Goal: Task Accomplishment & Management: Manage account settings

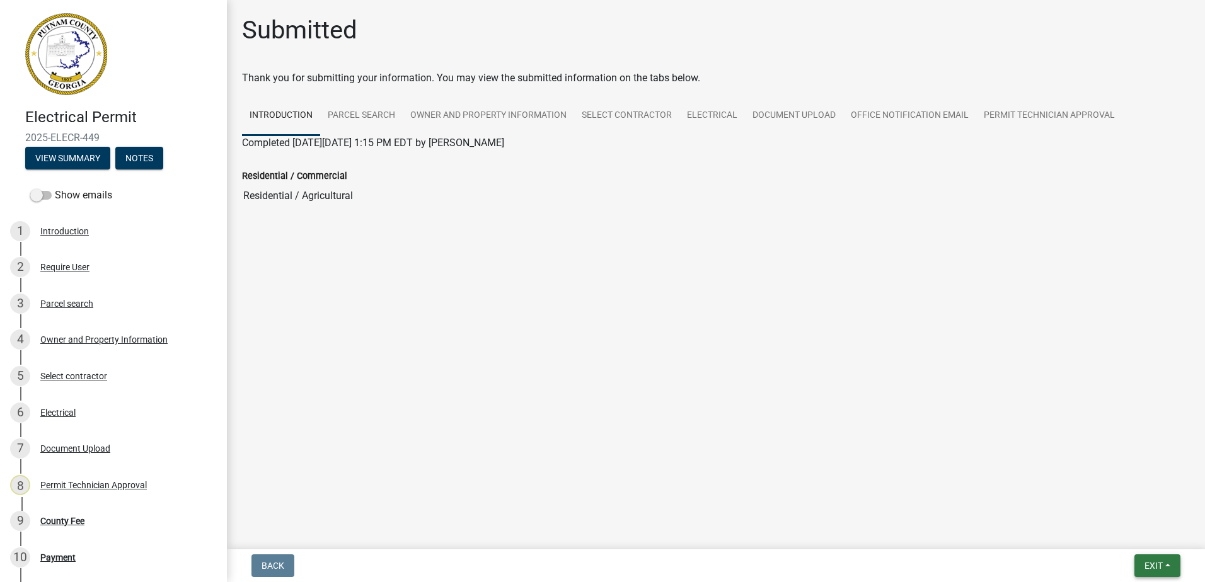
click at [1166, 564] on button "Exit" at bounding box center [1157, 566] width 46 height 23
click at [1112, 537] on button "Save & Exit" at bounding box center [1129, 533] width 101 height 30
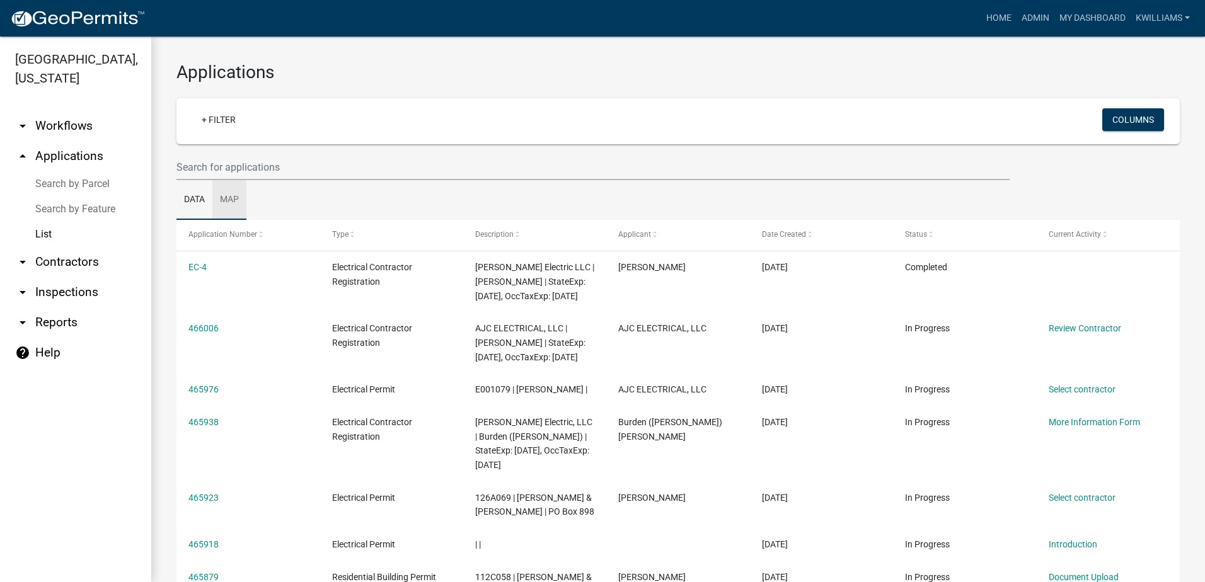
click at [224, 180] on link "Map" at bounding box center [229, 200] width 34 height 40
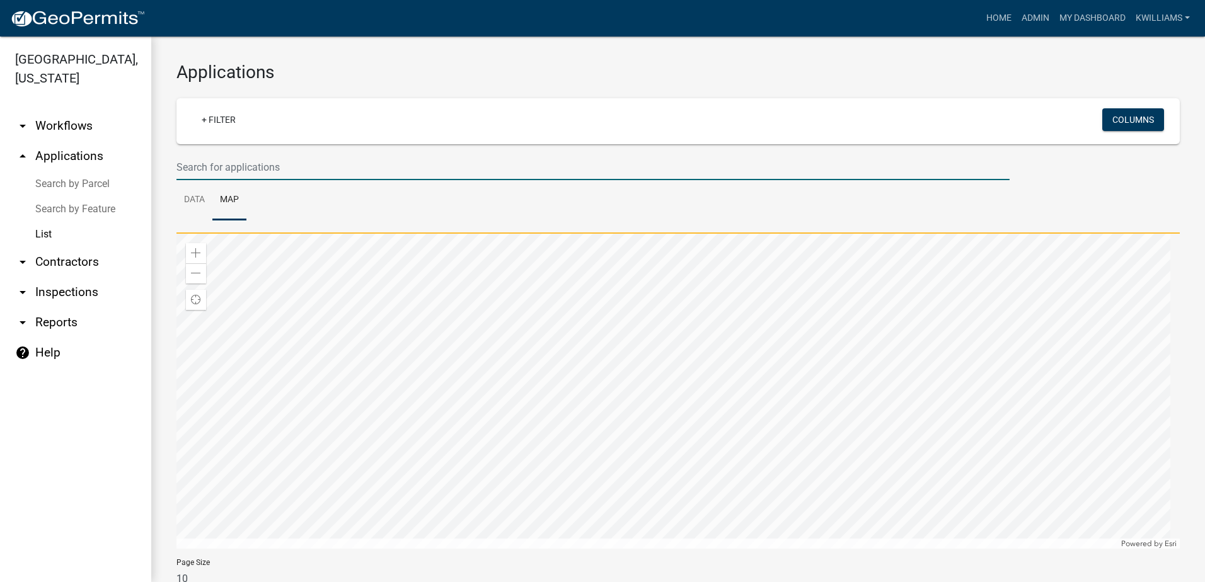
click at [219, 168] on input "text" at bounding box center [592, 167] width 833 height 26
drag, startPoint x: 186, startPoint y: 209, endPoint x: 192, endPoint y: 202, distance: 8.5
click at [187, 207] on link "Data" at bounding box center [194, 200] width 36 height 40
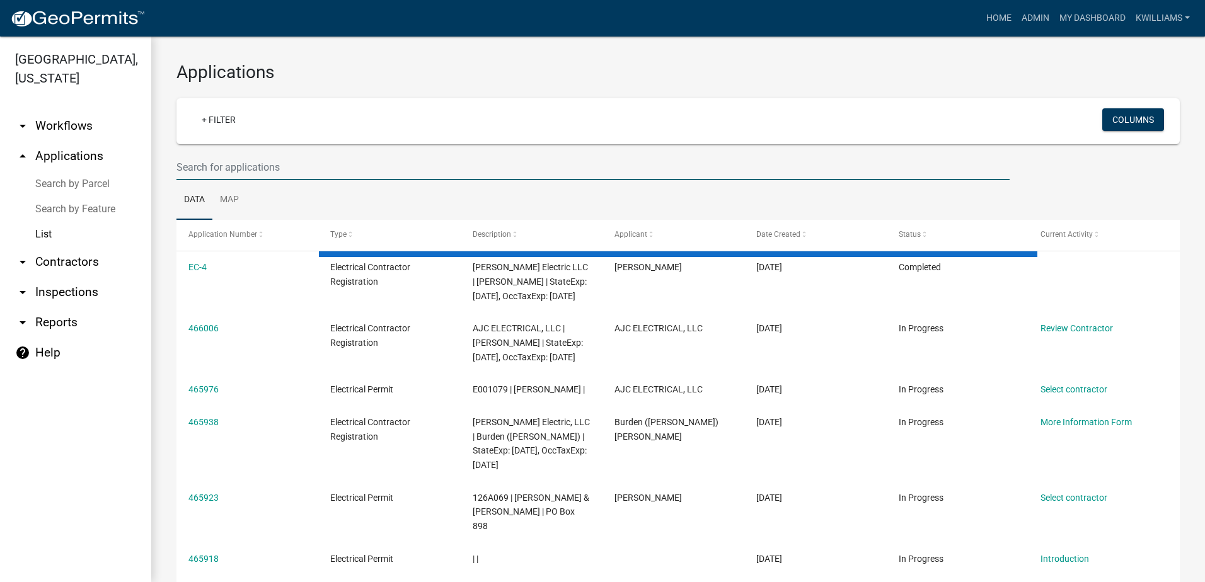
click at [234, 176] on input "text" at bounding box center [592, 167] width 833 height 26
type input "277 loblolly"
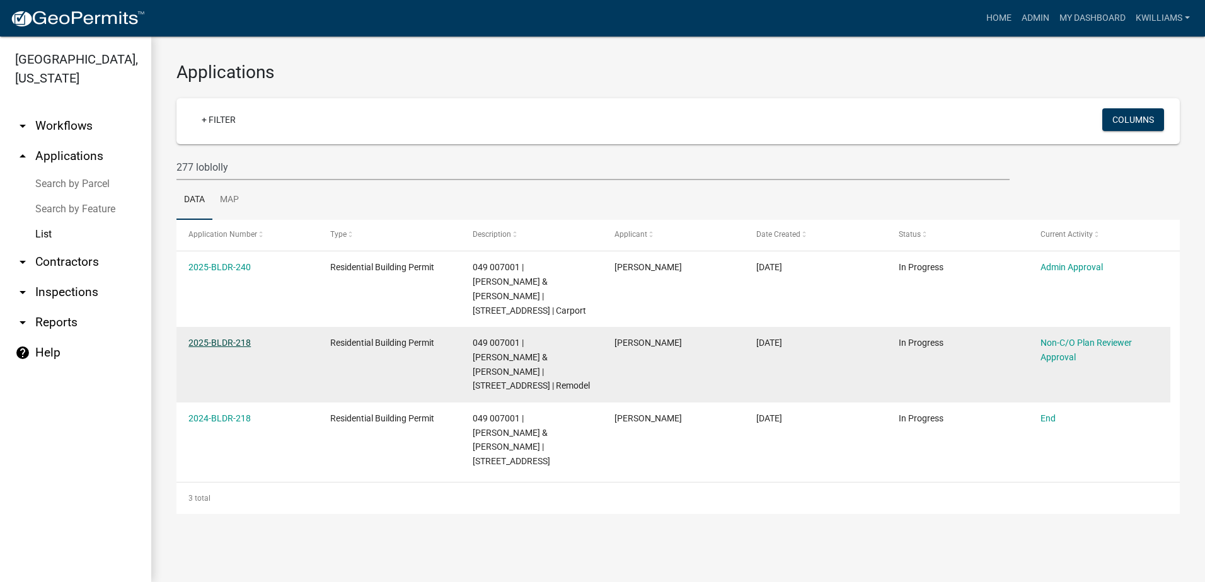
click at [234, 338] on link "2025-BLDR-218" at bounding box center [219, 343] width 62 height 10
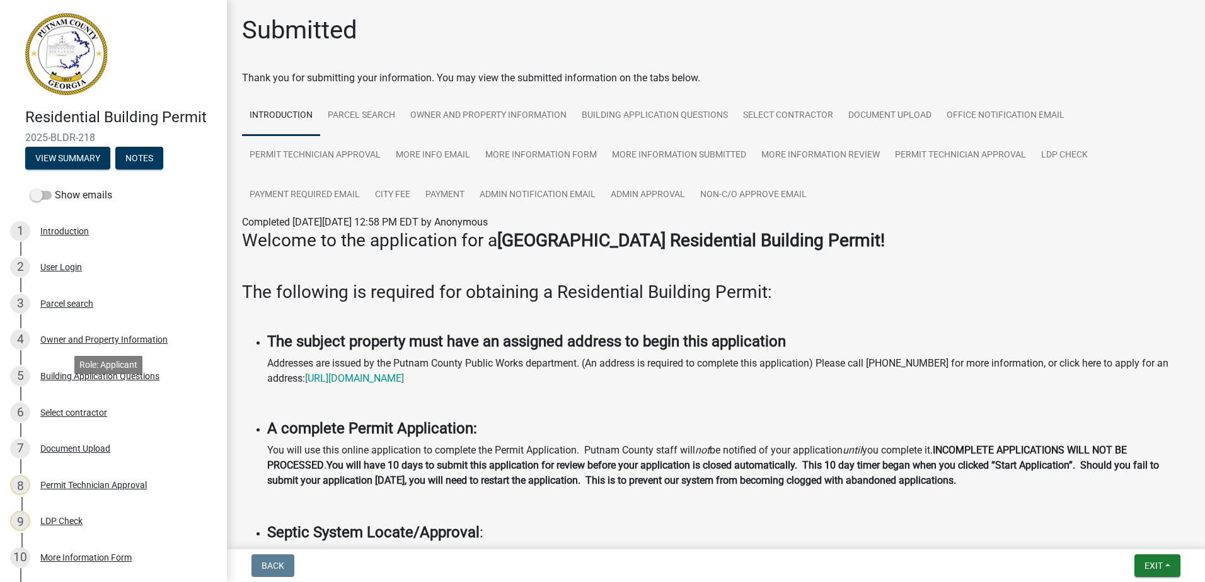
scroll to position [315, 0]
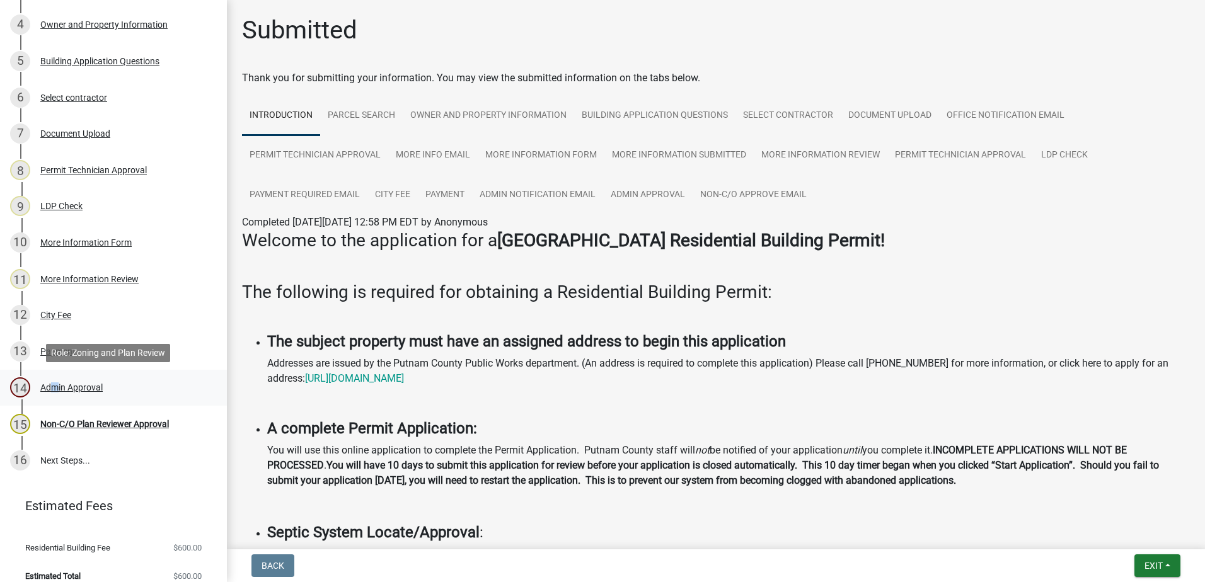
click at [50, 385] on div "14 Admin Approval" at bounding box center [108, 387] width 197 height 20
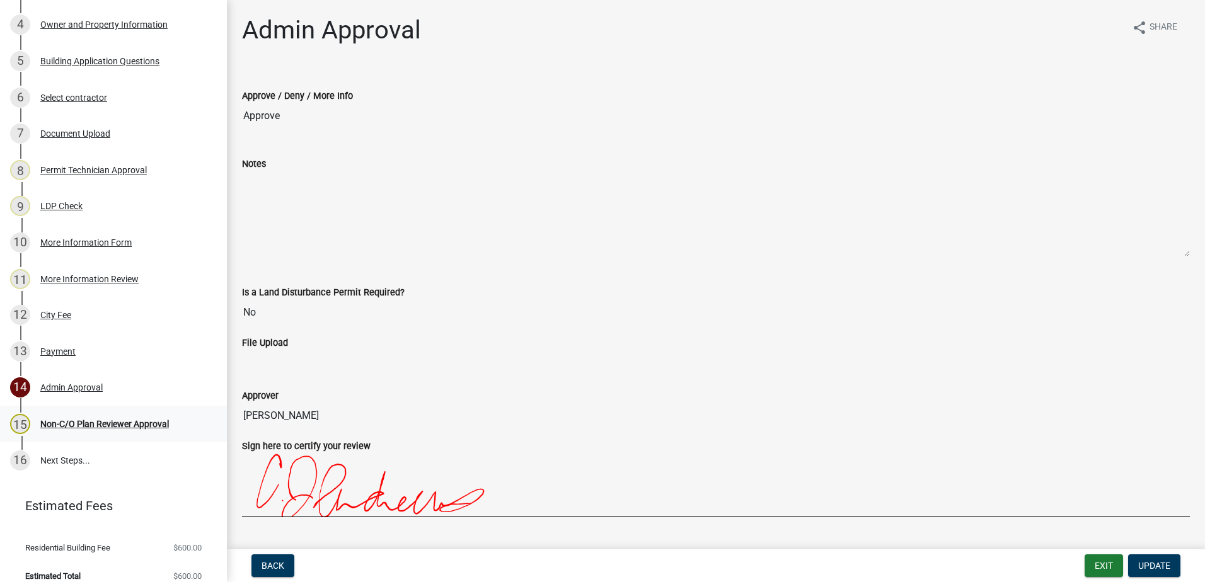
drag, startPoint x: 50, startPoint y: 384, endPoint x: 69, endPoint y: 422, distance: 42.3
click at [69, 422] on div "Non-C/O Plan Reviewer Approval" at bounding box center [104, 424] width 129 height 9
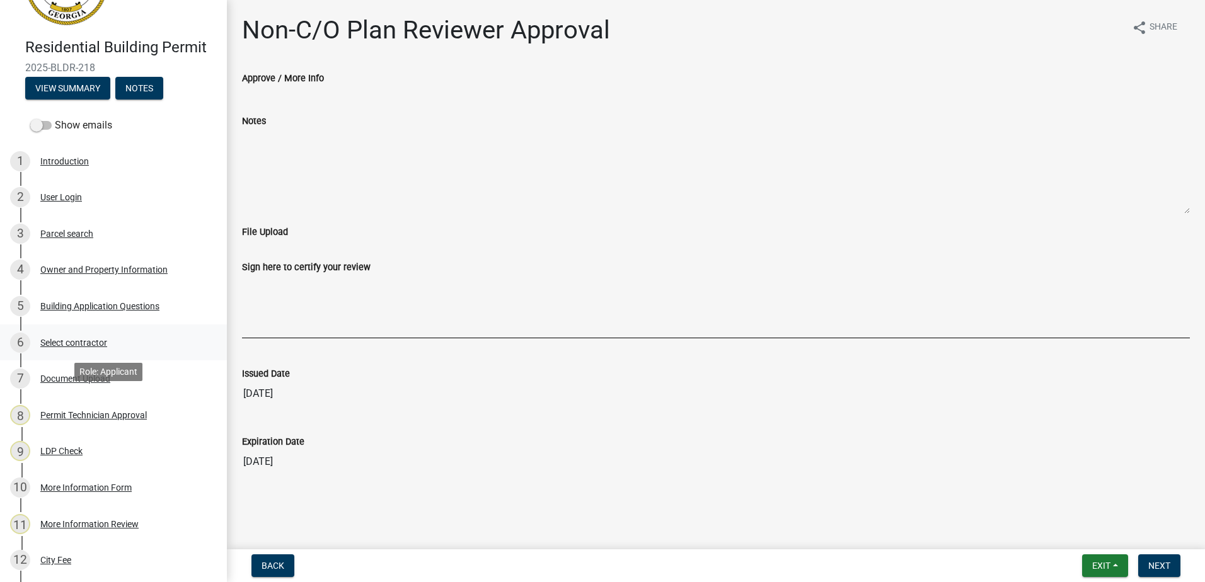
scroll to position [0, 0]
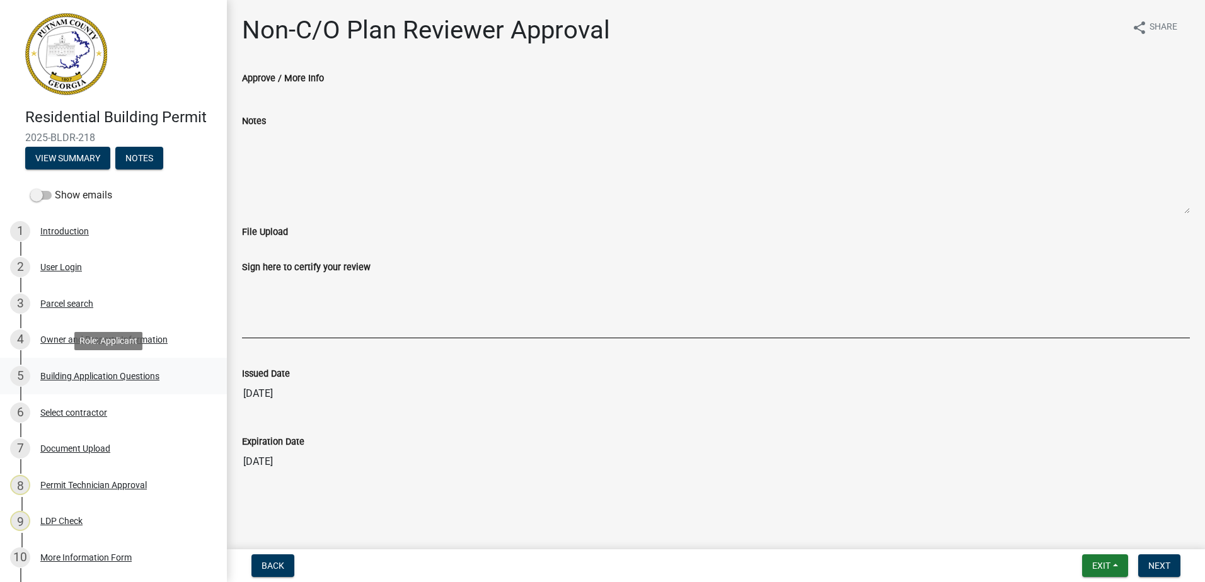
click at [83, 379] on div "Building Application Questions" at bounding box center [99, 376] width 119 height 9
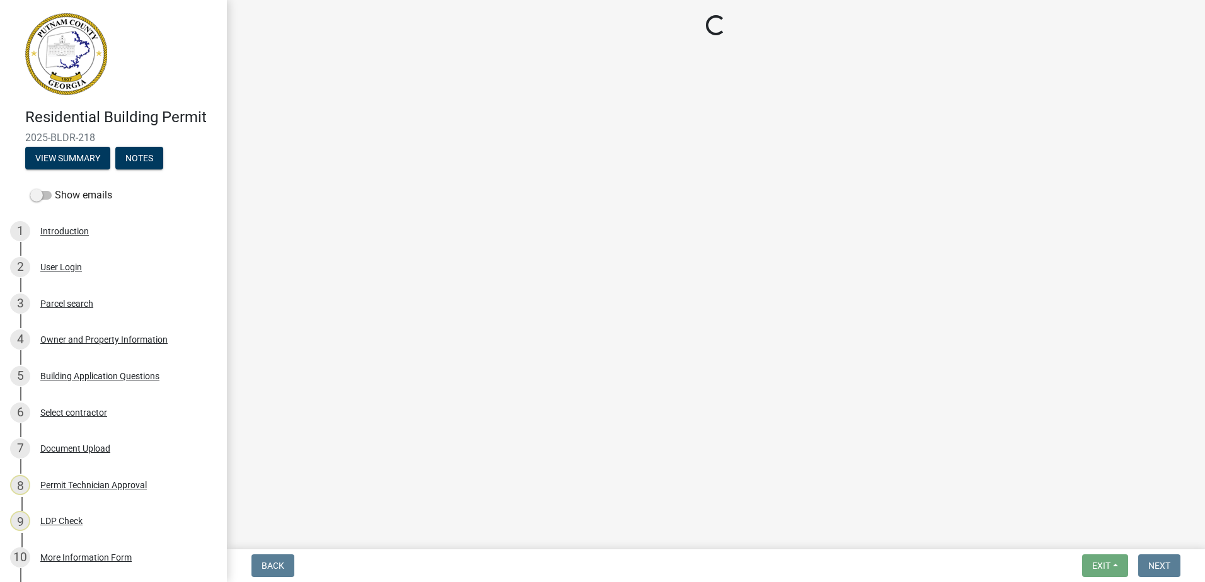
select select "ebf62bd9-0e77-42f1-a2f1-6aca02a789de"
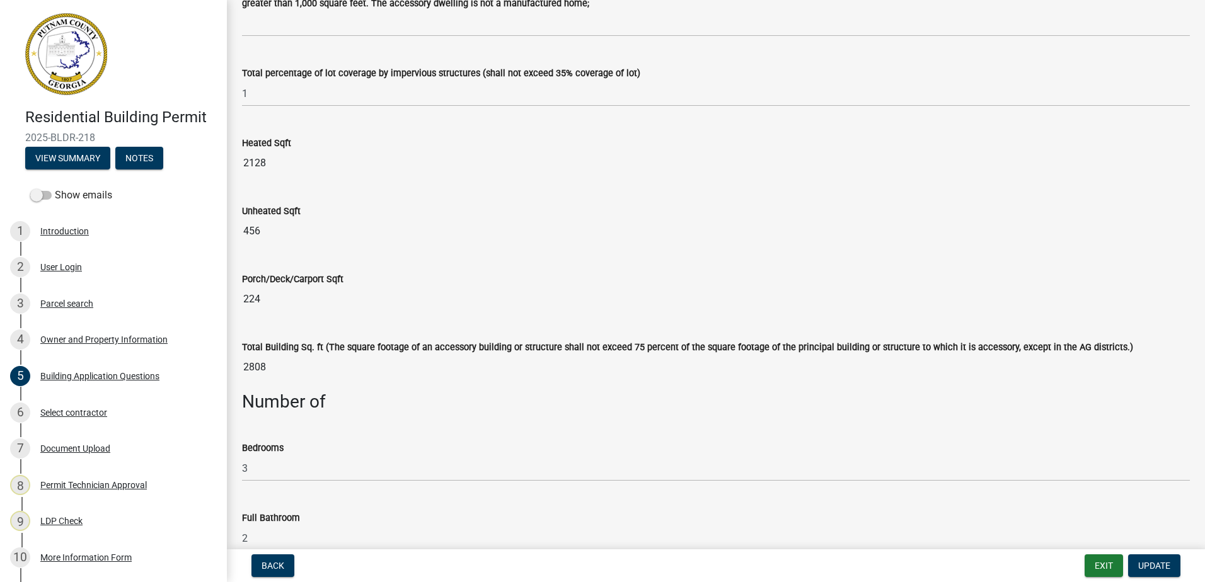
scroll to position [315, 0]
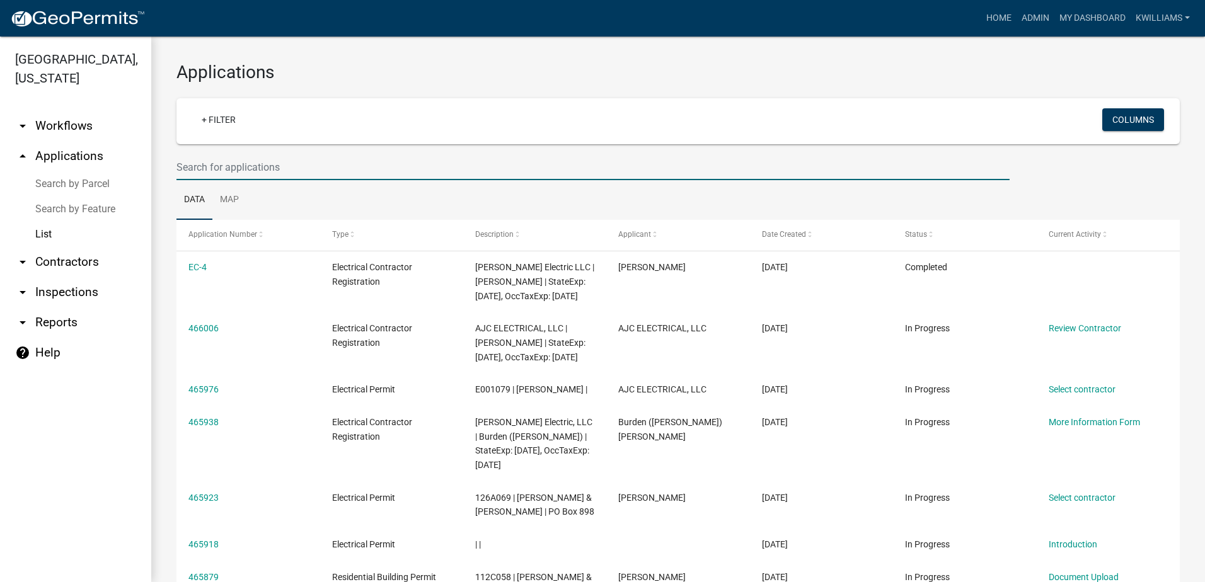
click at [294, 167] on input "text" at bounding box center [592, 167] width 833 height 26
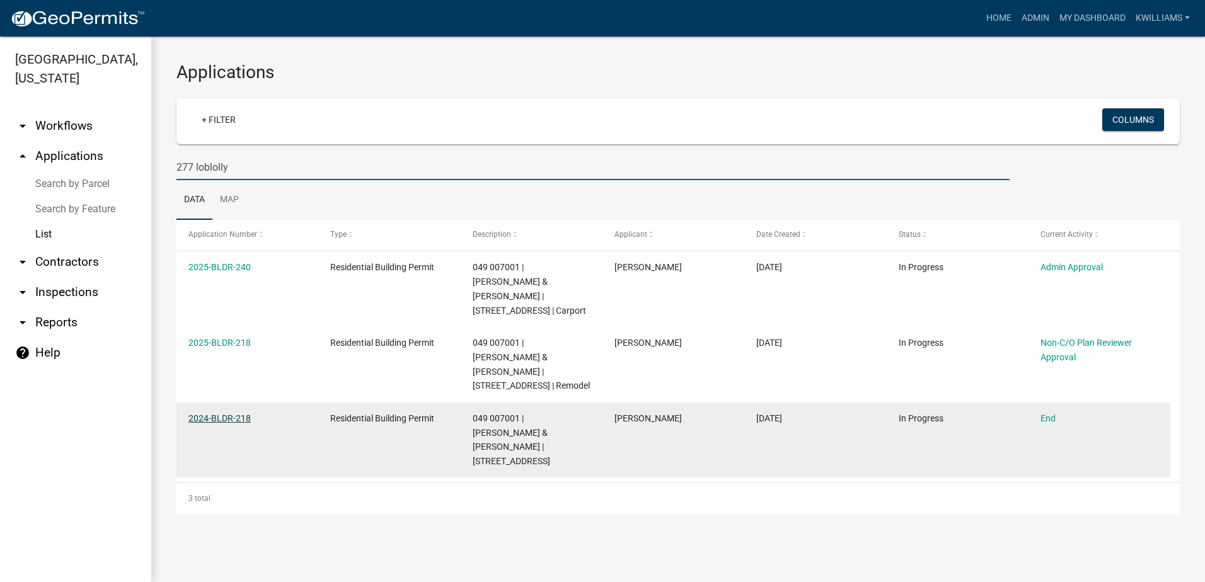
type input "277 loblolly"
click at [206, 421] on link "2024-BLDR-218" at bounding box center [219, 418] width 62 height 10
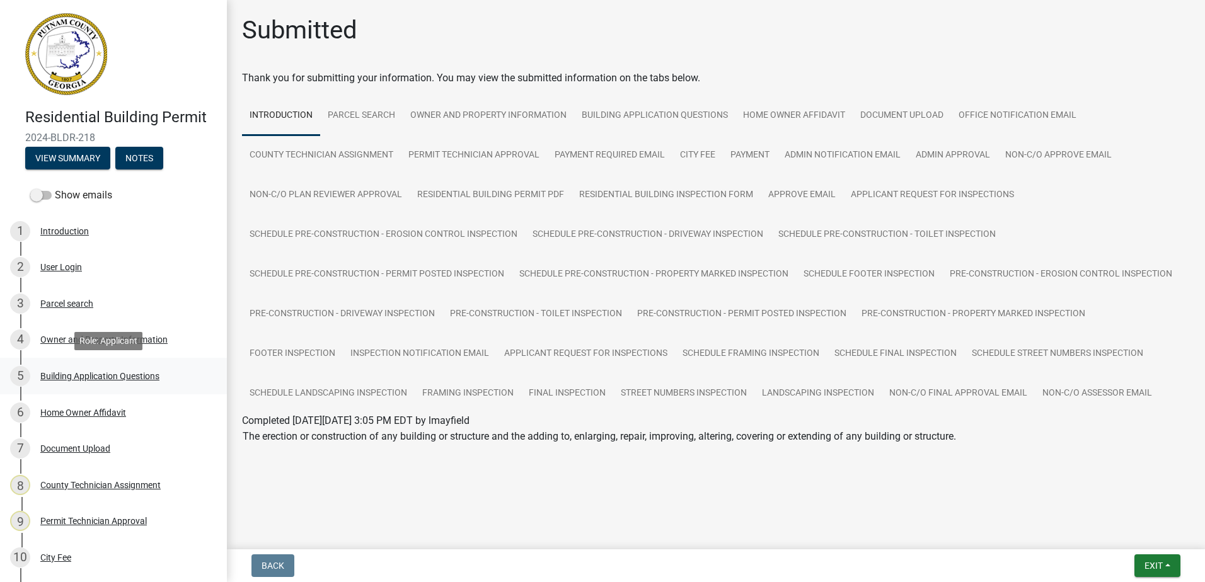
click at [117, 379] on div "Building Application Questions" at bounding box center [99, 376] width 119 height 9
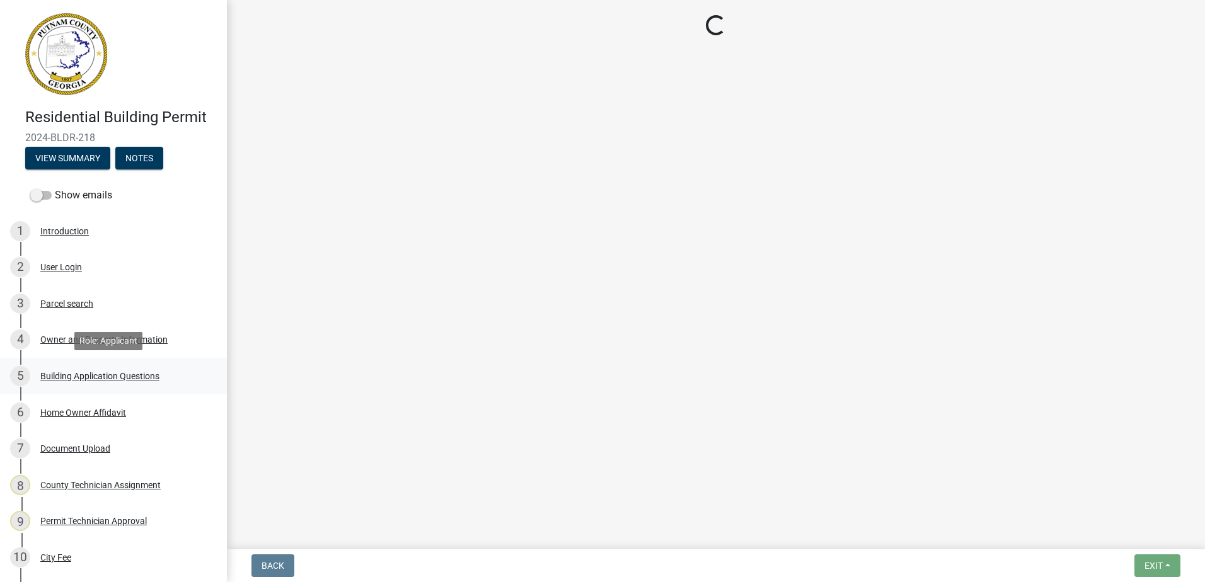
select select "66c6023b-7b80-4b39-890f-2b3c562deced"
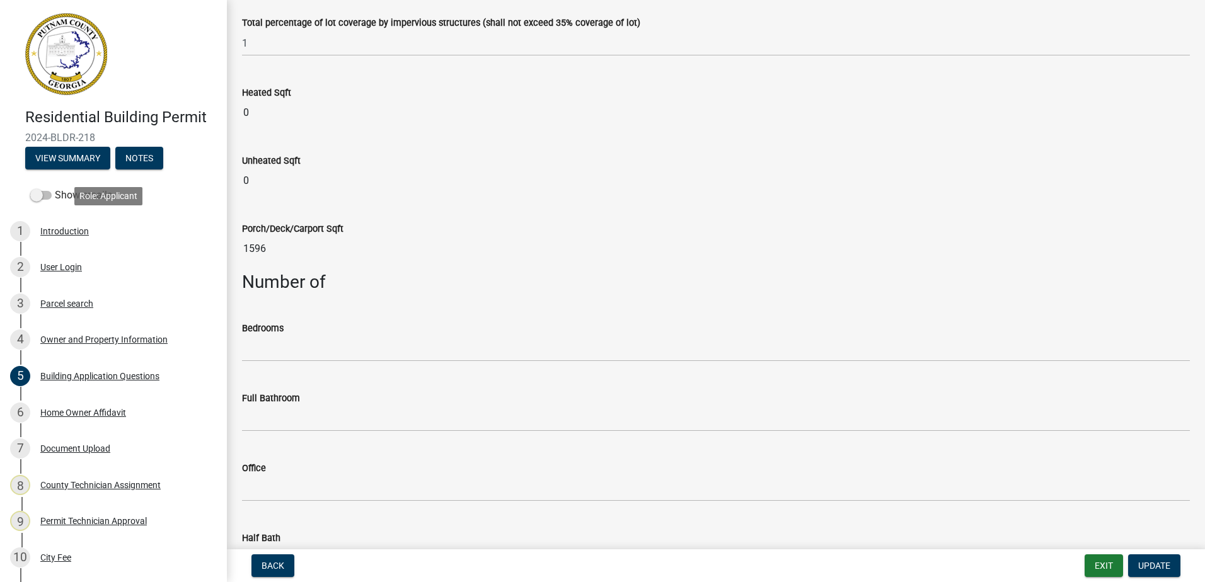
scroll to position [441, 0]
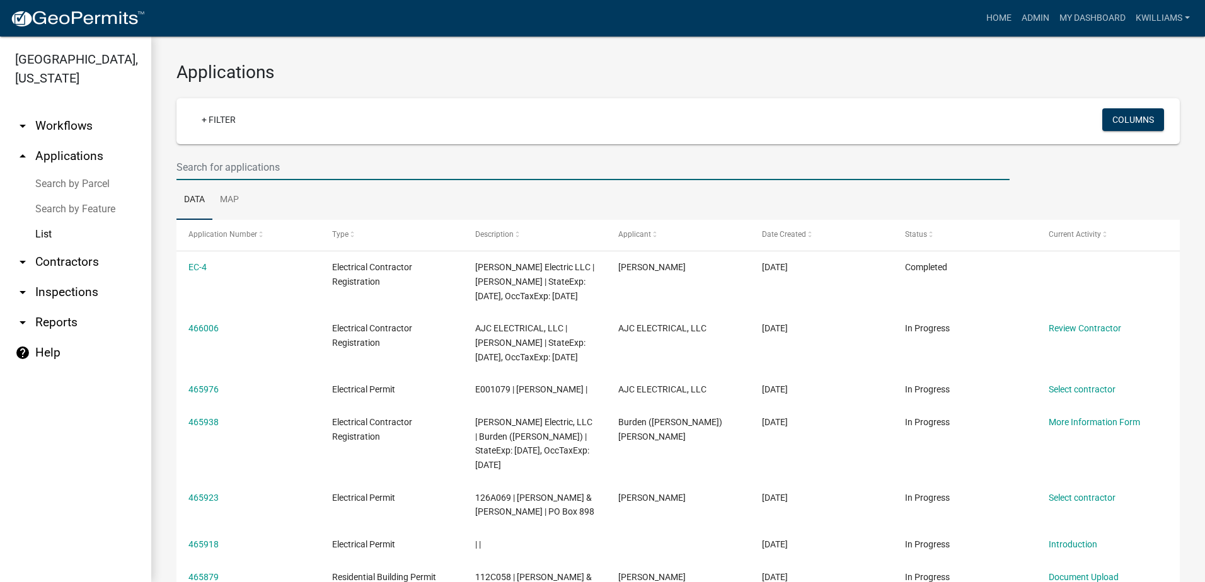
drag, startPoint x: 242, startPoint y: 159, endPoint x: 252, endPoint y: 173, distance: 17.1
click at [241, 161] on input "text" at bounding box center [592, 167] width 833 height 26
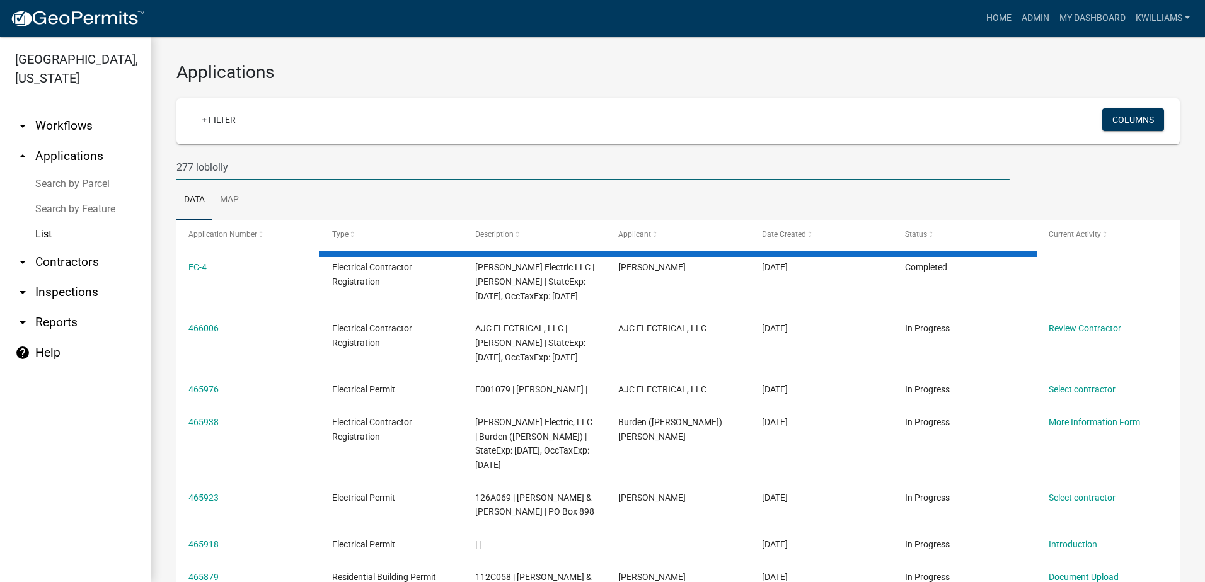
type input "277 loblolly"
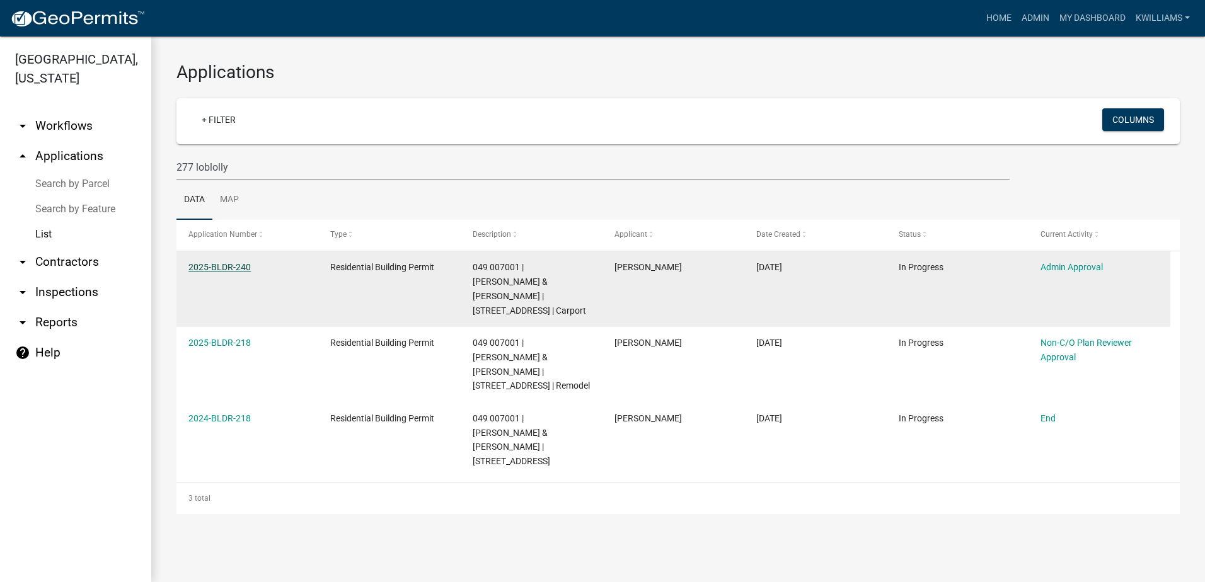
click at [226, 265] on link "2025-BLDR-240" at bounding box center [219, 267] width 62 height 10
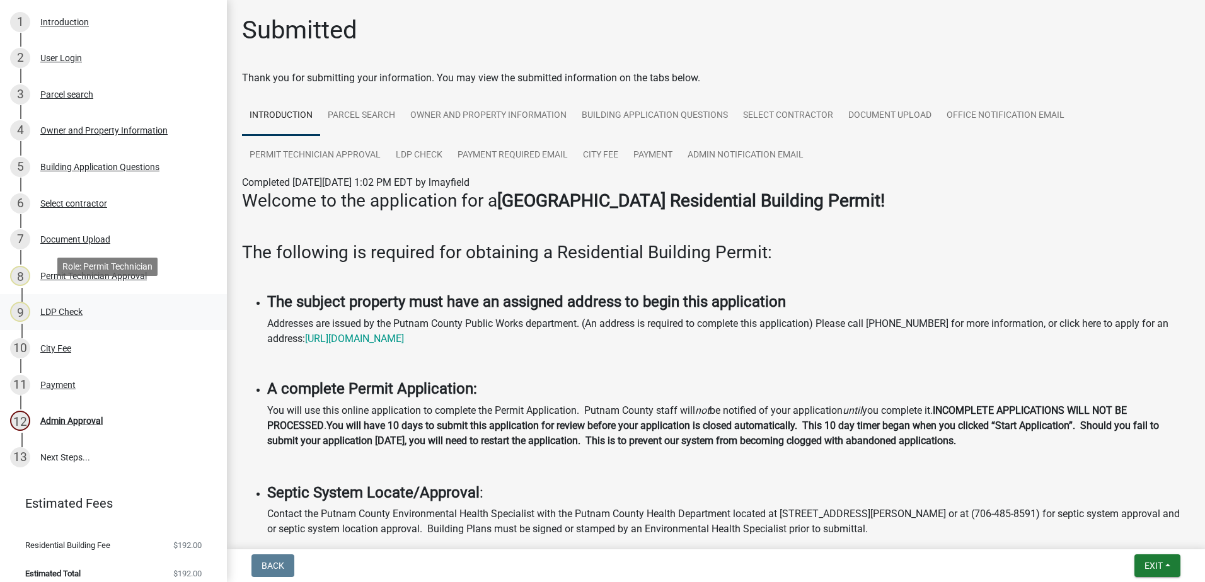
scroll to position [220, 0]
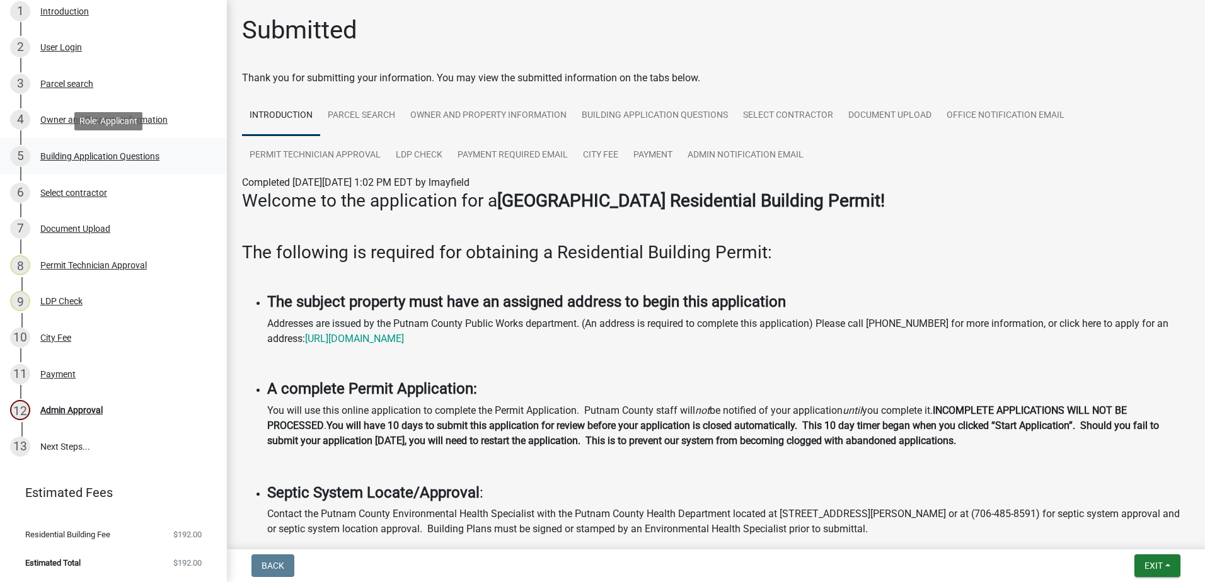
click at [81, 159] on div "Building Application Questions" at bounding box center [99, 156] width 119 height 9
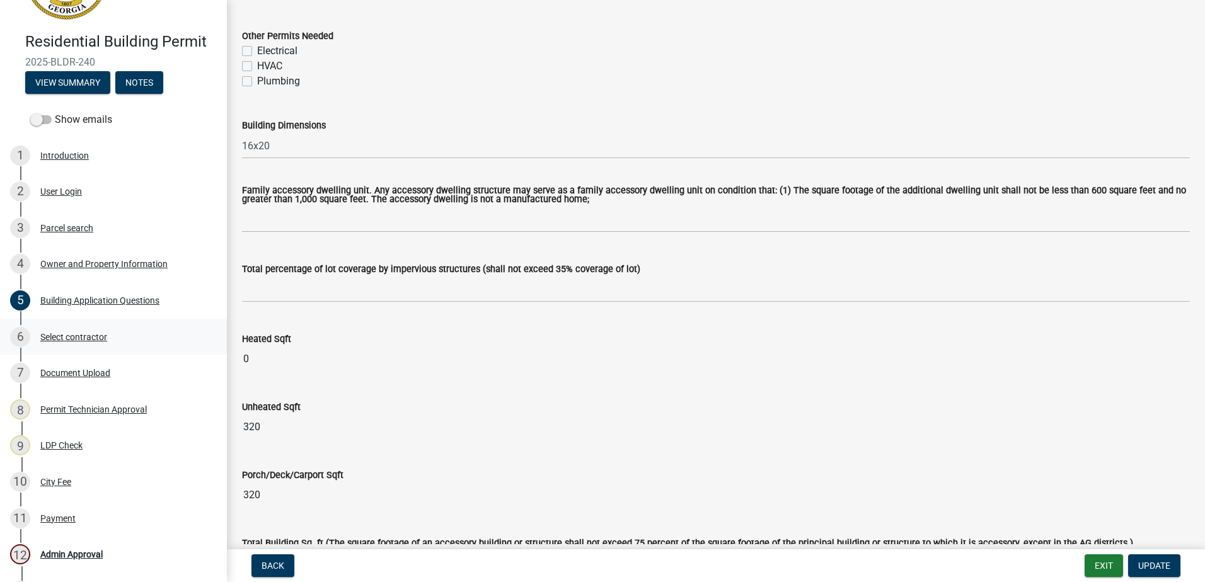
scroll to position [0, 0]
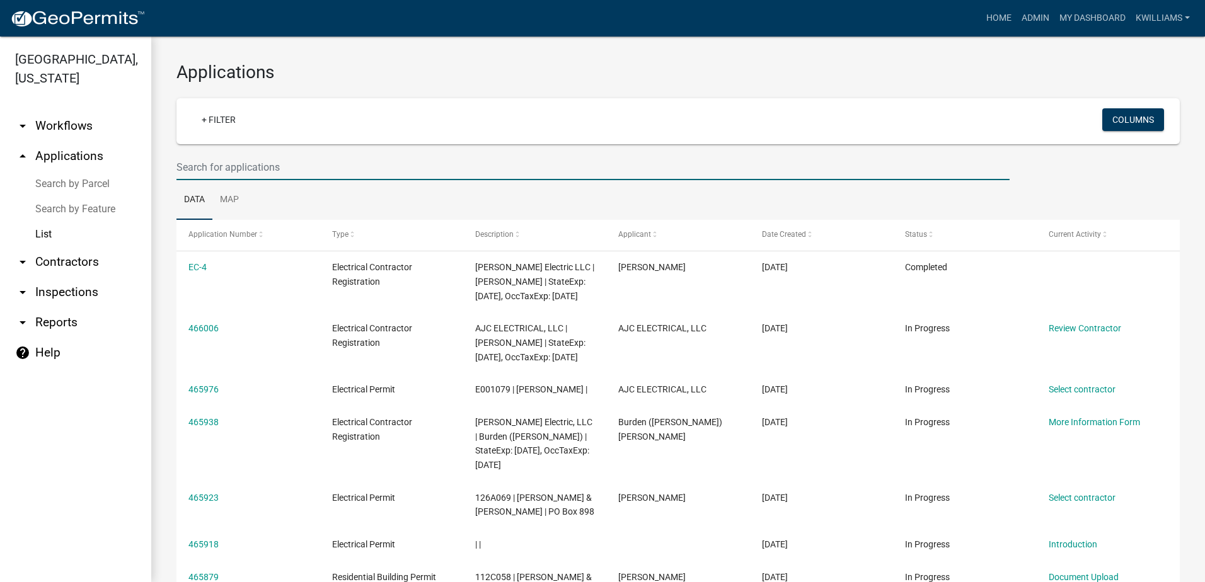
click at [217, 167] on input "text" at bounding box center [592, 167] width 833 height 26
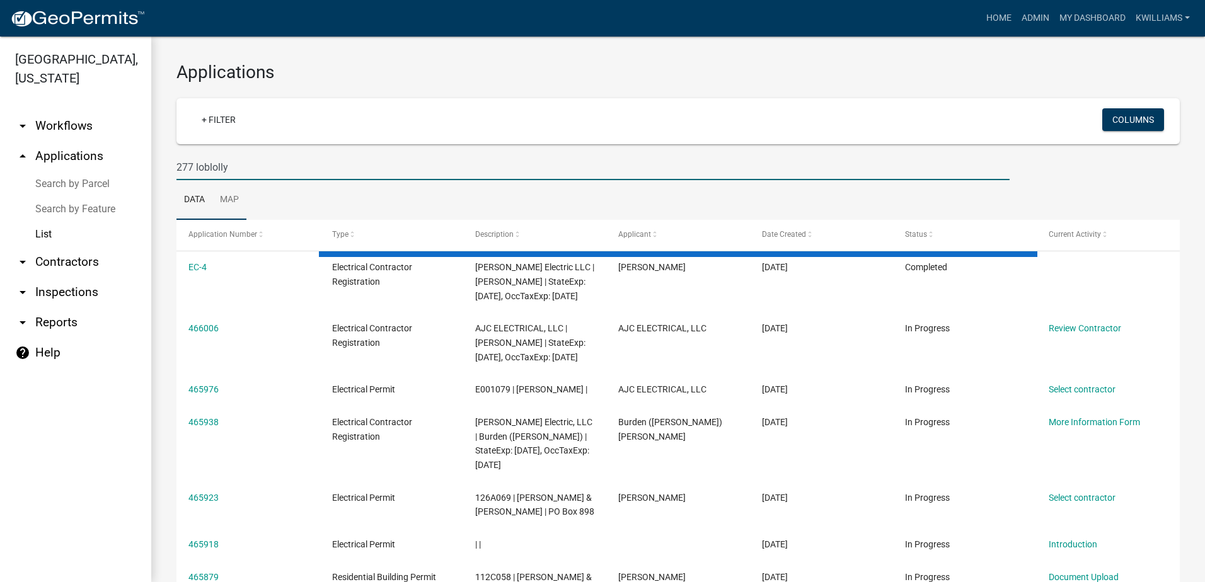
type input "277 loblolly"
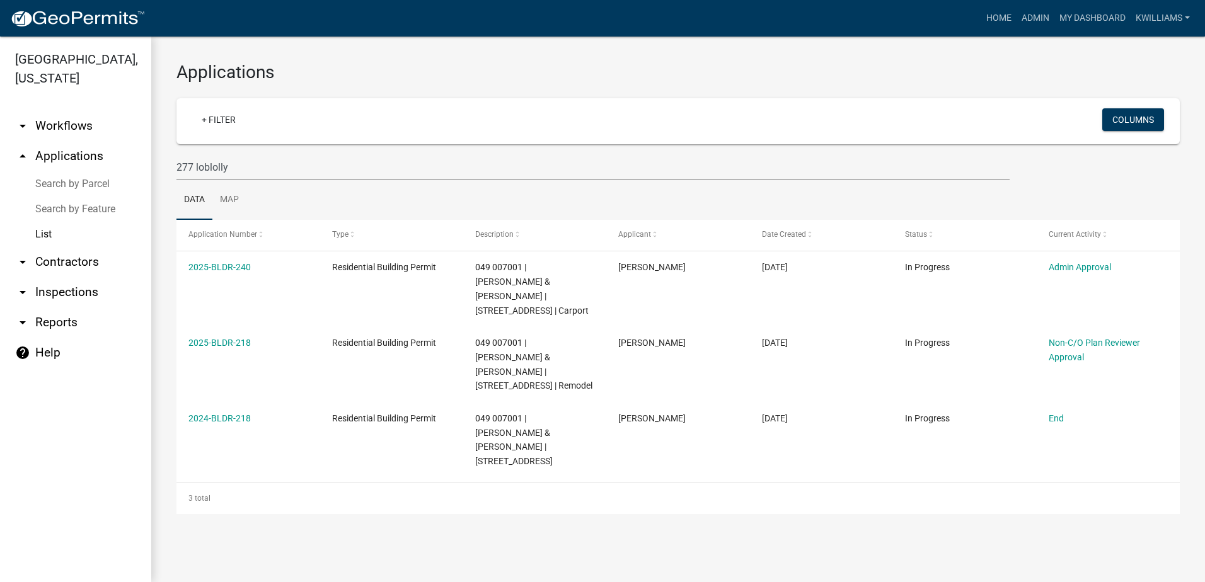
drag, startPoint x: 702, startPoint y: 181, endPoint x: 360, endPoint y: 168, distance: 342.4
click at [691, 179] on wm-datatable "+ Filter Columns 277 loblolly Data Map Application Number Type Description Appl…" at bounding box center [677, 306] width 1003 height 416
drag, startPoint x: 284, startPoint y: 166, endPoint x: 147, endPoint y: 177, distance: 137.2
click at [147, 177] on div "Putnam County, Georgia arrow_drop_down Workflows List arrow_drop_up Application…" at bounding box center [602, 310] width 1205 height 546
drag, startPoint x: 250, startPoint y: 163, endPoint x: 159, endPoint y: 153, distance: 91.2
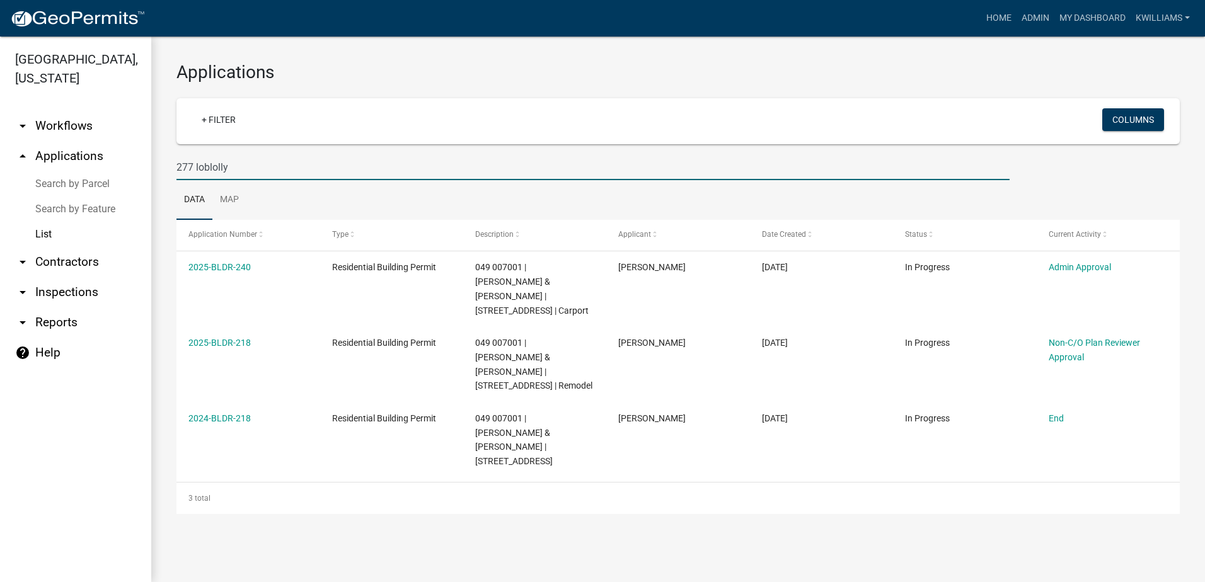
click at [159, 153] on div "Applications + Filter Columns 277 loblolly Data Map Application Number Type Des…" at bounding box center [678, 288] width 1054 height 503
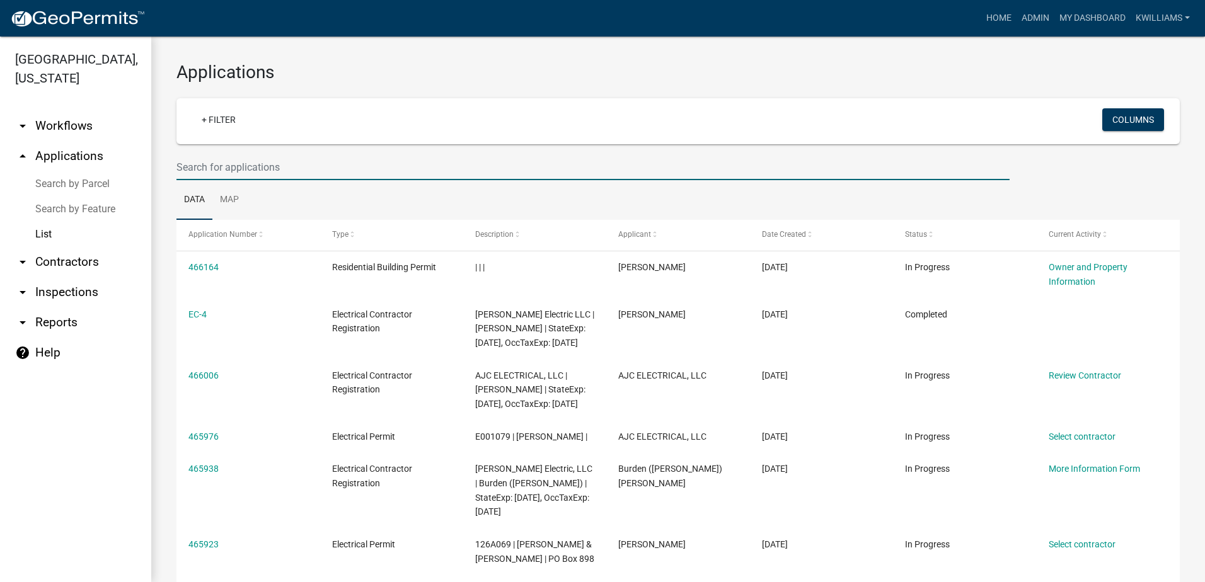
click at [191, 179] on input "text" at bounding box center [592, 167] width 833 height 26
click at [193, 170] on input "text" at bounding box center [592, 167] width 833 height 26
click at [196, 164] on input "text" at bounding box center [592, 167] width 833 height 26
click at [187, 157] on input "text" at bounding box center [592, 167] width 833 height 26
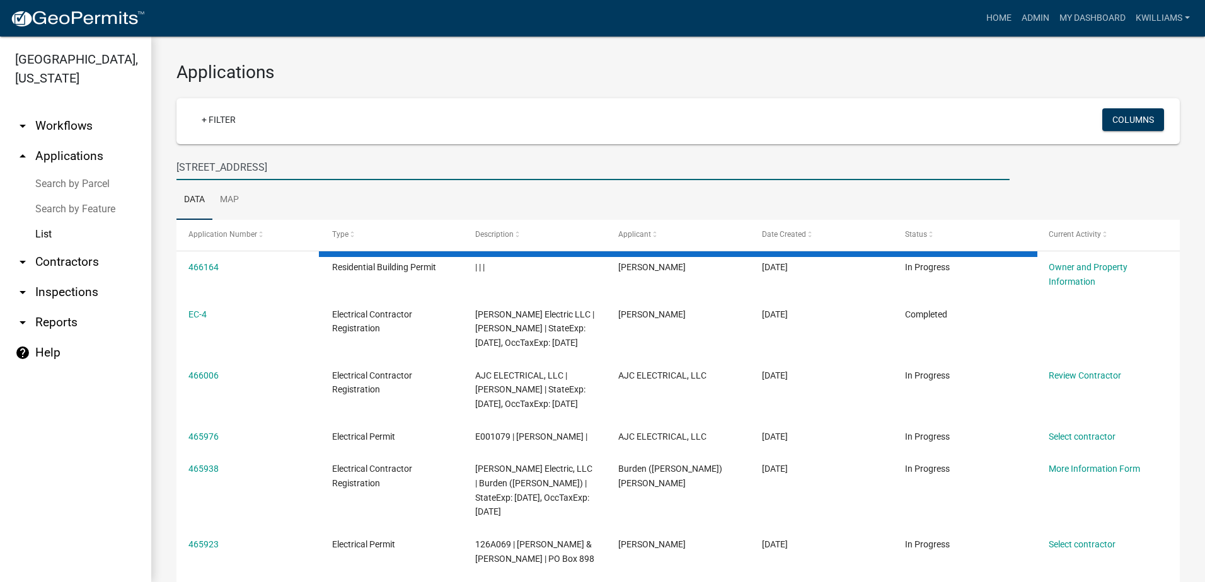
type input "104 brer fox rd"
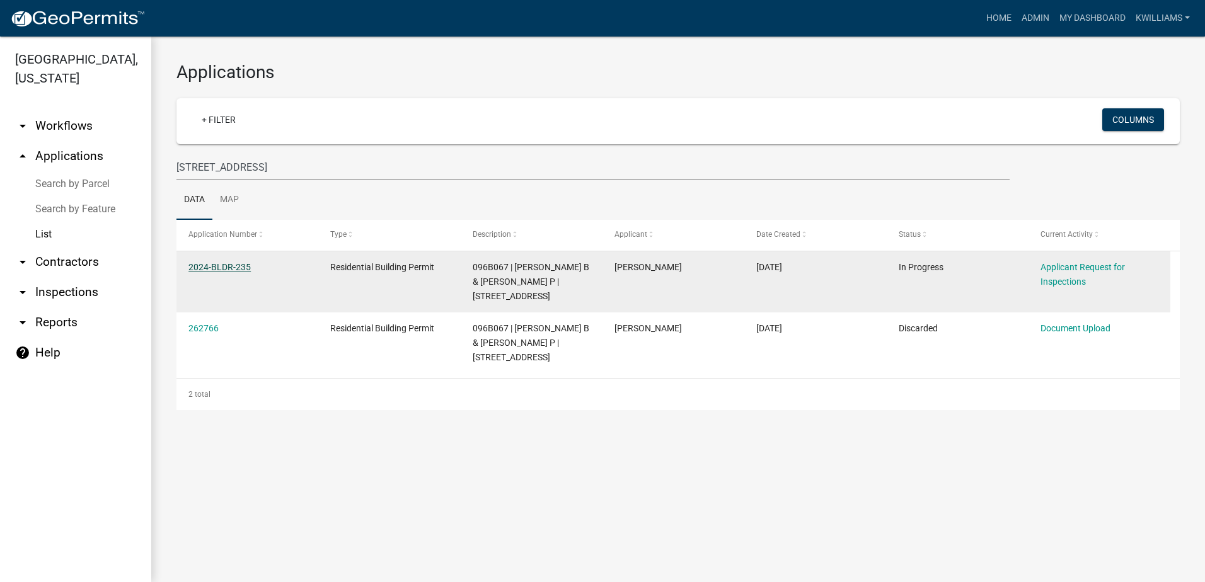
click at [218, 267] on link "2024-BLDR-235" at bounding box center [219, 267] width 62 height 10
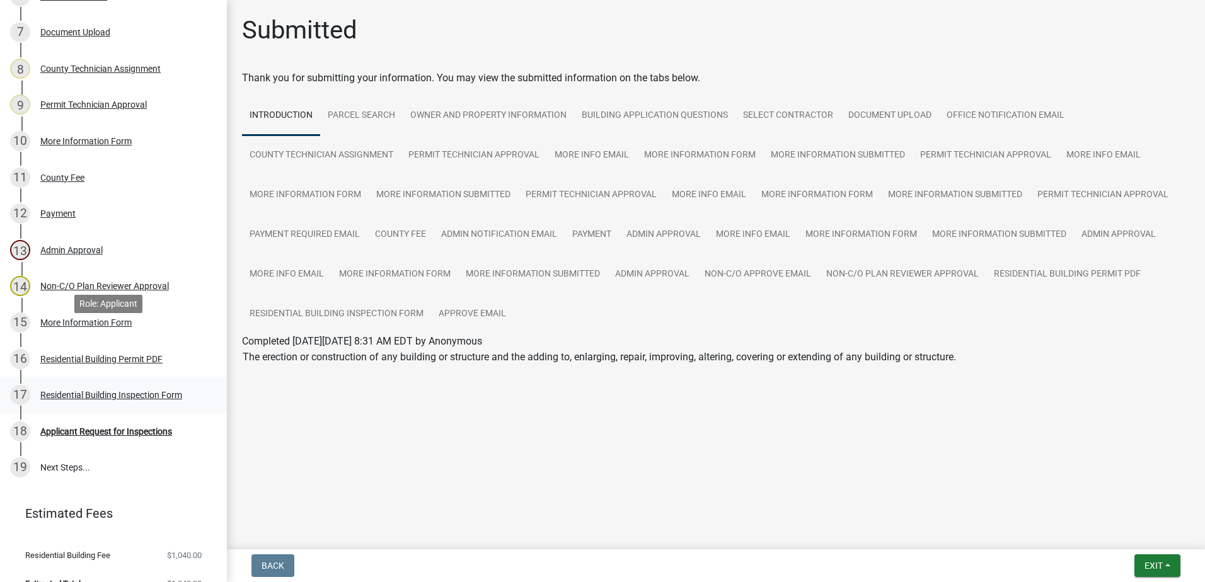
scroll to position [437, 0]
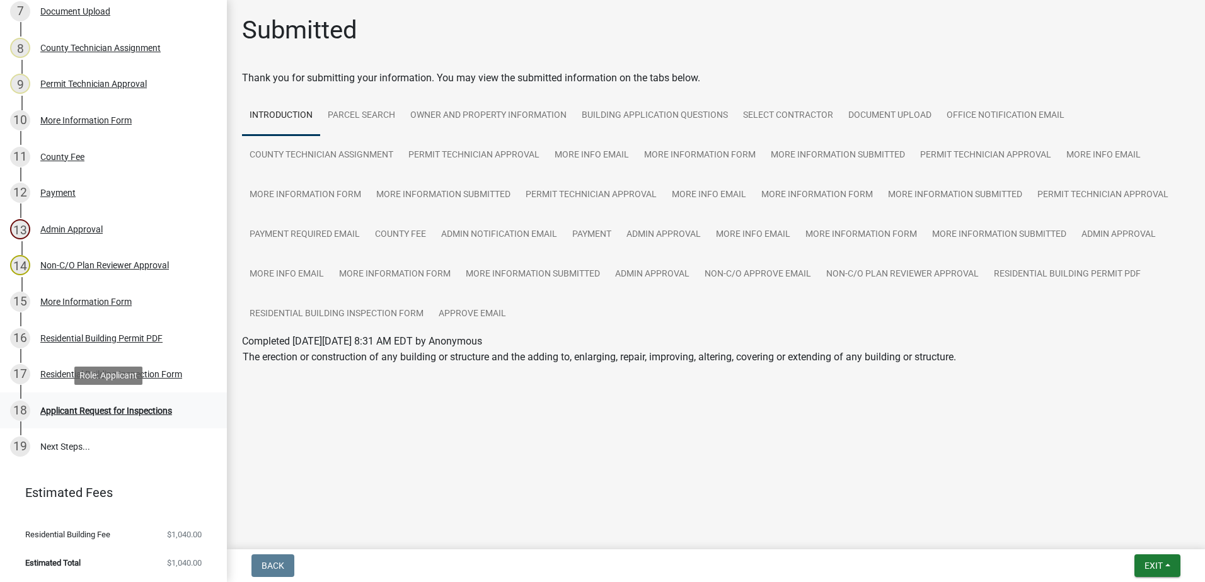
click at [71, 405] on div "18 Applicant Request for Inspections" at bounding box center [108, 411] width 197 height 20
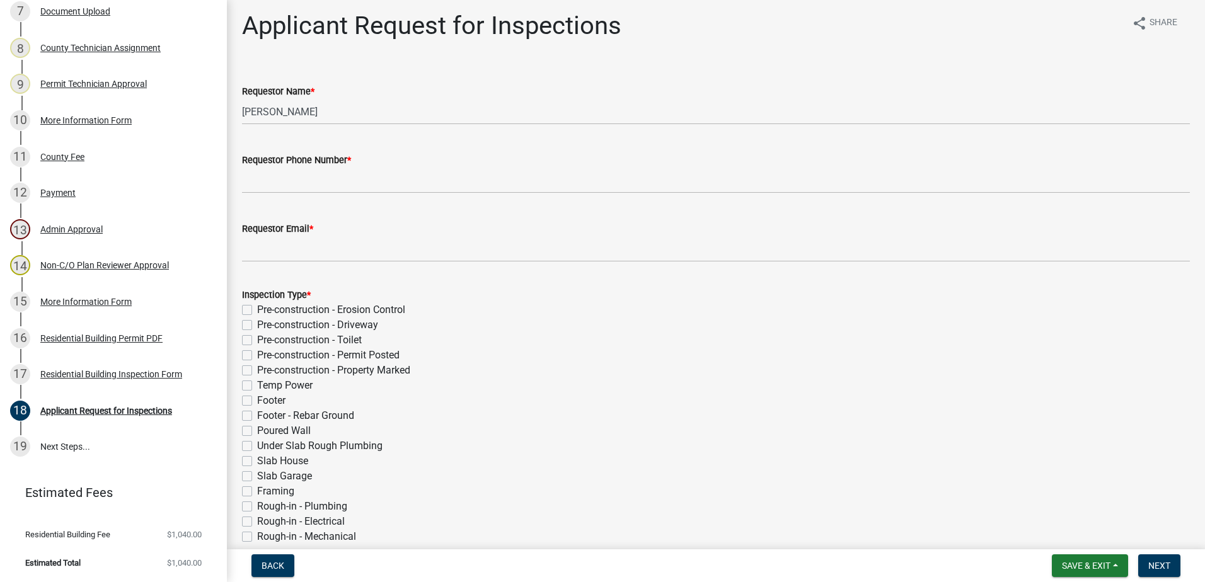
scroll to position [0, 0]
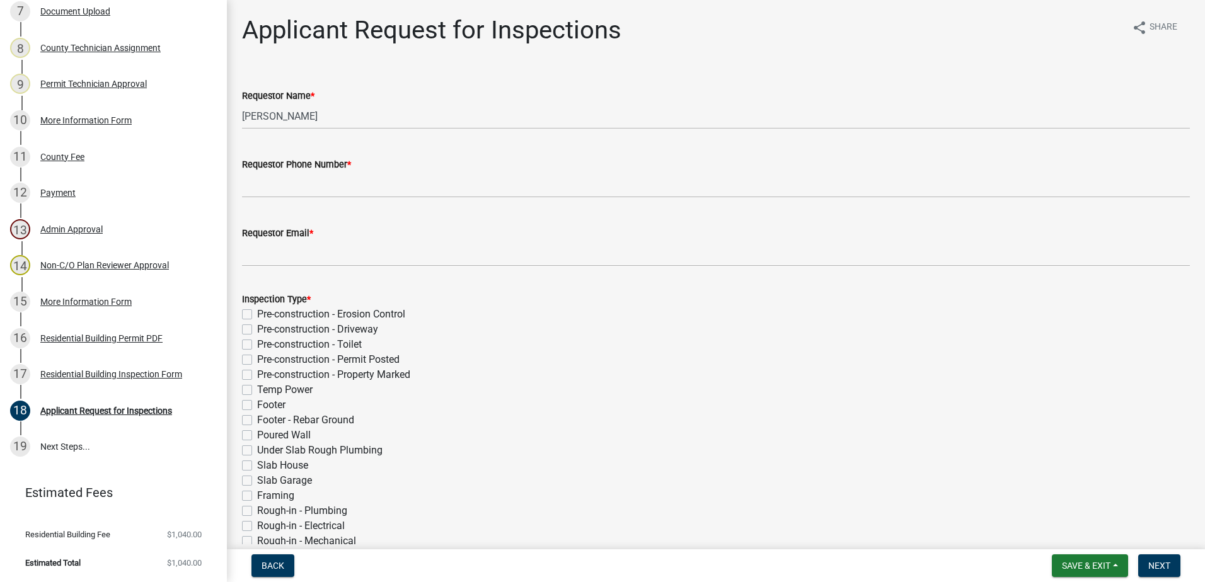
click at [257, 311] on label "Pre-construction - Erosion Control" at bounding box center [331, 314] width 148 height 15
click at [257, 311] on input "Pre-construction - Erosion Control" at bounding box center [261, 311] width 8 height 8
checkbox input "true"
checkbox input "false"
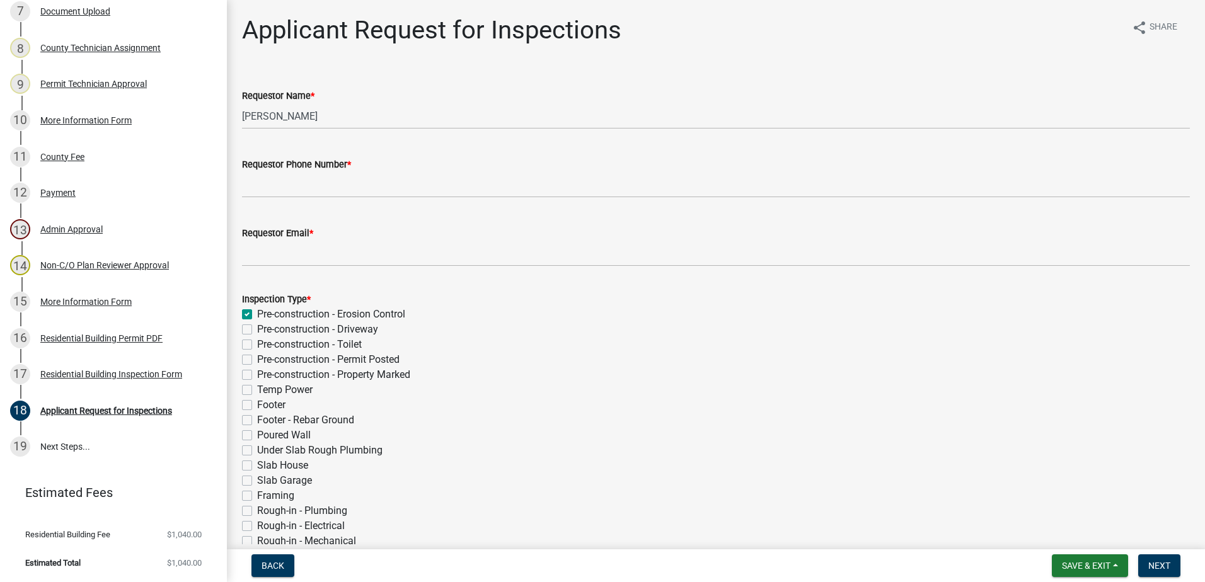
checkbox input "false"
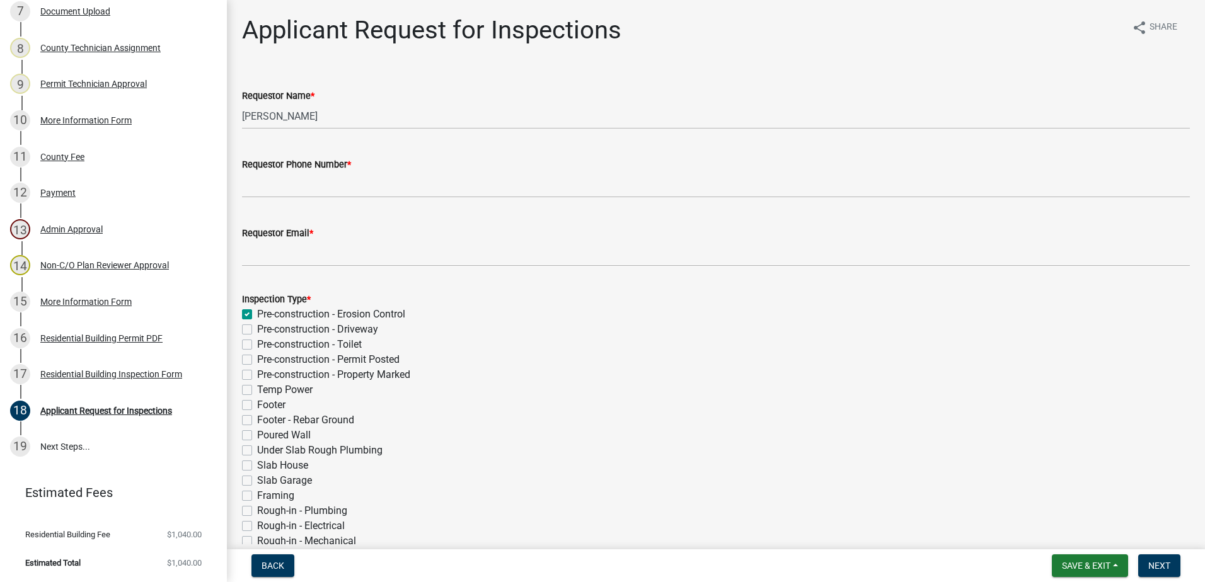
checkbox input "false"
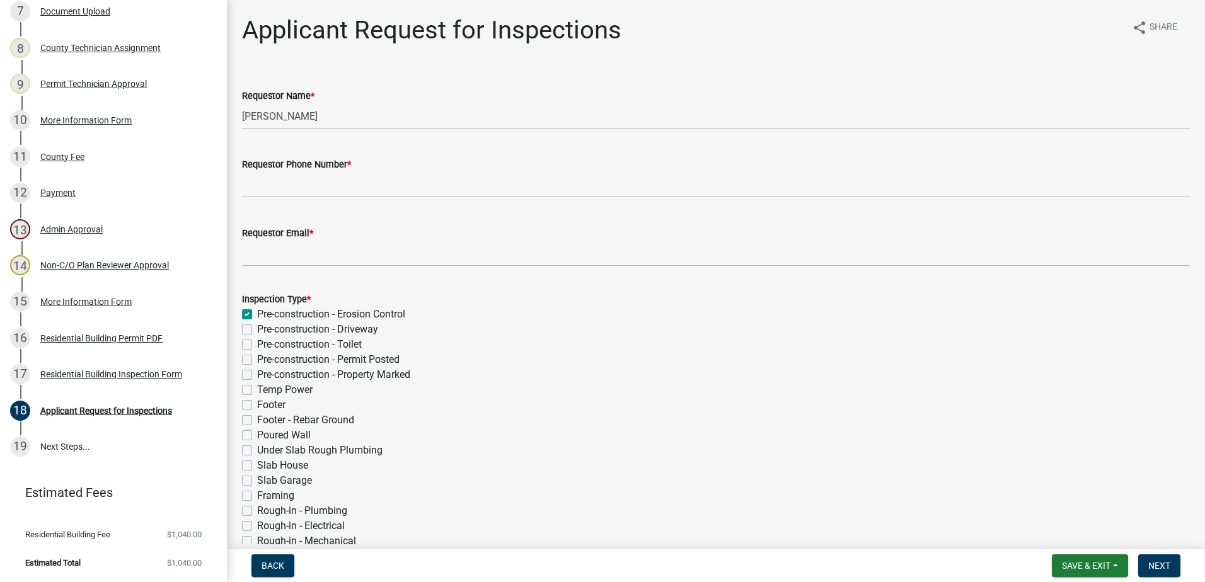
checkbox input "false"
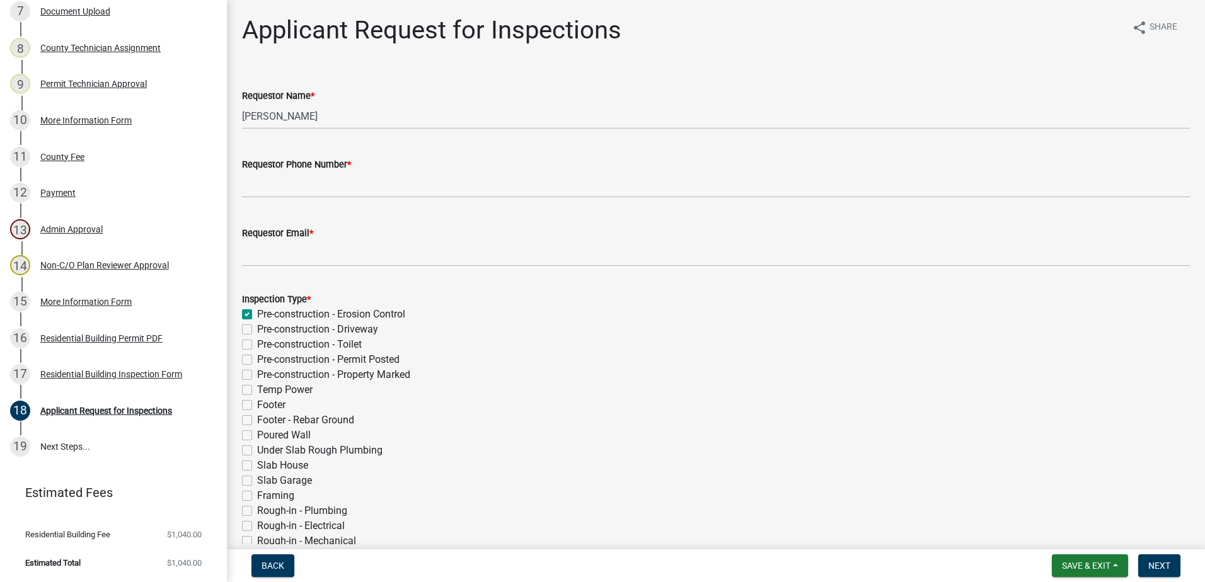
checkbox input "false"
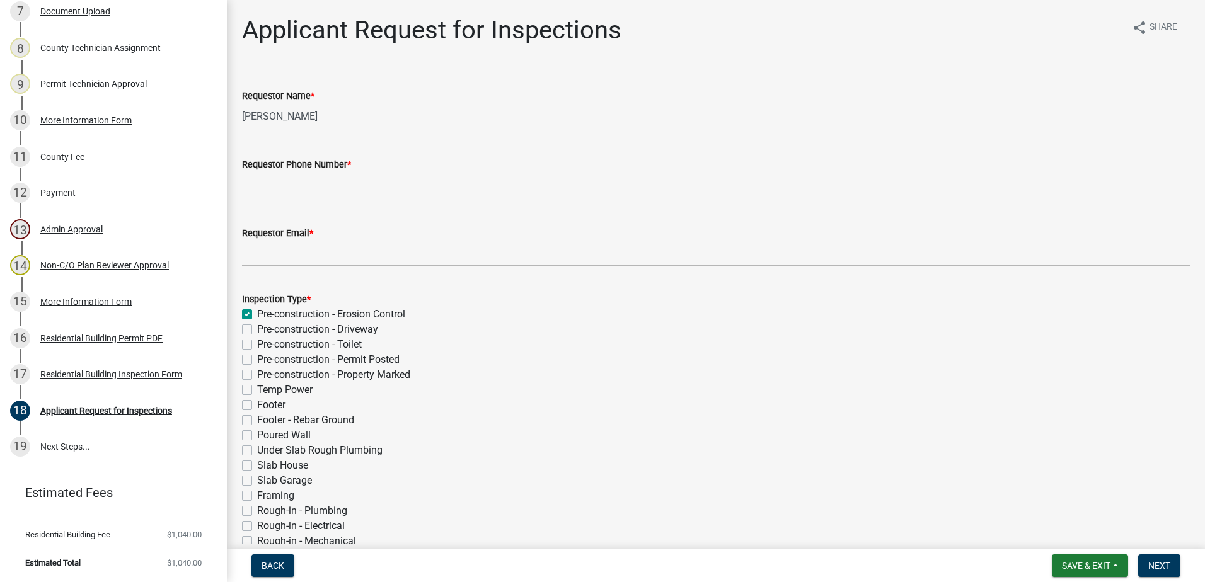
checkbox input "false"
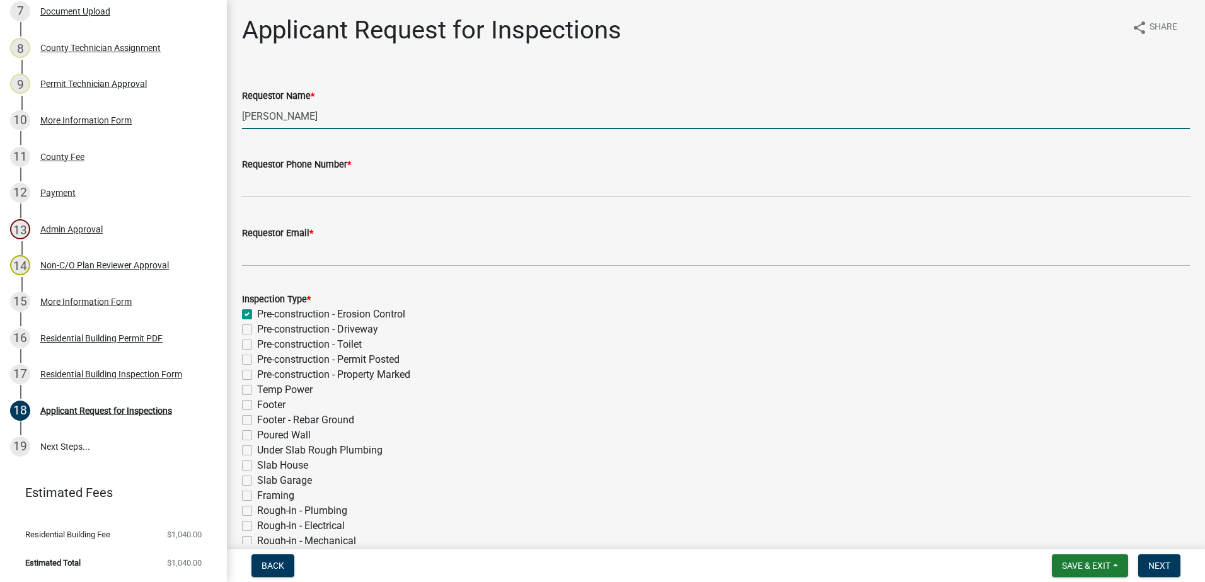
click at [290, 124] on input "Maureen McDonnell" at bounding box center [716, 116] width 948 height 26
drag, startPoint x: 336, startPoint y: 115, endPoint x: 54, endPoint y: 187, distance: 291.3
click at [48, 181] on div "Residential Building Permit 2024-BLDR-235 View Summary Notes Show emails 1 Intr…" at bounding box center [602, 291] width 1205 height 582
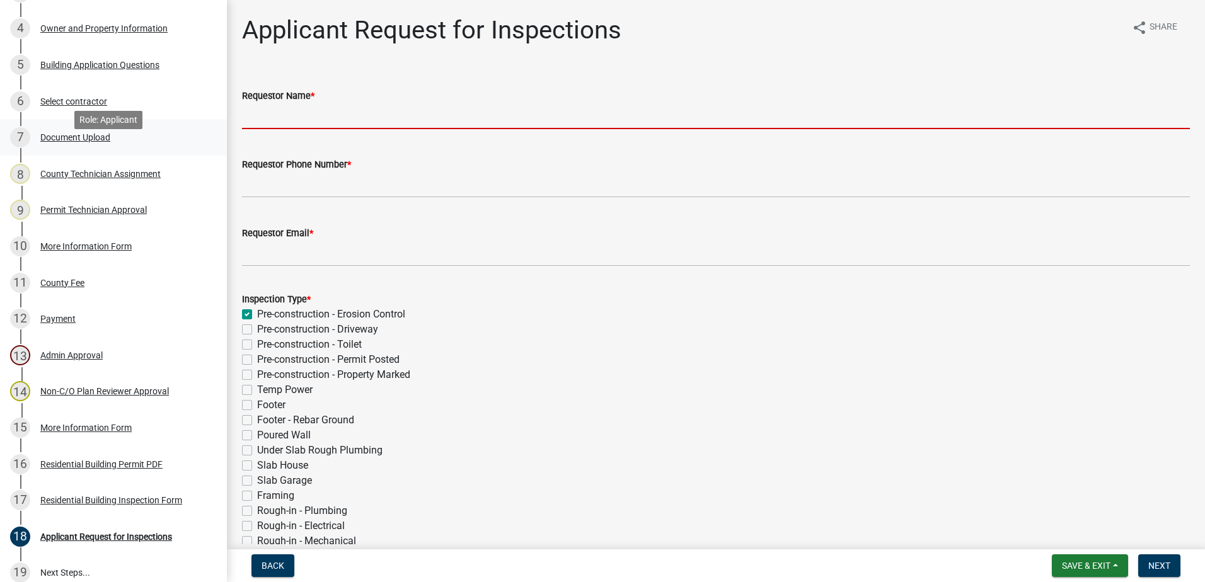
scroll to position [185, 0]
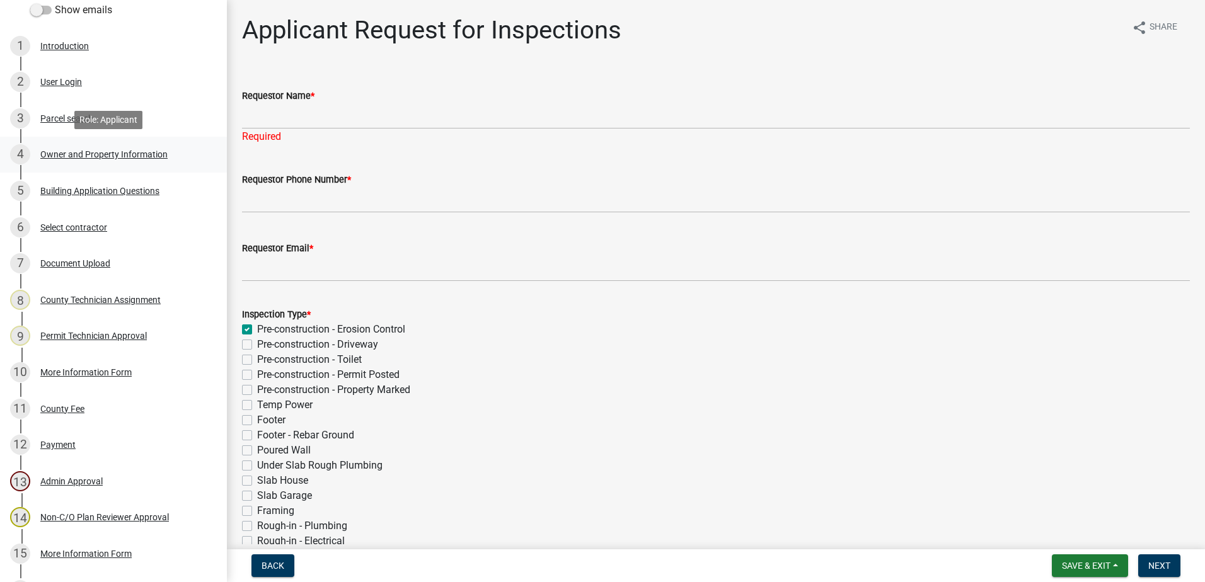
click at [66, 153] on div "Owner and Property Information" at bounding box center [103, 154] width 127 height 9
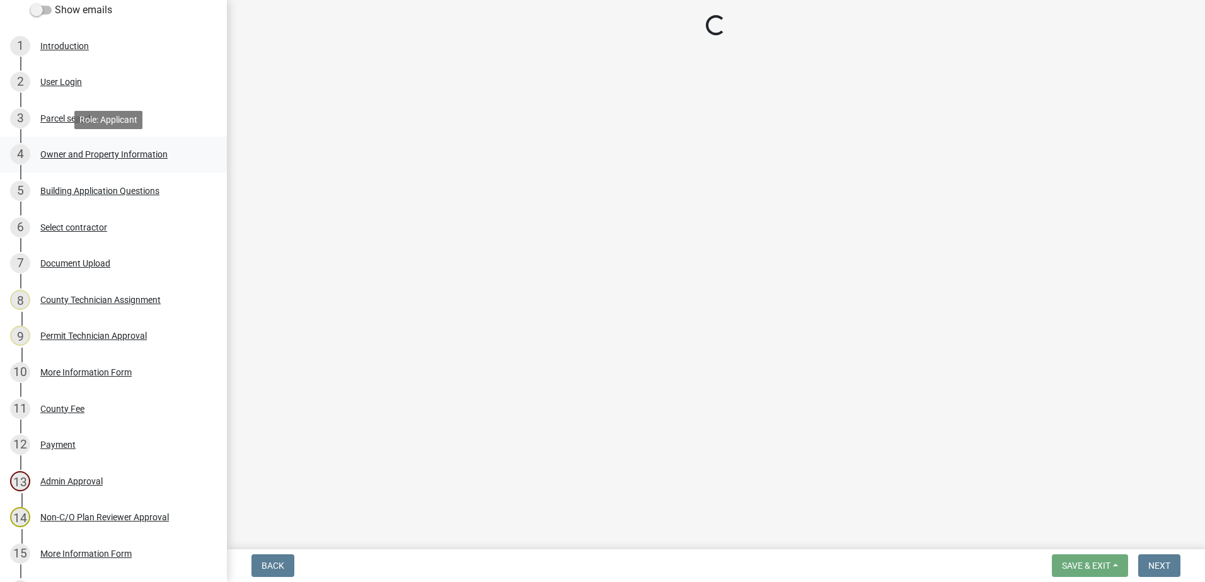
select select "469c5908-2854-42d5-89ed-bee7fc26529e"
select select "6f1acead-4b1a-4680-ba5d-beeb03d30465"
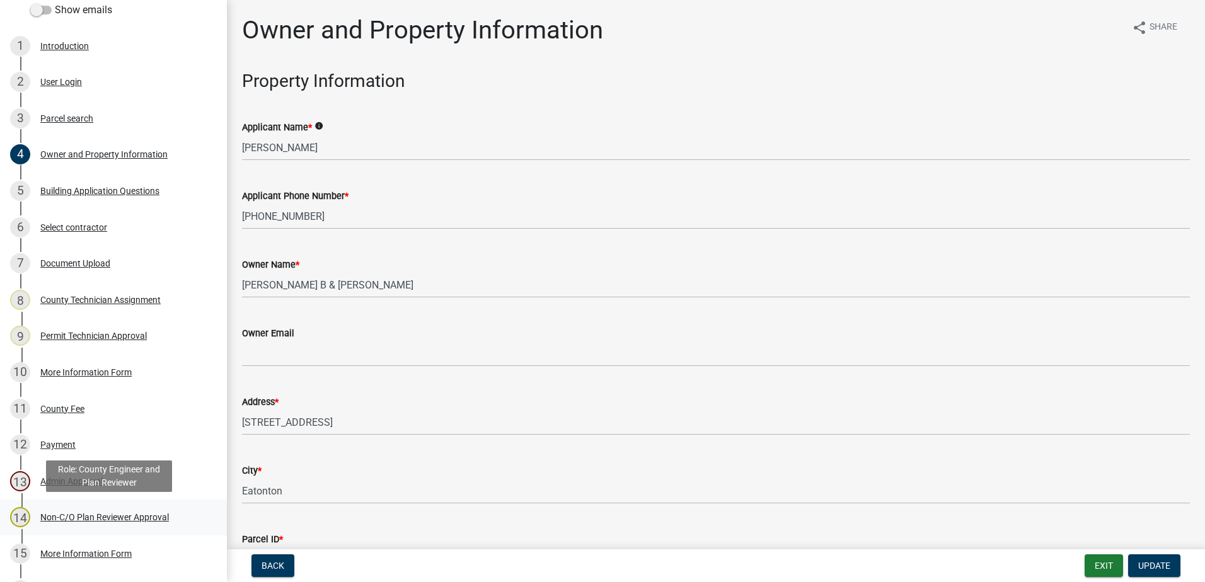
click at [67, 514] on div "Non-C/O Plan Reviewer Approval" at bounding box center [104, 517] width 129 height 9
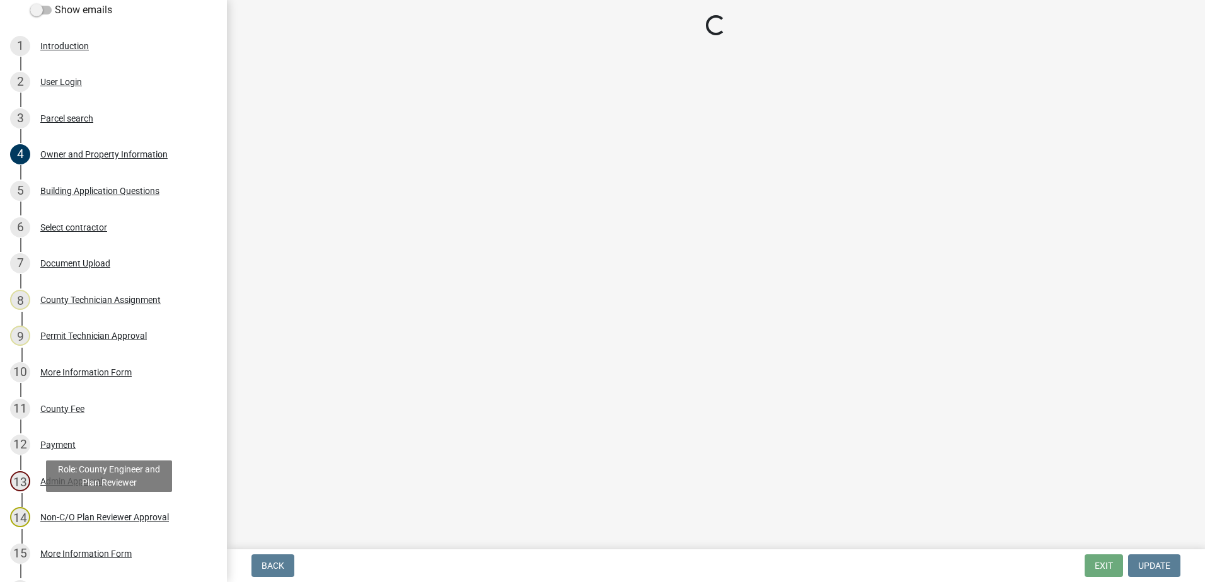
scroll to position [374, 0]
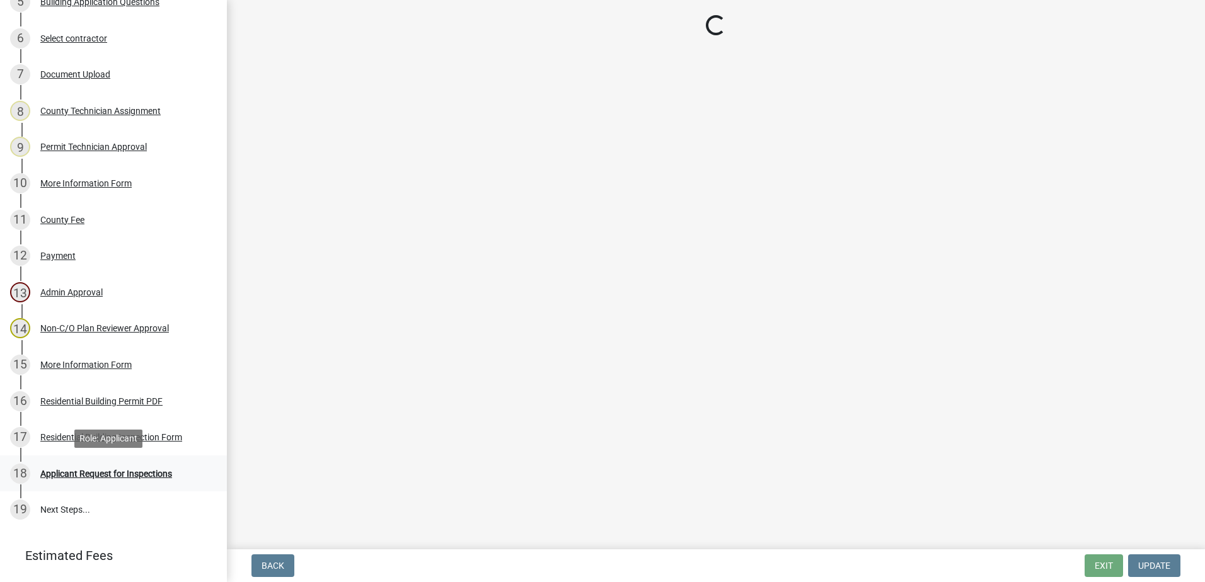
click at [60, 475] on div "Applicant Request for Inspections" at bounding box center [106, 473] width 132 height 9
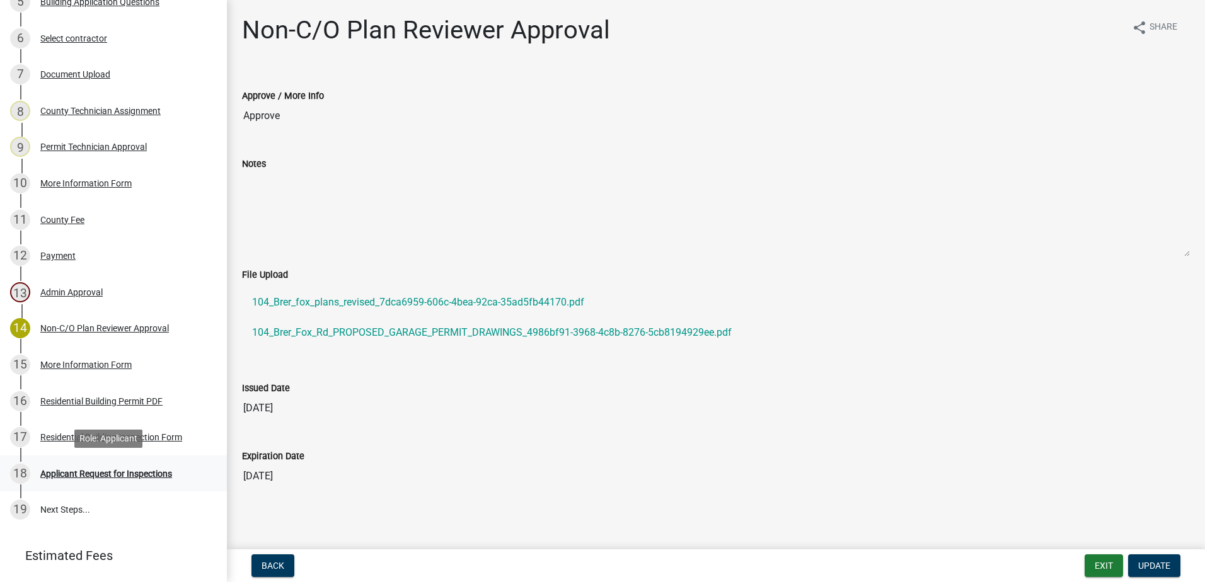
click at [59, 474] on div "Applicant Request for Inspections" at bounding box center [106, 473] width 132 height 9
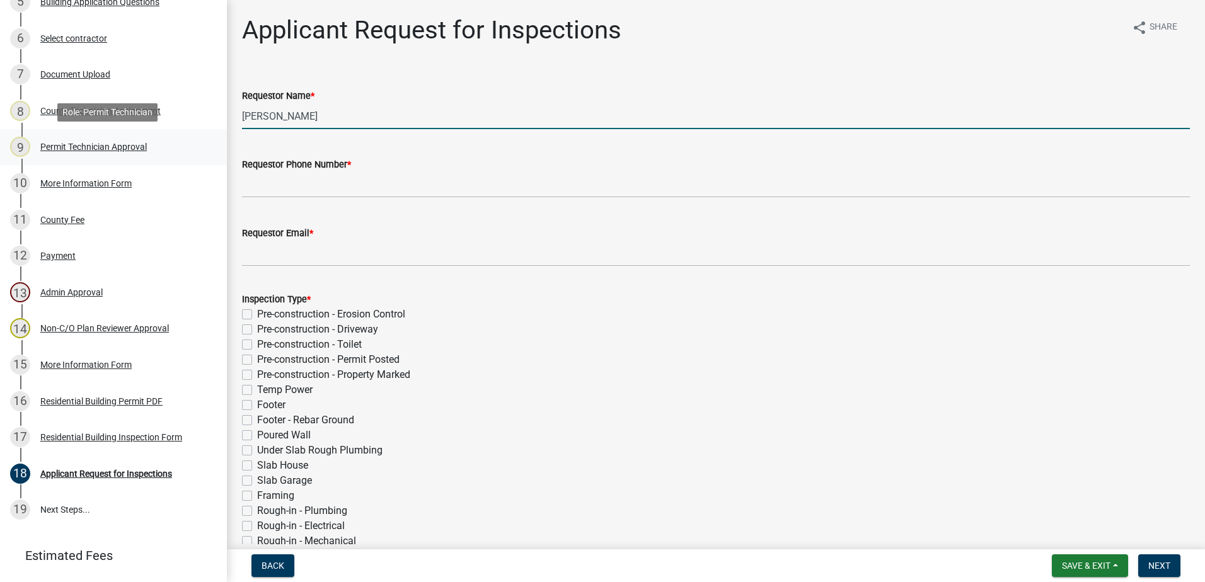
drag, startPoint x: 313, startPoint y: 120, endPoint x: 66, endPoint y: 161, distance: 251.1
click at [76, 160] on div "Residential Building Permit 2024-BLDR-235 View Summary Notes Show emails 1 Intr…" at bounding box center [602, 291] width 1205 height 582
drag, startPoint x: 396, startPoint y: 117, endPoint x: 221, endPoint y: 143, distance: 177.8
click at [216, 144] on div "Residential Building Permit 2024-BLDR-235 View Summary Notes Show emails 1 Intr…" at bounding box center [602, 291] width 1205 height 582
type input "Brock"
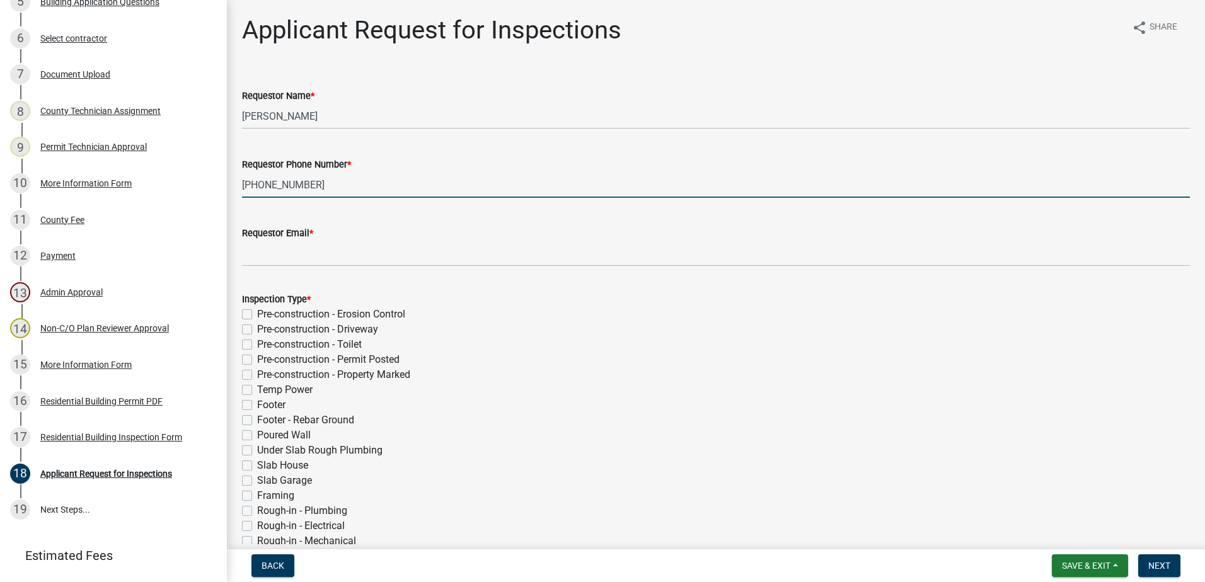
type input "770-402-7283"
click at [282, 233] on label "Requestor Email *" at bounding box center [277, 233] width 71 height 9
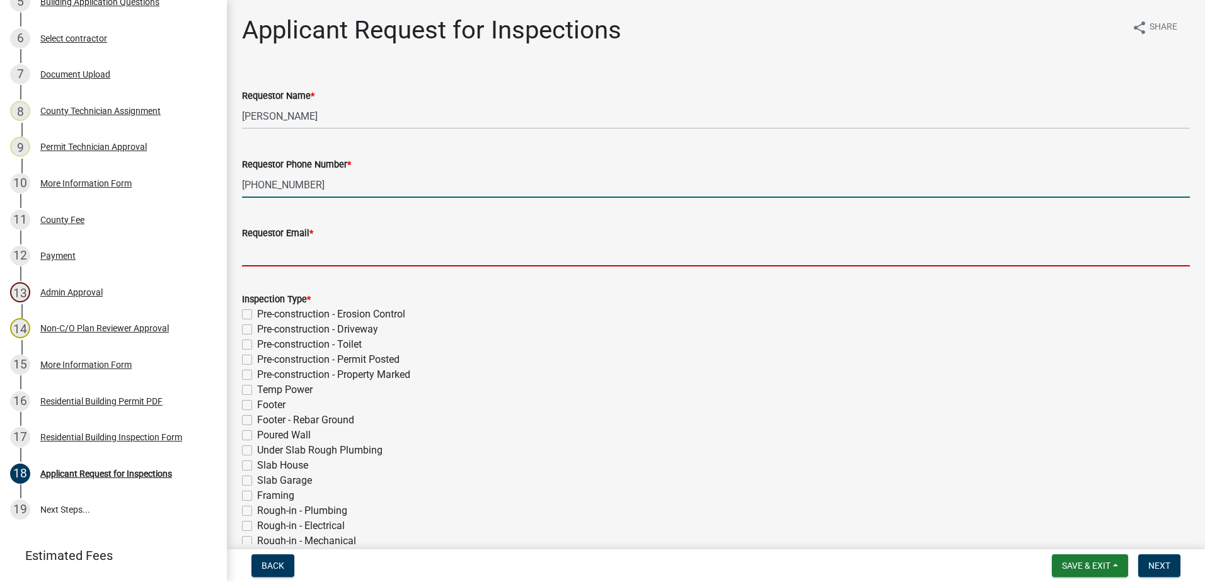
click at [282, 241] on input "Requestor Email *" at bounding box center [716, 254] width 948 height 26
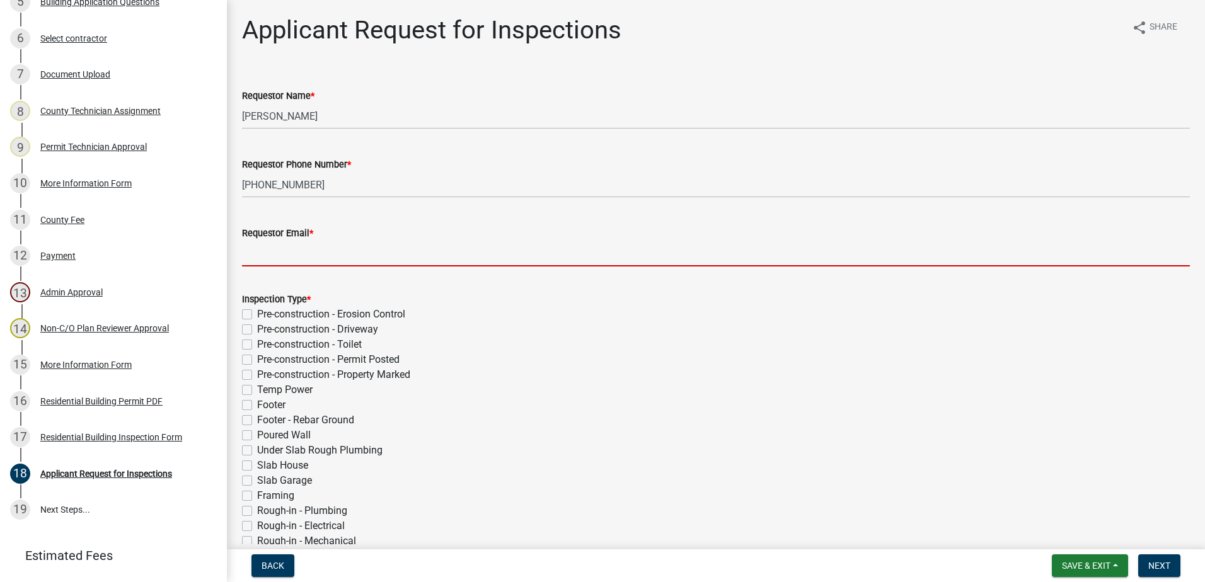
click at [271, 251] on input "Requestor Email *" at bounding box center [716, 254] width 948 height 26
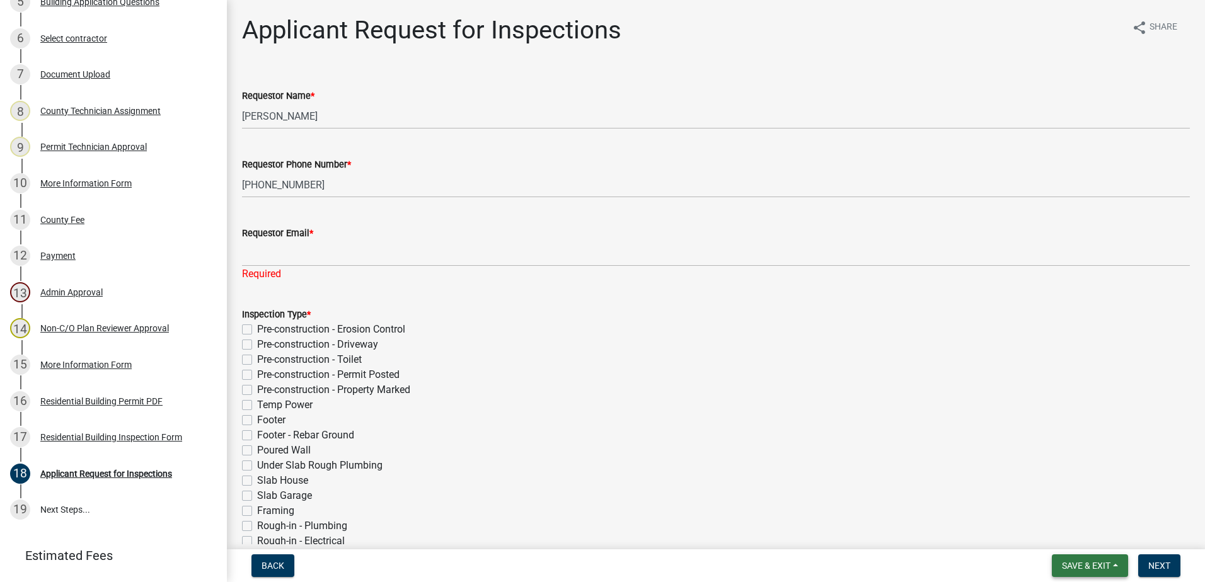
click at [1076, 570] on span "Save & Exit" at bounding box center [1086, 566] width 49 height 10
click at [1045, 502] on button "Save" at bounding box center [1077, 503] width 101 height 30
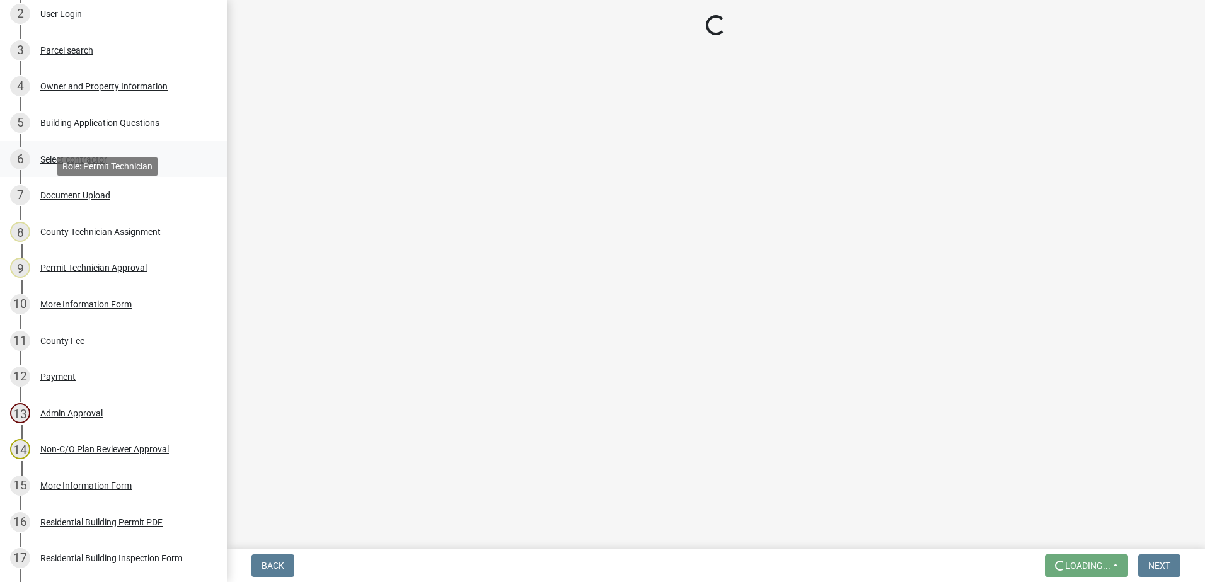
scroll to position [248, 0]
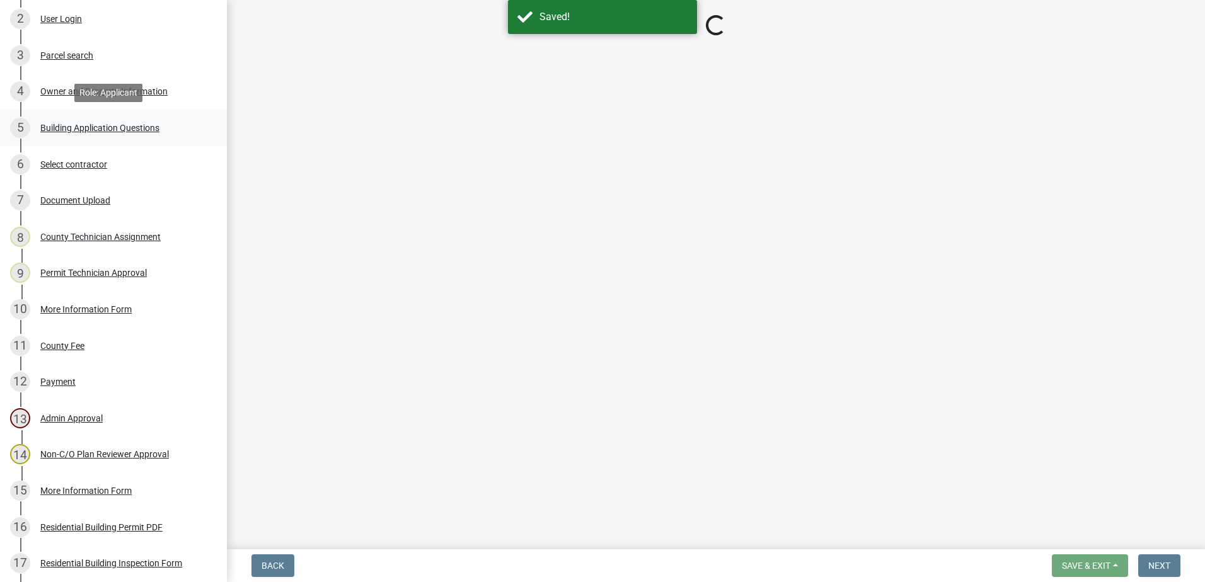
click at [72, 125] on div "Building Application Questions" at bounding box center [99, 128] width 119 height 9
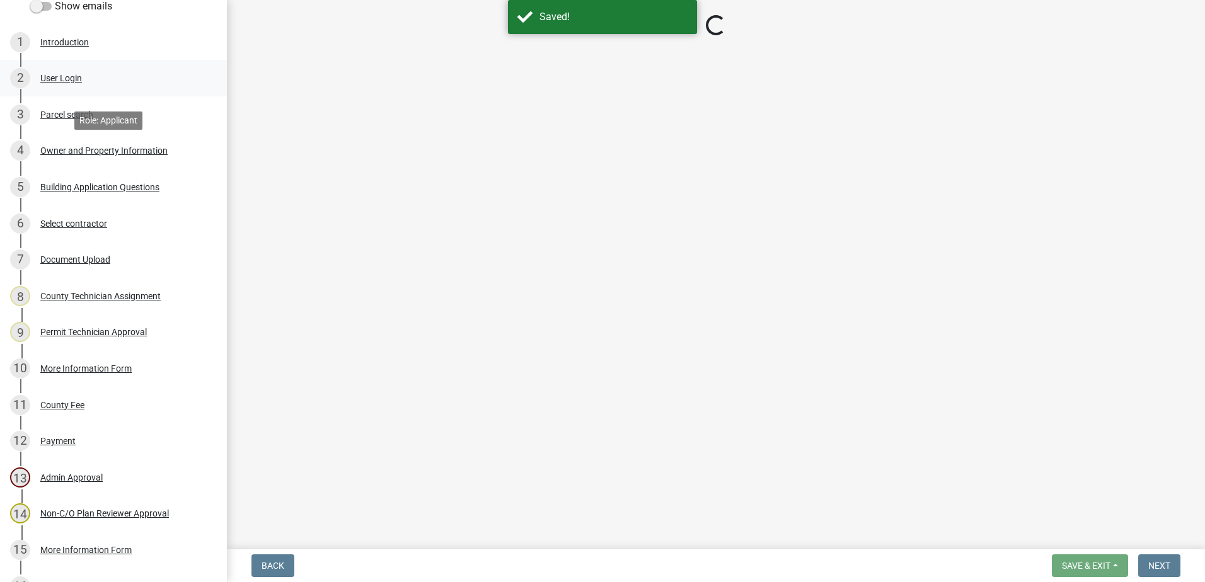
scroll to position [122, 0]
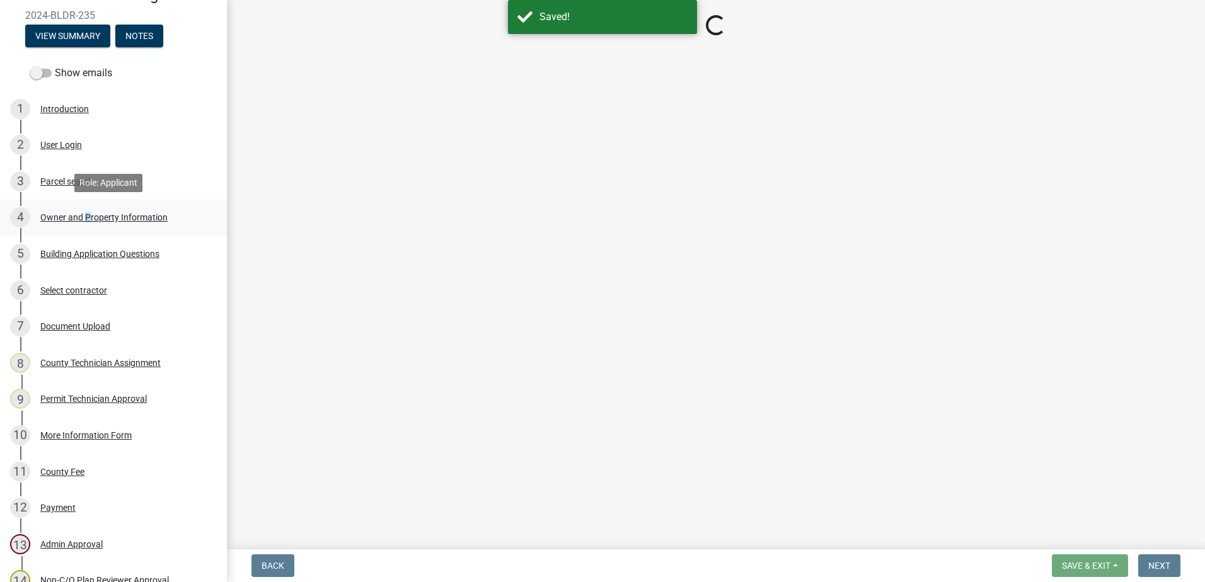
click at [84, 214] on div "Owner and Property Information" at bounding box center [103, 217] width 127 height 9
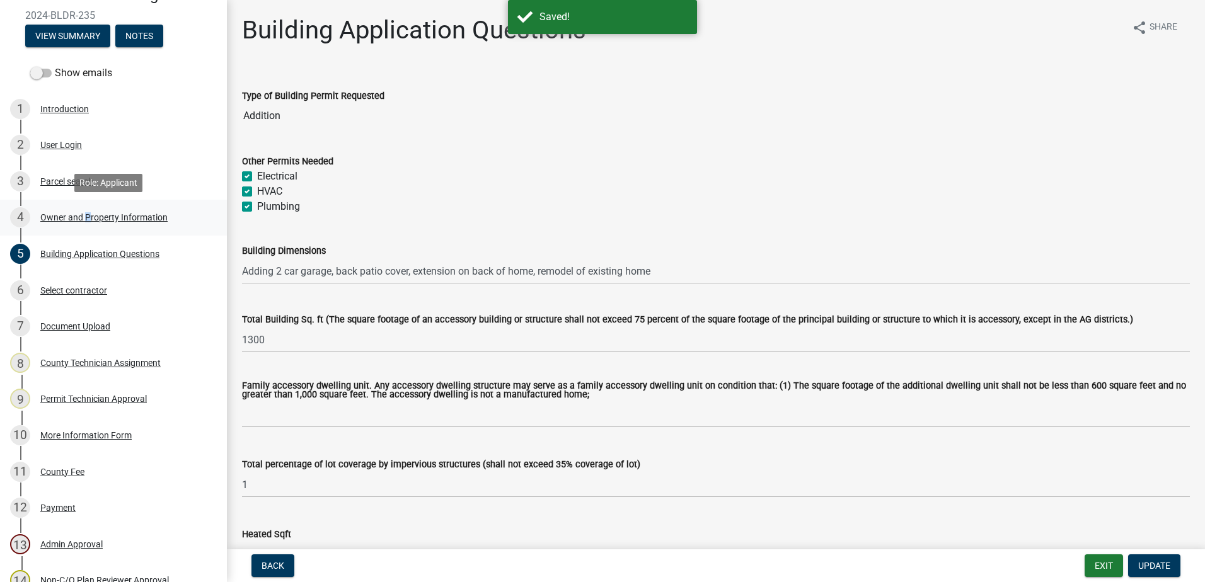
click at [83, 214] on div "Owner and Property Information" at bounding box center [103, 217] width 127 height 9
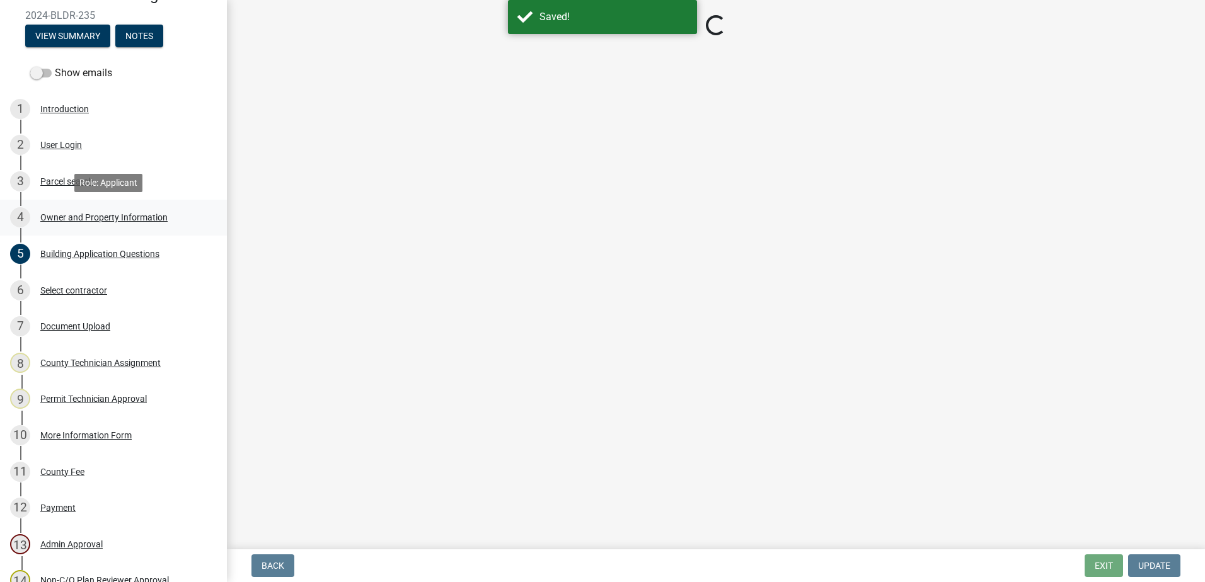
select select "469c5908-2854-42d5-89ed-bee7fc26529e"
select select "6f1acead-4b1a-4680-ba5d-beeb03d30465"
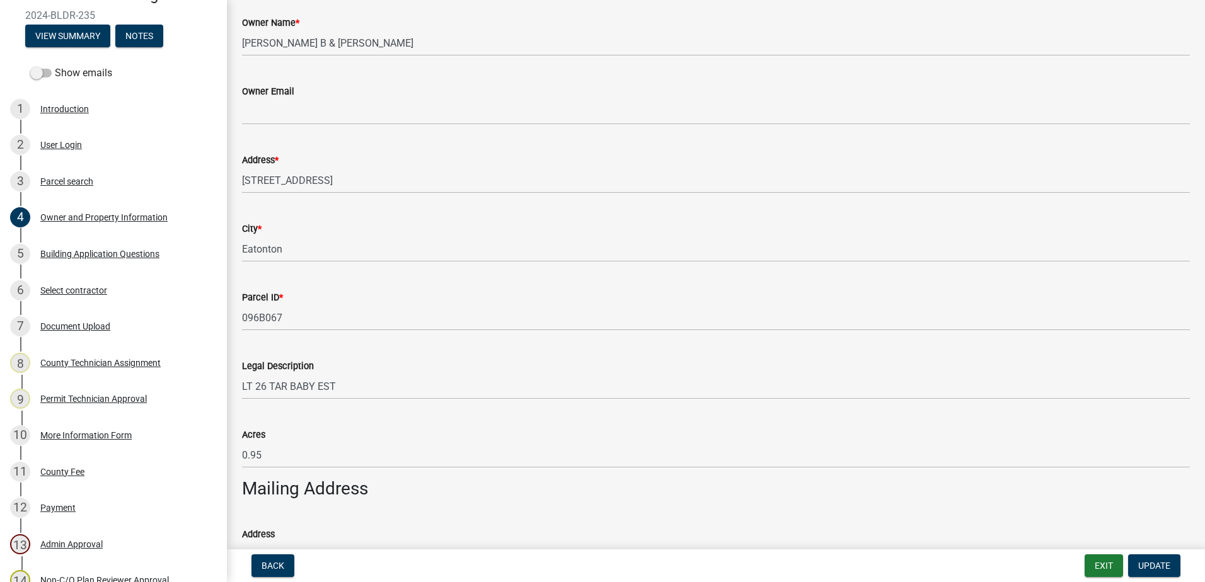
scroll to position [252, 0]
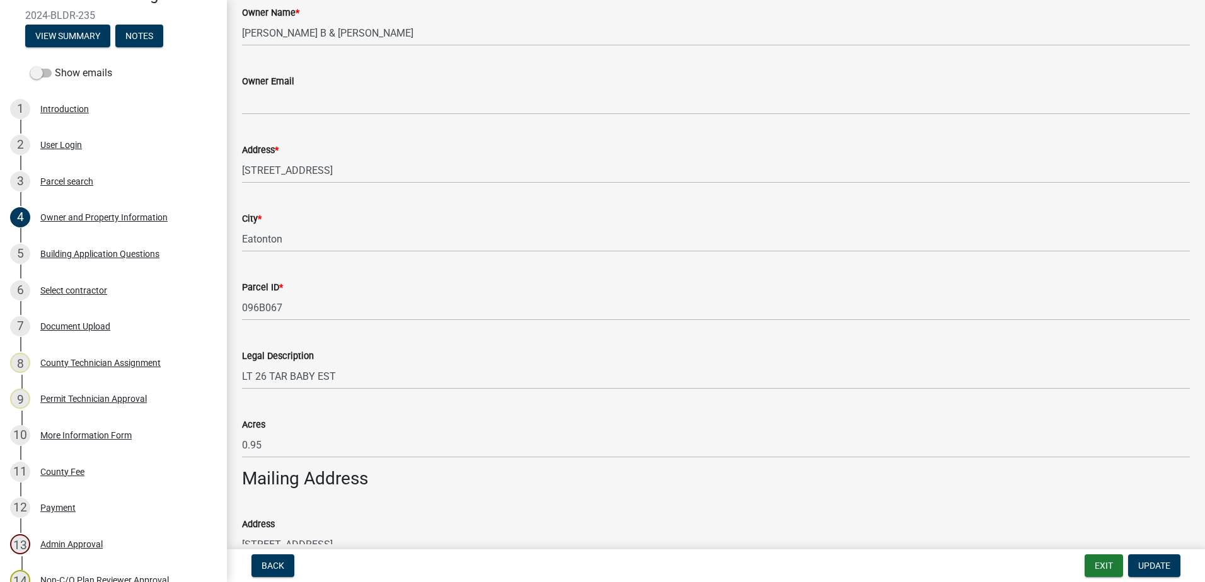
select select "469c5908-2854-42d5-89ed-bee7fc26529e"
select select "6f1acead-4b1a-4680-ba5d-beeb03d30465"
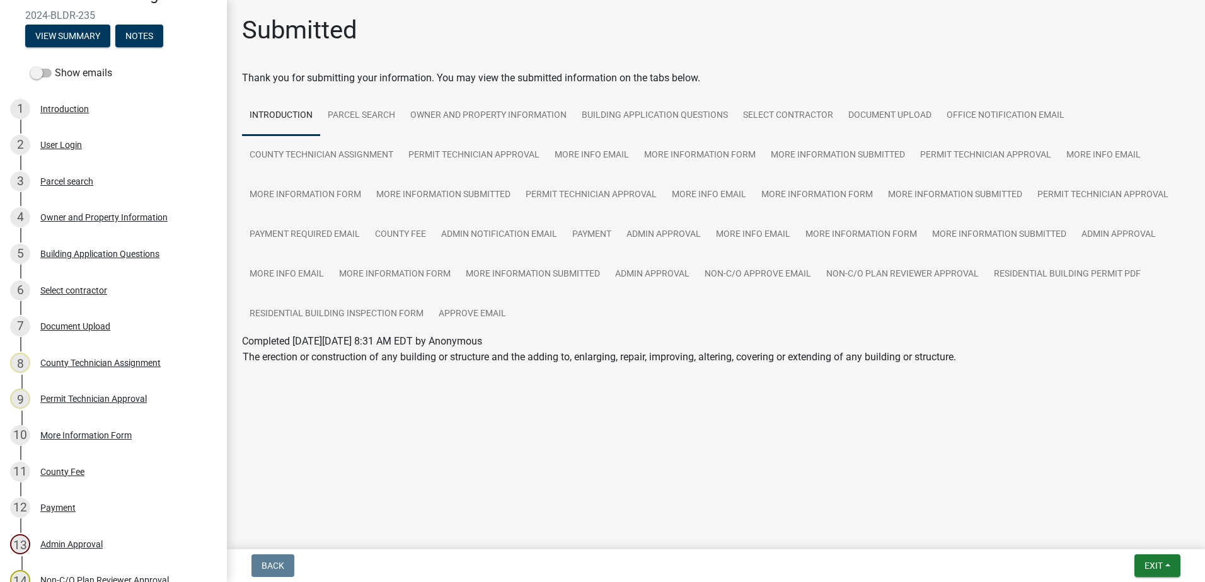
scroll to position [0, 0]
click at [79, 224] on div "4 Owner and Property Information" at bounding box center [108, 217] width 197 height 20
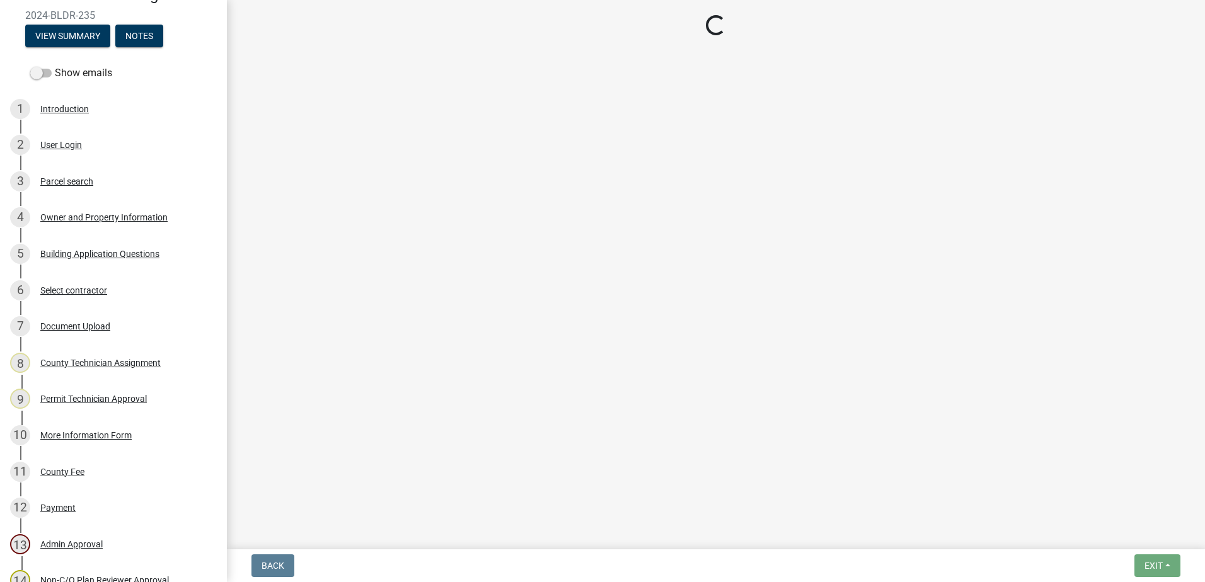
select select "469c5908-2854-42d5-89ed-bee7fc26529e"
select select "6f1acead-4b1a-4680-ba5d-beeb03d30465"
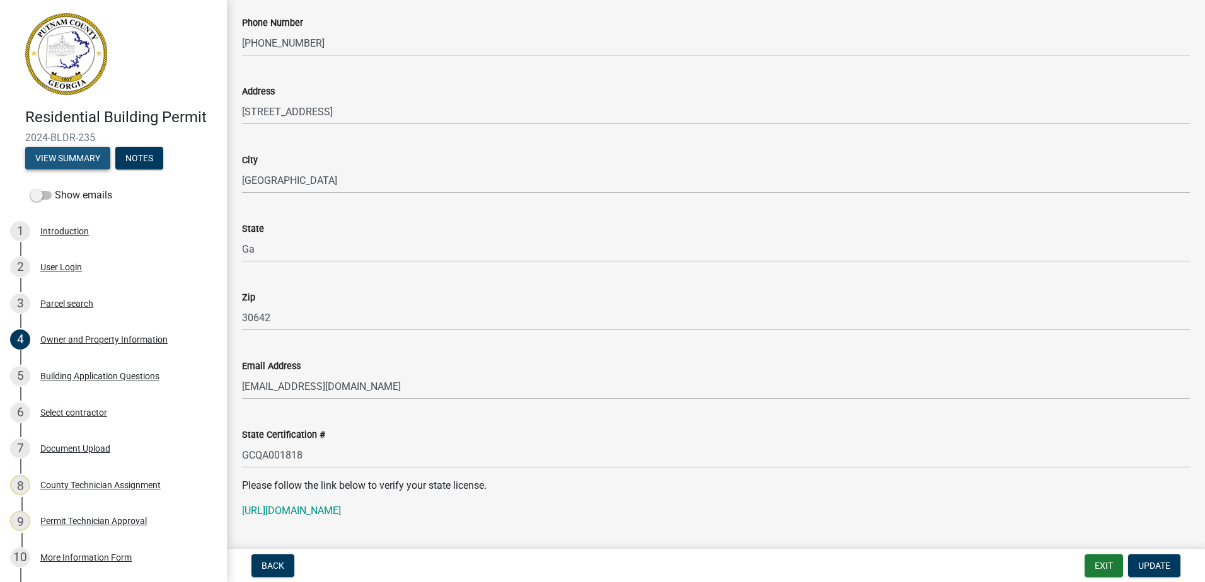
click at [84, 161] on button "View Summary" at bounding box center [67, 158] width 85 height 23
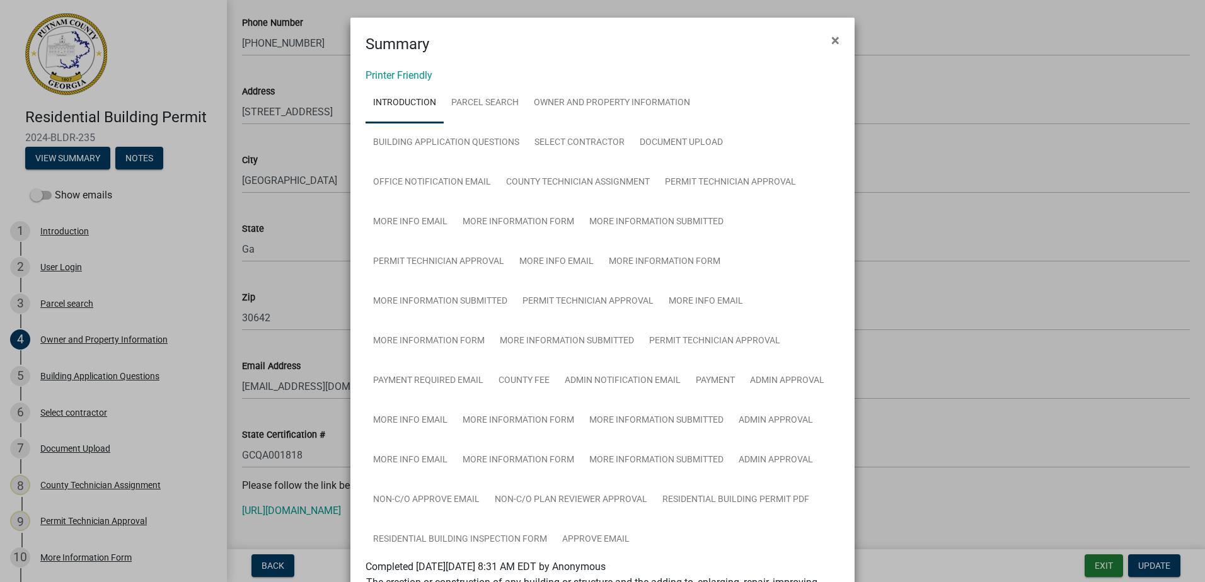
click at [403, 68] on div "Printer Friendly Introduction Parcel search Owner and Property Information Buil…" at bounding box center [602, 350] width 504 height 591
click at [395, 426] on link "More Info Email" at bounding box center [409, 421] width 89 height 40
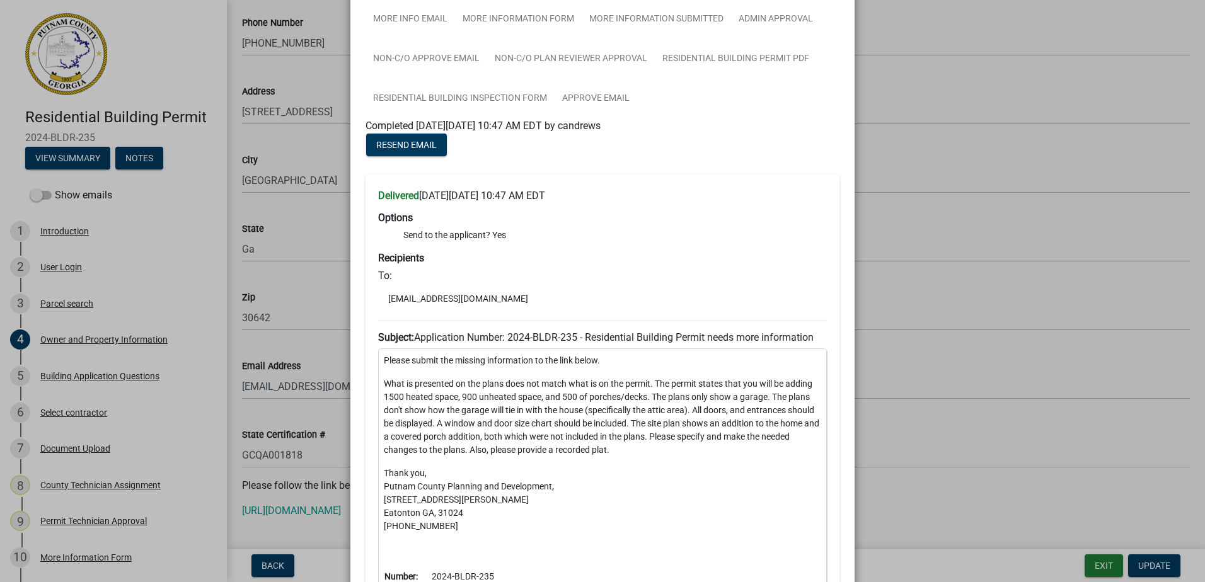
scroll to position [189, 0]
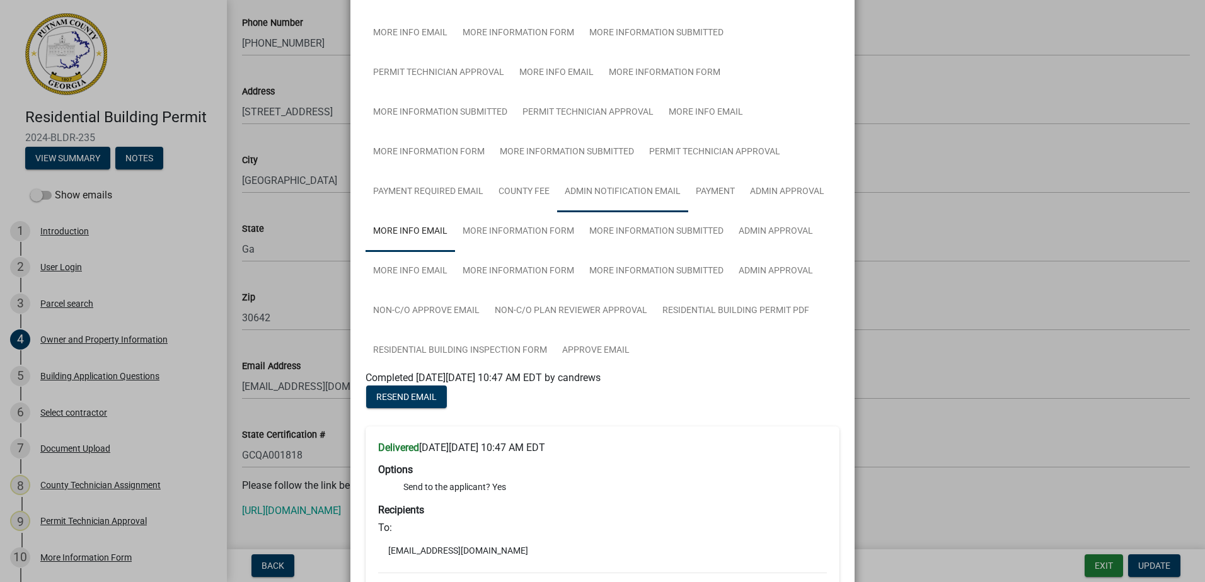
click at [592, 190] on link "Admin Notification Email" at bounding box center [622, 192] width 131 height 40
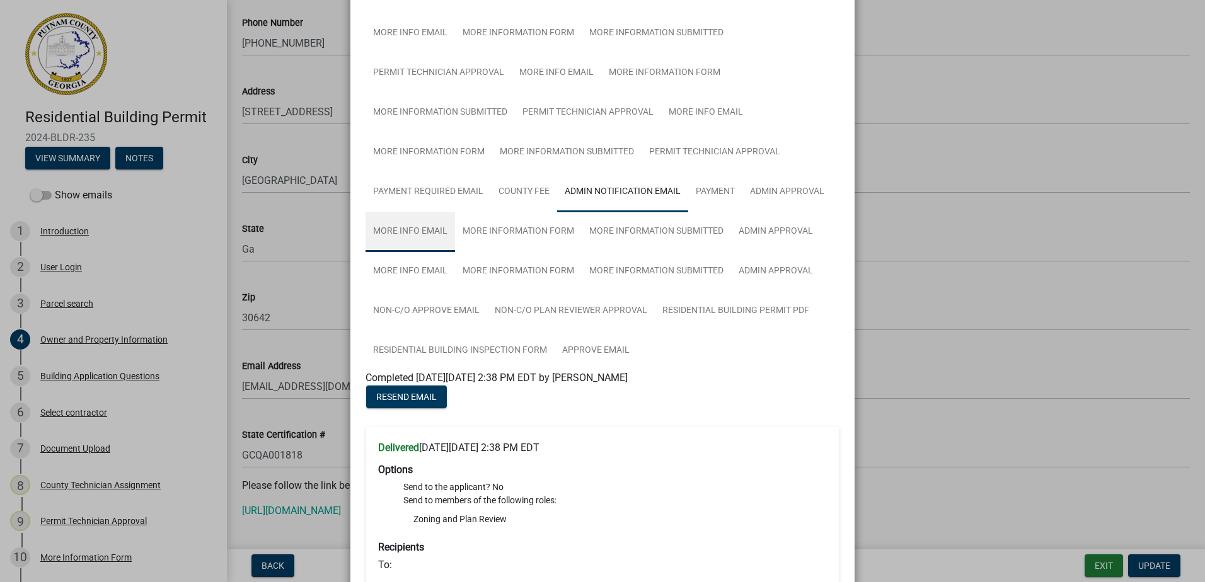
click at [430, 234] on link "More Info Email" at bounding box center [409, 232] width 89 height 40
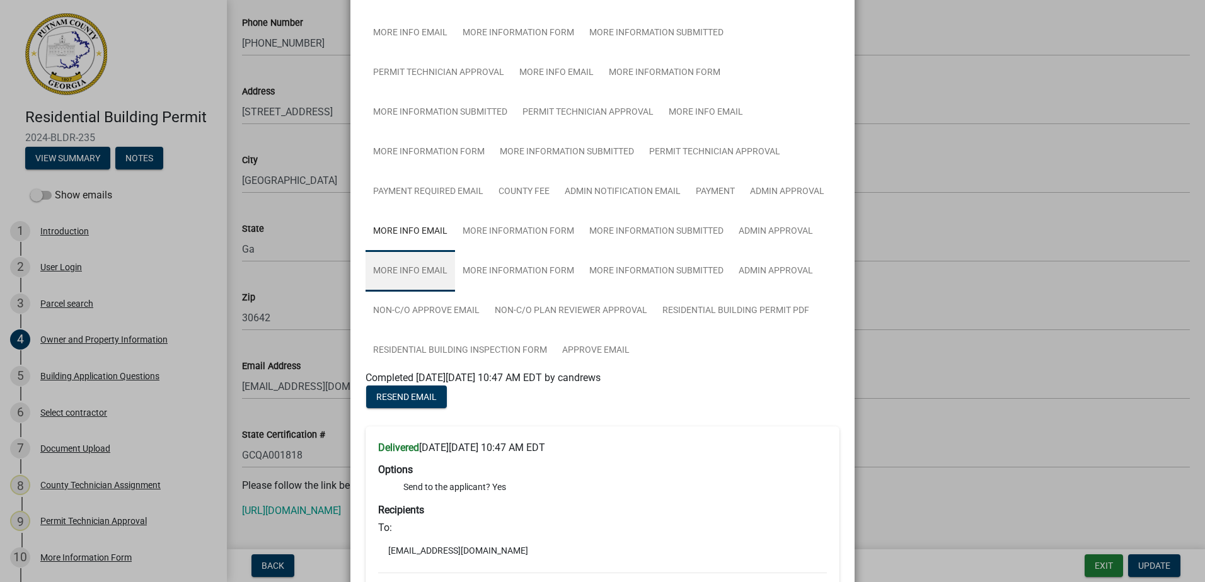
click at [418, 275] on link "More Info Email" at bounding box center [409, 271] width 89 height 40
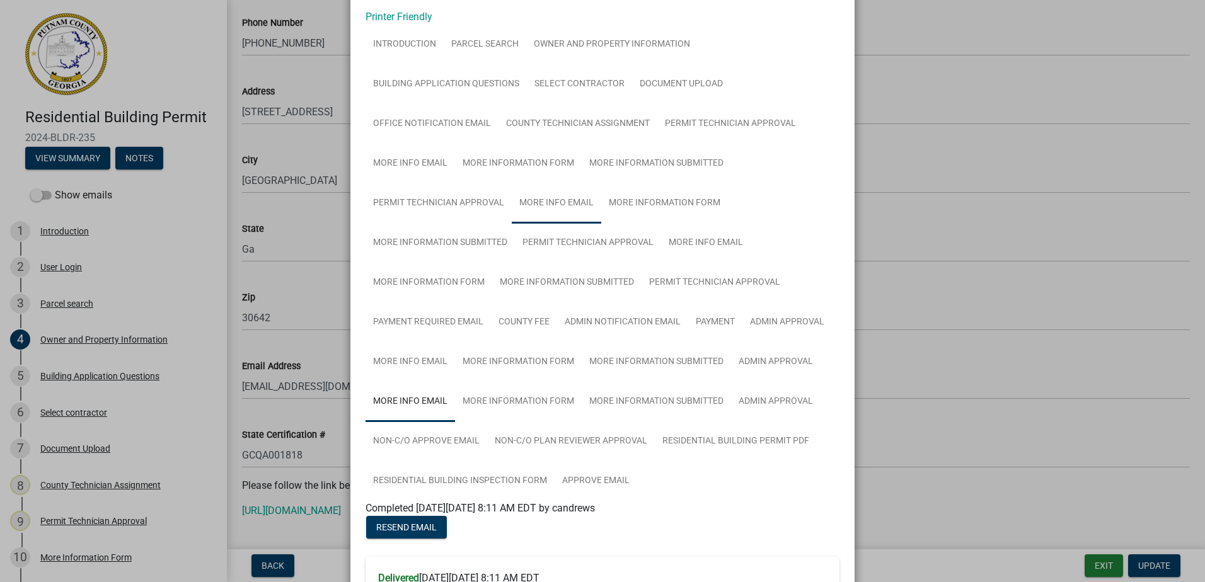
scroll to position [0, 0]
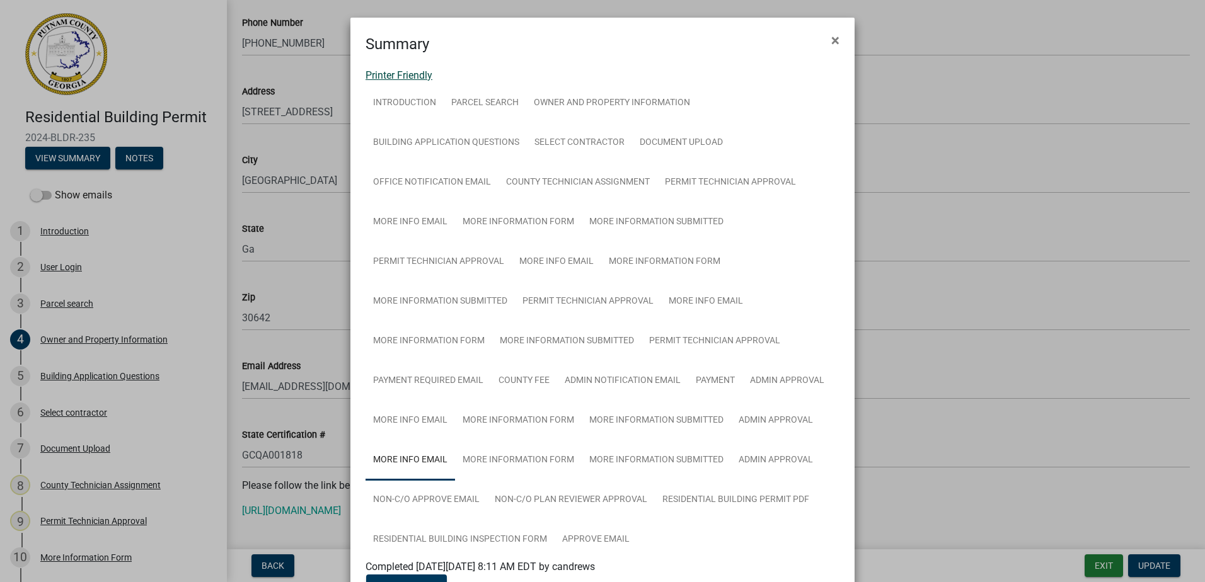
click at [386, 74] on link "Printer Friendly" at bounding box center [398, 75] width 67 height 12
click at [923, 122] on ngb-modal-window "Summary × Printer Friendly Introduction Parcel search Owner and Property Inform…" at bounding box center [602, 291] width 1205 height 582
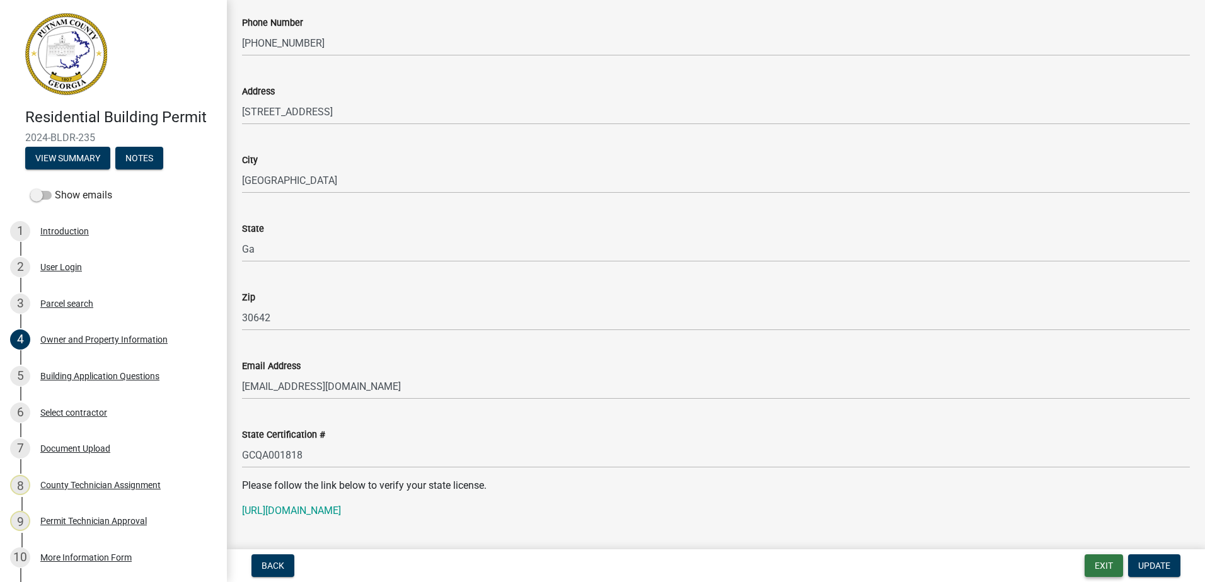
click at [1091, 557] on button "Exit" at bounding box center [1103, 566] width 38 height 23
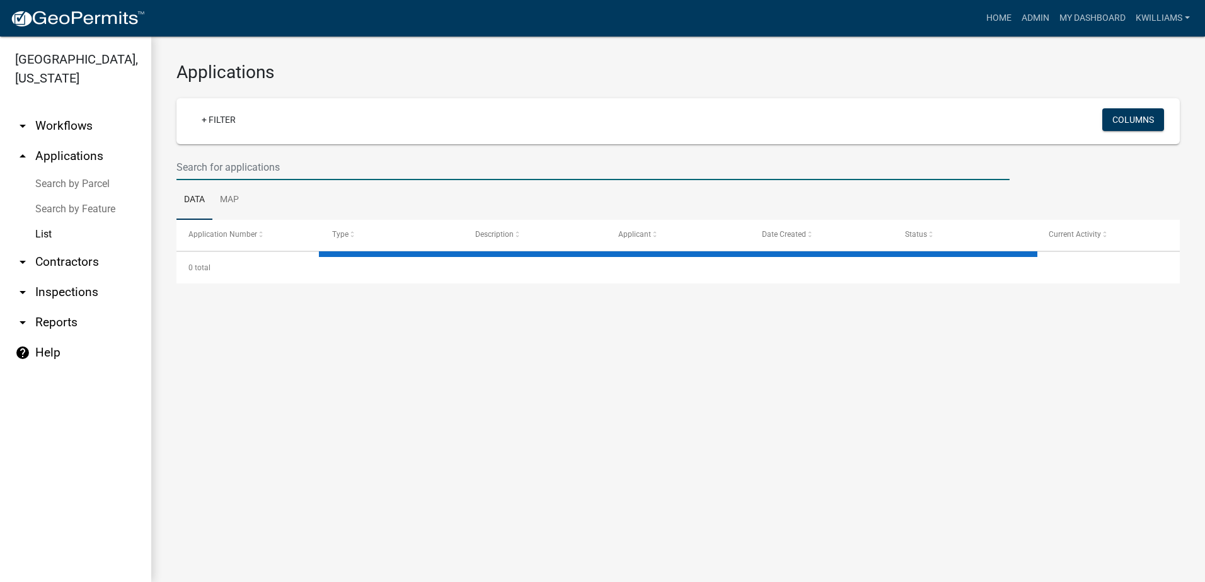
click at [222, 164] on input "text" at bounding box center [592, 167] width 833 height 26
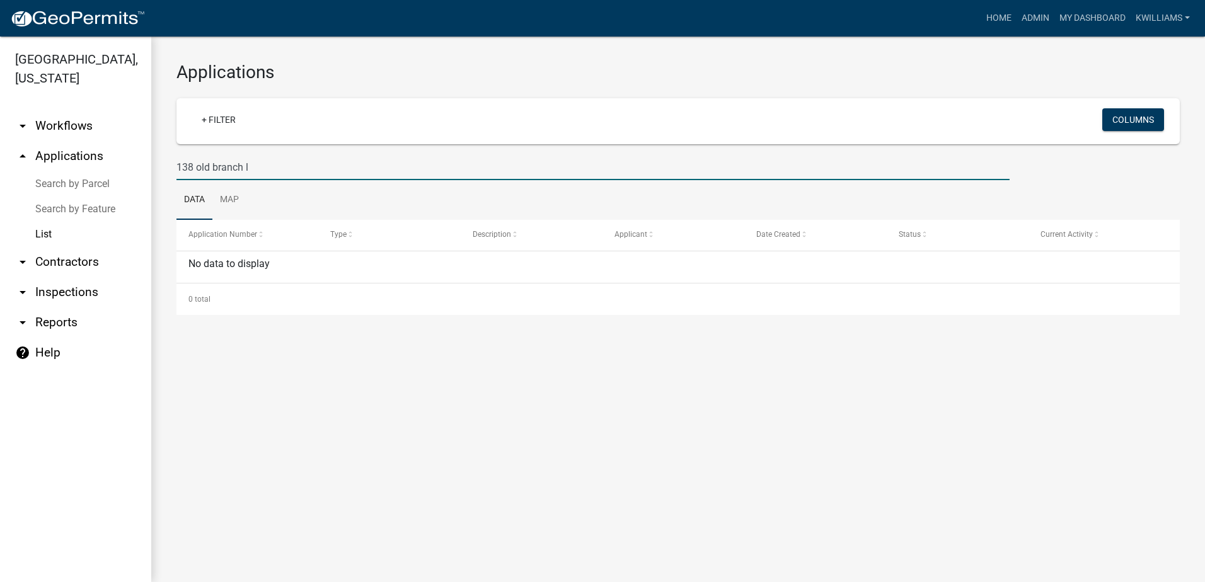
type input "138 old branch"
drag, startPoint x: 246, startPoint y: 166, endPoint x: 78, endPoint y: 182, distance: 169.0
click at [78, 182] on div "Putnam County, Georgia arrow_drop_down Workflows List arrow_drop_up Application…" at bounding box center [602, 310] width 1205 height 546
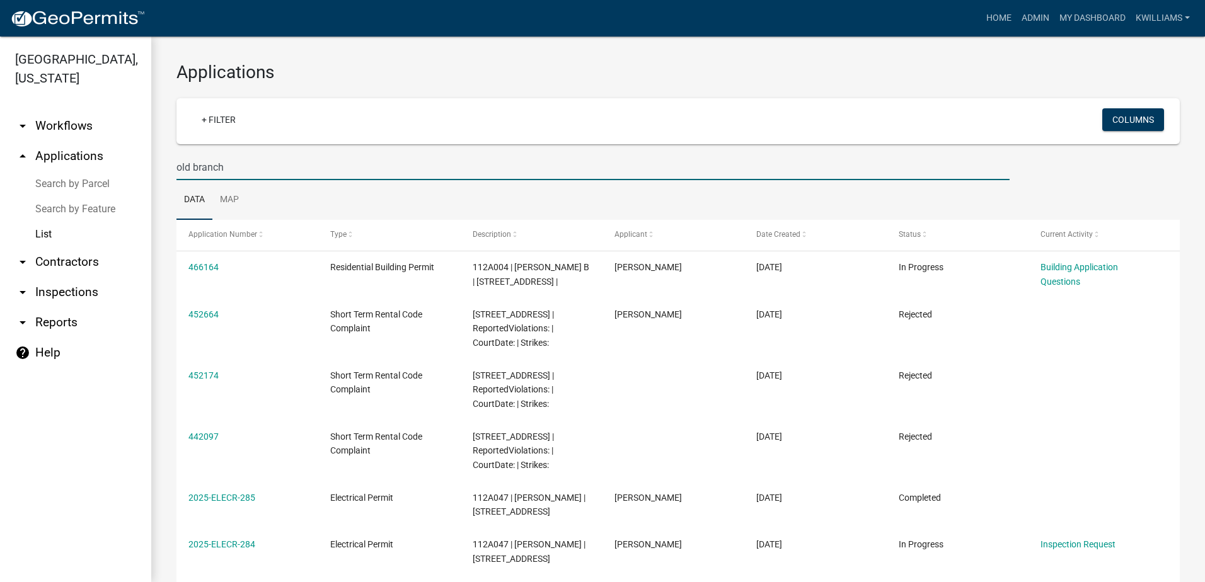
drag, startPoint x: 250, startPoint y: 165, endPoint x: -60, endPoint y: 216, distance: 313.5
click at [0, 216] on html "Internet Explorer does NOT work with GeoPermits. Get a new browser for more sec…" at bounding box center [602, 291] width 1205 height 582
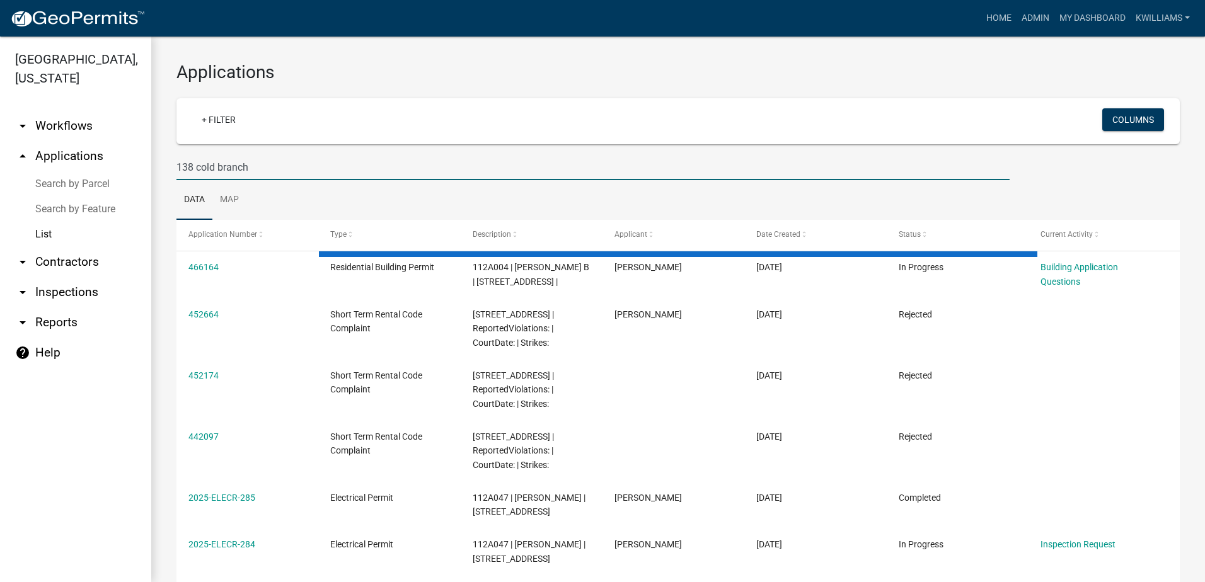
type input "138 cold branch"
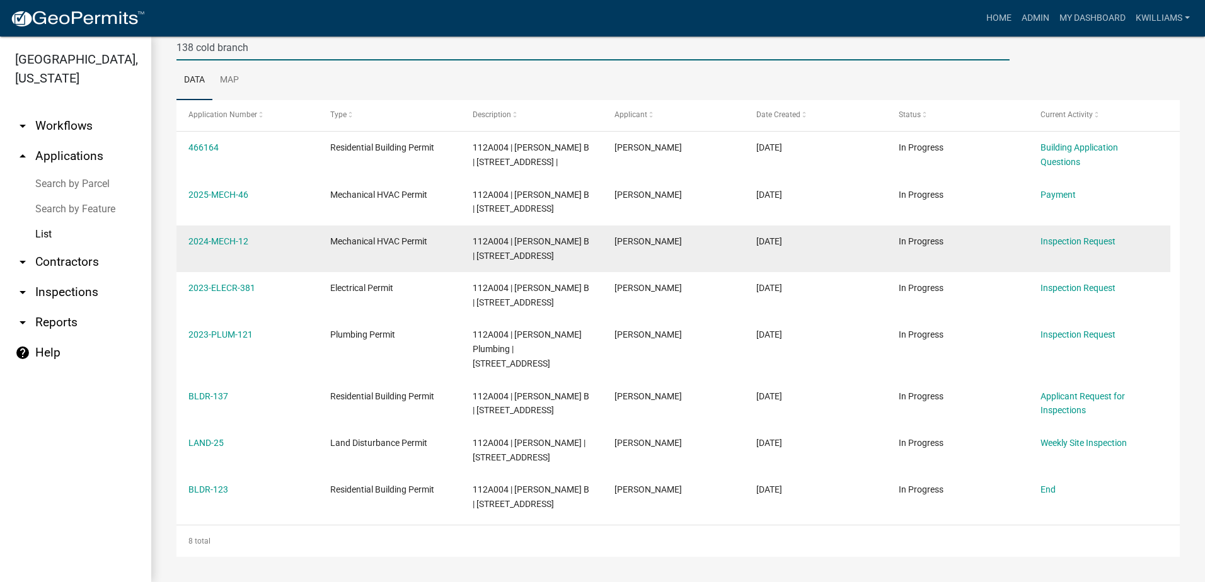
scroll to position [189, 0]
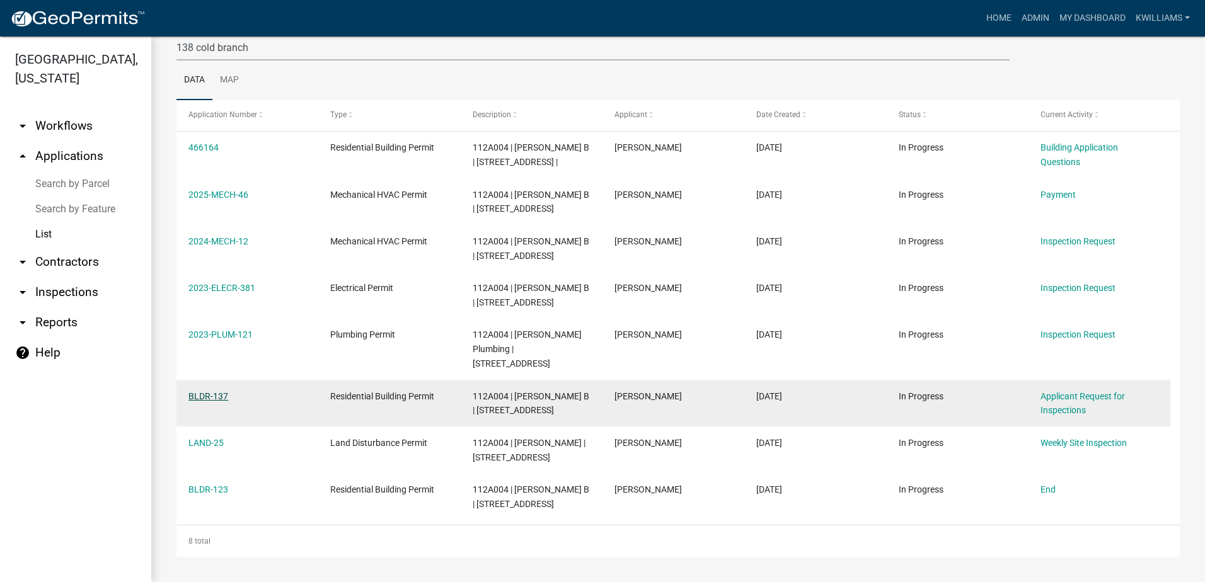
click at [202, 391] on link "BLDR-137" at bounding box center [208, 396] width 40 height 10
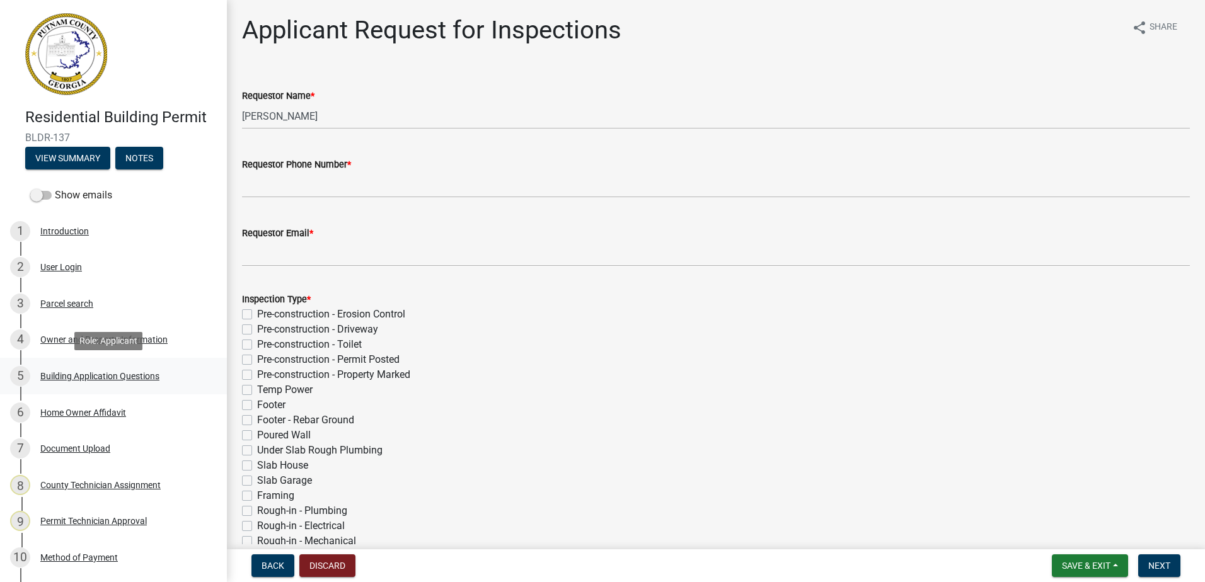
click at [65, 377] on div "Building Application Questions" at bounding box center [99, 376] width 119 height 9
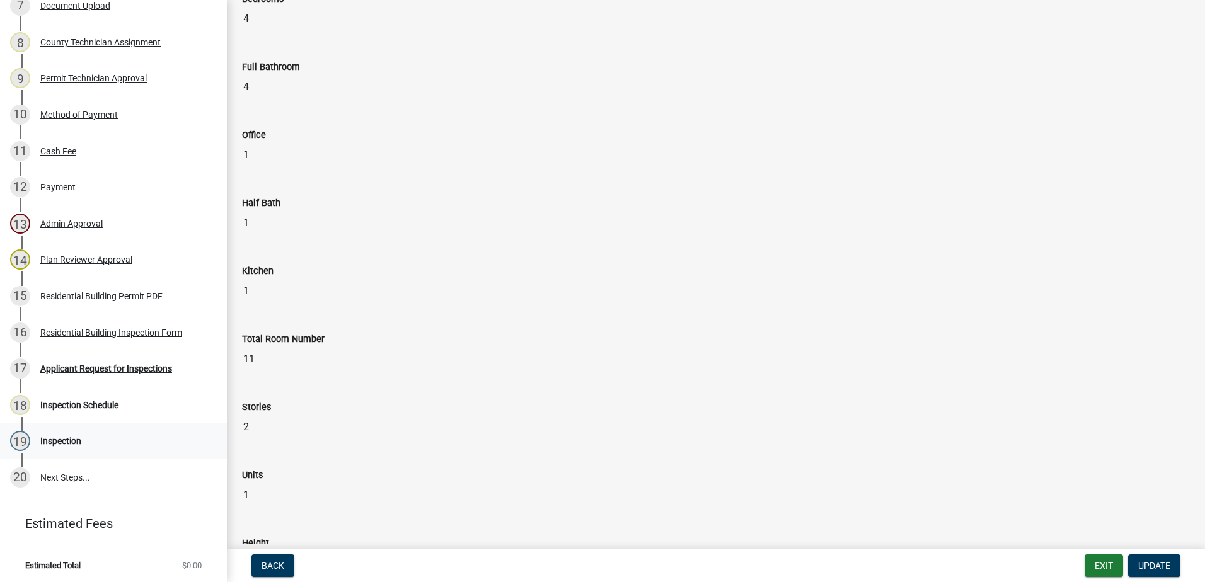
scroll to position [445, 0]
click at [90, 364] on div "Applicant Request for Inspections" at bounding box center [106, 366] width 132 height 9
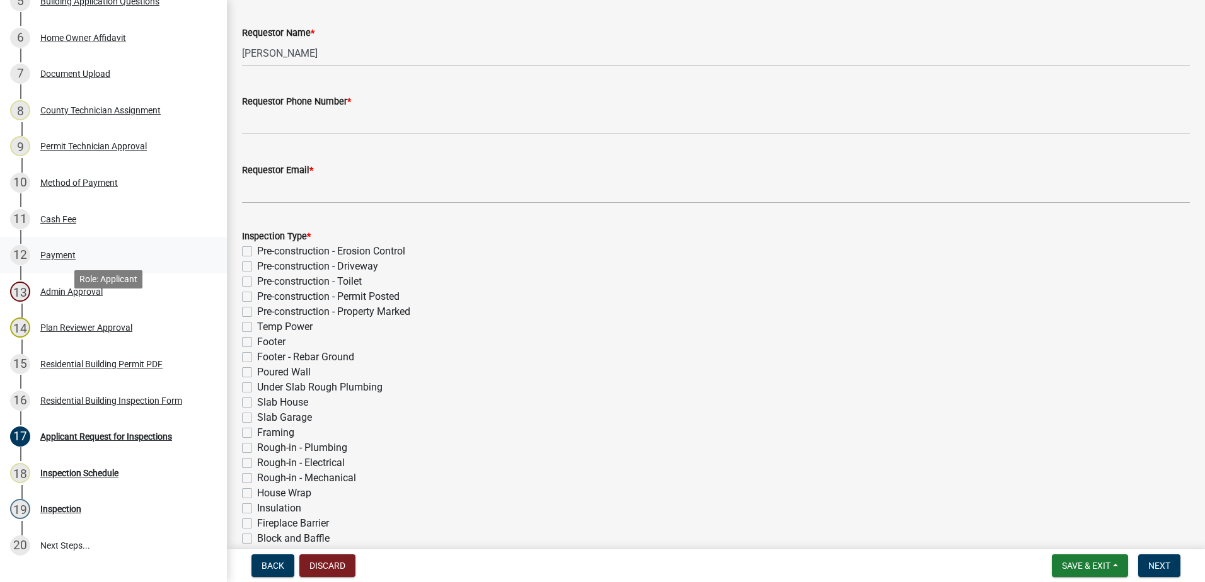
scroll to position [315, 0]
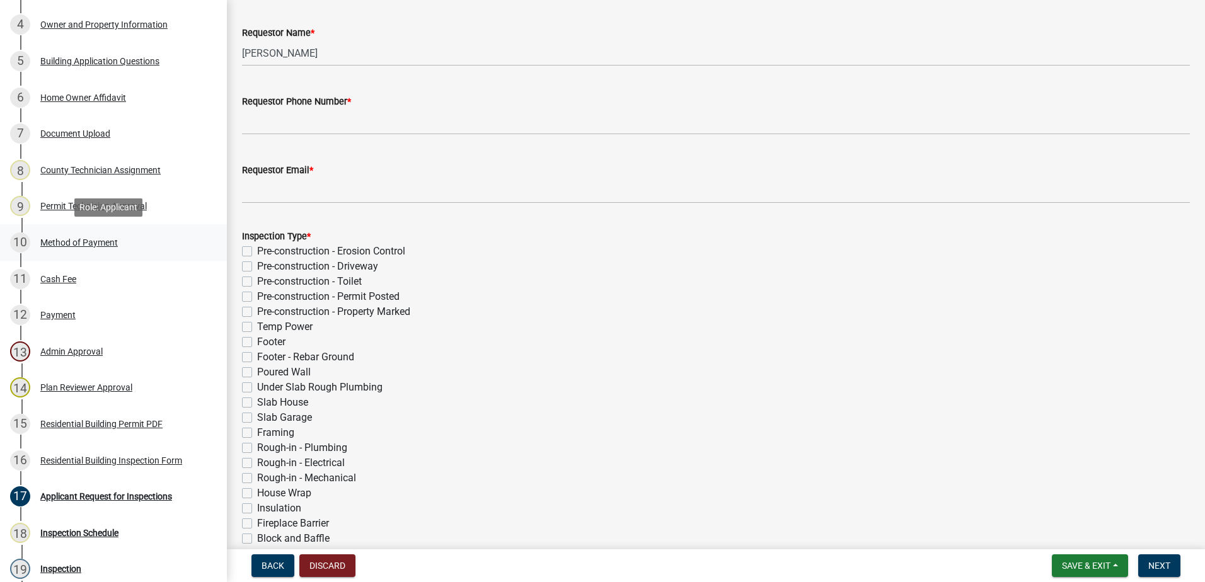
click at [77, 238] on div "Method of Payment" at bounding box center [79, 242] width 78 height 9
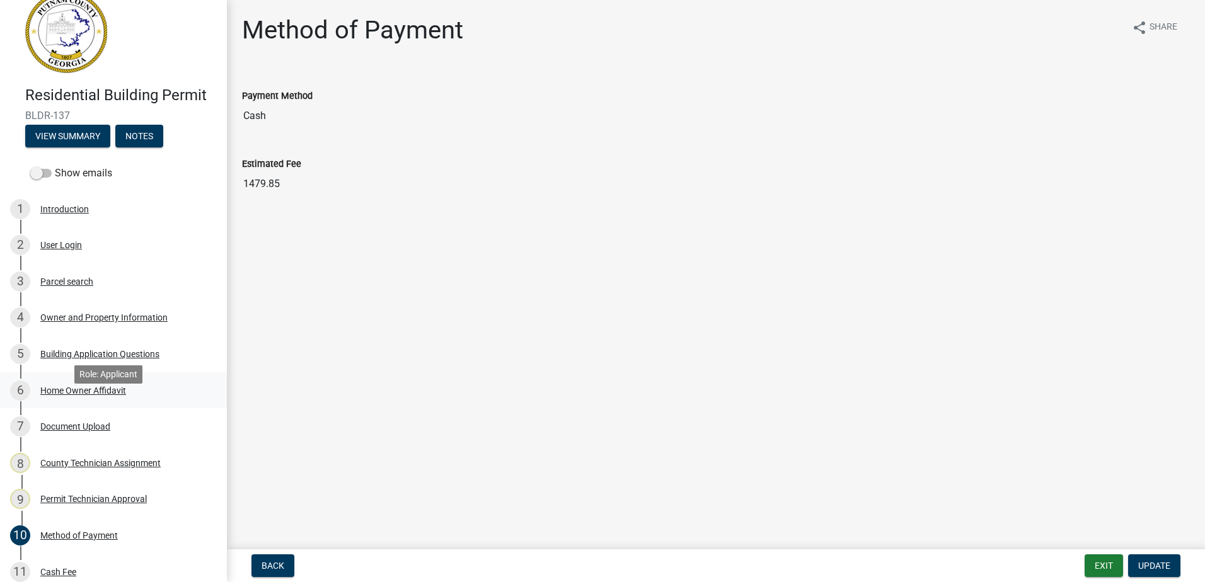
scroll to position [0, 0]
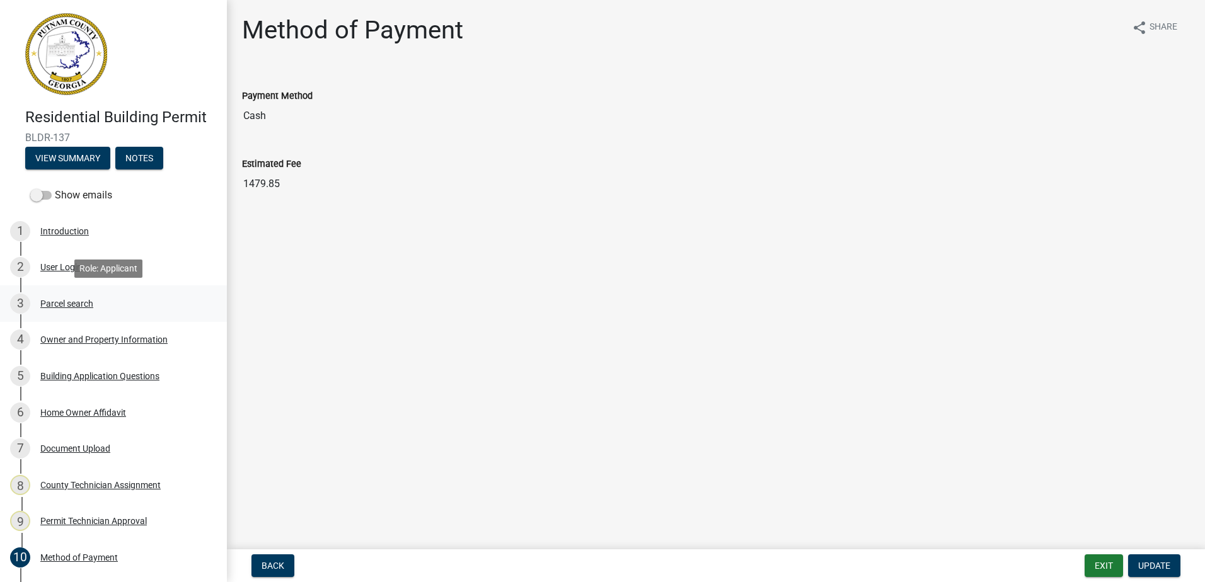
click at [76, 302] on div "Parcel search" at bounding box center [66, 303] width 53 height 9
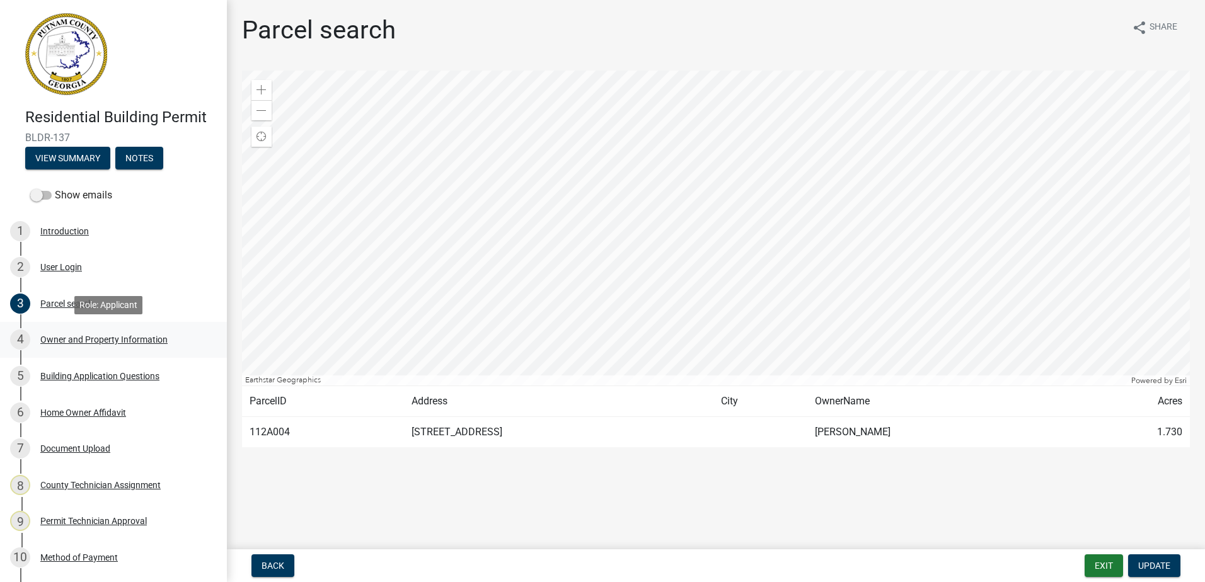
click at [83, 335] on div "Owner and Property Information" at bounding box center [103, 339] width 127 height 9
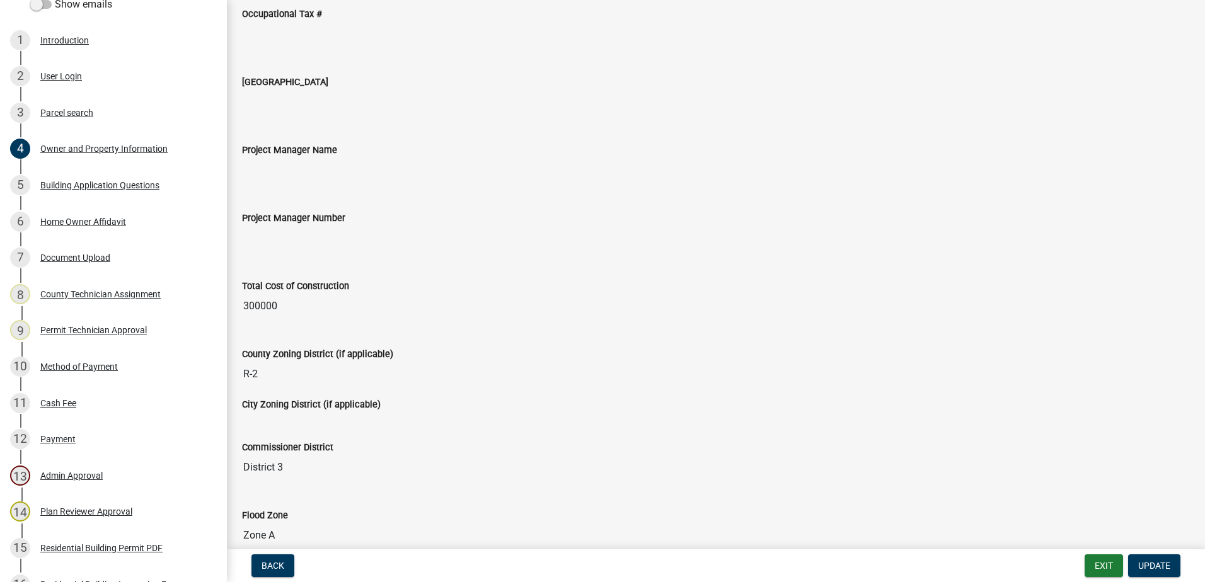
scroll to position [252, 0]
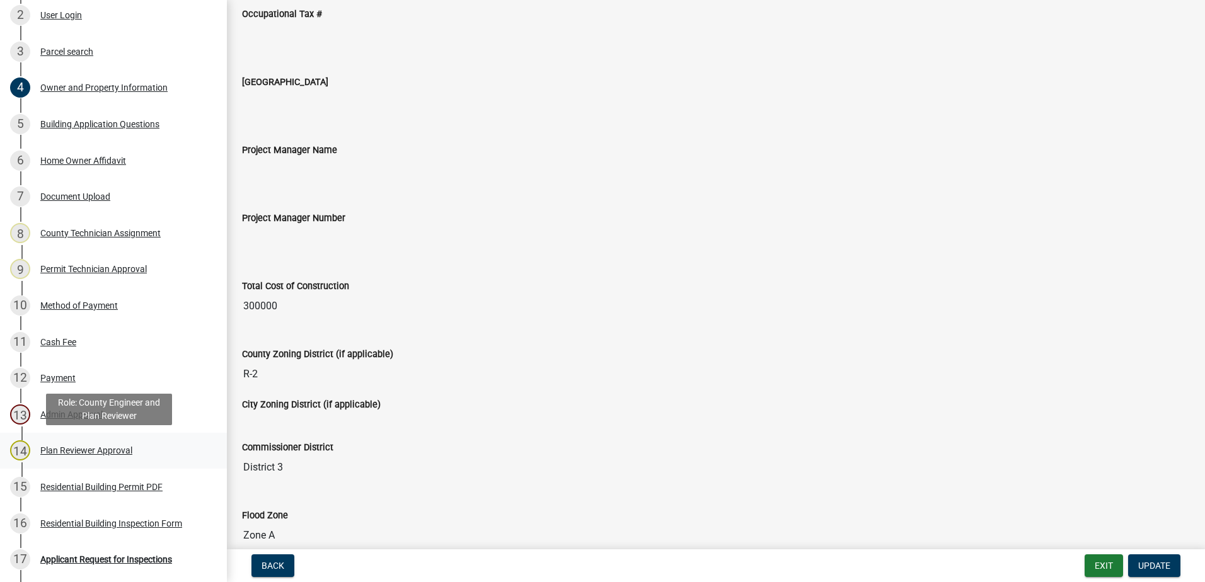
click at [83, 450] on div "Plan Reviewer Approval" at bounding box center [86, 450] width 92 height 9
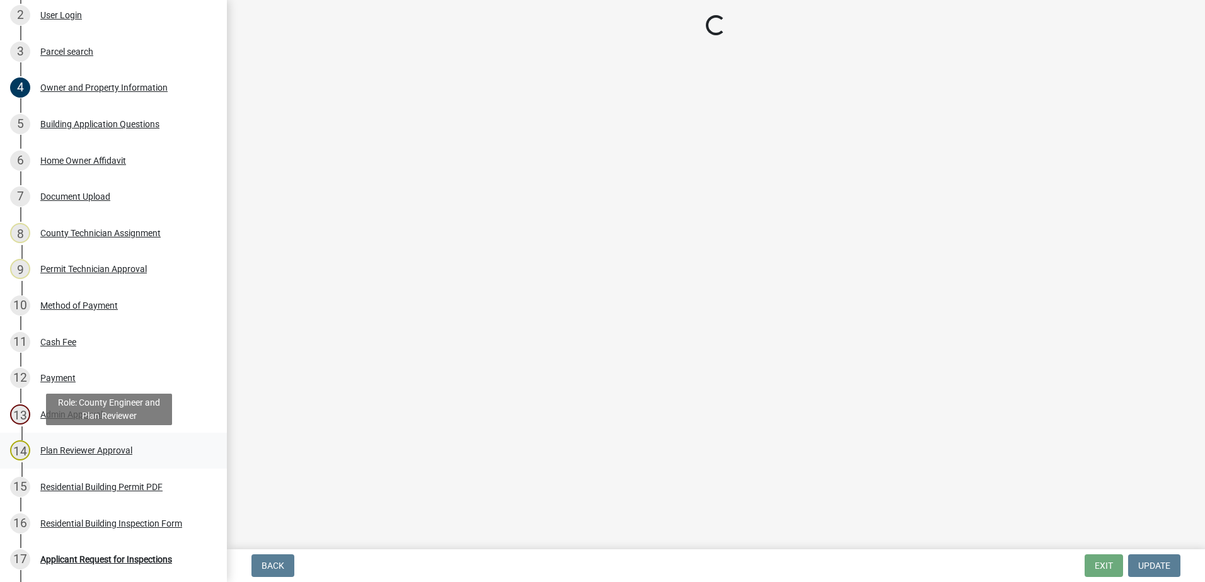
scroll to position [0, 0]
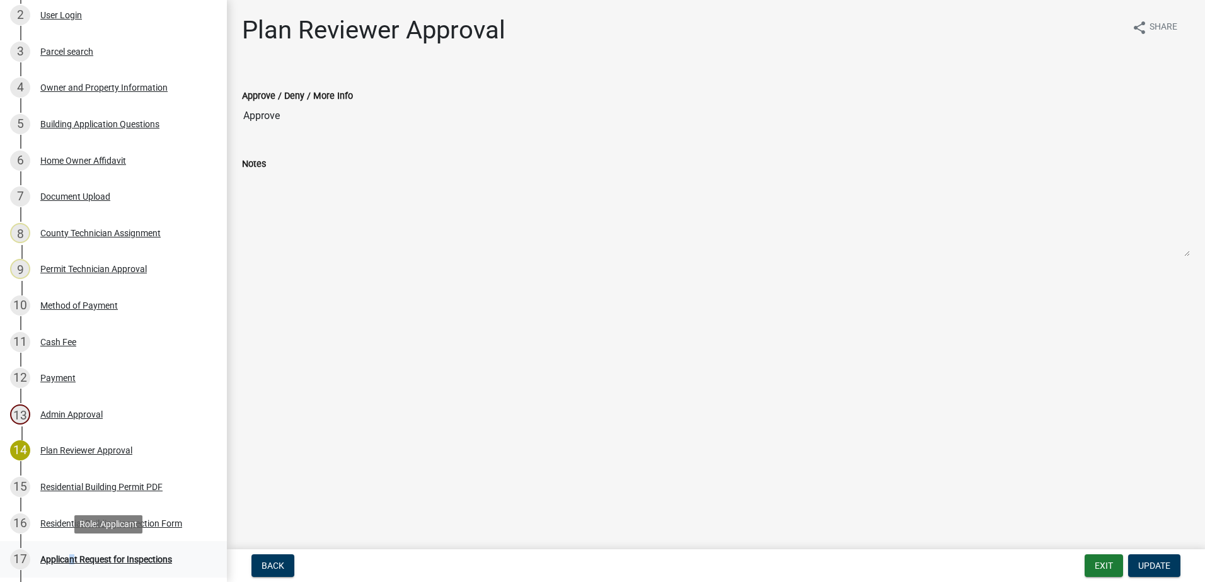
click at [67, 561] on div "Applicant Request for Inspections" at bounding box center [106, 559] width 132 height 9
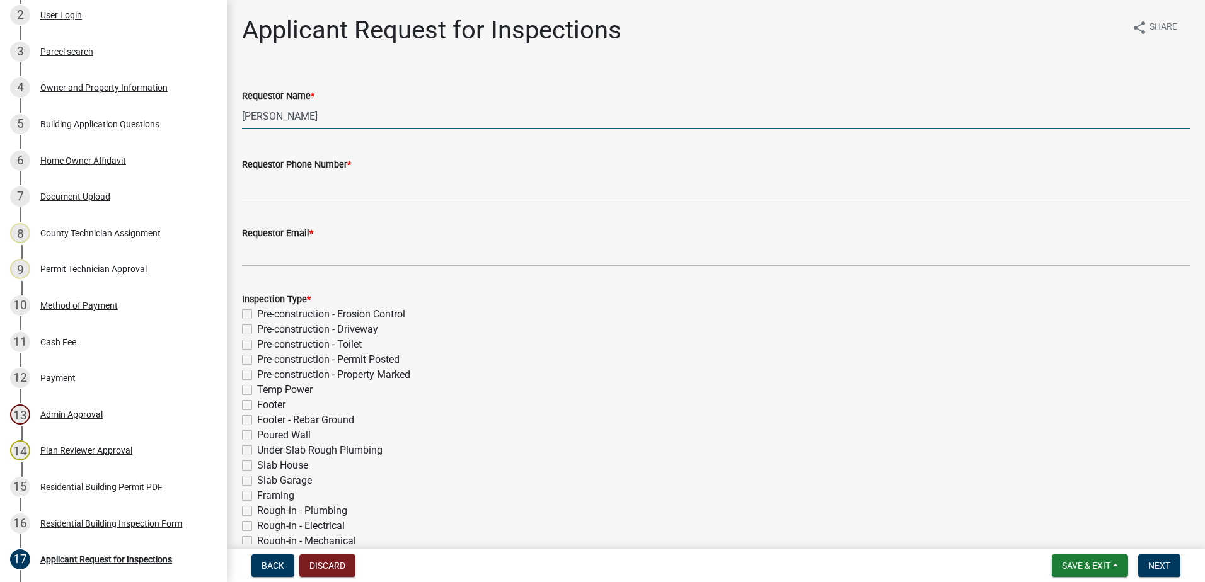
drag, startPoint x: 325, startPoint y: 128, endPoint x: 235, endPoint y: 130, distance: 89.5
click at [235, 130] on div "Applicant Request for Inspections share Share Requestor Name * Michele Rivera R…" at bounding box center [716, 455] width 967 height 880
type input "d"
type input "Doug Reynolds"
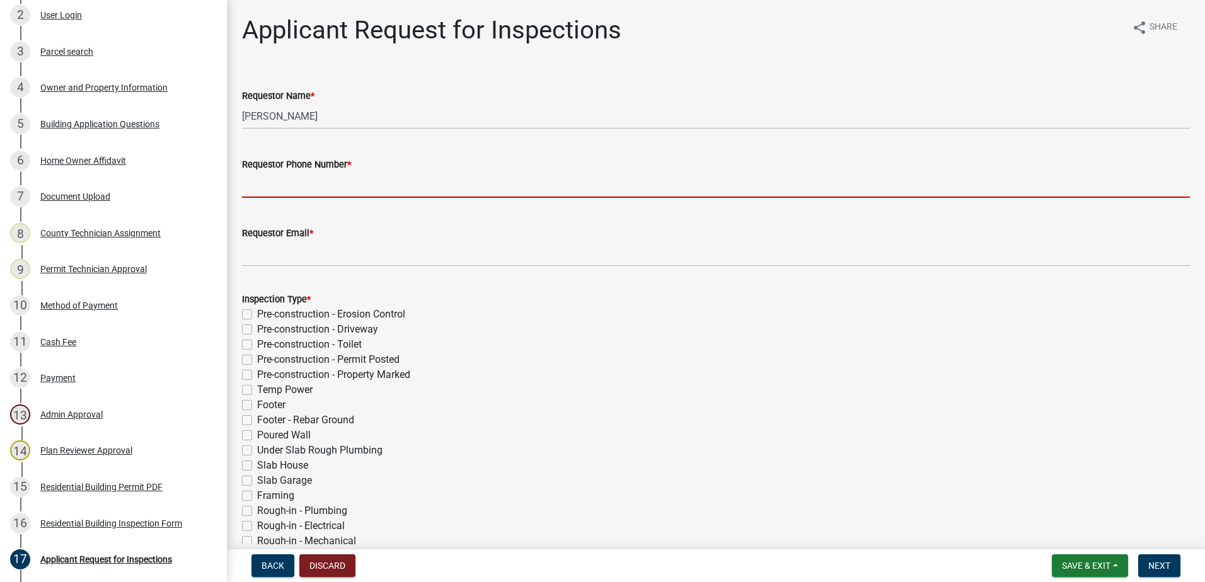
click at [357, 183] on input "Requestor Phone Number *" at bounding box center [716, 185] width 948 height 26
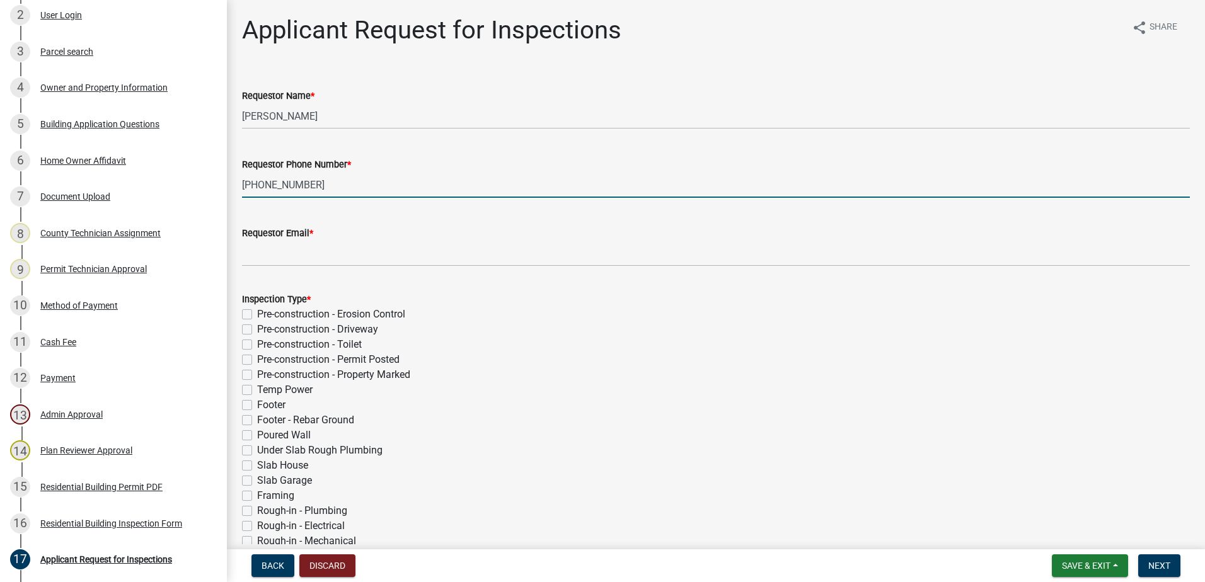
type input "404-314-5835"
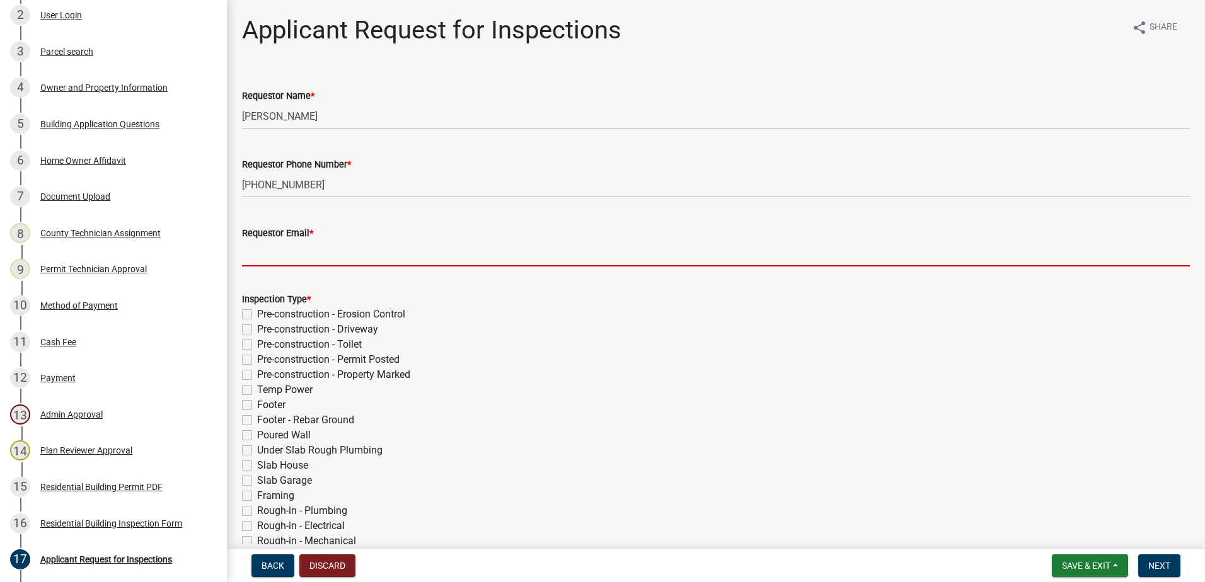
click at [355, 248] on input "Requestor Email *" at bounding box center [716, 254] width 948 height 26
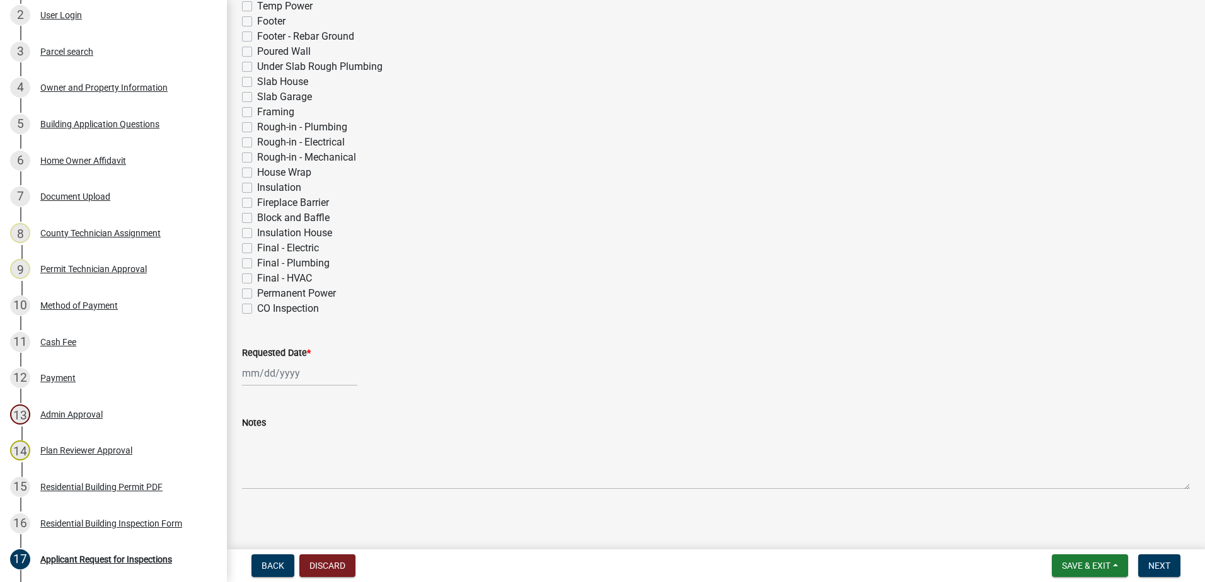
scroll to position [388, 0]
type input "doug@reynoldsfamily.net"
click at [257, 307] on label "CO Inspection" at bounding box center [288, 304] width 62 height 15
click at [257, 305] on input "CO Inspection" at bounding box center [261, 301] width 8 height 8
checkbox input "true"
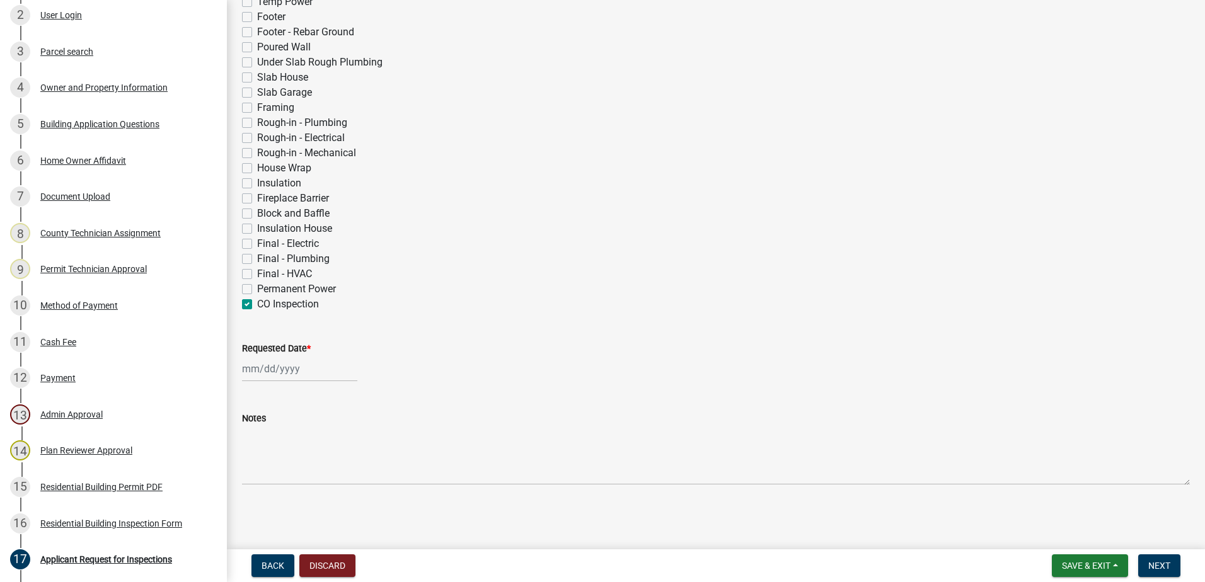
checkbox input "false"
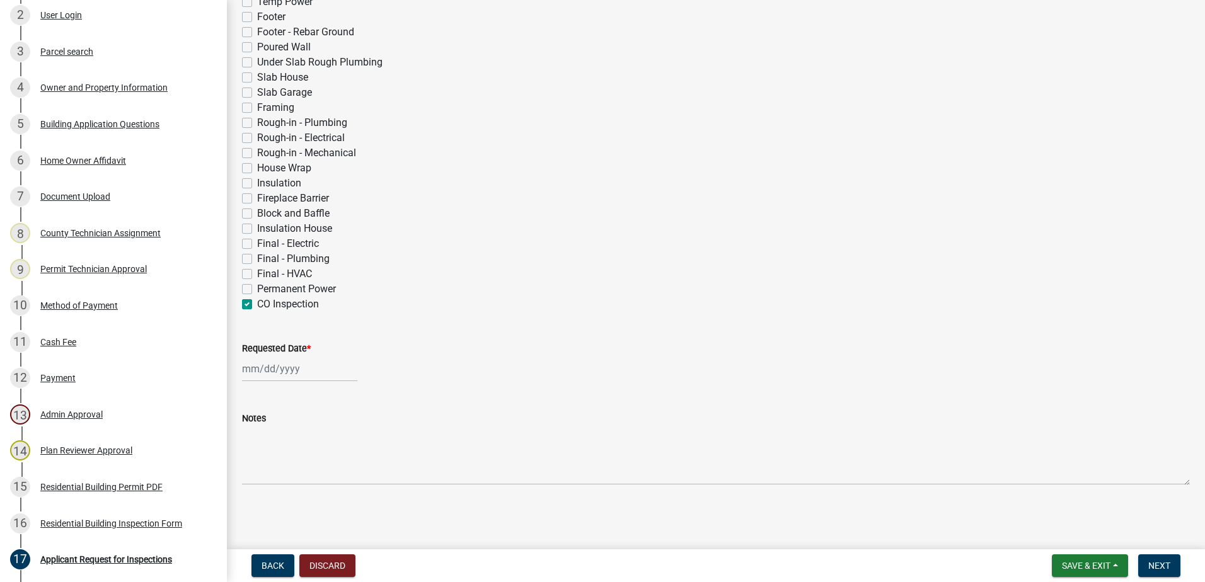
checkbox input "false"
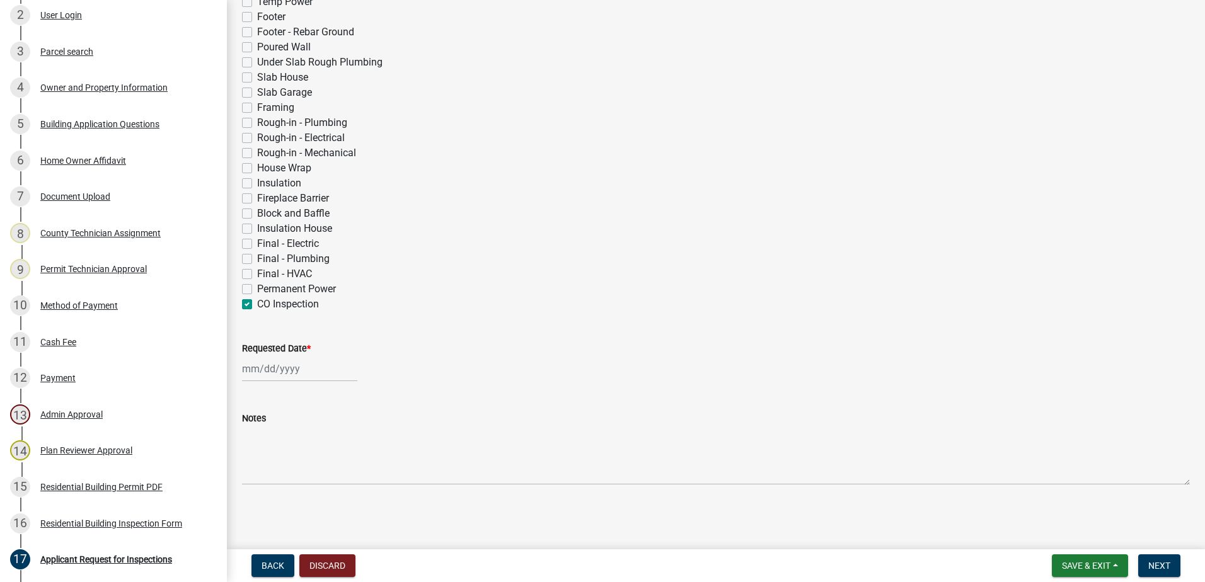
checkbox input "false"
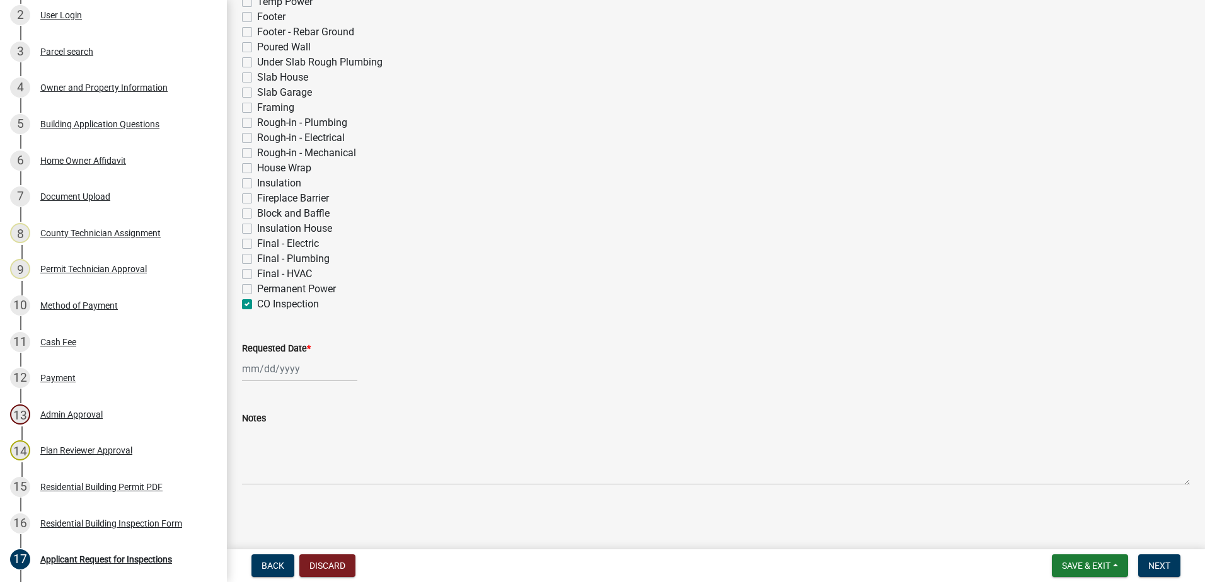
checkbox input "false"
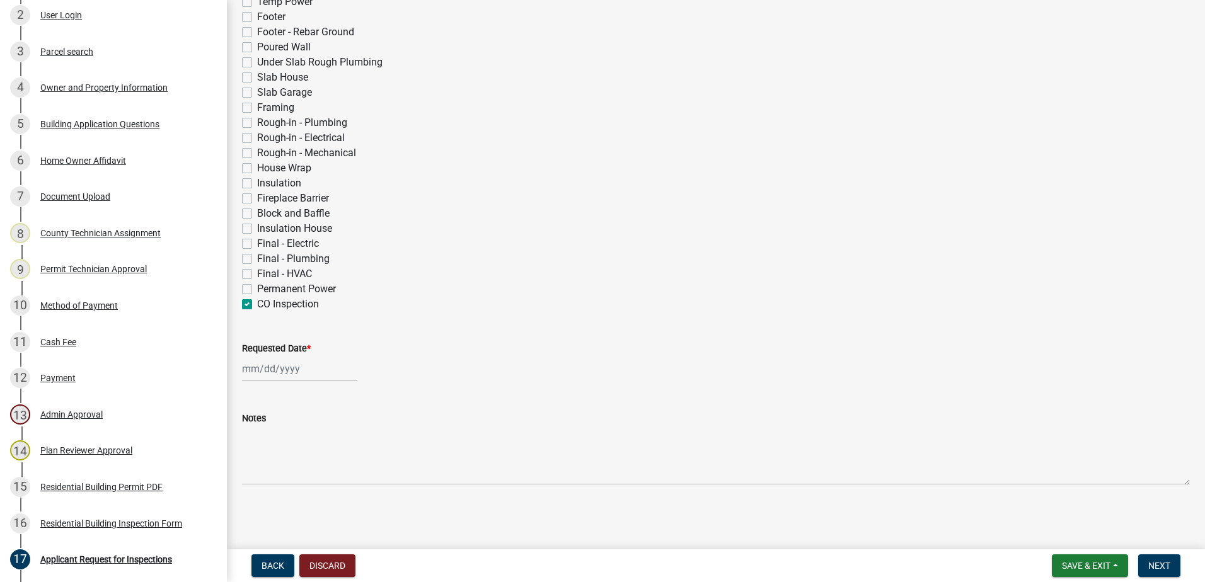
checkbox input "false"
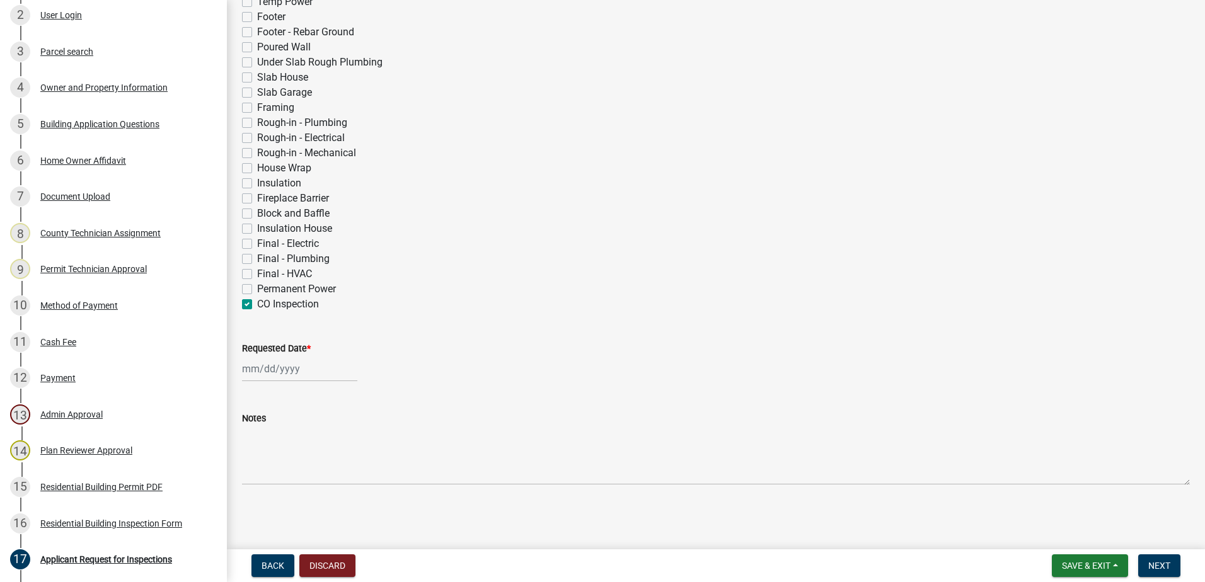
checkbox input "true"
click at [267, 367] on div at bounding box center [299, 369] width 115 height 26
select select "8"
select select "2025"
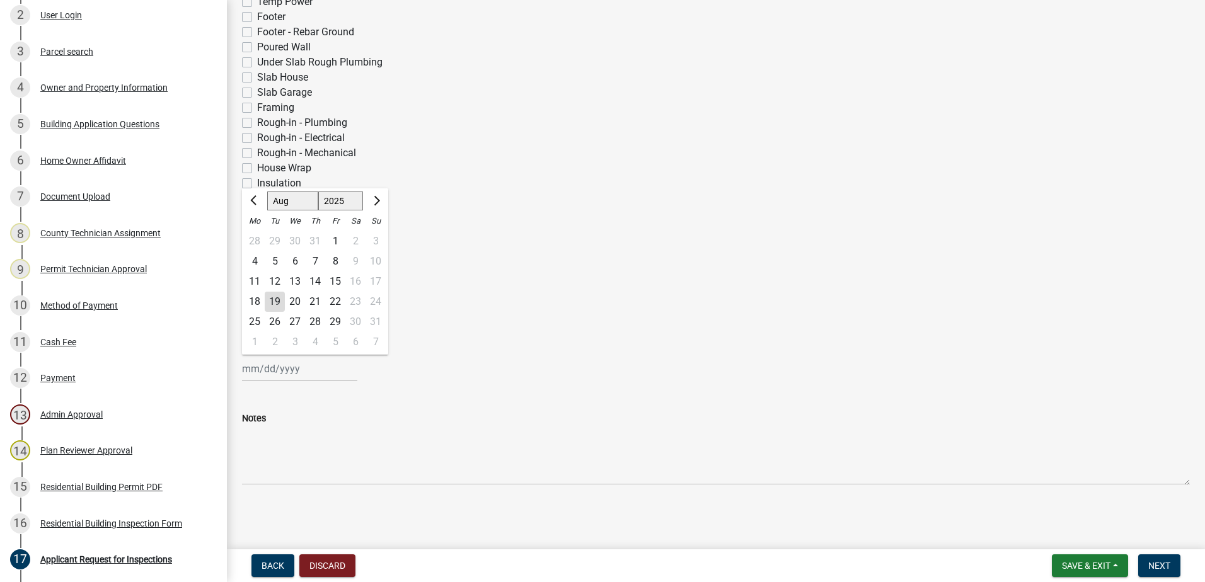
click at [276, 302] on div "19" at bounding box center [275, 302] width 20 height 20
type input "[DATE]"
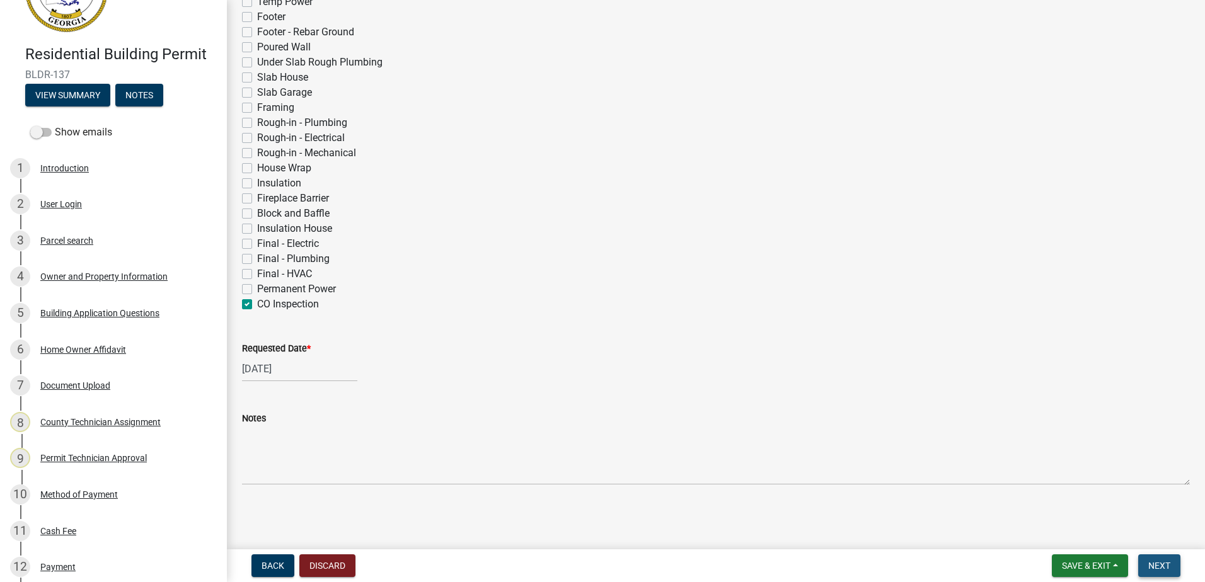
click at [1167, 563] on span "Next" at bounding box center [1159, 566] width 22 height 10
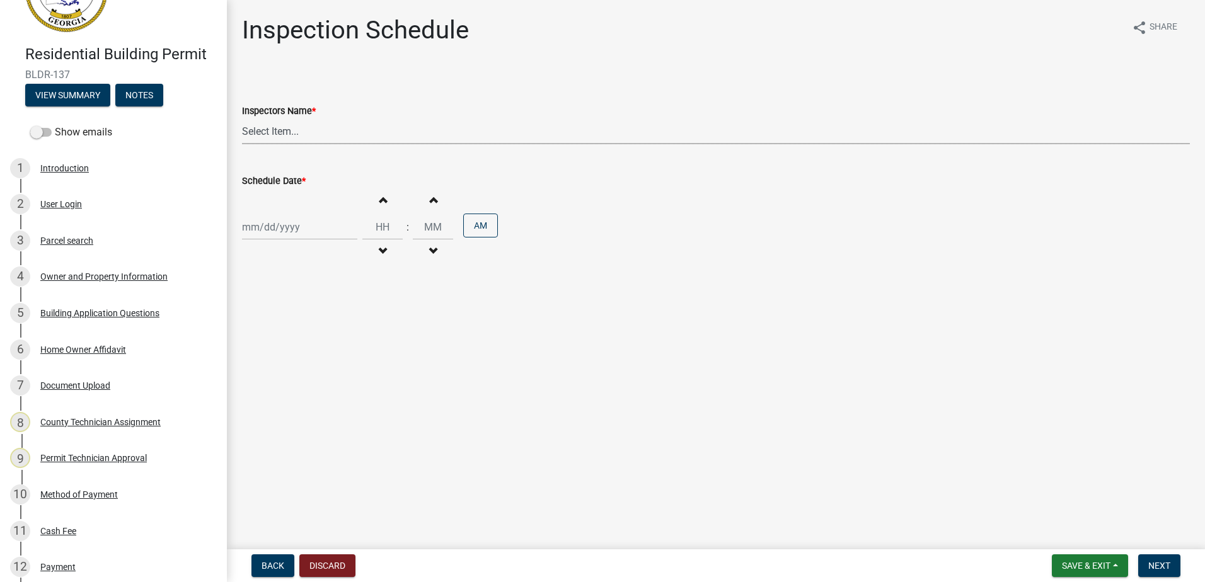
drag, startPoint x: 265, startPoint y: 126, endPoint x: 274, endPoint y: 145, distance: 21.1
click at [267, 127] on select "Select Item... mrivera (Michele Rivera) jstokes (Jerry Stokes) asmith105 (Antho…" at bounding box center [716, 131] width 948 height 26
select select "07642ab0-564c-47bb-824b-0ccf2da83593"
click at [242, 118] on select "Select Item... mrivera (Michele Rivera) jstokes (Jerry Stokes) asmith105 (Antho…" at bounding box center [716, 131] width 948 height 26
click at [281, 217] on div "Increment hours Decrement hours : Increment minutes Decrement minutes AM" at bounding box center [716, 227] width 948 height 78
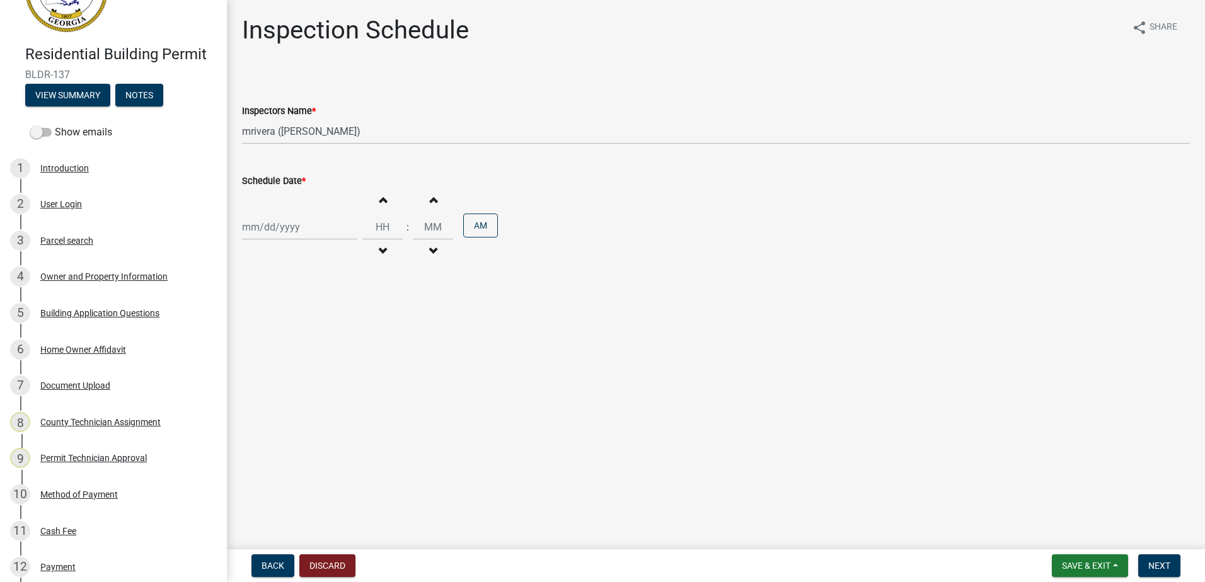
click at [284, 236] on div at bounding box center [299, 227] width 115 height 26
select select "8"
select select "2025"
click at [333, 352] on div "22" at bounding box center [335, 355] width 20 height 20
type input "08/22/2025"
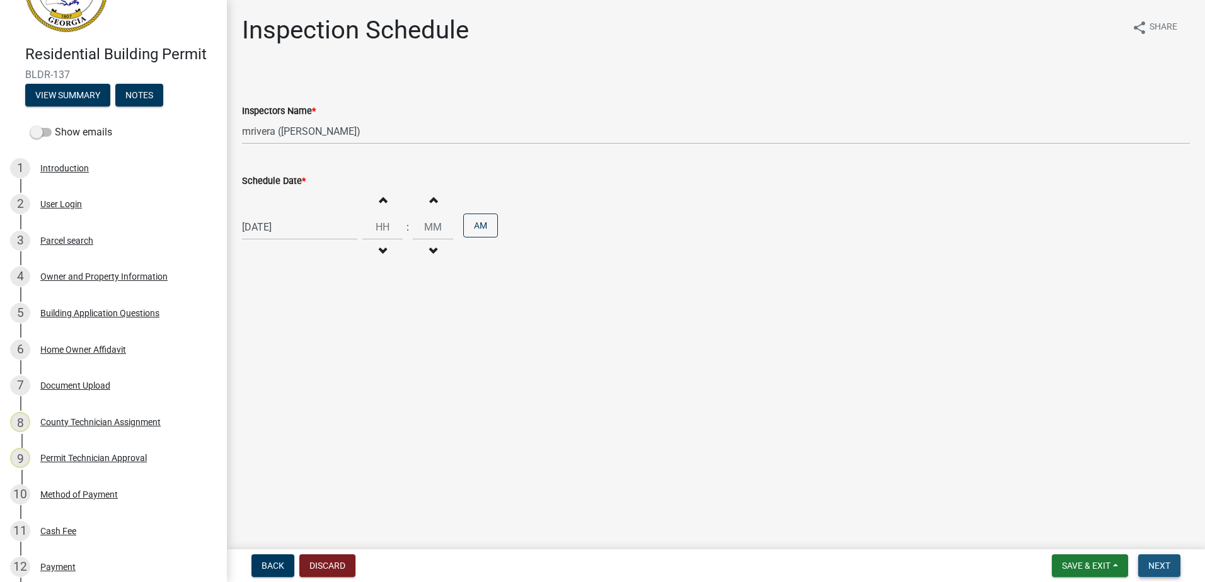
click at [1158, 559] on button "Next" at bounding box center [1159, 566] width 42 height 23
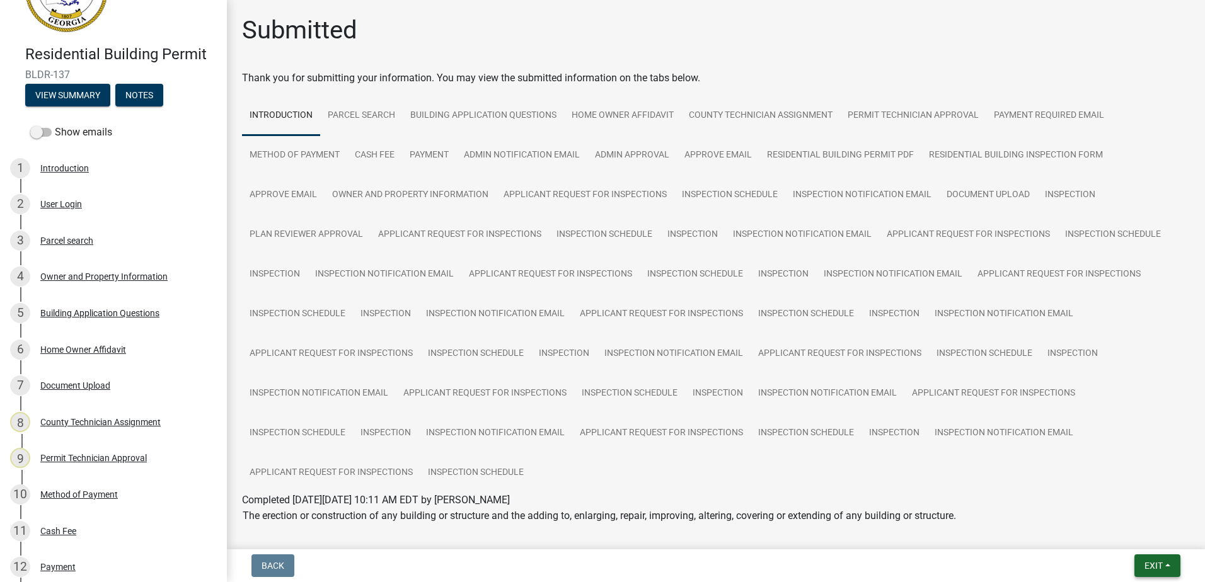
click at [1154, 568] on span "Exit" at bounding box center [1153, 566] width 18 height 10
click at [1135, 536] on button "Save & Exit" at bounding box center [1129, 533] width 101 height 30
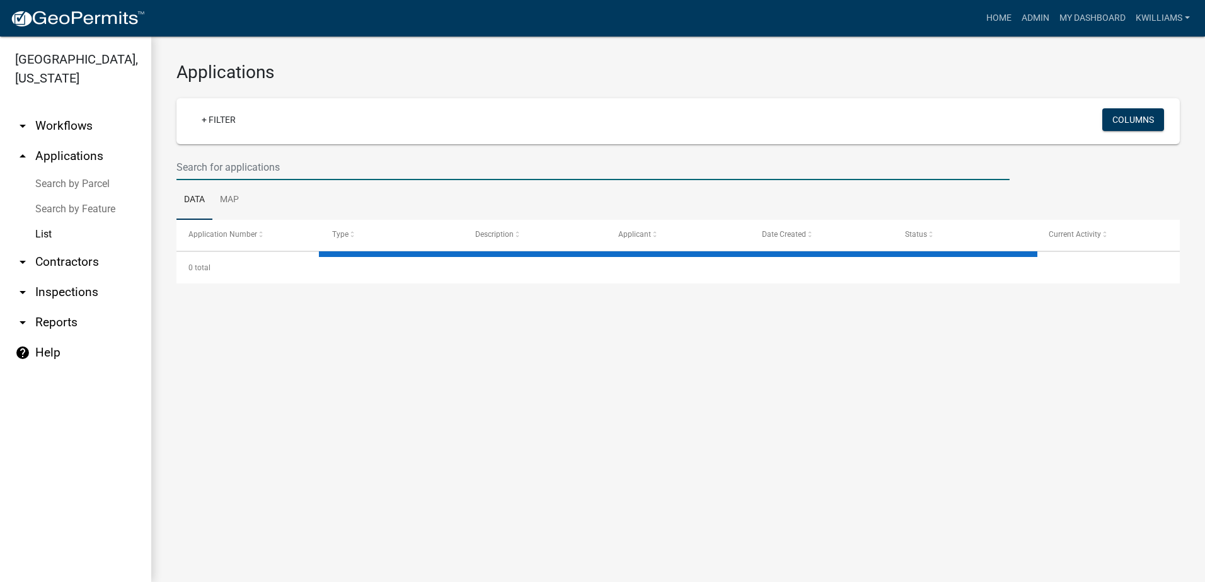
drag, startPoint x: 212, startPoint y: 157, endPoint x: 208, endPoint y: 166, distance: 10.2
click at [208, 165] on input "text" at bounding box center [592, 167] width 833 height 26
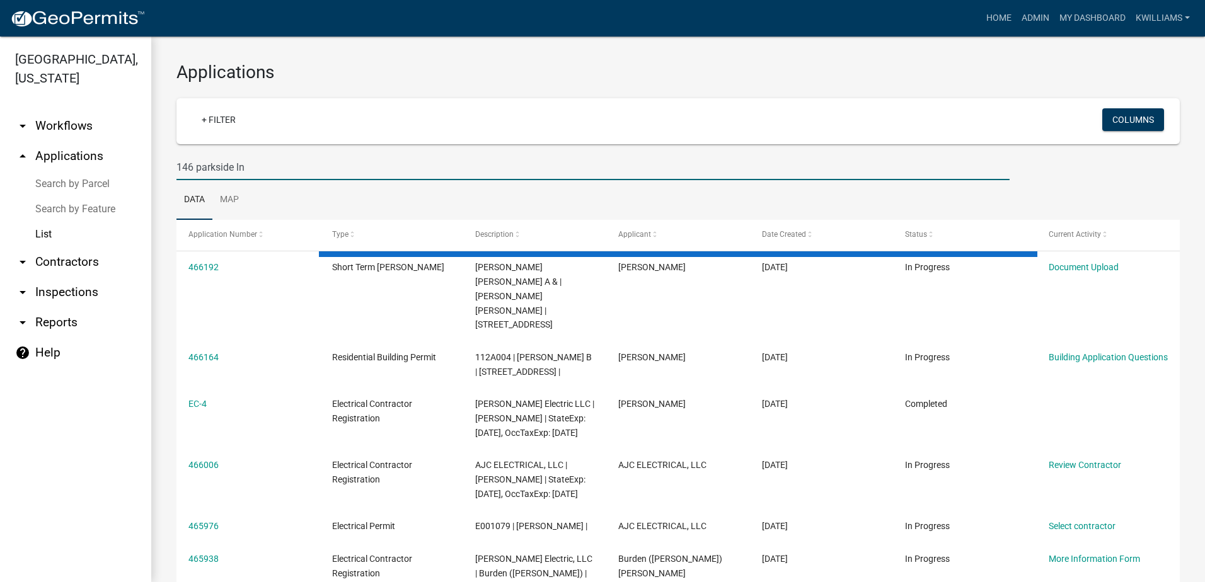
type input "146 parkside ln"
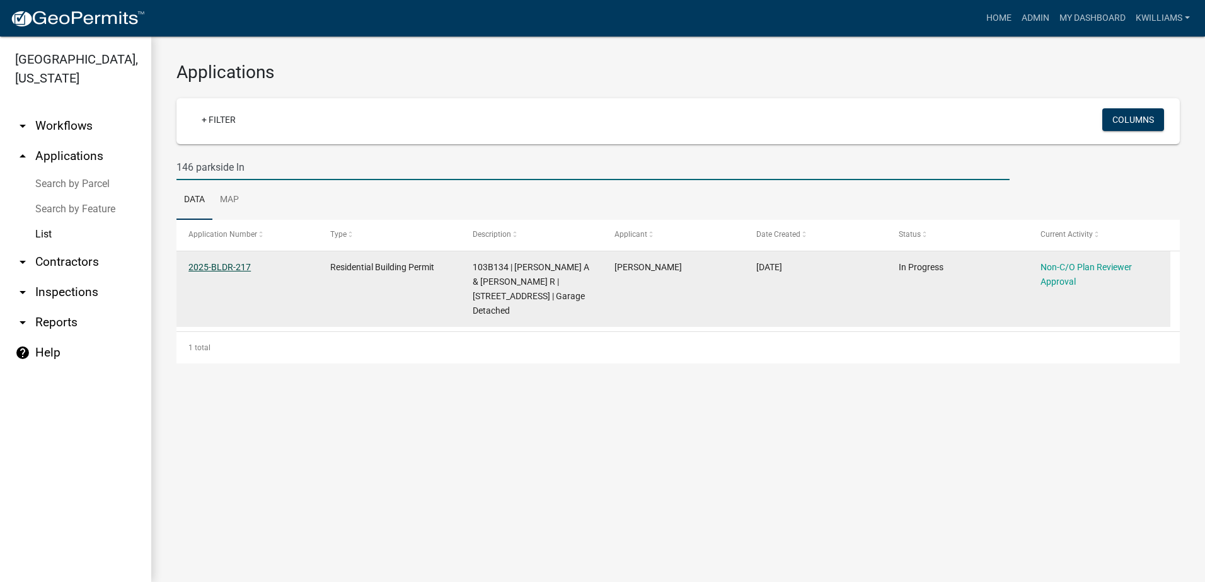
click at [222, 266] on link "2025-BLDR-217" at bounding box center [219, 267] width 62 height 10
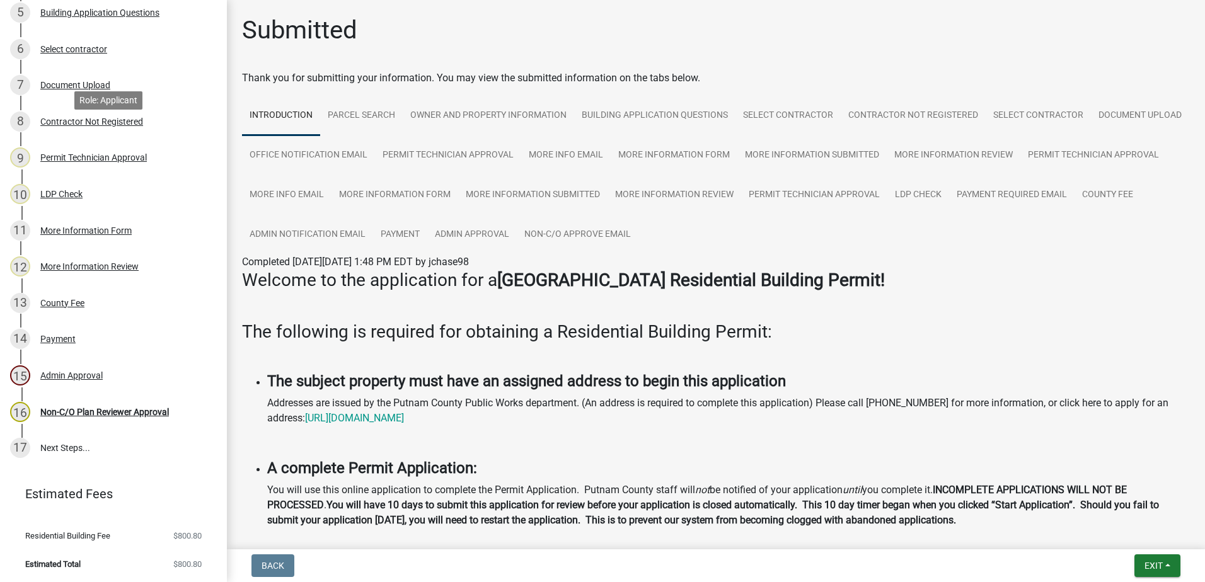
scroll to position [365, 0]
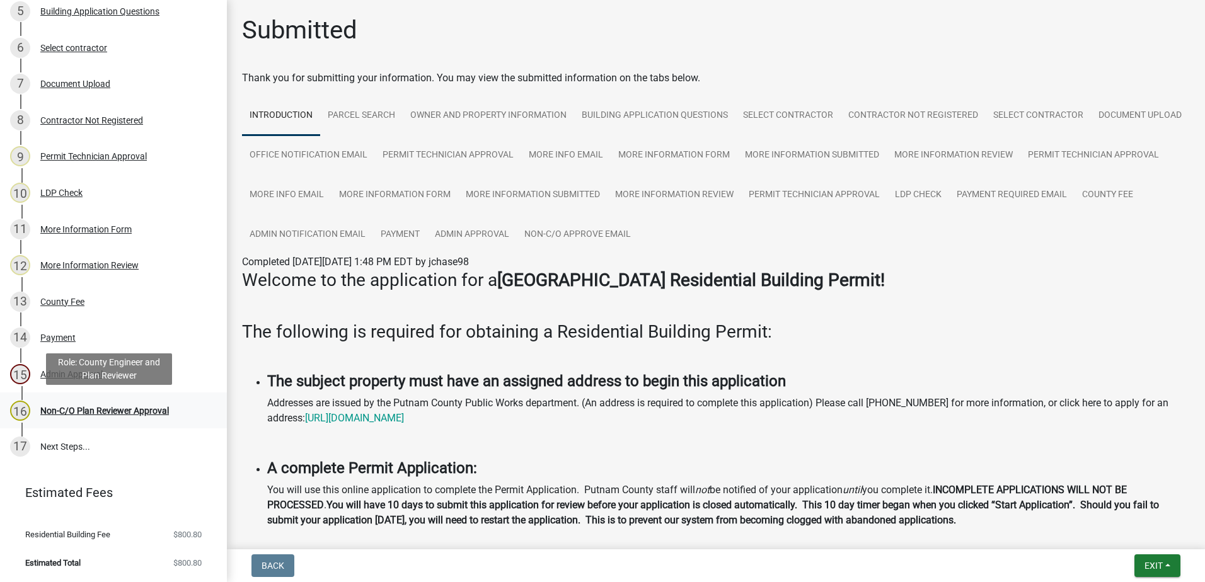
click at [154, 410] on div "Non-C/O Plan Reviewer Approval" at bounding box center [104, 410] width 129 height 9
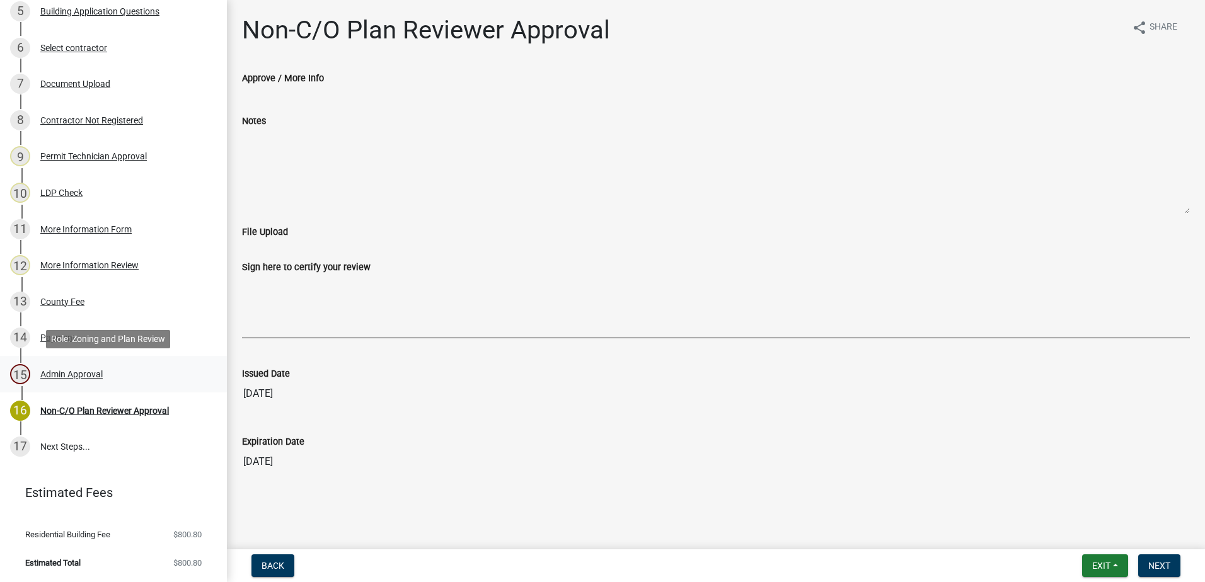
click at [74, 379] on div "Admin Approval" at bounding box center [71, 374] width 62 height 9
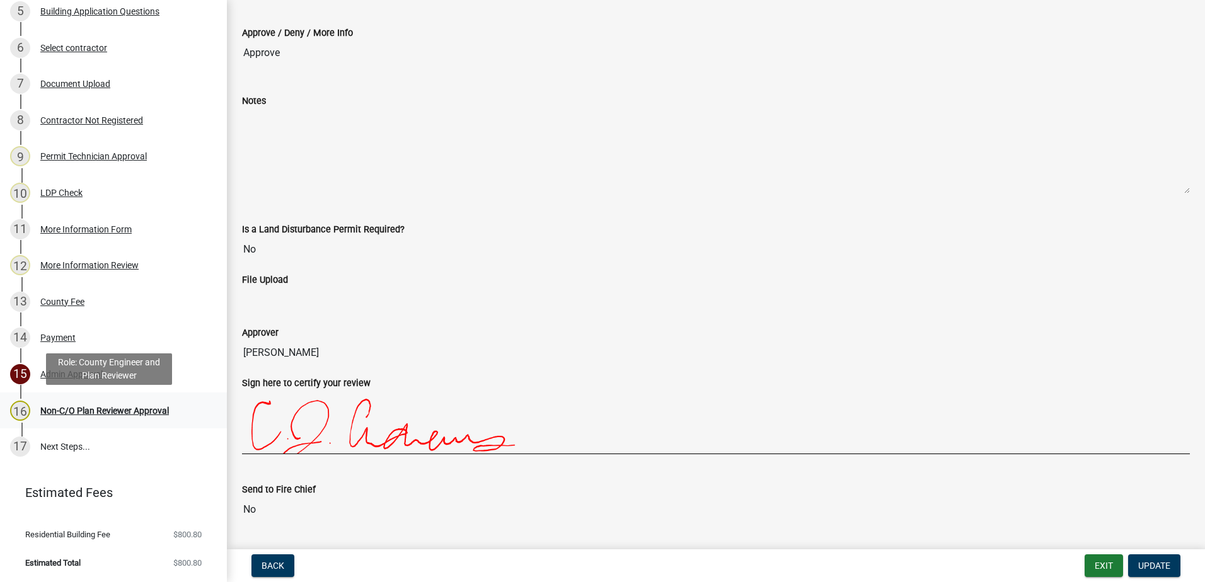
click at [70, 410] on div "Non-C/O Plan Reviewer Approval" at bounding box center [104, 410] width 129 height 9
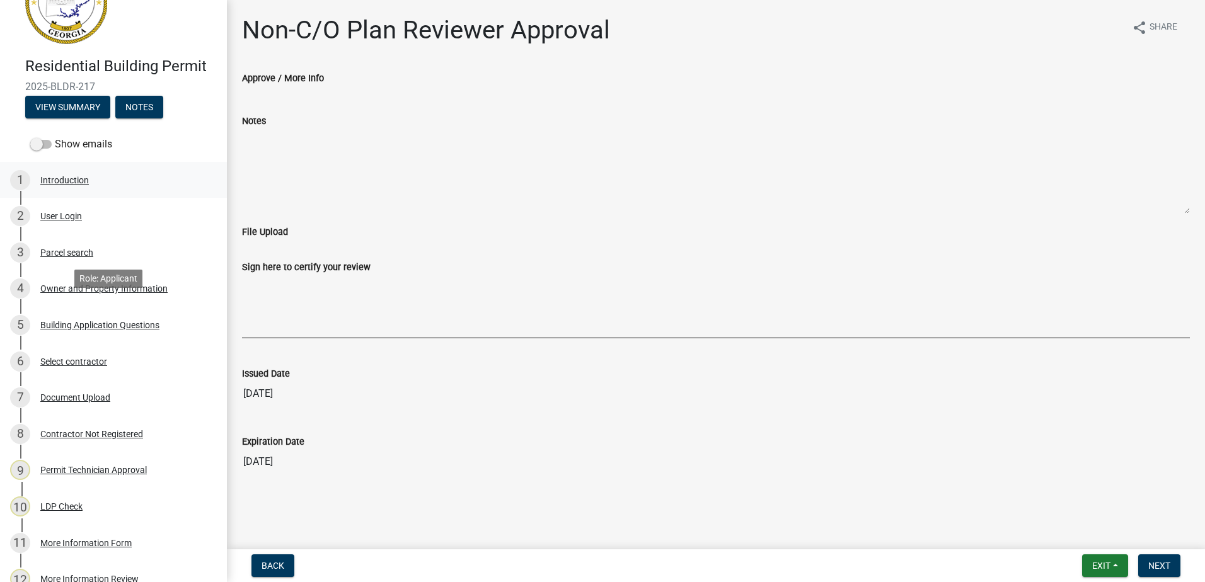
scroll to position [50, 0]
drag, startPoint x: 100, startPoint y: 90, endPoint x: 19, endPoint y: 86, distance: 81.4
click at [19, 86] on div "Residential Building Permit 2025-BLDR-217 View Summary Notes" at bounding box center [113, 86] width 207 height 74
drag, startPoint x: 19, startPoint y: 86, endPoint x: 54, endPoint y: 86, distance: 35.3
copy span "2025-BLDR-217"
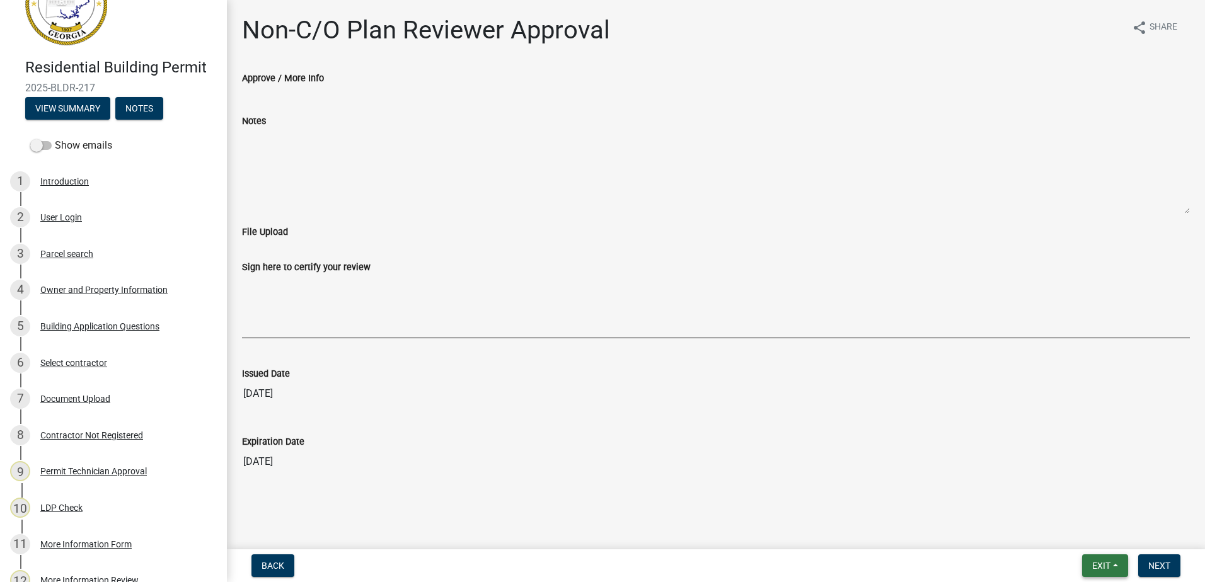
click at [1084, 557] on button "Exit" at bounding box center [1105, 566] width 46 height 23
click at [1068, 527] on button "Save & Exit" at bounding box center [1077, 533] width 101 height 30
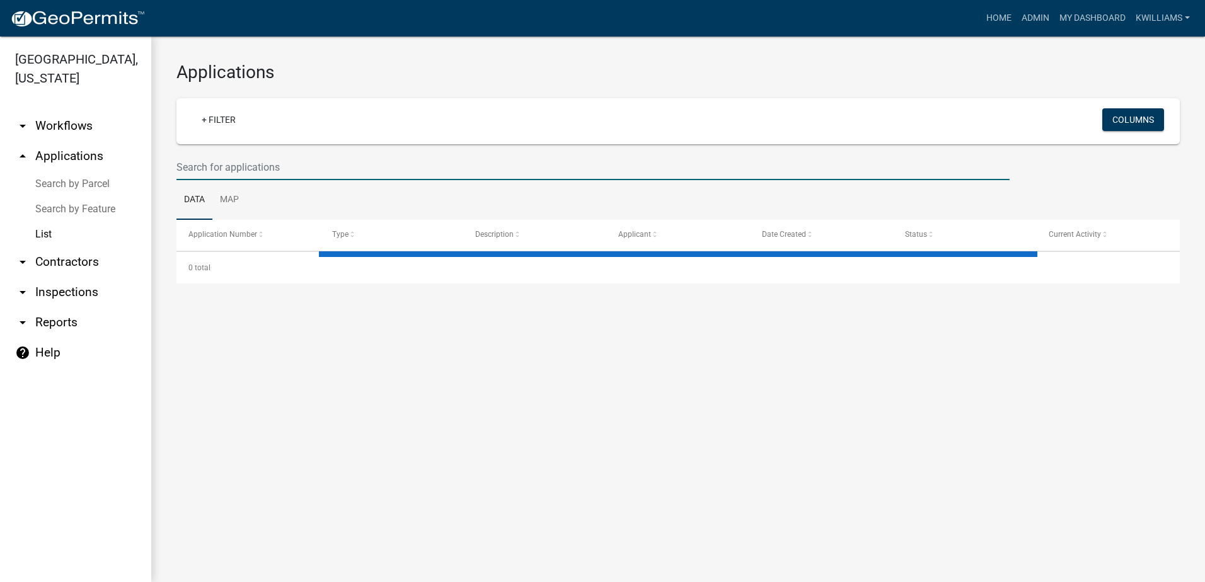
click at [234, 154] on input "text" at bounding box center [592, 167] width 833 height 26
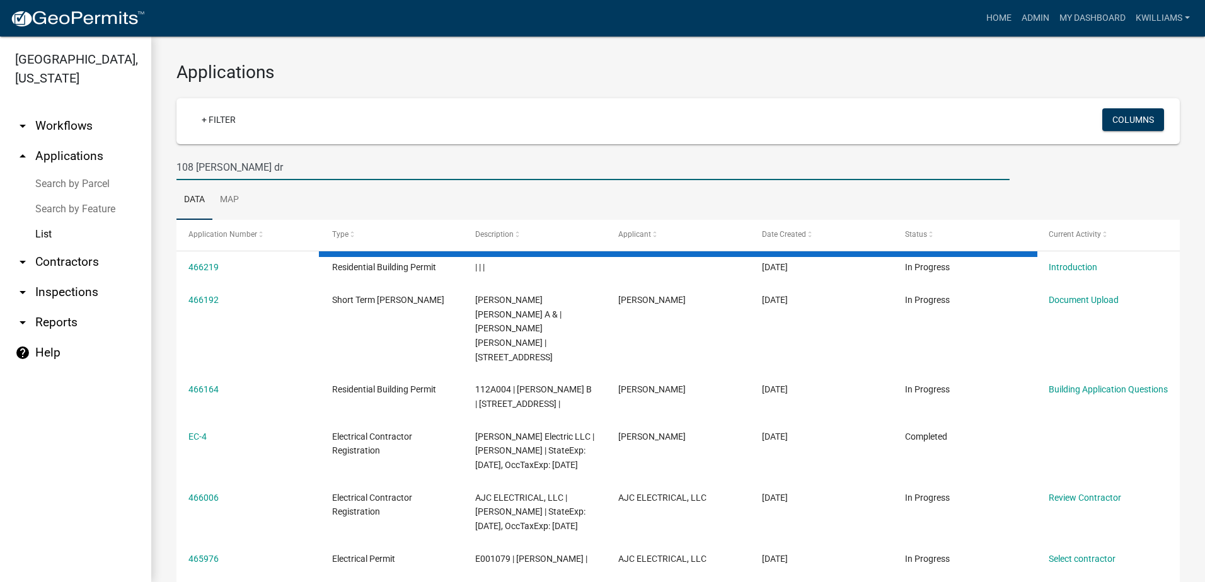
type input "108 thomas dr"
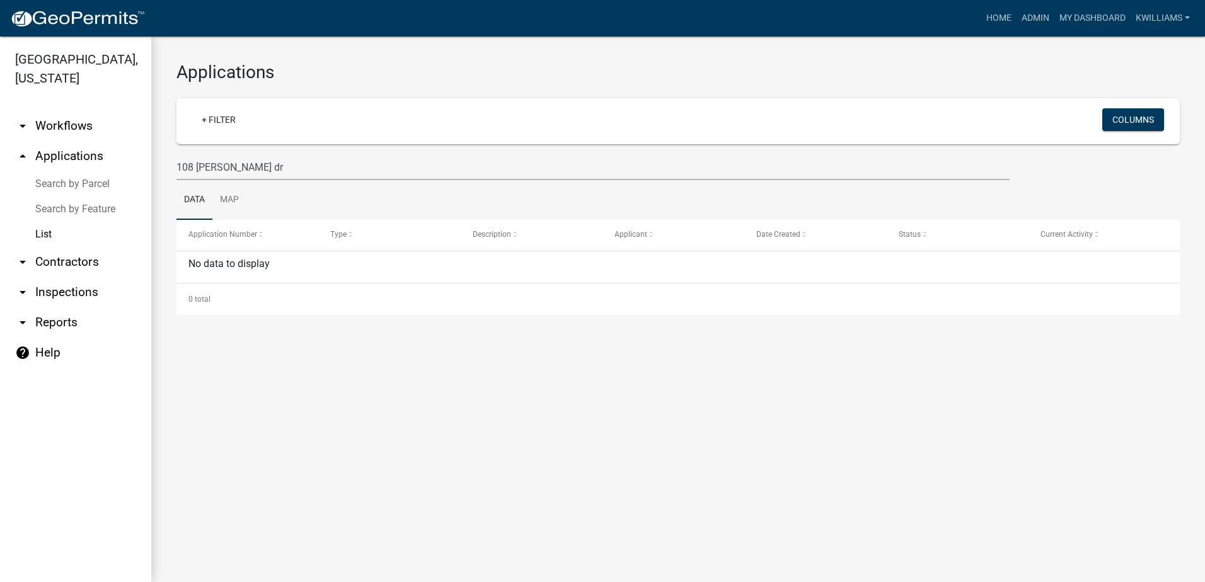
click at [47, 245] on link "List" at bounding box center [75, 234] width 151 height 25
click at [66, 157] on link "arrow_drop_up Applications" at bounding box center [75, 156] width 151 height 30
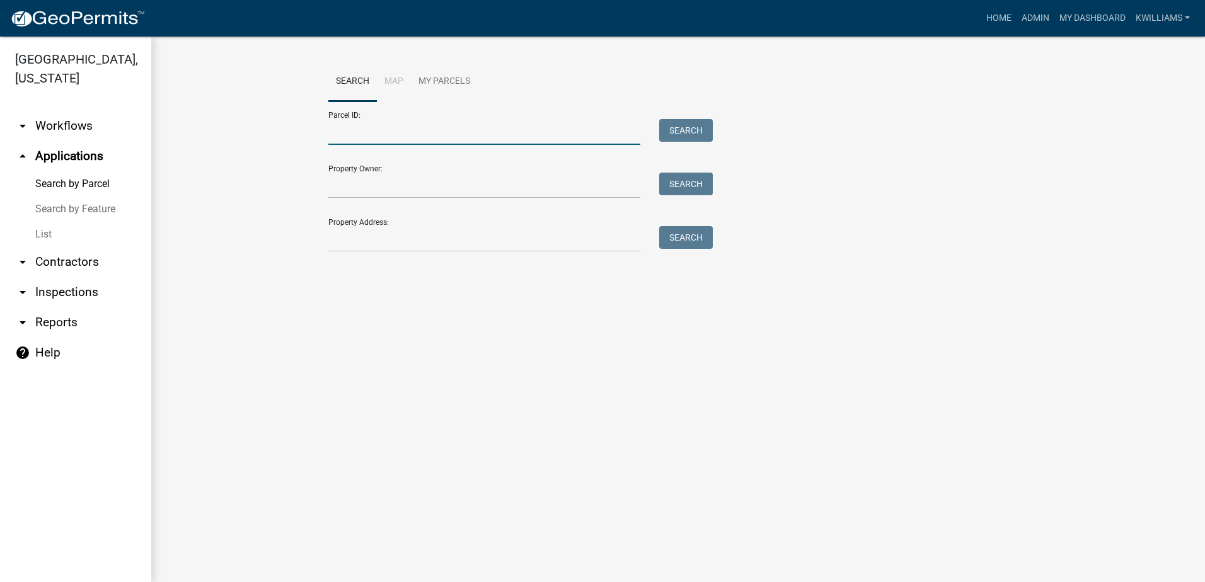
click at [401, 122] on input "Parcel ID:" at bounding box center [484, 132] width 312 height 26
click at [398, 127] on input "Parcel ID:" at bounding box center [484, 132] width 312 height 26
click at [675, 122] on div "Parcel ID: 056 003023 001 Search" at bounding box center [517, 122] width 378 height 43
drag, startPoint x: 672, startPoint y: 123, endPoint x: 667, endPoint y: 120, distance: 6.5
click at [670, 122] on button "Search" at bounding box center [686, 130] width 54 height 23
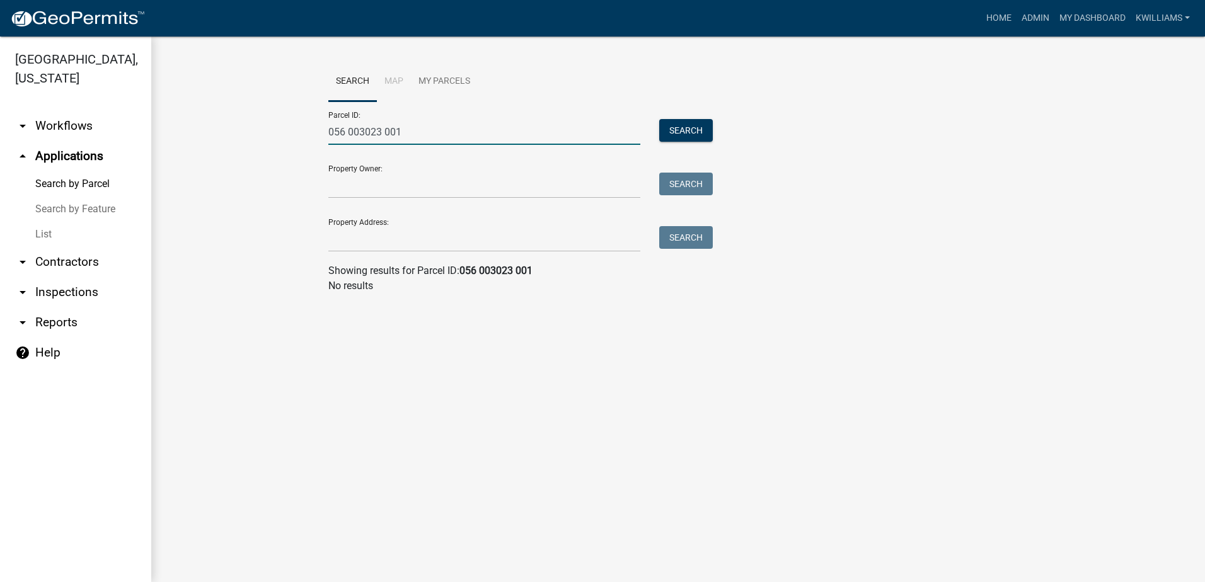
click at [423, 127] on input "056 003023 001" at bounding box center [484, 132] width 312 height 26
type input "056 003023"
click at [727, 112] on div "Parcel ID: 056 003023 Search Property Owner: Search Property Address: Search" at bounding box center [677, 176] width 699 height 151
click at [684, 120] on button "Search" at bounding box center [686, 130] width 54 height 23
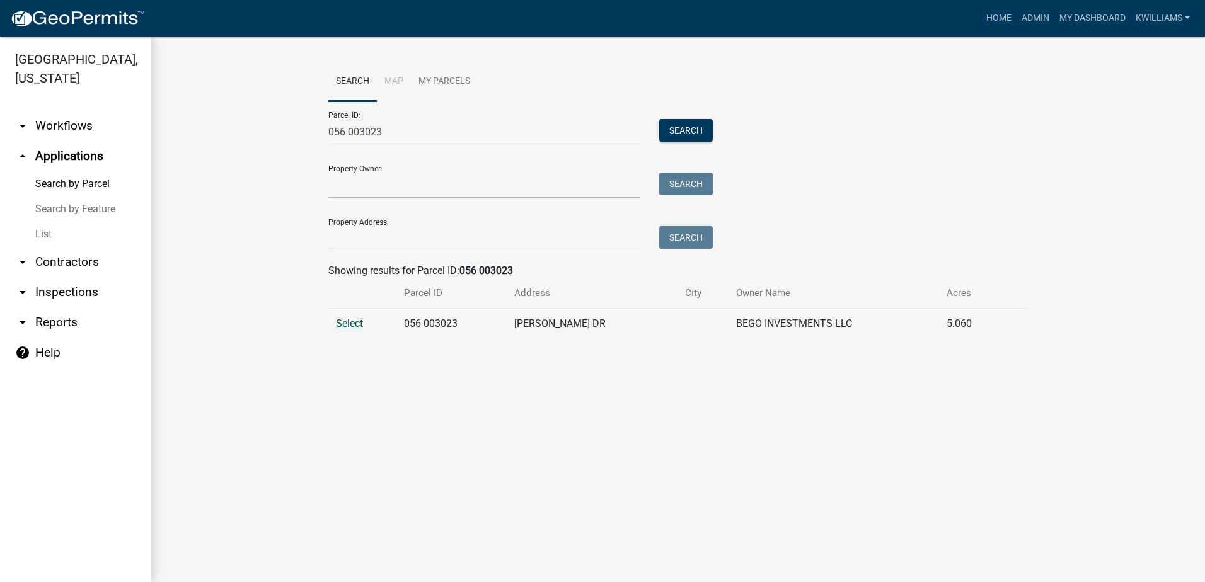
click at [347, 322] on span "Select" at bounding box center [349, 324] width 27 height 12
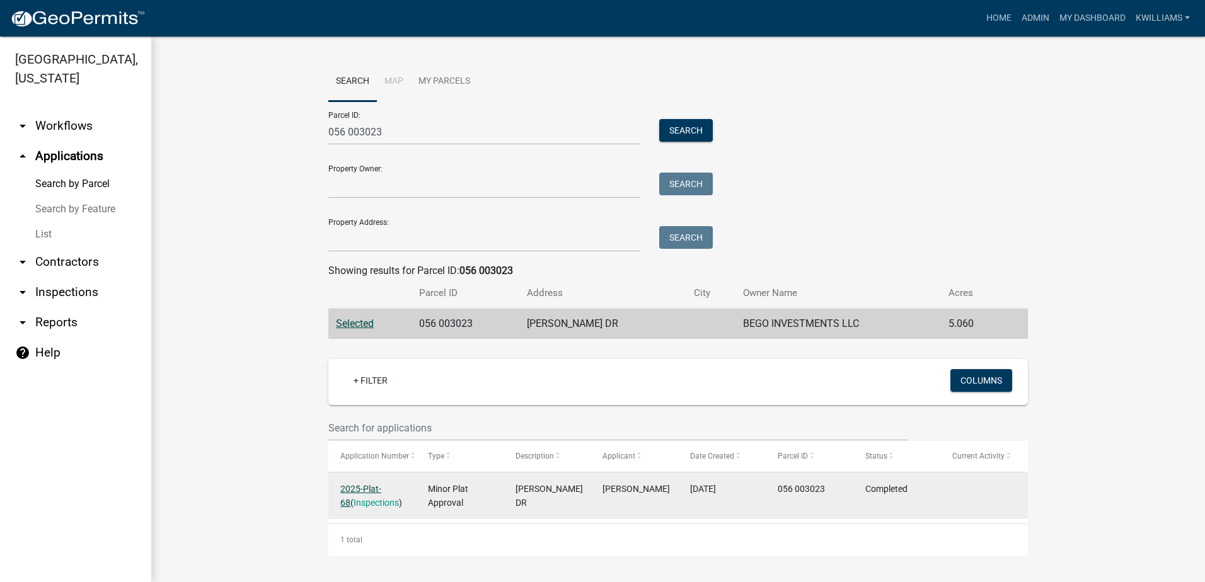
click at [381, 486] on link "2025-Plat-68" at bounding box center [360, 496] width 41 height 25
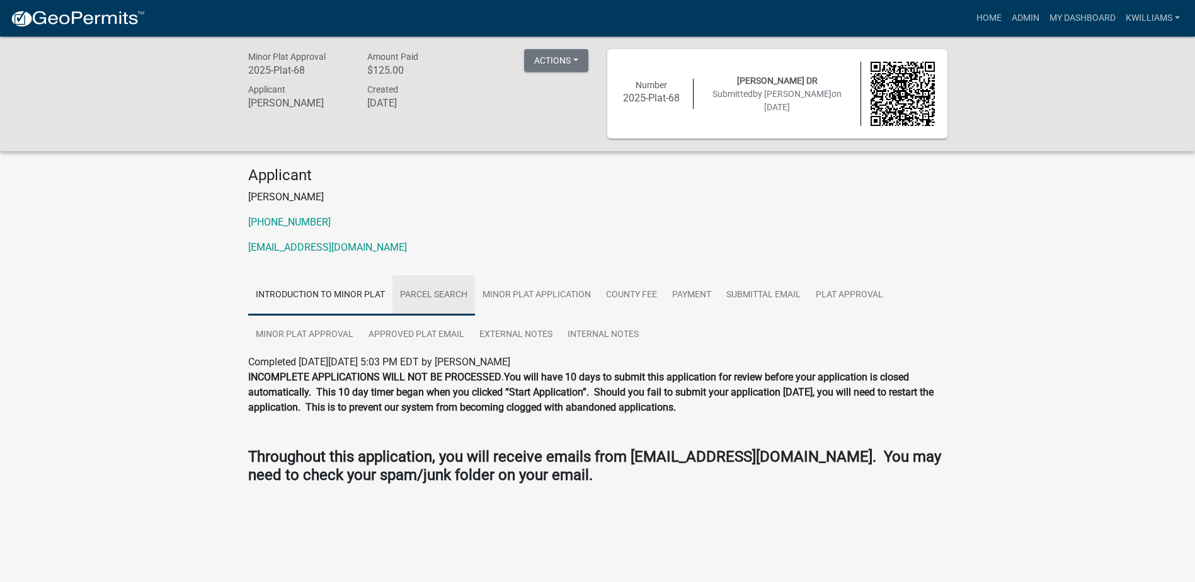
click at [466, 285] on link "Parcel search" at bounding box center [434, 295] width 83 height 40
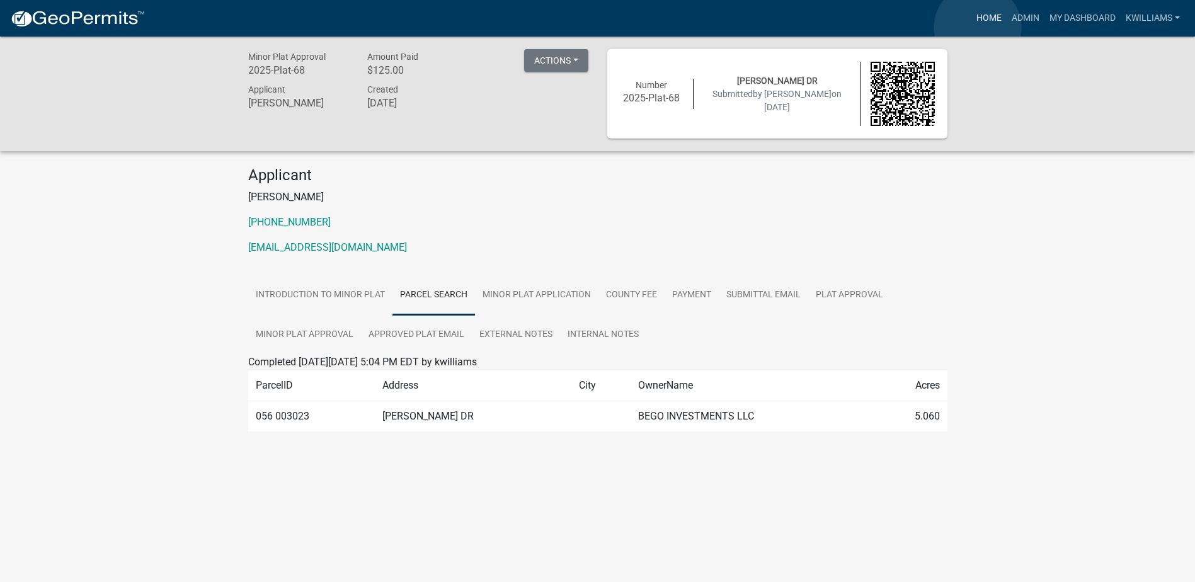
click at [978, 27] on link "Home" at bounding box center [989, 18] width 35 height 24
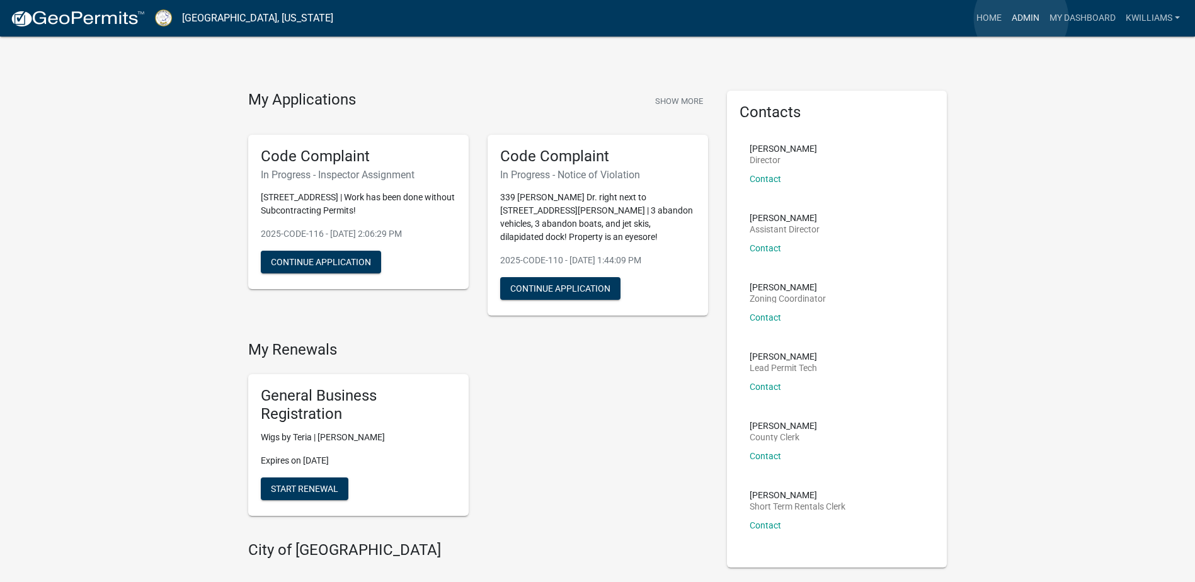
click at [1021, 18] on link "Admin" at bounding box center [1026, 18] width 38 height 24
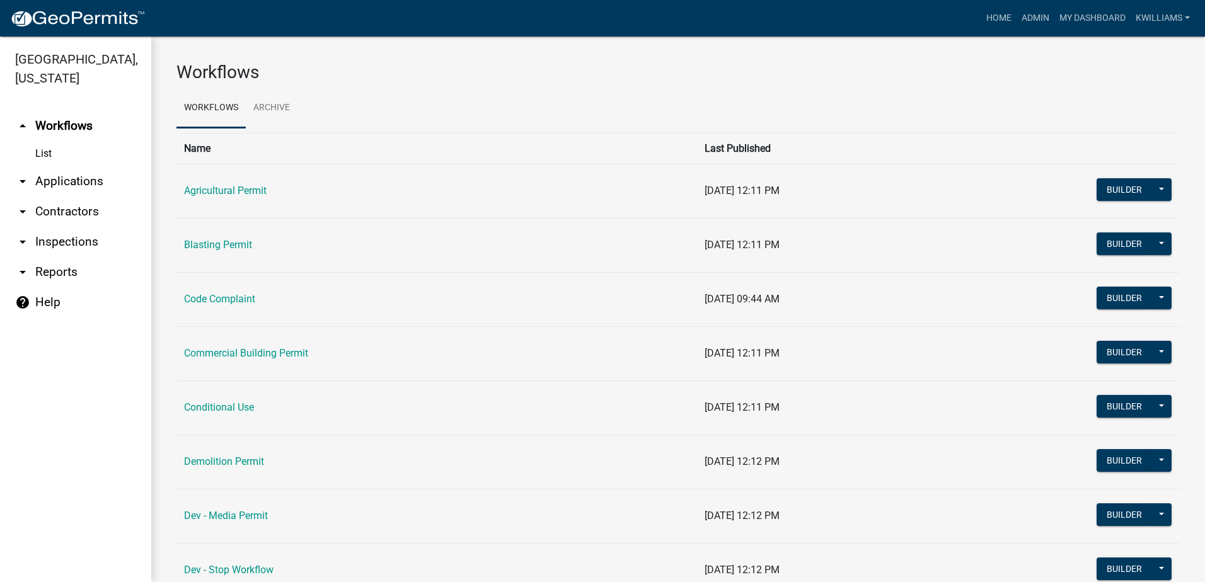
click at [85, 178] on link "arrow_drop_down Applications" at bounding box center [75, 181] width 151 height 30
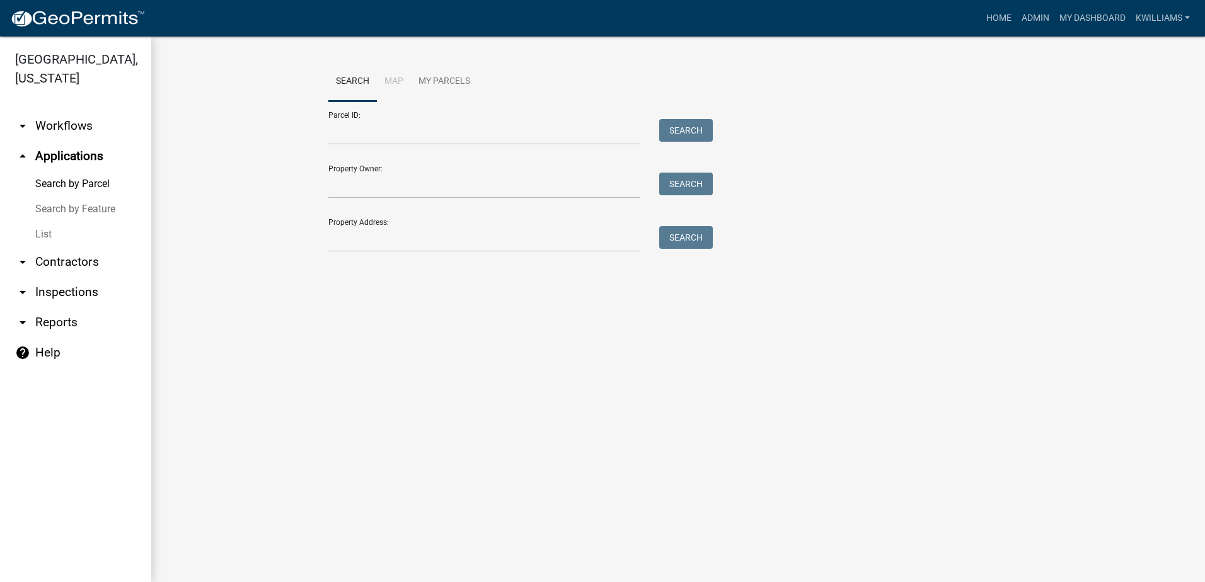
click at [41, 236] on link "List" at bounding box center [75, 234] width 151 height 25
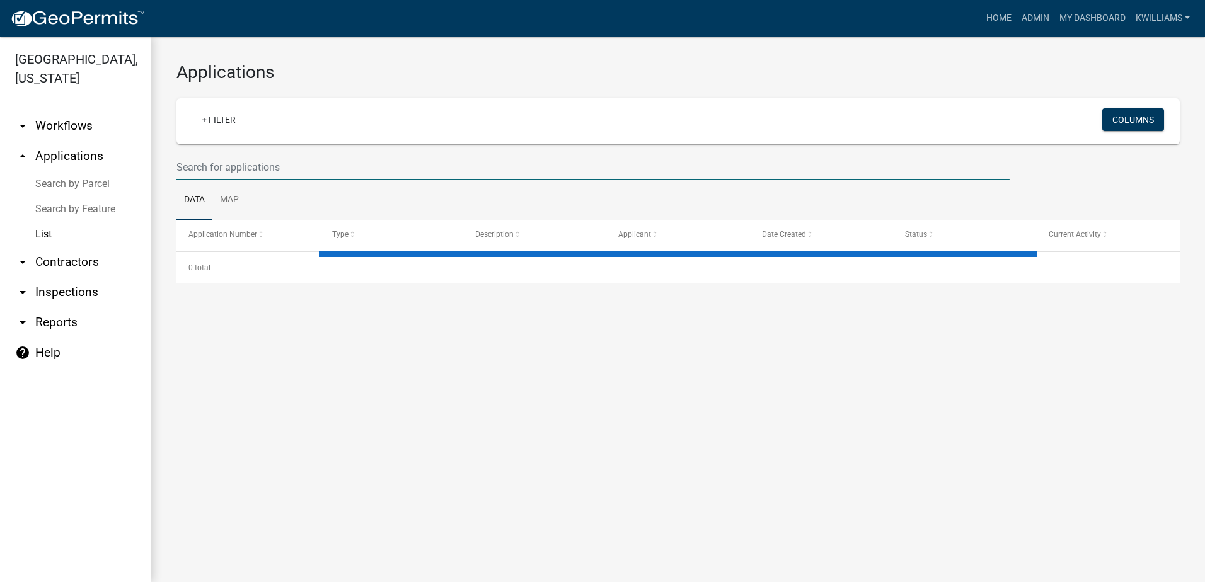
click at [255, 168] on input "text" at bounding box center [592, 167] width 833 height 26
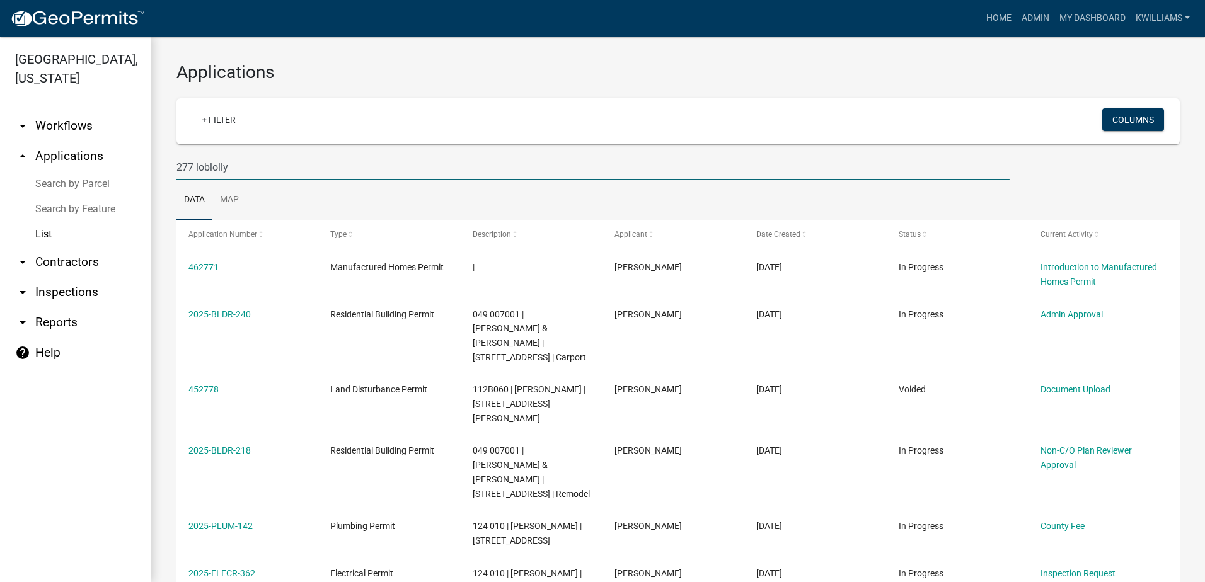
type input "277 loblolly"
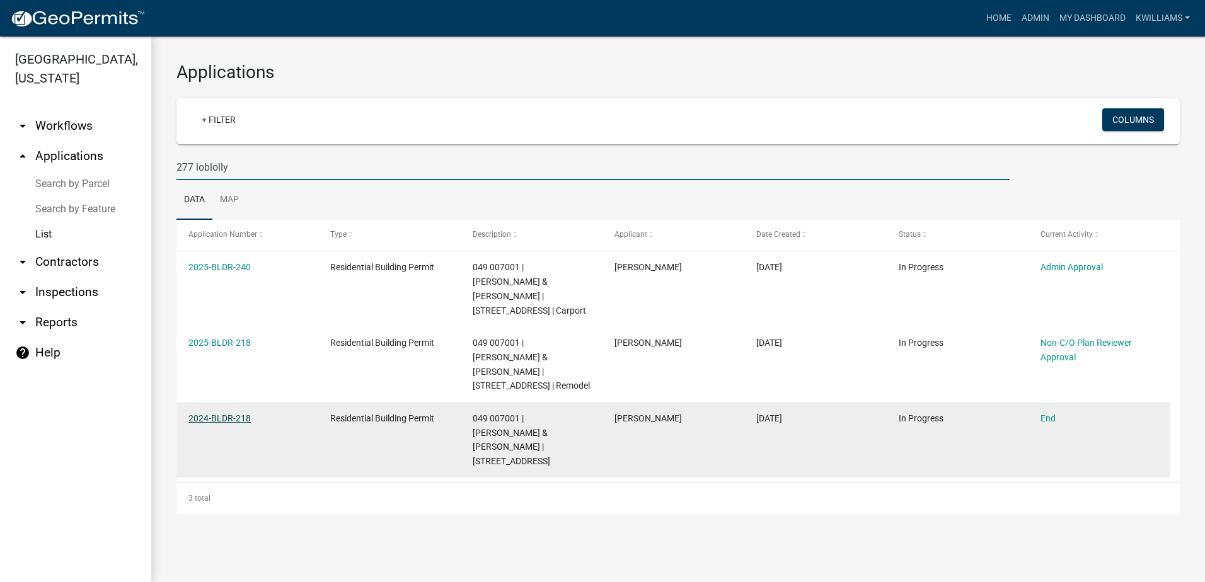
click at [237, 416] on link "2024-BLDR-218" at bounding box center [219, 418] width 62 height 10
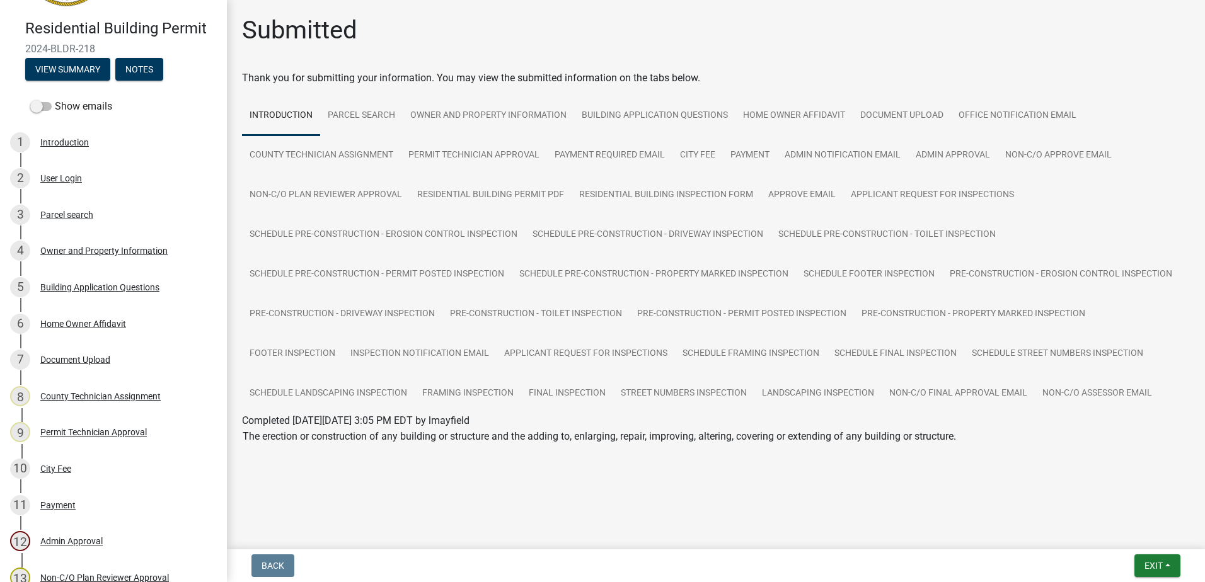
scroll to position [63, 0]
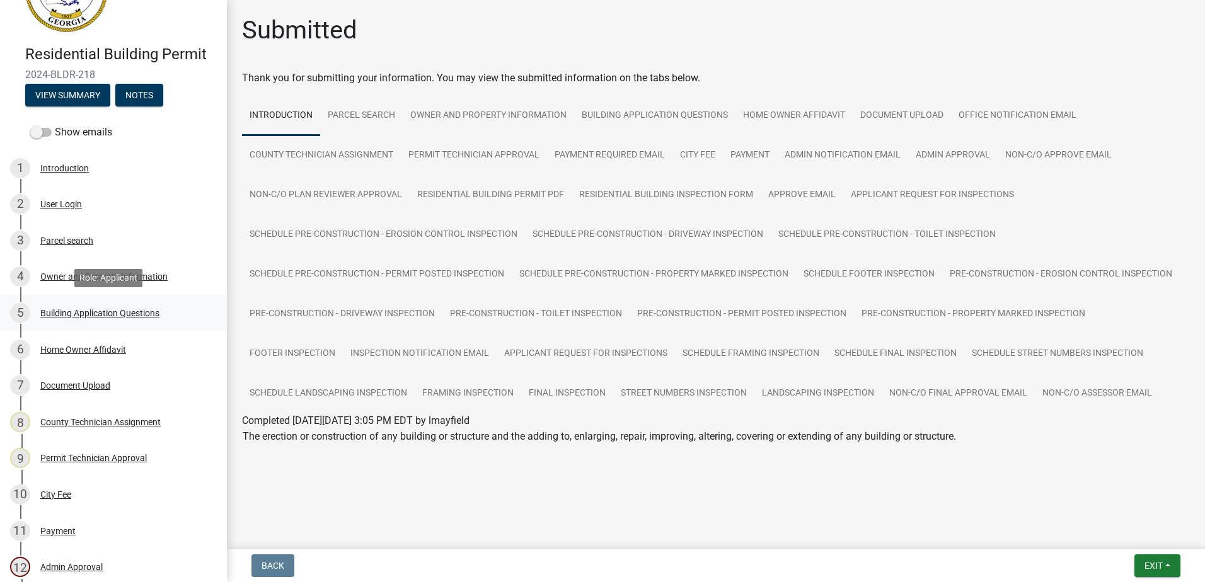
click at [72, 313] on div "Building Application Questions" at bounding box center [99, 313] width 119 height 9
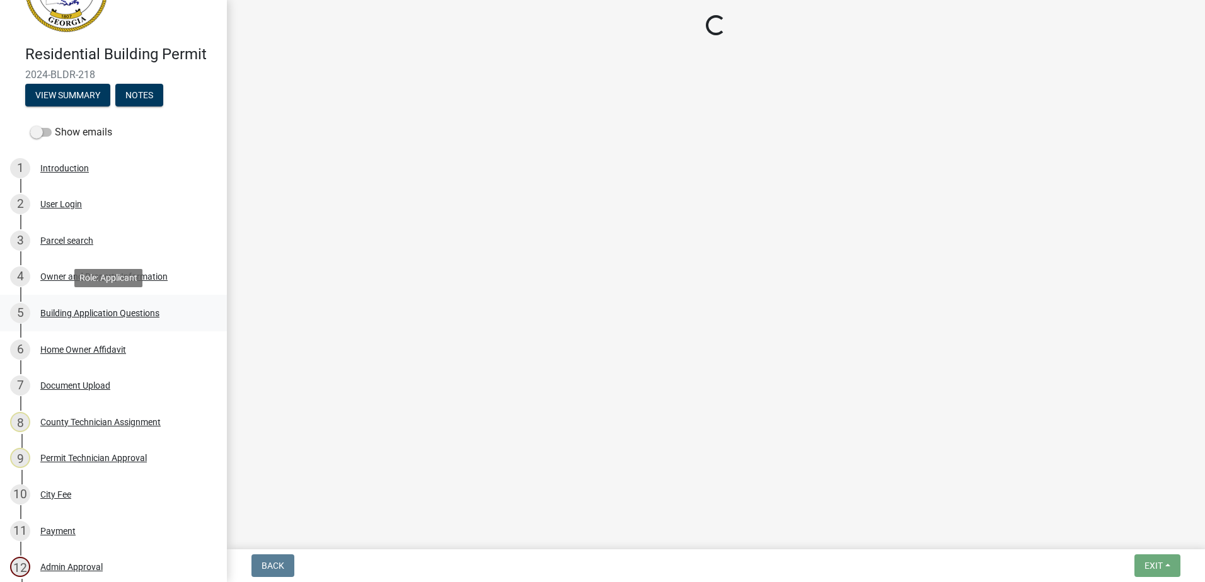
select select "66c6023b-7b80-4b39-890f-2b3c562deced"
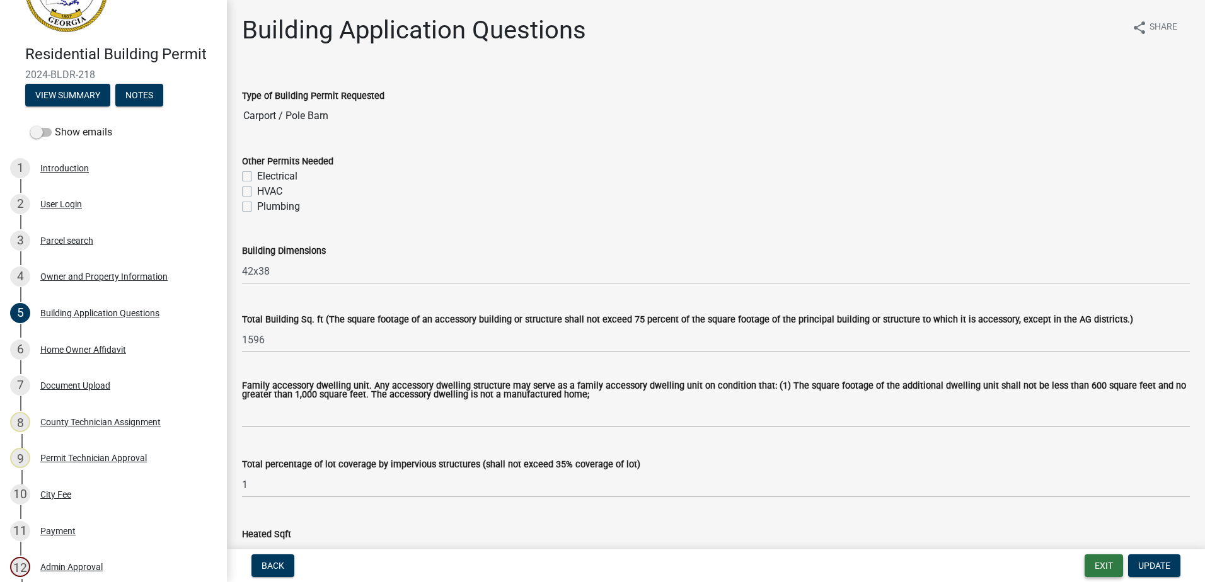
click at [1115, 571] on button "Exit" at bounding box center [1103, 566] width 38 height 23
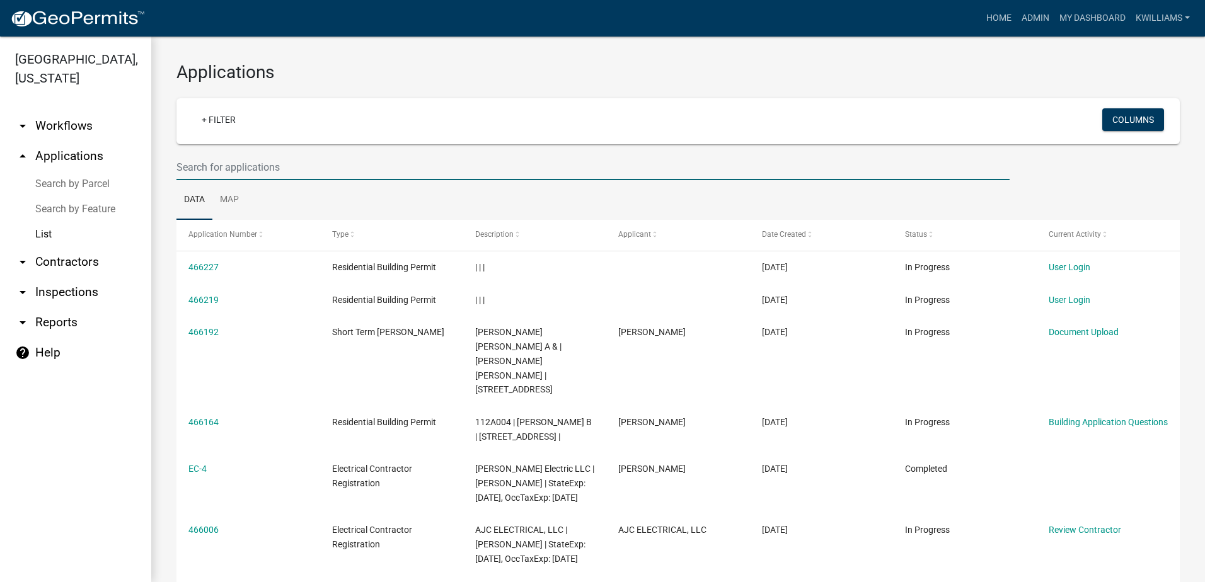
click at [257, 168] on input "text" at bounding box center [592, 167] width 833 height 26
type input "277 loblolly"
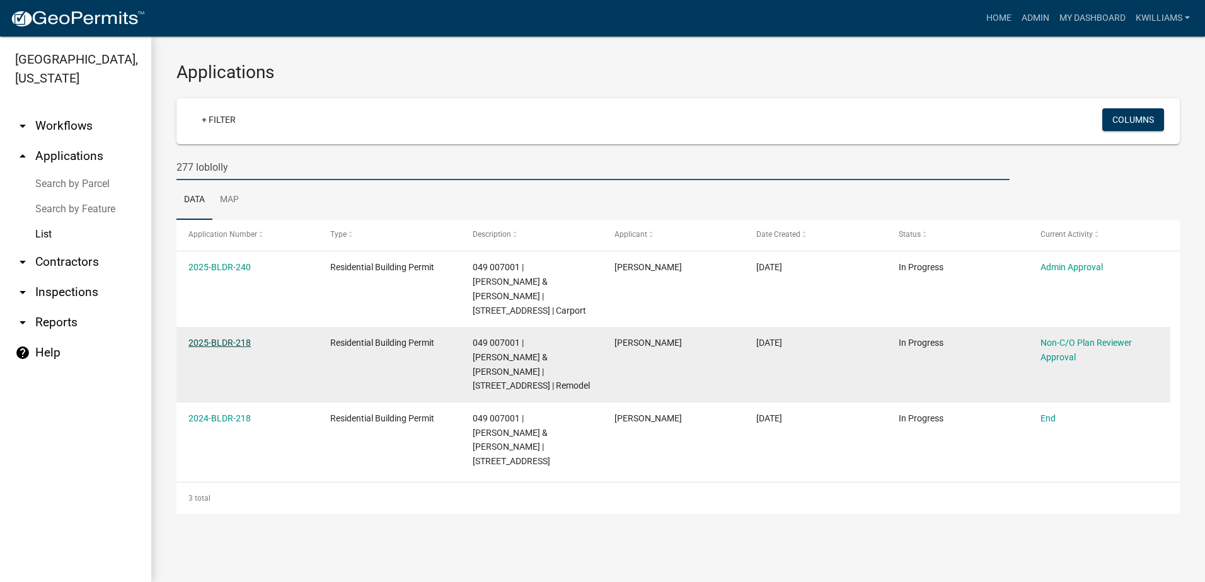
click at [241, 342] on link "2025-BLDR-218" at bounding box center [219, 343] width 62 height 10
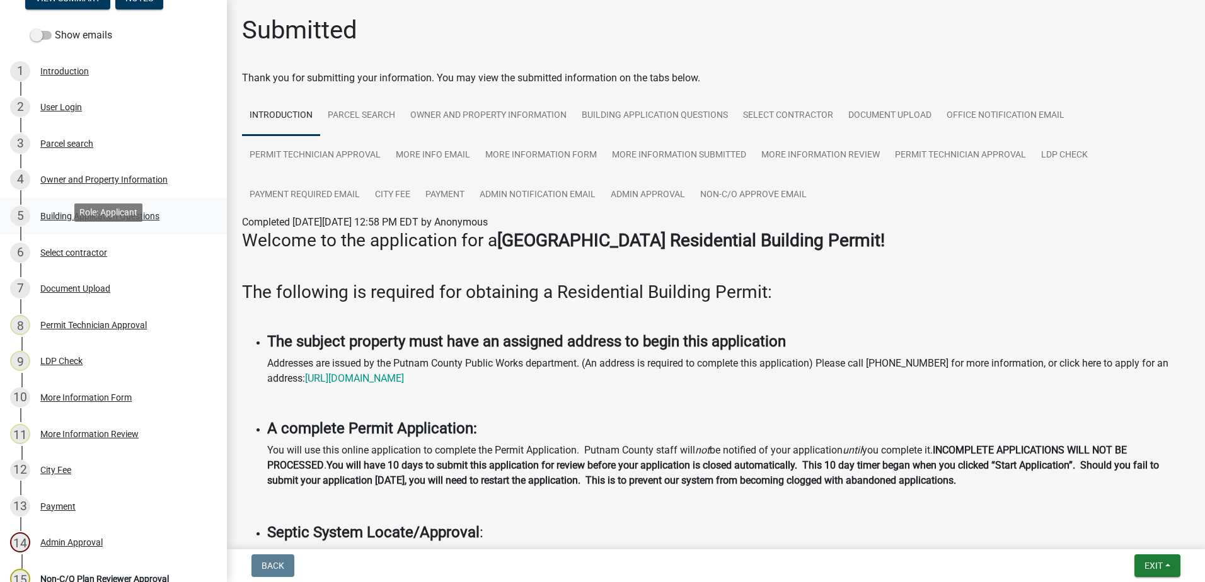
scroll to position [126, 0]
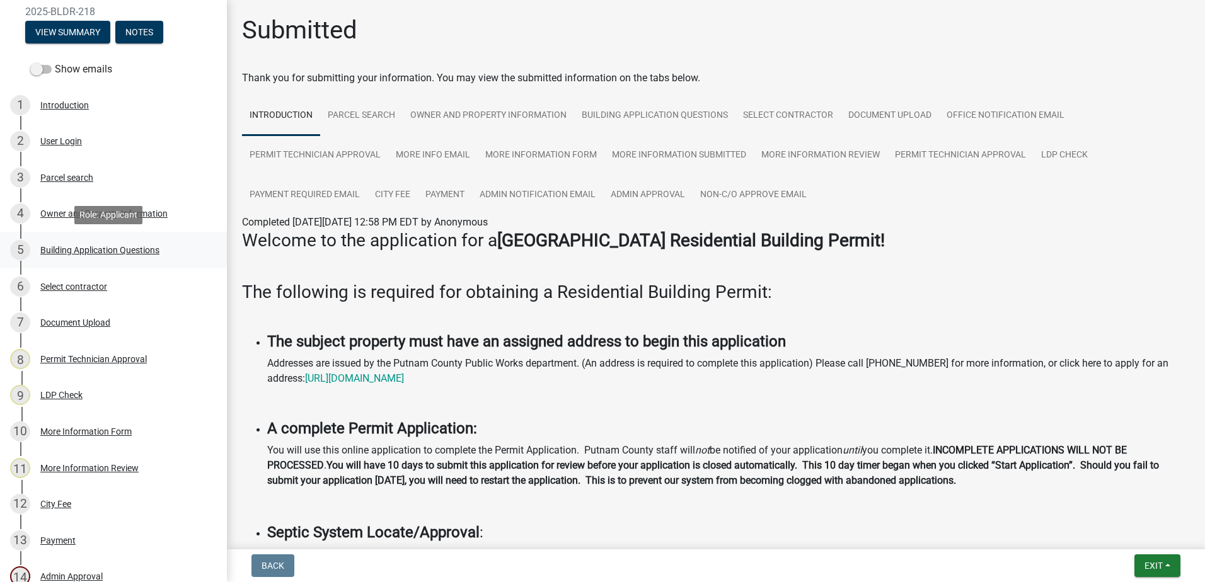
click at [59, 252] on div "Building Application Questions" at bounding box center [99, 250] width 119 height 9
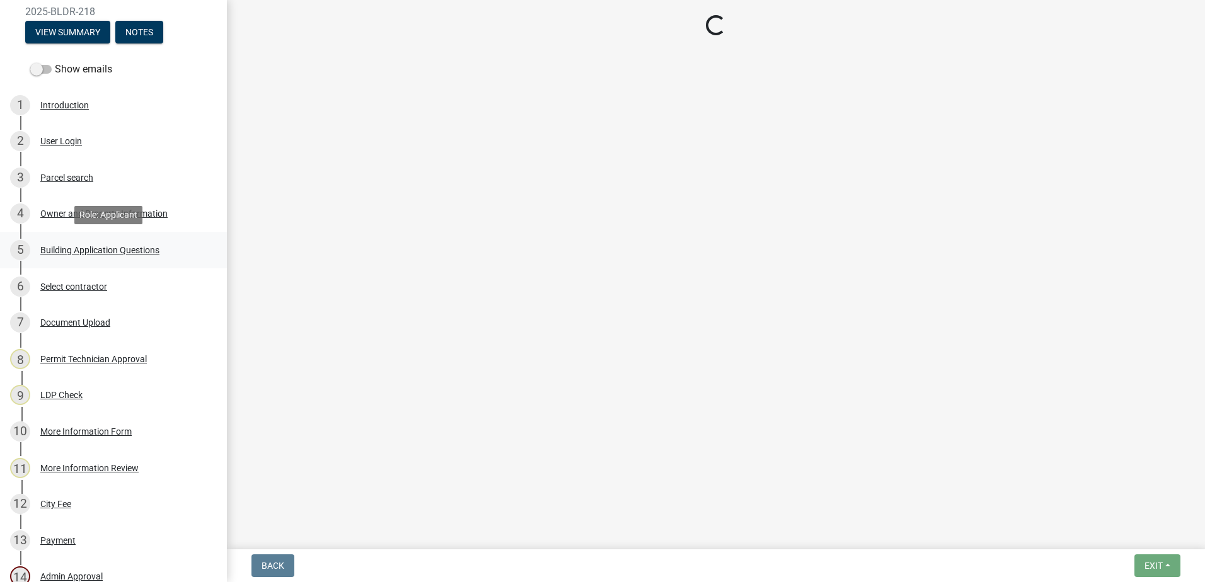
select select "ebf62bd9-0e77-42f1-a2f1-6aca02a789de"
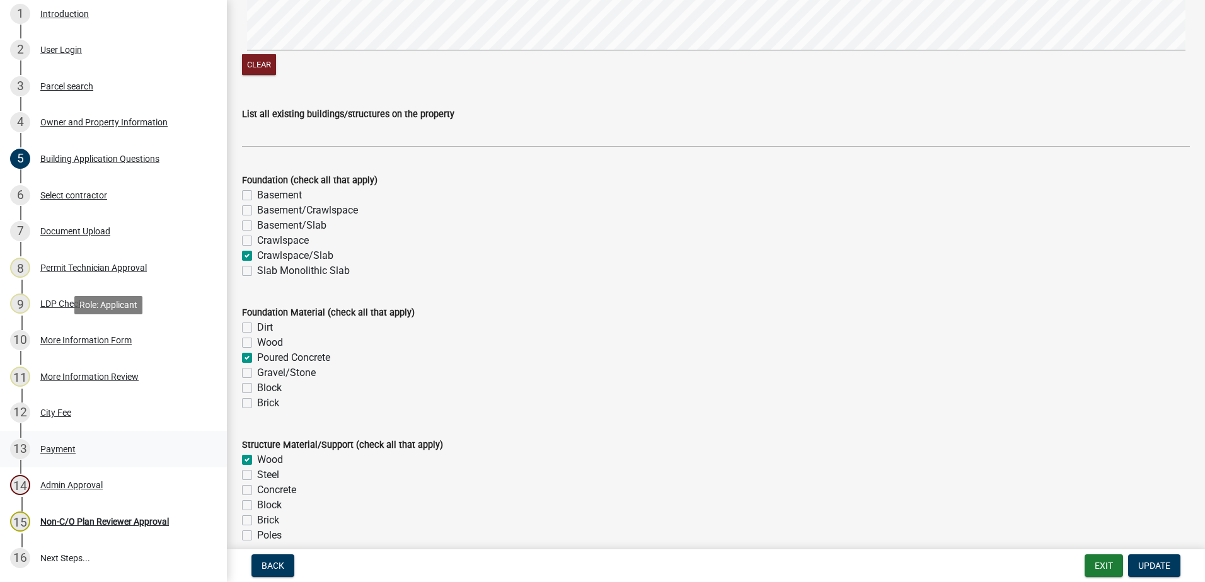
scroll to position [328, 0]
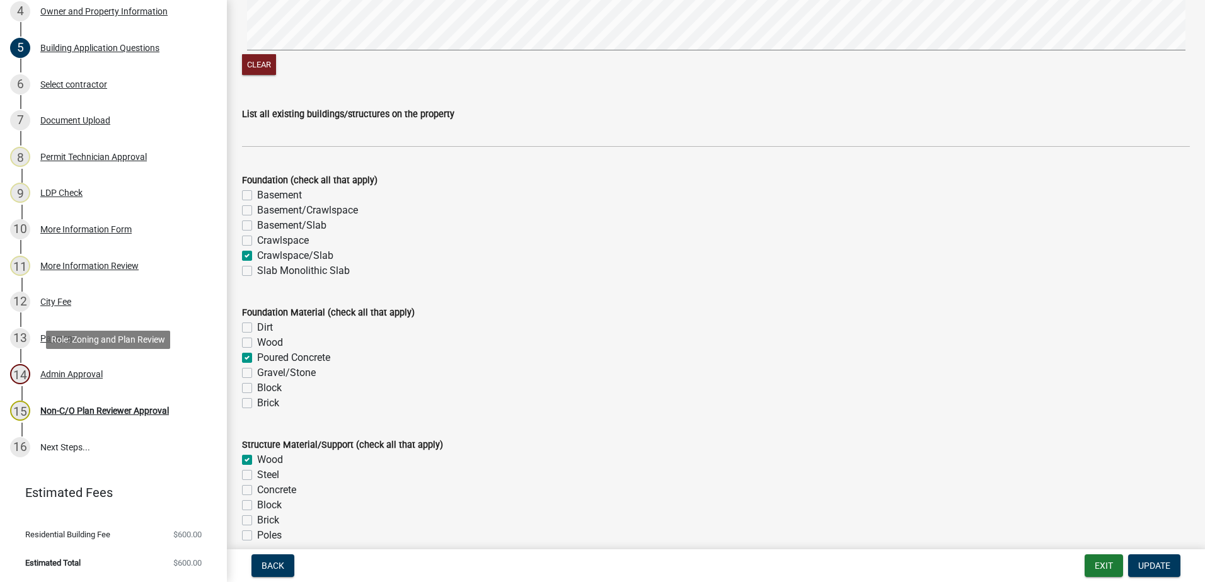
click at [73, 364] on link "14 Admin Approval" at bounding box center [113, 375] width 227 height 37
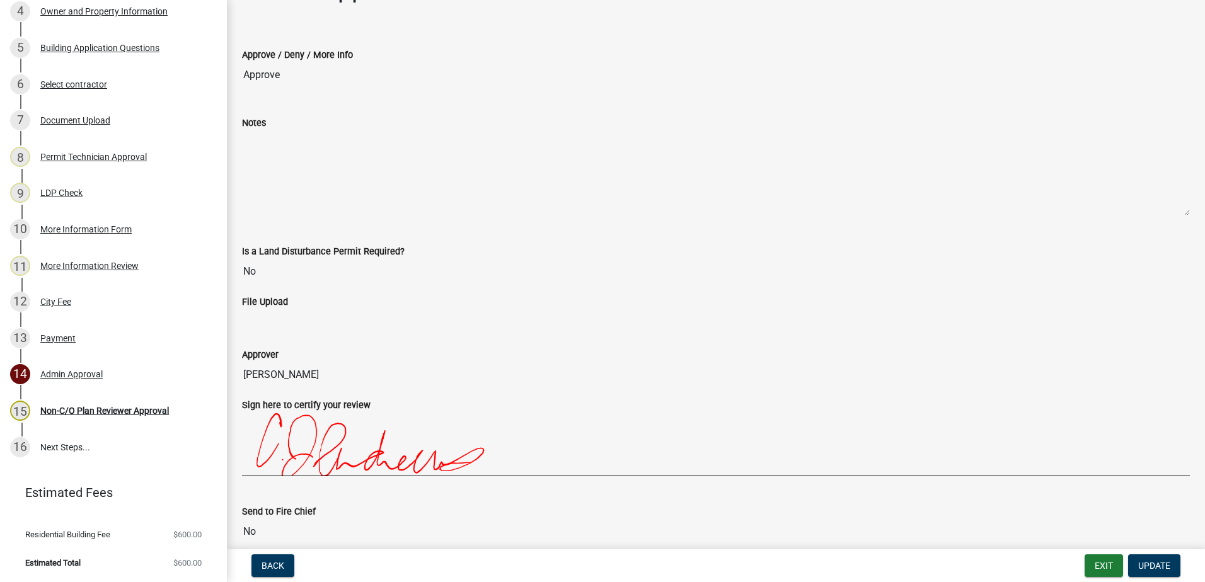
scroll to position [63, 0]
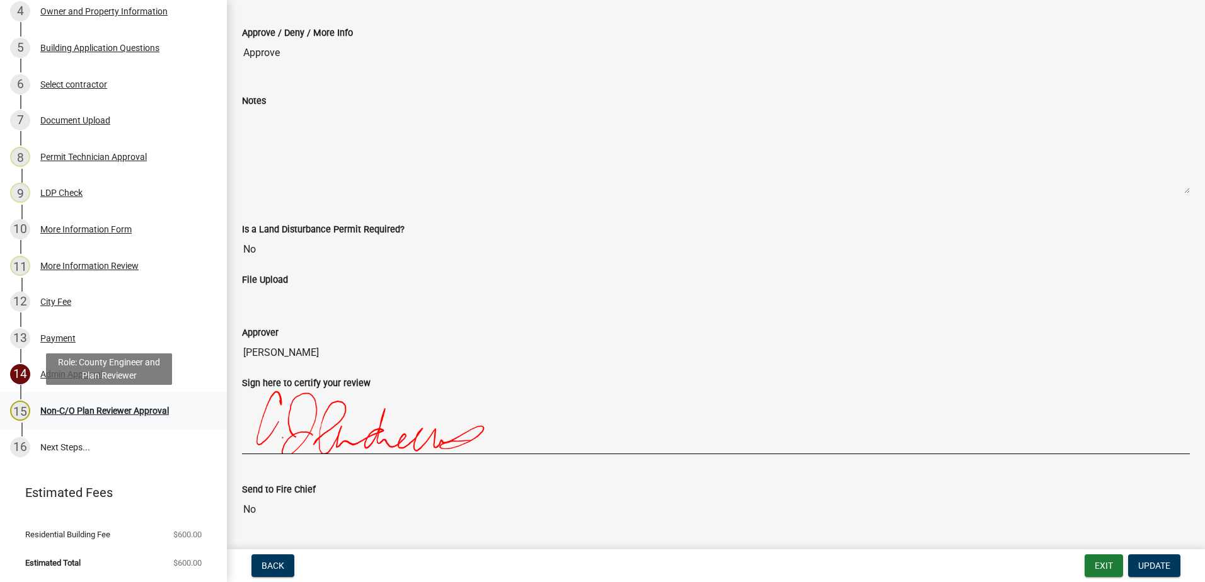
click at [124, 414] on div "Non-C/O Plan Reviewer Approval" at bounding box center [104, 410] width 129 height 9
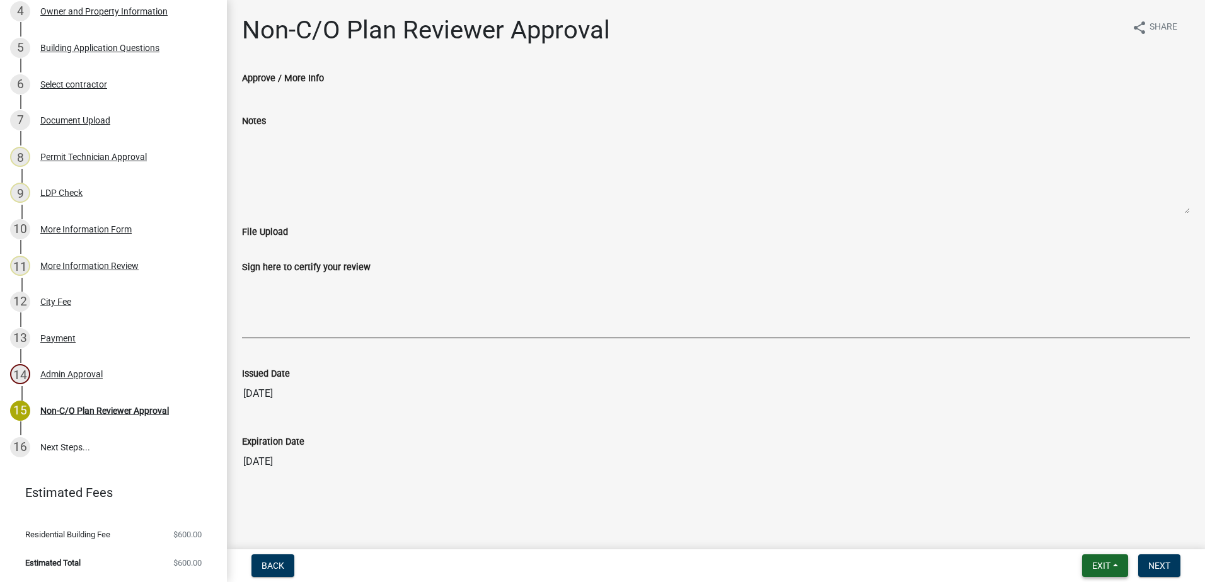
click at [1089, 561] on button "Exit" at bounding box center [1105, 566] width 46 height 23
click at [1087, 532] on button "Save & Exit" at bounding box center [1077, 533] width 101 height 30
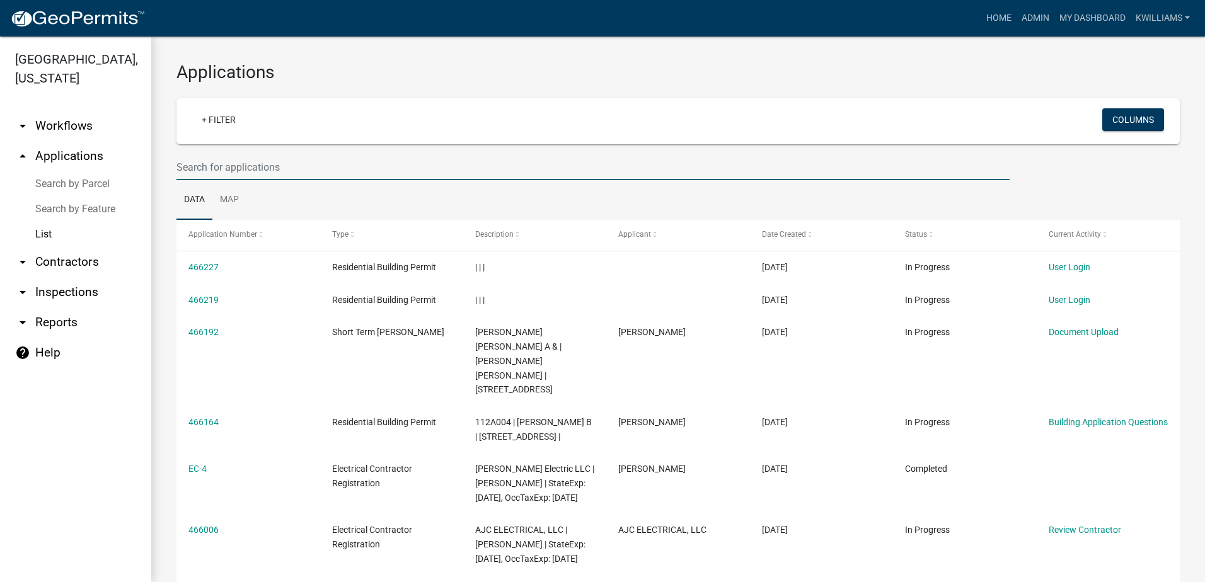
click at [282, 180] on input "text" at bounding box center [592, 167] width 833 height 26
click at [78, 159] on link "arrow_drop_up Applications" at bounding box center [75, 156] width 151 height 30
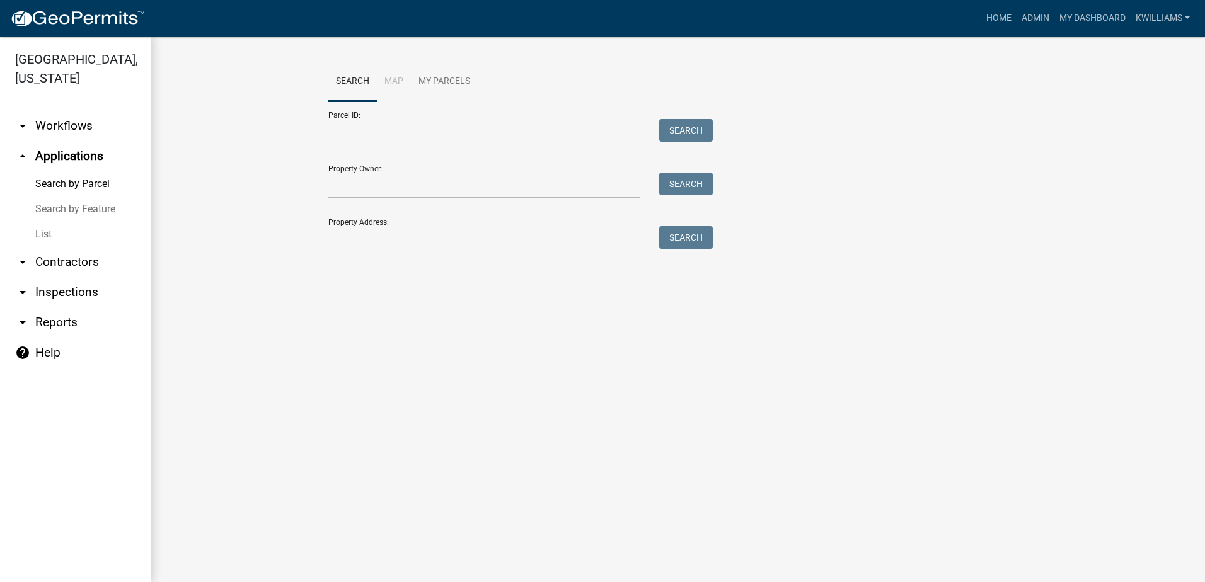
drag, startPoint x: 39, startPoint y: 236, endPoint x: 136, endPoint y: 210, distance: 100.3
click at [40, 235] on link "List" at bounding box center [75, 234] width 151 height 25
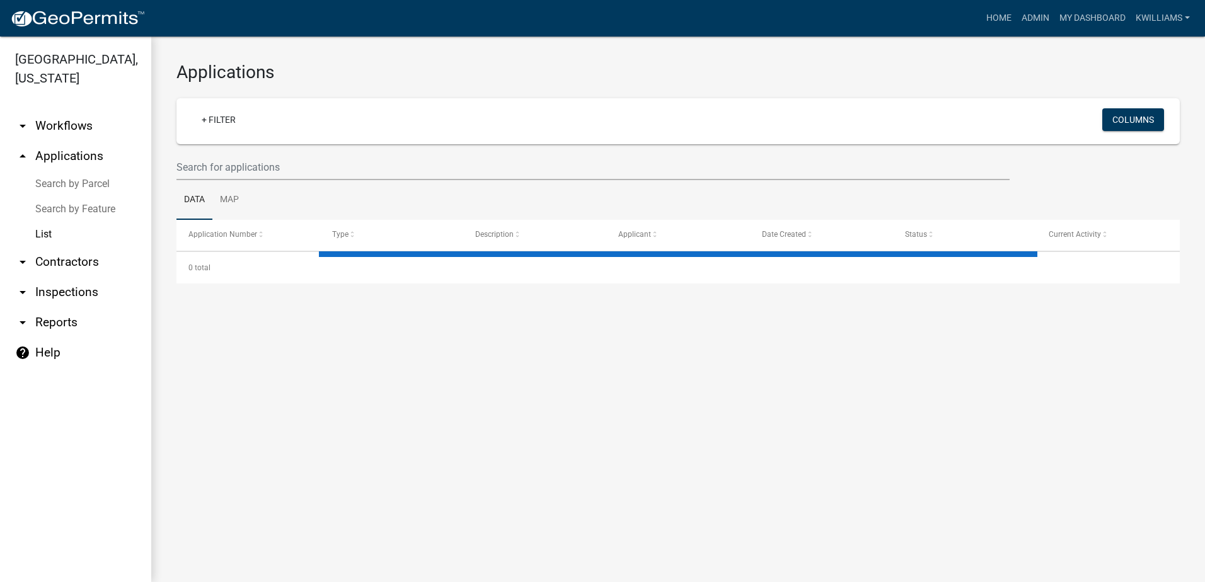
click at [980, 3] on nav "Toggle drawer menu more_horiz Home Admin My Dashboard kwilliams Admin Account C…" at bounding box center [602, 18] width 1205 height 37
click at [991, 14] on link "Home" at bounding box center [998, 18] width 35 height 24
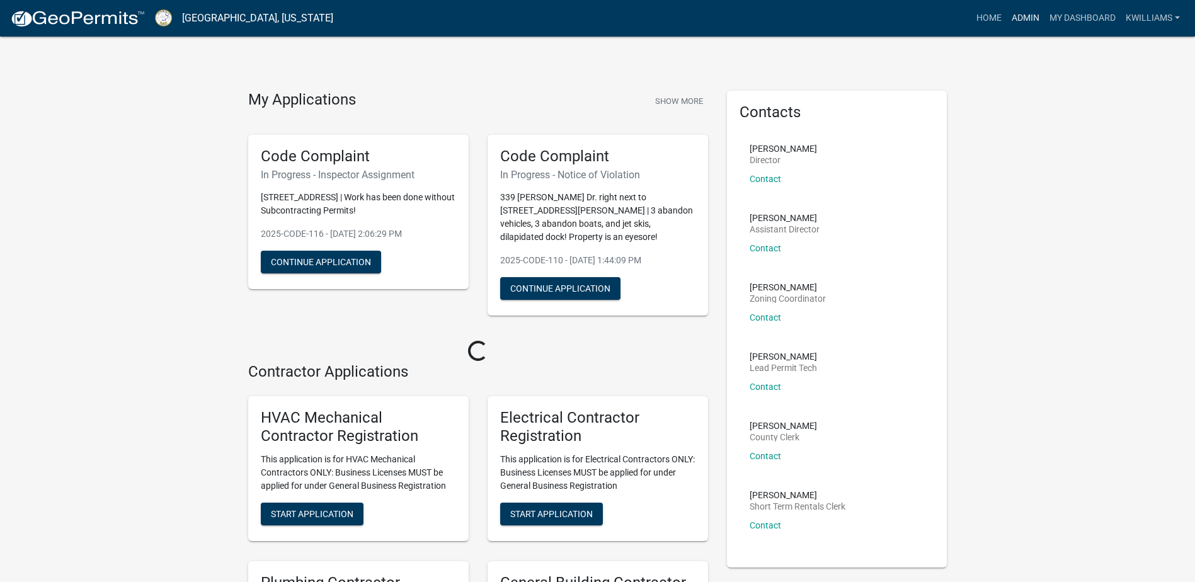
click at [1008, 13] on link "Admin" at bounding box center [1026, 18] width 38 height 24
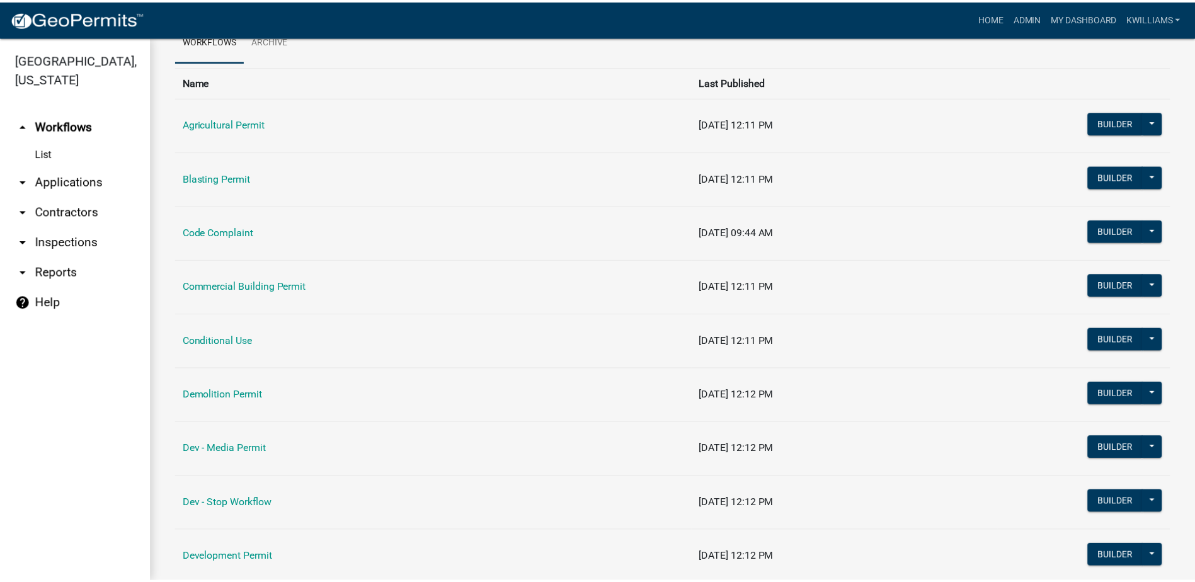
scroll to position [189, 0]
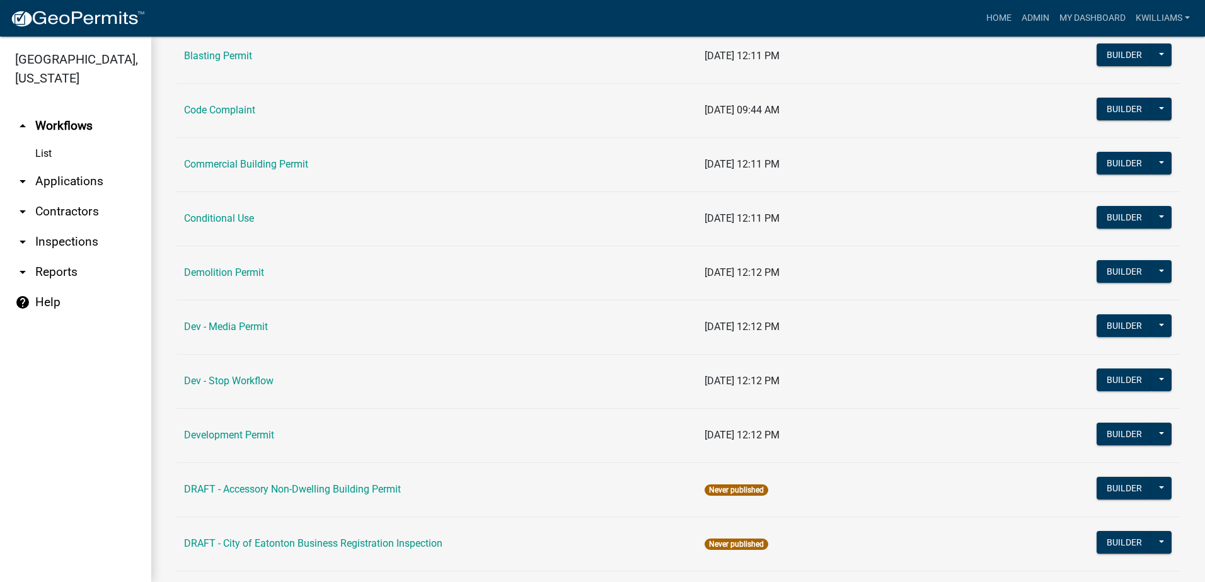
click at [991, 5] on nav "Toggle drawer menu more_horiz Home Admin My Dashboard kwilliams Admin Account C…" at bounding box center [602, 18] width 1205 height 37
click at [994, 11] on link "Home" at bounding box center [998, 18] width 35 height 24
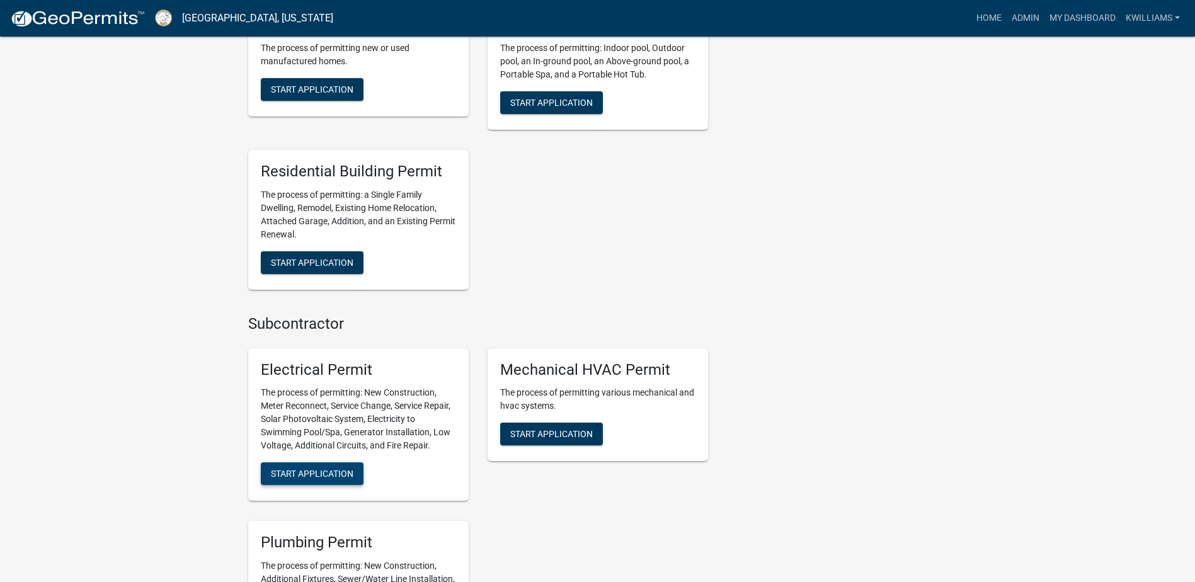
scroll to position [882, 0]
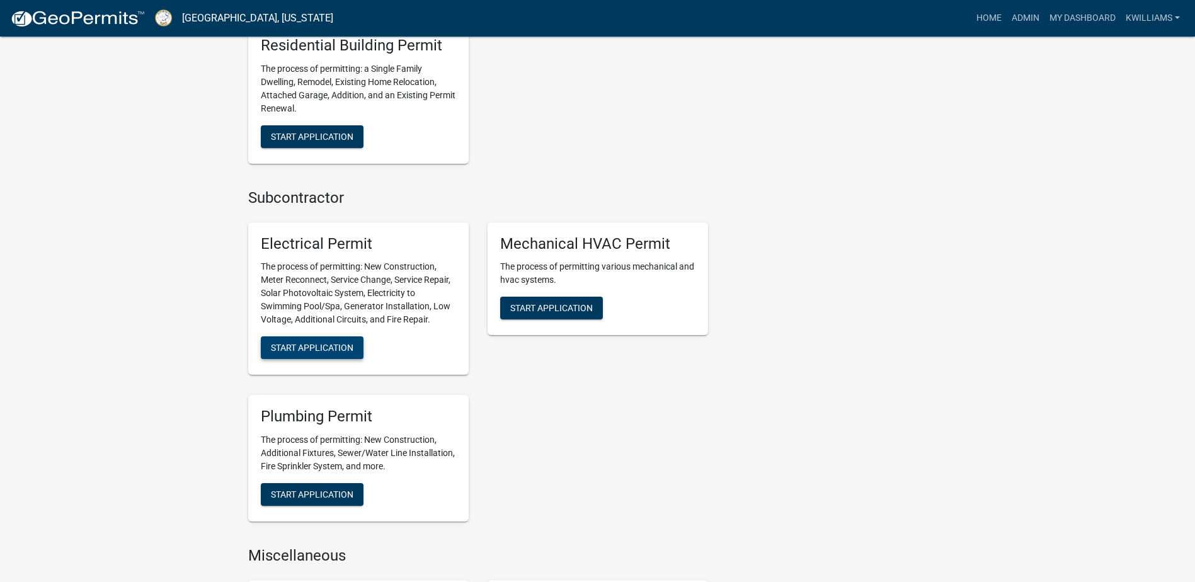
click at [313, 343] on span "Start Application" at bounding box center [312, 348] width 83 height 10
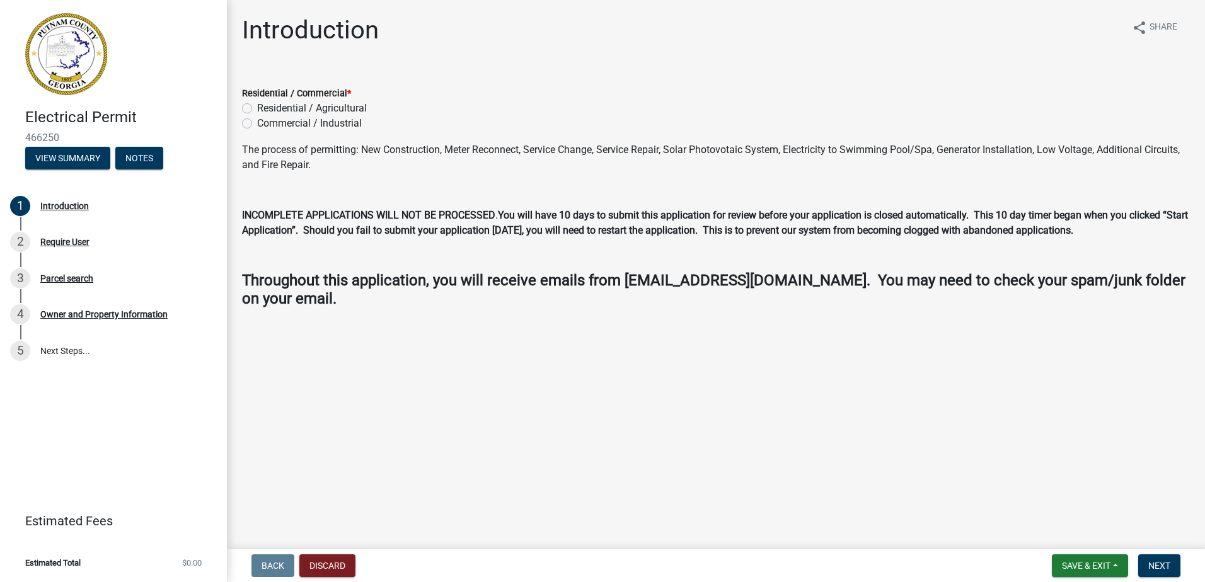
click at [257, 107] on label "Residential / Agricultural" at bounding box center [312, 108] width 110 height 15
click at [257, 107] on input "Residential / Agricultural" at bounding box center [261, 105] width 8 height 8
radio input "true"
click at [1146, 566] on button "Next" at bounding box center [1159, 566] width 42 height 23
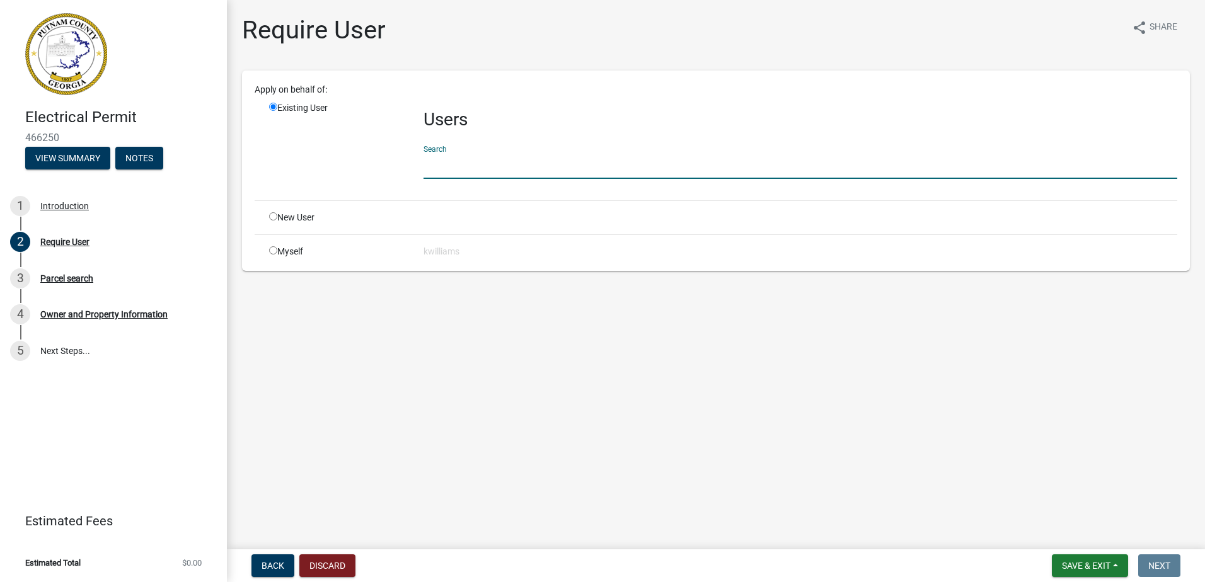
click at [473, 166] on input "text" at bounding box center [800, 166] width 754 height 26
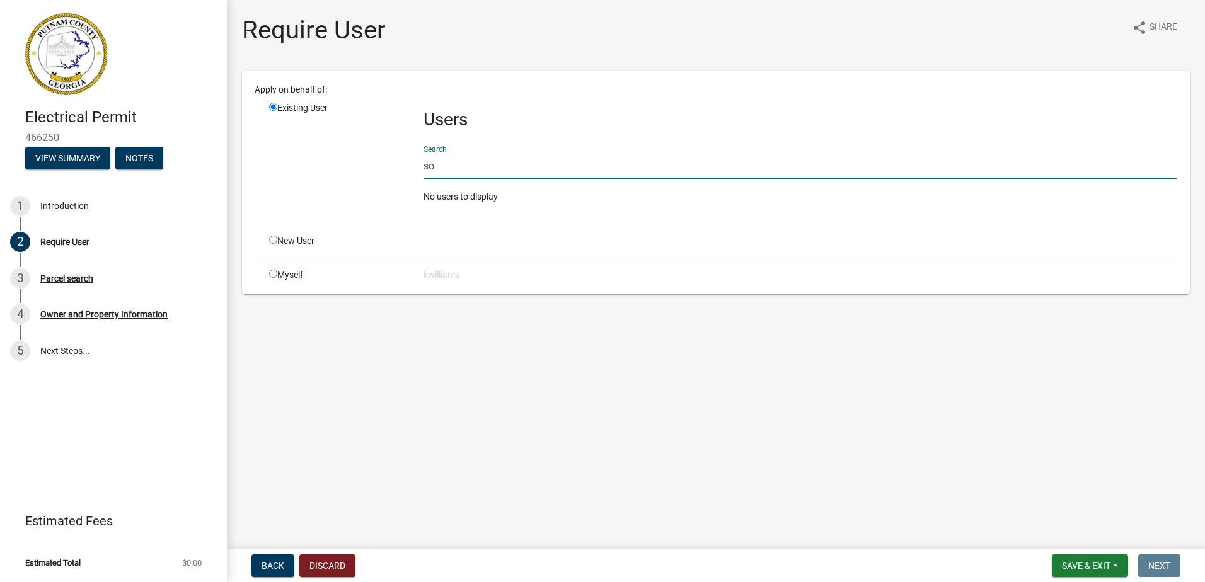
type input "s"
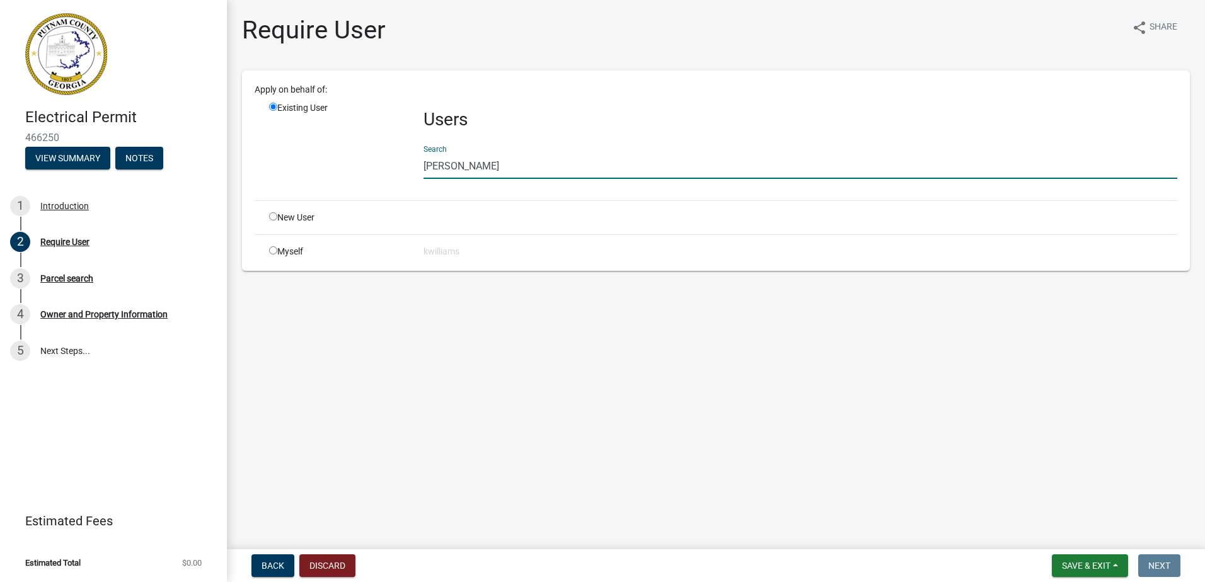
type input "mayfield"
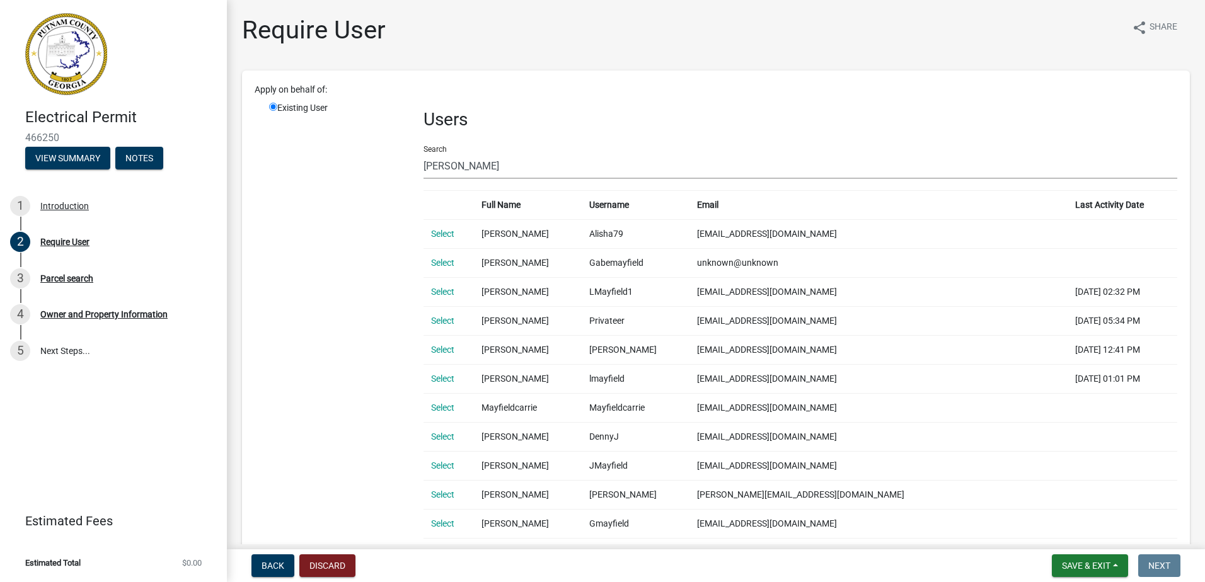
click at [443, 365] on td "Select" at bounding box center [448, 378] width 50 height 29
click at [437, 377] on link "Select" at bounding box center [442, 379] width 23 height 10
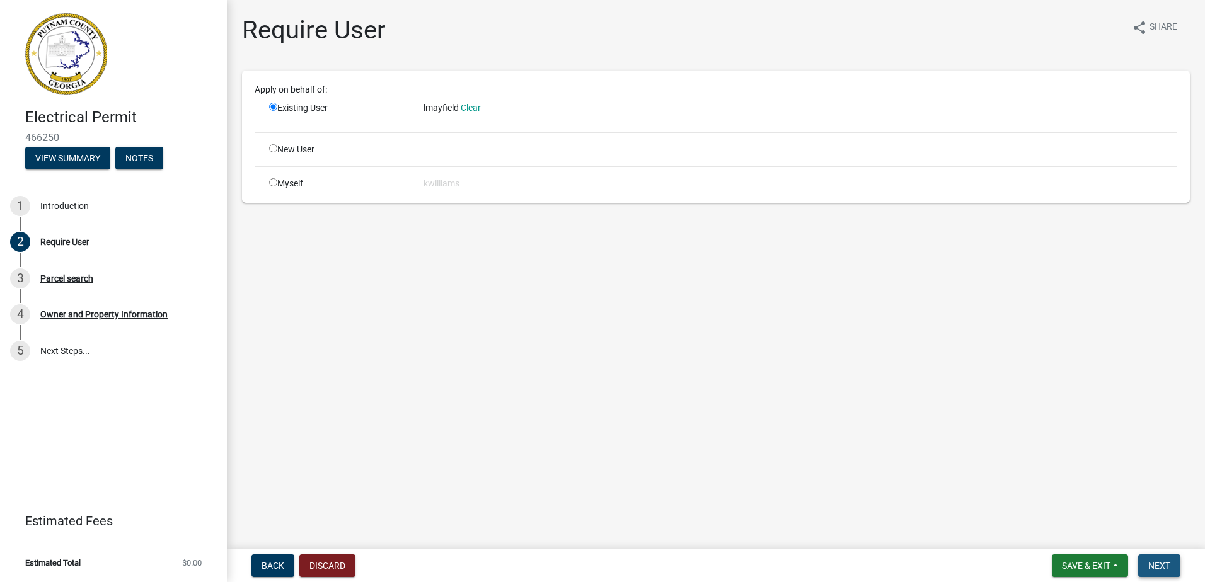
click at [1163, 564] on span "Next" at bounding box center [1159, 566] width 22 height 10
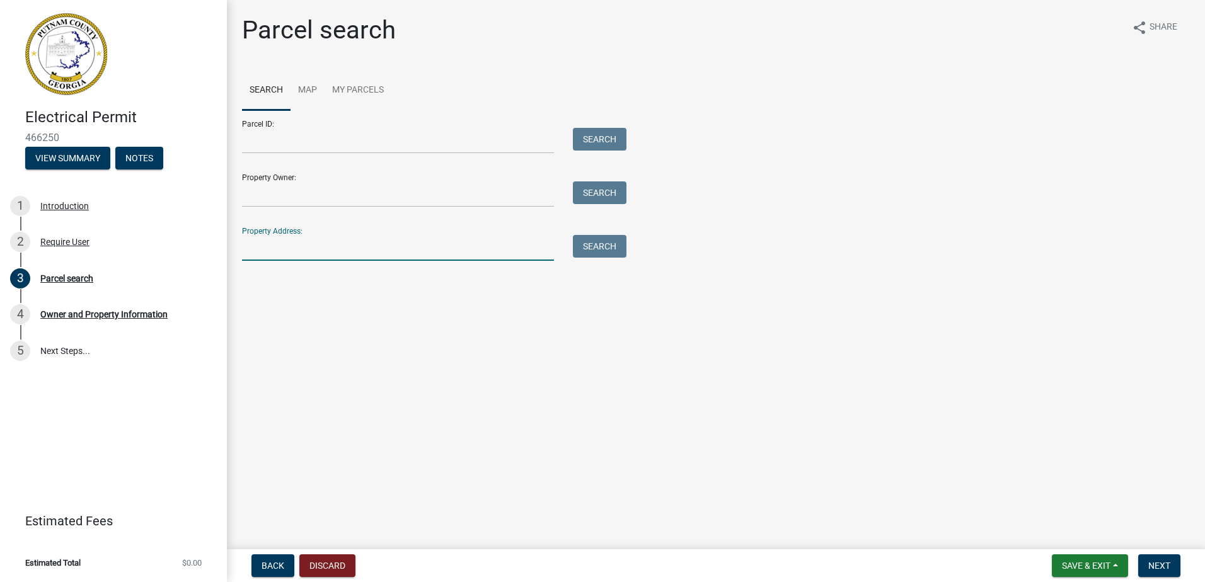
drag, startPoint x: 409, startPoint y: 249, endPoint x: 404, endPoint y: 253, distance: 6.7
click at [404, 252] on input "Property Address:" at bounding box center [398, 248] width 312 height 26
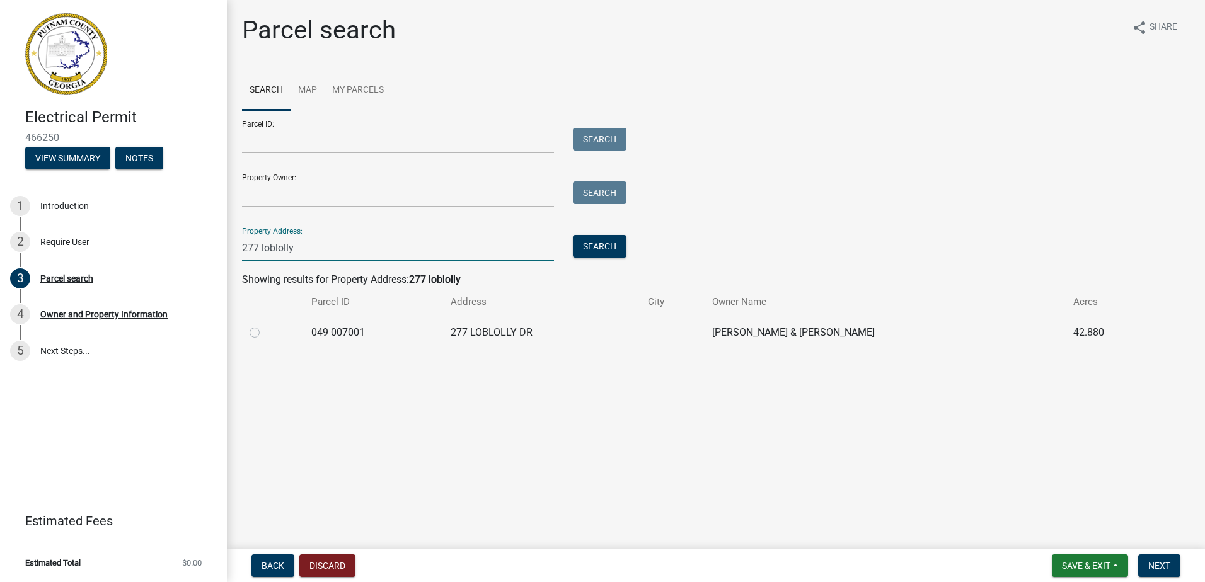
type input "277 loblolly"
click at [259, 325] on div at bounding box center [273, 332] width 47 height 15
click at [265, 325] on label at bounding box center [265, 325] width 0 height 0
click at [265, 333] on 007001 "radio" at bounding box center [269, 329] width 8 height 8
radio 007001 "true"
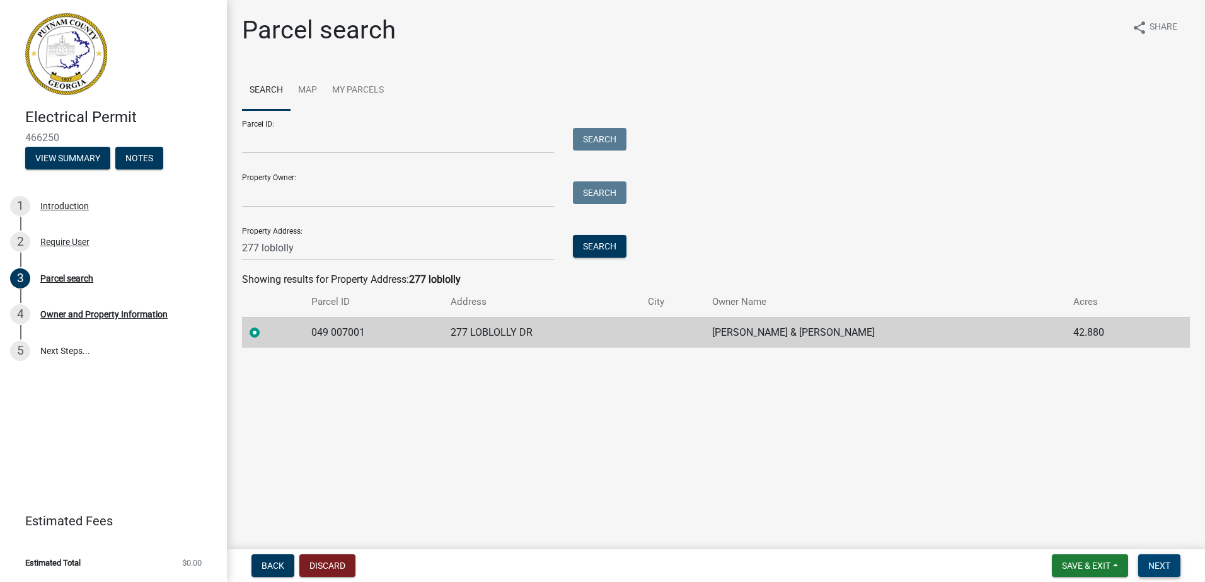
click at [1148, 558] on button "Next" at bounding box center [1159, 566] width 42 height 23
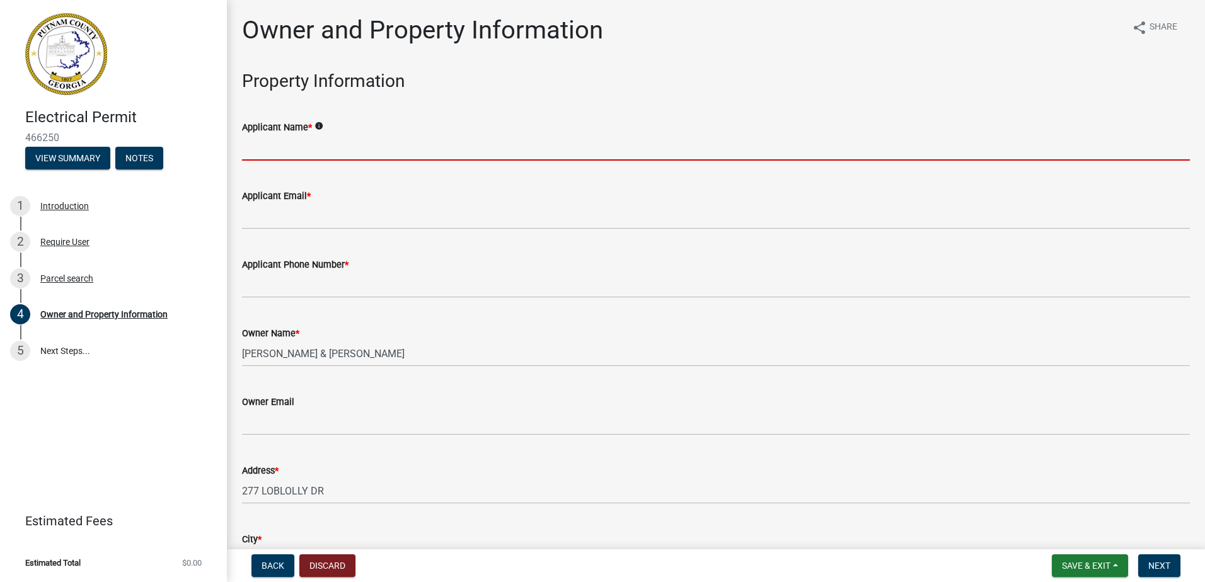
click at [474, 139] on input "Applicant Name *" at bounding box center [716, 148] width 948 height 26
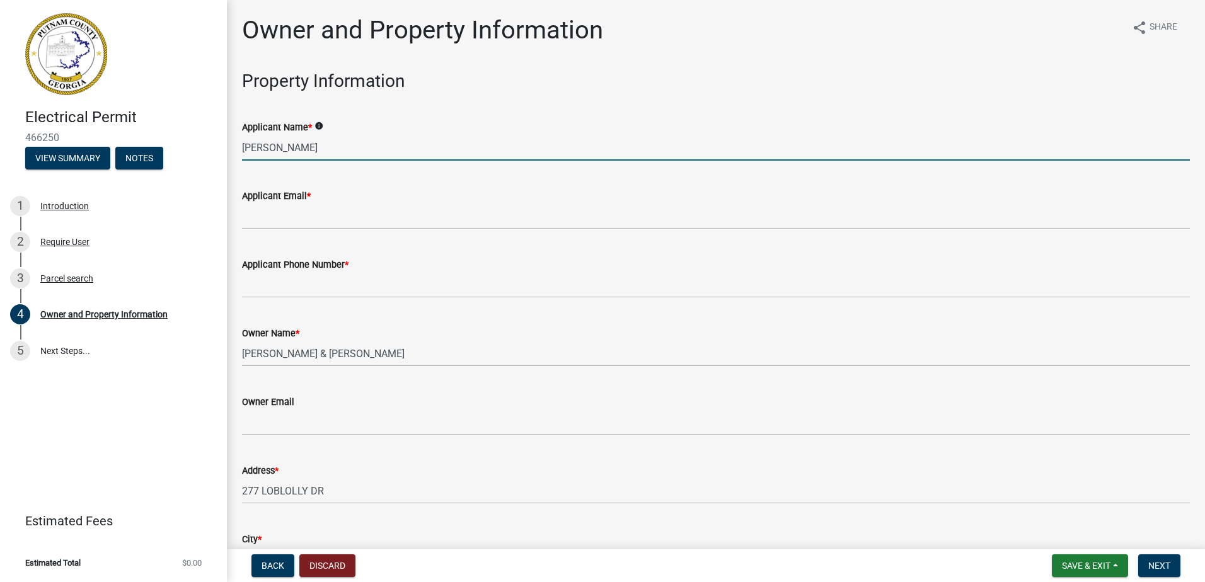
type input "[PERSON_NAME]"
click at [393, 201] on div "Applicant Email *" at bounding box center [716, 195] width 948 height 15
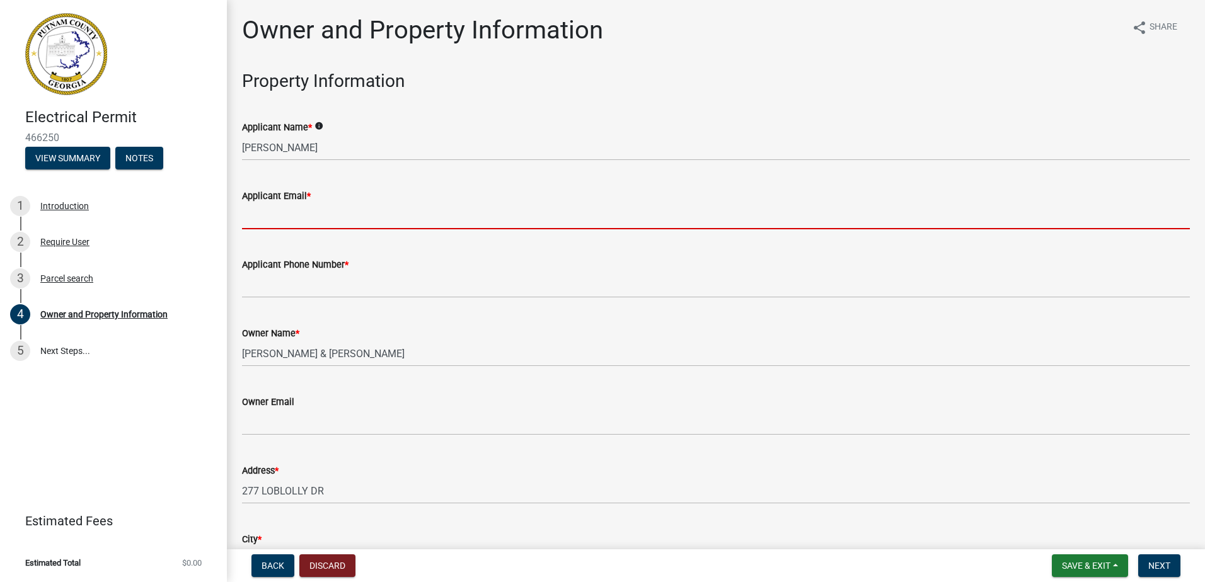
click at [266, 219] on input "Applicant Email *" at bounding box center [716, 217] width 948 height 26
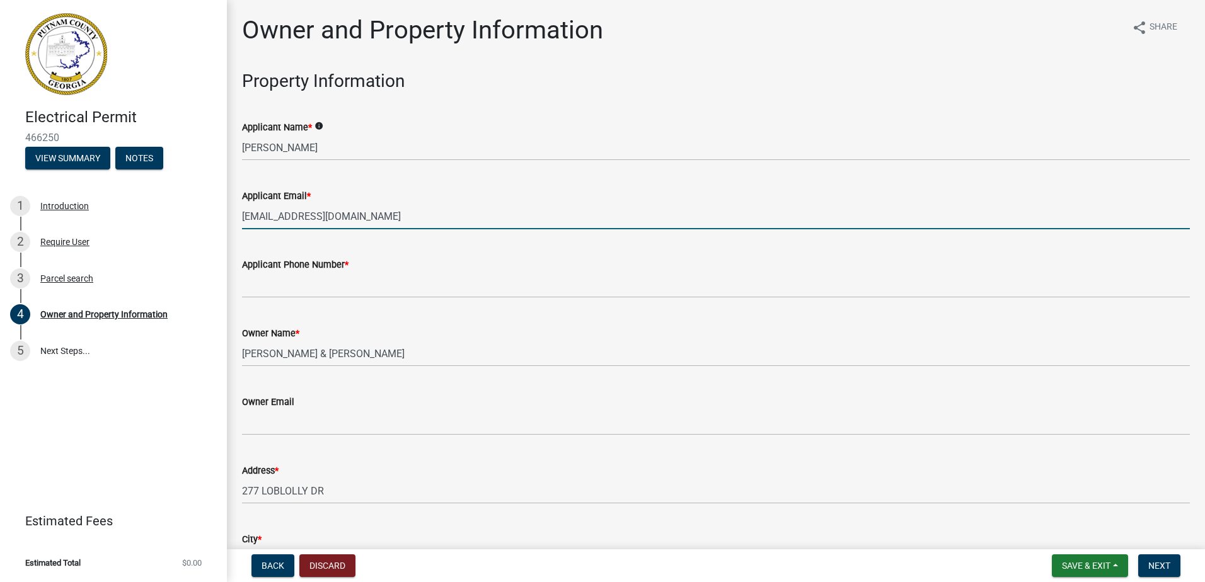
type input "[EMAIL_ADDRESS][DOMAIN_NAME]"
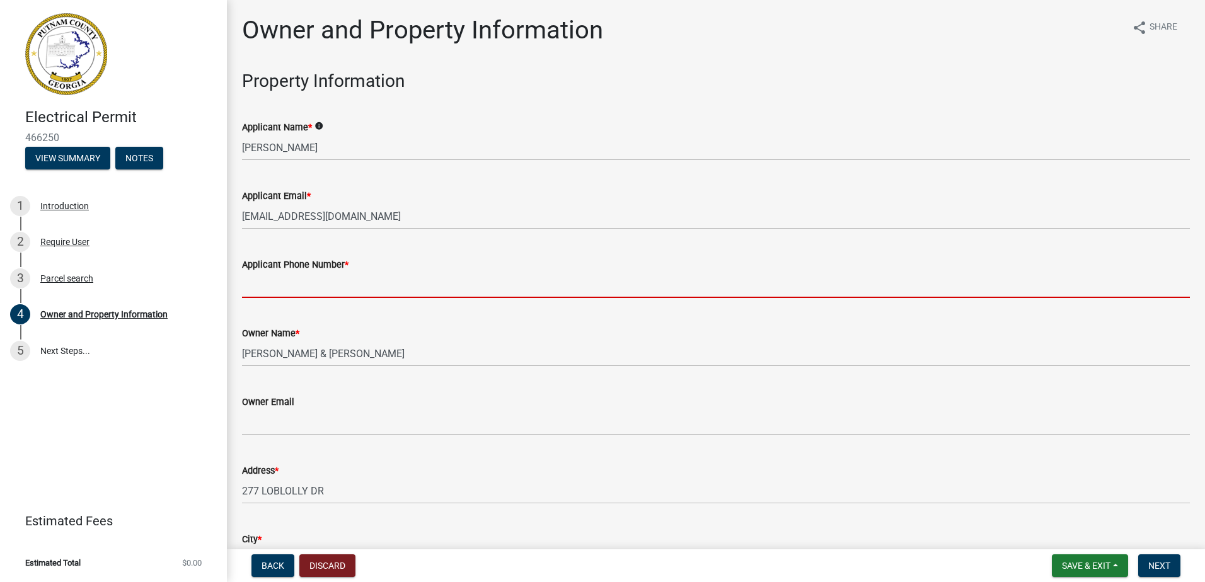
click at [364, 279] on input "Applicant Phone Number *" at bounding box center [716, 285] width 948 height 26
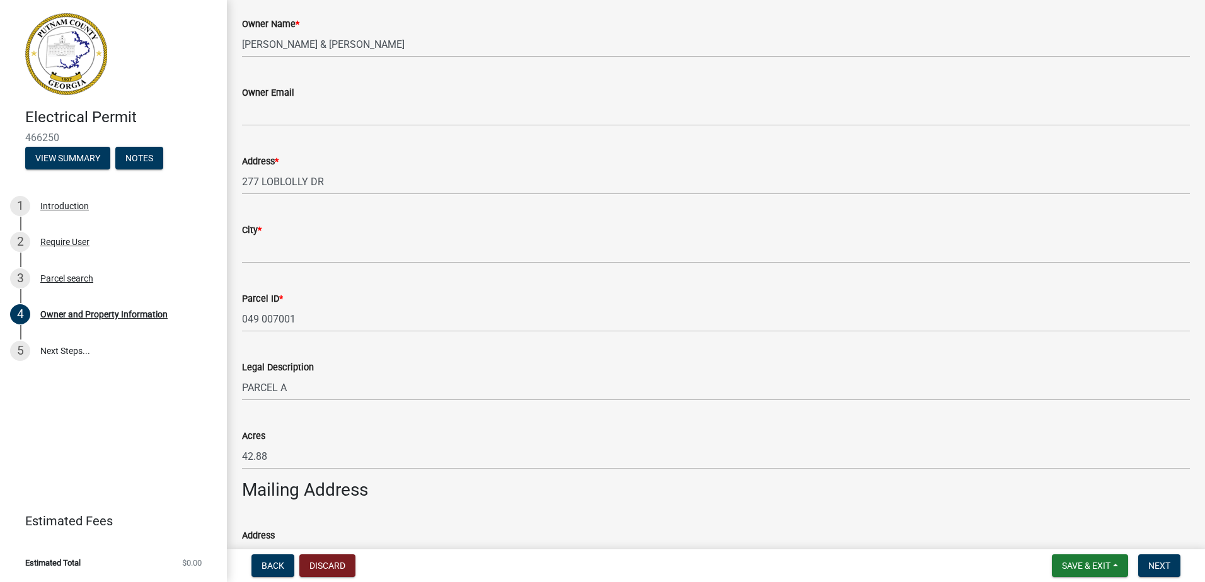
scroll to position [315, 0]
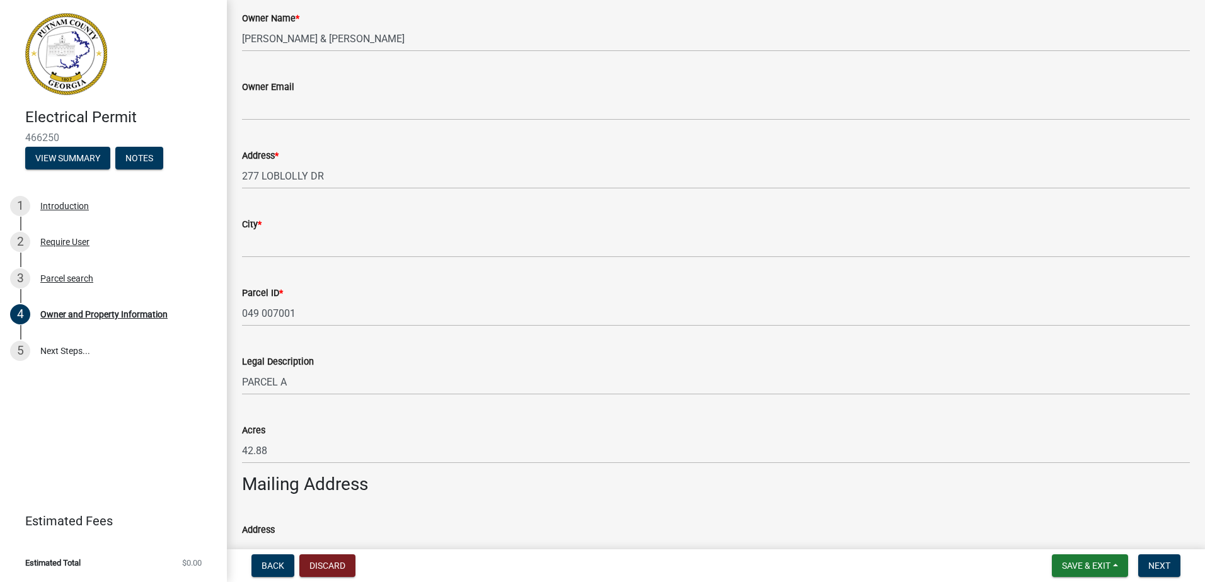
type input "[PHONE_NUMBER]"
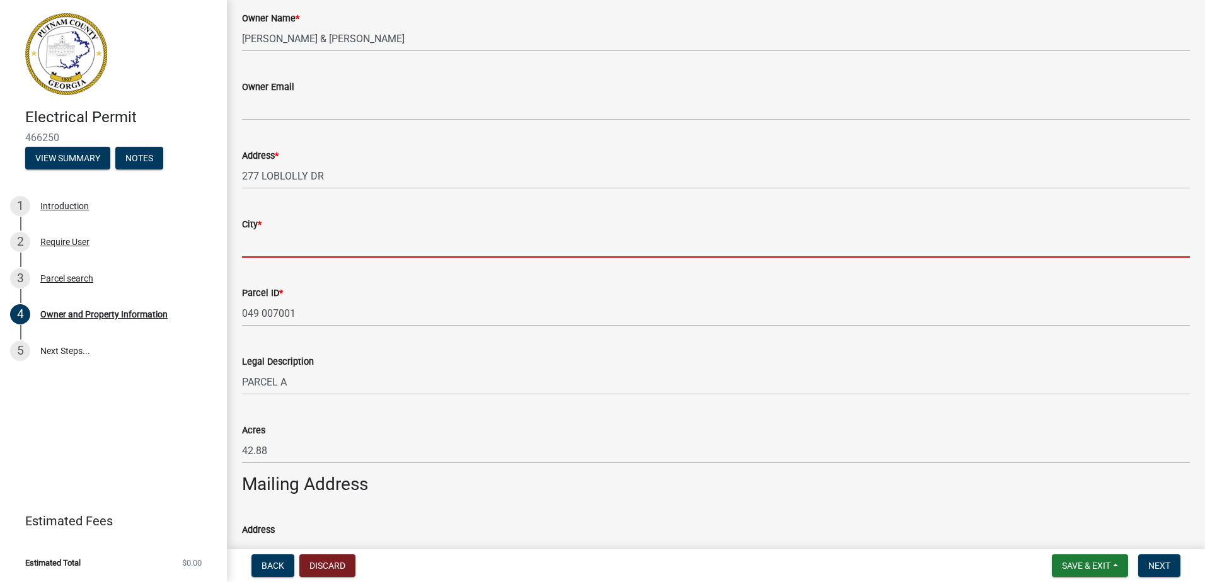
click at [270, 238] on input "City *" at bounding box center [716, 245] width 948 height 26
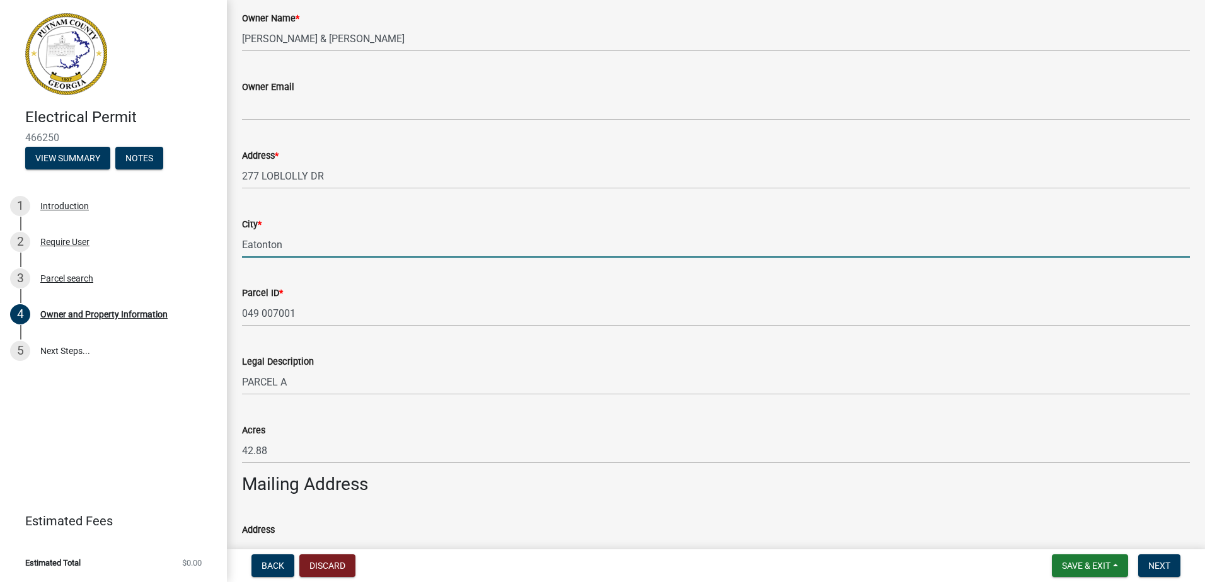
type input "Eatonton"
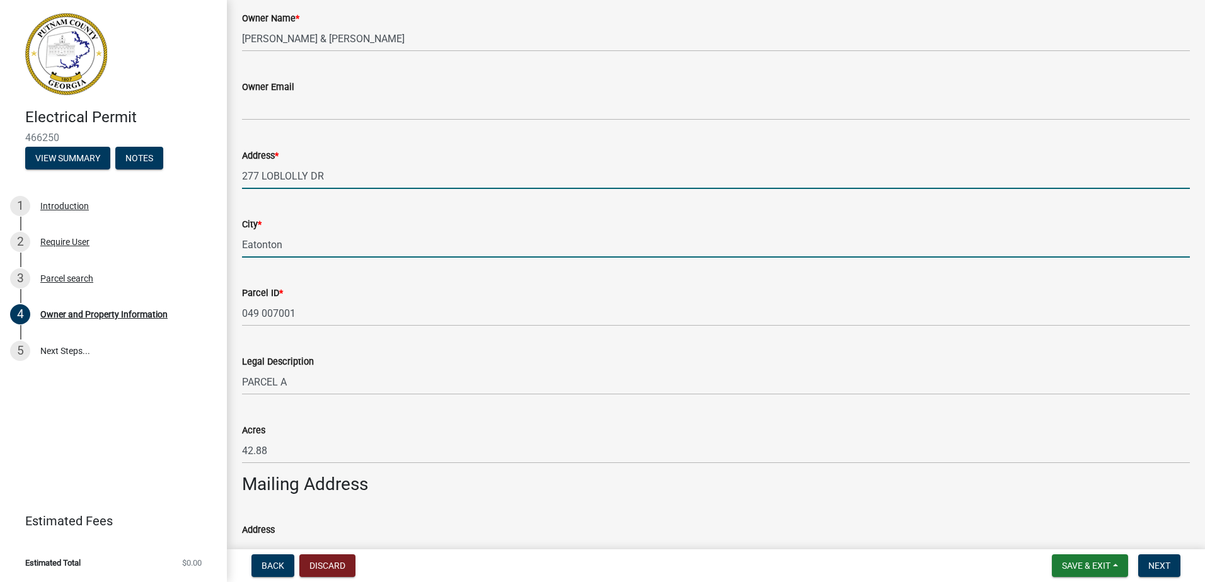
drag, startPoint x: 667, startPoint y: 178, endPoint x: 664, endPoint y: 185, distance: 7.0
click at [667, 178] on input "277 LOBLOLLY DR" at bounding box center [716, 176] width 948 height 26
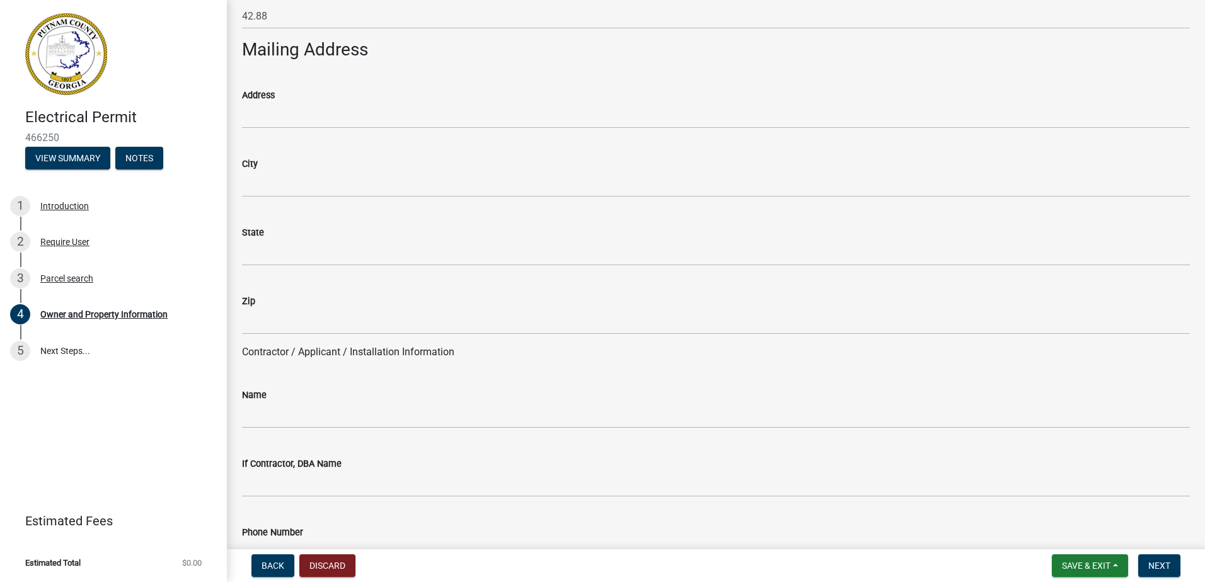
scroll to position [567, 0]
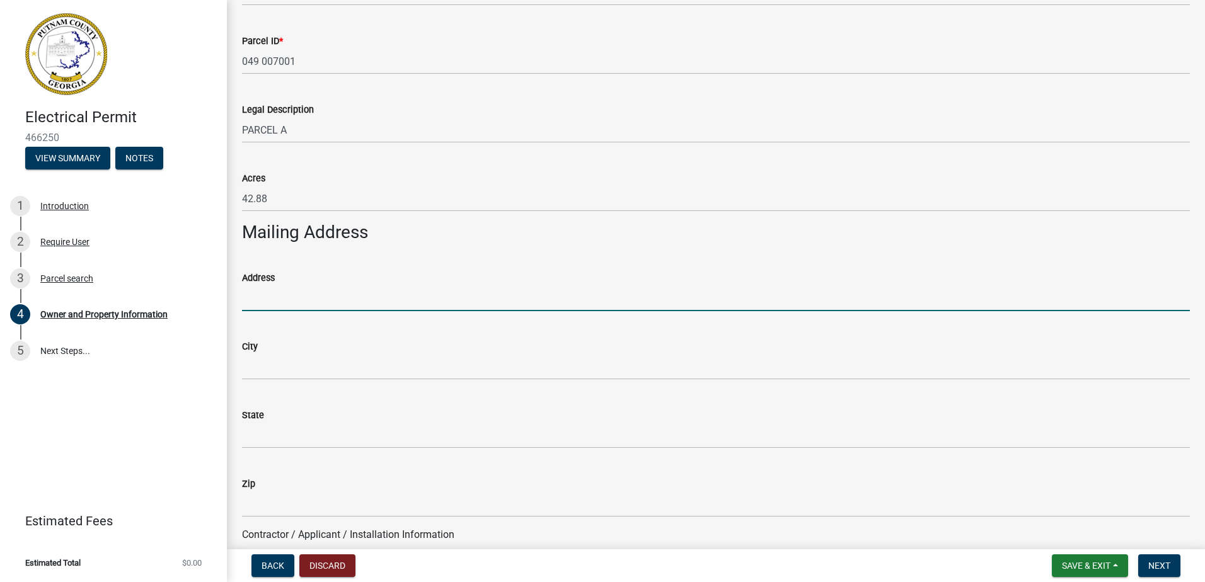
click at [289, 289] on input "Address" at bounding box center [716, 298] width 948 height 26
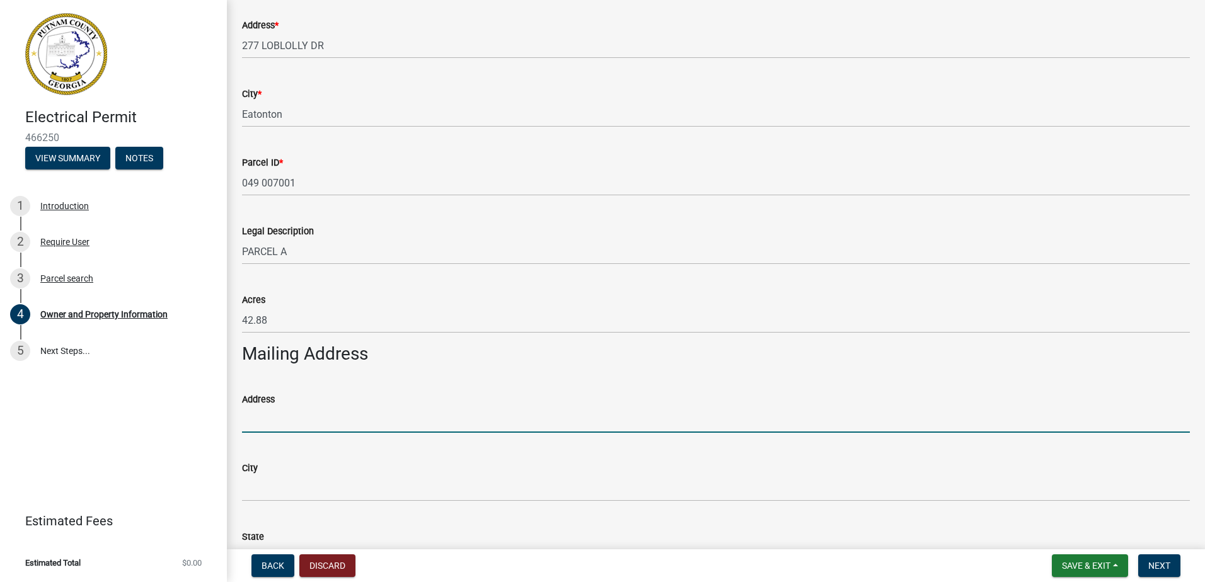
scroll to position [441, 0]
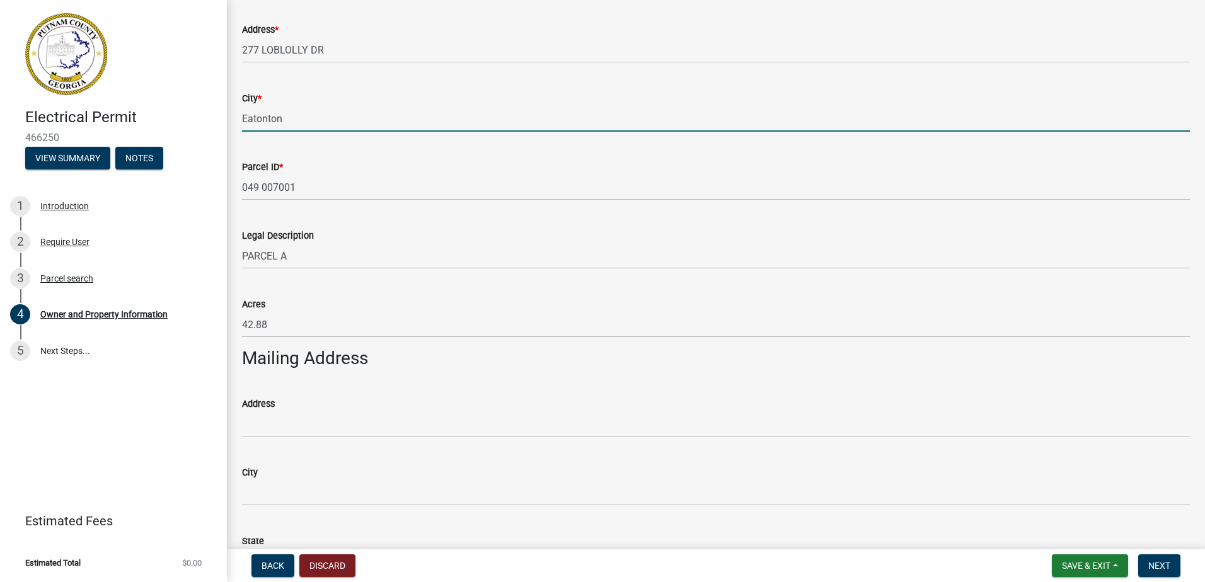
drag, startPoint x: 599, startPoint y: 116, endPoint x: 586, endPoint y: 236, distance: 120.4
click at [597, 127] on input "Eatonton" at bounding box center [716, 119] width 948 height 26
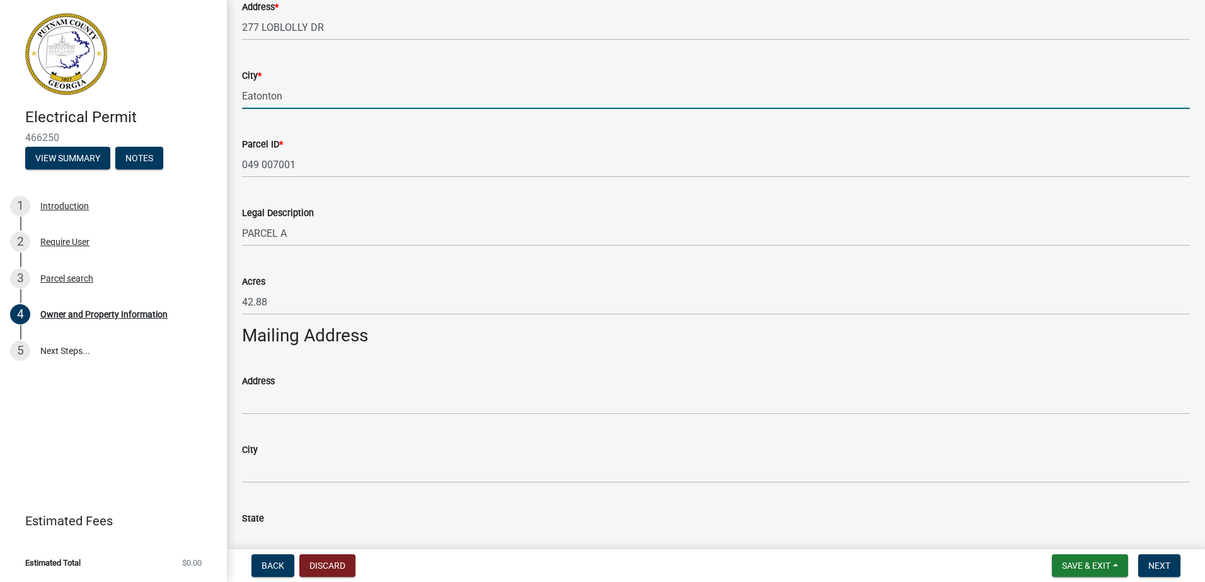
scroll to position [504, 0]
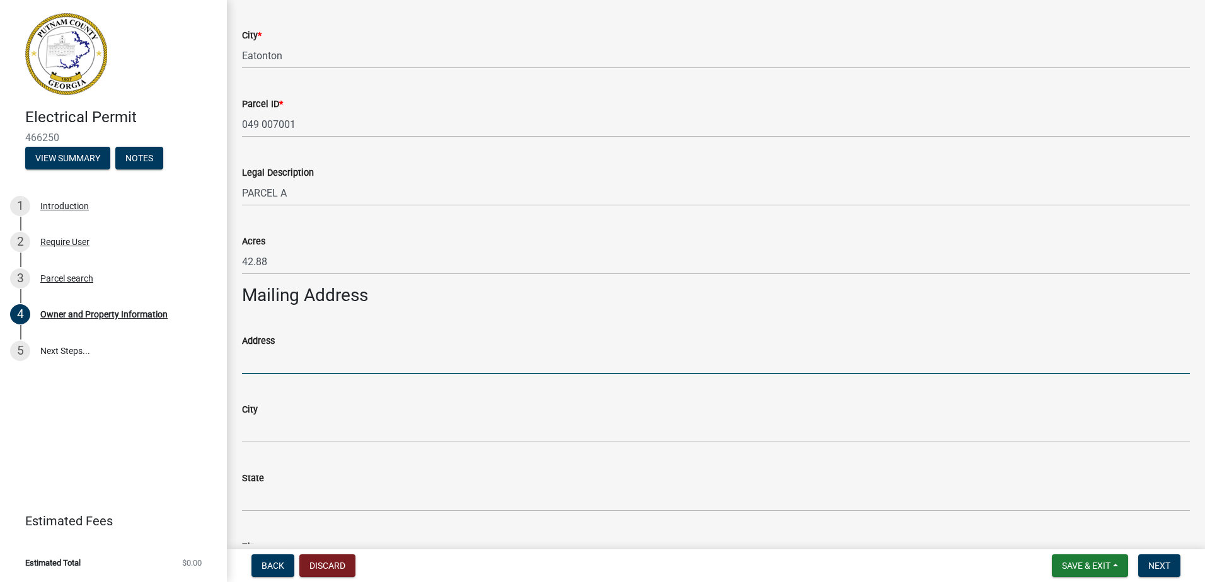
click at [274, 367] on input "Address" at bounding box center [716, 361] width 948 height 26
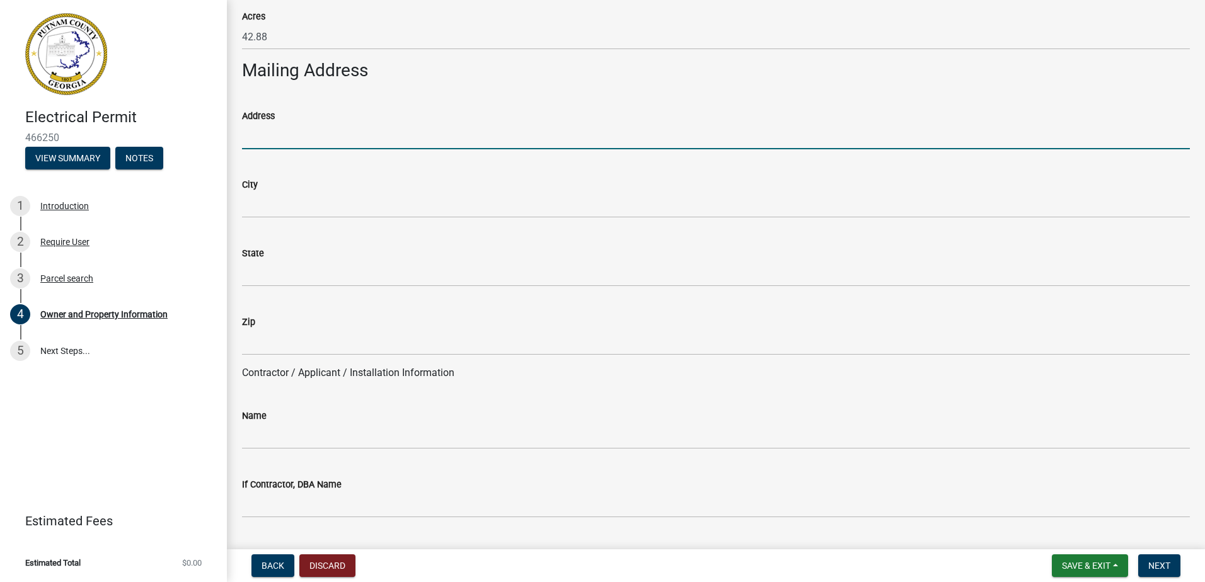
scroll to position [756, 0]
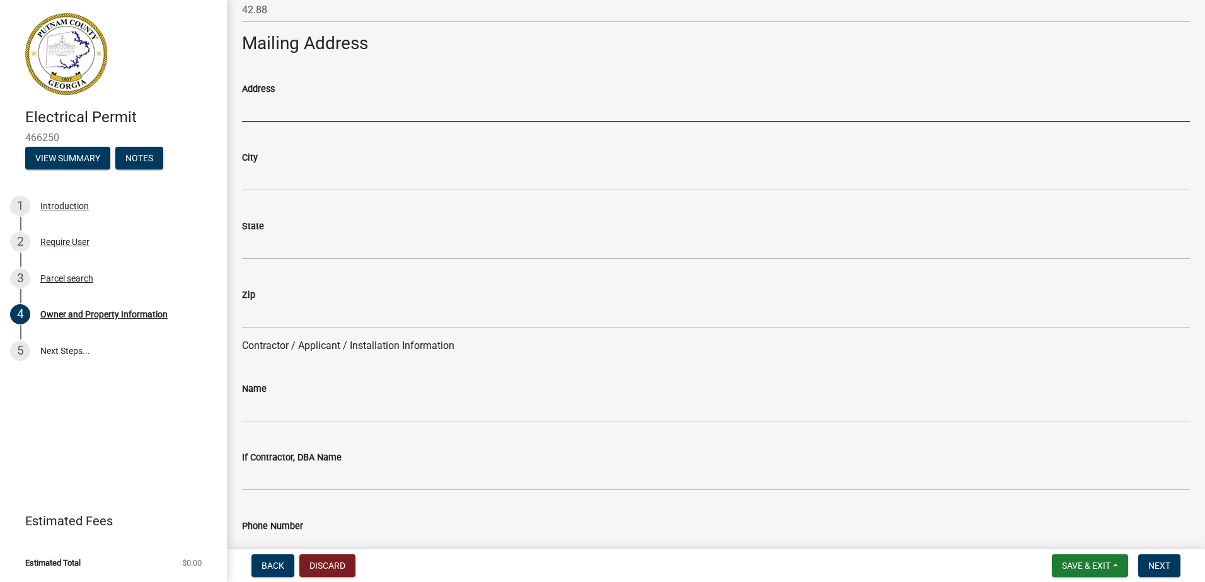
click at [264, 106] on input "Address" at bounding box center [716, 109] width 948 height 26
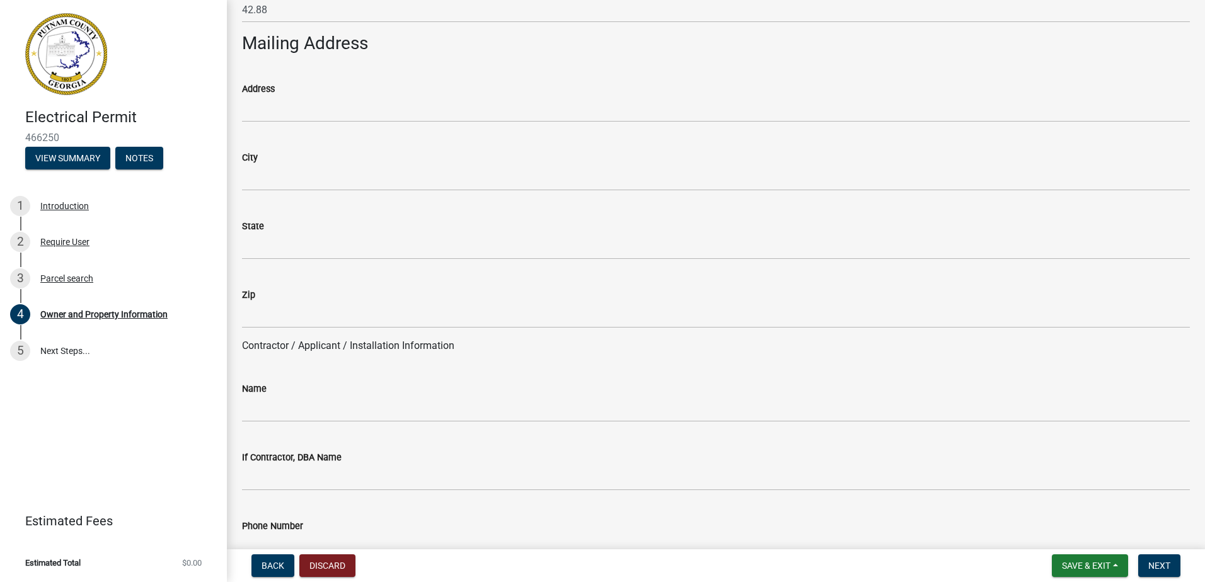
drag, startPoint x: 771, startPoint y: 266, endPoint x: 701, endPoint y: 250, distance: 71.1
click at [771, 265] on wm-data-entity-input "State" at bounding box center [716, 235] width 948 height 69
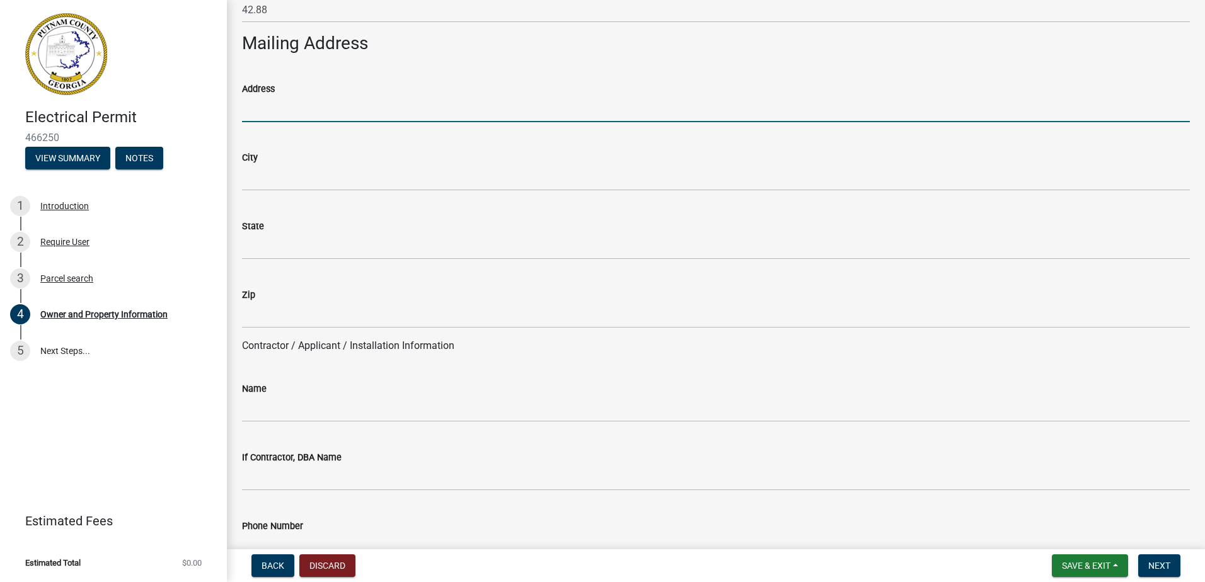
click at [305, 109] on input "Address" at bounding box center [716, 109] width 948 height 26
click at [269, 101] on input "Address" at bounding box center [716, 109] width 948 height 26
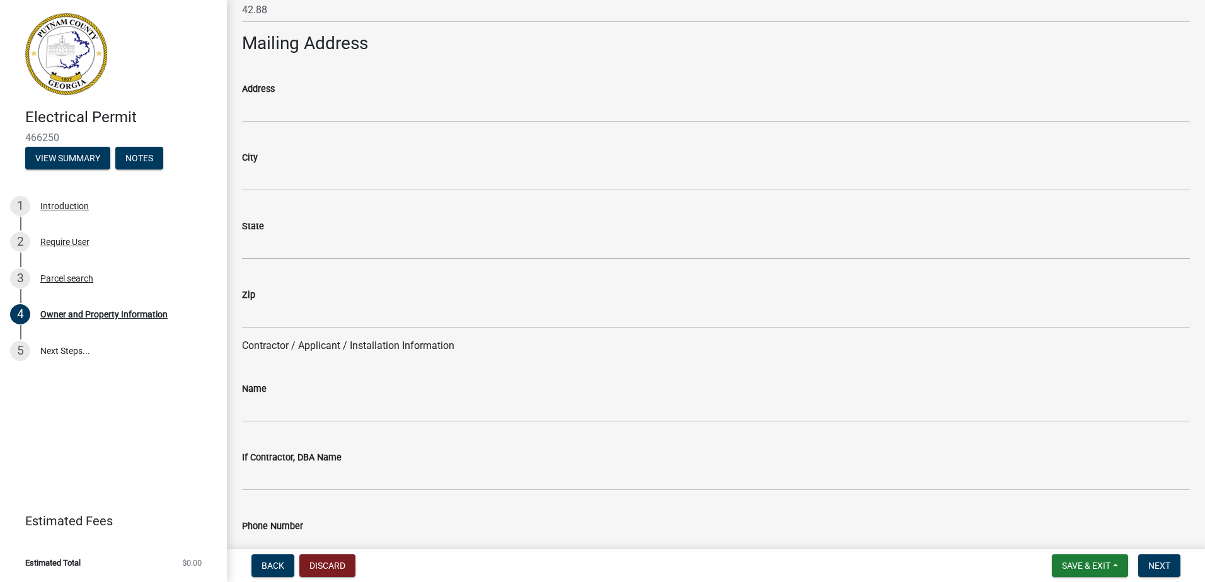
click at [253, 124] on wm-data-entity-input "Address" at bounding box center [716, 98] width 948 height 69
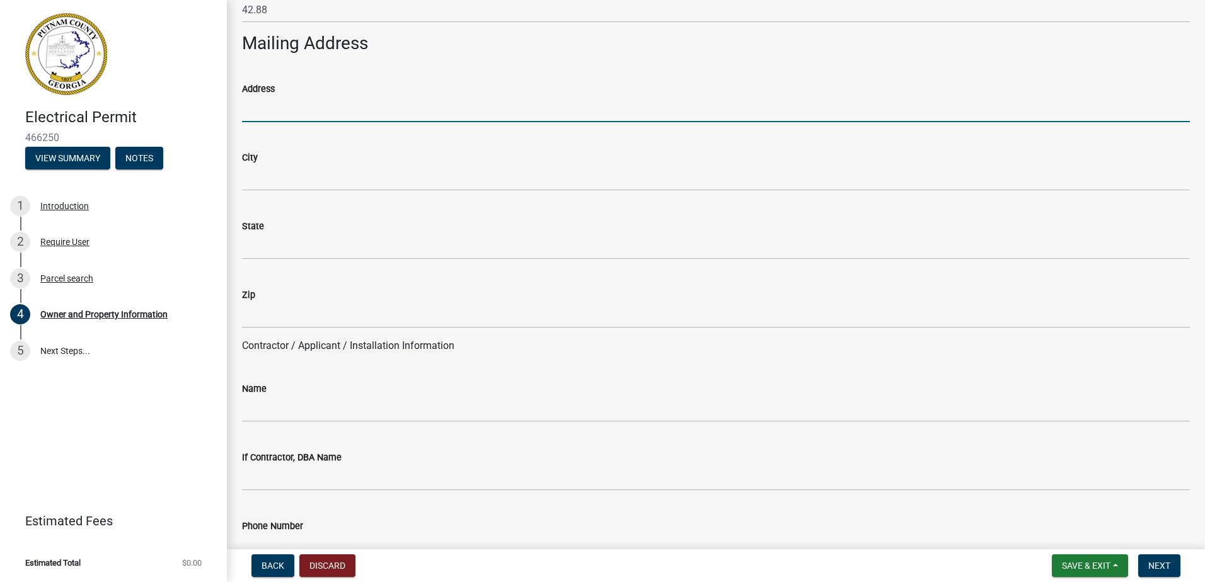
click at [253, 115] on input "Address" at bounding box center [716, 109] width 948 height 26
type input "[STREET_ADDRESS]"
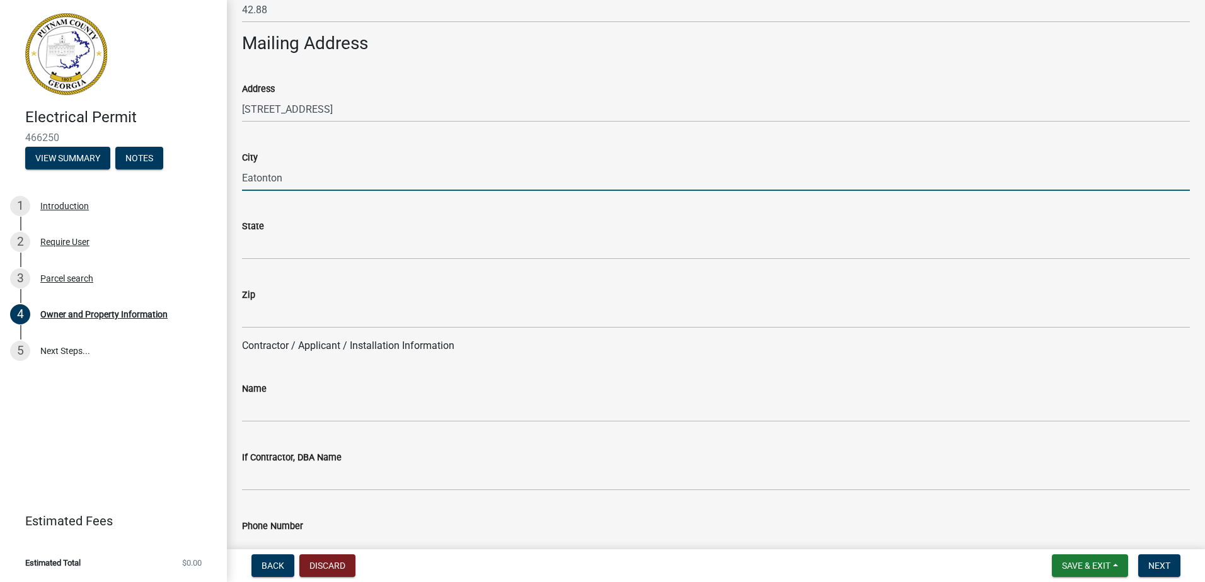
type input "Eatonton"
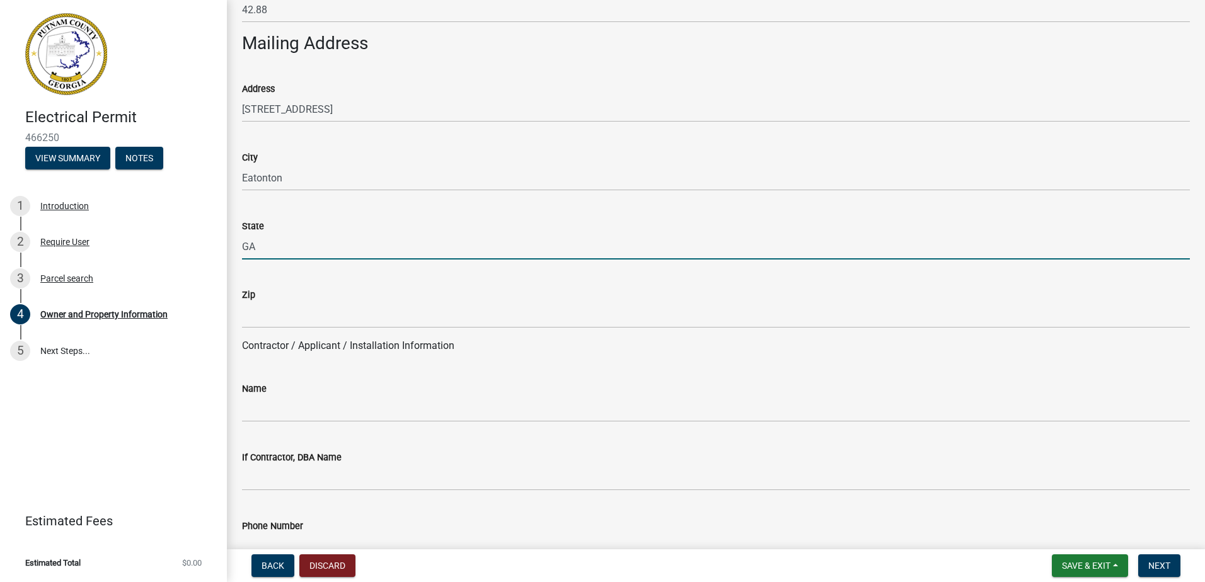
type input "GA"
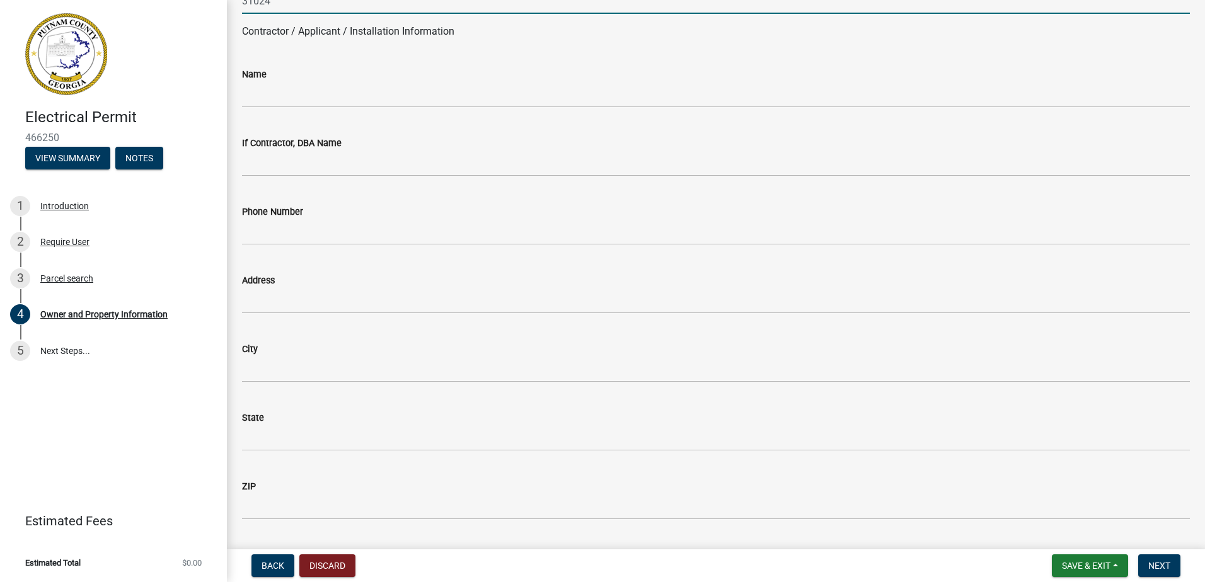
scroll to position [1071, 0]
type input "31024"
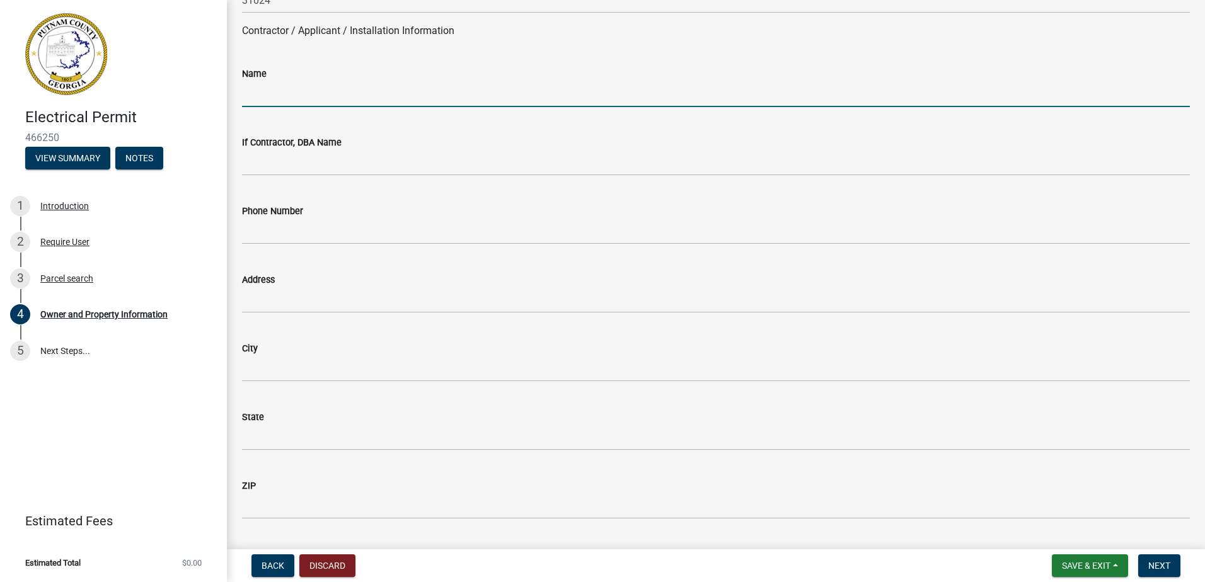
click at [299, 92] on input "Name" at bounding box center [716, 94] width 948 height 26
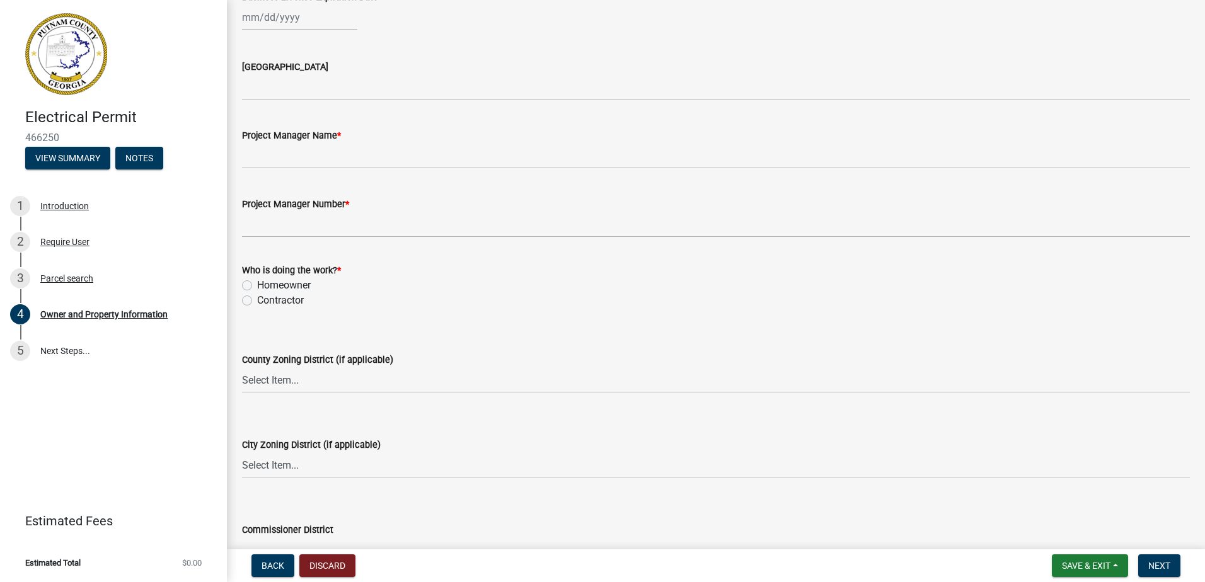
scroll to position [1953, 0]
type input "Homeowner"
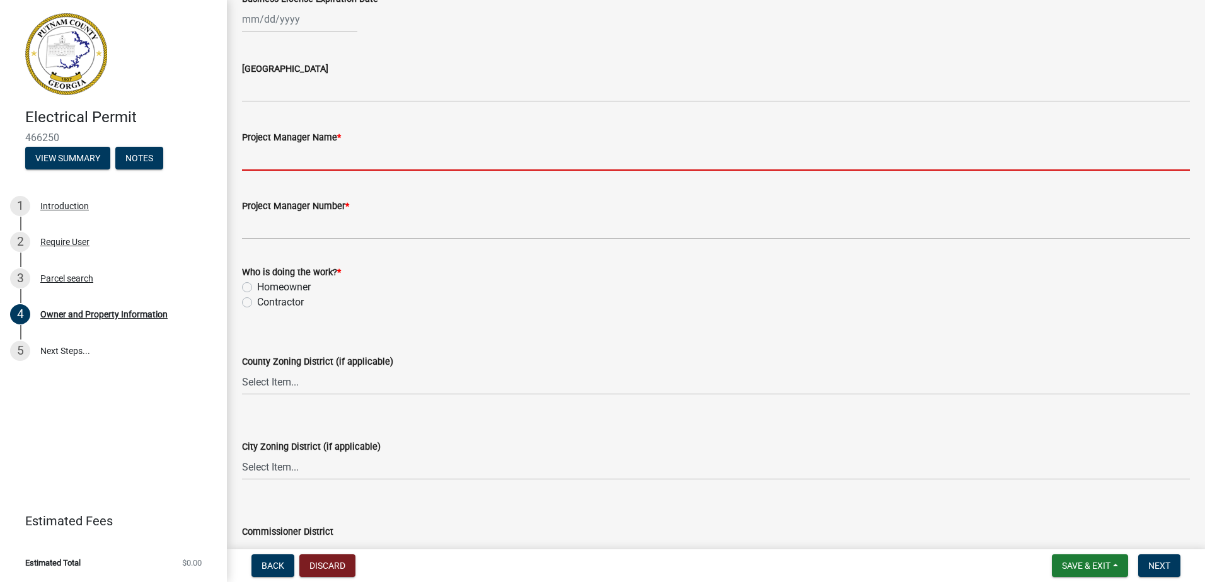
click at [305, 170] on input "Project Manager Name *" at bounding box center [716, 158] width 948 height 26
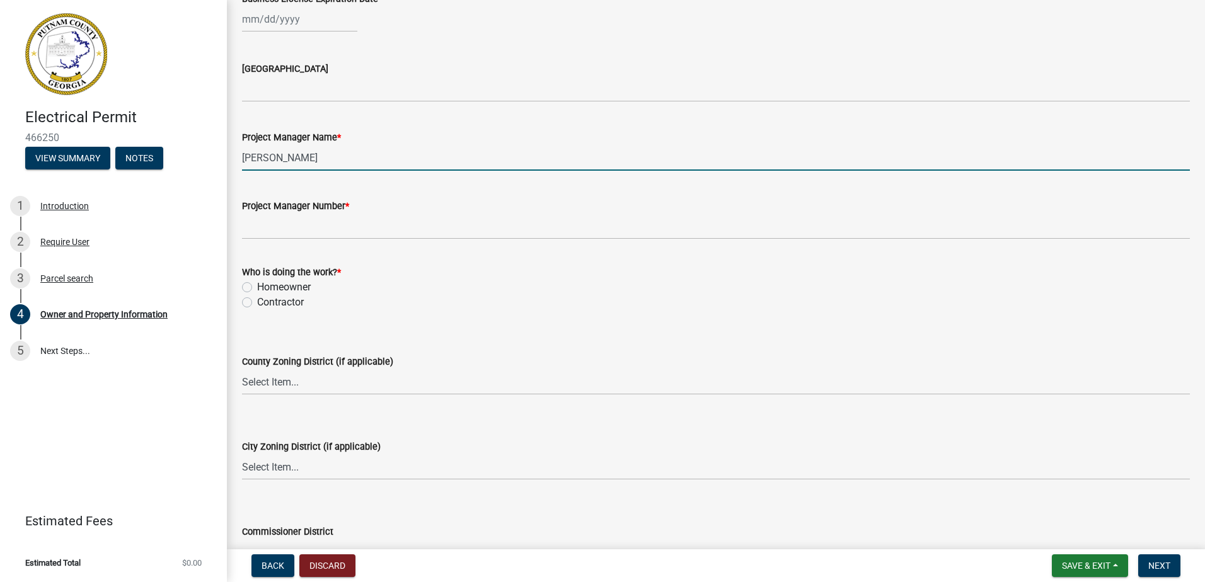
type input "[PERSON_NAME]"
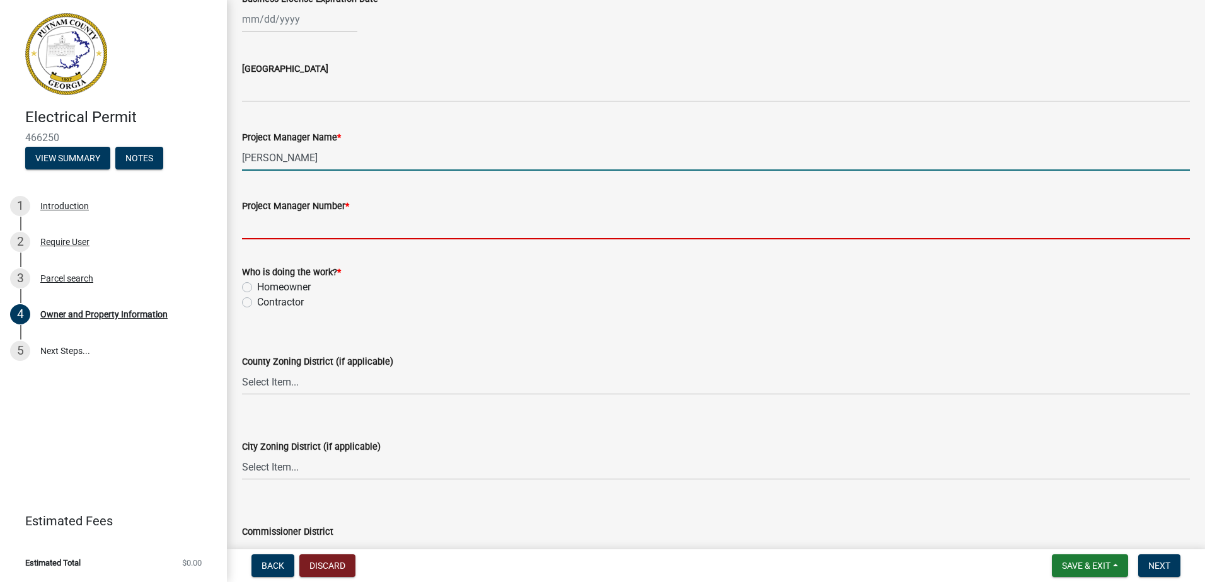
type input "`"
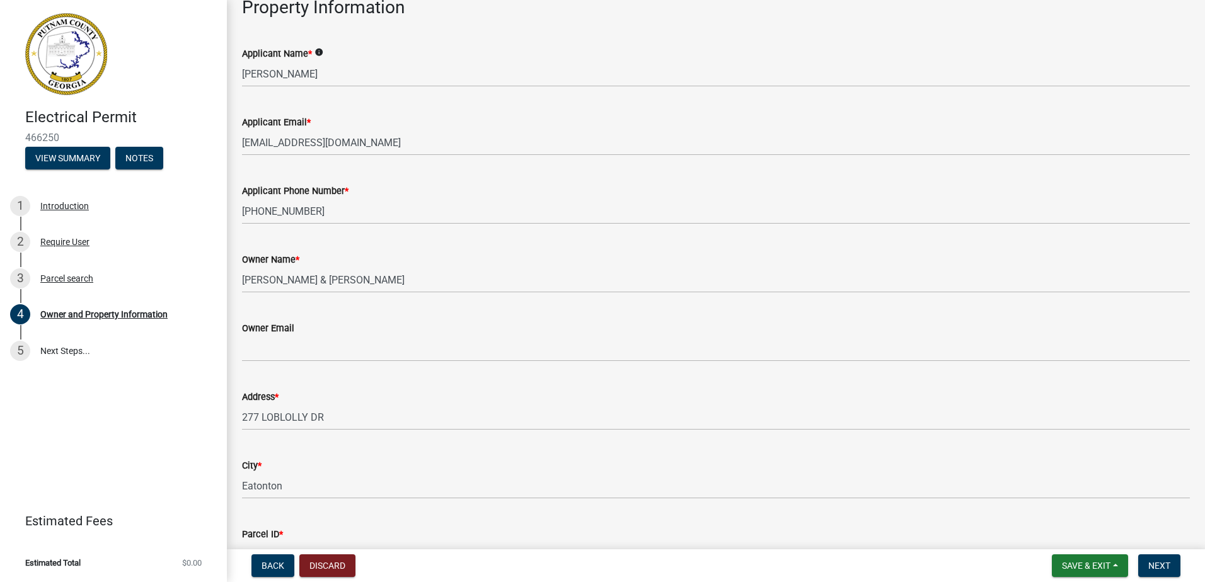
scroll to position [189, 0]
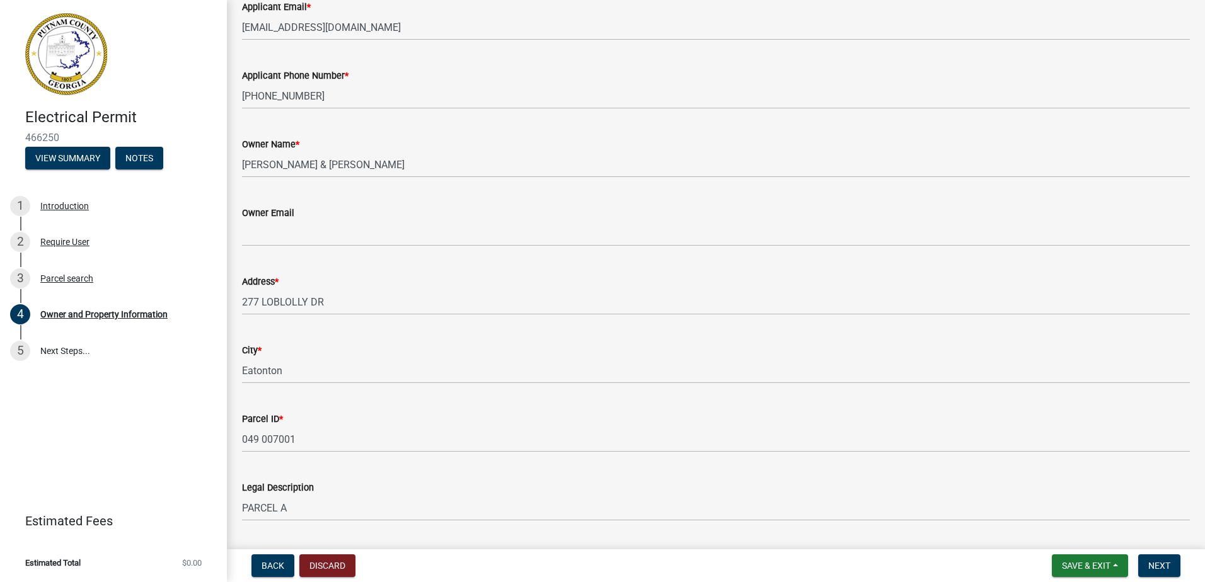
type input "770"
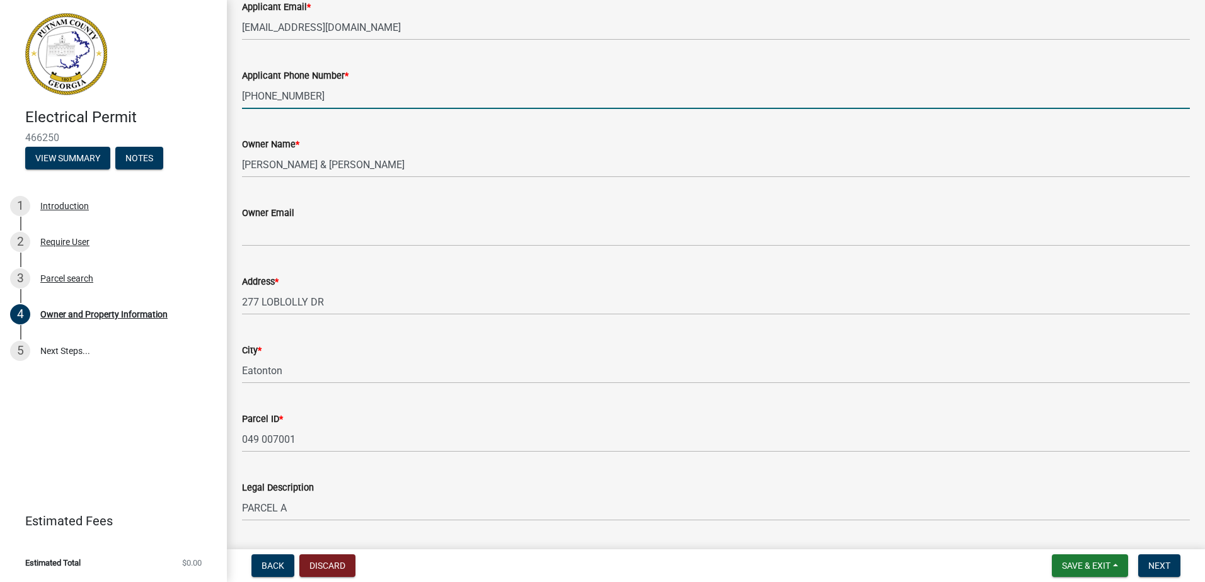
drag, startPoint x: 318, startPoint y: 98, endPoint x: 240, endPoint y: 98, distance: 78.1
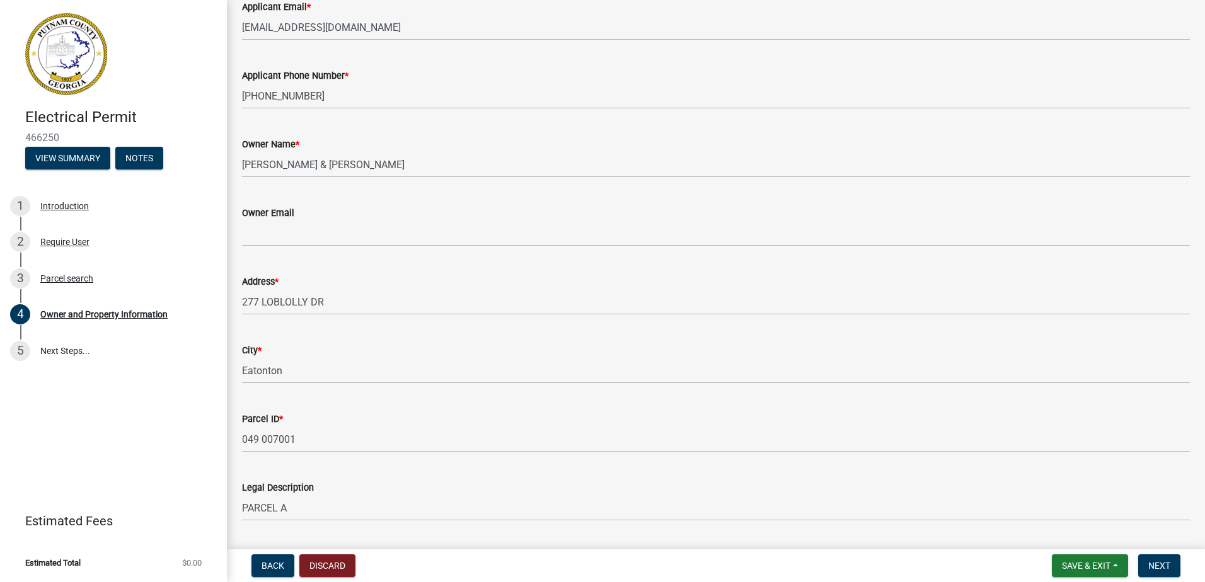
drag, startPoint x: 241, startPoint y: 96, endPoint x: 361, endPoint y: 81, distance: 120.8
click at [364, 79] on div "Applicant Phone Number *" at bounding box center [716, 75] width 948 height 15
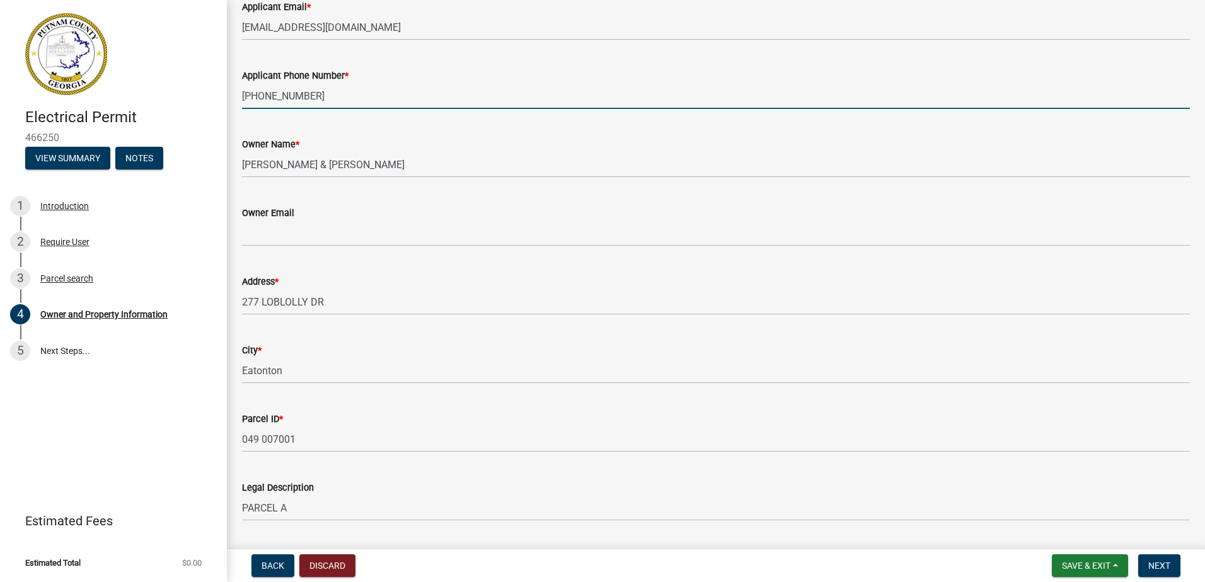
drag, startPoint x: 319, startPoint y: 101, endPoint x: 253, endPoint y: 86, distance: 67.7
click at [226, 89] on div "Electrical Permit 466250 View Summary Notes 1 Introduction 2 Require User 3 Par…" at bounding box center [602, 291] width 1205 height 582
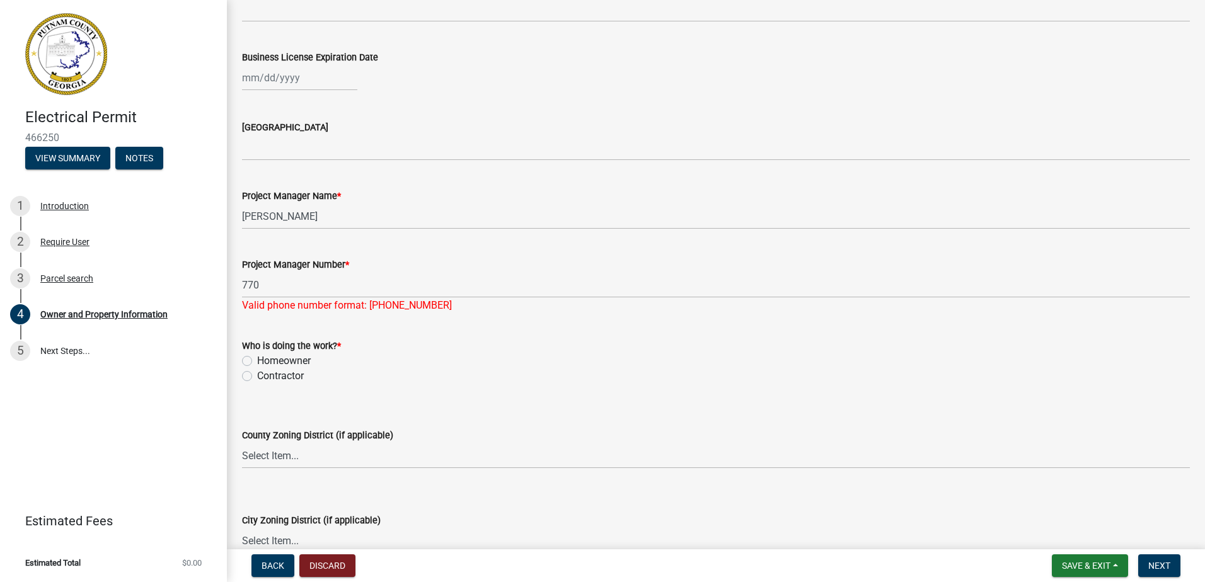
scroll to position [2016, 0]
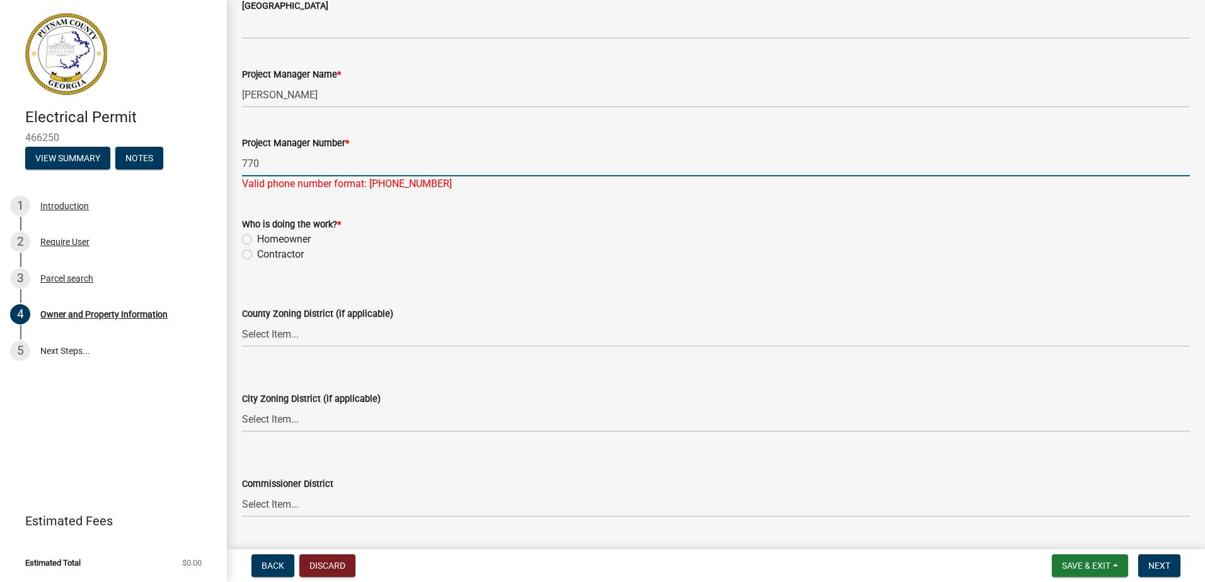
drag, startPoint x: 275, startPoint y: 166, endPoint x: 86, endPoint y: 187, distance: 189.5
click at [78, 186] on div "Electrical Permit 466250 View Summary Notes 1 Introduction 2 Require User 3 Par…" at bounding box center [602, 291] width 1205 height 582
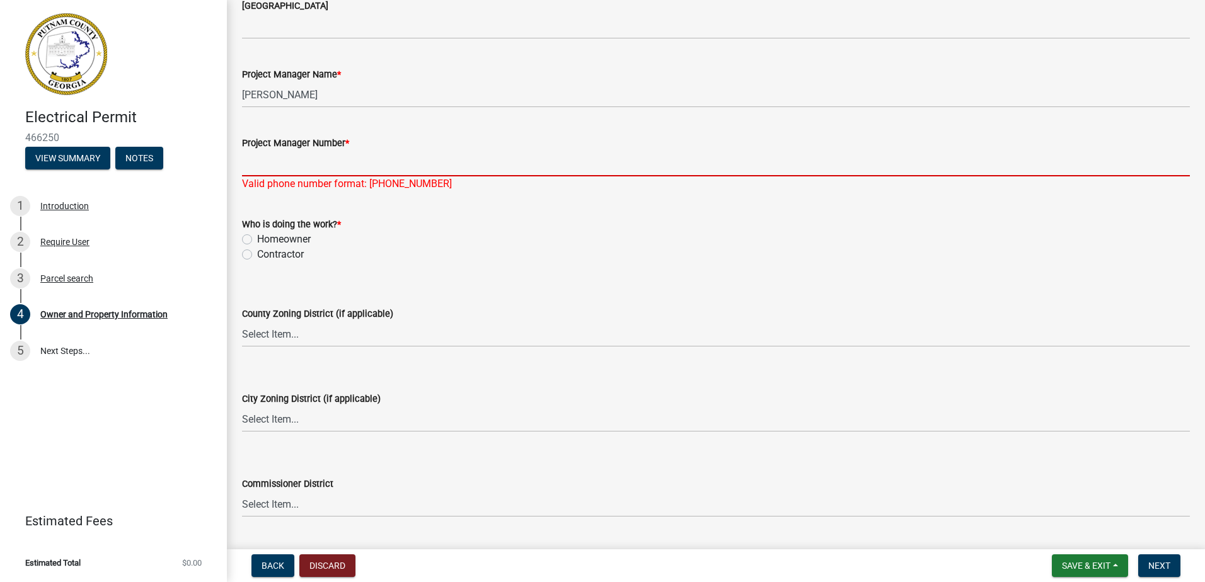
paste input "[PHONE_NUMBER]"
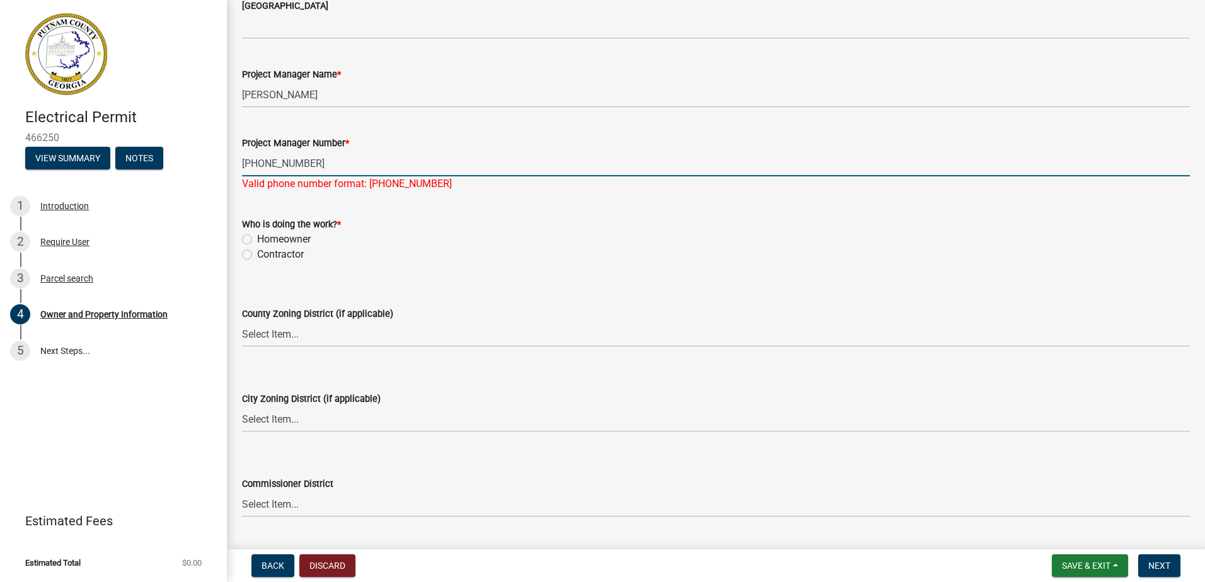
type input "[PHONE_NUMBER]"
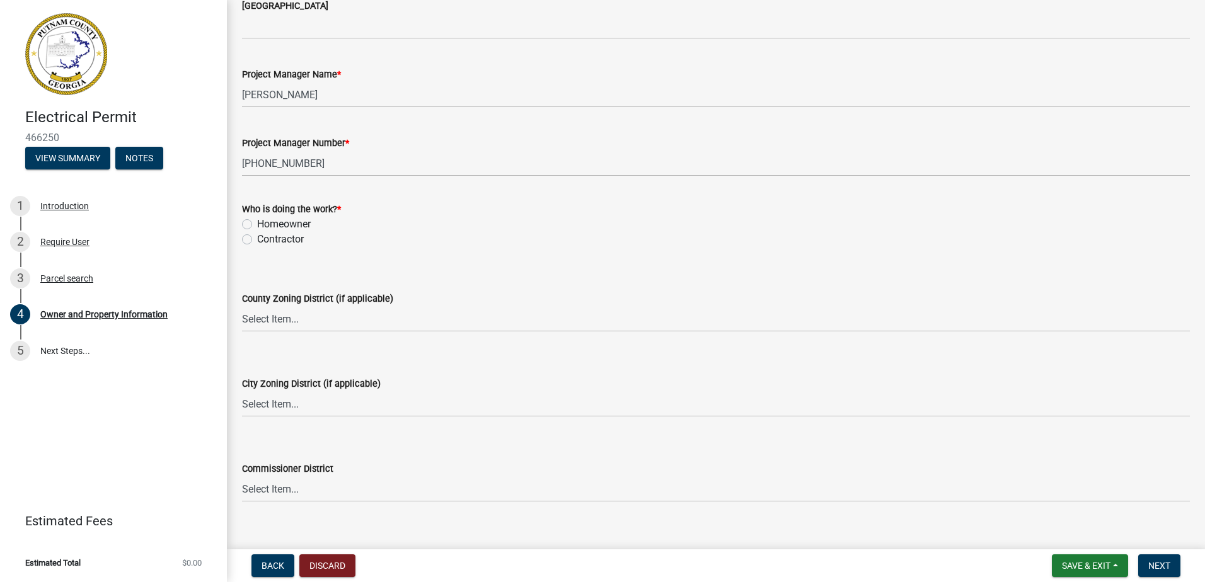
click at [250, 241] on div "Who is doing the work? * Homeowner Contractor" at bounding box center [716, 224] width 948 height 45
click at [257, 222] on label "Homeowner" at bounding box center [284, 224] width 54 height 15
click at [257, 222] on input "Homeowner" at bounding box center [261, 221] width 8 height 8
radio input "true"
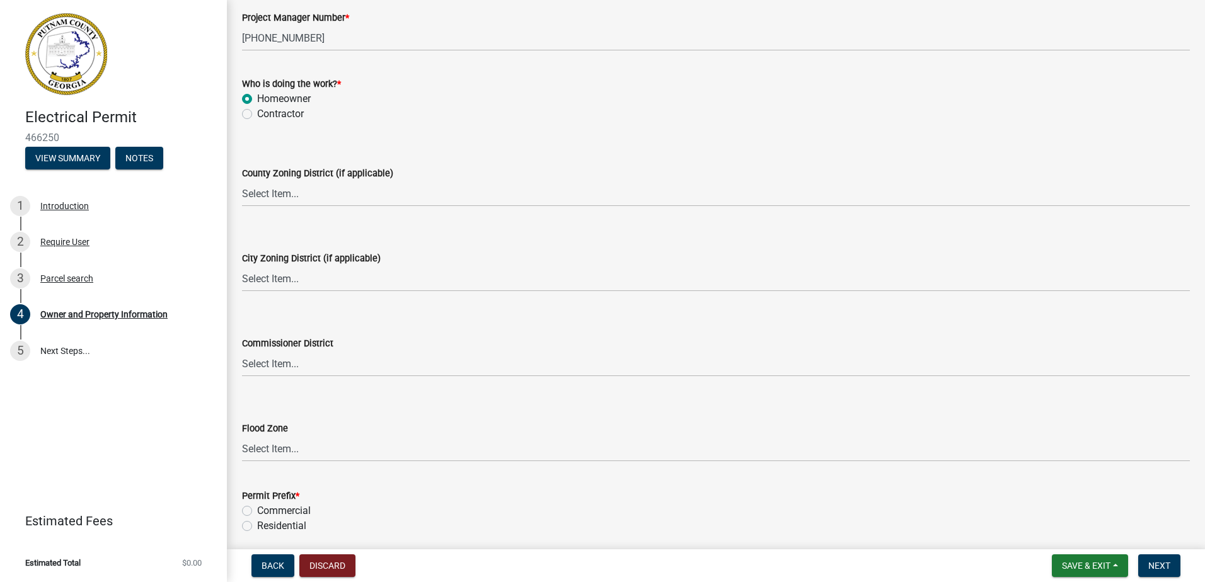
scroll to position [2142, 0]
click at [275, 195] on select "Select Item... AG-1 R-1R R-1 R-2 MHP RM-1 RM-3 C-1 C-2 I-M PUD N/A" at bounding box center [716, 193] width 948 height 26
click at [243, 149] on div "County Zoning District (if applicable) Select Item... AG-1 R-1R R-1 R-2 MHP RM-…" at bounding box center [716, 169] width 948 height 74
click at [261, 265] on div "City Zoning District (if applicable)" at bounding box center [716, 257] width 948 height 15
click at [262, 274] on select "Select Item... A-1 A-2 R-1 R-2 R-3 R-4 MHP C-1 C-2 I-1 I-2 DB FH H-P N/A" at bounding box center [716, 278] width 948 height 26
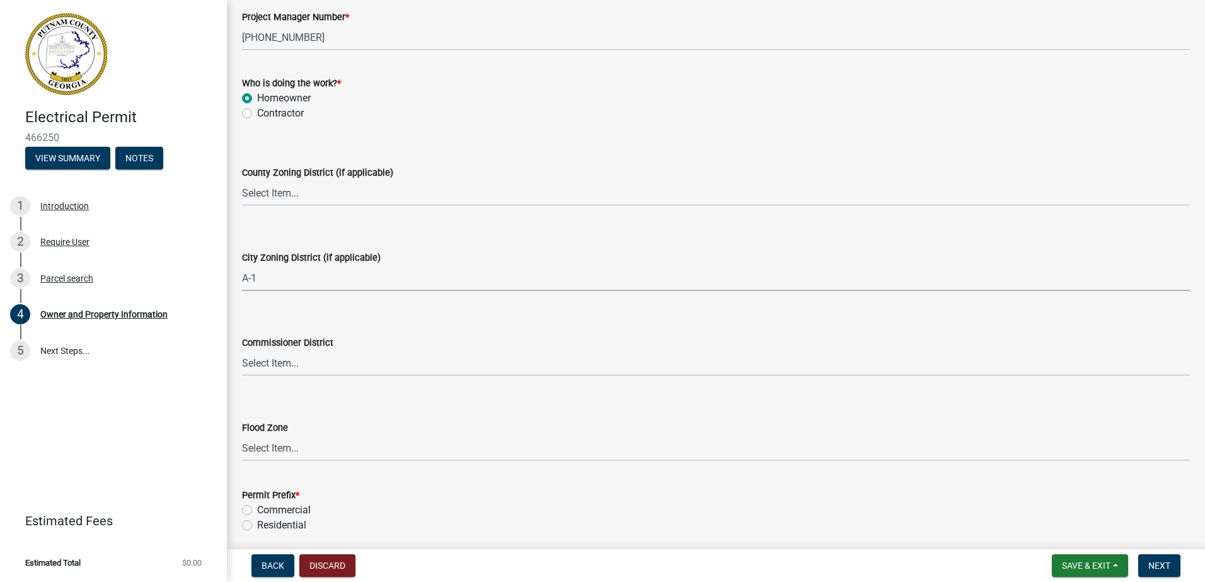
click at [242, 265] on select "Select Item... A-1 A-2 R-1 R-2 R-3 R-4 MHP C-1 C-2 I-1 I-2 DB FH H-P N/A" at bounding box center [716, 278] width 948 height 26
select select "333e9b37-8f9e-4c36-bc21-2ca50ed92d5c"
click at [288, 200] on select "Select Item... AG-1 R-1R R-1 R-2 MHP RM-1 RM-3 C-1 C-2 I-M PUD N/A" at bounding box center [716, 193] width 948 height 26
click at [242, 180] on select "Select Item... AG-1 R-1R R-1 R-2 MHP RM-1 RM-3 C-1 C-2 I-M PUD N/A" at bounding box center [716, 193] width 948 height 26
select select "ef7a1fc2-7a7a-426d-b1f0-c9b9b6ca7ff4"
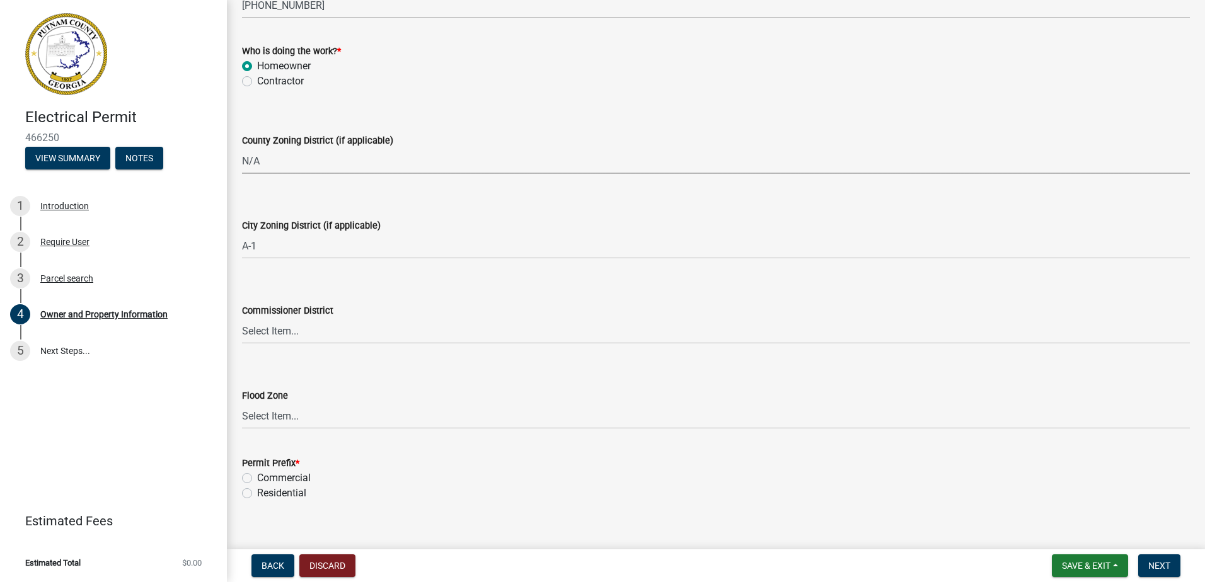
scroll to position [2192, 0]
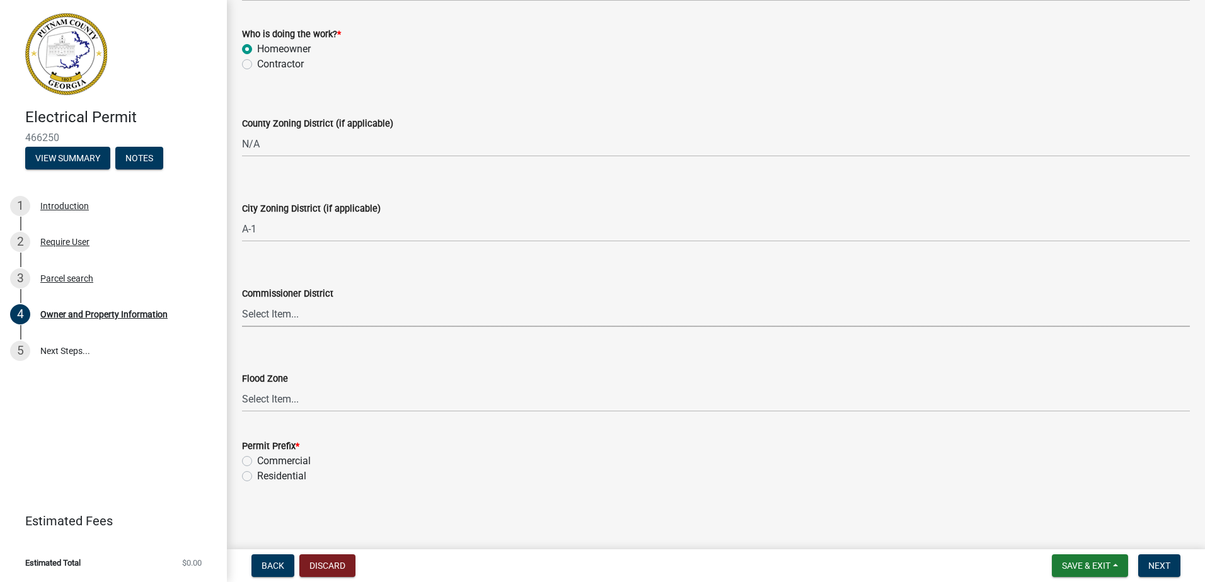
click at [277, 323] on select "Select Item... District 1 District 2 District 3 District 4" at bounding box center [716, 314] width 948 height 26
click at [242, 301] on select "Select Item... District 1 District 2 District 3 District 4" at bounding box center [716, 314] width 948 height 26
select select "95c2f08d-bd21-40ac-acc0-bf0ad2ba7c20"
click at [257, 478] on label "Residential" at bounding box center [281, 476] width 49 height 15
click at [257, 477] on input "Residential" at bounding box center [261, 473] width 8 height 8
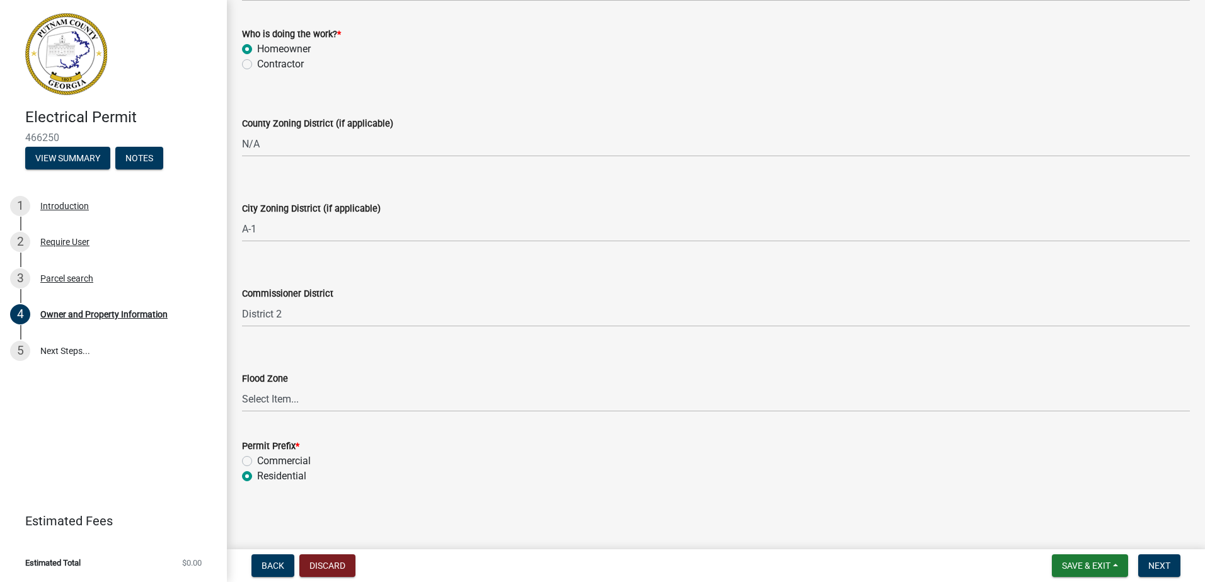
radio input "true"
click at [1153, 566] on span "Next" at bounding box center [1159, 566] width 22 height 10
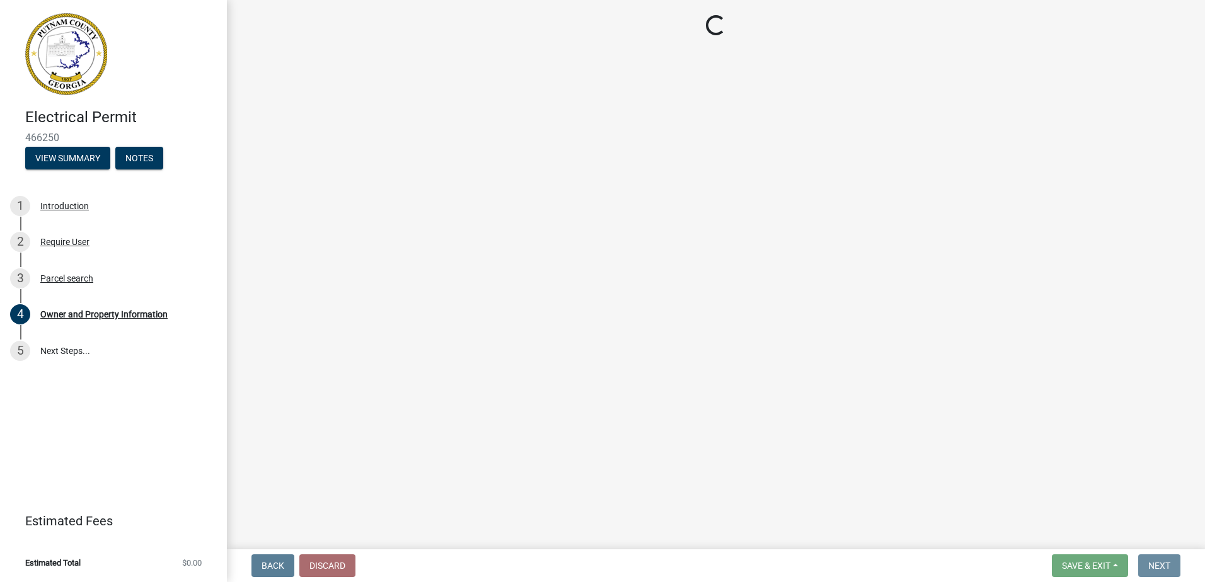
scroll to position [0, 0]
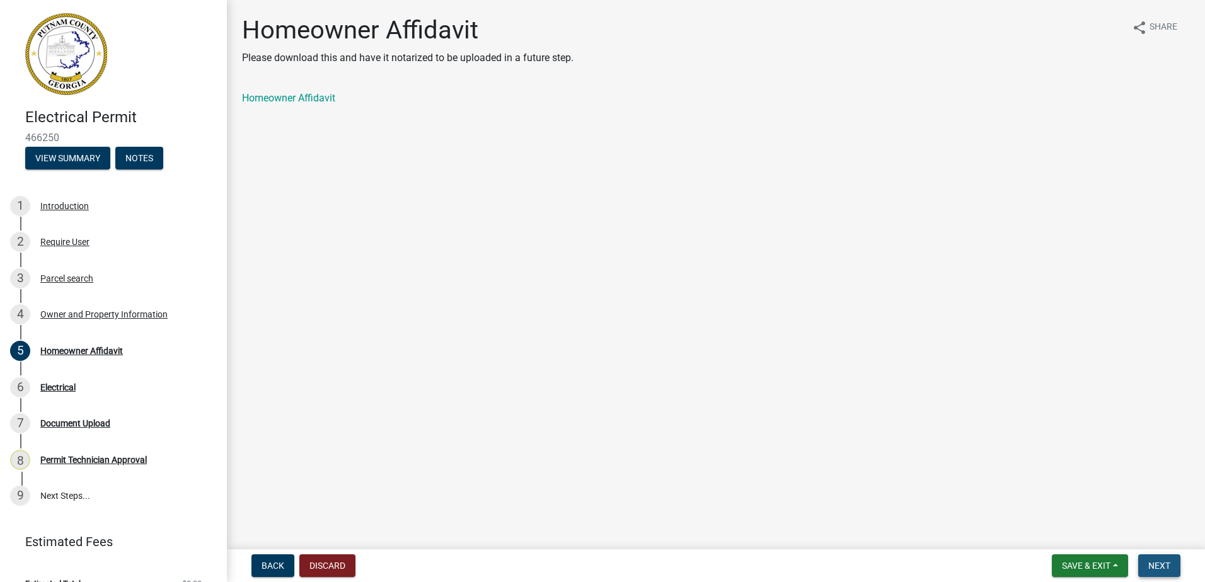
click at [1173, 564] on button "Next" at bounding box center [1159, 566] width 42 height 23
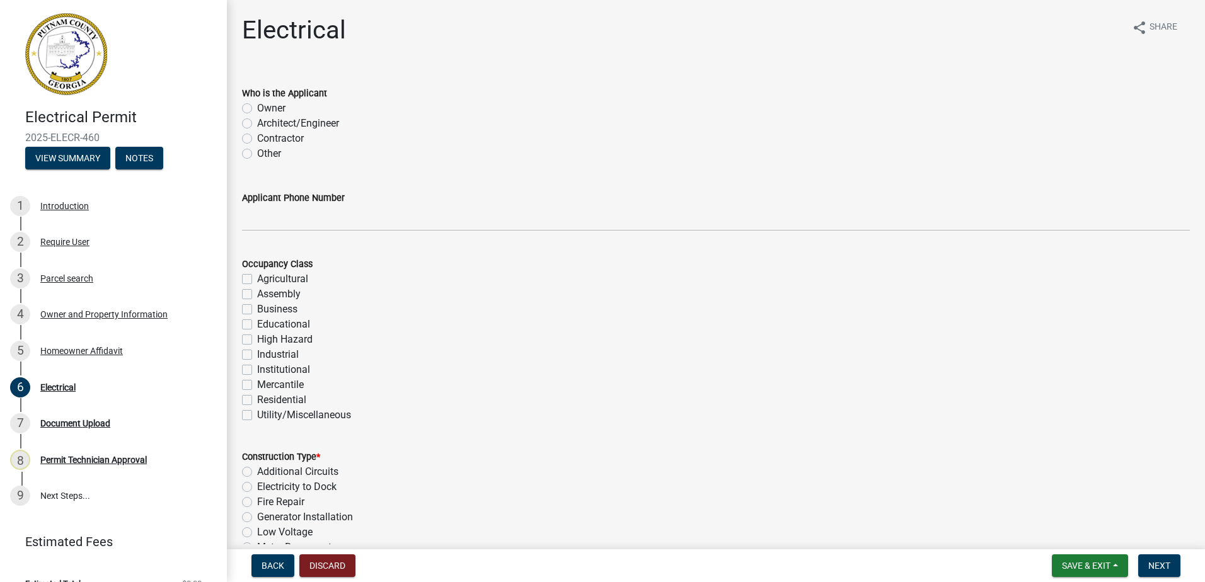
click at [255, 106] on div "Owner" at bounding box center [716, 108] width 948 height 15
click at [257, 107] on label "Owner" at bounding box center [271, 108] width 28 height 15
click at [257, 107] on input "Owner" at bounding box center [261, 105] width 8 height 8
radio input "true"
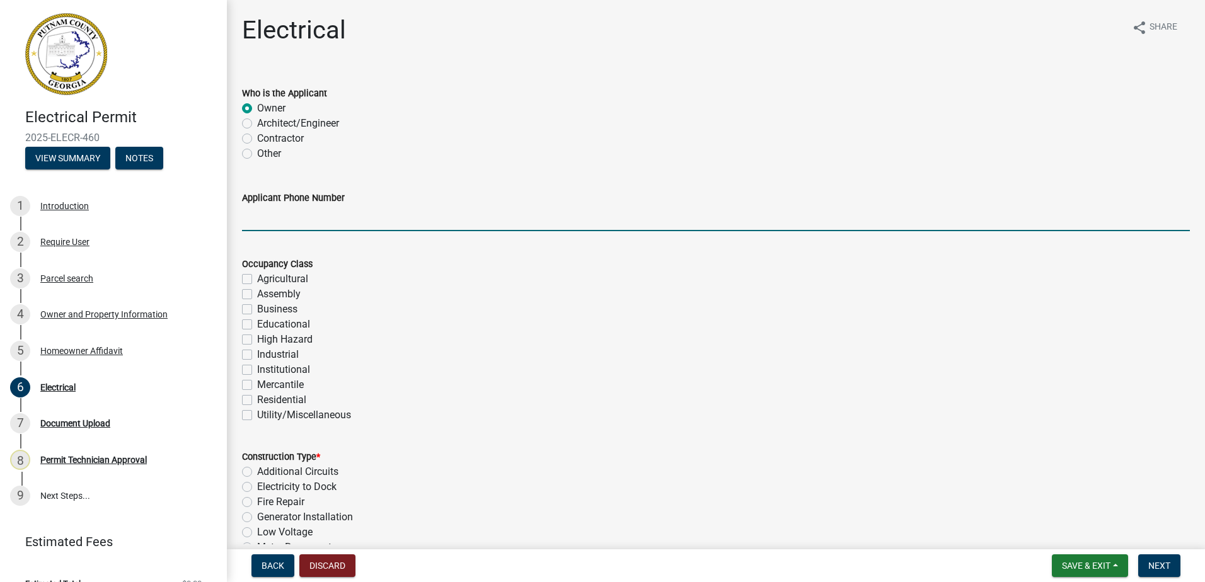
drag, startPoint x: 275, startPoint y: 228, endPoint x: 279, endPoint y: 217, distance: 12.2
paste input "[PHONE_NUMBER]"
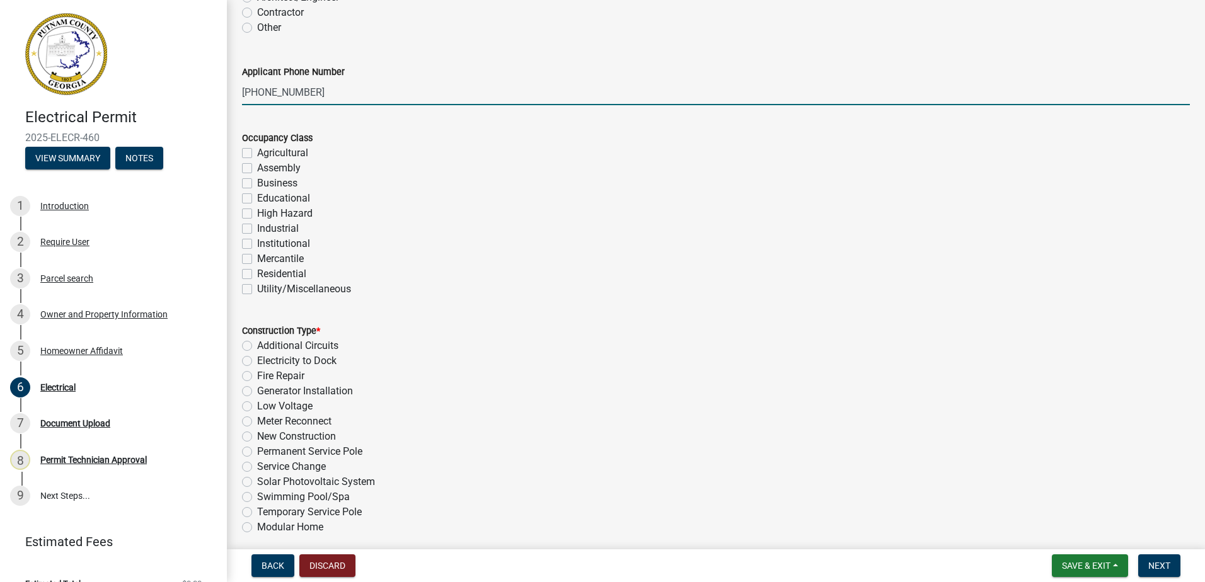
type input "[PHONE_NUMBER]"
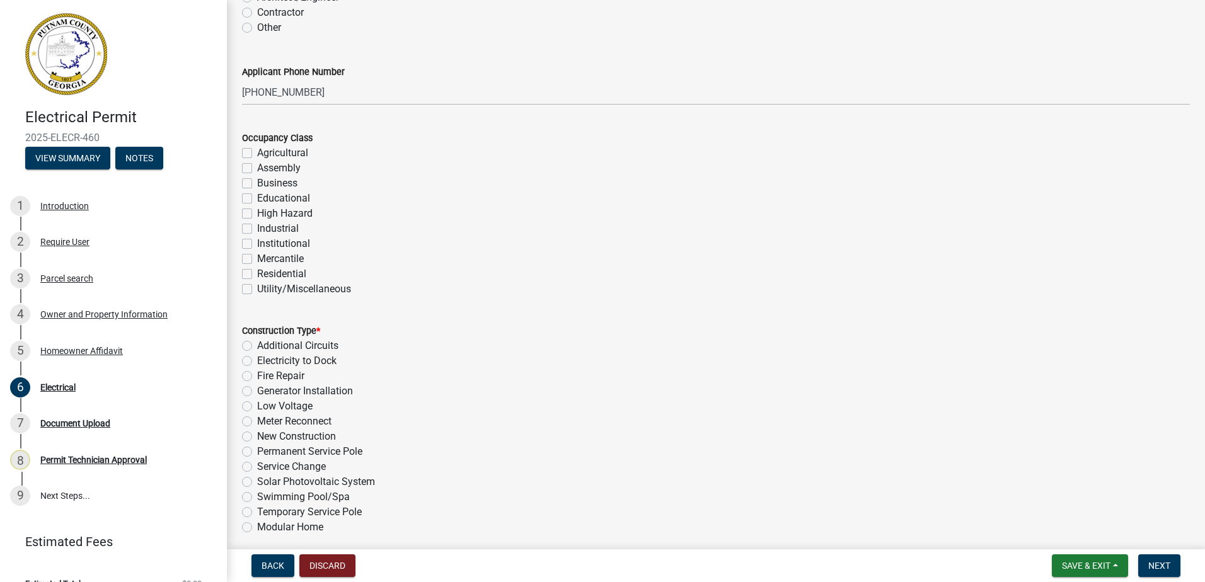
click at [257, 279] on label "Residential" at bounding box center [281, 274] width 49 height 15
click at [257, 275] on input "Residential" at bounding box center [261, 271] width 8 height 8
checkbox input "true"
checkbox input "false"
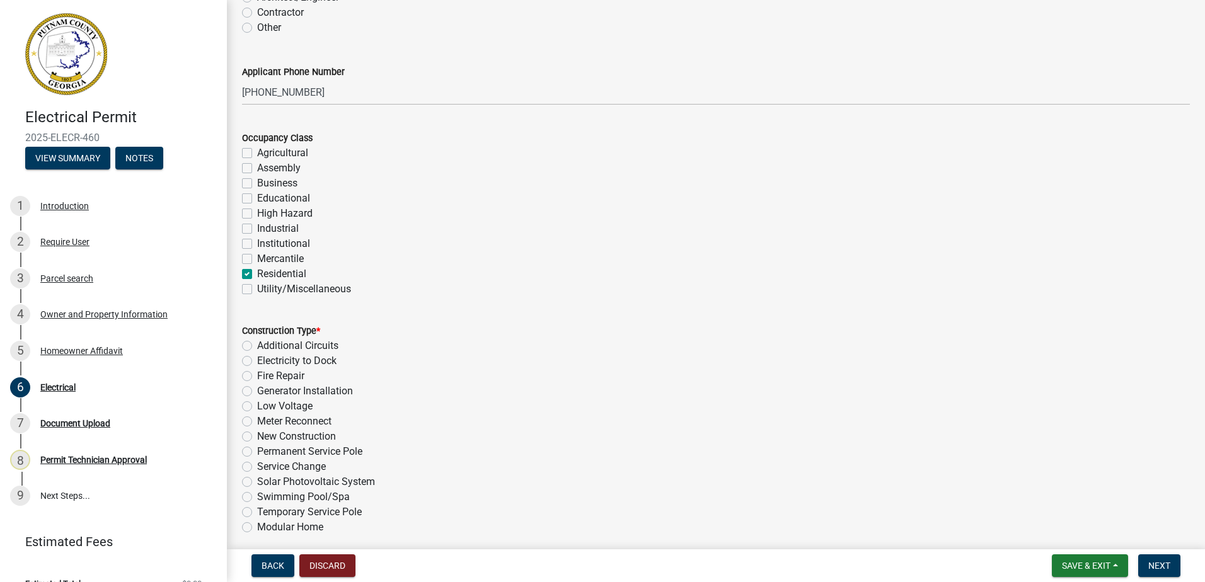
checkbox input "false"
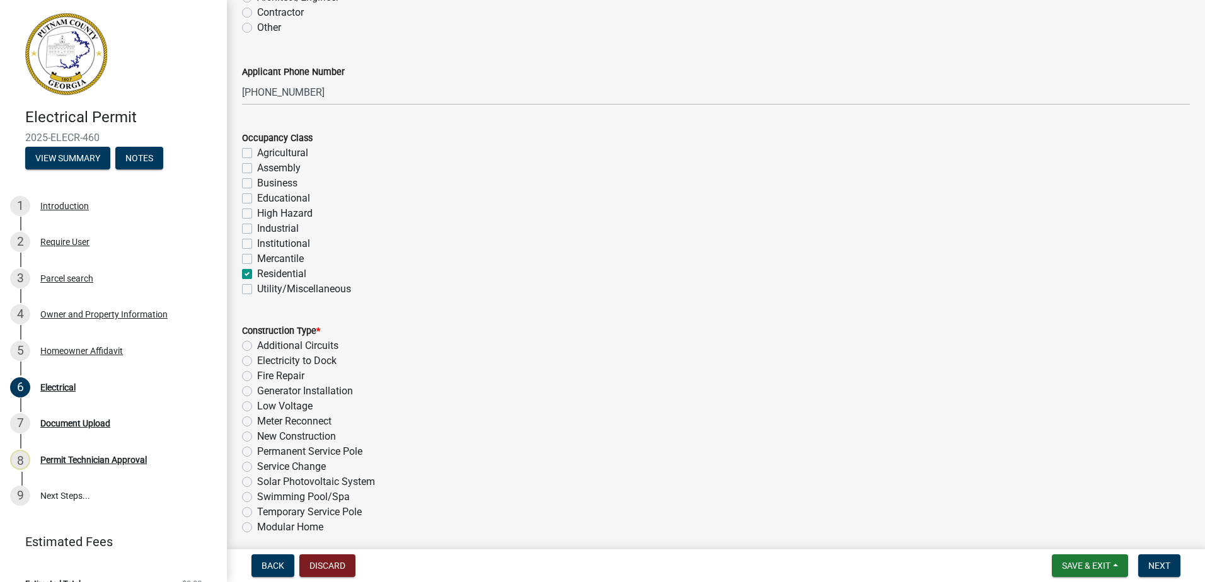
checkbox input "false"
checkbox input "true"
checkbox input "false"
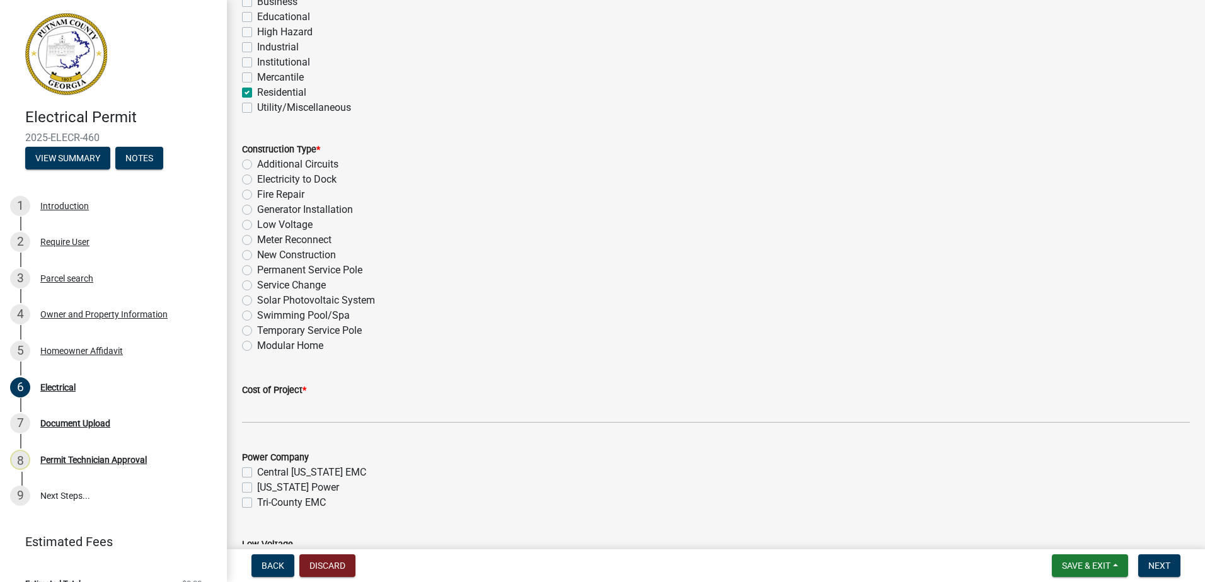
scroll to position [315, 0]
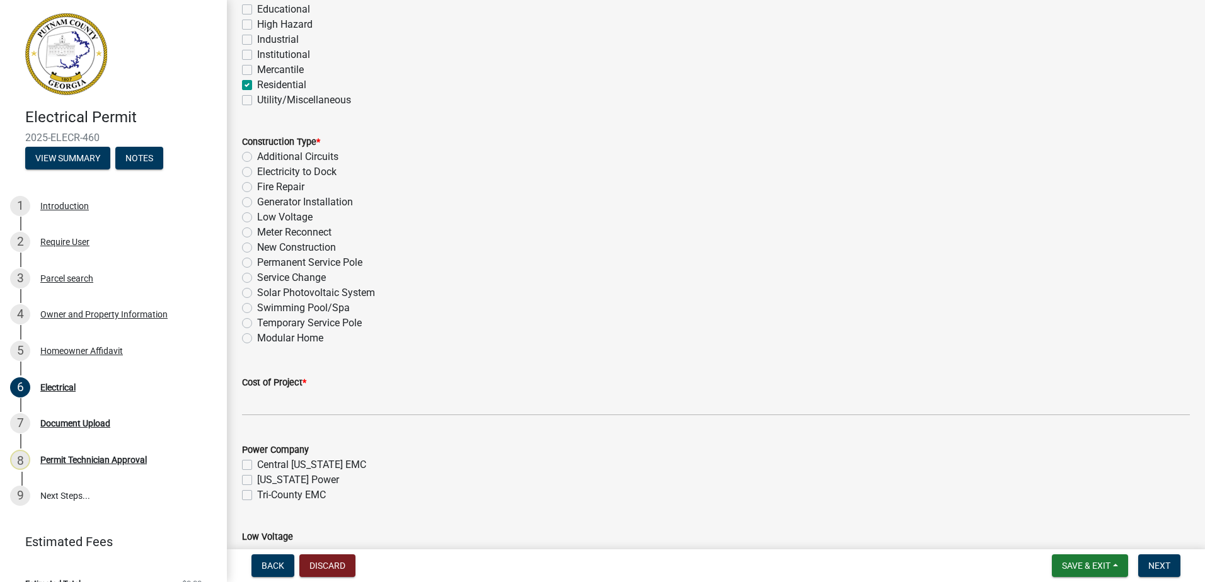
click at [257, 325] on label "Temporary Service Pole" at bounding box center [309, 323] width 105 height 15
click at [257, 324] on input "Temporary Service Pole" at bounding box center [261, 320] width 8 height 8
radio input "true"
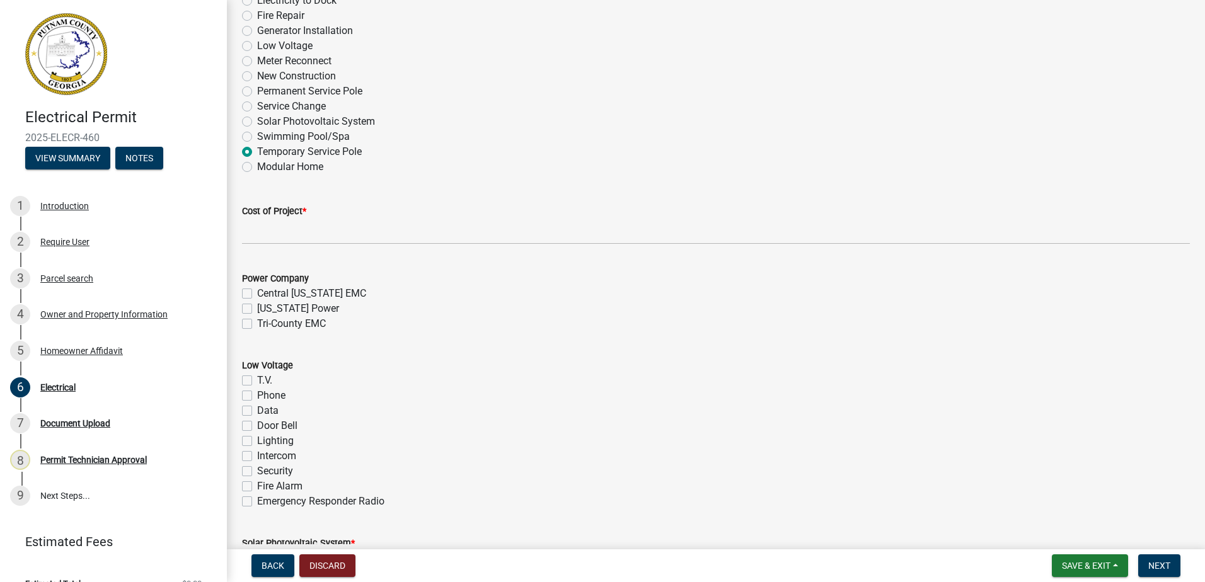
scroll to position [504, 0]
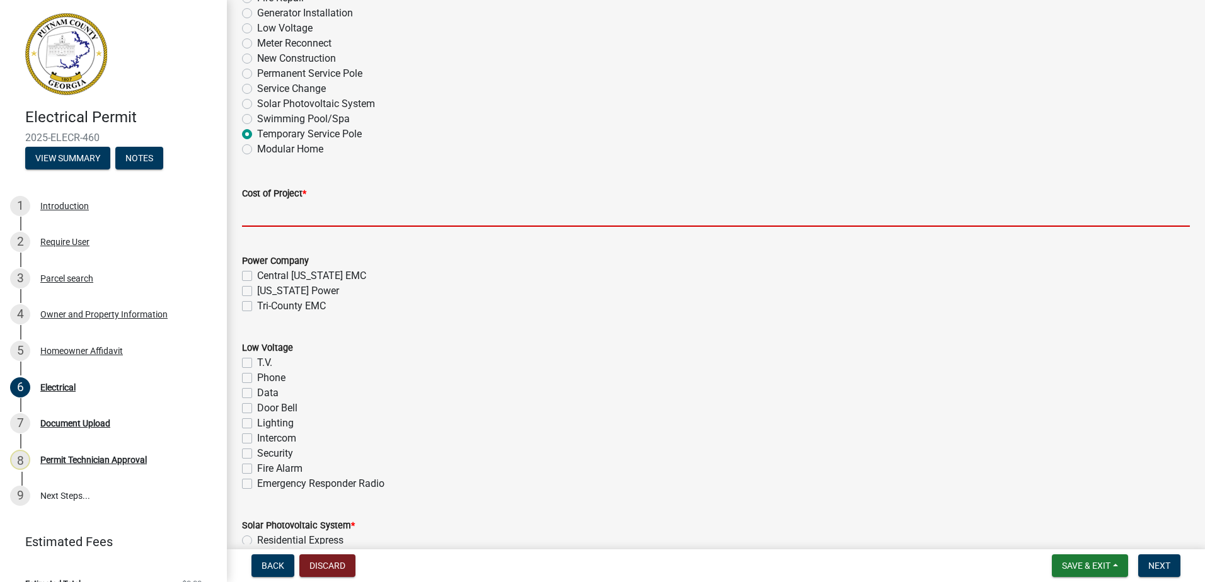
click at [258, 214] on input "text" at bounding box center [716, 214] width 948 height 26
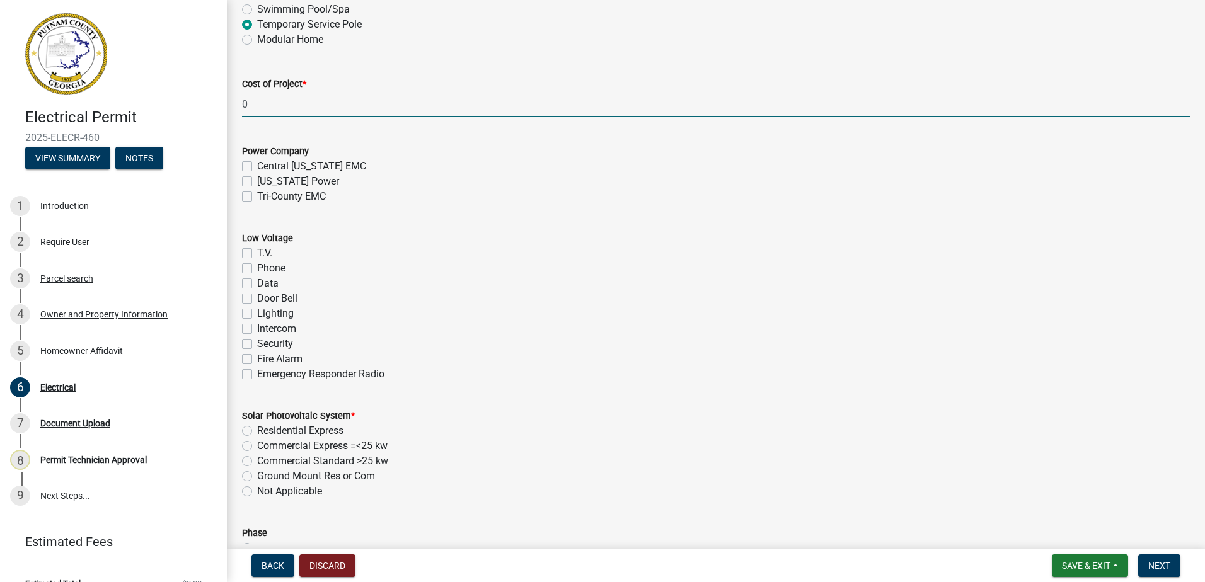
scroll to position [567, 0]
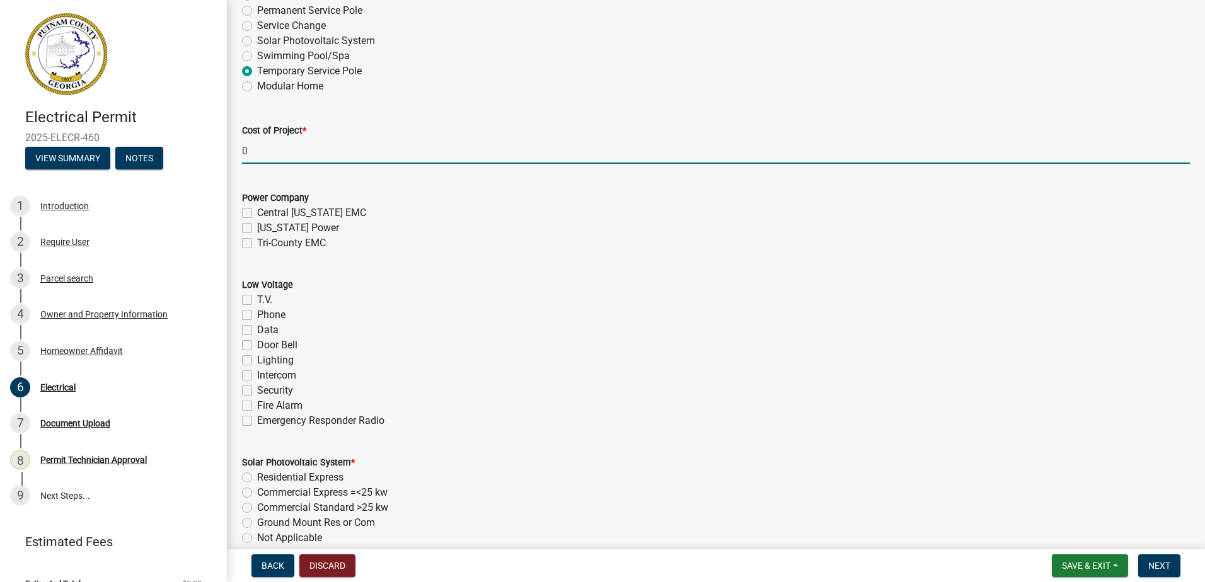
type input "0"
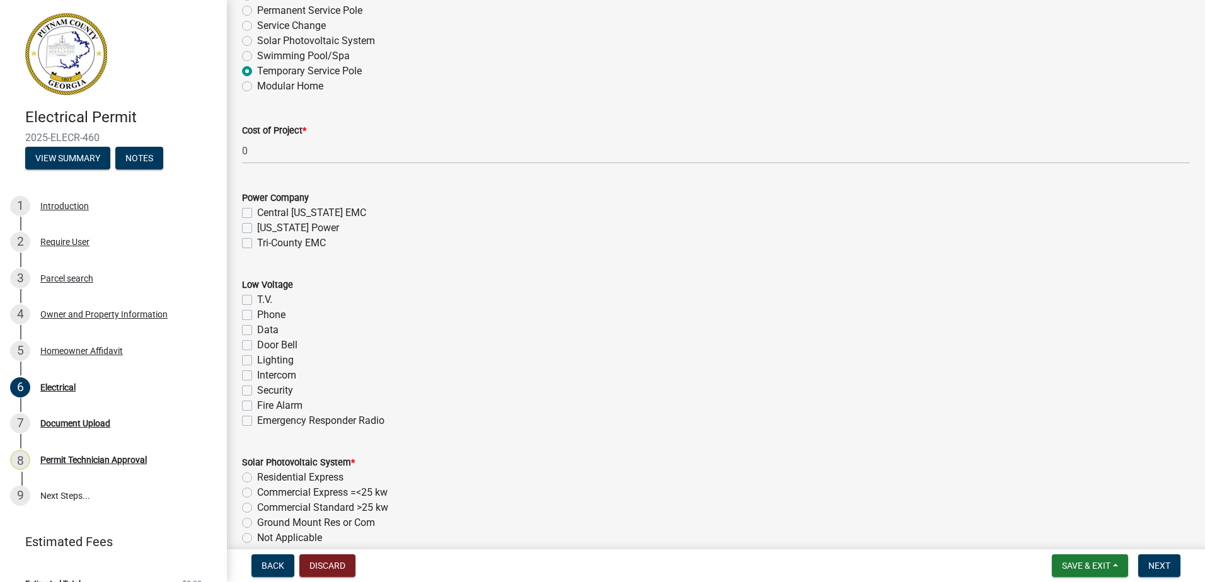
click at [257, 241] on label "Tri-County EMC" at bounding box center [291, 243] width 69 height 15
click at [257, 241] on input "Tri-County EMC" at bounding box center [261, 240] width 8 height 8
checkbox input "true"
checkbox input "false"
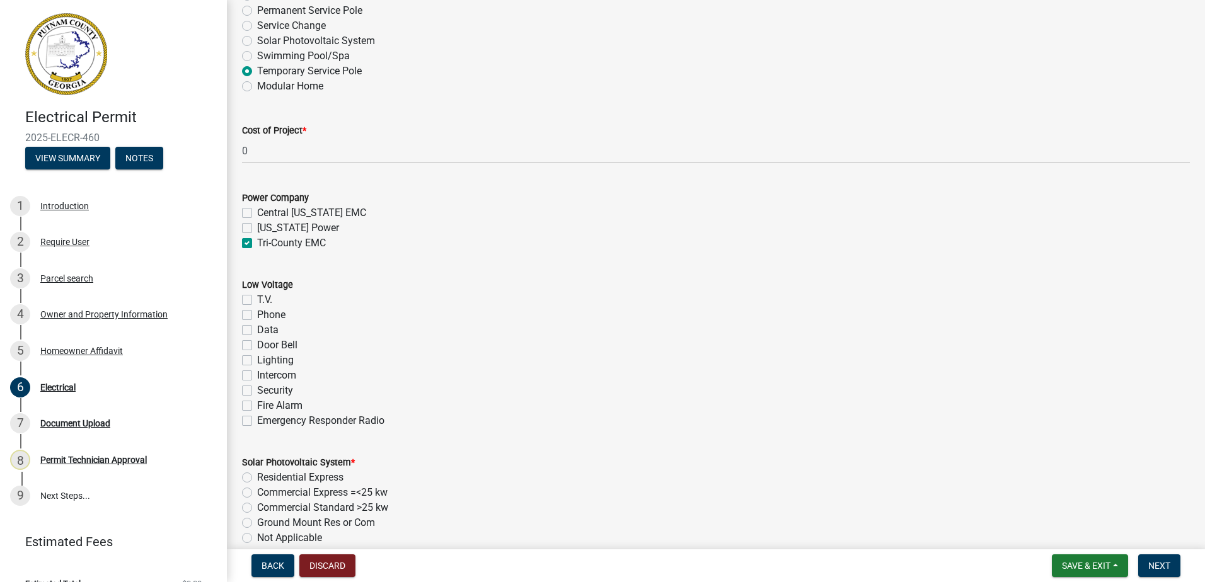
checkbox input "true"
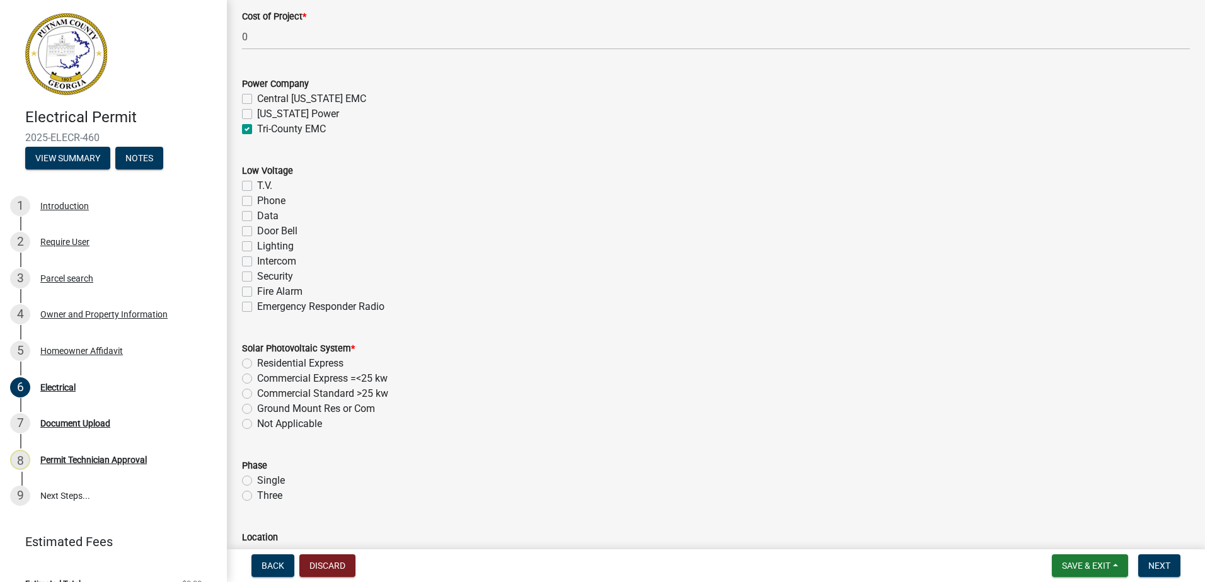
scroll to position [882, 0]
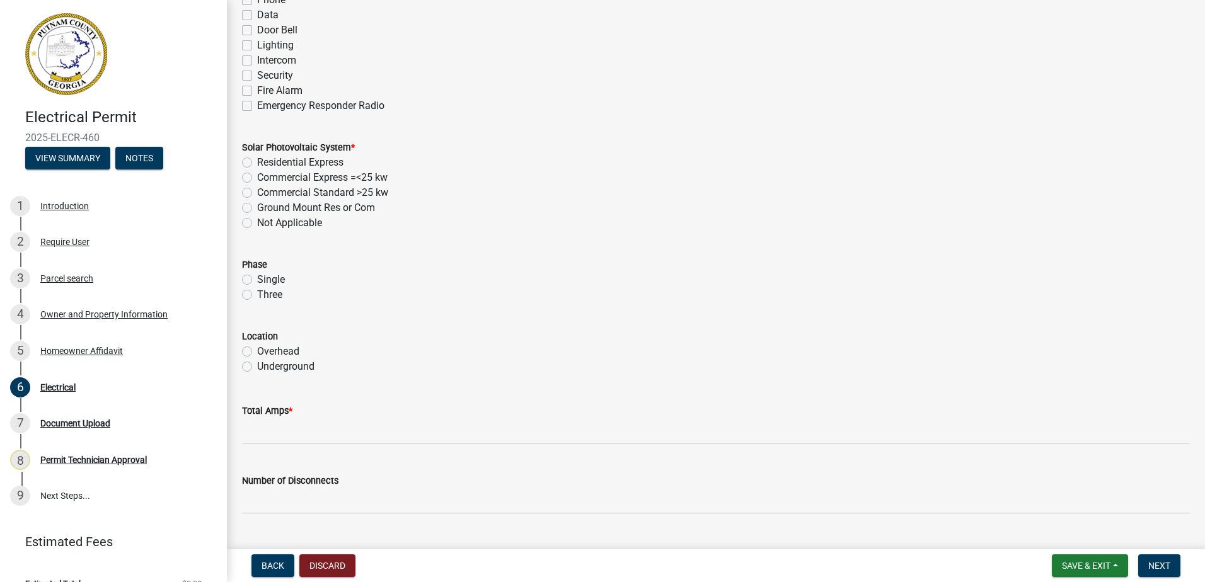
click at [257, 222] on label "Not Applicable" at bounding box center [289, 223] width 65 height 15
click at [257, 222] on input "Not Applicable" at bounding box center [261, 220] width 8 height 8
radio input "true"
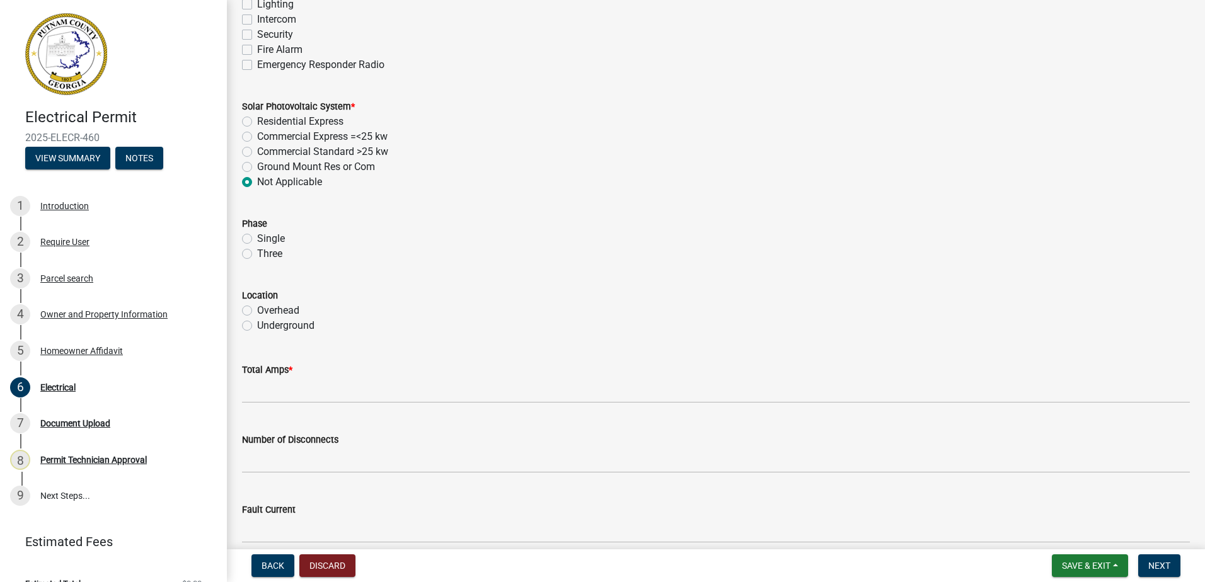
scroll to position [1071, 0]
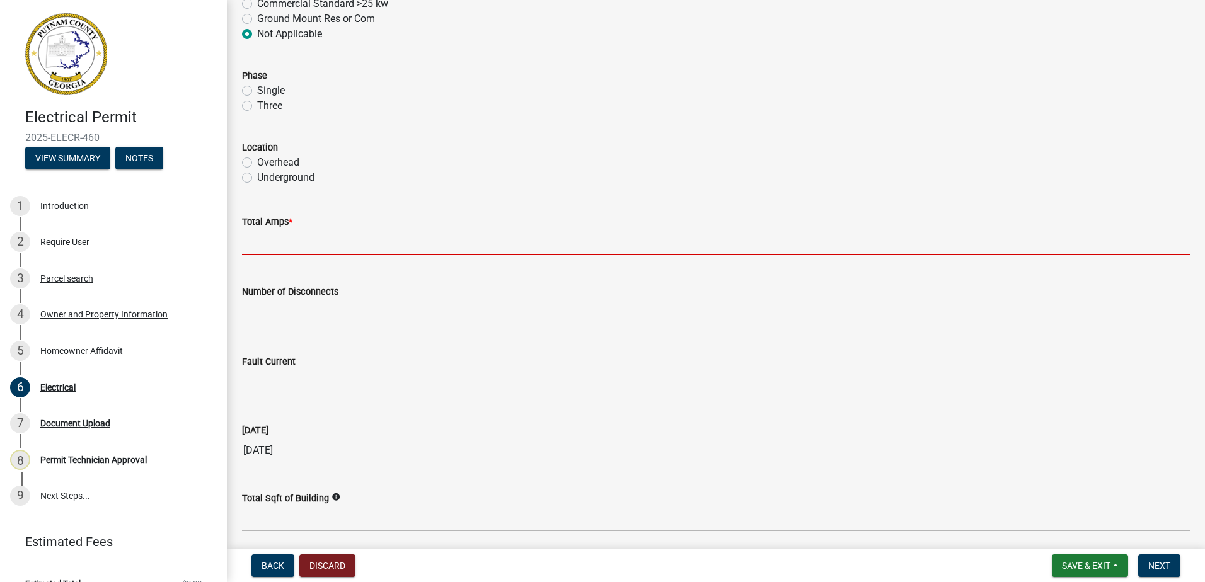
click at [255, 238] on input "text" at bounding box center [716, 242] width 948 height 26
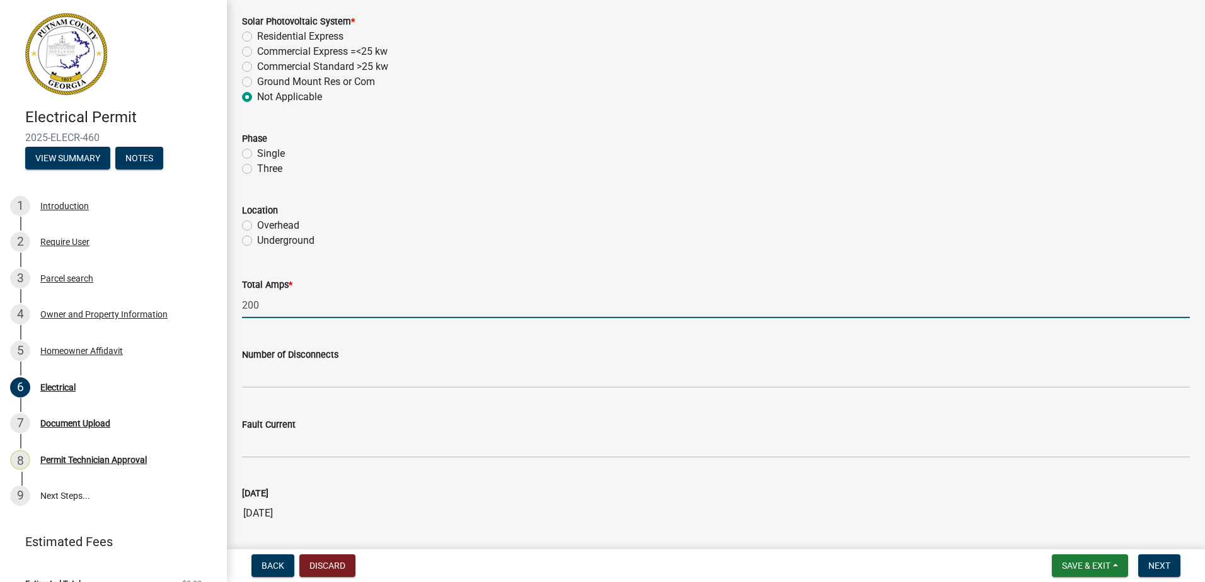
type input "200"
click at [616, 168] on div "Three" at bounding box center [716, 168] width 948 height 15
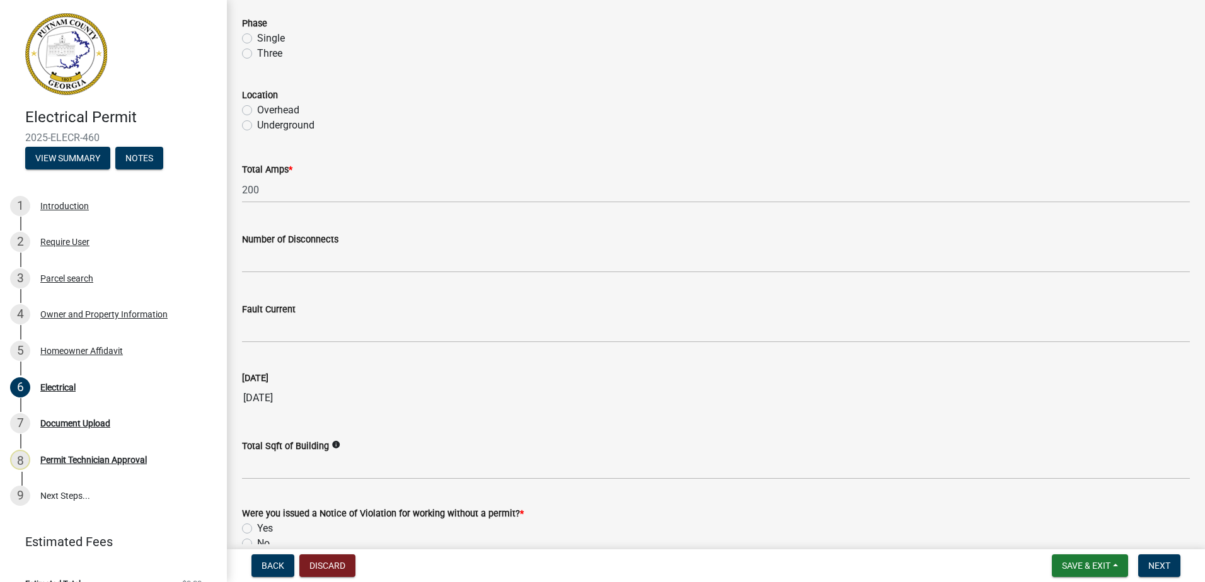
scroll to position [1191, 0]
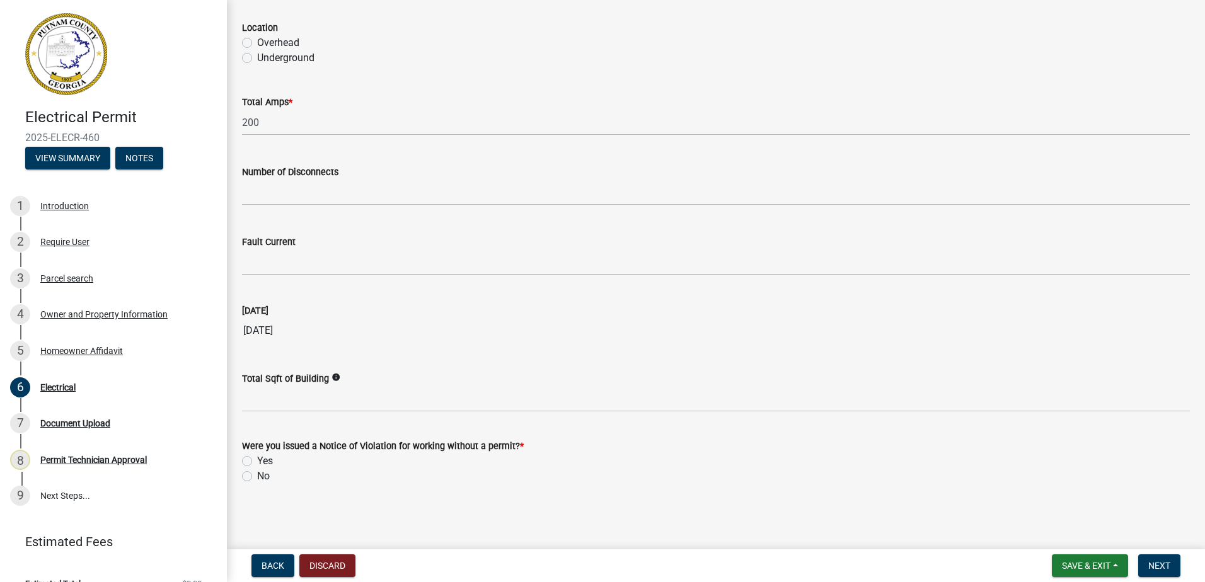
click at [248, 483] on div "No" at bounding box center [716, 476] width 948 height 15
click at [248, 469] on div "No" at bounding box center [716, 476] width 948 height 15
click at [257, 478] on label "No" at bounding box center [263, 476] width 13 height 15
click at [257, 477] on input "No" at bounding box center [261, 473] width 8 height 8
radio input "true"
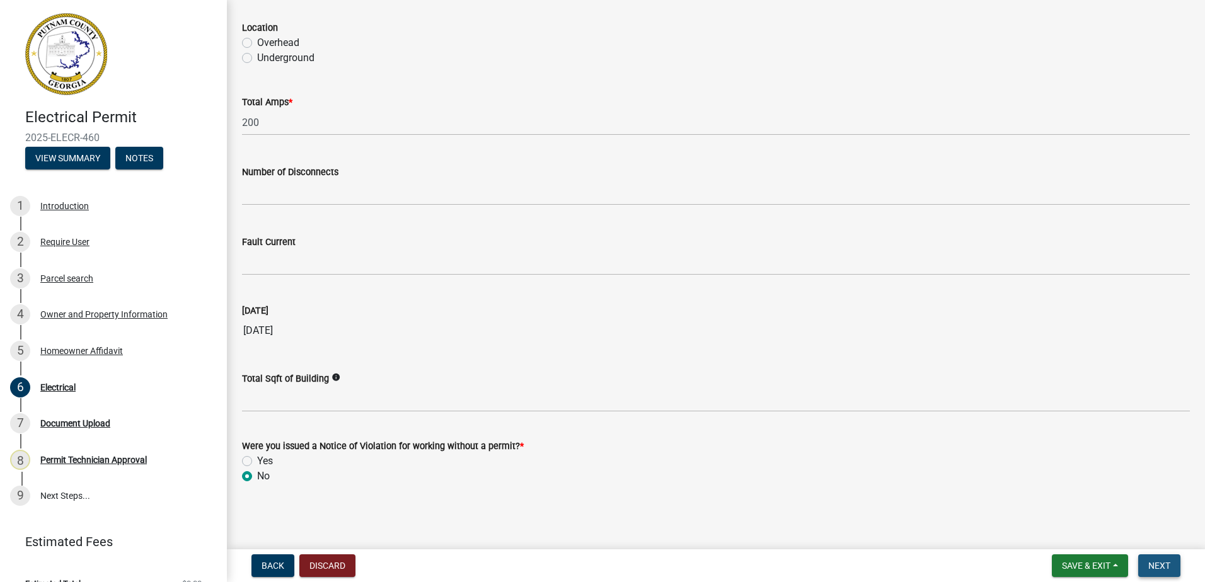
click at [1159, 563] on span "Next" at bounding box center [1159, 566] width 22 height 10
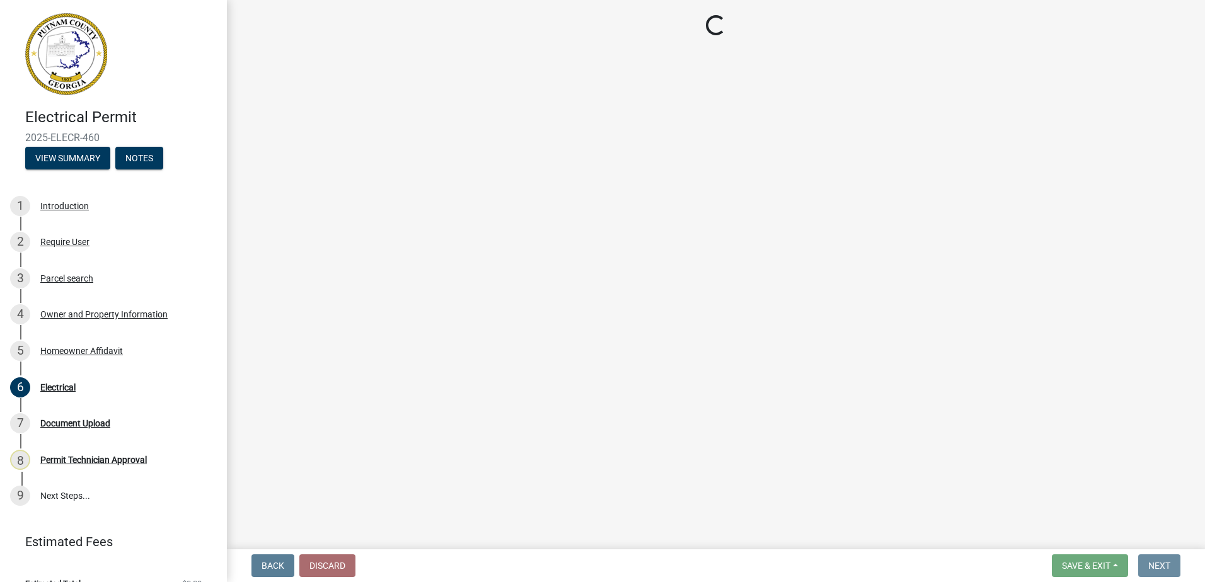
scroll to position [0, 0]
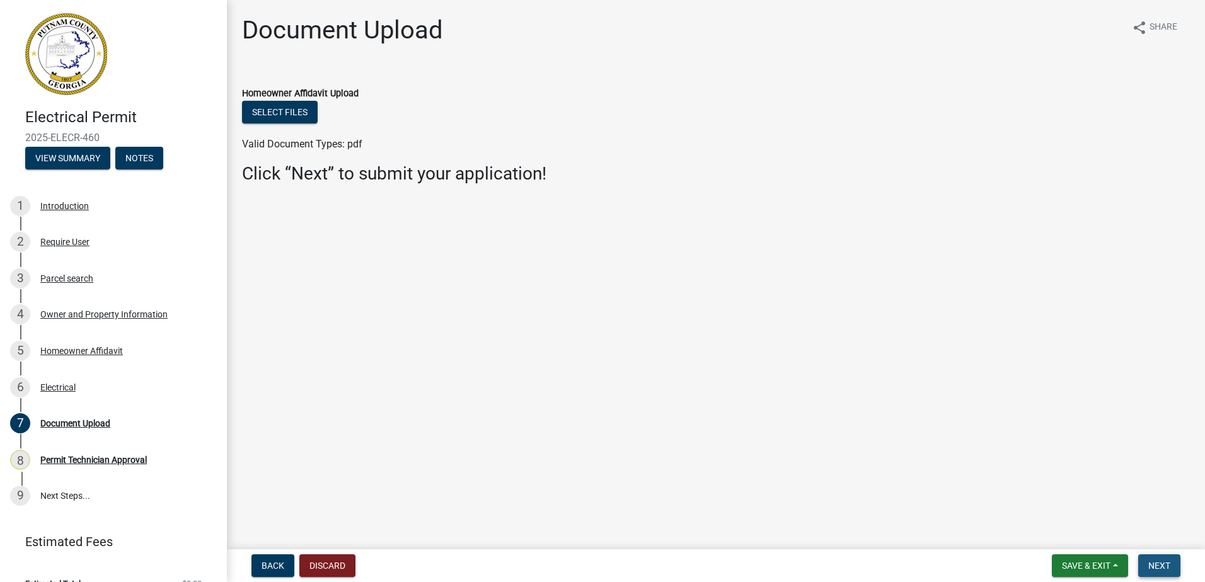
click at [1165, 567] on span "Next" at bounding box center [1159, 566] width 22 height 10
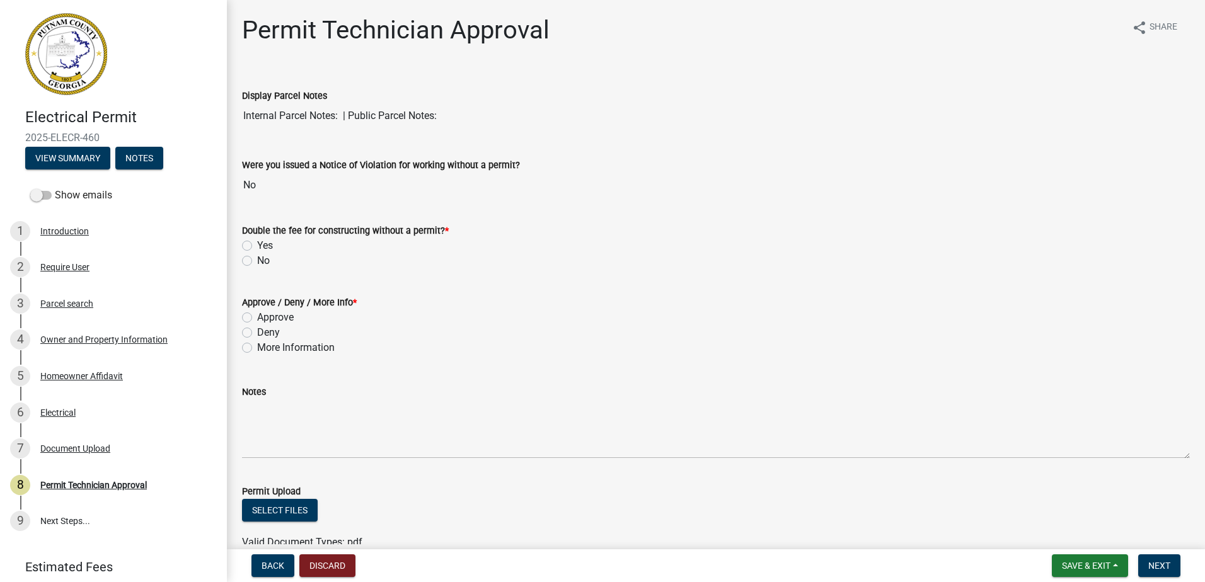
click at [257, 260] on label "No" at bounding box center [263, 260] width 13 height 15
click at [257, 260] on input "No" at bounding box center [261, 257] width 8 height 8
radio input "true"
click at [257, 313] on label "Approve" at bounding box center [275, 317] width 37 height 15
click at [257, 313] on input "Approve" at bounding box center [261, 314] width 8 height 8
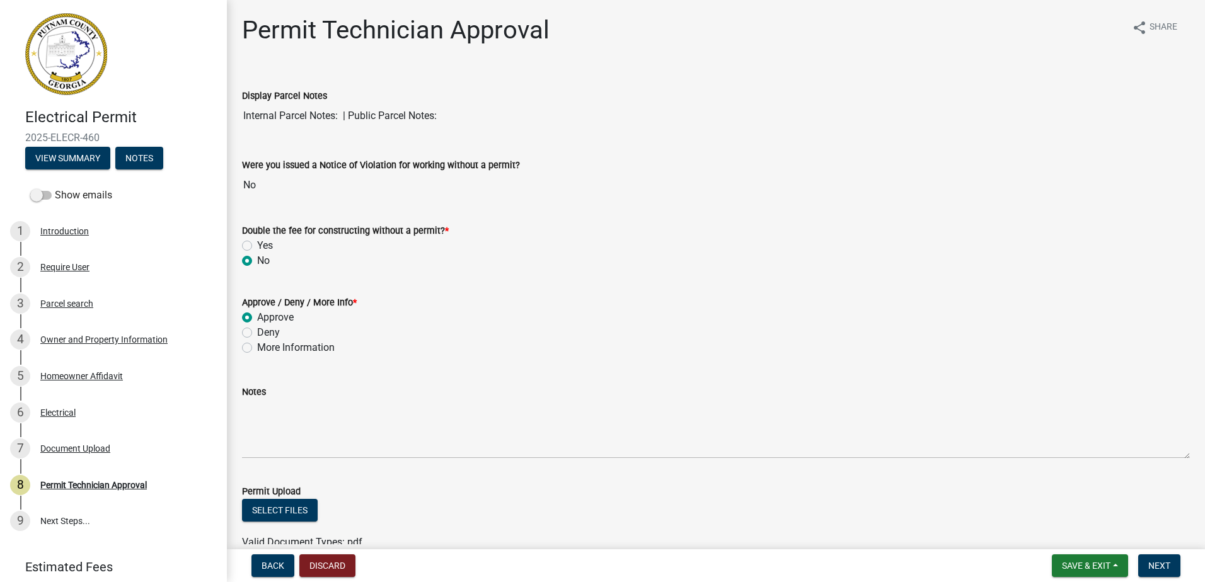
radio input "true"
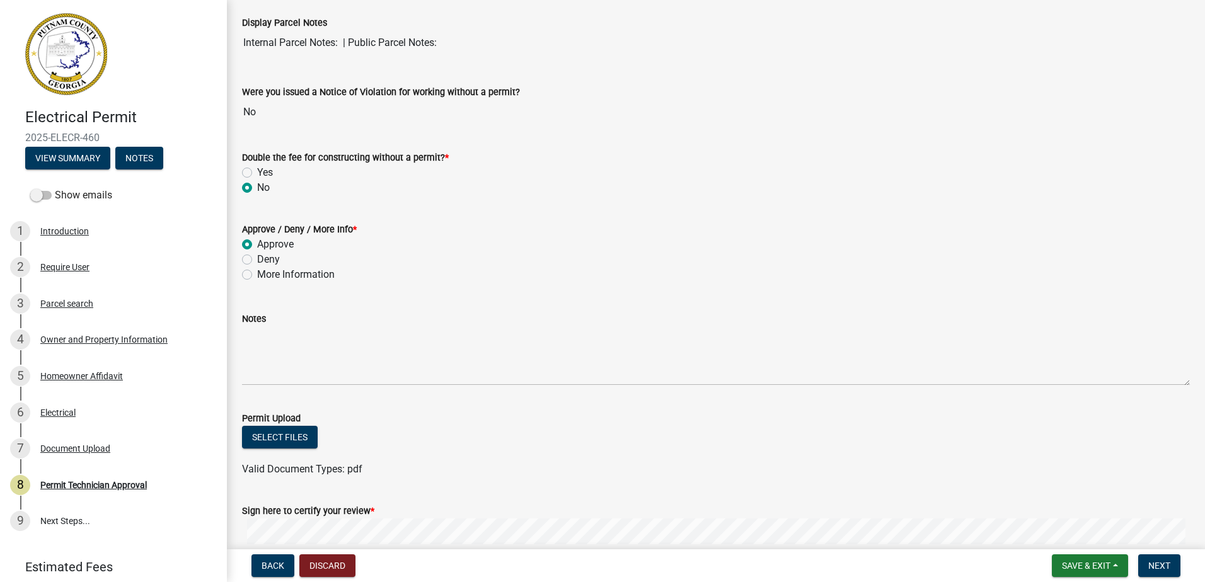
scroll to position [227, 0]
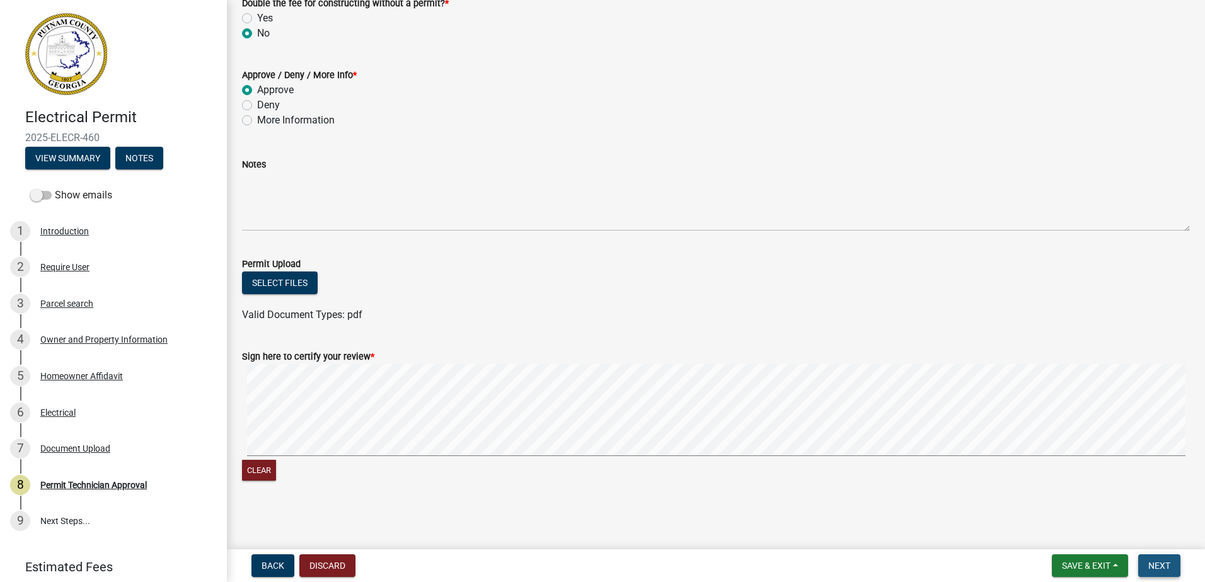
click at [1154, 568] on span "Next" at bounding box center [1159, 566] width 22 height 10
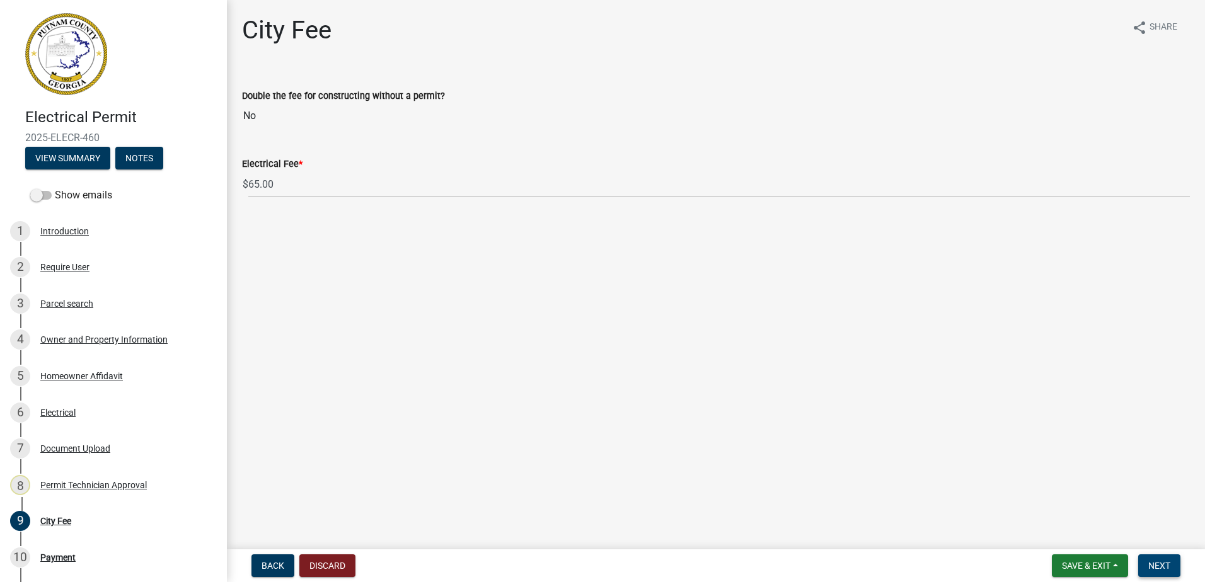
click at [1144, 568] on button "Next" at bounding box center [1159, 566] width 42 height 23
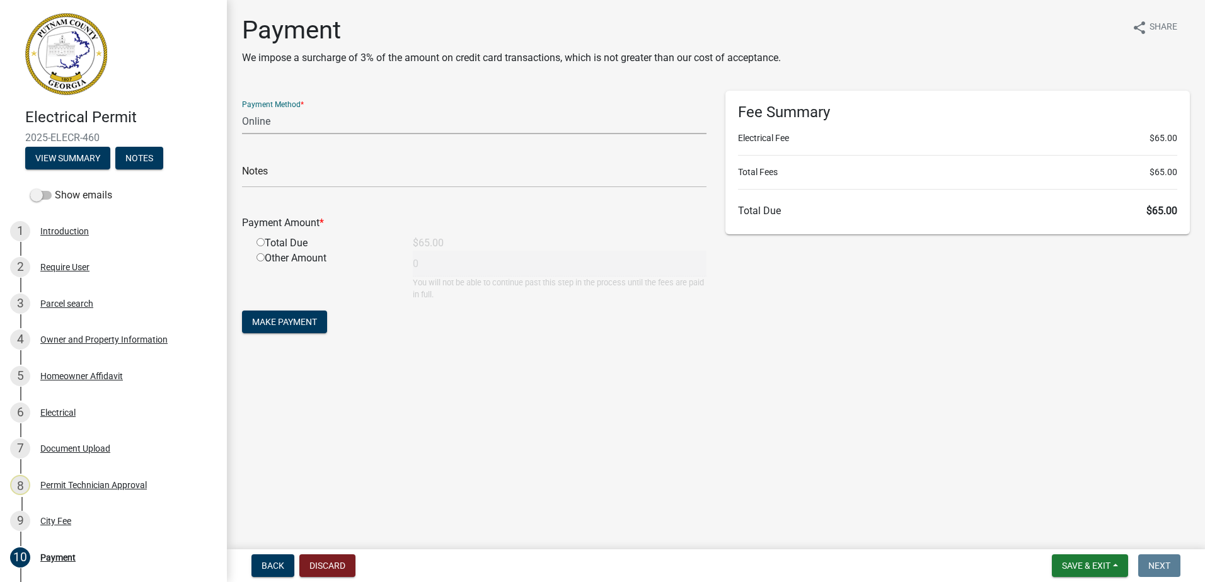
click at [280, 125] on select "Credit Card POS Check Cash Online" at bounding box center [474, 121] width 464 height 26
select select "1: 0"
click at [242, 108] on select "Credit Card POS Check Cash Online" at bounding box center [474, 121] width 464 height 26
click at [272, 159] on div "Check #" at bounding box center [474, 165] width 464 height 43
click at [262, 176] on input "text" at bounding box center [474, 175] width 464 height 26
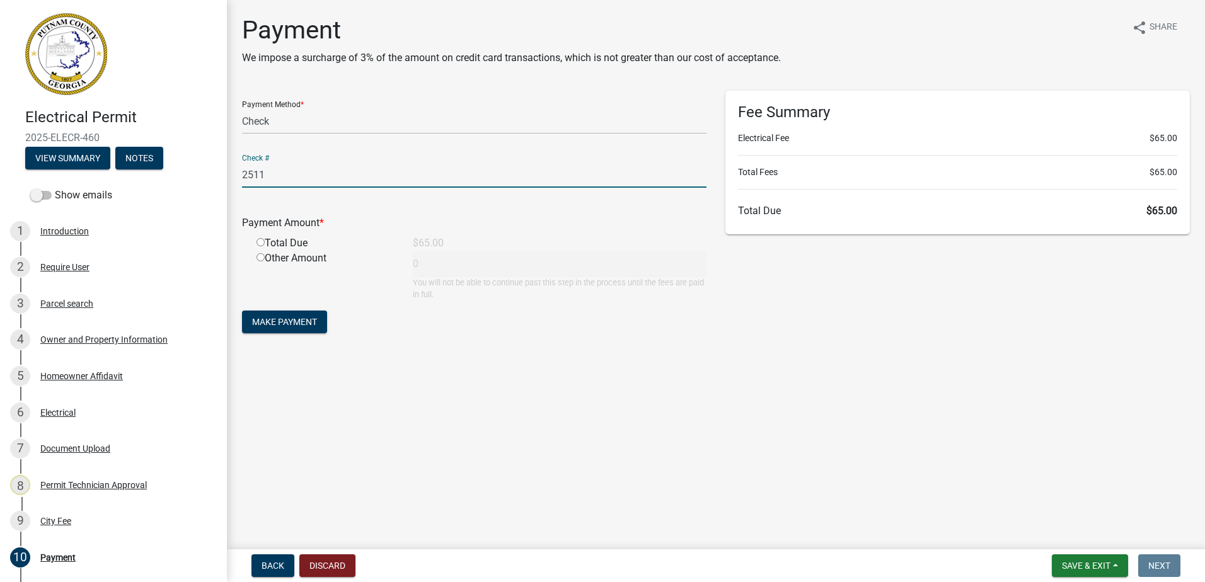
type input "2511"
click at [258, 240] on input "radio" at bounding box center [260, 242] width 8 height 8
radio input "true"
type input "65"
click at [280, 325] on span "Make Payment" at bounding box center [284, 322] width 65 height 10
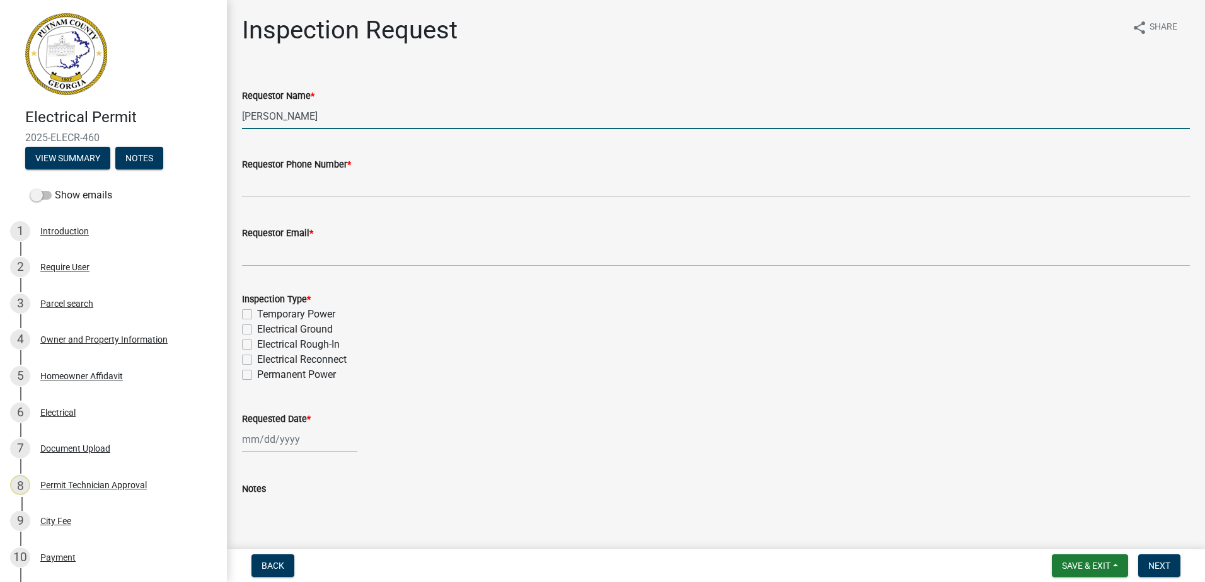
drag, startPoint x: 341, startPoint y: 122, endPoint x: 55, endPoint y: 115, distance: 285.5
click at [50, 114] on div "Electrical Permit 2025-ELECR-460 View Summary Notes Show emails 1 Introduction …" at bounding box center [602, 291] width 1205 height 582
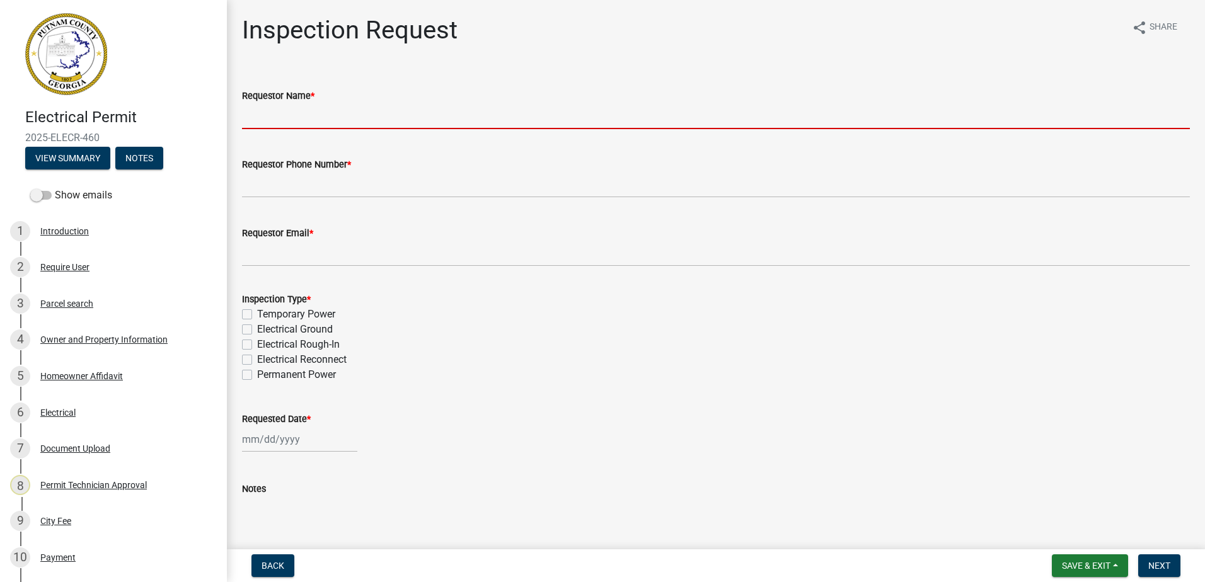
type input "s"
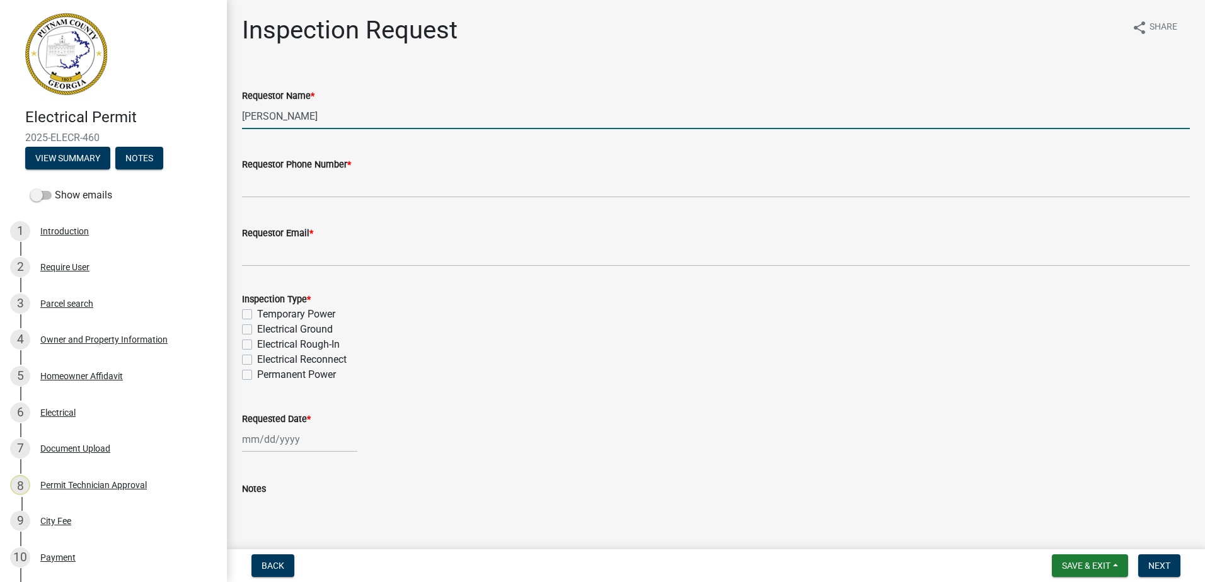
type input "[PERSON_NAME]"
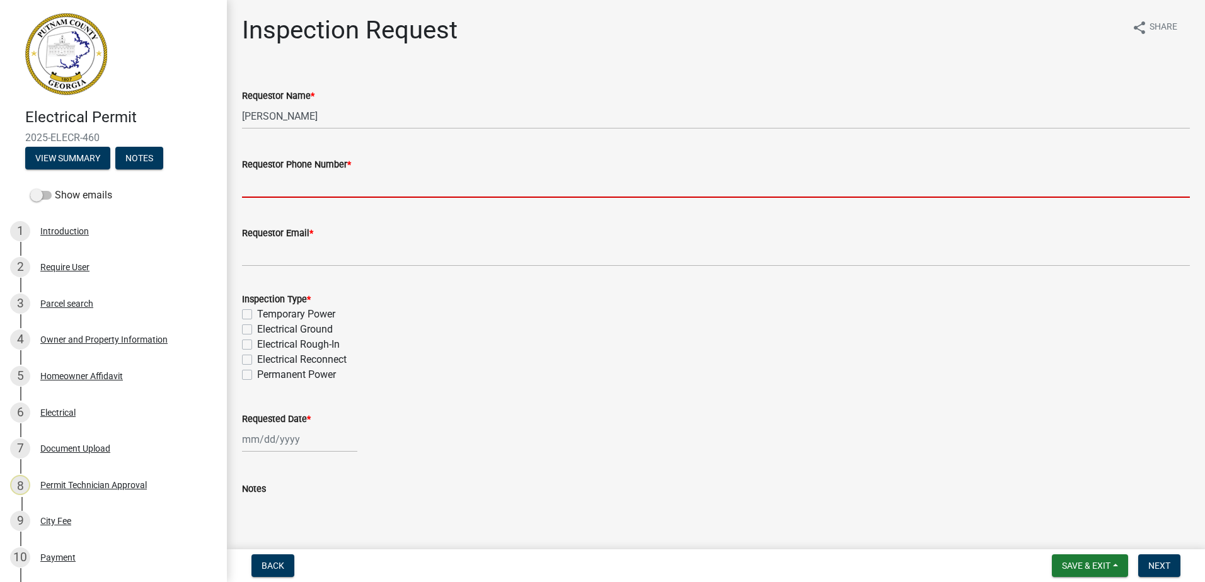
paste input "[PHONE_NUMBER]"
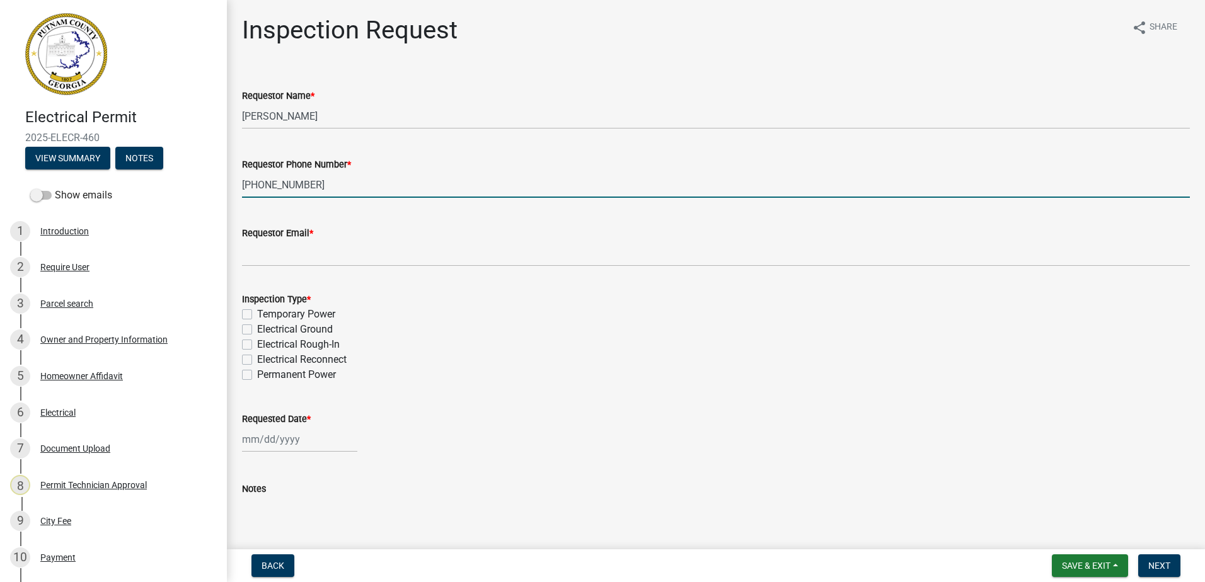
type input "[PHONE_NUMBER]"
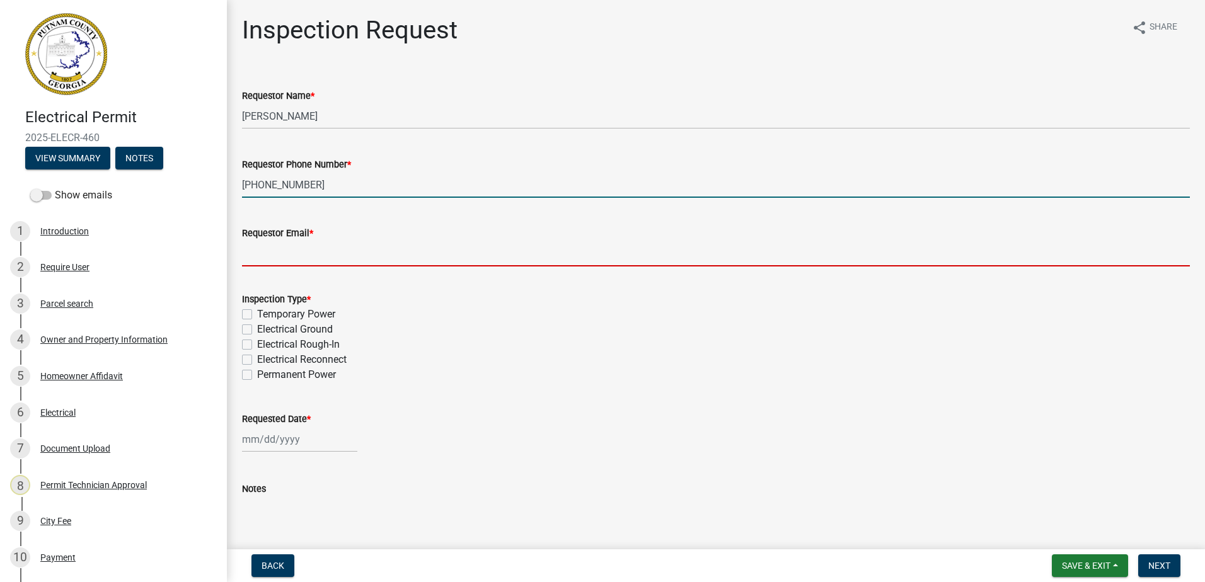
click at [300, 251] on input "Requestor Email *" at bounding box center [716, 254] width 948 height 26
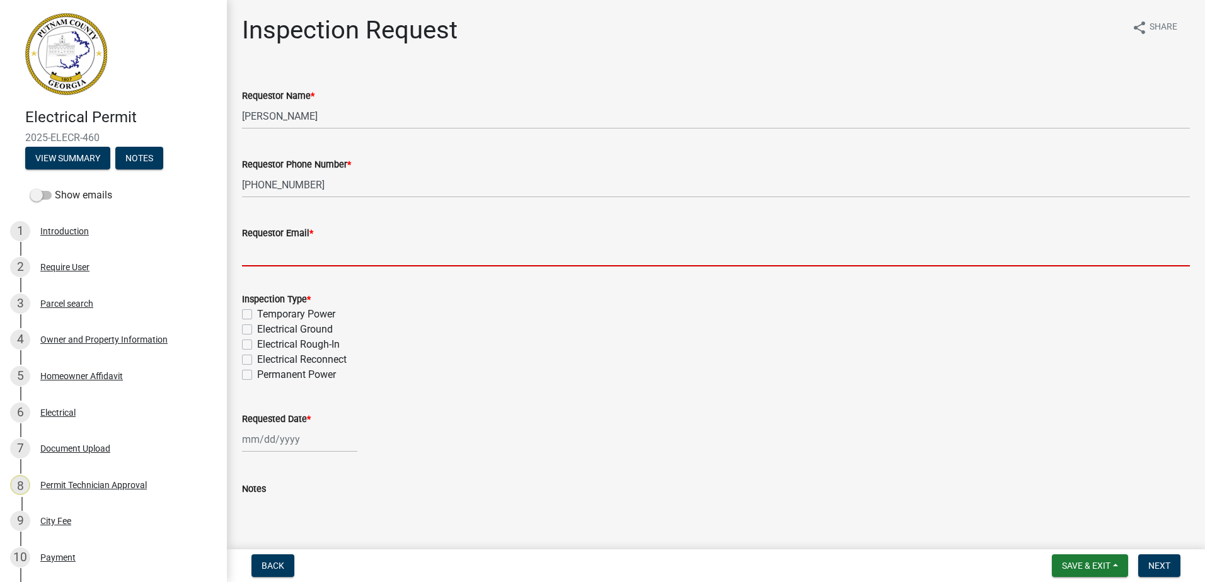
type input "s"
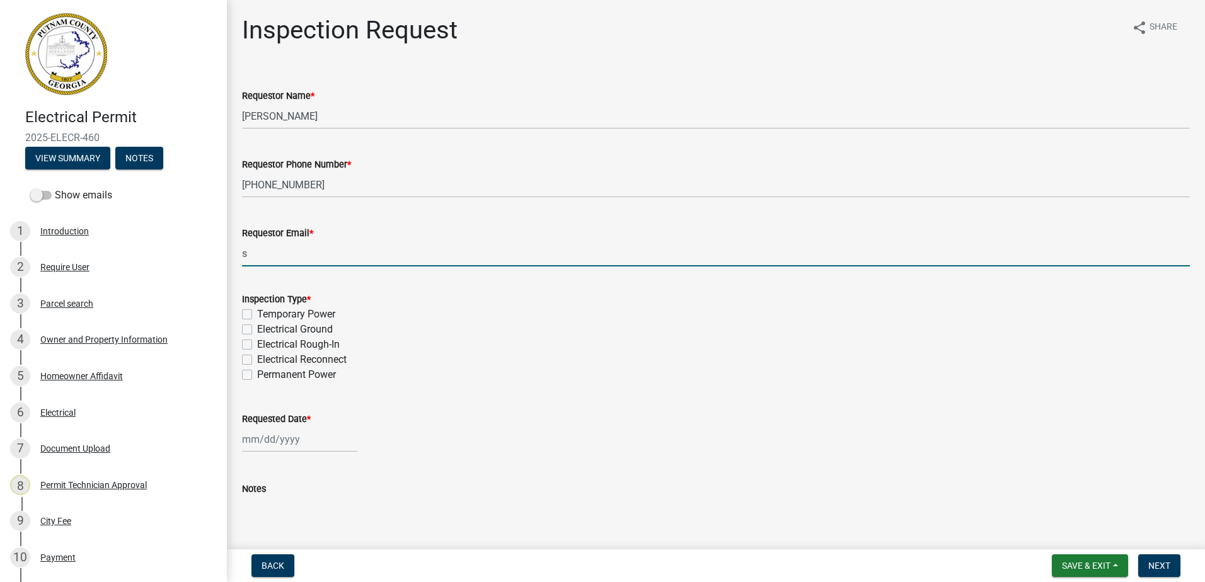
type input "[EMAIL_ADDRESS][DOMAIN_NAME]"
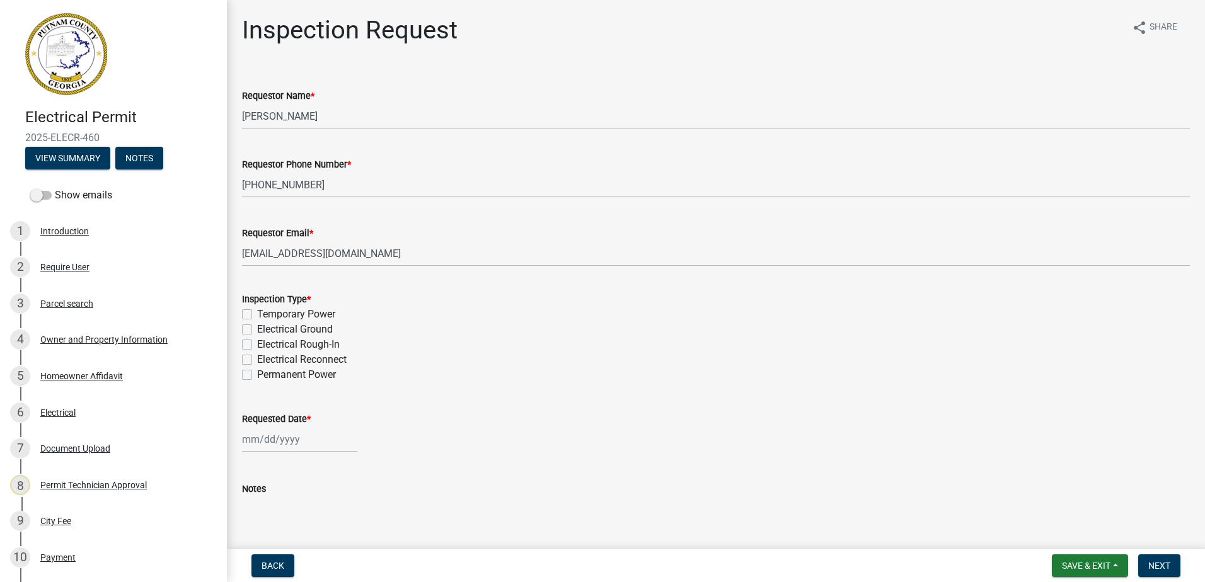
click at [257, 311] on label "Temporary Power" at bounding box center [296, 314] width 78 height 15
click at [257, 311] on input "Temporary Power" at bounding box center [261, 311] width 8 height 8
checkbox input "true"
checkbox input "false"
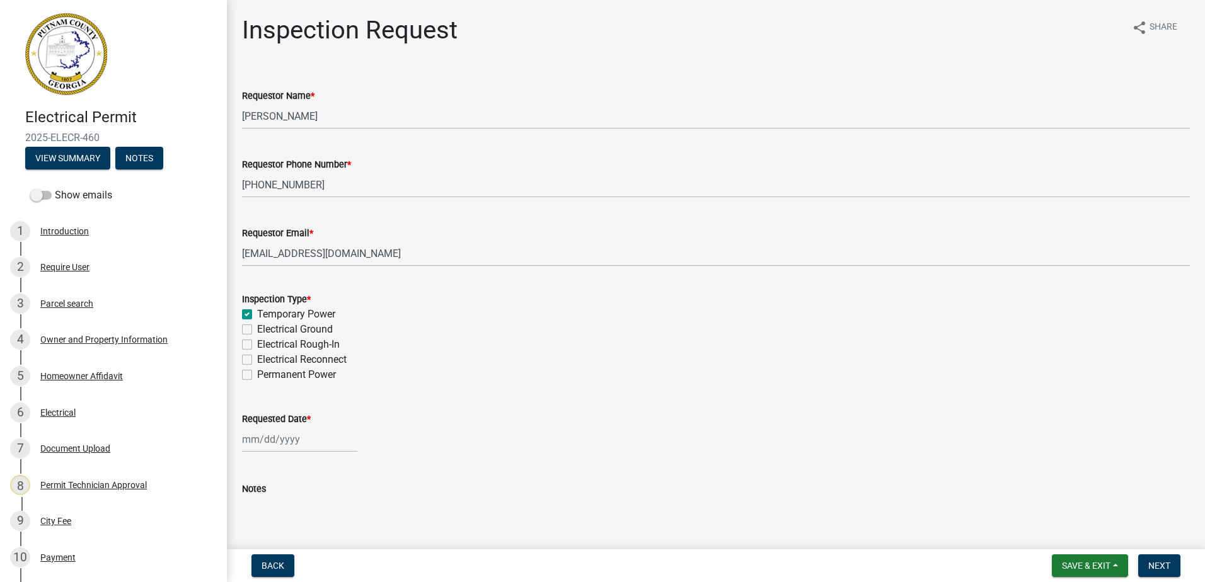
checkbox input "false"
select select "8"
select select "2025"
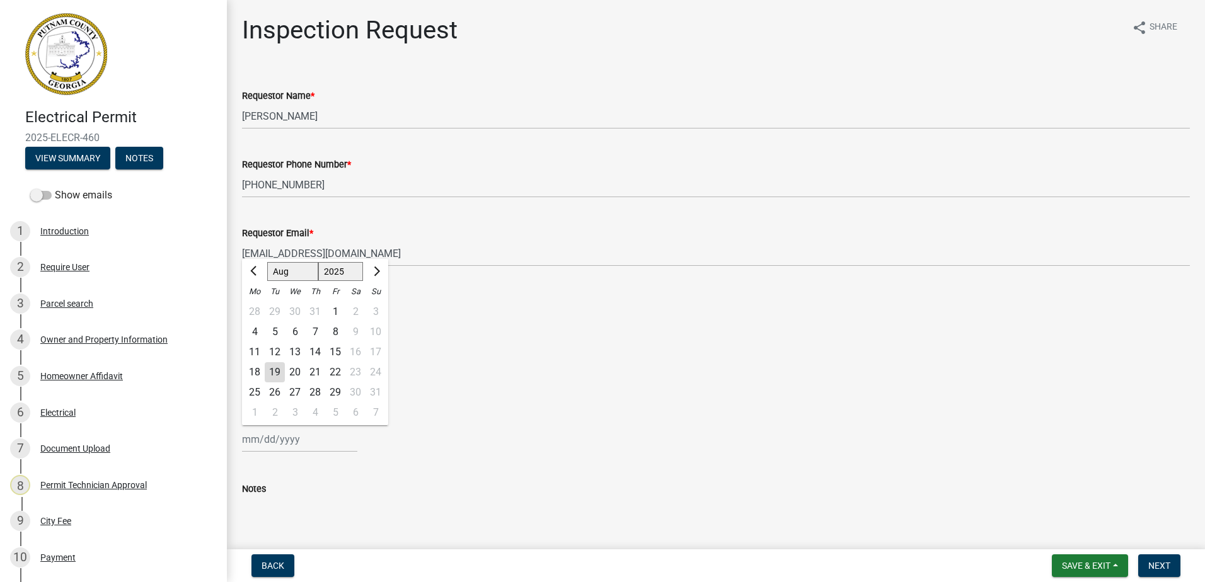
click at [246, 432] on div "Jan Feb Mar Apr May Jun Jul Aug Sep Oct Nov Dec 1525 1526 1527 1528 1529 1530 1…" at bounding box center [299, 440] width 115 height 26
click at [277, 365] on div "19" at bounding box center [275, 372] width 20 height 20
type input "[DATE]"
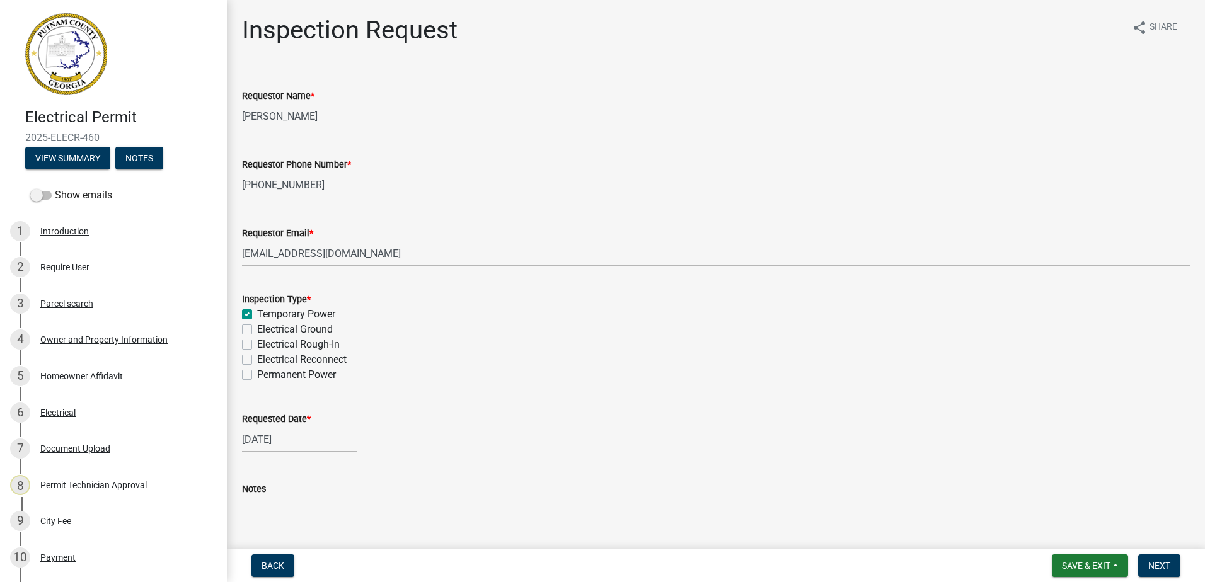
scroll to position [71, 0]
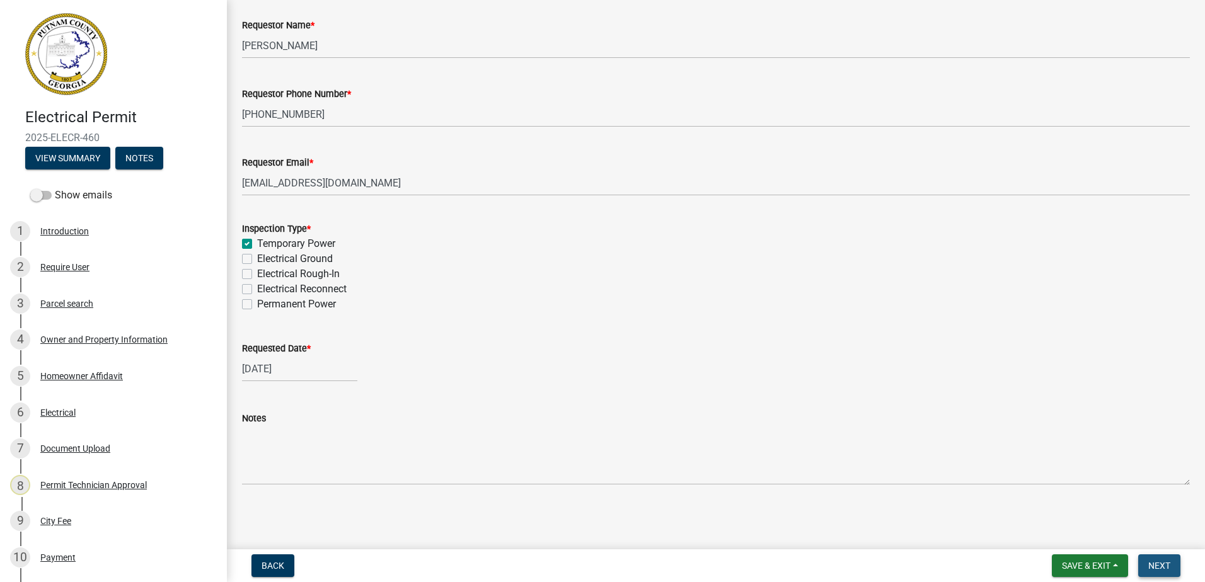
click at [1171, 570] on button "Next" at bounding box center [1159, 566] width 42 height 23
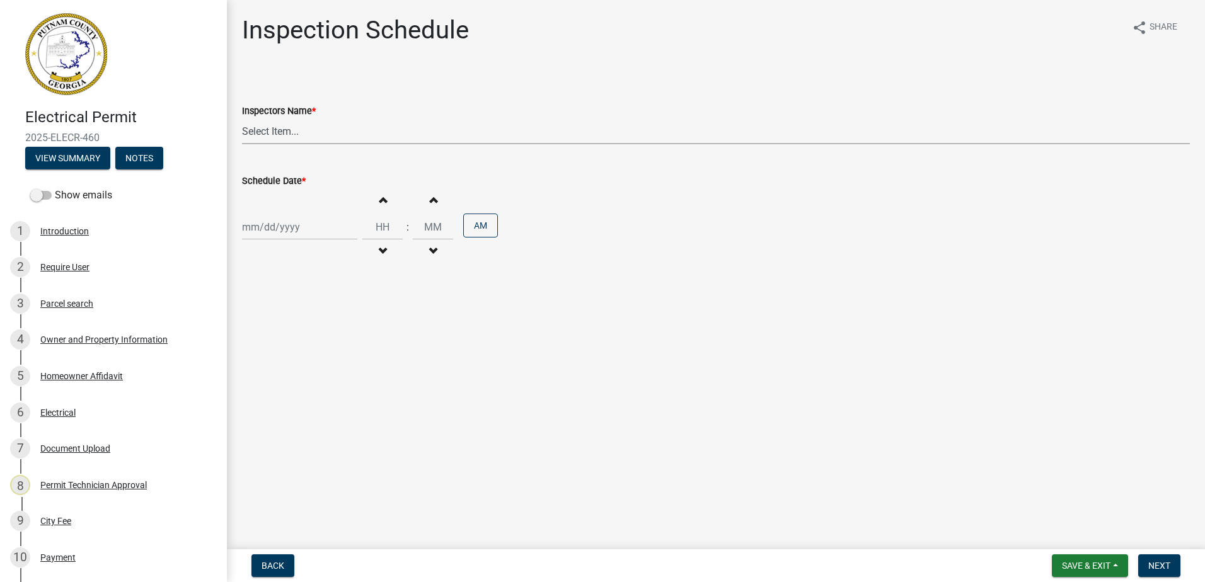
click at [279, 122] on select "Select Item... mrivera (Michele Rivera) jstokes (Jerry Stokes) asmith105 (Antho…" at bounding box center [716, 131] width 948 height 26
select select "a0ea4169-8540-4a2c-b9f4-cf4c1ffdeb95"
click at [242, 118] on select "Select Item... mrivera (Michele Rivera) jstokes (Jerry Stokes) asmith105 (Antho…" at bounding box center [716, 131] width 948 height 26
select select "8"
select select "2025"
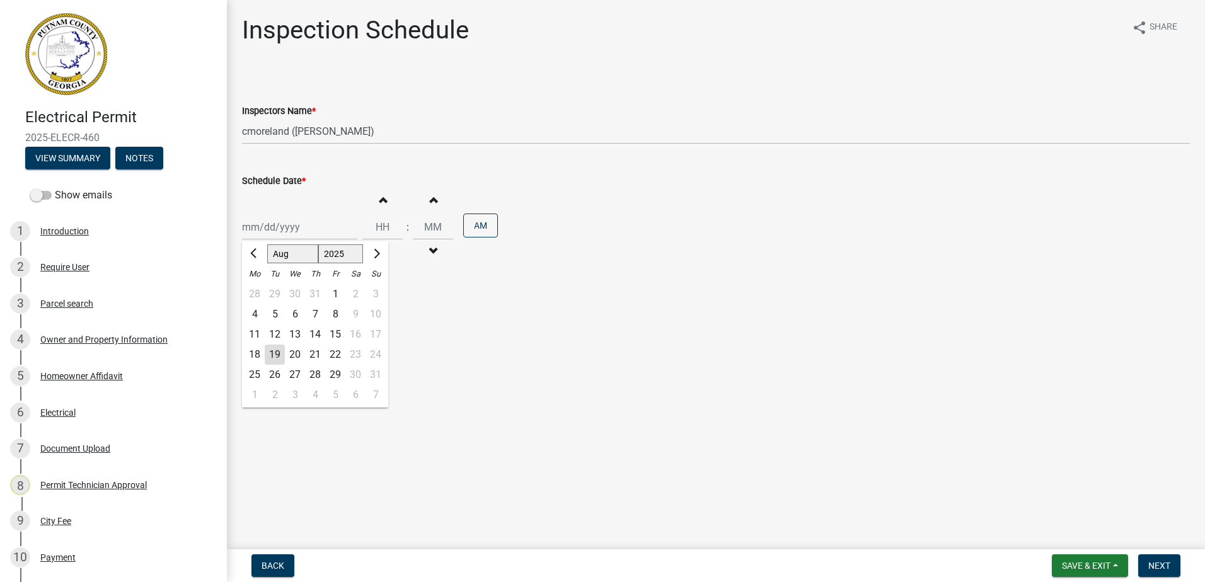
click at [262, 222] on div "Jan Feb Mar Apr May Jun Jul Aug Sep Oct Nov Dec 1525 1526 1527 1528 1529 1530 1…" at bounding box center [299, 227] width 115 height 26
drag, startPoint x: 297, startPoint y: 350, endPoint x: 318, endPoint y: 360, distance: 23.1
click at [298, 353] on div "20" at bounding box center [295, 355] width 20 height 20
type input "[DATE]"
click at [1152, 561] on span "Next" at bounding box center [1159, 566] width 22 height 10
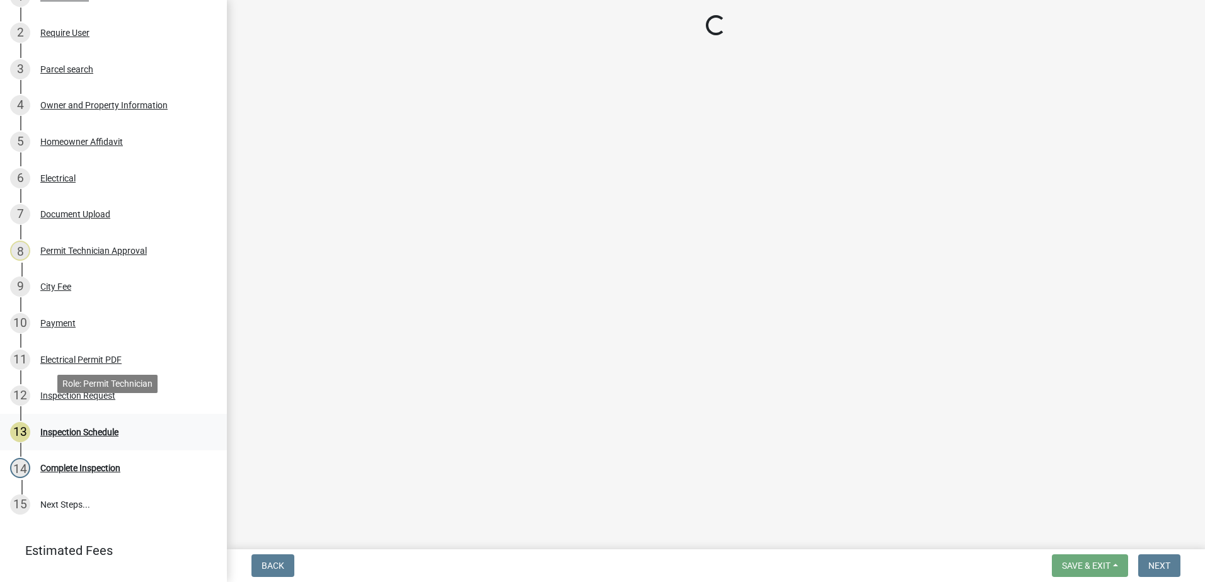
scroll to position [292, 0]
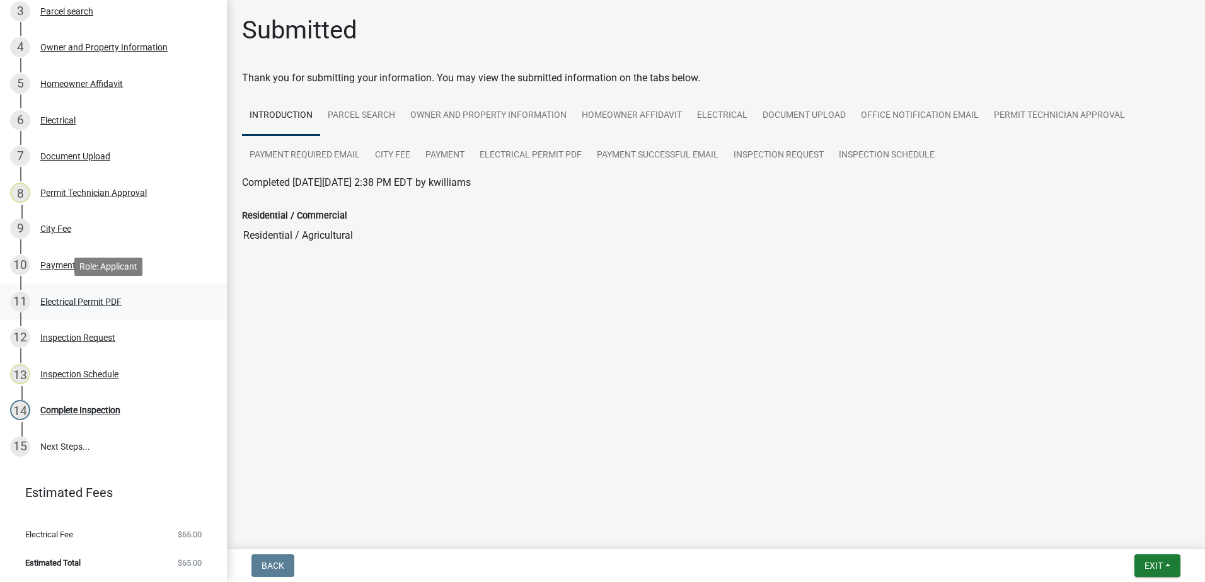
click at [90, 295] on div "11 Electrical Permit PDF" at bounding box center [108, 302] width 197 height 20
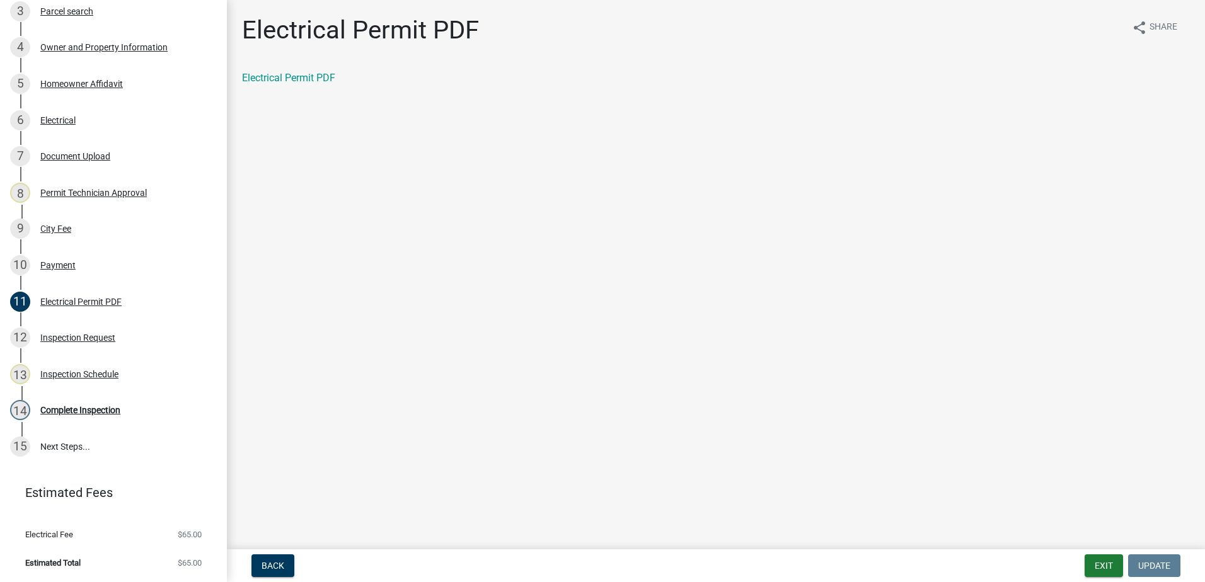
click at [258, 71] on div "Electrical Permit PDF" at bounding box center [716, 78] width 967 height 15
click at [262, 76] on link "Electrical Permit PDF" at bounding box center [288, 78] width 93 height 12
click at [58, 265] on div "Payment" at bounding box center [57, 265] width 35 height 9
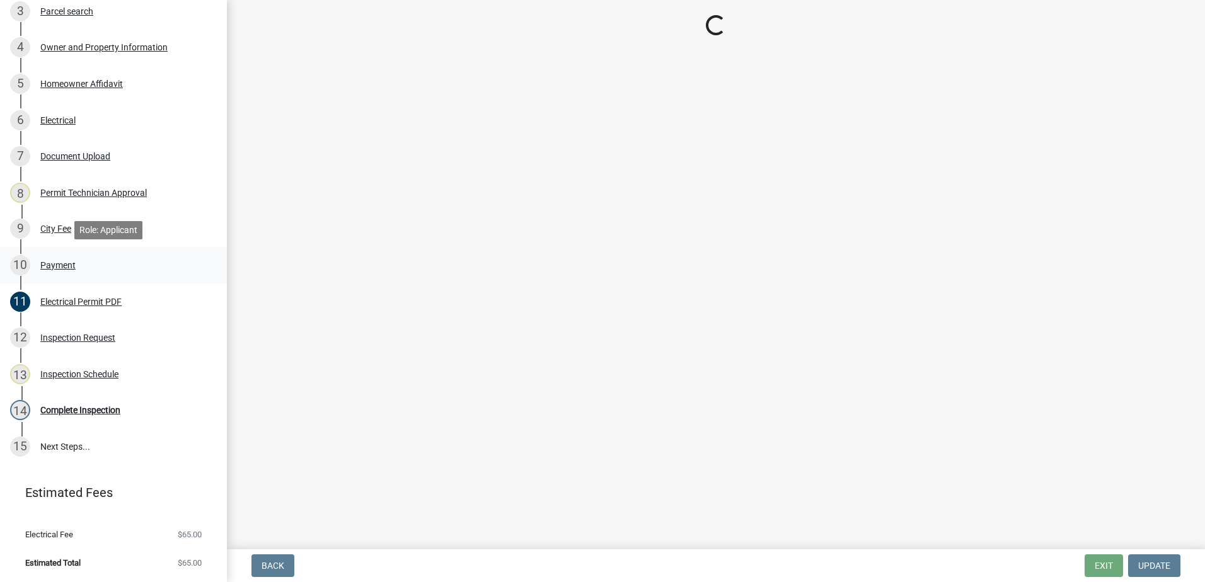
click at [69, 265] on div "Payment" at bounding box center [57, 265] width 35 height 9
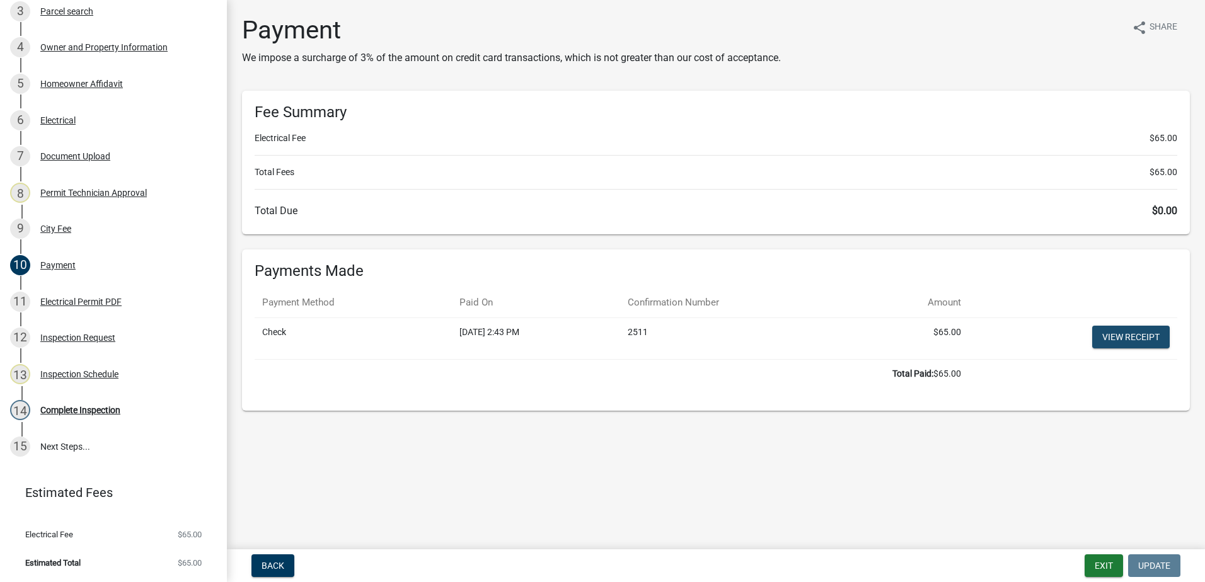
click at [1108, 345] on link "View receipt" at bounding box center [1131, 337] width 78 height 23
click at [1103, 566] on button "Exit" at bounding box center [1103, 566] width 38 height 23
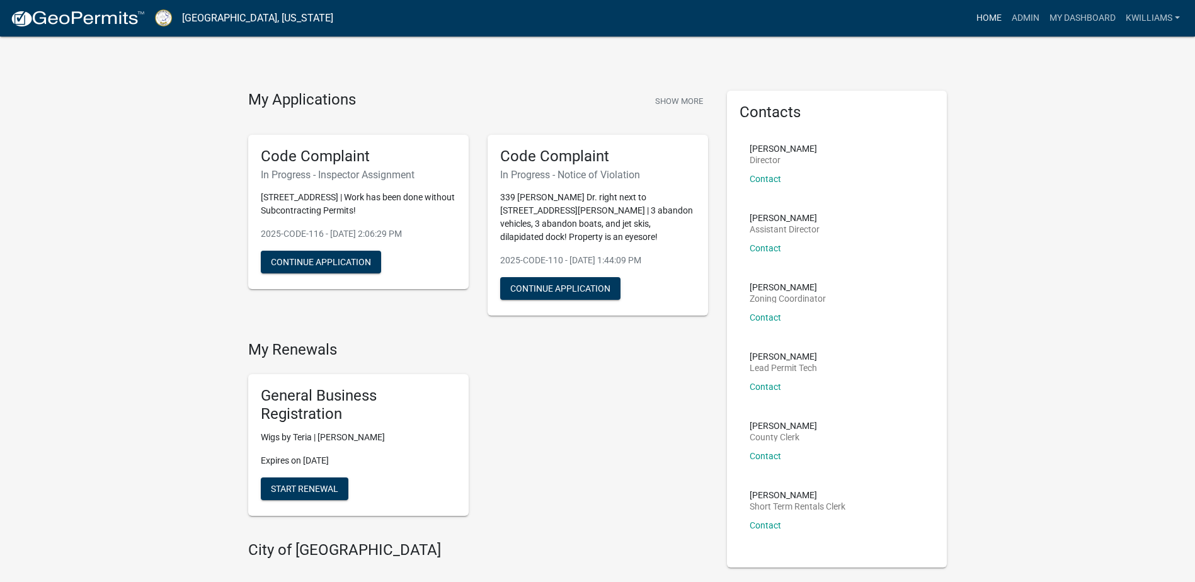
click at [991, 21] on link "Home" at bounding box center [989, 18] width 35 height 24
click at [1023, 19] on link "Admin" at bounding box center [1026, 18] width 38 height 24
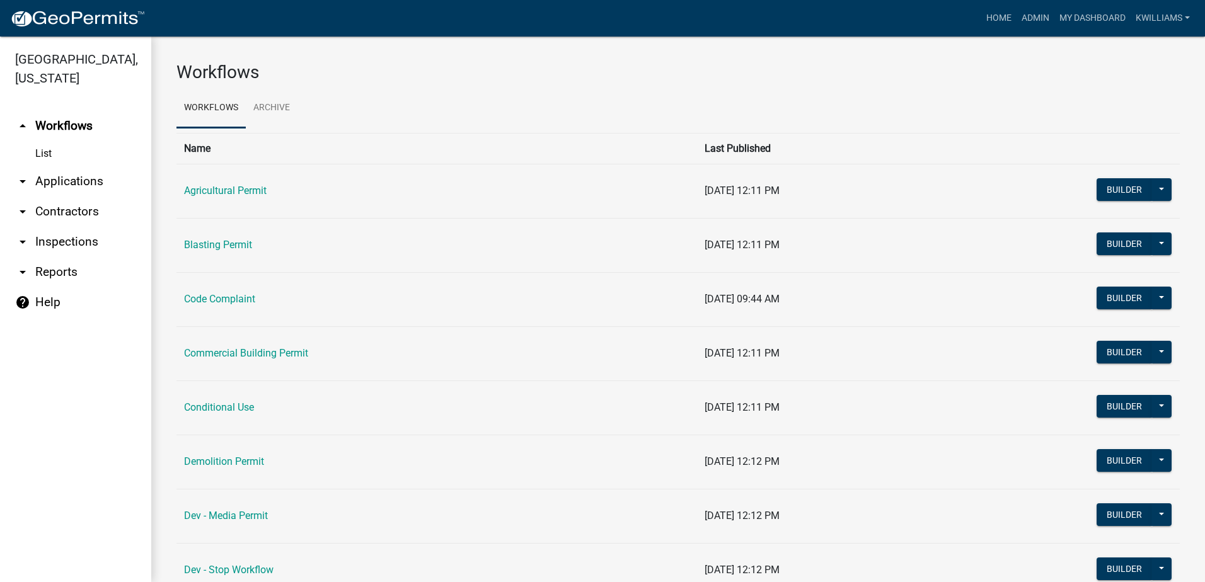
click at [75, 244] on link "arrow_drop_down Inspections" at bounding box center [75, 242] width 151 height 30
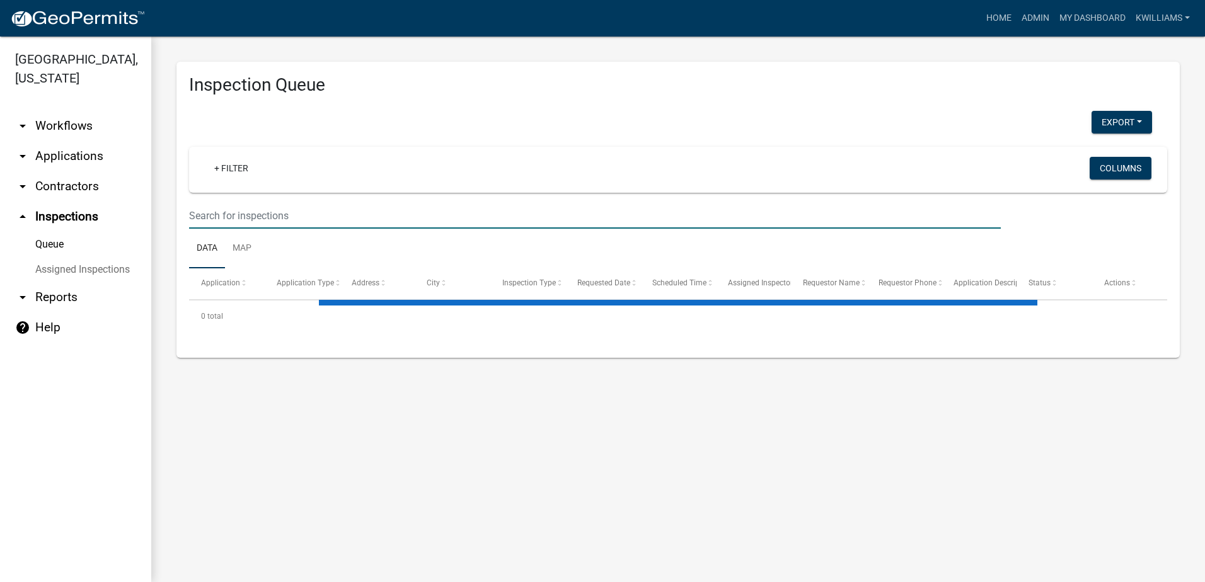
click at [219, 216] on input "text" at bounding box center [595, 216] width 812 height 26
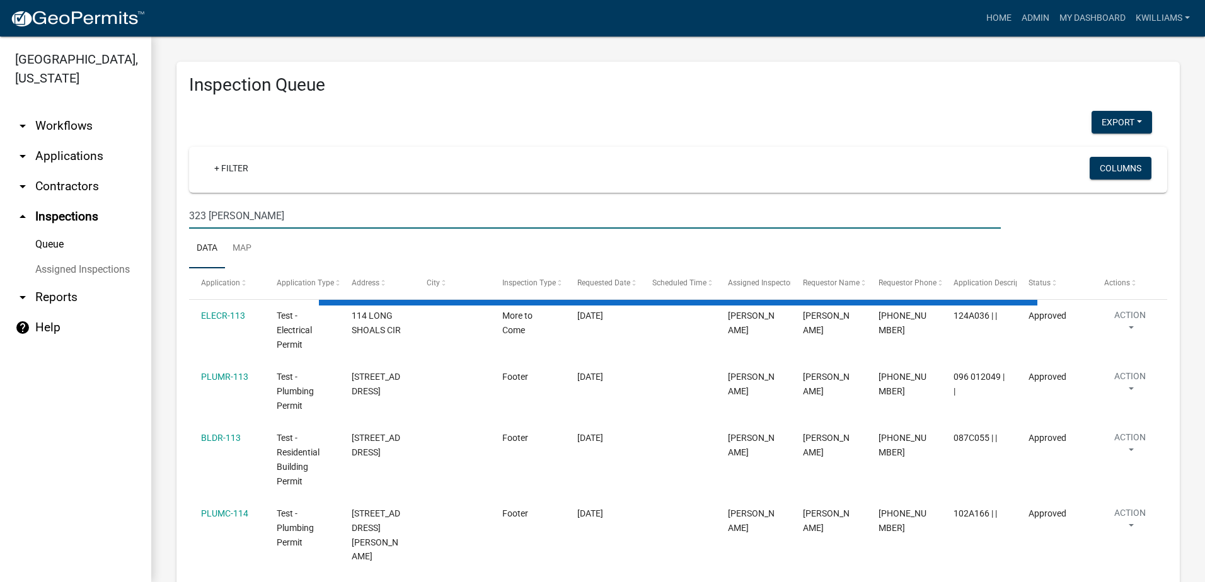
type input "323 thomas"
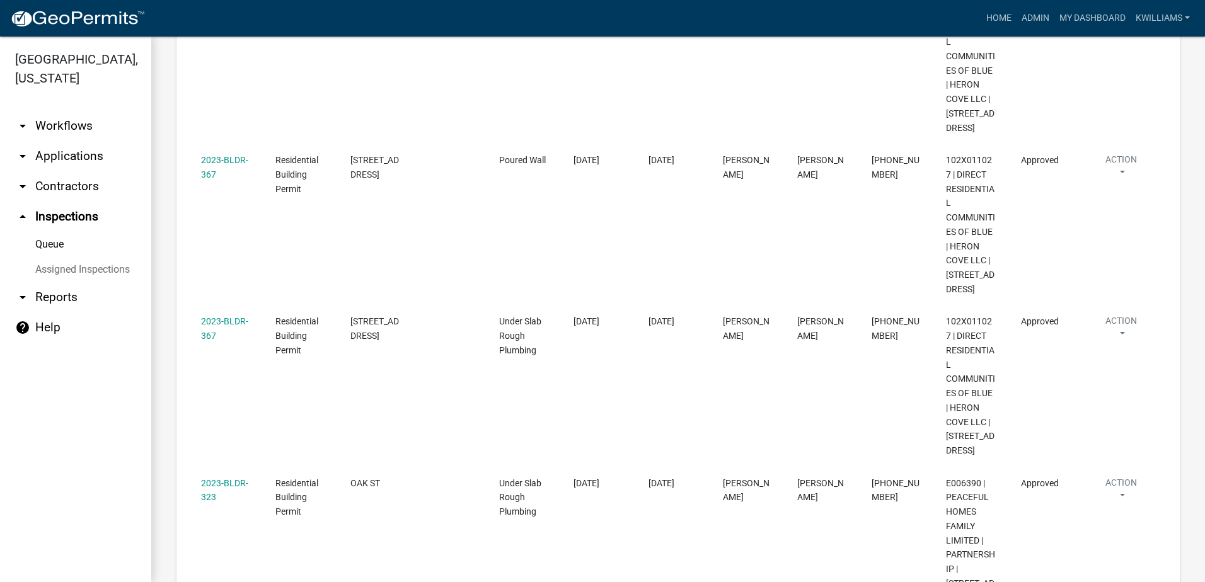
scroll to position [645, 0]
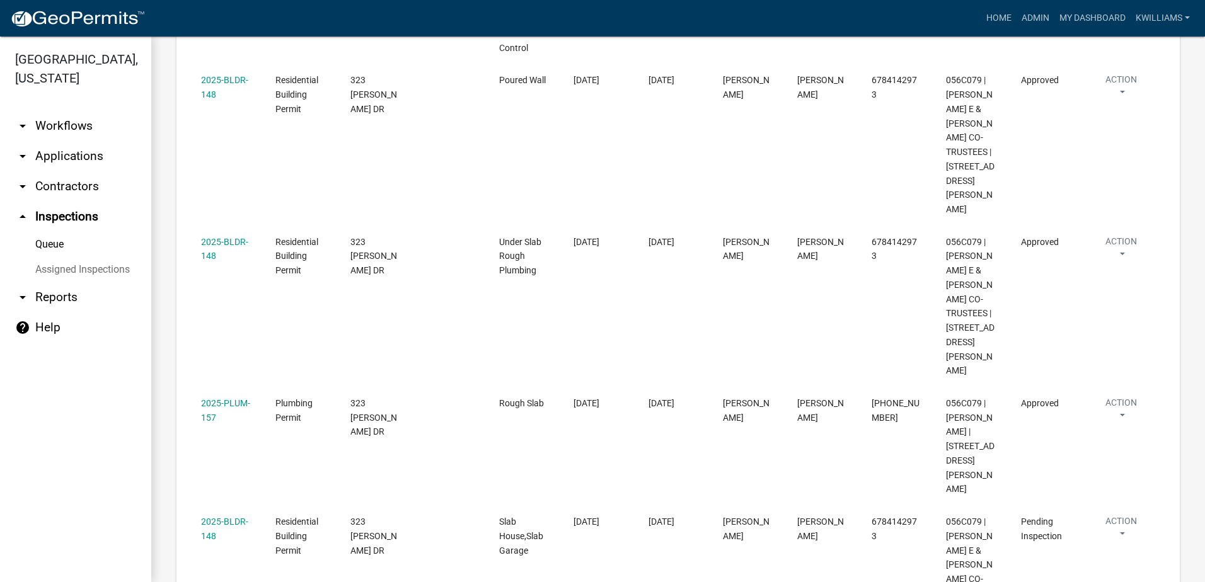
click at [54, 159] on link "arrow_drop_down Applications" at bounding box center [75, 156] width 151 height 30
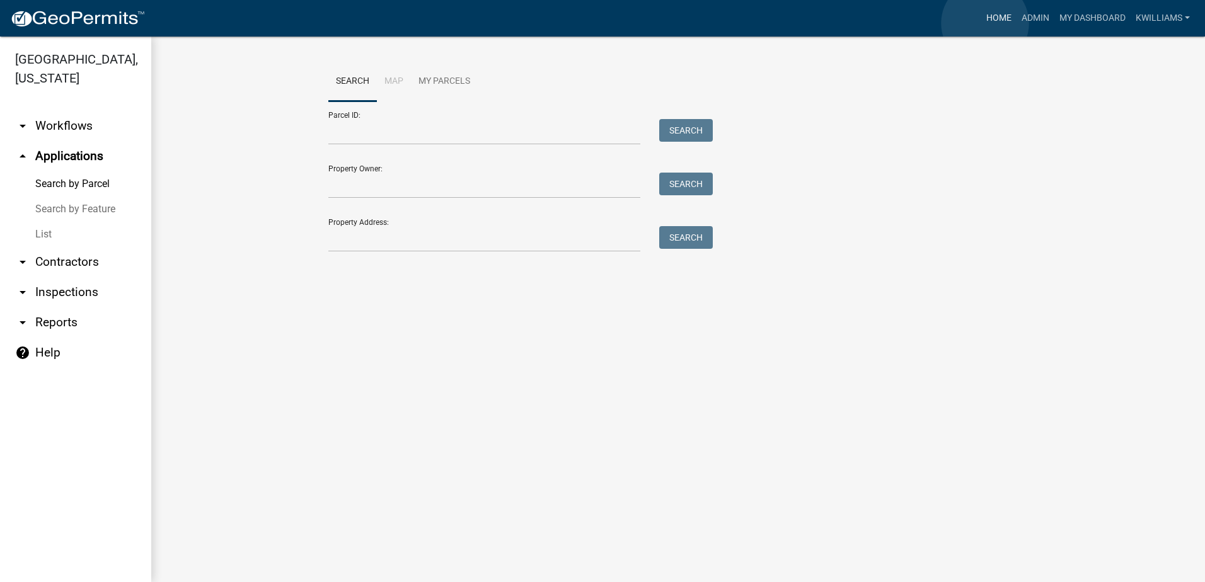
click at [985, 23] on link "Home" at bounding box center [998, 18] width 35 height 24
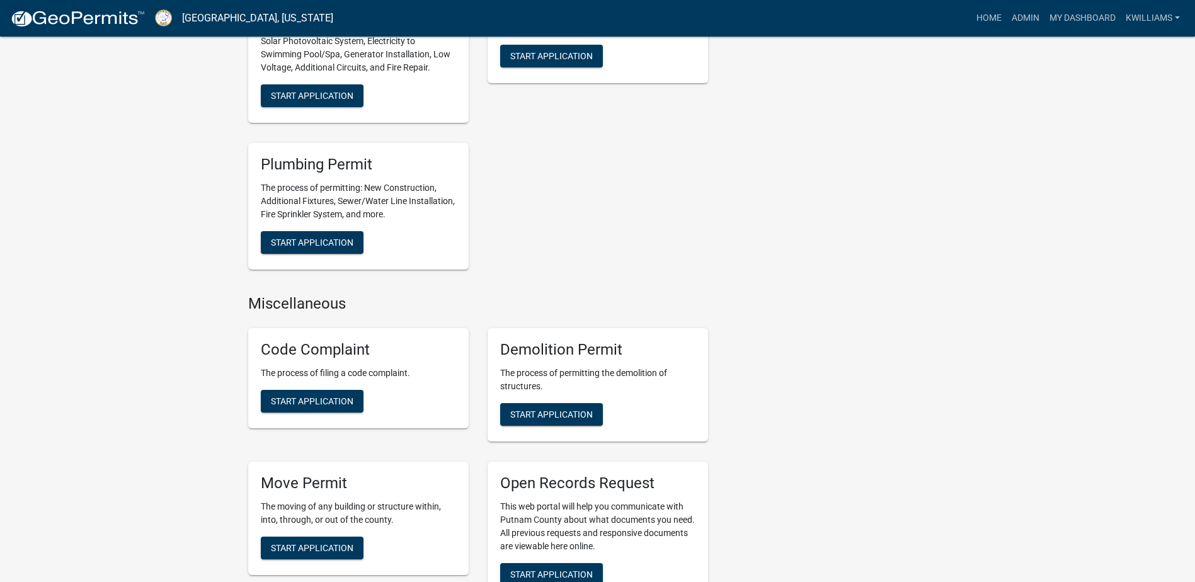
scroll to position [1008, 0]
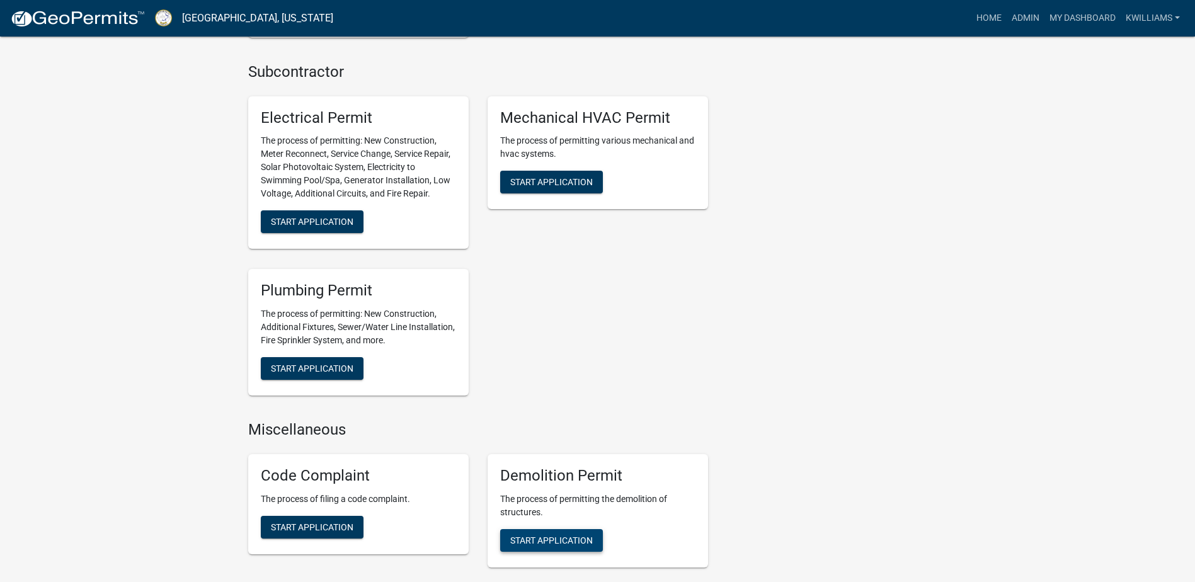
click at [544, 535] on span "Start Application" at bounding box center [551, 540] width 83 height 10
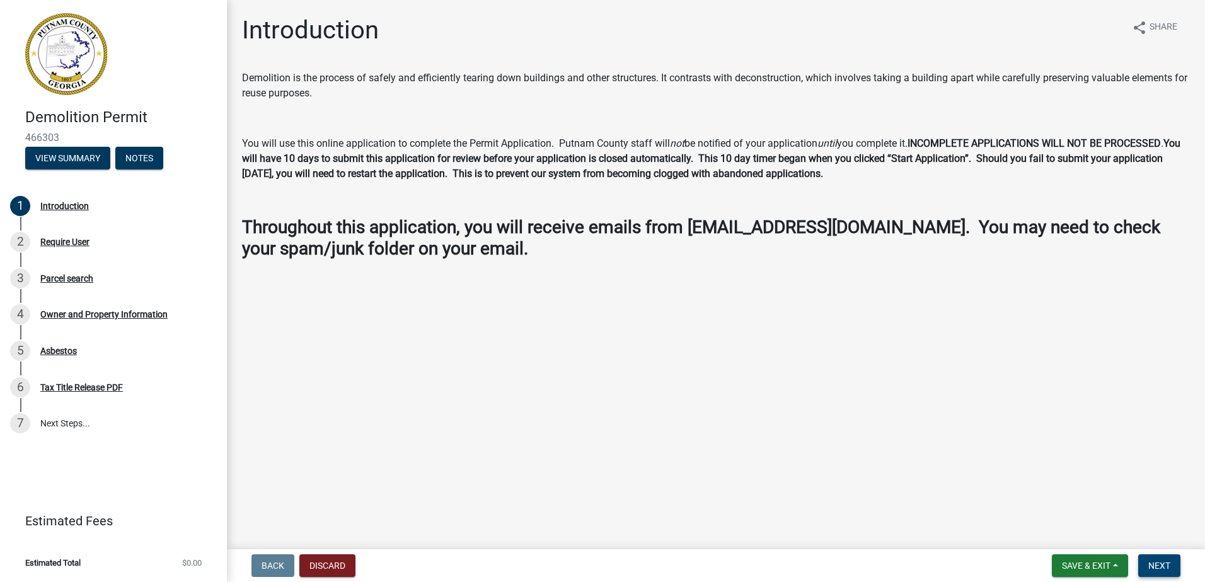
click at [1166, 572] on button "Next" at bounding box center [1159, 566] width 42 height 23
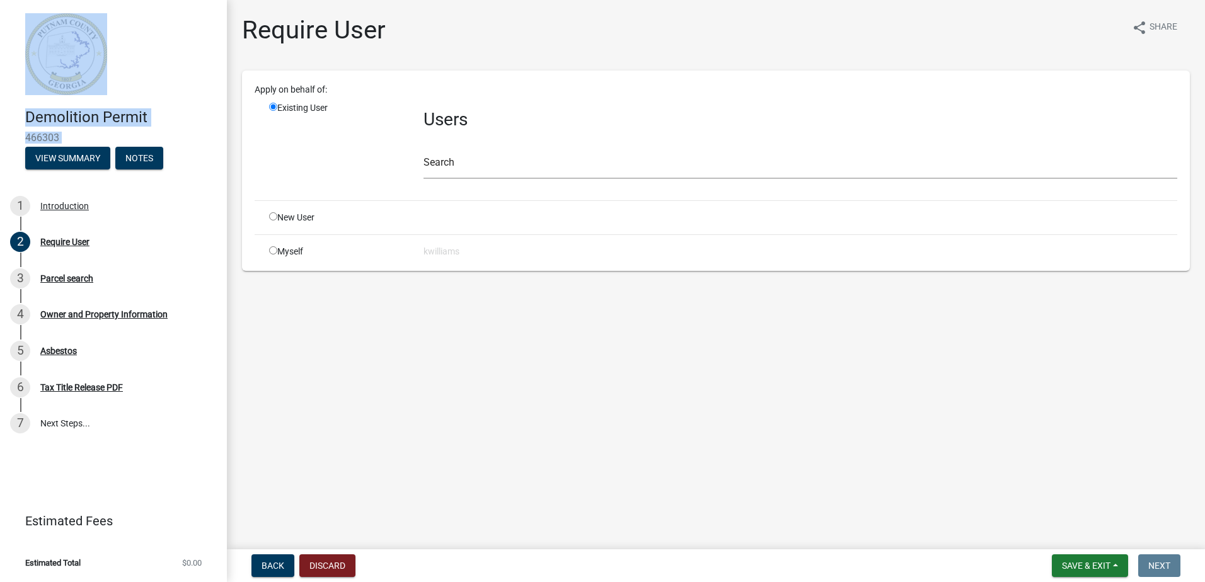
drag, startPoint x: 161, startPoint y: 101, endPoint x: 168, endPoint y: 166, distance: 65.8
click at [168, 166] on header "Demolition Permit 466303 View Summary Notes" at bounding box center [113, 91] width 227 height 183
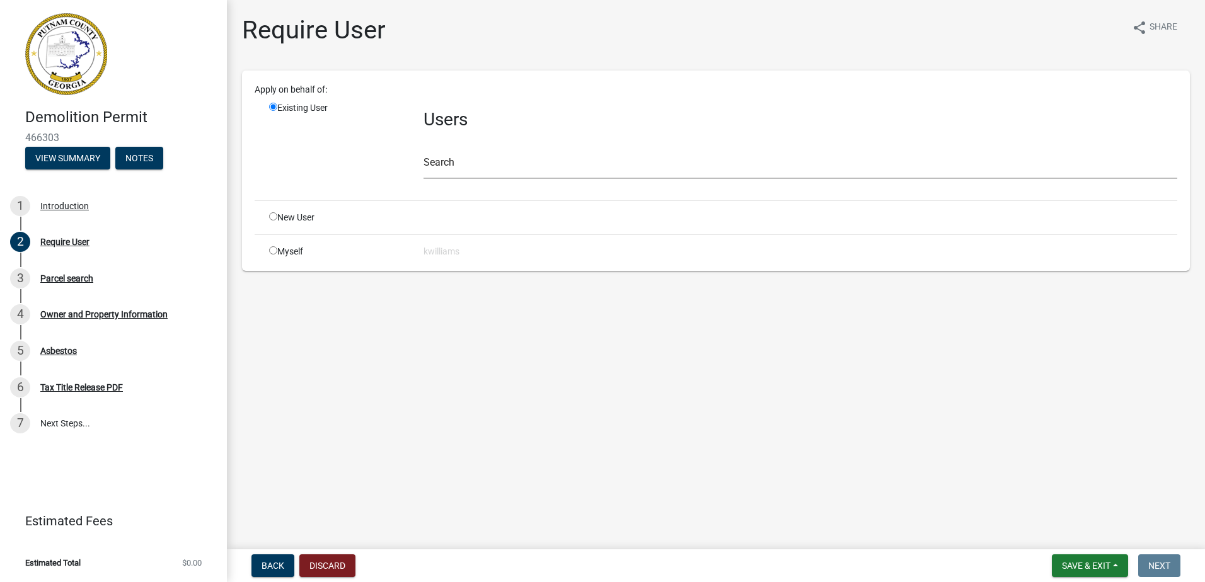
drag, startPoint x: 449, startPoint y: 331, endPoint x: 445, endPoint y: 316, distance: 15.1
click at [445, 316] on main "Require User share Share Apply on behalf of: Existing User Users Search New Use…" at bounding box center [716, 272] width 978 height 544
drag, startPoint x: 445, startPoint y: 316, endPoint x: 444, endPoint y: 165, distance: 151.2
click at [444, 165] on input "text" at bounding box center [800, 166] width 754 height 26
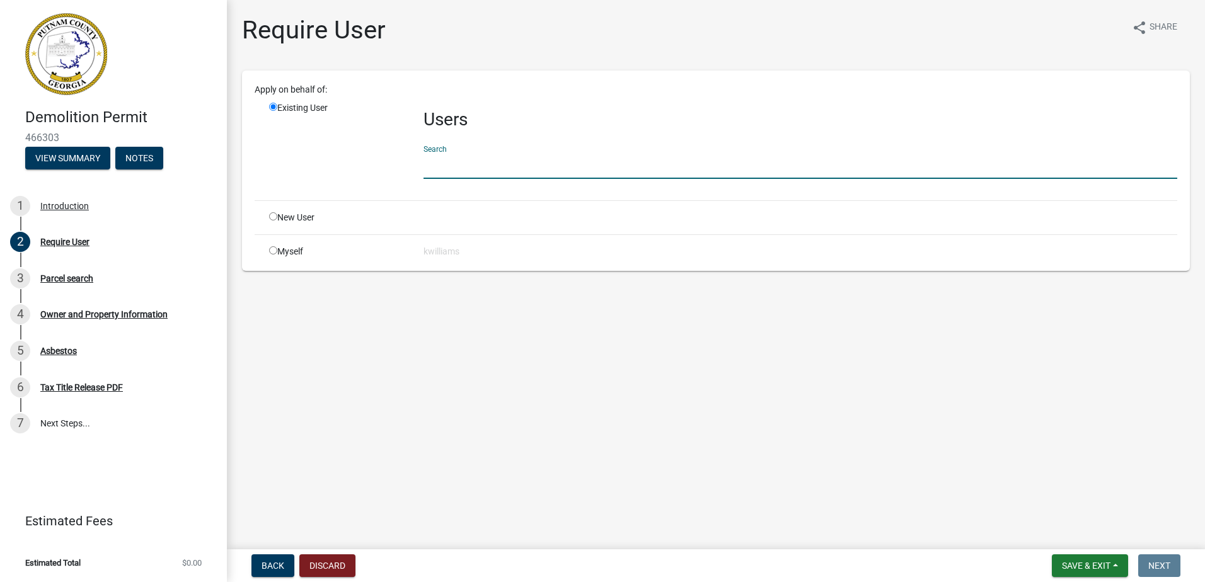
click at [444, 171] on input "text" at bounding box center [800, 166] width 754 height 26
type input "d"
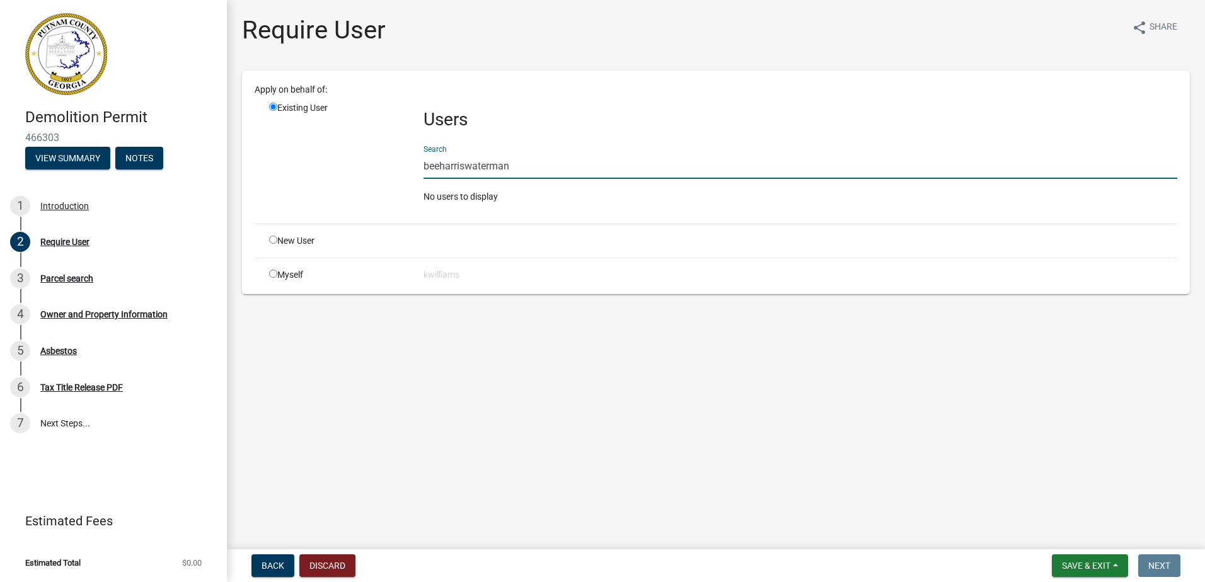
click at [526, 168] on input "beeharriswaterman" at bounding box center [800, 166] width 754 height 26
click at [391, 260] on div "Apply on behalf of: Existing User Users Search beeharriswaterman No users to di…" at bounding box center [716, 182] width 922 height 198
drag, startPoint x: 567, startPoint y: 165, endPoint x: 570, endPoint y: 182, distance: 17.2
click at [567, 166] on input "beeharriswaterman" at bounding box center [800, 166] width 754 height 26
type input "beeharris"
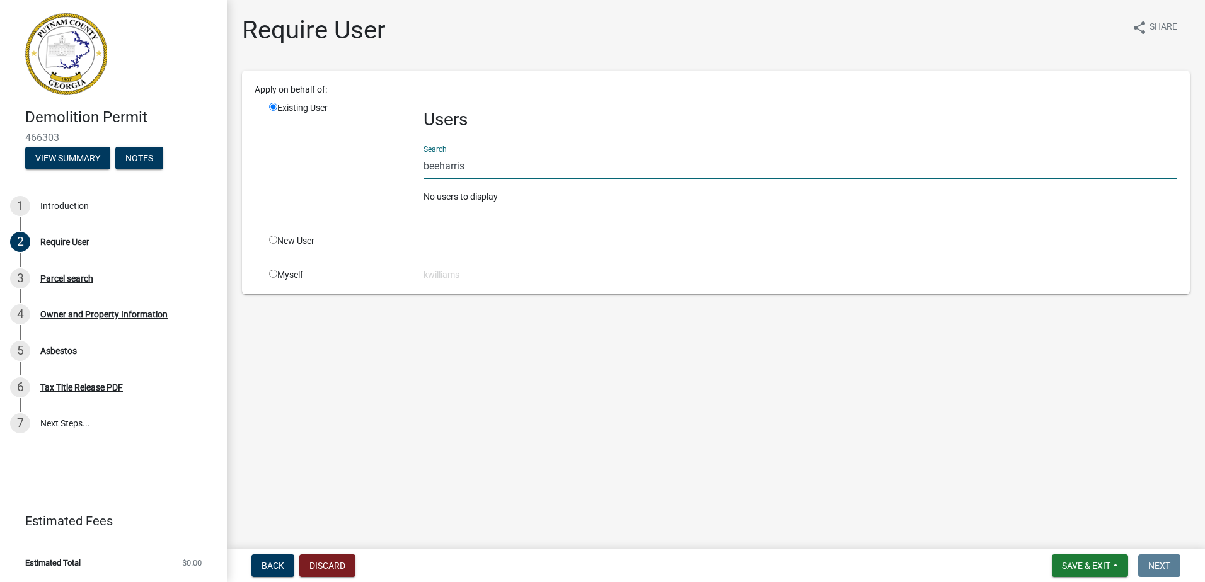
drag, startPoint x: 509, startPoint y: 154, endPoint x: 357, endPoint y: 189, distance: 156.5
click at [357, 189] on div "Existing User Users Search beeharris No users to display" at bounding box center [723, 157] width 927 height 112
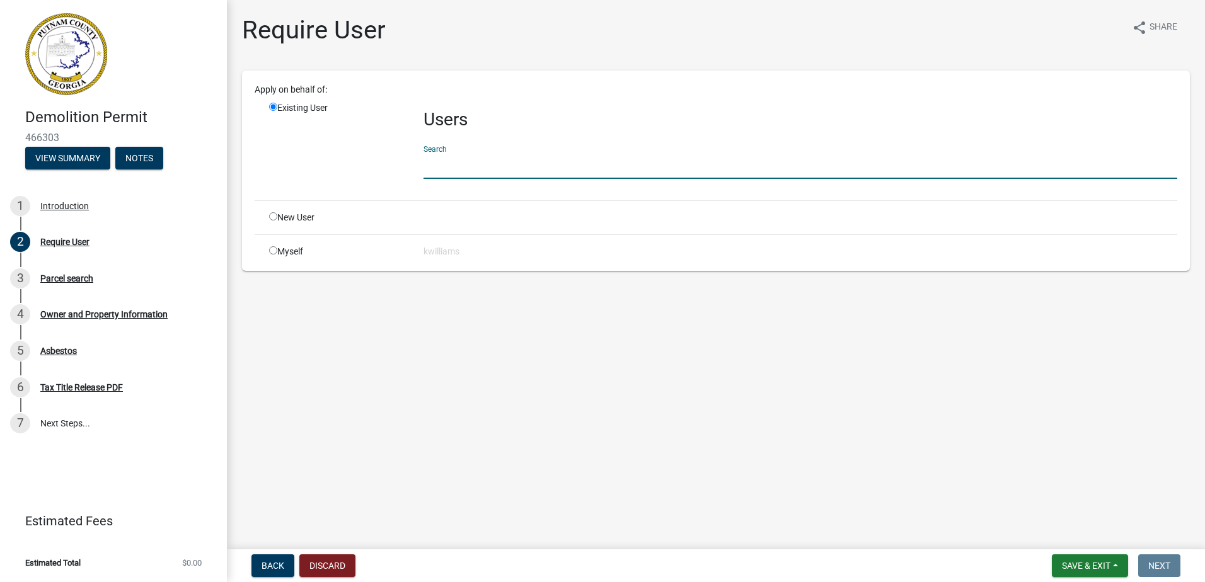
click at [469, 172] on input "text" at bounding box center [800, 166] width 754 height 26
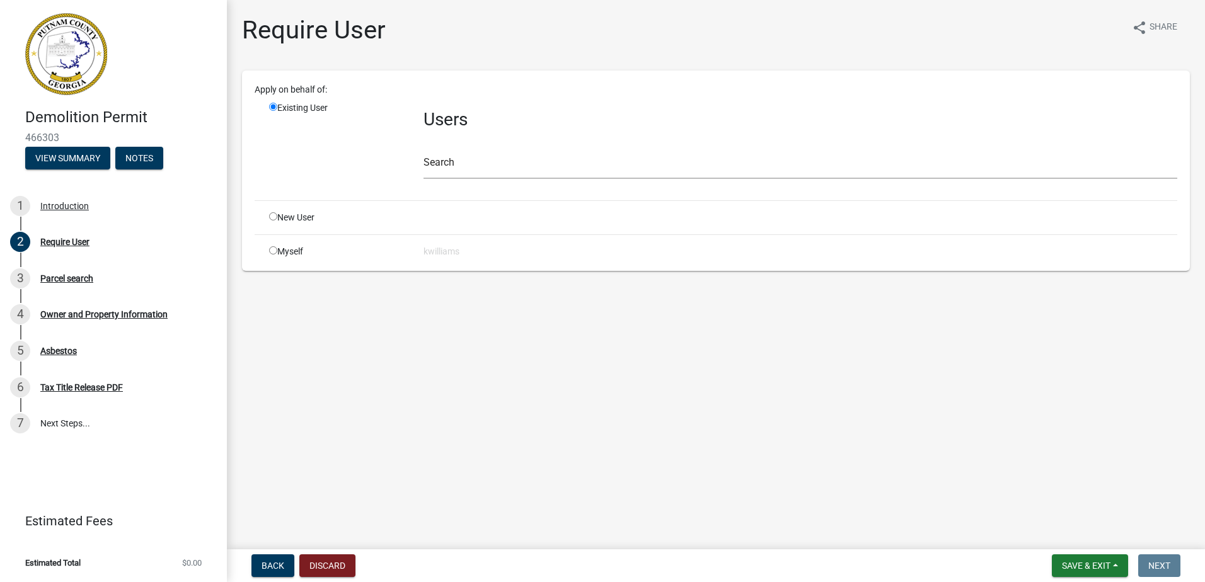
click at [425, 182] on div "Users Search" at bounding box center [800, 145] width 773 height 89
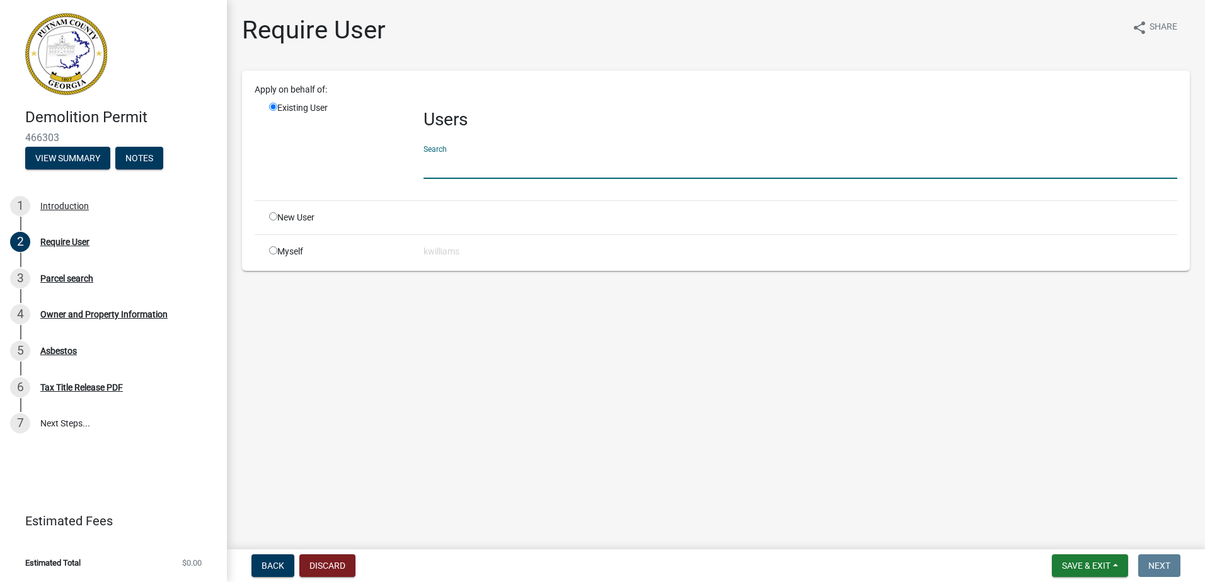
click at [456, 163] on input "text" at bounding box center [800, 166] width 754 height 26
click at [435, 168] on input "text" at bounding box center [800, 166] width 754 height 26
click at [440, 149] on div "Search" at bounding box center [800, 156] width 754 height 43
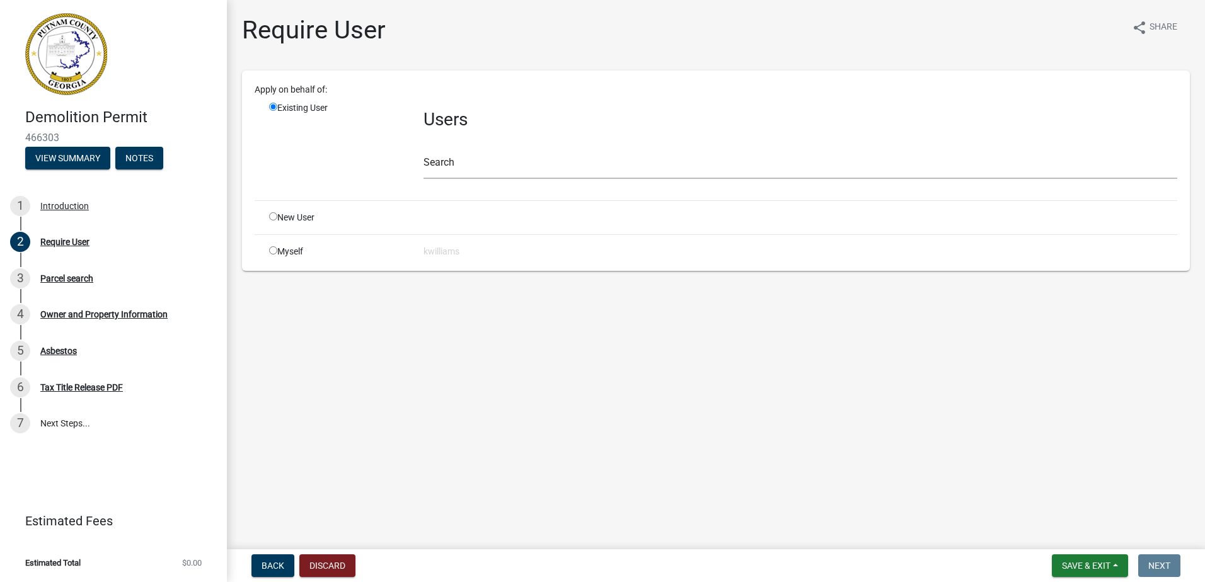
click at [273, 209] on div "Apply on behalf of: Existing User Users Search New User Myself kwilliams" at bounding box center [716, 170] width 922 height 175
click at [476, 194] on div "Apply on behalf of: Existing User Users Search New User Myself kwilliams" at bounding box center [716, 170] width 922 height 175
click at [457, 205] on div "Apply on behalf of: Existing User Users Search New User Myself kwilliams" at bounding box center [716, 170] width 922 height 175
drag, startPoint x: 451, startPoint y: 175, endPoint x: 438, endPoint y: 195, distance: 23.8
click at [444, 183] on div "Users Search" at bounding box center [800, 145] width 773 height 89
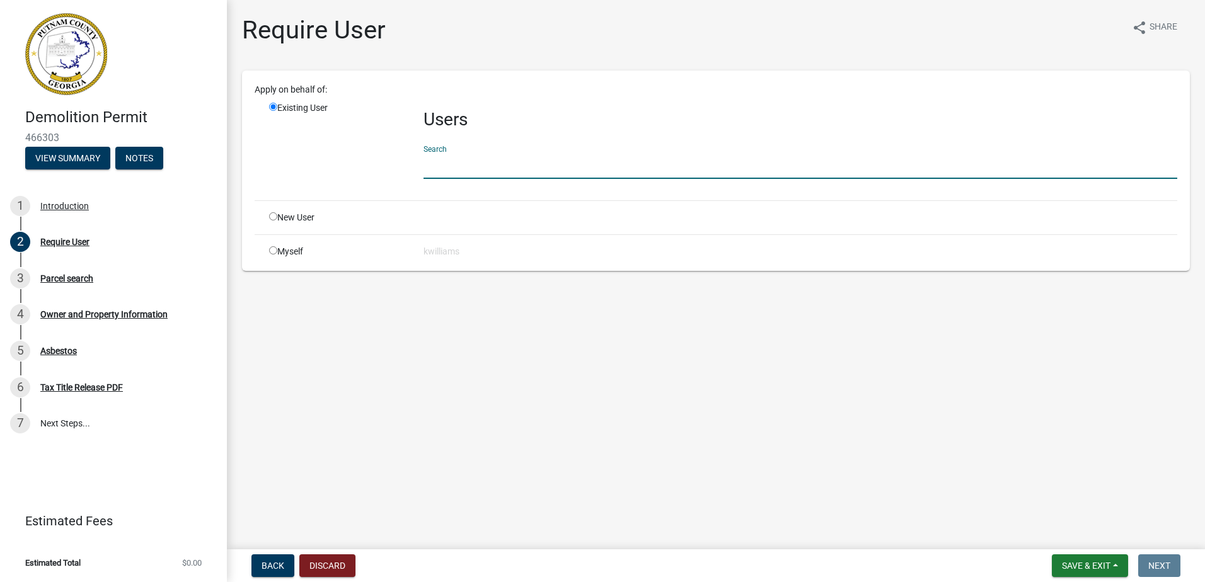
click at [408, 214] on div "New User" at bounding box center [337, 217] width 154 height 13
click at [482, 162] on input "text" at bounding box center [800, 166] width 754 height 26
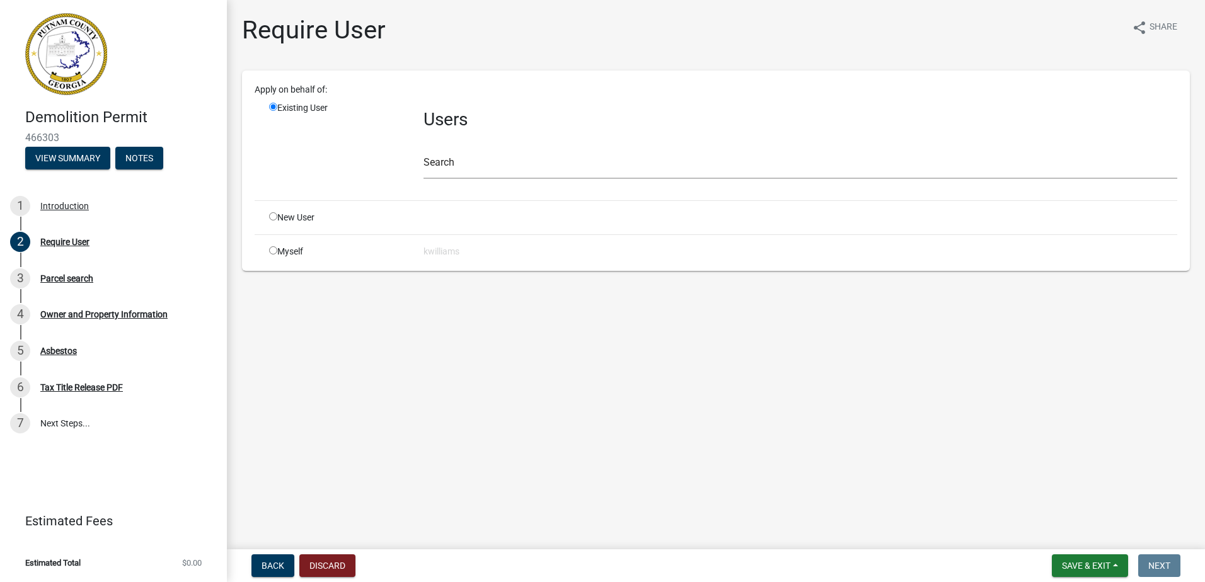
click at [478, 142] on div "Search" at bounding box center [800, 156] width 754 height 43
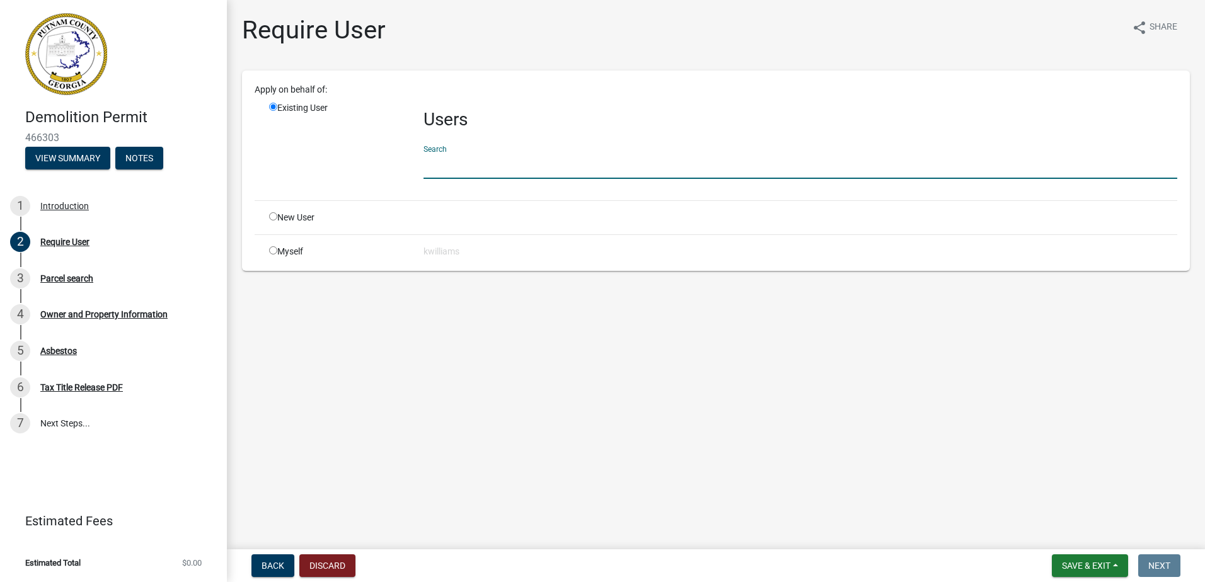
click at [464, 162] on input "text" at bounding box center [800, 166] width 754 height 26
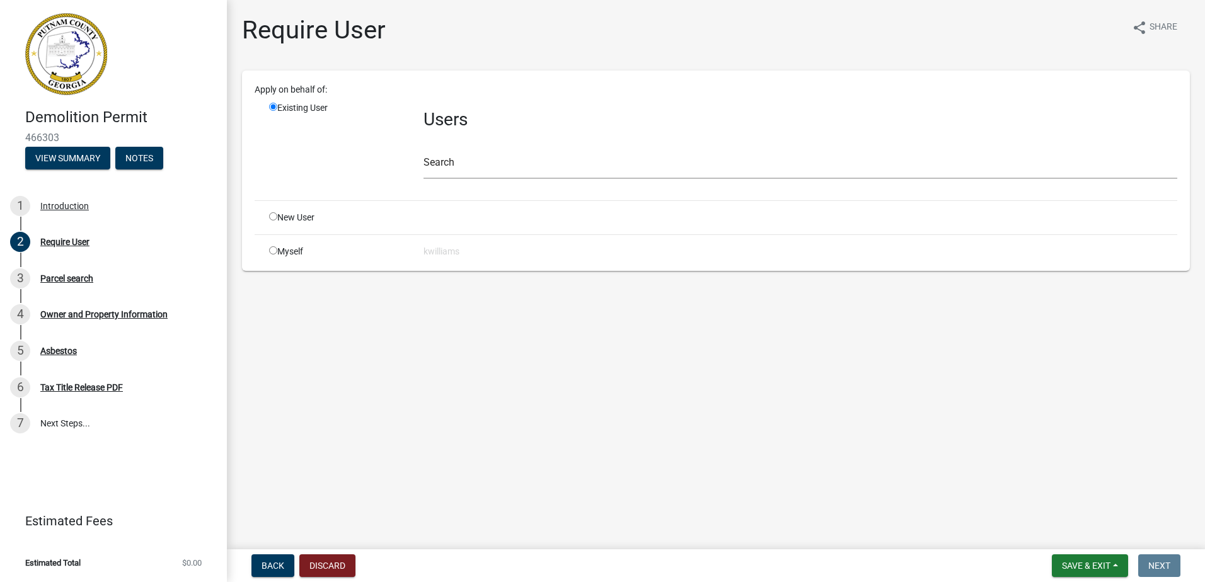
click at [422, 161] on div "Users Search" at bounding box center [800, 145] width 773 height 89
click at [450, 160] on input "text" at bounding box center [800, 166] width 754 height 26
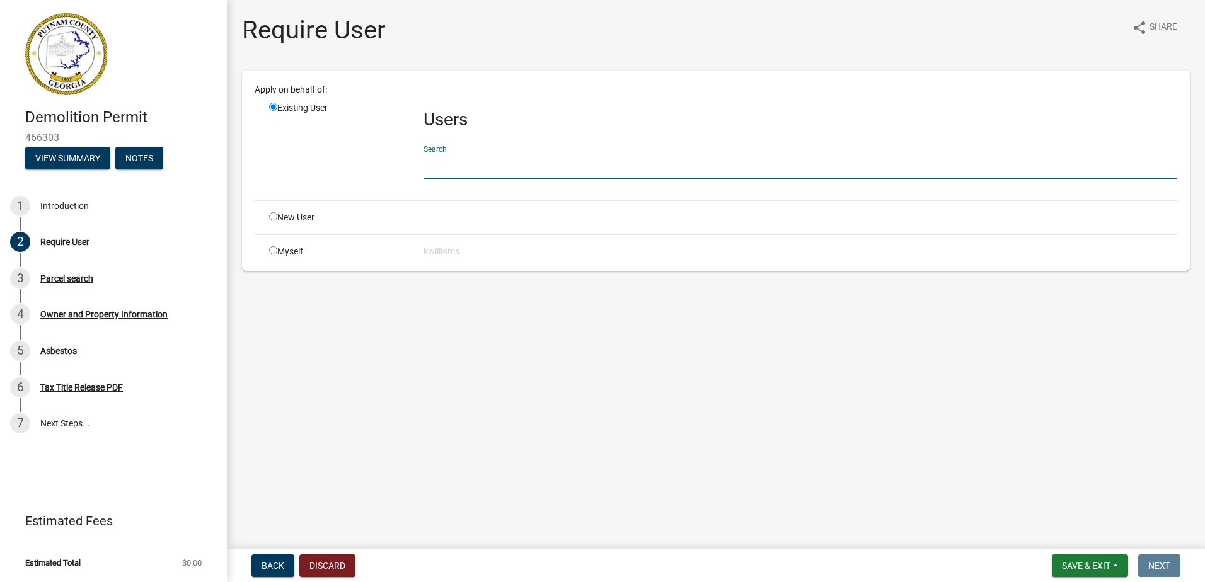
click at [445, 166] on input "text" at bounding box center [800, 166] width 754 height 26
click at [444, 166] on input "text" at bounding box center [800, 166] width 754 height 26
type input "rharris"
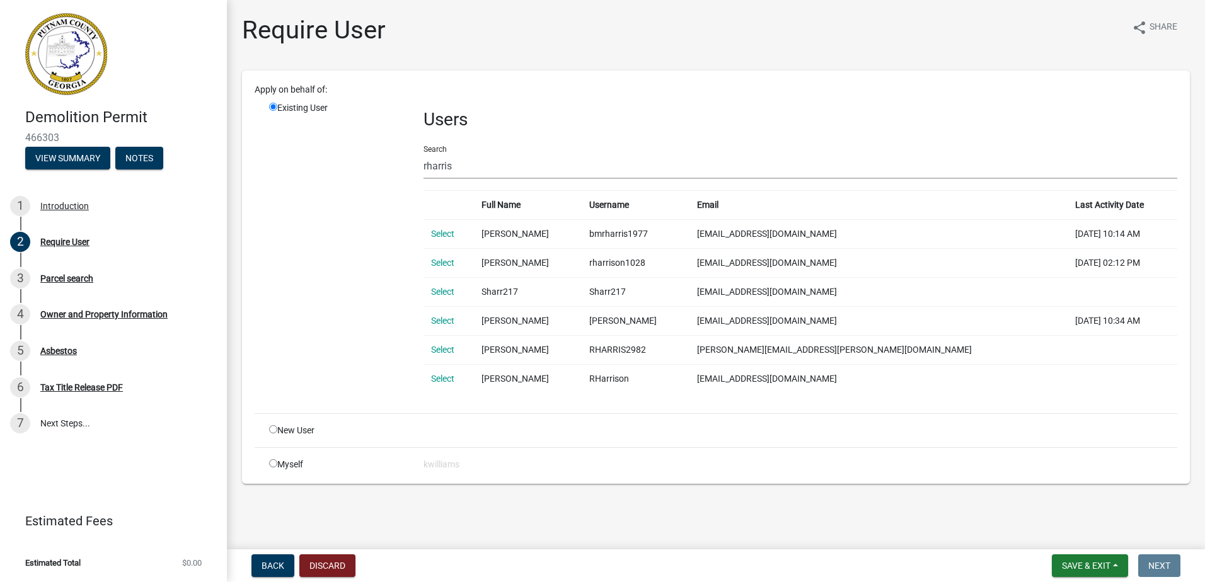
click at [279, 437] on div "Apply on behalf of: Existing User Users Search rharris Full Name Username Email…" at bounding box center [716, 277] width 922 height 388
click at [273, 428] on input "radio" at bounding box center [273, 429] width 8 height 8
radio input "true"
radio input "false"
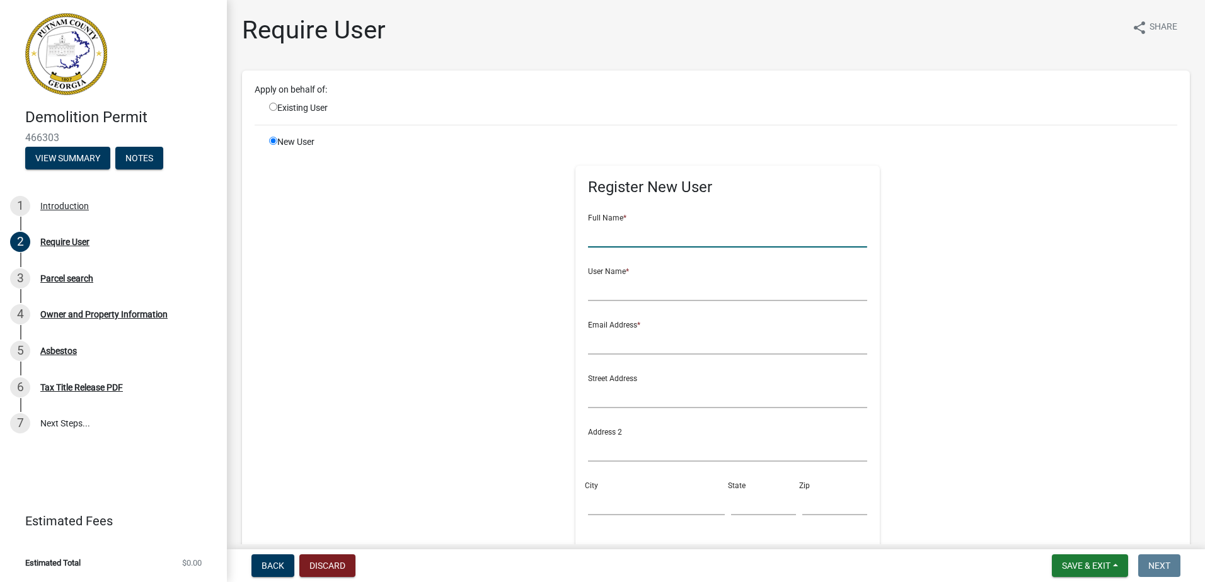
click at [629, 222] on input "text" at bounding box center [727, 235] width 279 height 26
type input "Robert Harris"
type input "rharris"
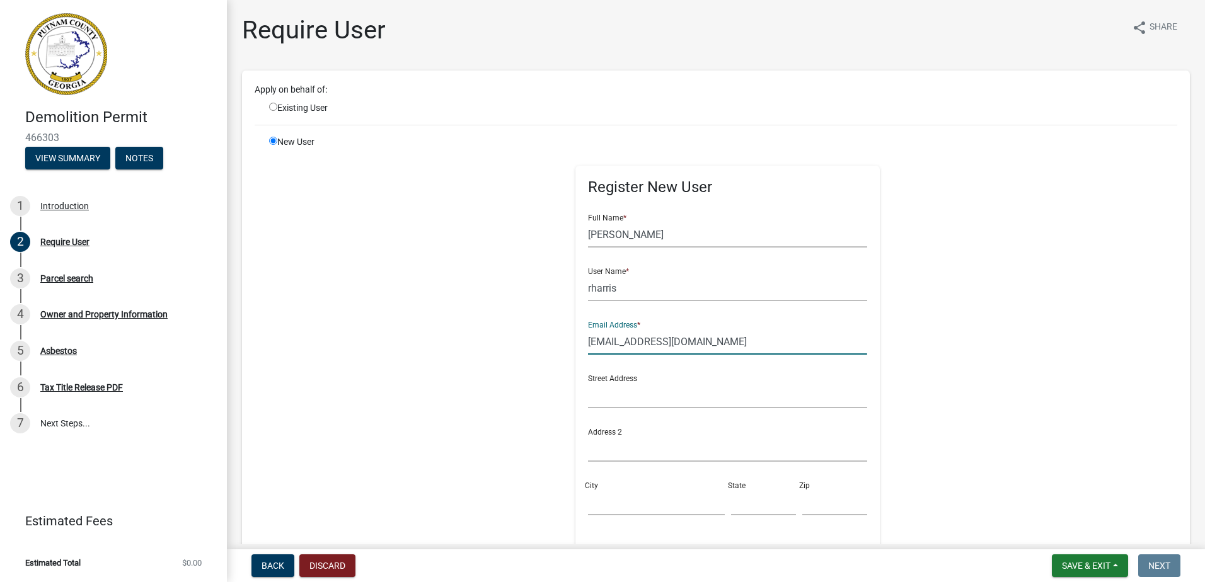
type input "beeharriswaterman@gmail.com"
type input "2"
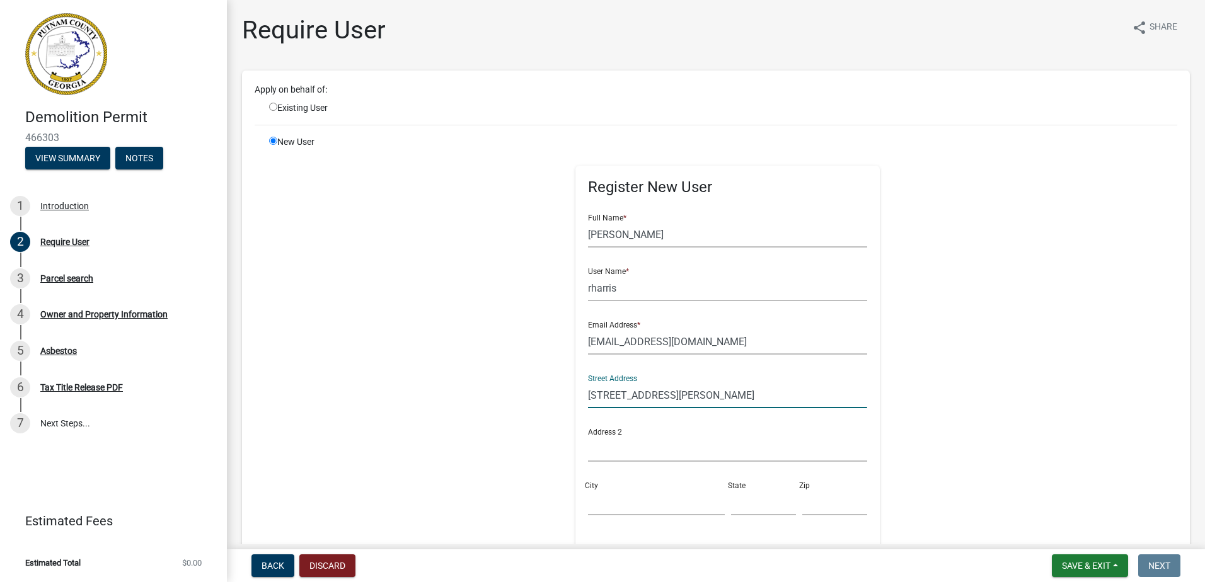
click at [696, 390] on input "317 Gray RD" at bounding box center [727, 395] width 279 height 26
click at [696, 389] on input "317 Gray RD" at bounding box center [727, 395] width 279 height 26
click at [677, 392] on input "317 Gray RD" at bounding box center [727, 395] width 279 height 26
click at [642, 396] on input "317 Gray RD" at bounding box center [727, 395] width 279 height 26
click at [632, 394] on input "317 Gray RD" at bounding box center [727, 395] width 279 height 26
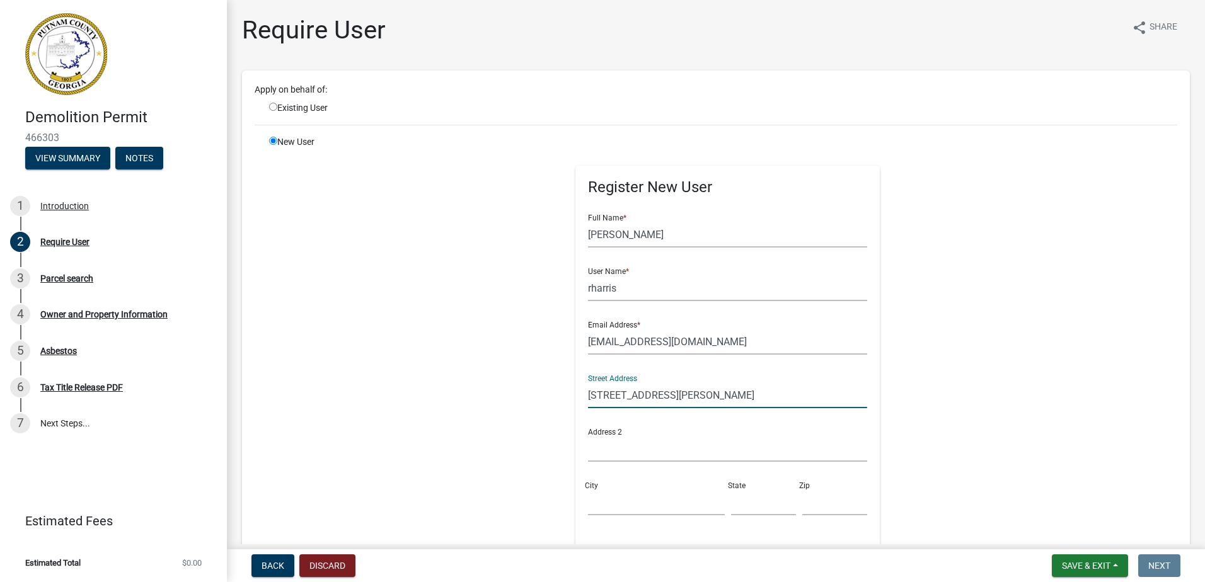
click at [633, 394] on input "317 Gray RD" at bounding box center [727, 395] width 279 height 26
drag, startPoint x: 641, startPoint y: 401, endPoint x: 629, endPoint y: 393, distance: 14.5
click at [636, 399] on input "317 Gray RD" at bounding box center [727, 395] width 279 height 26
click at [628, 393] on input "317 Gray RD" at bounding box center [727, 395] width 279 height 26
drag, startPoint x: 597, startPoint y: 410, endPoint x: 598, endPoint y: 425, distance: 15.8
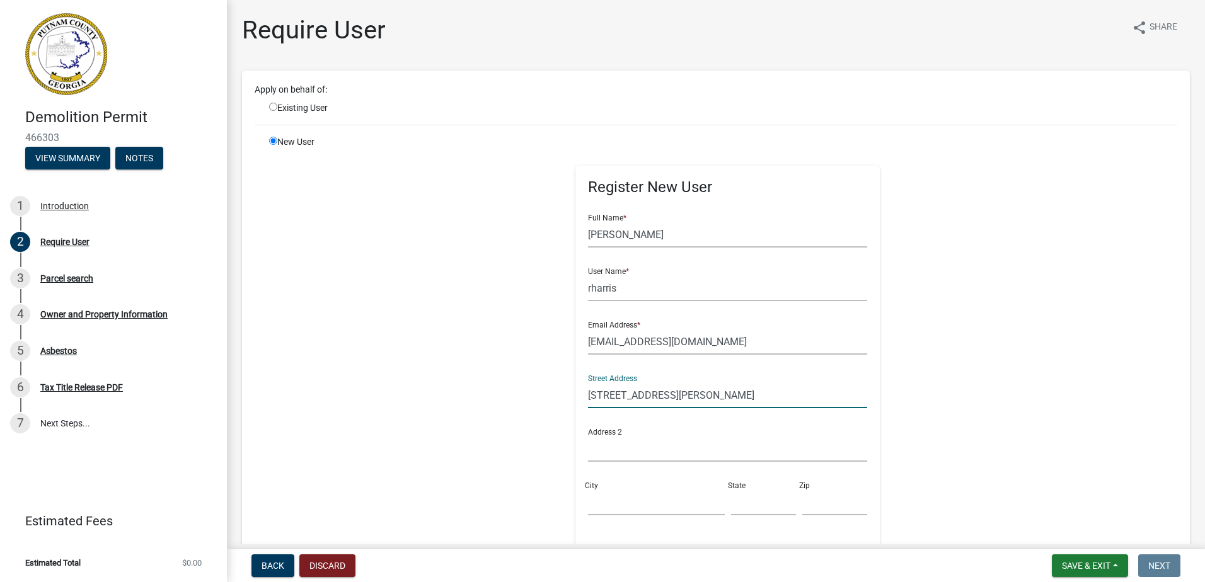
click at [597, 415] on div "Street Address 317 Gray RD" at bounding box center [727, 392] width 285 height 54
drag, startPoint x: 608, startPoint y: 456, endPoint x: 607, endPoint y: 444, distance: 12.7
click at [608, 455] on input "text" at bounding box center [727, 449] width 279 height 26
click at [588, 383] on input "317 Gray RD" at bounding box center [727, 395] width 279 height 26
click at [588, 399] on input "317 Gray RD" at bounding box center [727, 395] width 279 height 26
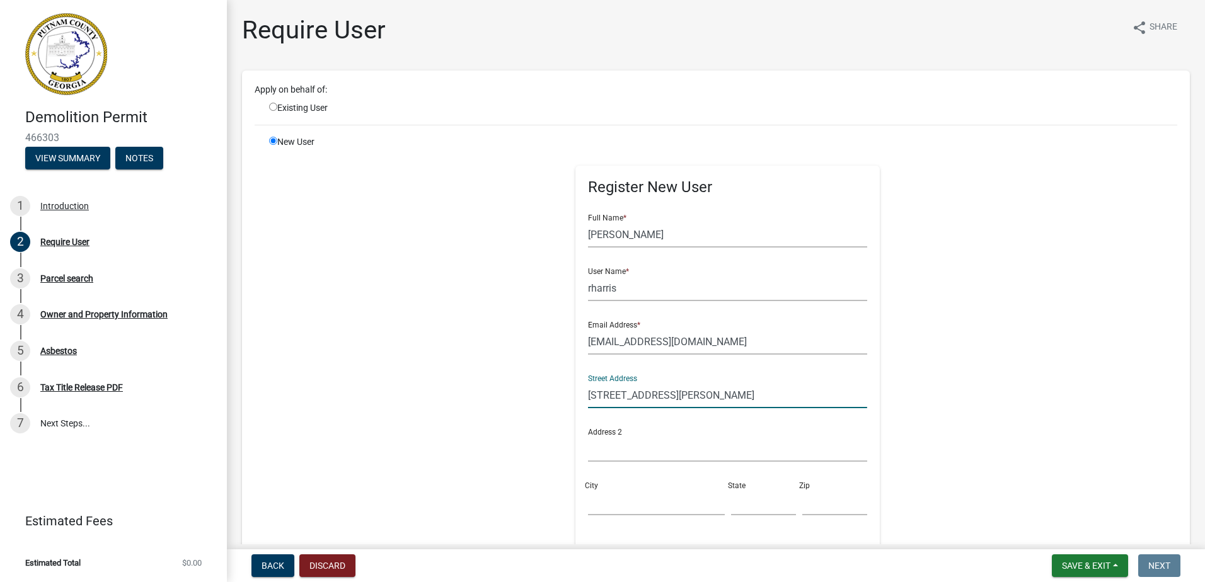
drag, startPoint x: 597, startPoint y: 396, endPoint x: 647, endPoint y: 395, distance: 50.4
click at [647, 395] on input "317 Gray RD" at bounding box center [727, 395] width 279 height 26
click at [647, 394] on input "317 Gray RD" at bounding box center [727, 395] width 279 height 26
click at [675, 380] on div "Street Address 317 Gray RD" at bounding box center [727, 386] width 279 height 43
click at [634, 397] on input "317 Gray RD" at bounding box center [727, 395] width 279 height 26
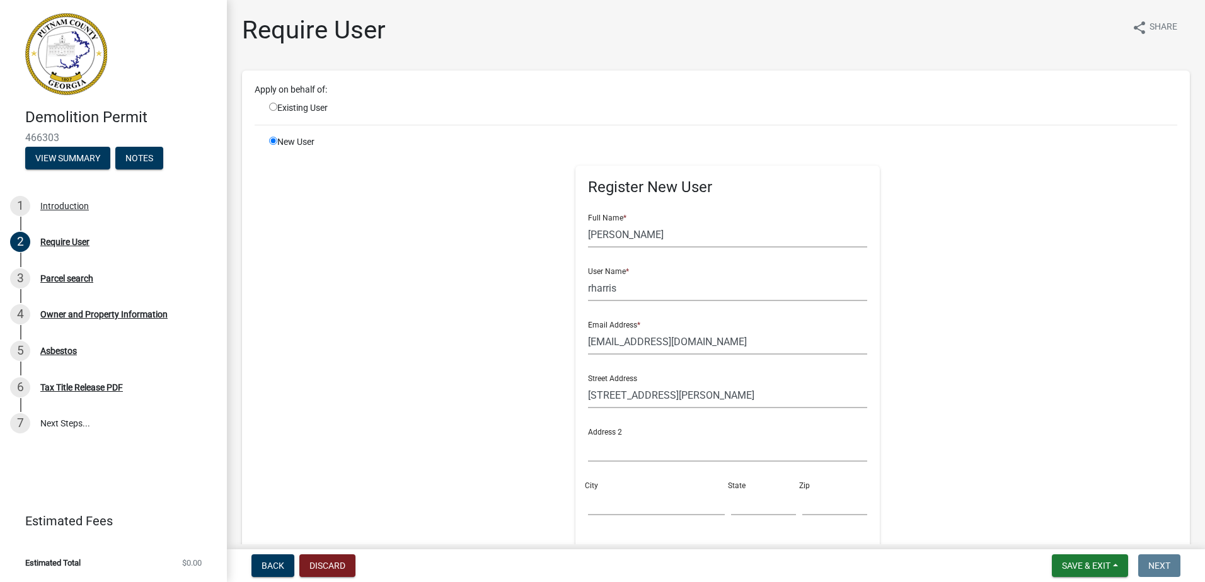
drag, startPoint x: 613, startPoint y: 488, endPoint x: 618, endPoint y: 453, distance: 35.6
click at [613, 486] on div "City" at bounding box center [656, 493] width 142 height 43
click at [618, 440] on input "text" at bounding box center [727, 449] width 279 height 26
drag, startPoint x: 618, startPoint y: 440, endPoint x: 611, endPoint y: 454, distance: 15.8
click at [614, 447] on input "text" at bounding box center [727, 449] width 279 height 26
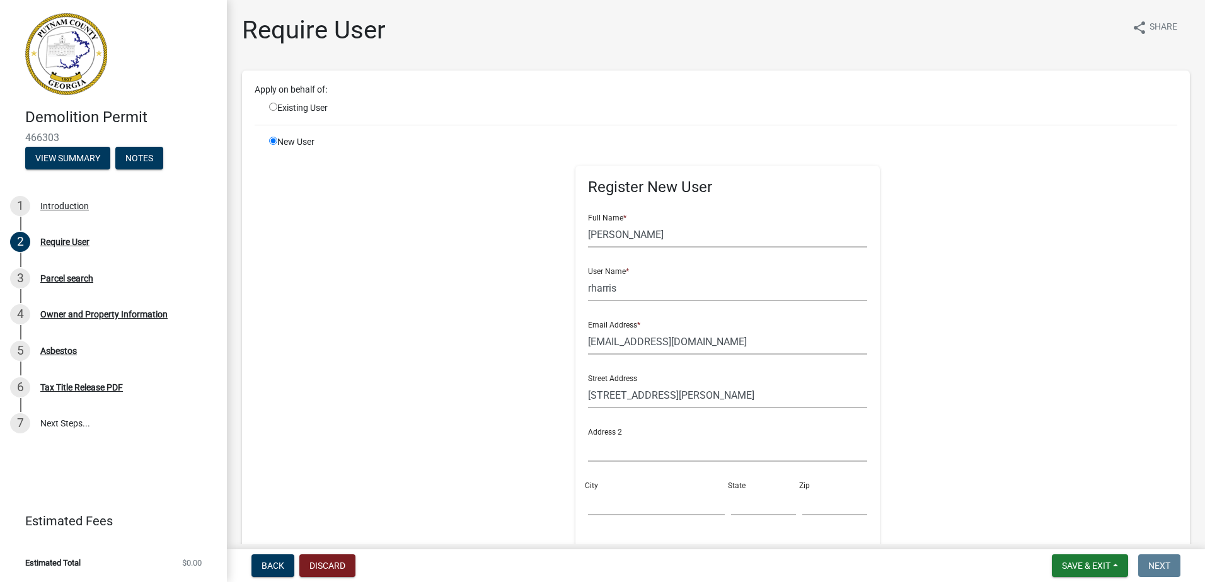
drag, startPoint x: 593, startPoint y: 485, endPoint x: 596, endPoint y: 500, distance: 14.8
click at [592, 488] on div "City" at bounding box center [656, 493] width 142 height 43
click at [597, 500] on input "City" at bounding box center [656, 503] width 136 height 26
click at [980, 404] on div "Register New User Full Name * Robert Harris User Name * rharris Email Address *…" at bounding box center [728, 418] width 646 height 567
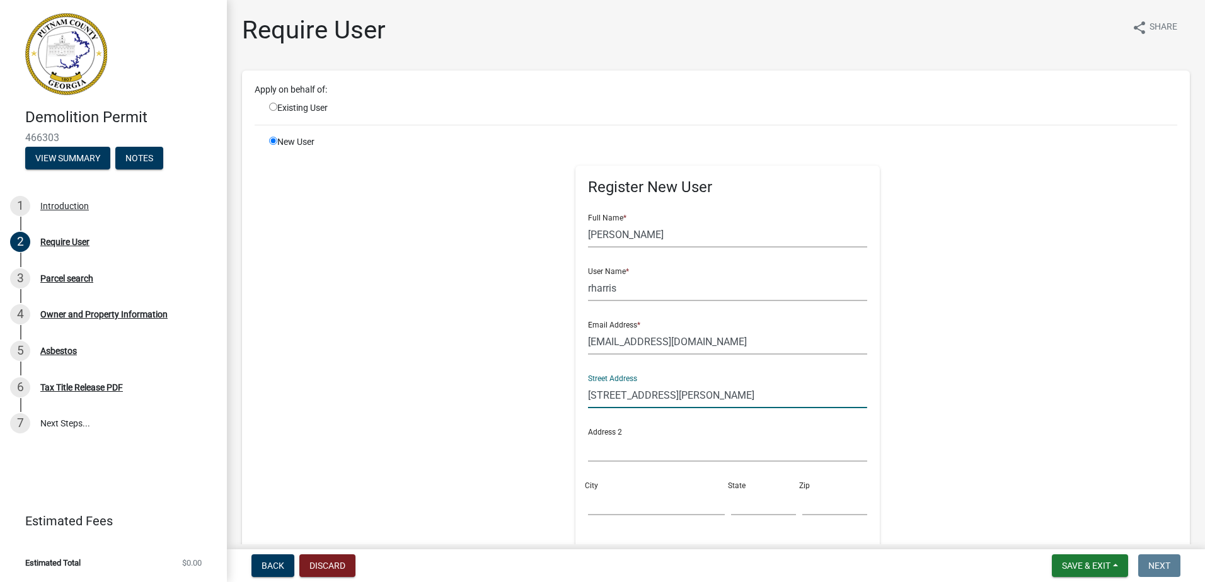
drag, startPoint x: 1072, startPoint y: 474, endPoint x: 739, endPoint y: 397, distance: 342.2
click at [739, 397] on input "317 Gray RD" at bounding box center [727, 395] width 279 height 26
type input "317 Gray Rd"
type input "W"
type input "Eatonton"
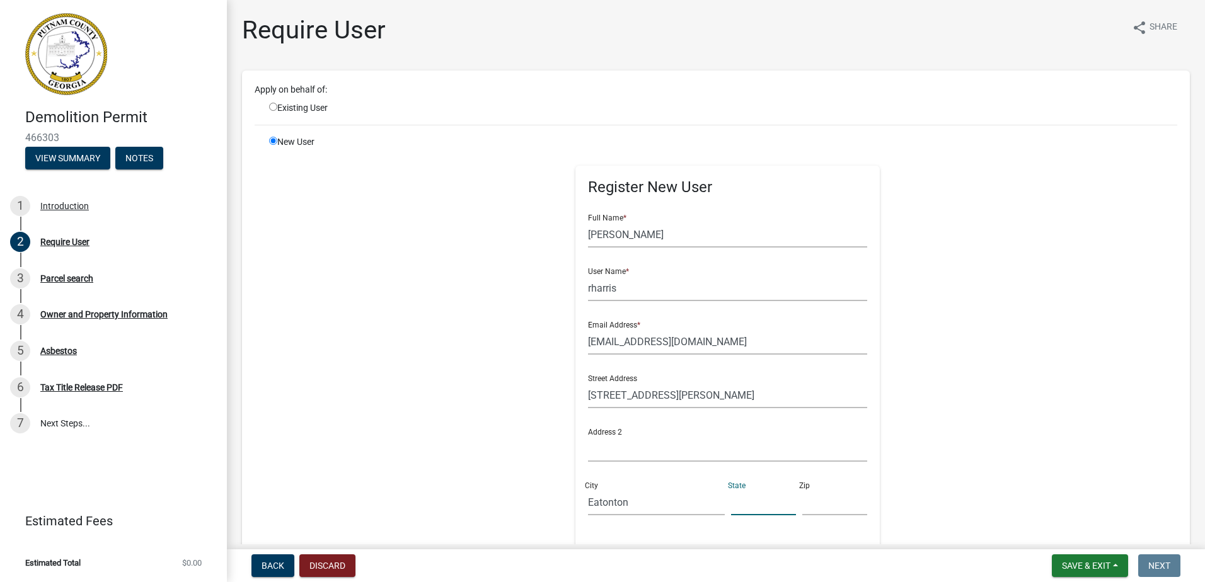
click at [735, 505] on input "text" at bounding box center [763, 503] width 65 height 26
type input "GA"
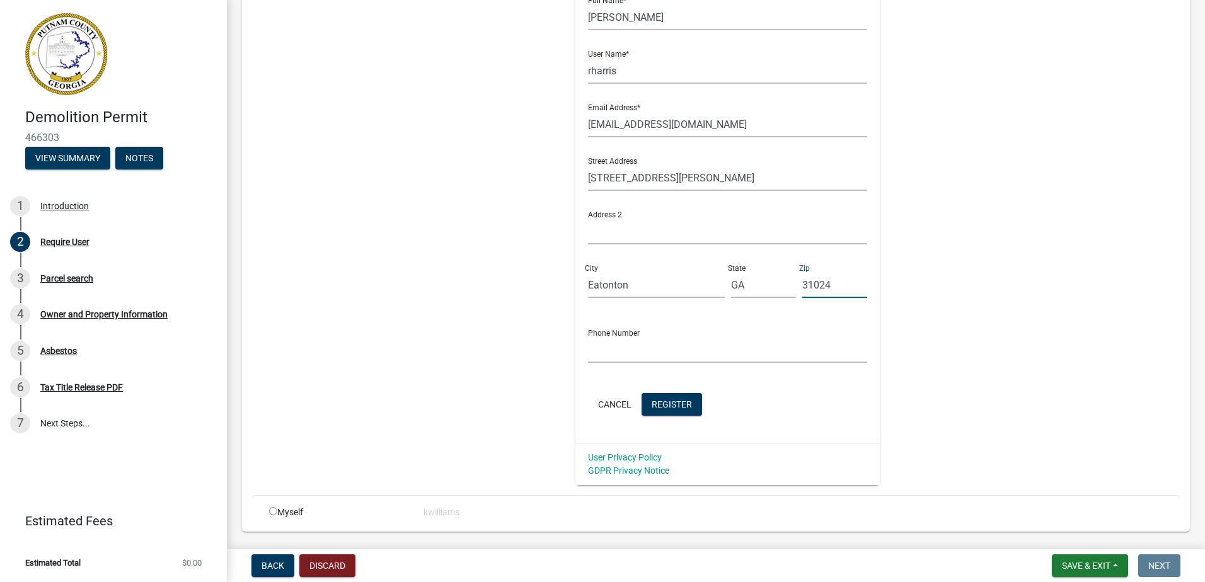
scroll to position [252, 0]
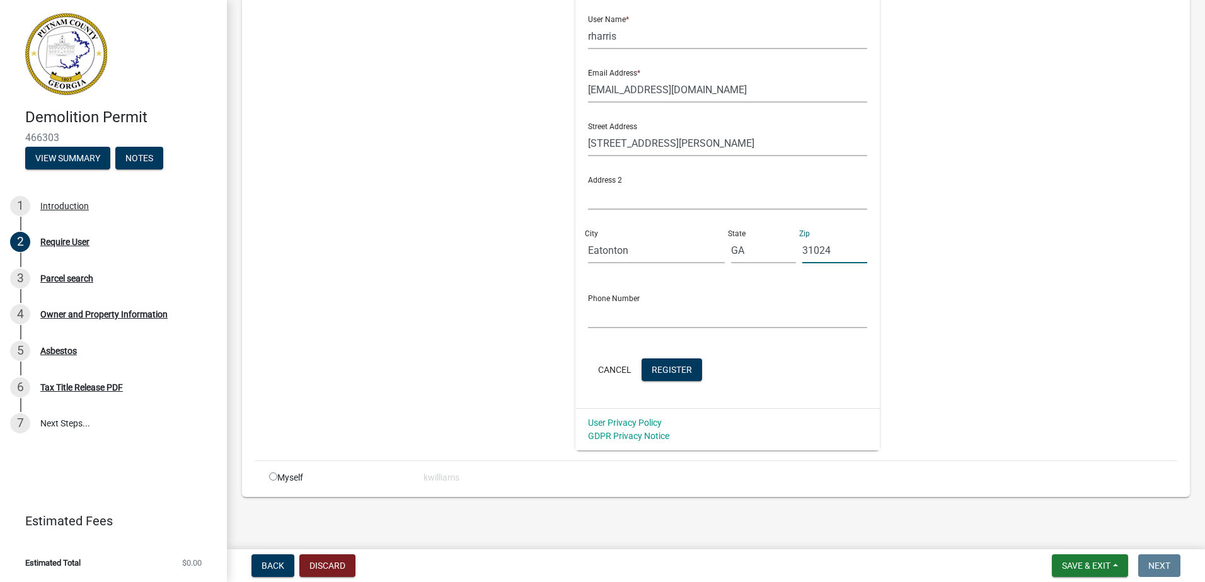
type input "31024"
click at [646, 313] on input "text" at bounding box center [727, 315] width 279 height 26
type input "706-816-0571"
click at [673, 376] on button "Register" at bounding box center [671, 368] width 60 height 23
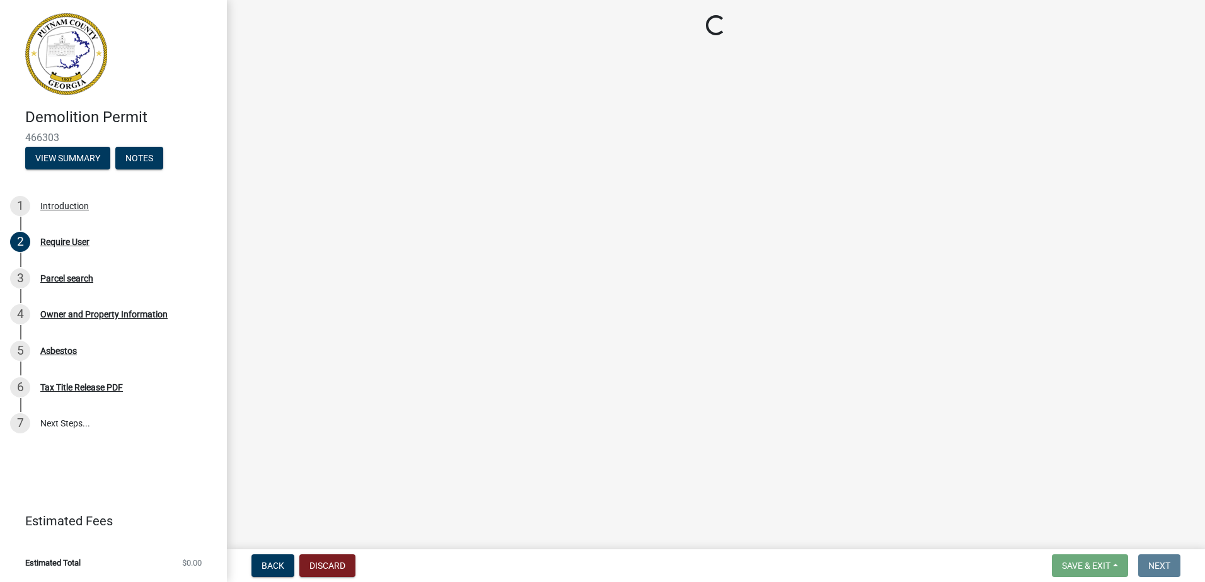
scroll to position [0, 0]
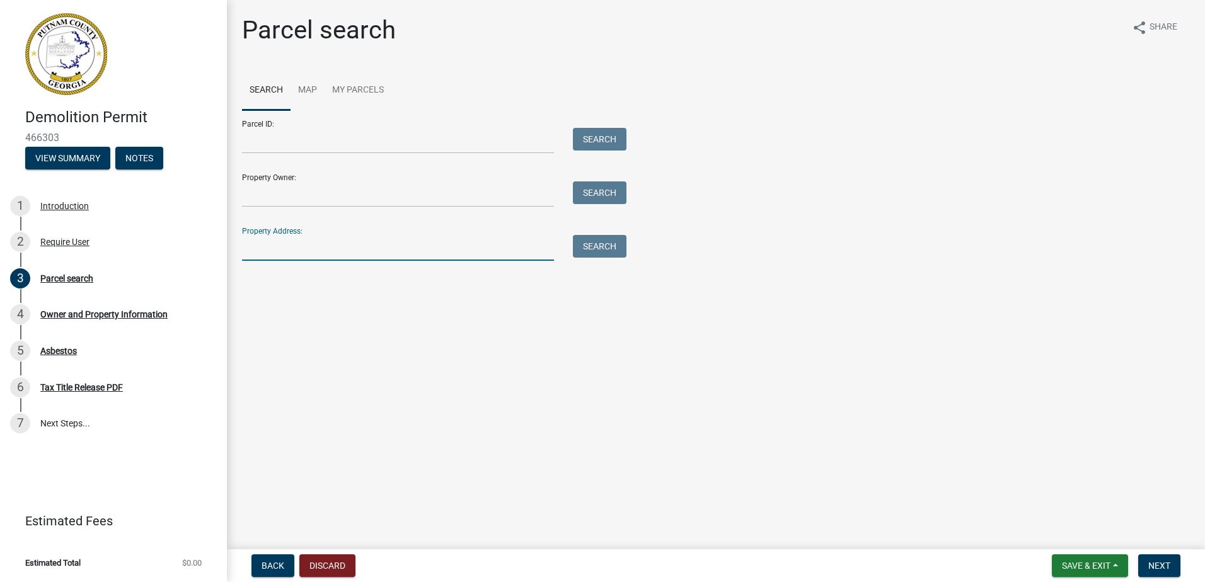
click at [258, 252] on input "Property Address:" at bounding box center [398, 248] width 312 height 26
type input "3"
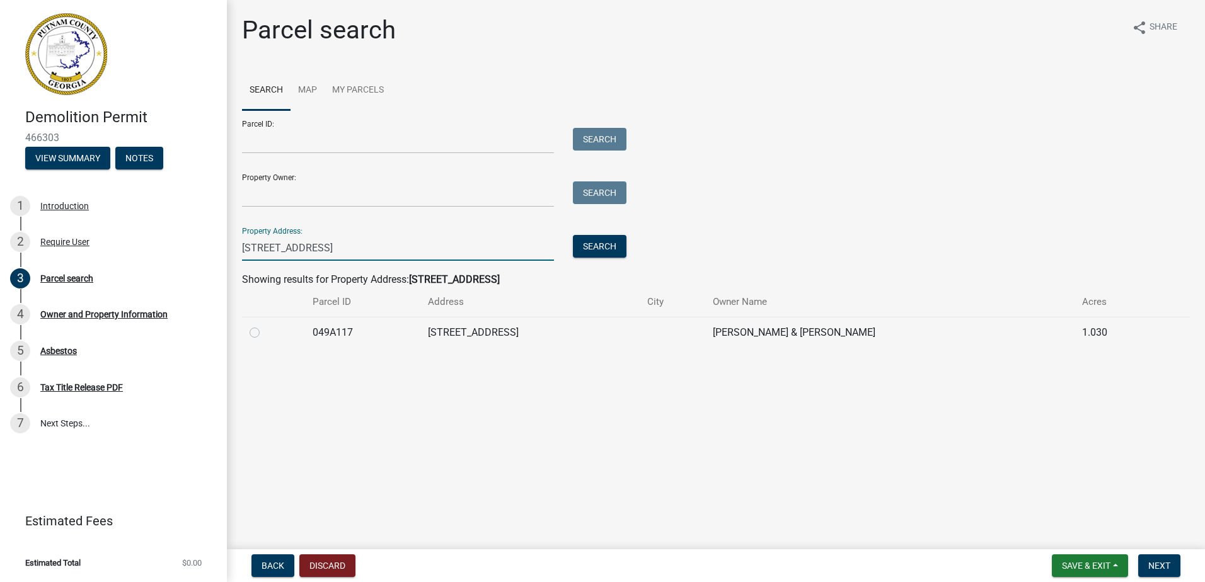
type input "291 loblolly dr"
click at [265, 325] on label at bounding box center [265, 325] width 0 height 0
click at [265, 331] on input "radio" at bounding box center [269, 329] width 8 height 8
radio input "true"
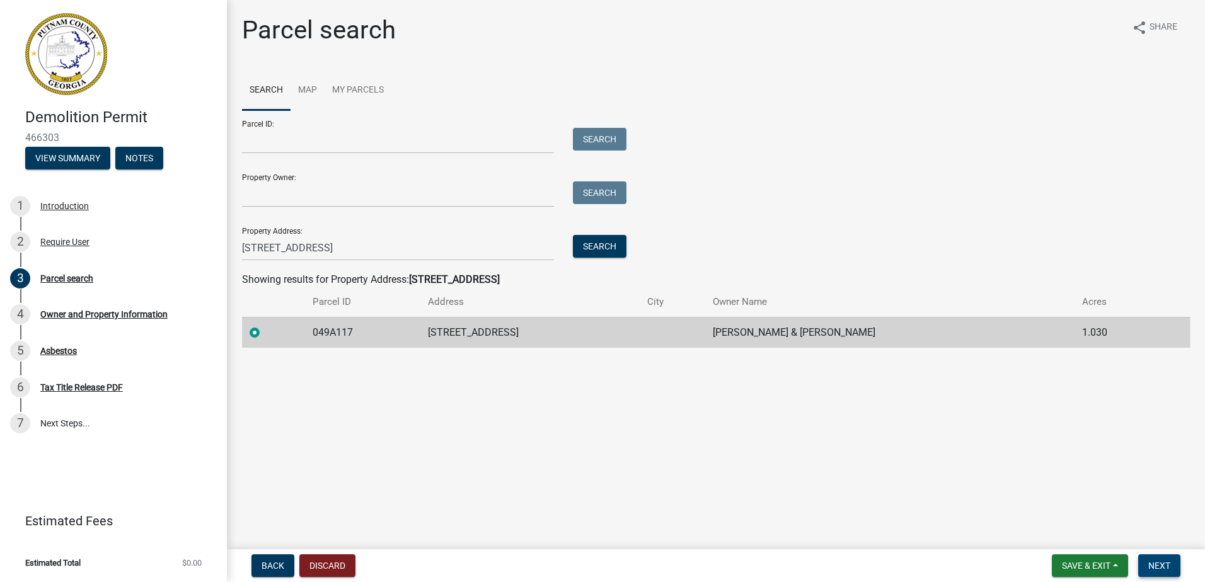
click at [1146, 562] on button "Next" at bounding box center [1159, 566] width 42 height 23
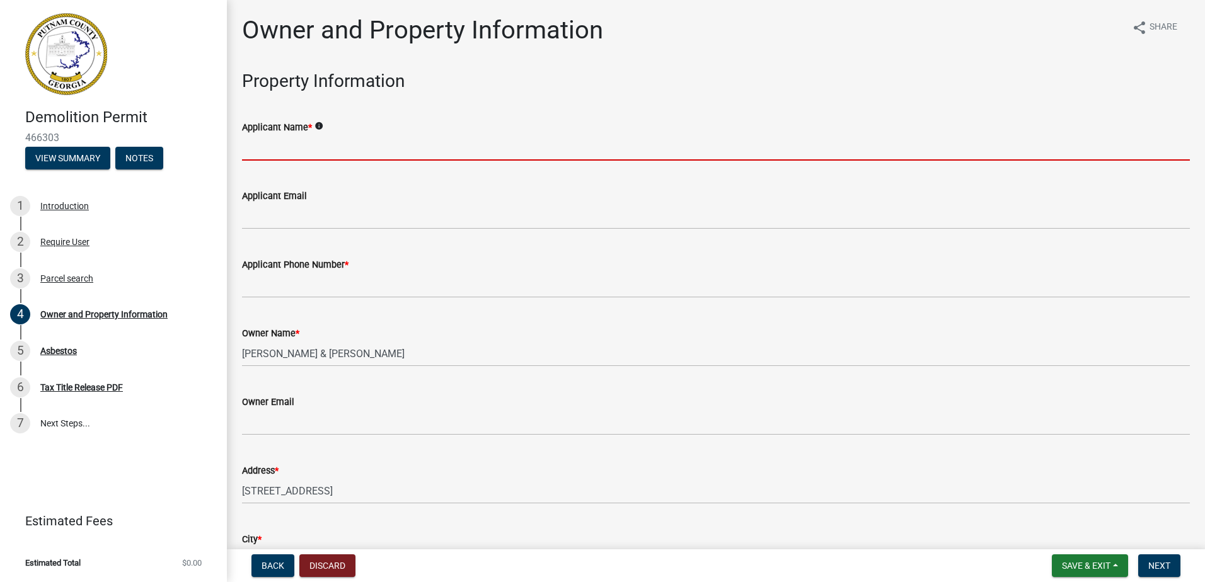
click at [354, 135] on input "Applicant Name *" at bounding box center [716, 148] width 948 height 26
type input "r"
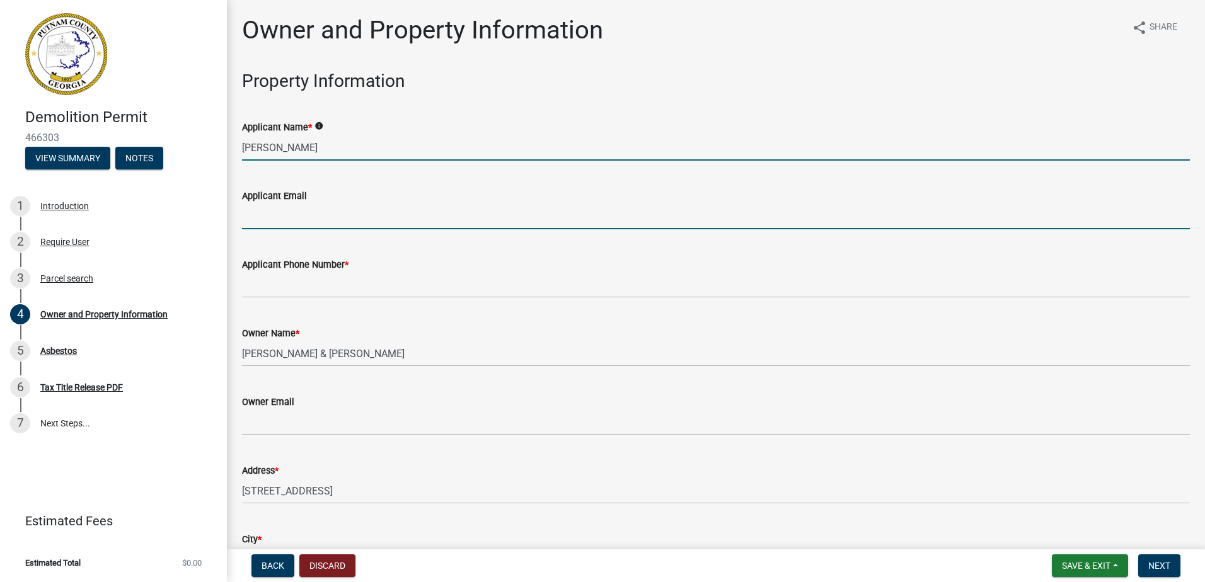
click at [330, 158] on input "Robert Harris" at bounding box center [716, 148] width 948 height 26
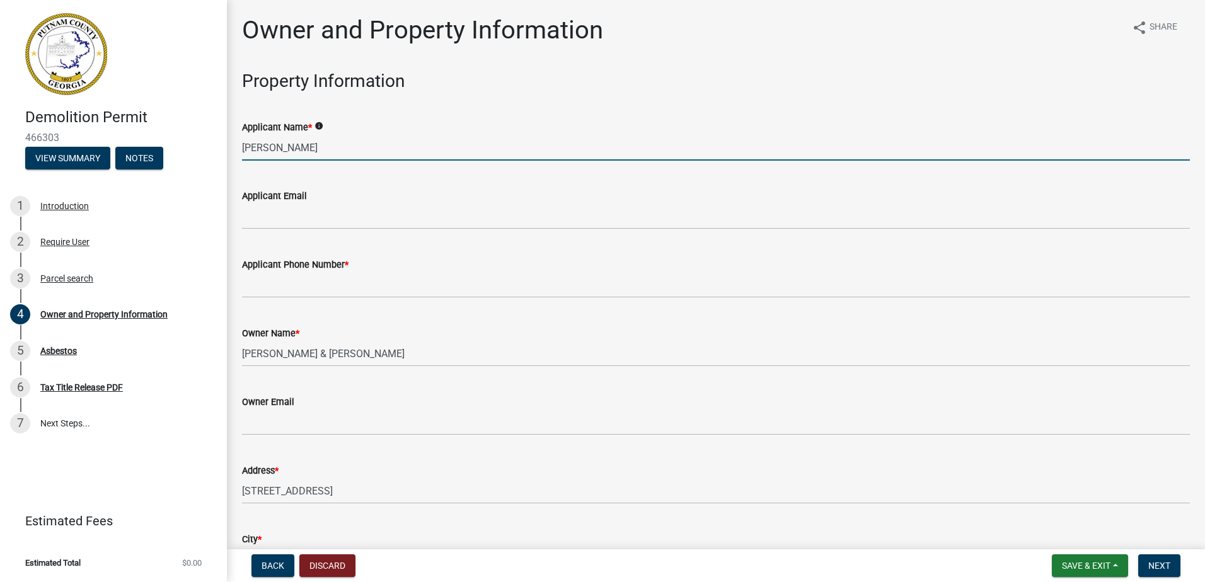
type input "Robert Harris Sr."
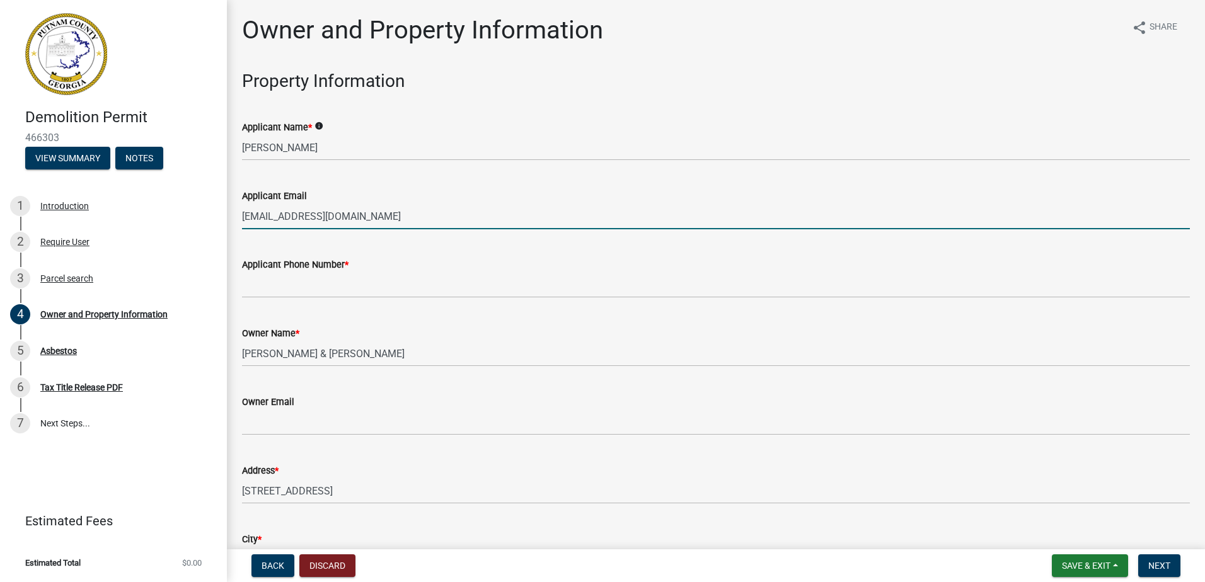
type input "beeharriswaterman@gmail.com"
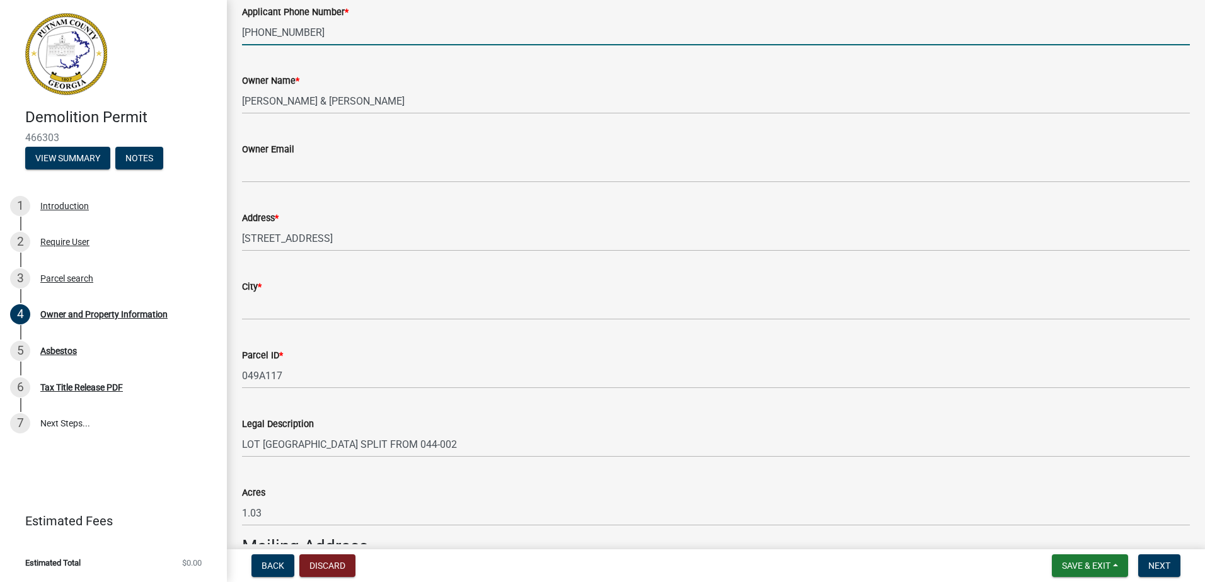
scroll to position [252, 0]
type input "706-816-0571"
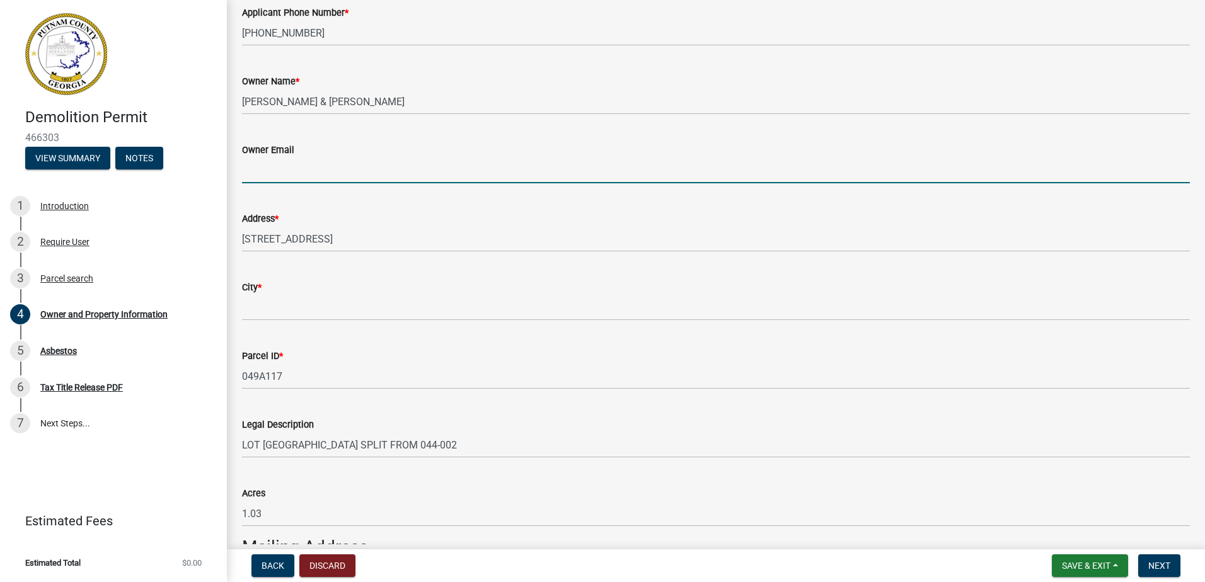
click at [275, 168] on input "Owner Email" at bounding box center [716, 171] width 948 height 26
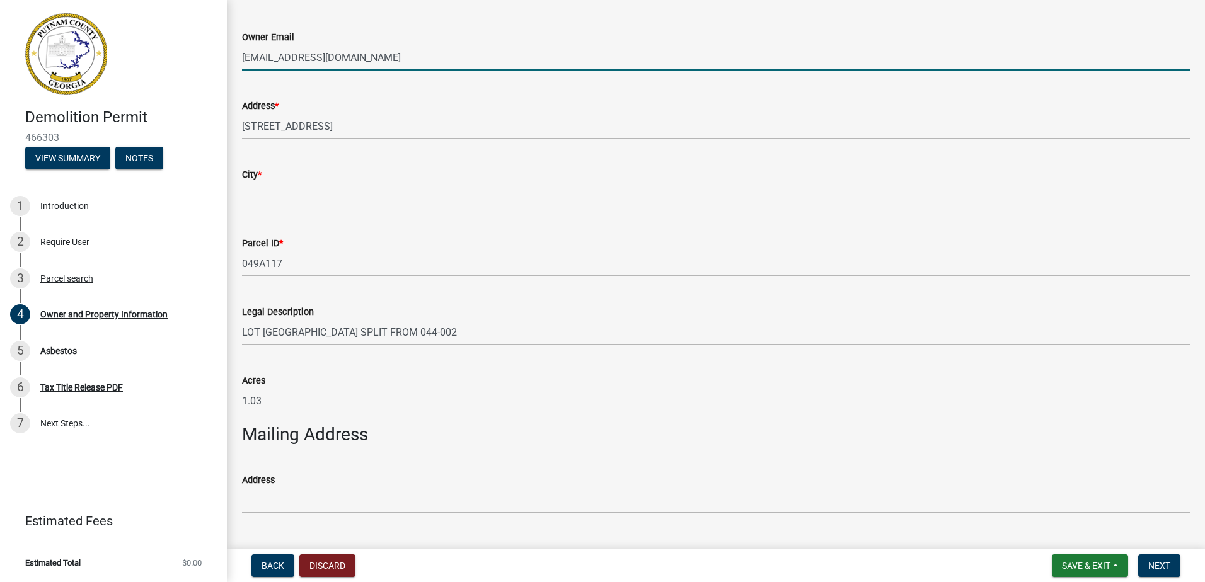
scroll to position [378, 0]
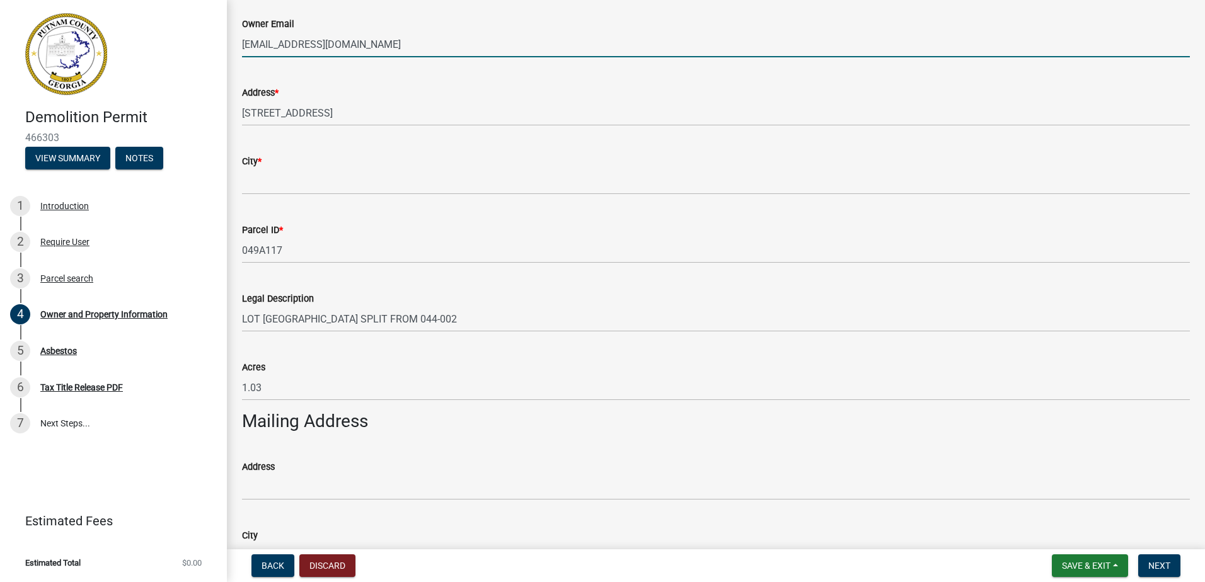
type input "beeharriswaterman@gmail.com"
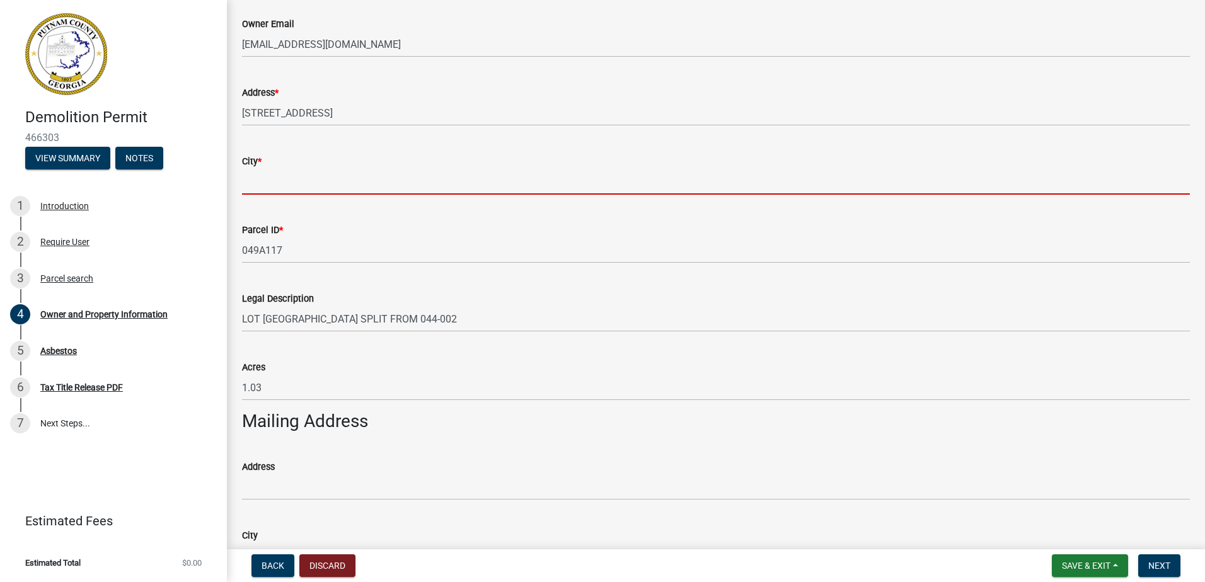
click at [255, 171] on input "City *" at bounding box center [716, 182] width 948 height 26
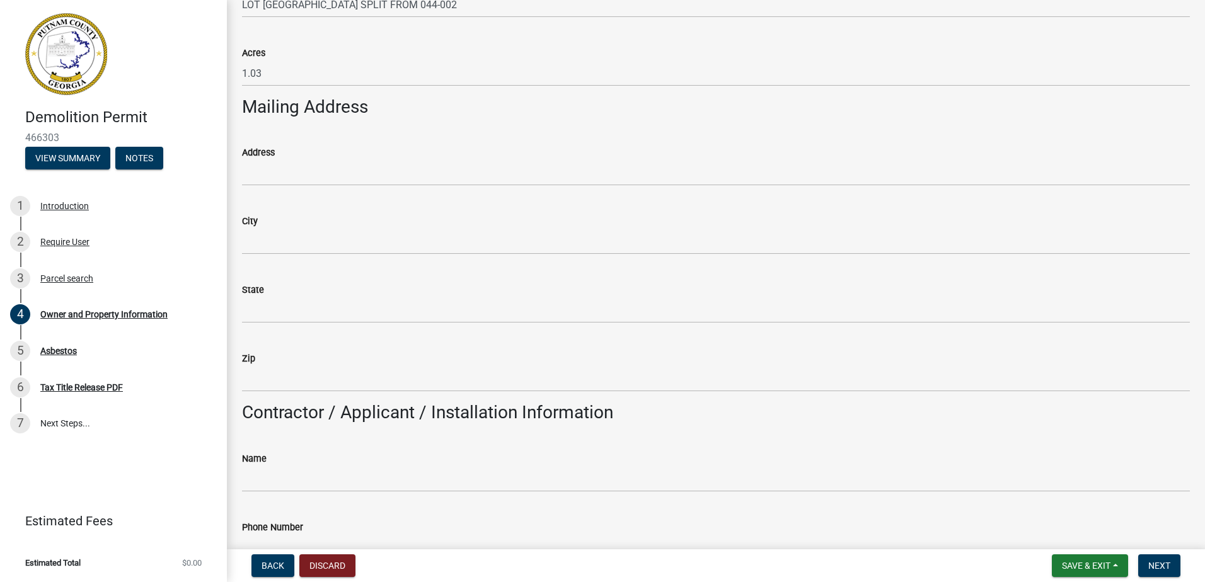
scroll to position [693, 0]
type input "Eatonton"
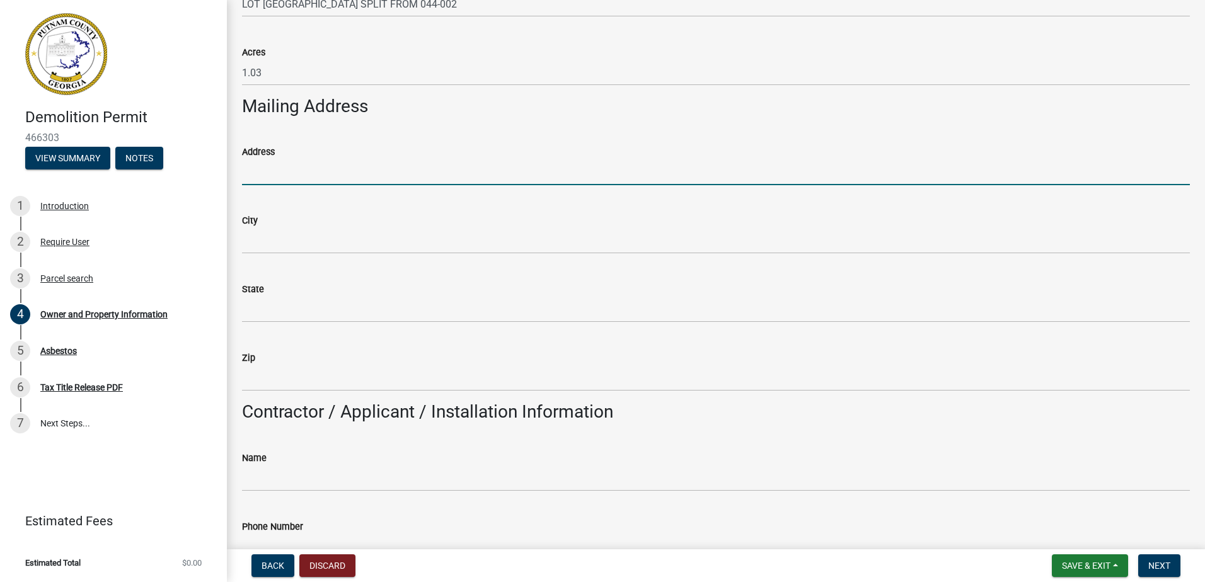
click at [250, 170] on input "Address" at bounding box center [716, 172] width 948 height 26
type input "317 Gray Rd"
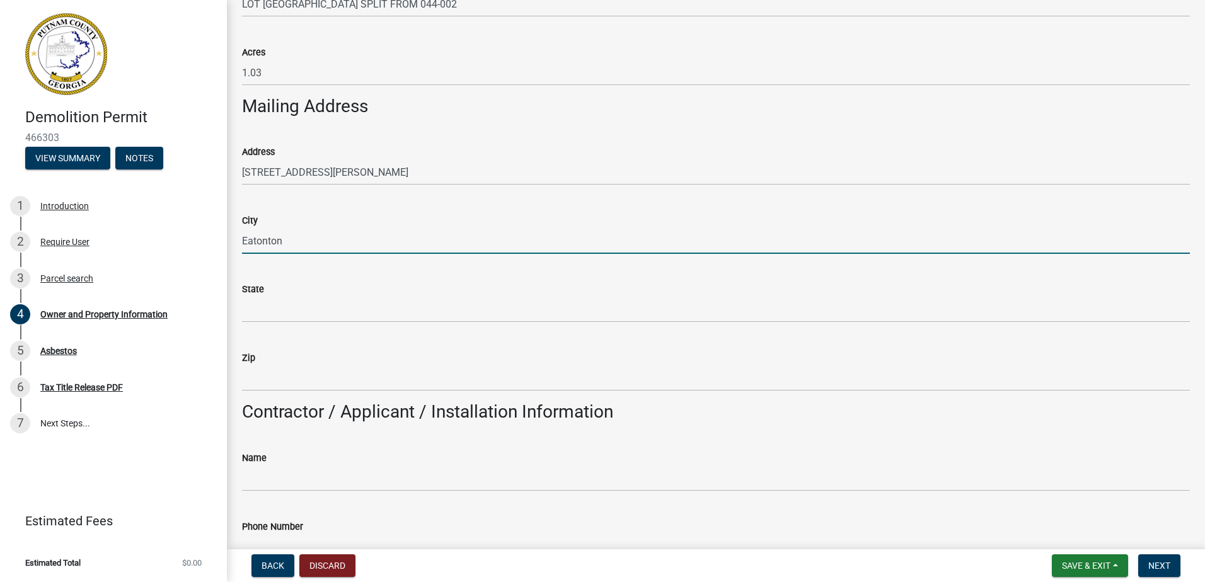
type input "Eatonton"
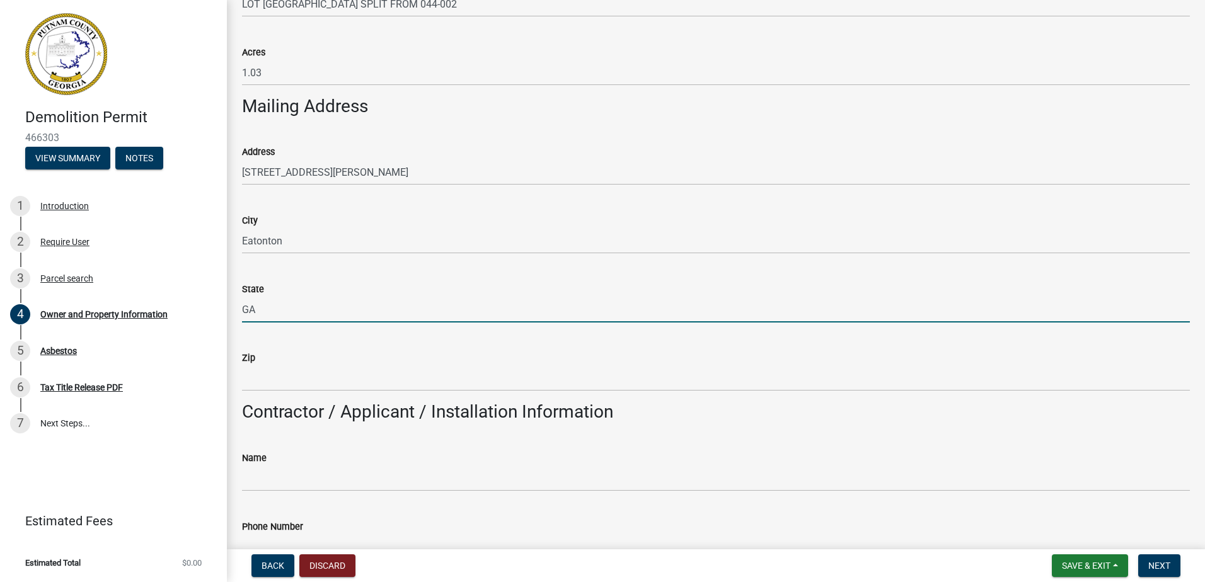
type input "GA"
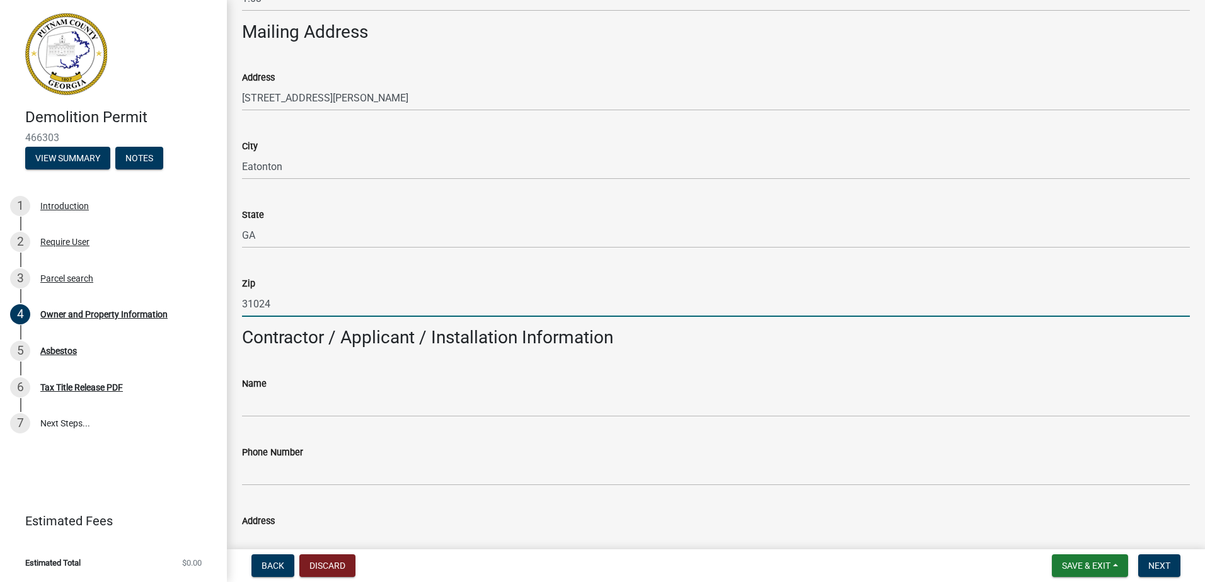
scroll to position [945, 0]
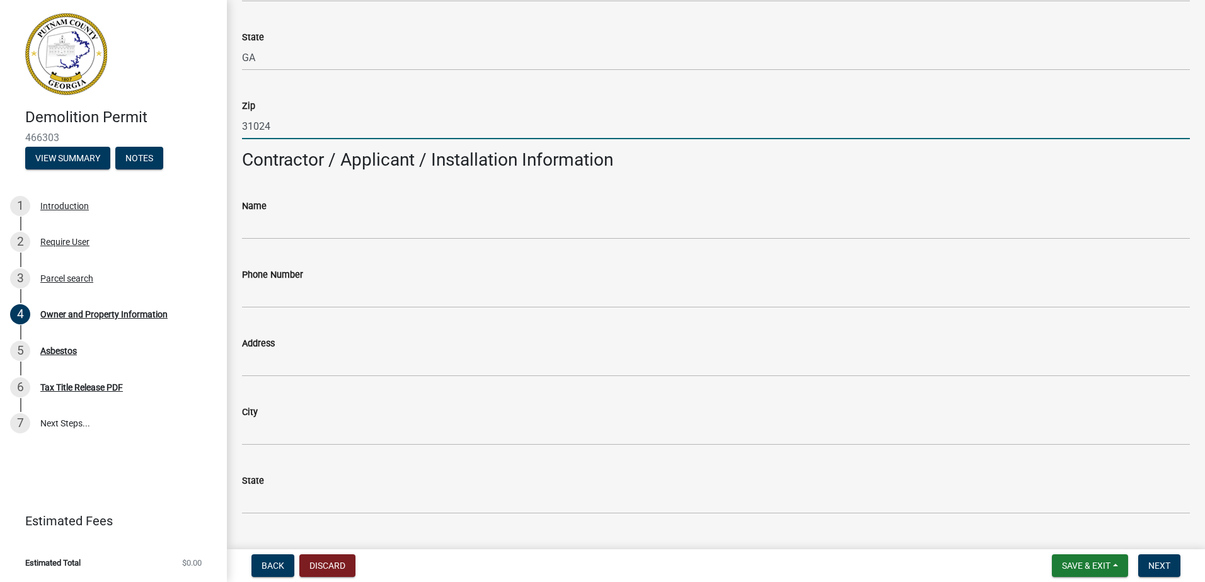
type input "31024"
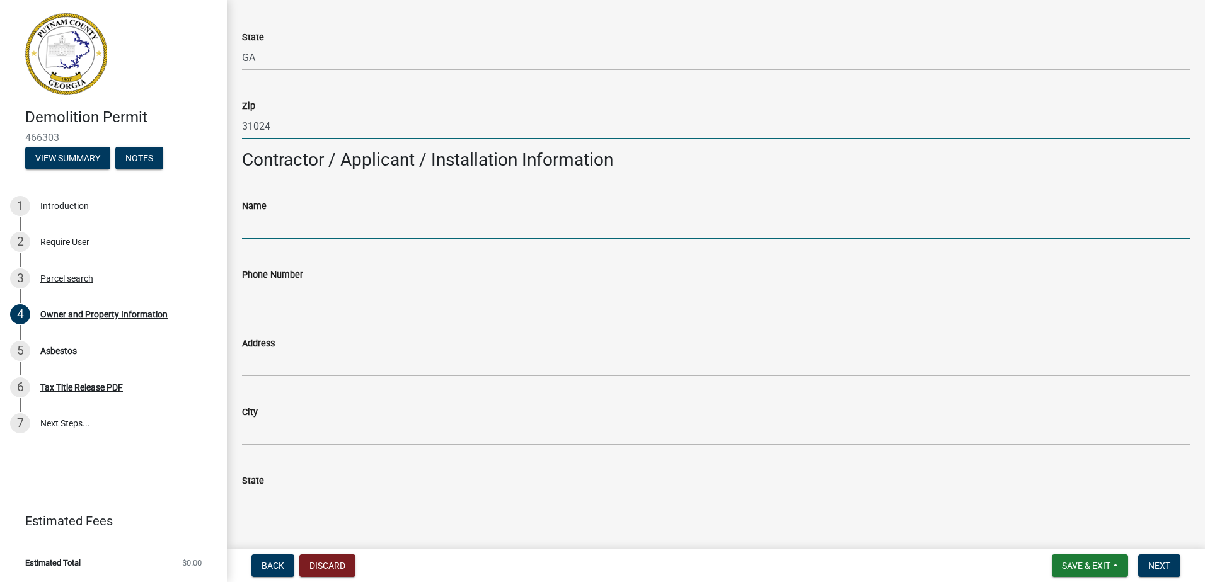
click at [305, 216] on input "Name" at bounding box center [716, 227] width 948 height 26
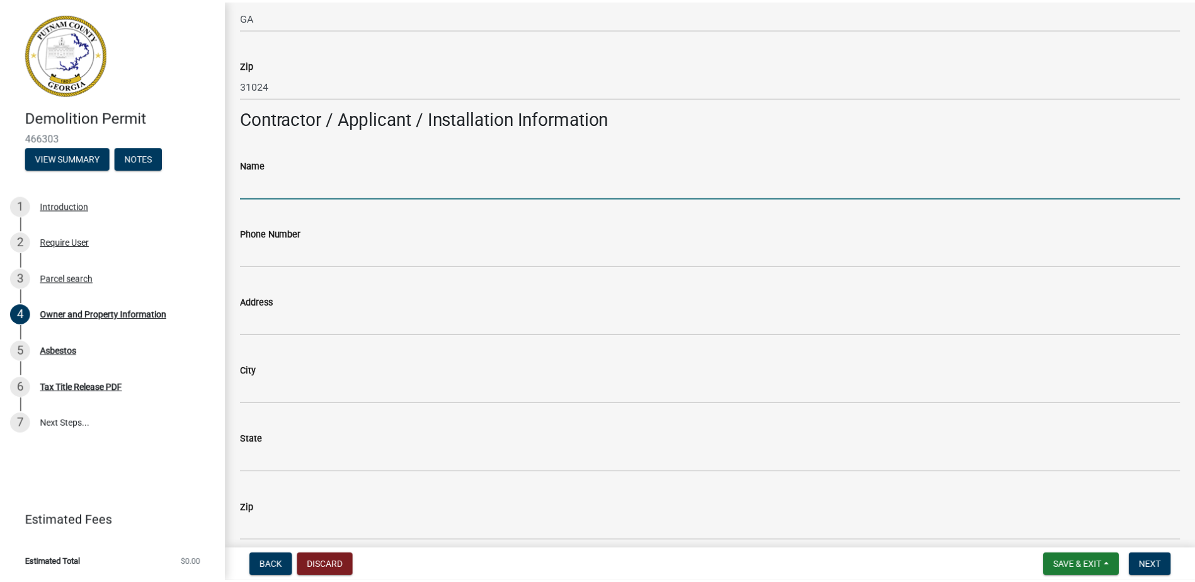
scroll to position [1008, 0]
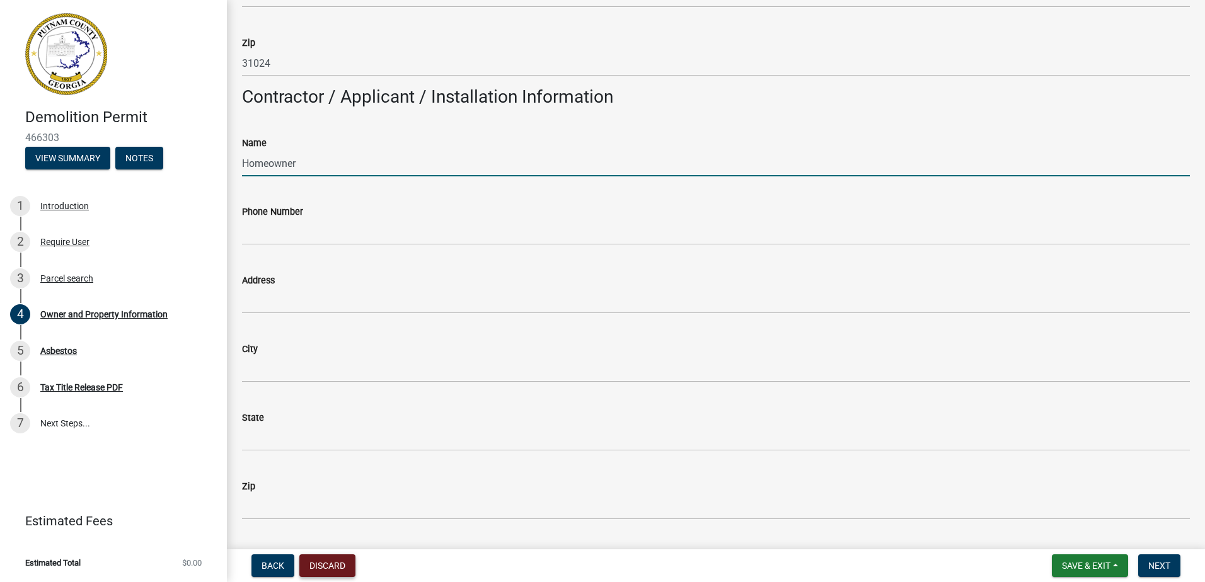
type input "Homeowner"
click at [326, 567] on button "Discard" at bounding box center [327, 566] width 56 height 23
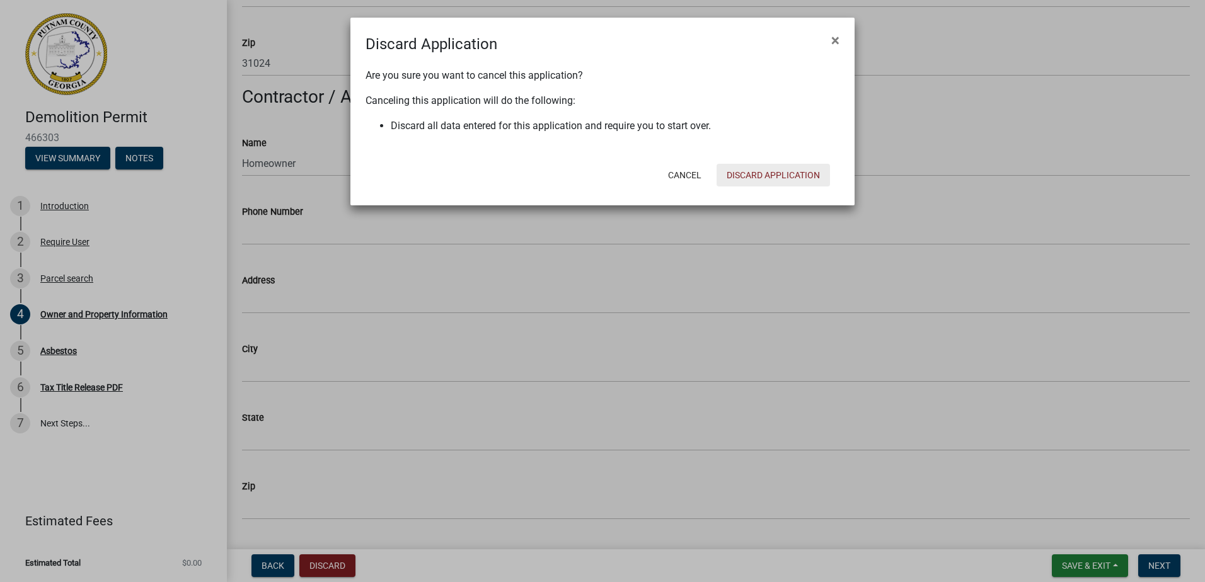
click at [827, 170] on button "Discard Application" at bounding box center [772, 175] width 113 height 23
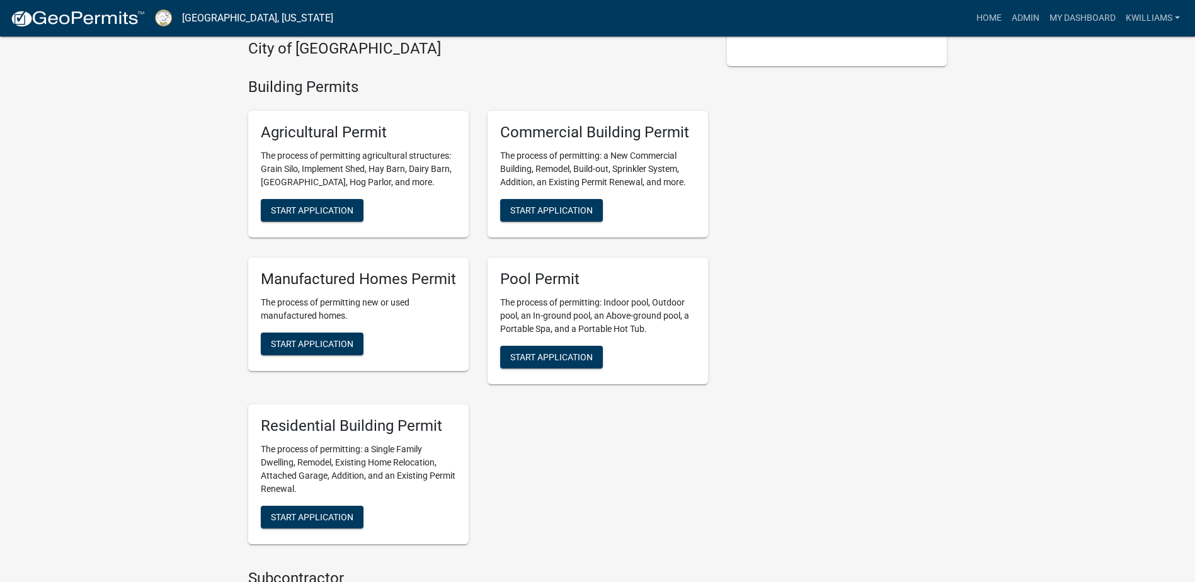
scroll to position [499, 0]
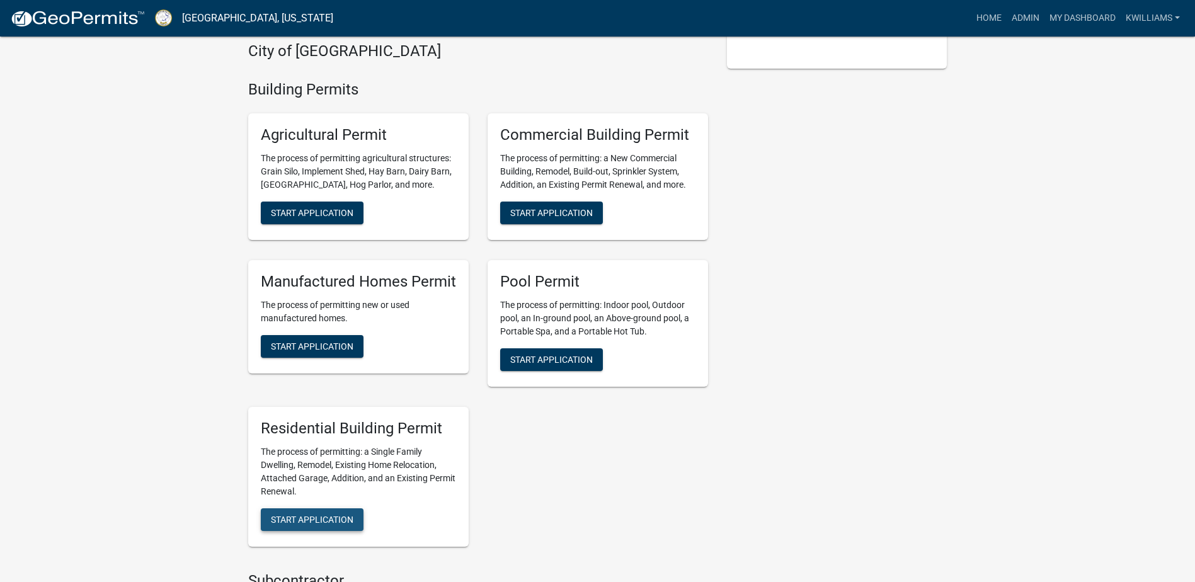
click at [289, 509] on button "Start Application" at bounding box center [312, 520] width 103 height 23
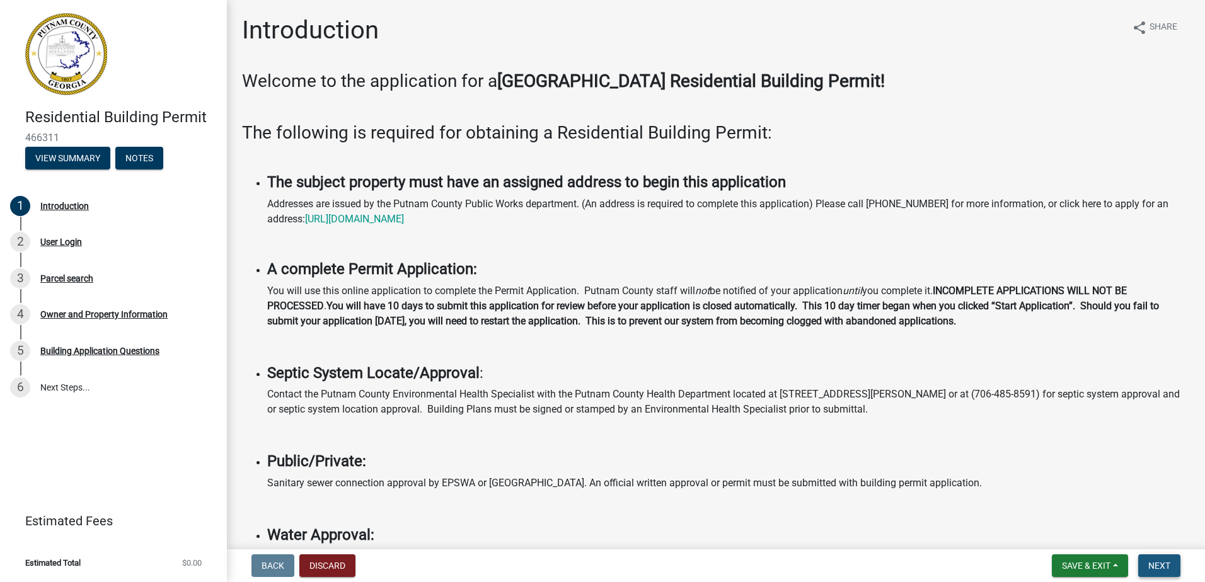
click at [1153, 563] on span "Next" at bounding box center [1159, 566] width 22 height 10
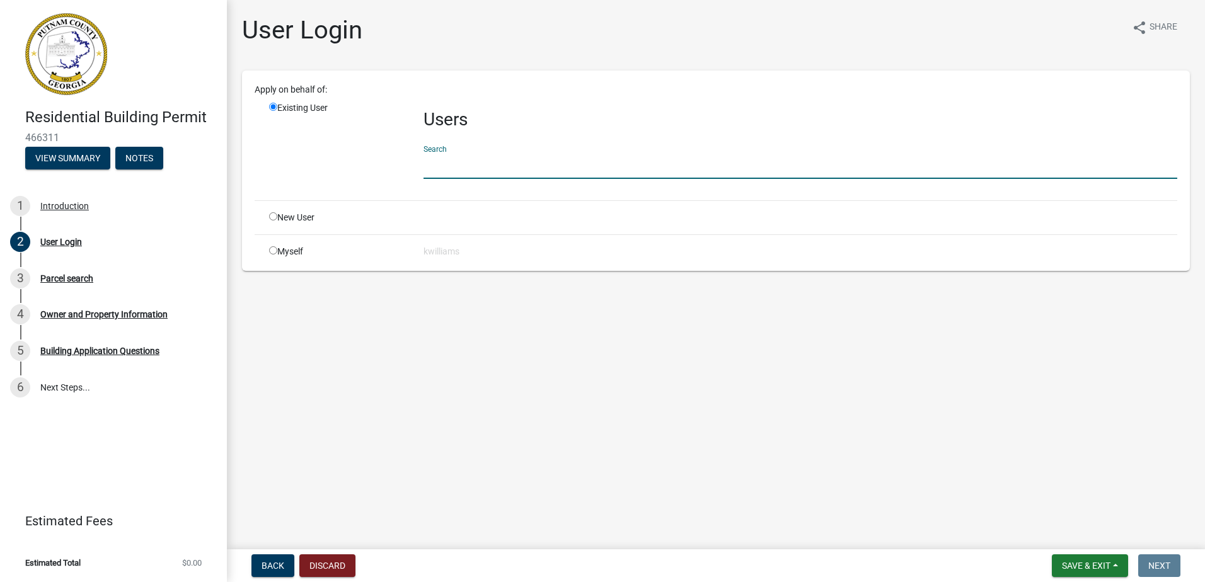
click at [480, 163] on input "text" at bounding box center [800, 166] width 754 height 26
type input "rharris"
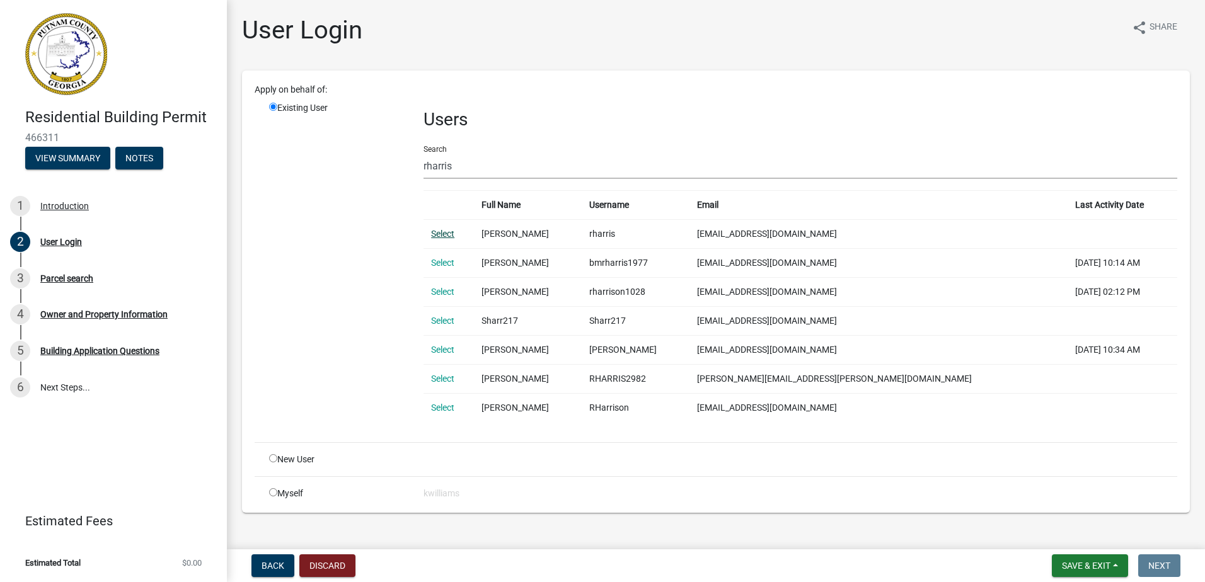
click at [432, 236] on link "Select" at bounding box center [442, 234] width 23 height 10
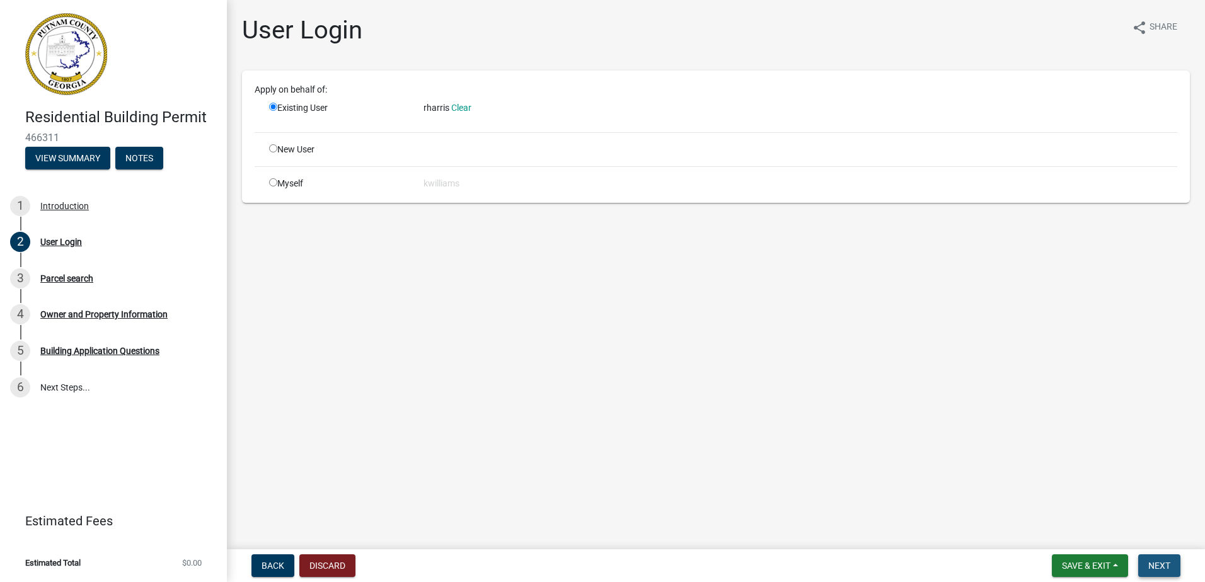
click at [1156, 562] on span "Next" at bounding box center [1159, 566] width 22 height 10
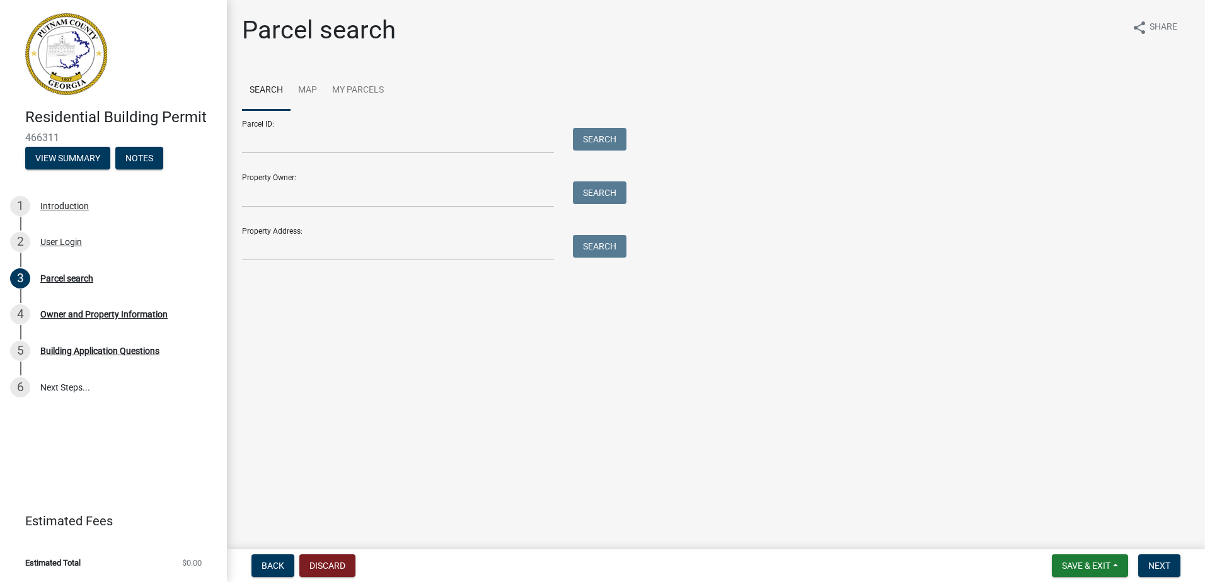
click at [372, 219] on div "Property Address: Search" at bounding box center [431, 238] width 378 height 43
click at [259, 246] on input "Property Address:" at bounding box center [398, 248] width 312 height 26
type input "291 loblolly dr"
click at [602, 250] on button "Search" at bounding box center [600, 246] width 54 height 23
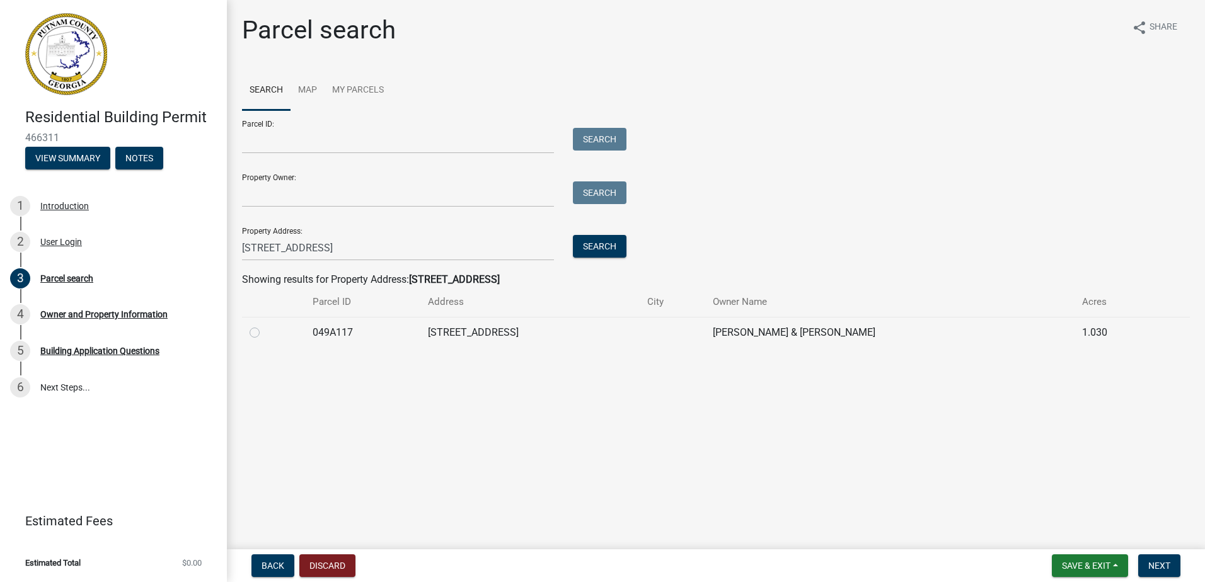
click at [262, 333] on div at bounding box center [274, 332] width 48 height 15
click at [265, 325] on label at bounding box center [265, 325] width 0 height 0
click at [265, 331] on input "radio" at bounding box center [269, 329] width 8 height 8
radio input "true"
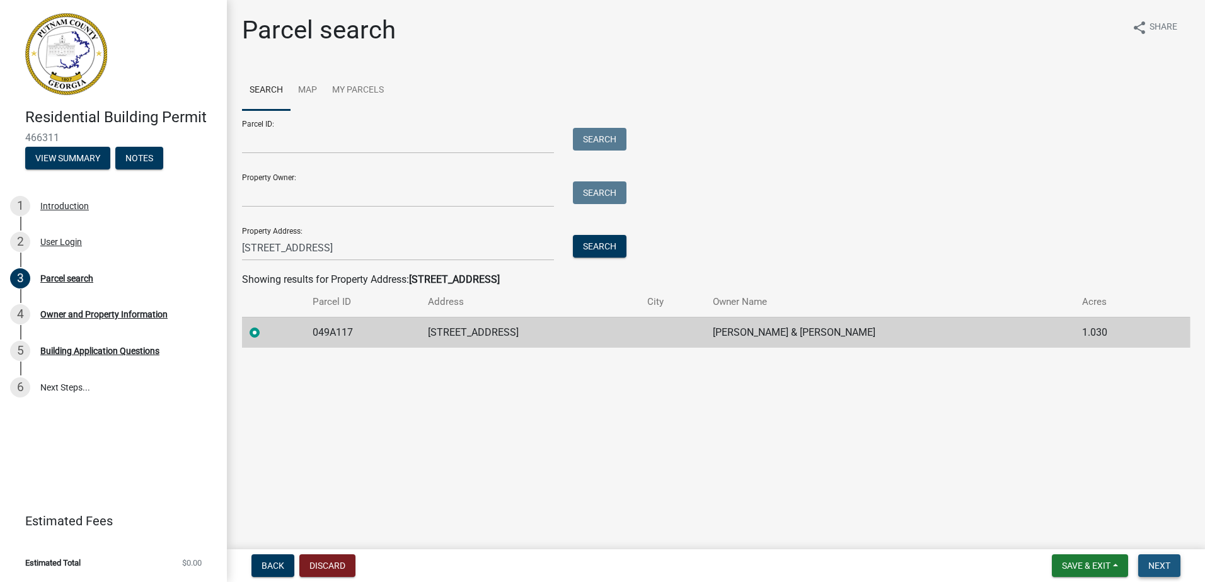
click at [1168, 561] on span "Next" at bounding box center [1159, 566] width 22 height 10
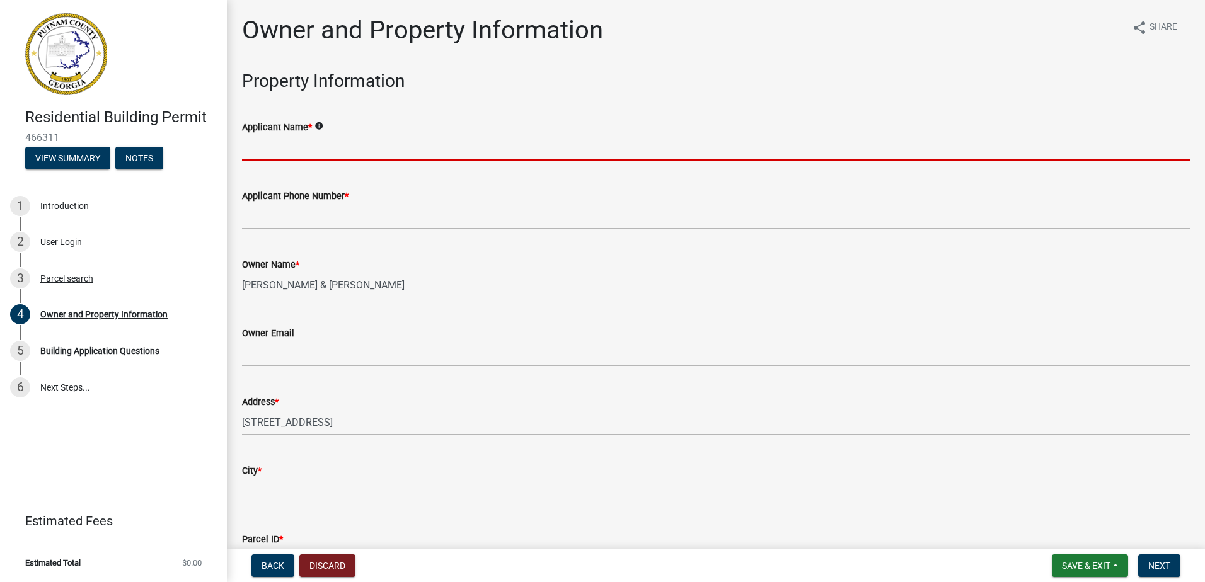
click at [340, 143] on input "Applicant Name *" at bounding box center [716, 148] width 948 height 26
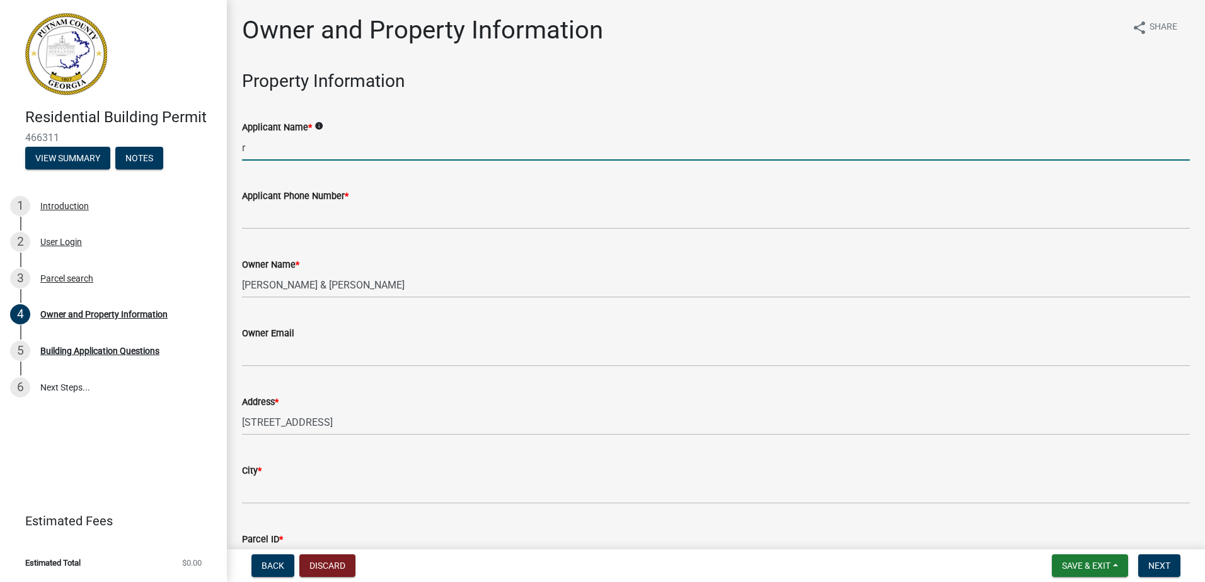
type input "Robert Harris Sr."
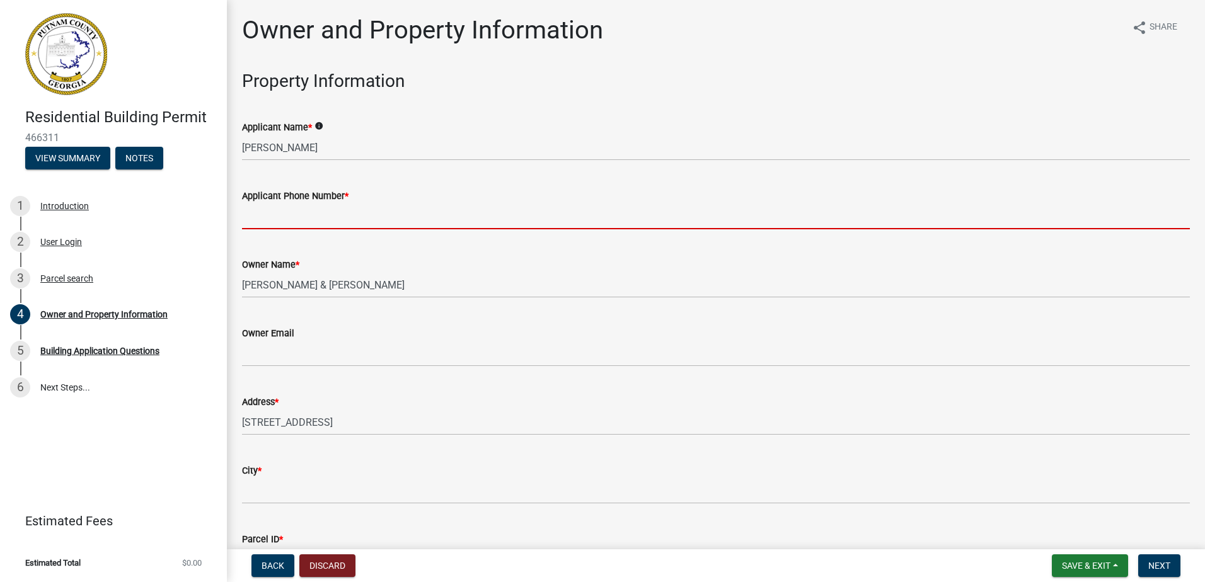
click at [276, 220] on input "Applicant Phone Number *" at bounding box center [716, 217] width 948 height 26
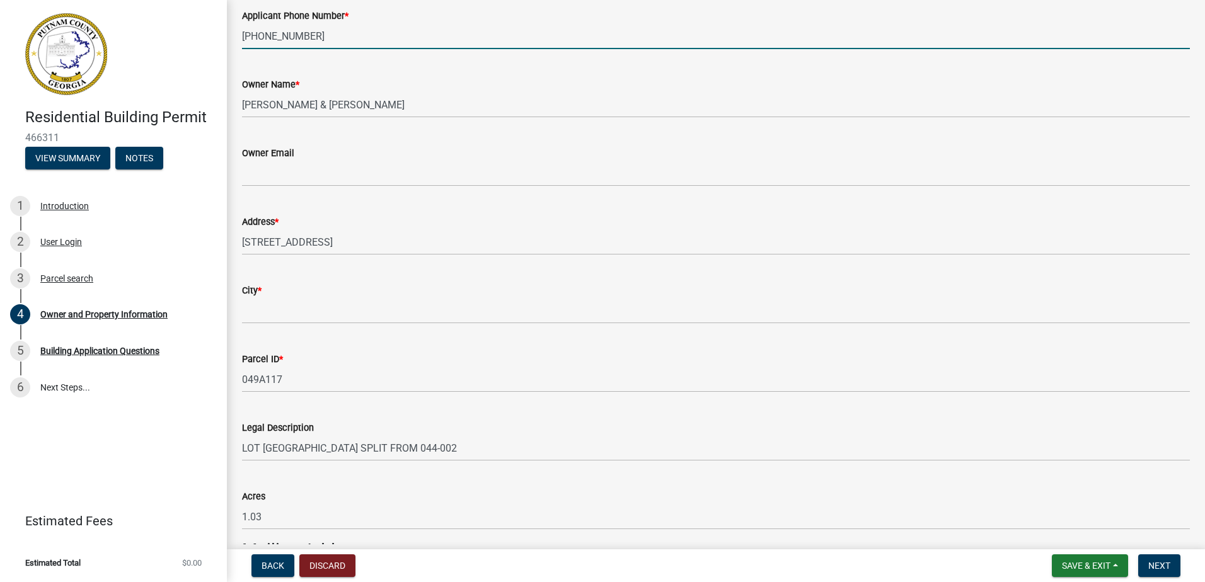
scroll to position [252, 0]
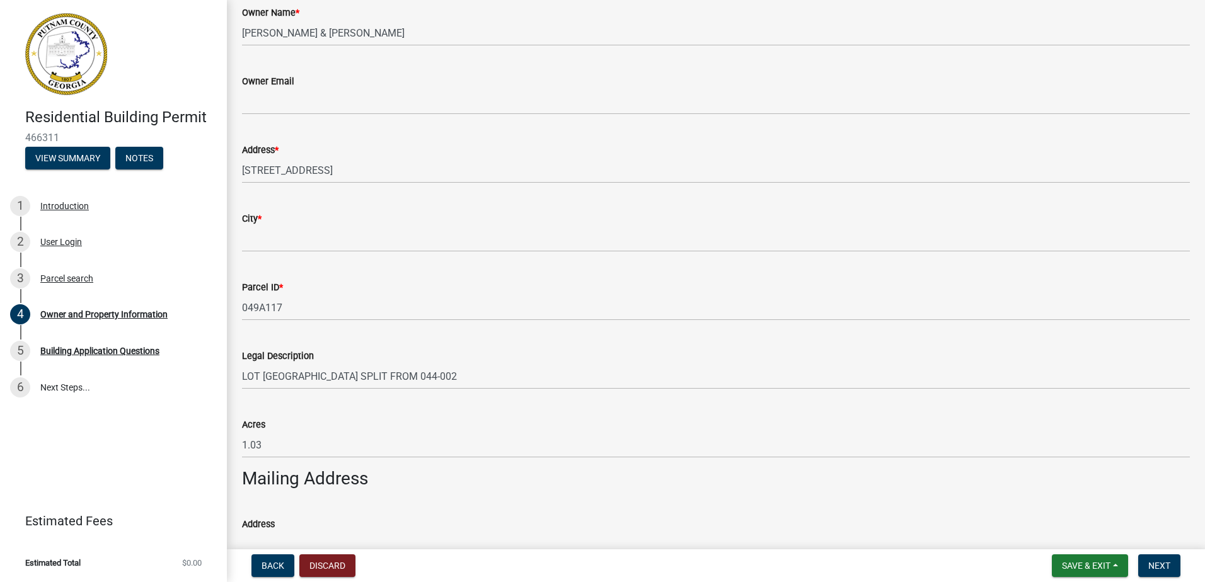
type input "706-816-0571"
click at [269, 218] on div "City *" at bounding box center [716, 218] width 948 height 15
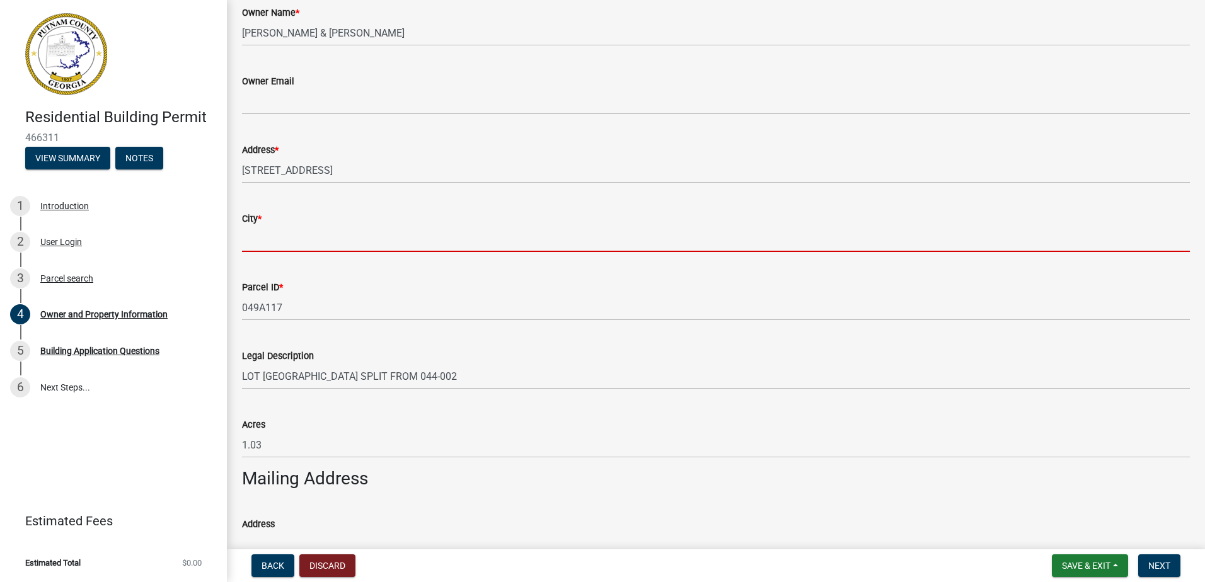
click at [245, 246] on input "City *" at bounding box center [716, 239] width 948 height 26
type input "e"
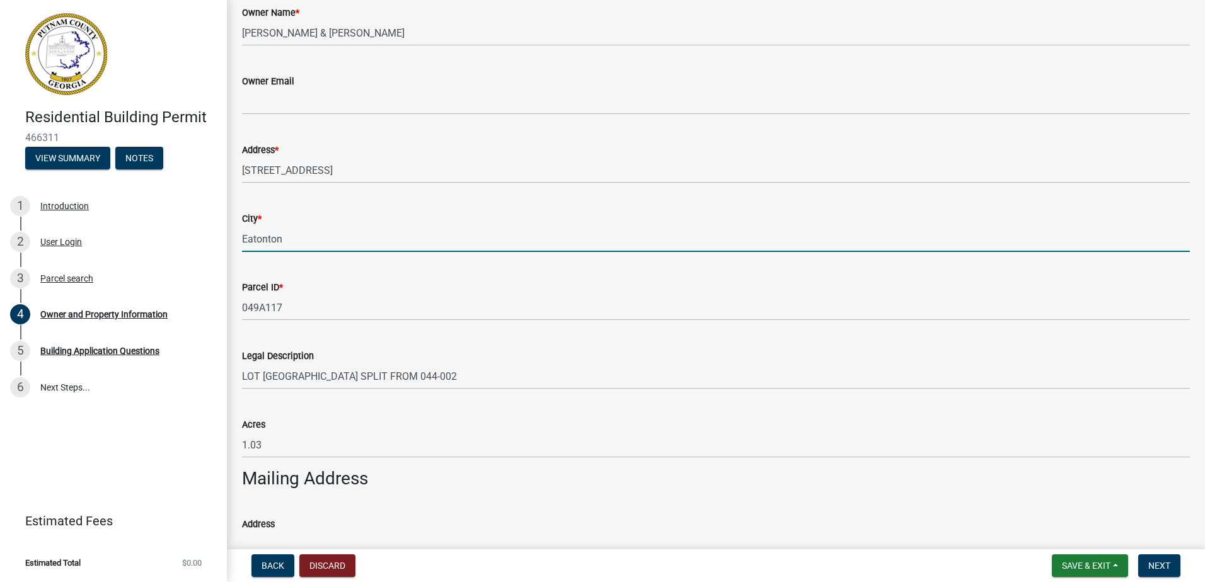
type input "Eatonton"
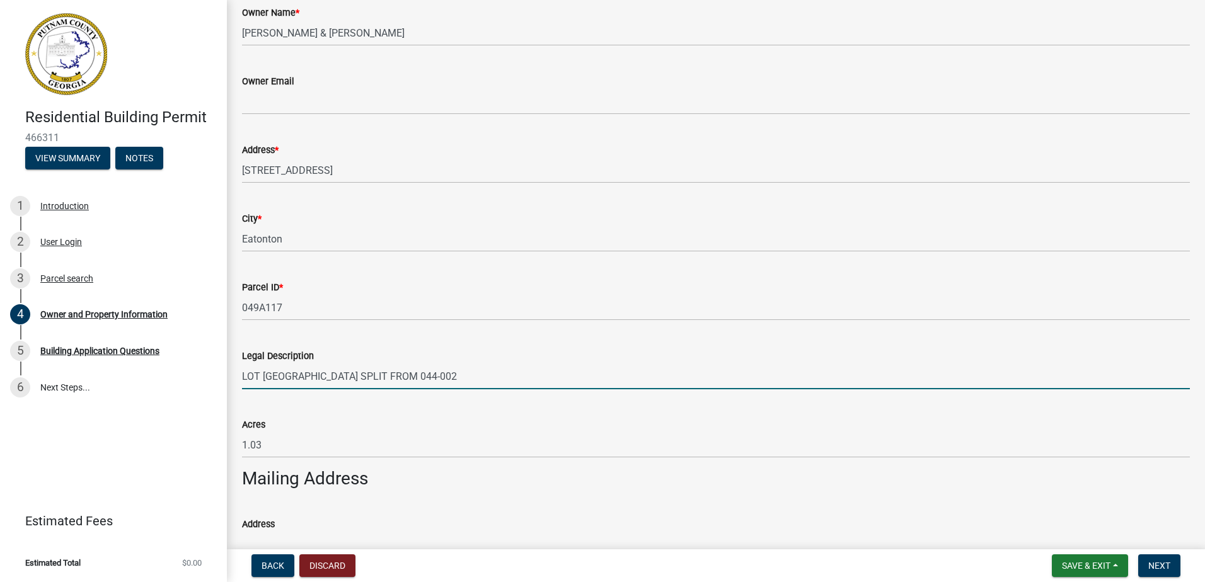
drag, startPoint x: 815, startPoint y: 389, endPoint x: 791, endPoint y: 394, distance: 24.5
click at [812, 386] on input "LOT 3 LITTLE RIVER ACRES SPLIT FROM 044-002" at bounding box center [716, 377] width 948 height 26
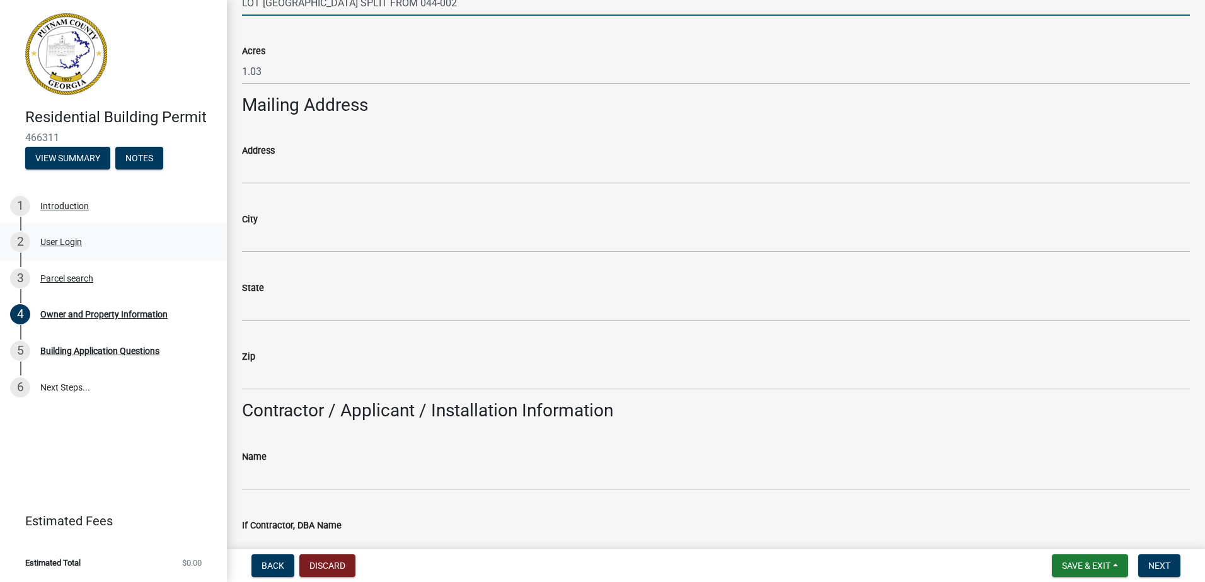
scroll to position [630, 0]
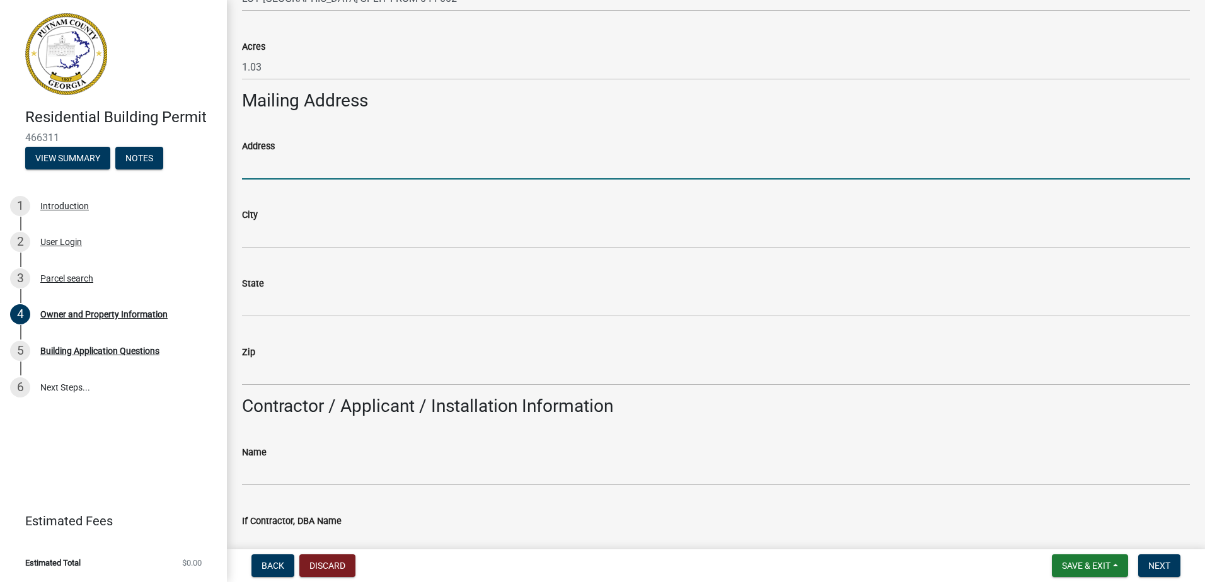
click at [250, 173] on input "Address" at bounding box center [716, 167] width 948 height 26
type input "317 Gray Rd"
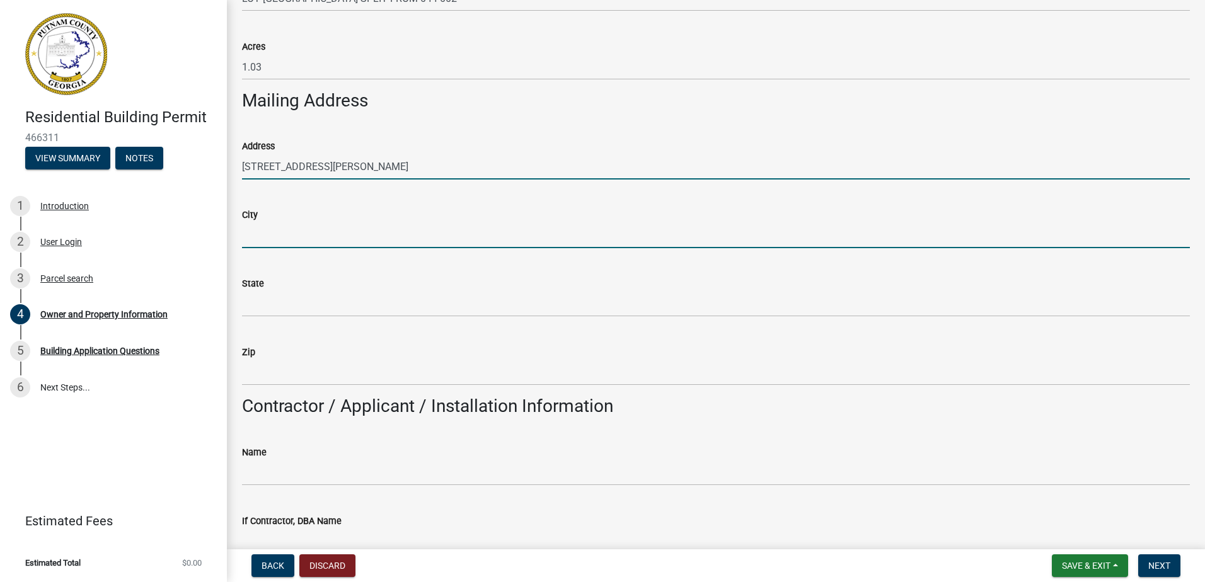
click at [258, 231] on input "City" at bounding box center [716, 235] width 948 height 26
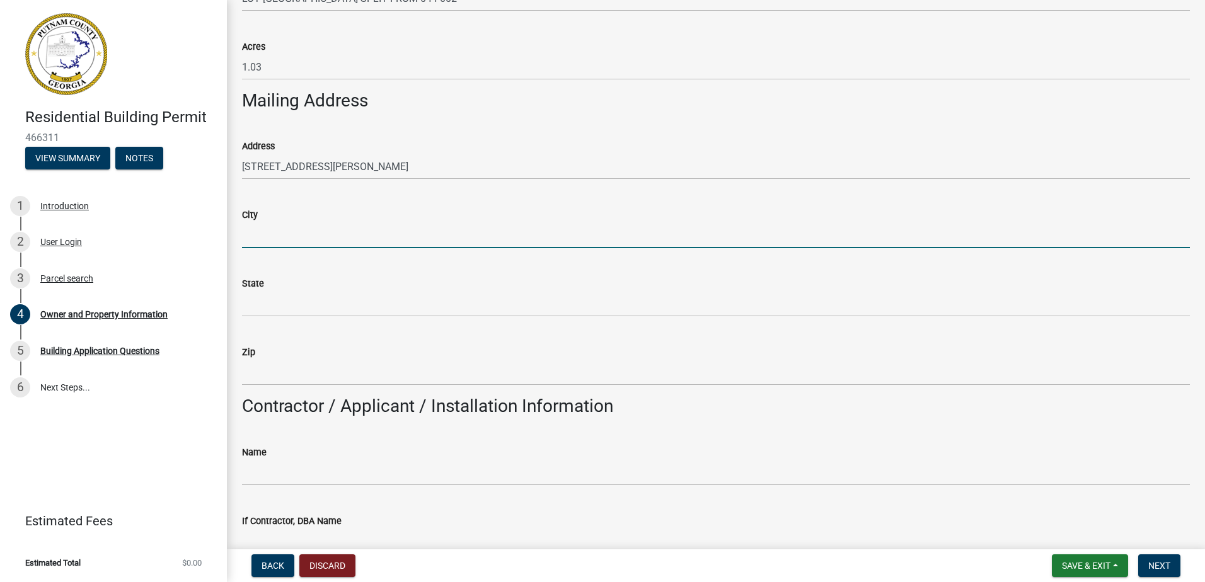
type input "W"
type input "Eatonton"
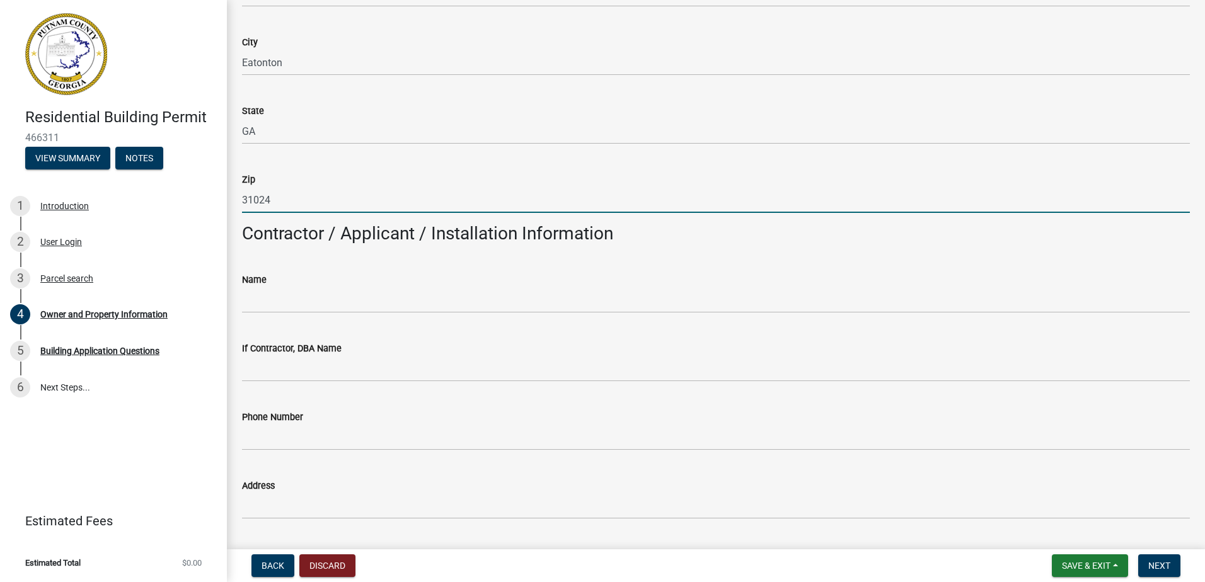
scroll to position [882, 0]
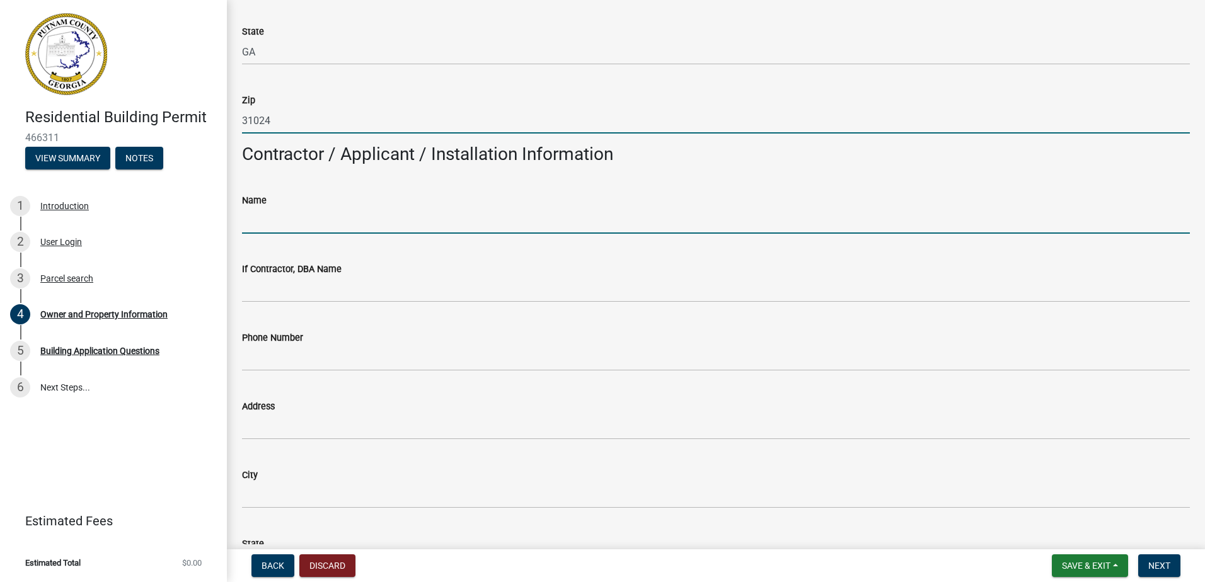
click at [267, 231] on input "Name" at bounding box center [716, 221] width 948 height 26
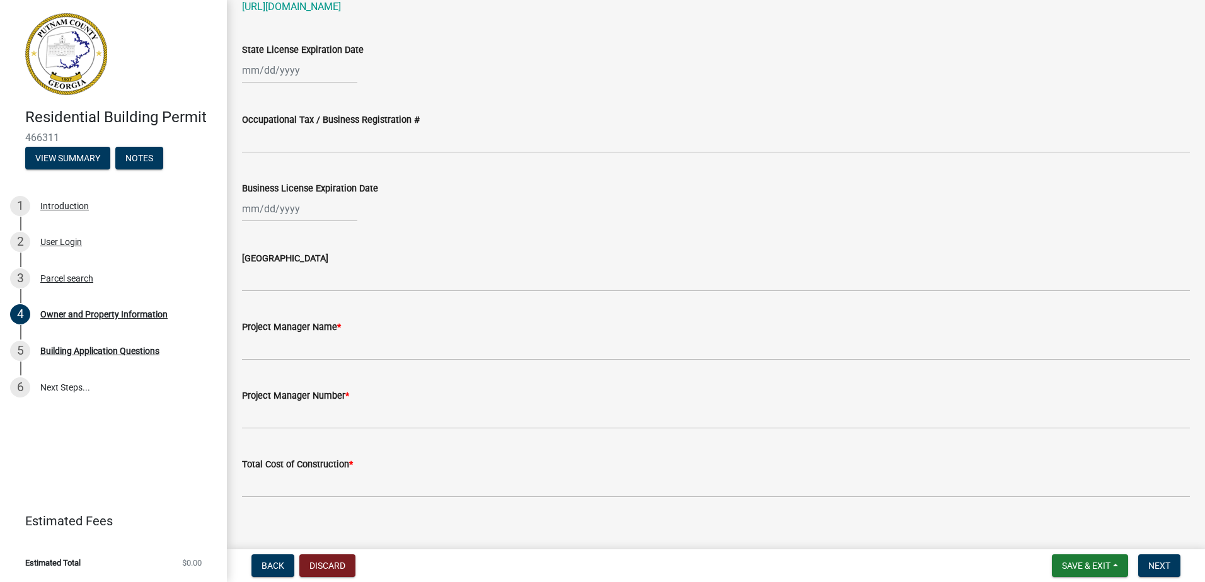
scroll to position [1764, 0]
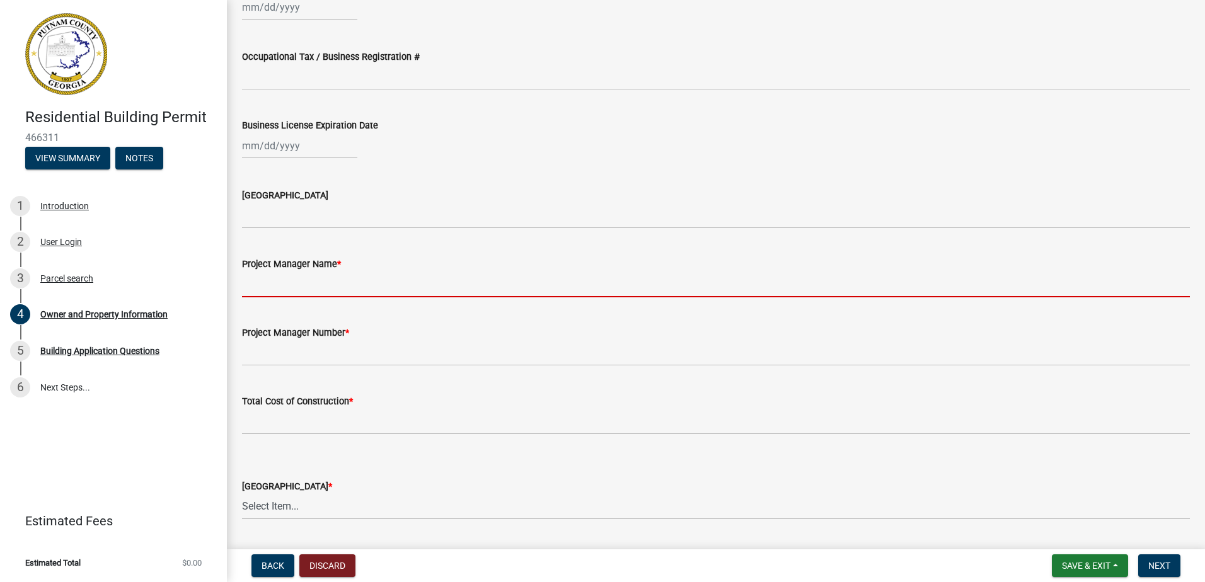
click at [263, 274] on input "Project Manager Name *" at bounding box center [716, 285] width 948 height 26
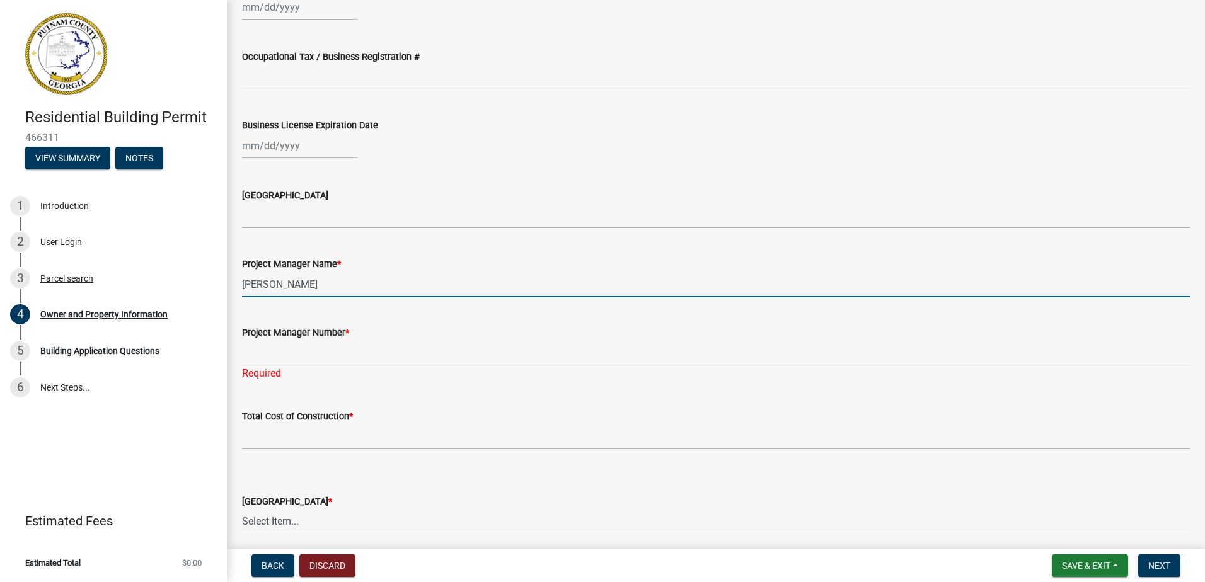
click at [363, 279] on input "Robert Harris" at bounding box center [716, 285] width 948 height 26
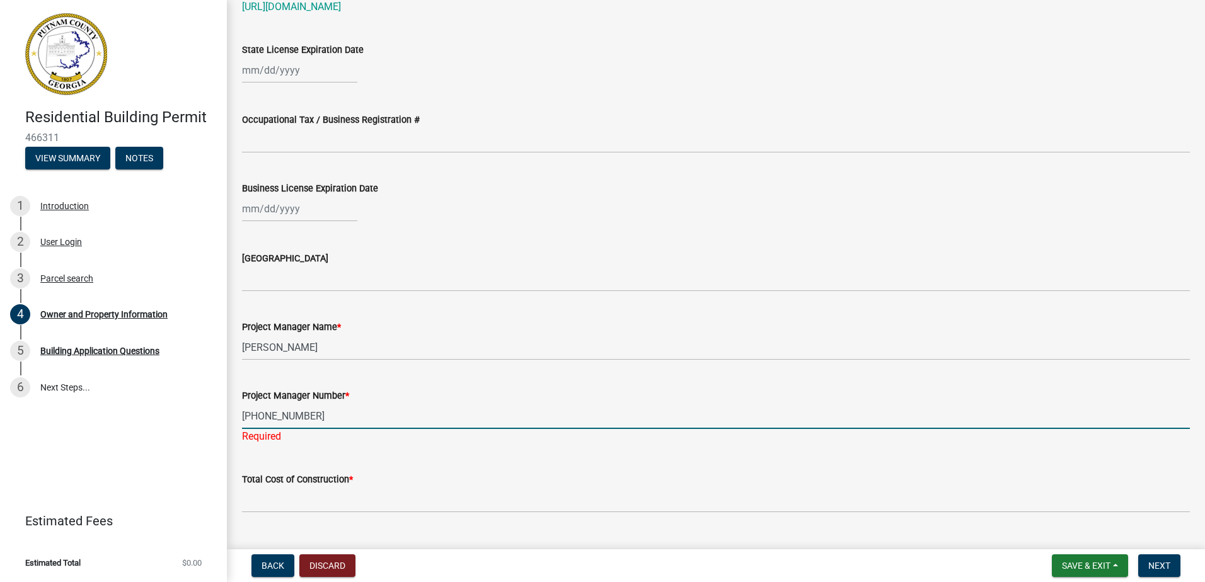
scroll to position [1827, 0]
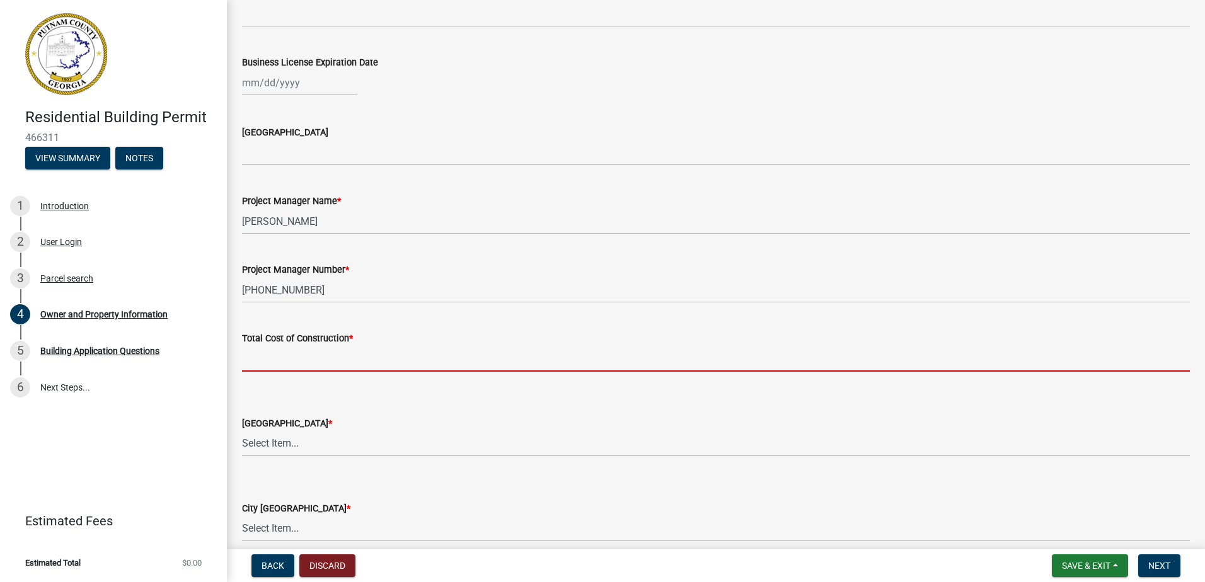
click at [283, 373] on wm-data-entity-input "Total Cost of Construction *" at bounding box center [716, 348] width 948 height 70
click at [271, 349] on input "text" at bounding box center [716, 359] width 948 height 26
drag, startPoint x: 235, startPoint y: 361, endPoint x: 254, endPoint y: 355, distance: 19.7
click at [236, 362] on div "Total Cost of Construction *" at bounding box center [716, 342] width 967 height 59
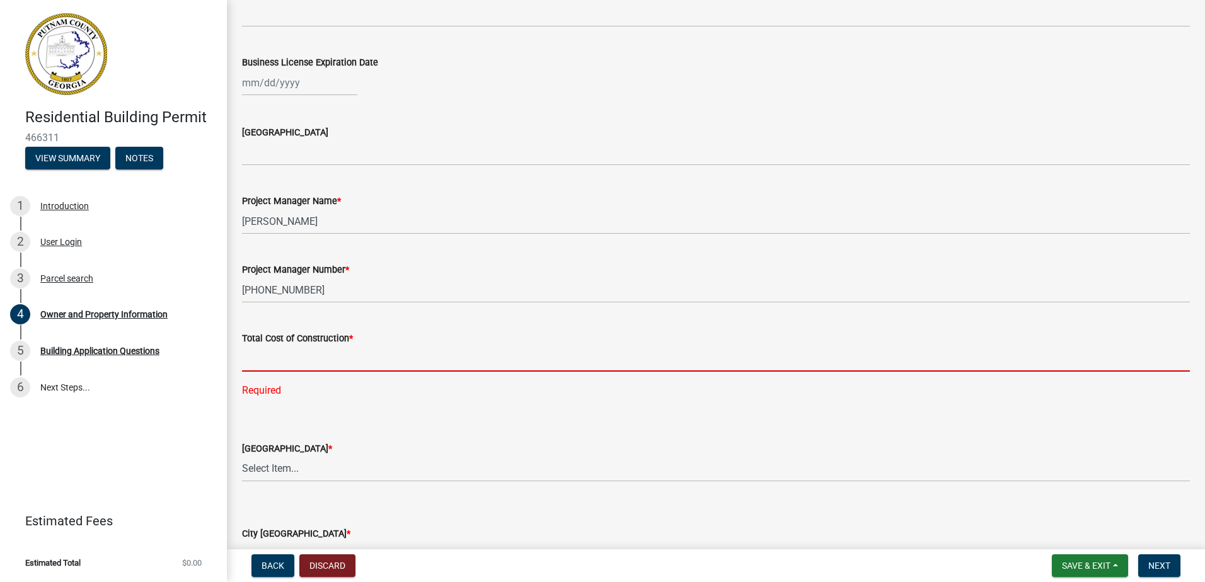
click at [256, 353] on input "text" at bounding box center [716, 359] width 948 height 26
click at [246, 362] on input "text" at bounding box center [716, 359] width 948 height 26
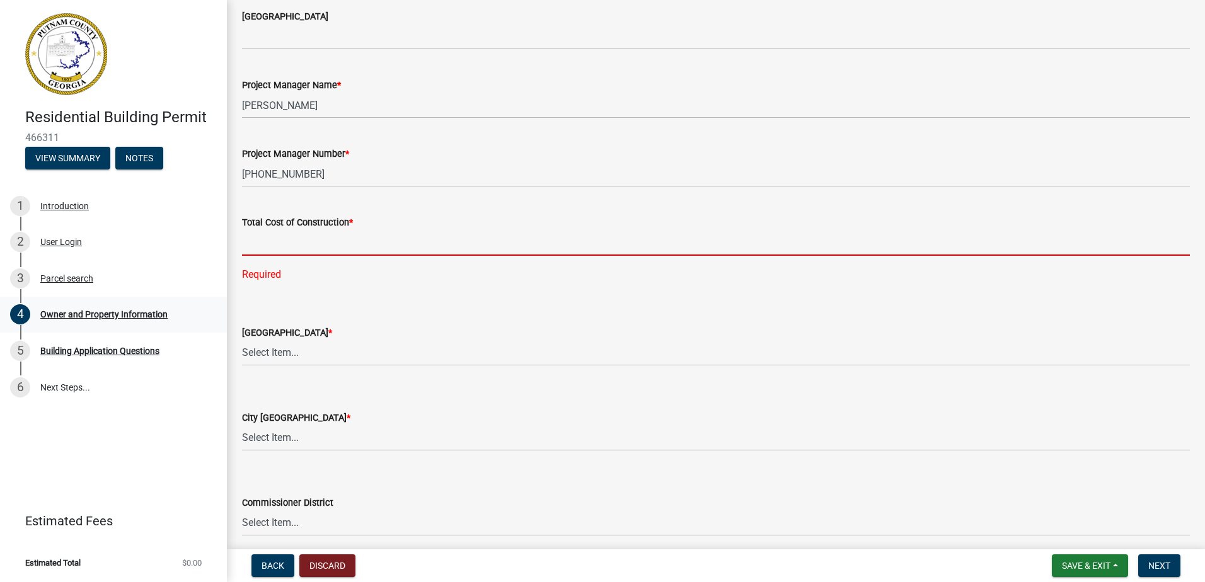
scroll to position [1953, 0]
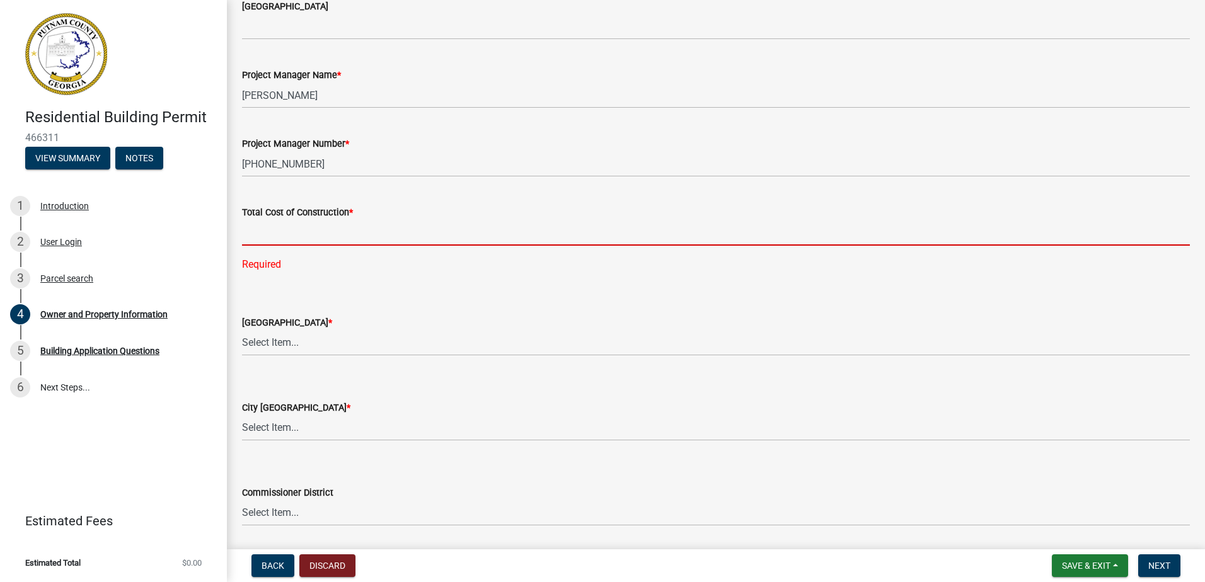
click at [268, 240] on input "text" at bounding box center [716, 233] width 948 height 26
drag, startPoint x: 227, startPoint y: 241, endPoint x: 238, endPoint y: 235, distance: 12.4
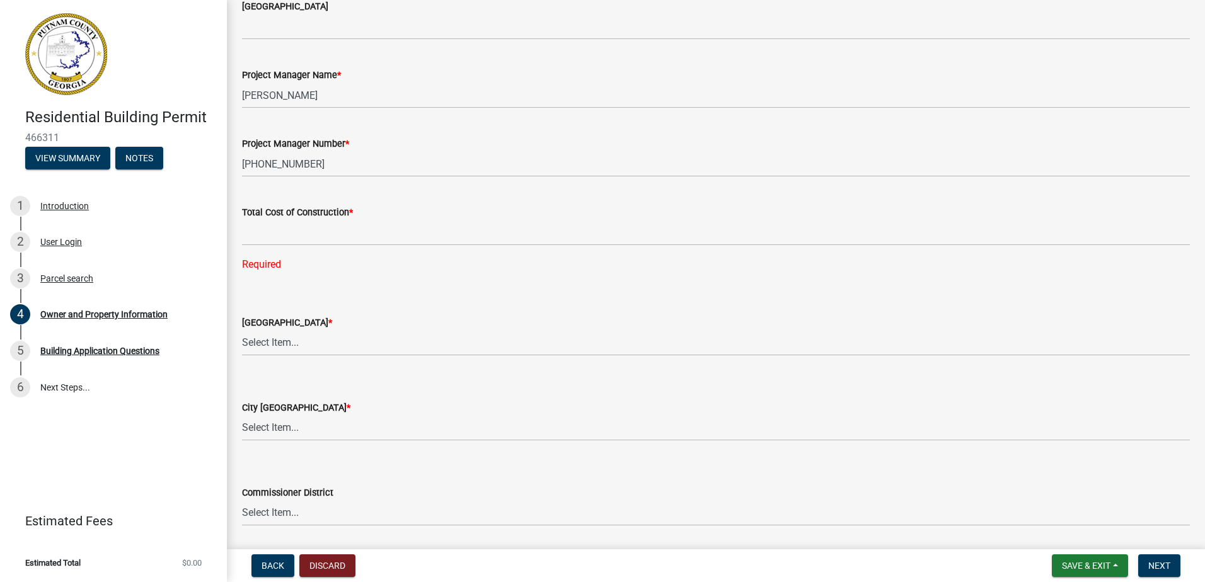
drag, startPoint x: 240, startPoint y: 233, endPoint x: 247, endPoint y: 243, distance: 11.7
click at [240, 234] on div "Total Cost of Construction * Required" at bounding box center [716, 229] width 967 height 85
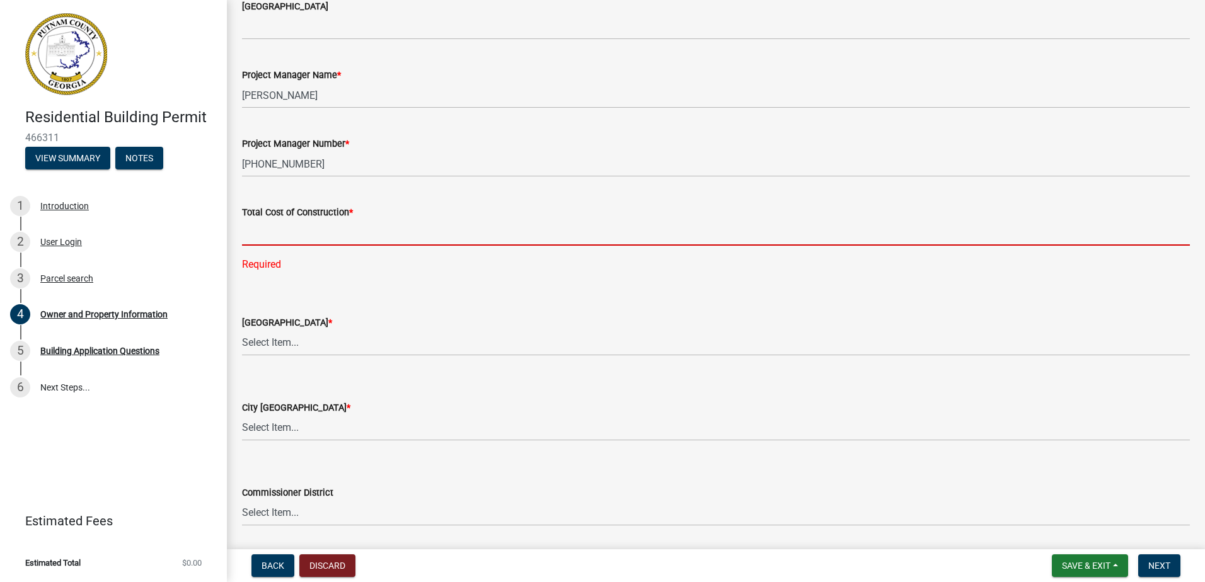
click at [249, 238] on input "text" at bounding box center [716, 233] width 948 height 26
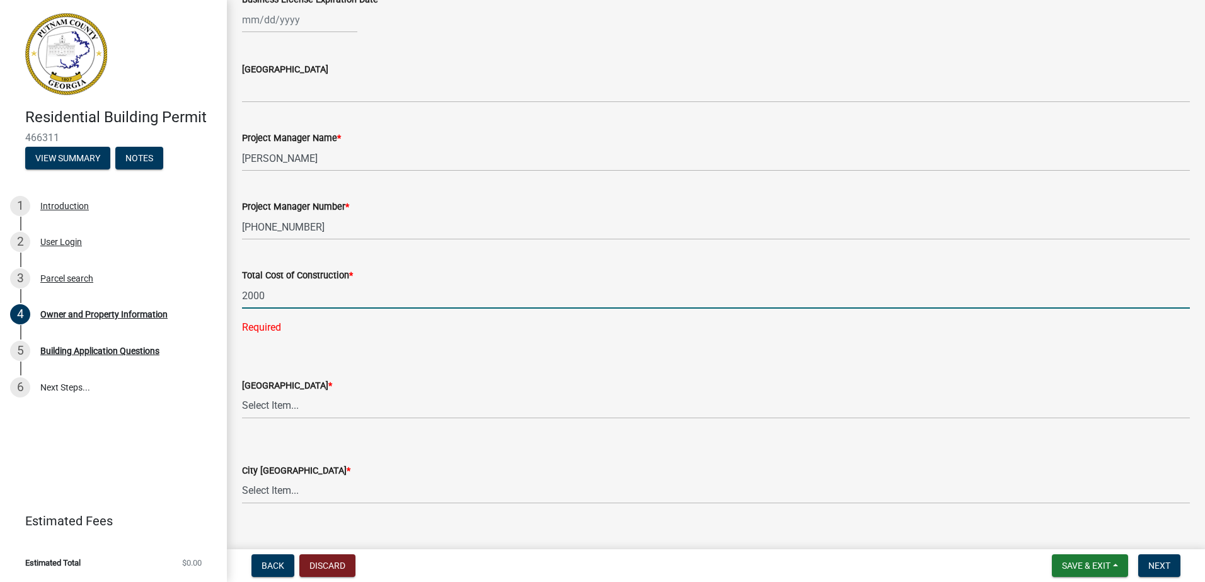
drag, startPoint x: 1066, startPoint y: 178, endPoint x: 606, endPoint y: 400, distance: 511.5
click at [1062, 178] on wm-data-entity-input "Project Manager Name * Robert Harris Sr." at bounding box center [716, 147] width 948 height 69
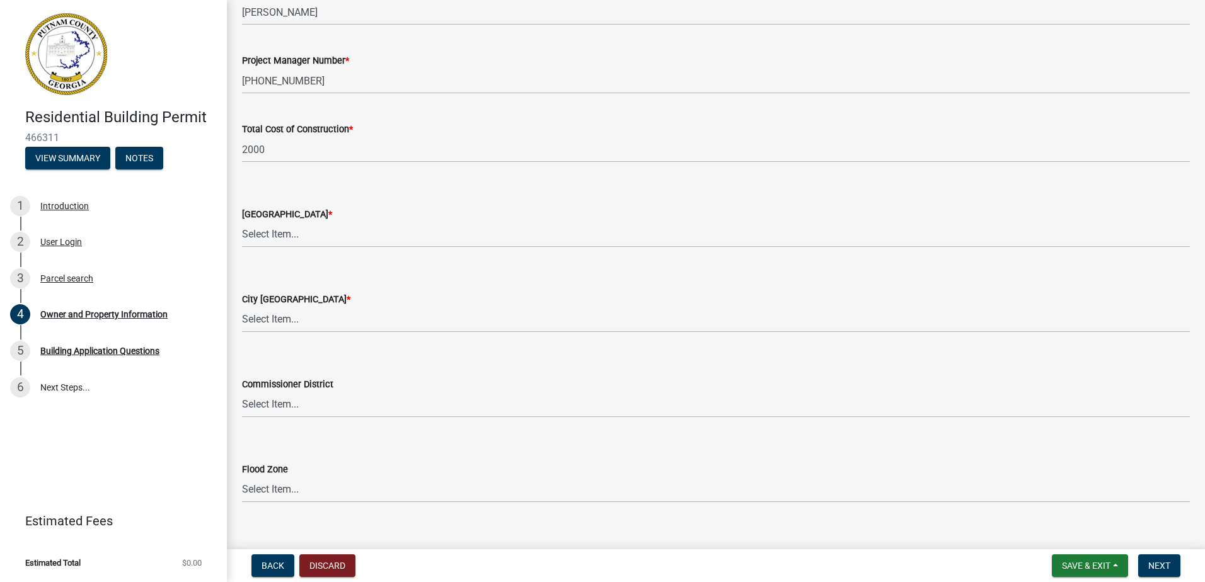
scroll to position [2055, 0]
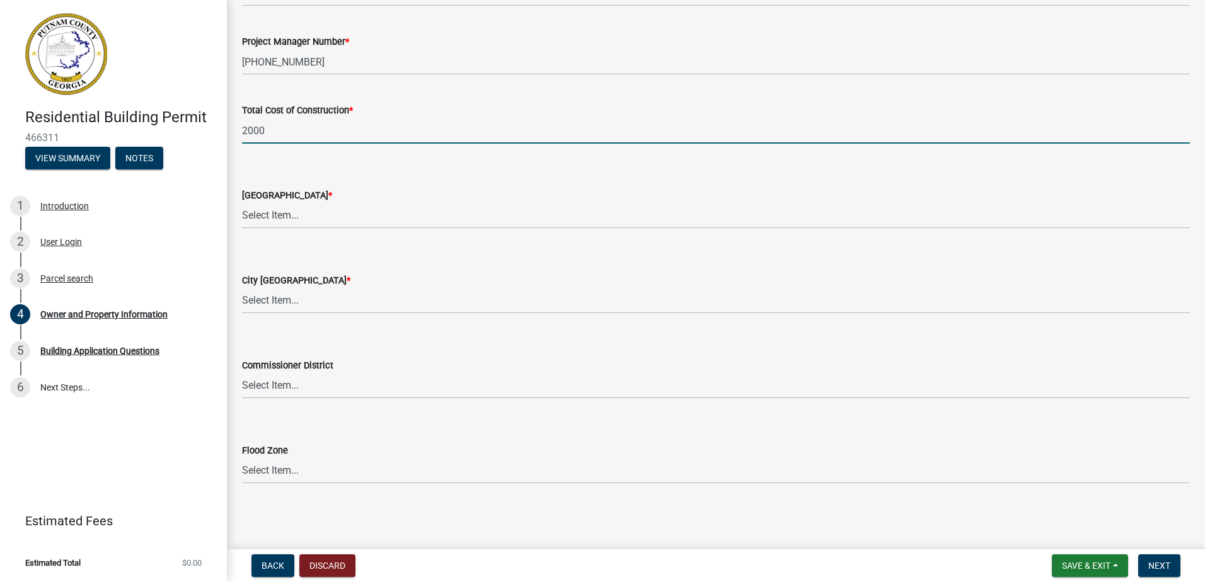
click at [287, 126] on input "2000" at bounding box center [716, 131] width 948 height 26
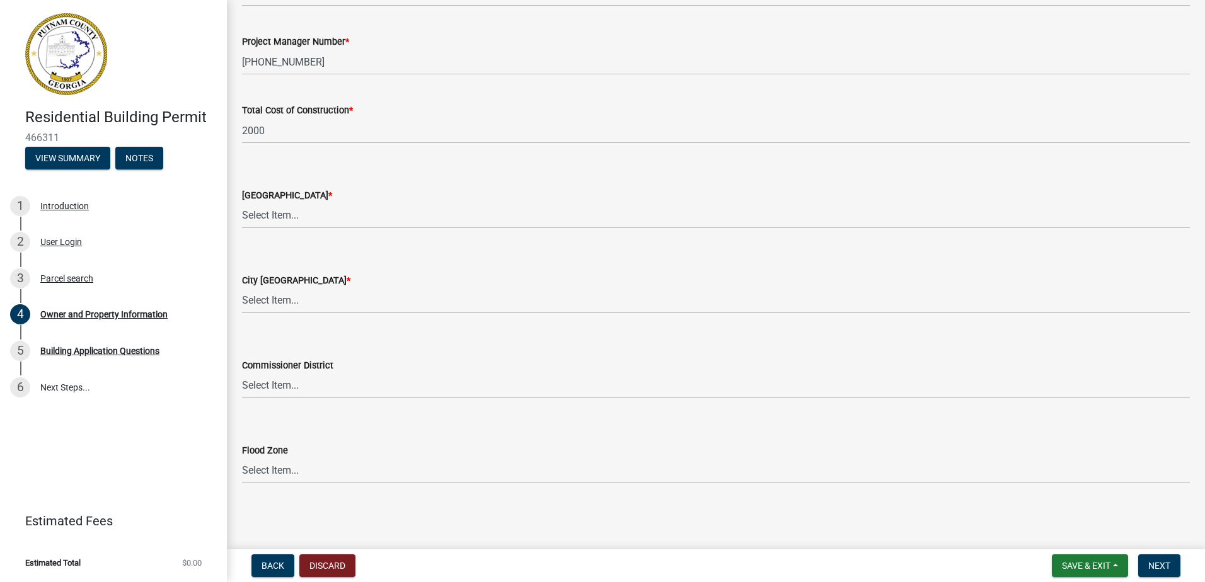
click at [264, 253] on div "City Zoning District * Select Item... A-1 A-2 R-1 R-2 R-3 R-4 MHP C-1 C-2 I-1 I…" at bounding box center [716, 277] width 948 height 74
click at [269, 208] on select "Select Item... AG-1 R-1R R-1 R-2 MHP RM-1 RM-3 C-1 C-2 I-M PUD N/A" at bounding box center [716, 216] width 948 height 26
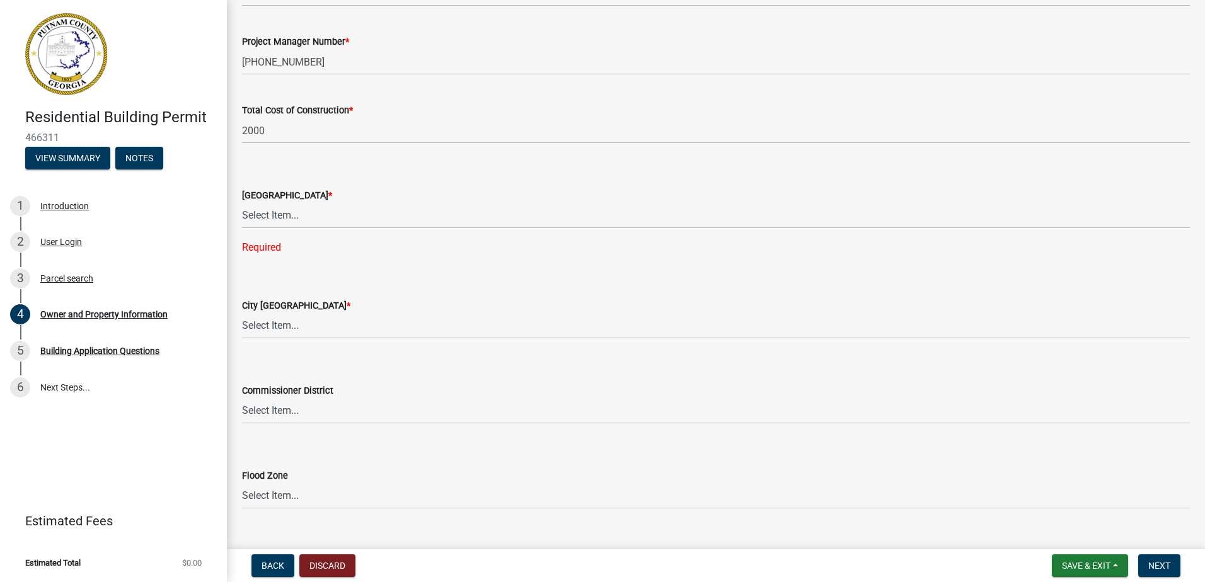
drag, startPoint x: 252, startPoint y: 195, endPoint x: 206, endPoint y: 176, distance: 50.0
click at [251, 195] on label "County Zoning District *" at bounding box center [287, 196] width 90 height 9
click at [251, 203] on select "Select Item... AG-1 R-1R R-1 R-2 MHP RM-1 RM-3 C-1 C-2 I-M PUD N/A" at bounding box center [716, 216] width 948 height 26
drag, startPoint x: 206, startPoint y: 174, endPoint x: 236, endPoint y: 184, distance: 31.9
click at [208, 174] on header "Residential Building Permit 466311 View Summary Notes" at bounding box center [113, 91] width 227 height 183
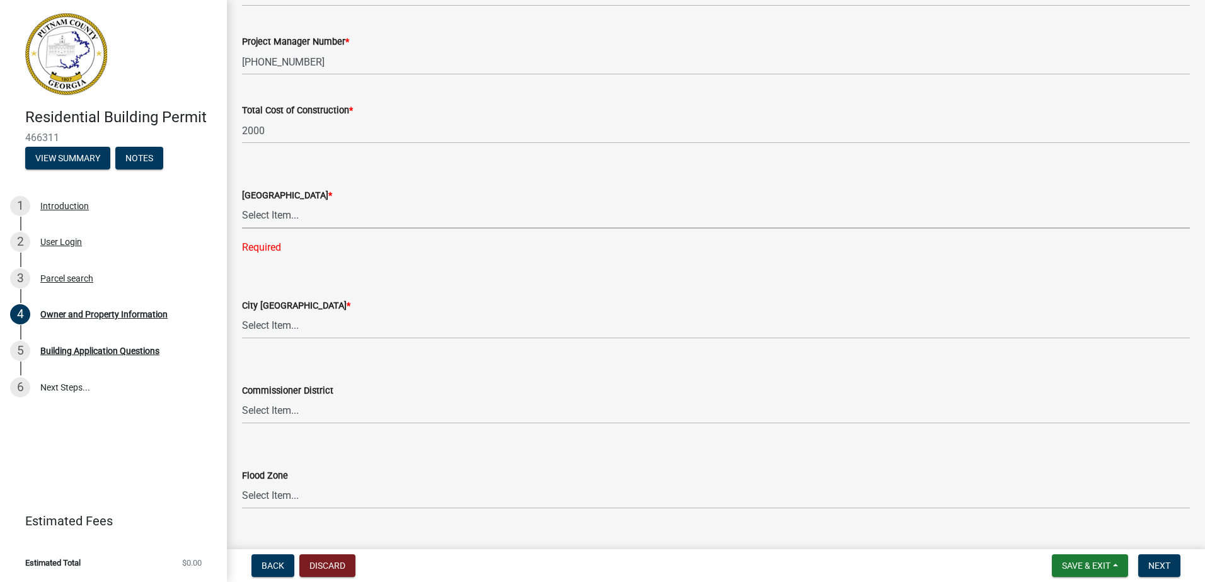
click at [271, 212] on select "Select Item... AG-1 R-1R R-1 R-2 MHP RM-1 RM-3 C-1 C-2 I-M PUD N/A" at bounding box center [716, 216] width 948 height 26
click at [209, 184] on ul "1 Introduction 2 User Login 3 Parcel search 4 Owner and Property Information 5 …" at bounding box center [113, 297] width 227 height 228
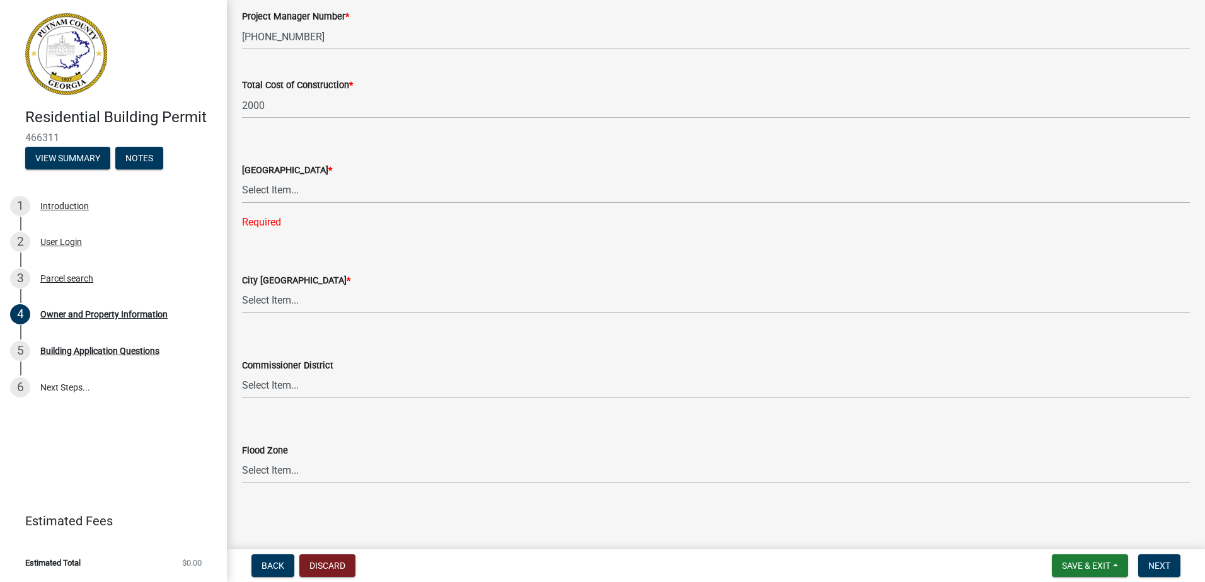
click at [291, 279] on label "City Zoning District *" at bounding box center [296, 281] width 108 height 9
click at [291, 288] on select "Select Item... A-1 A-2 R-1 R-2 R-3 R-4 MHP C-1 C-2 I-1 I-2 DB FH H-P N/A" at bounding box center [716, 301] width 948 height 26
click at [284, 294] on select "Select Item... A-1 A-2 R-1 R-2 R-3 R-4 MHP C-1 C-2 I-1 I-2 DB FH H-P N/A" at bounding box center [716, 301] width 948 height 26
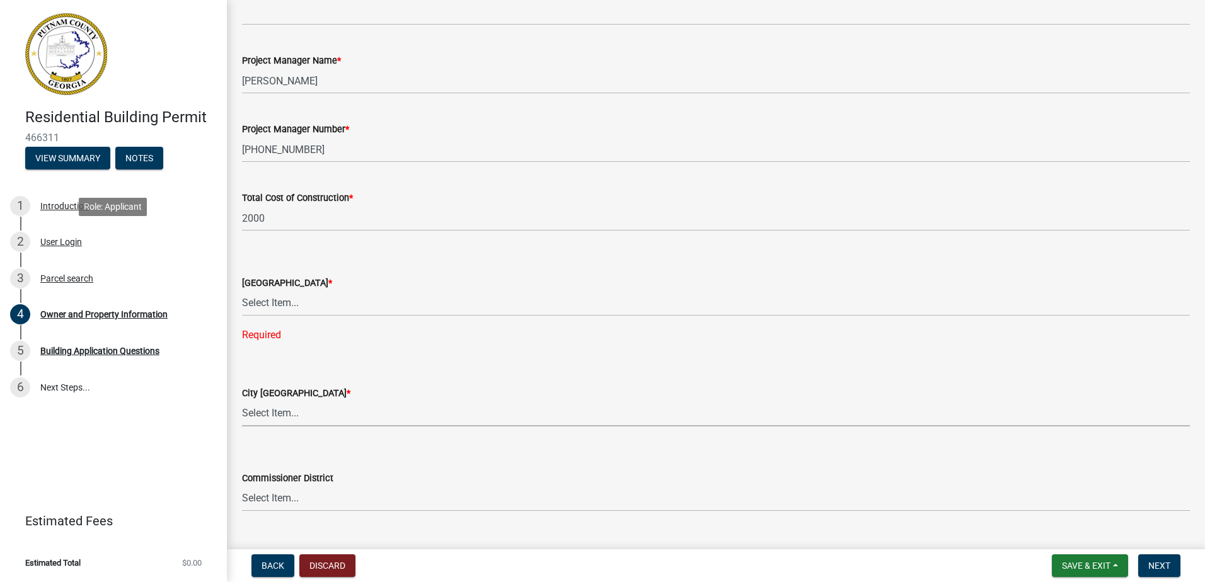
scroll to position [1955, 0]
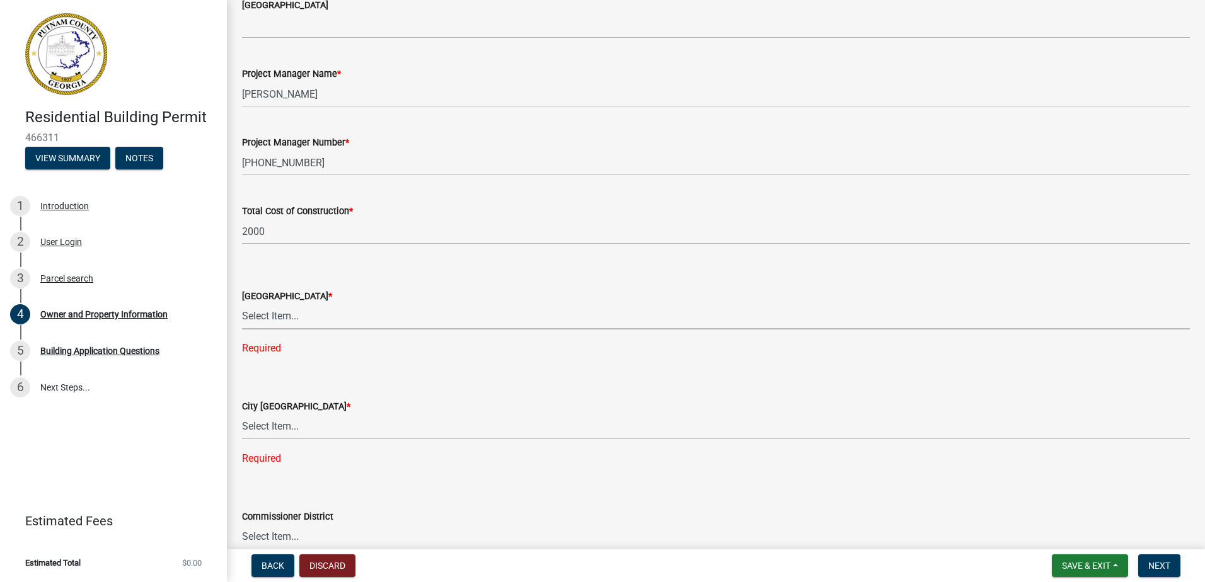
click at [279, 323] on select "Select Item... AG-1 R-1R R-1 R-2 MHP RM-1 RM-3 C-1 C-2 I-M PUD N/A" at bounding box center [716, 317] width 948 height 26
click at [286, 415] on select "Select Item... A-1 A-2 R-1 R-2 R-3 R-4 MHP C-1 C-2 I-1 I-2 DB FH H-P N/A" at bounding box center [716, 427] width 948 height 26
click at [284, 429] on select "Select Item... A-1 A-2 R-1 R-2 R-3 R-4 MHP C-1 C-2 I-1 I-2 DB FH H-P N/A" at bounding box center [716, 427] width 948 height 26
click at [280, 428] on select "Select Item... A-1 A-2 R-1 R-2 R-3 R-4 MHP C-1 C-2 I-1 I-2 DB FH H-P N/A" at bounding box center [716, 427] width 948 height 26
click at [242, 414] on select "Select Item... A-1 A-2 R-1 R-2 R-3 R-4 MHP C-1 C-2 I-1 I-2 DB FH H-P N/A" at bounding box center [716, 427] width 948 height 26
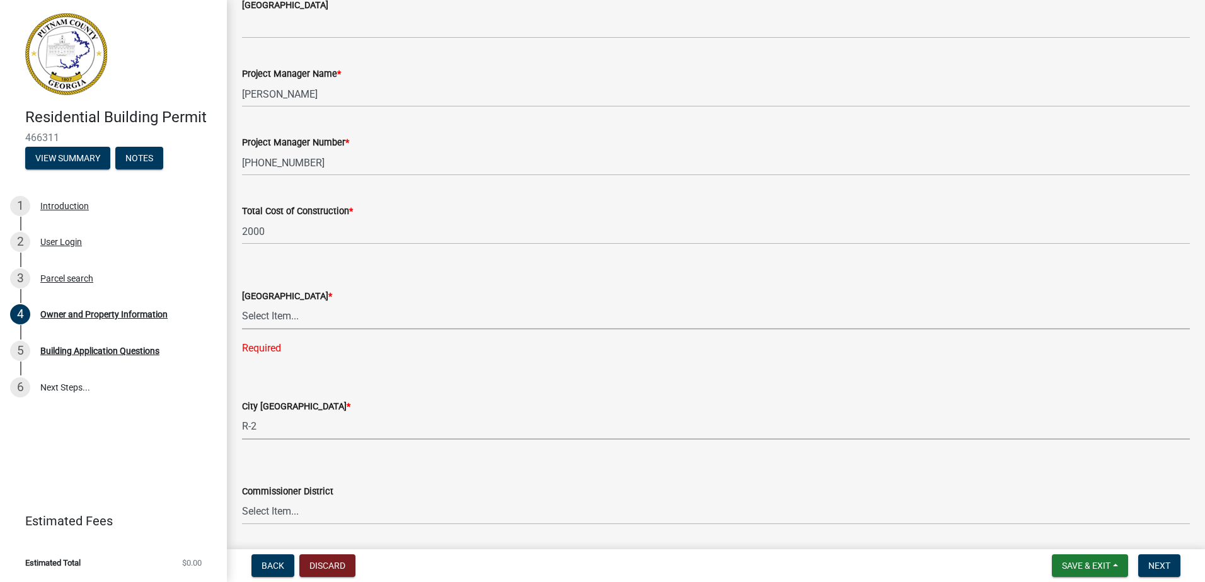
click at [255, 311] on select "Select Item... AG-1 R-1R R-1 R-2 MHP RM-1 RM-3 C-1 C-2 I-M PUD N/A" at bounding box center [716, 317] width 948 height 26
click at [242, 304] on select "Select Item... AG-1 R-1R R-1 R-2 MHP RM-1 RM-3 C-1 C-2 I-M PUD N/A" at bounding box center [716, 317] width 948 height 26
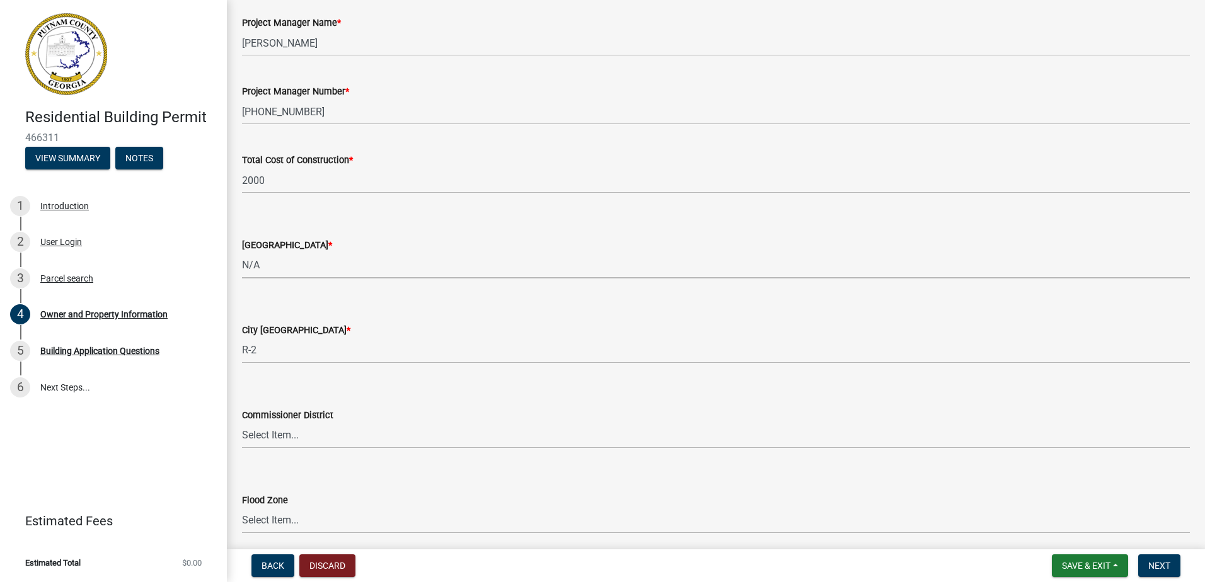
scroll to position [2055, 0]
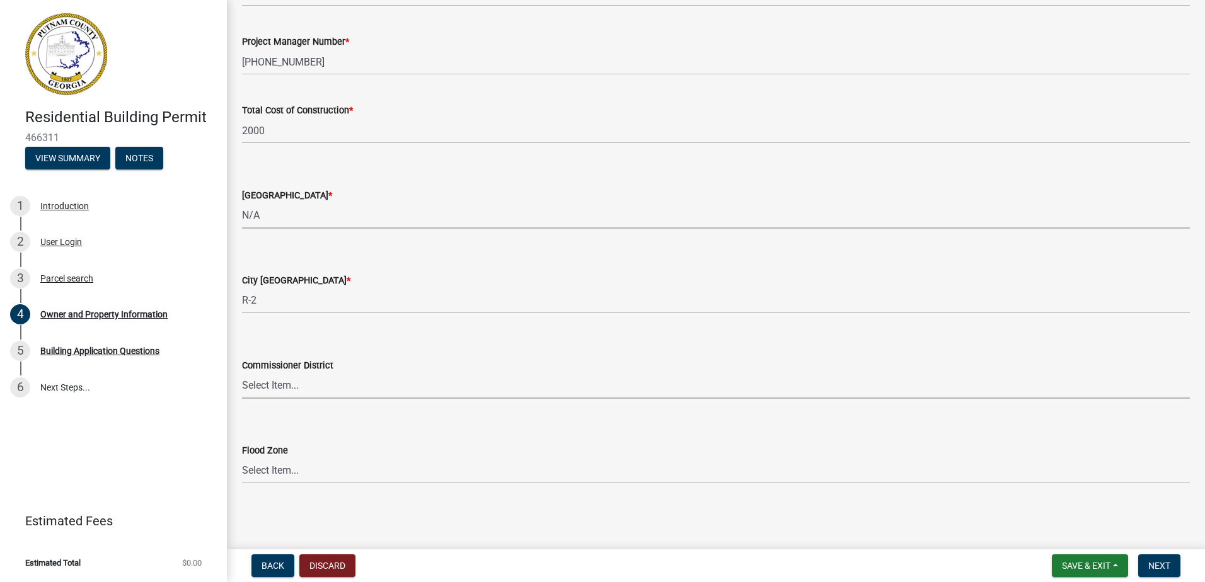
click at [289, 389] on select "Select Item... District 1 District 2 District 3 District 4" at bounding box center [716, 386] width 948 height 26
click at [242, 373] on select "Select Item... District 1 District 2 District 3 District 4" at bounding box center [716, 386] width 948 height 26
click at [1173, 563] on button "Next" at bounding box center [1159, 566] width 42 height 23
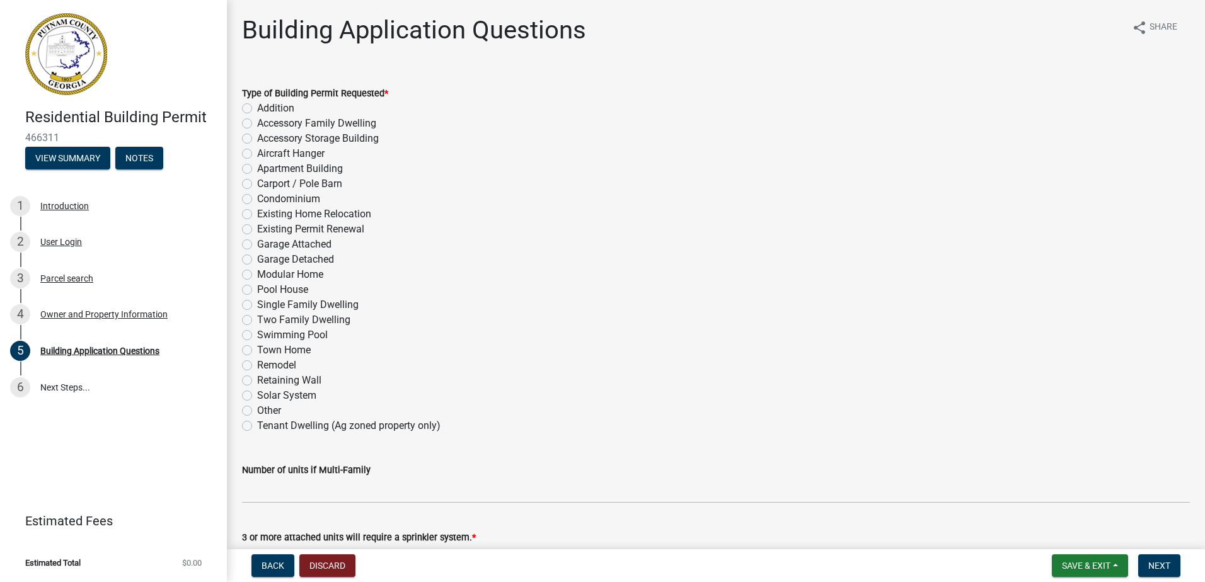
click at [257, 365] on label "Remodel" at bounding box center [276, 365] width 39 height 15
click at [257, 365] on input "Remodel" at bounding box center [261, 362] width 8 height 8
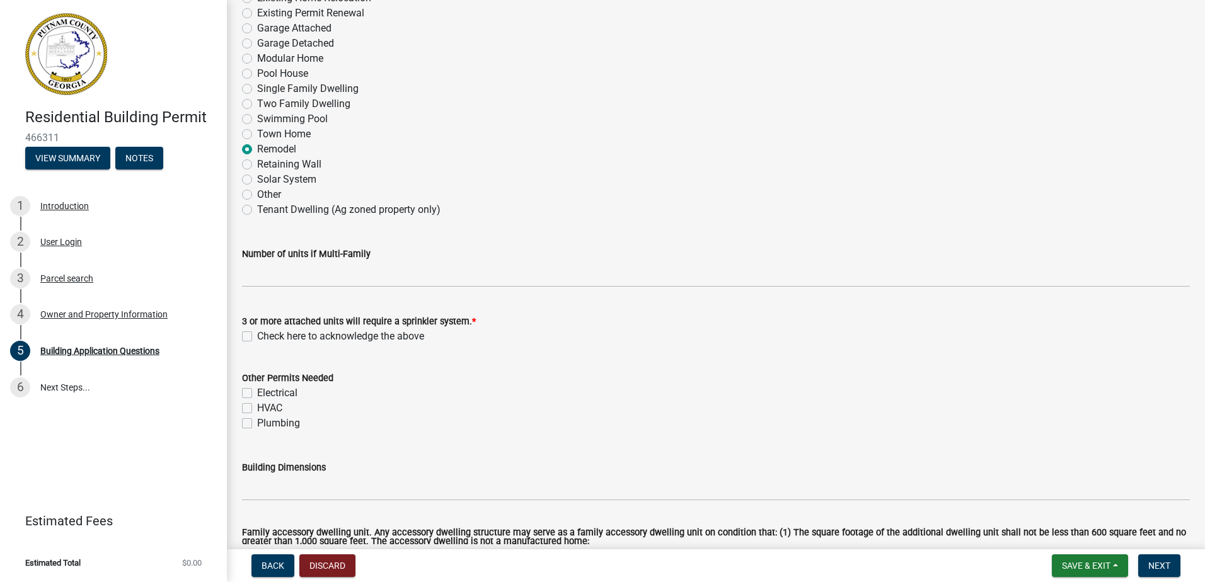
scroll to position [252, 0]
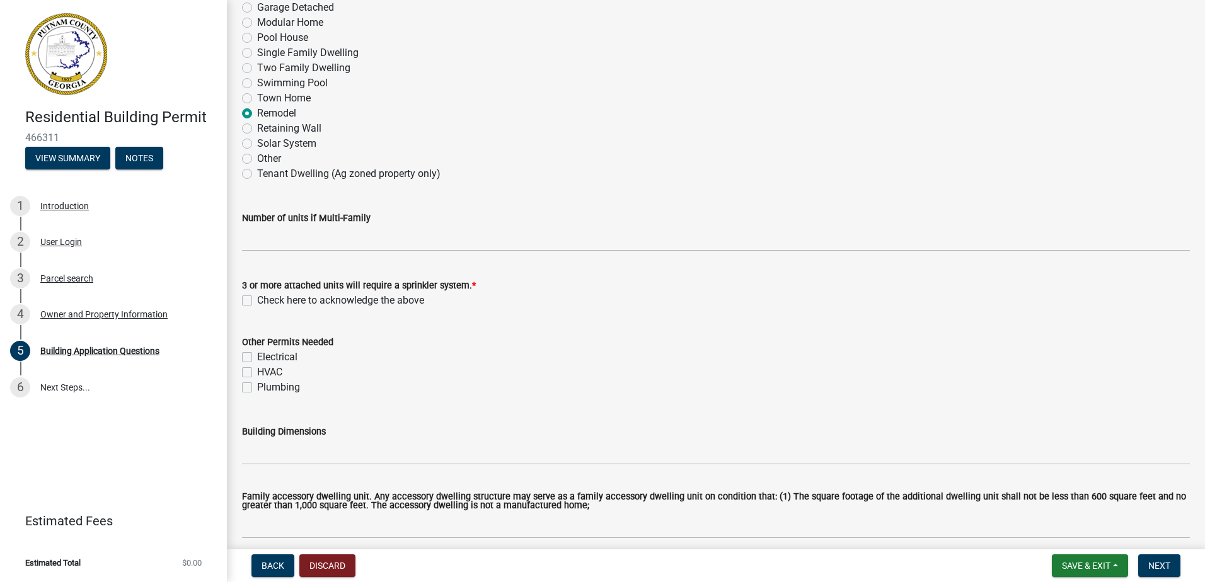
click at [257, 301] on label "Check here to acknowledge the above" at bounding box center [340, 300] width 167 height 15
click at [257, 301] on input "Check here to acknowledge the above" at bounding box center [261, 297] width 8 height 8
click at [257, 302] on label "Check here to acknowledge the above" at bounding box center [340, 300] width 167 height 15
click at [257, 301] on input "Check here to acknowledge the above" at bounding box center [261, 297] width 8 height 8
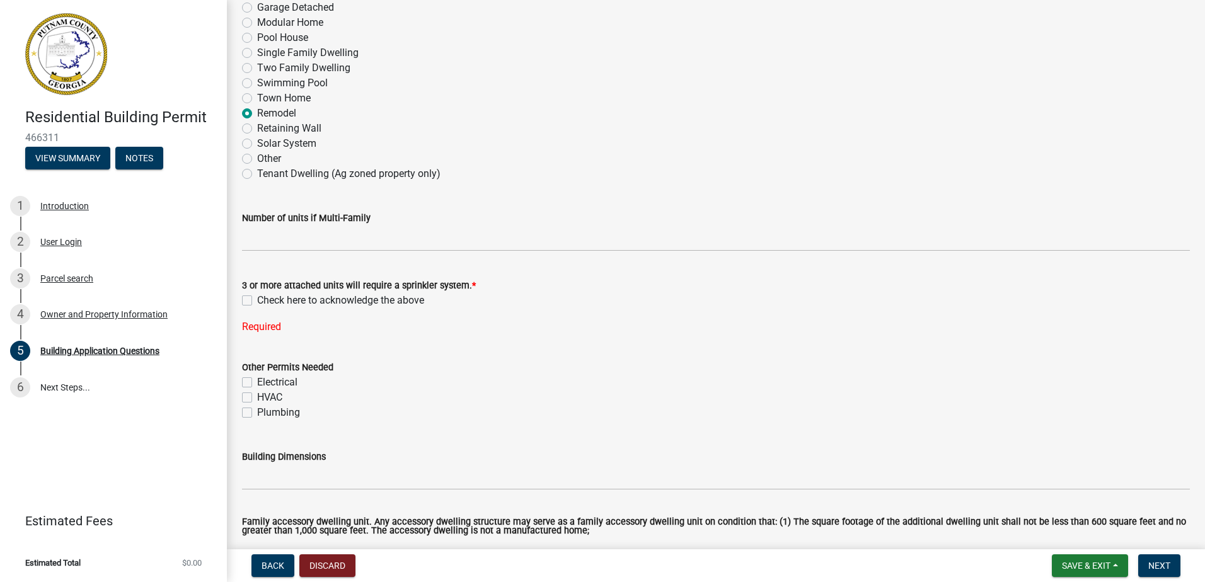
click at [252, 301] on div "Check here to acknowledge the above" at bounding box center [716, 300] width 948 height 15
click at [257, 303] on label "Check here to acknowledge the above" at bounding box center [340, 300] width 167 height 15
click at [257, 301] on input "Check here to acknowledge the above" at bounding box center [261, 297] width 8 height 8
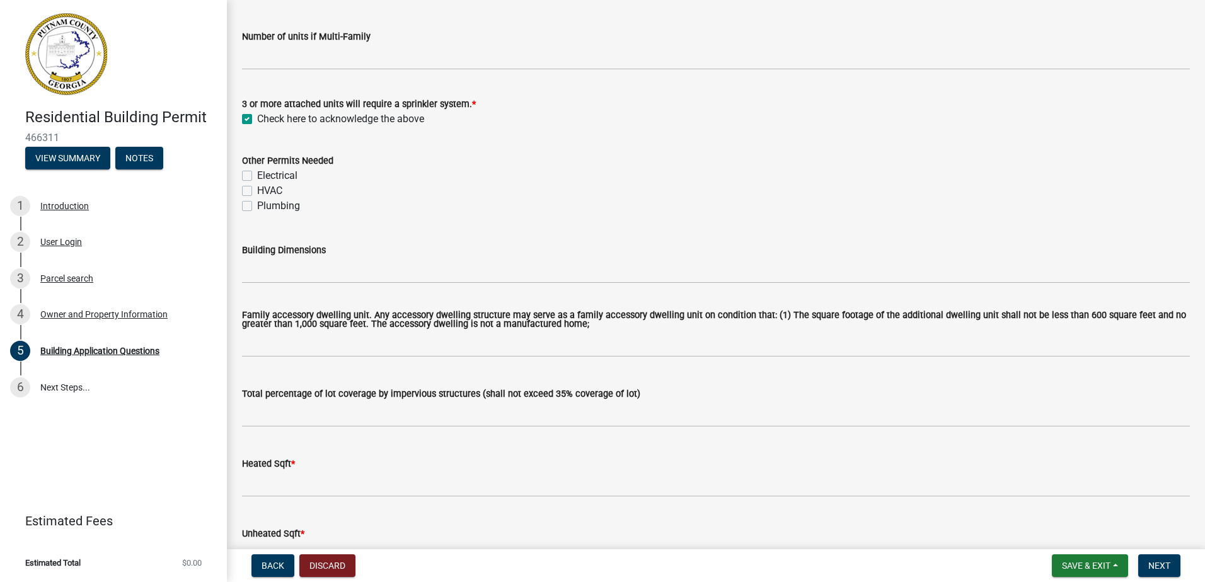
scroll to position [441, 0]
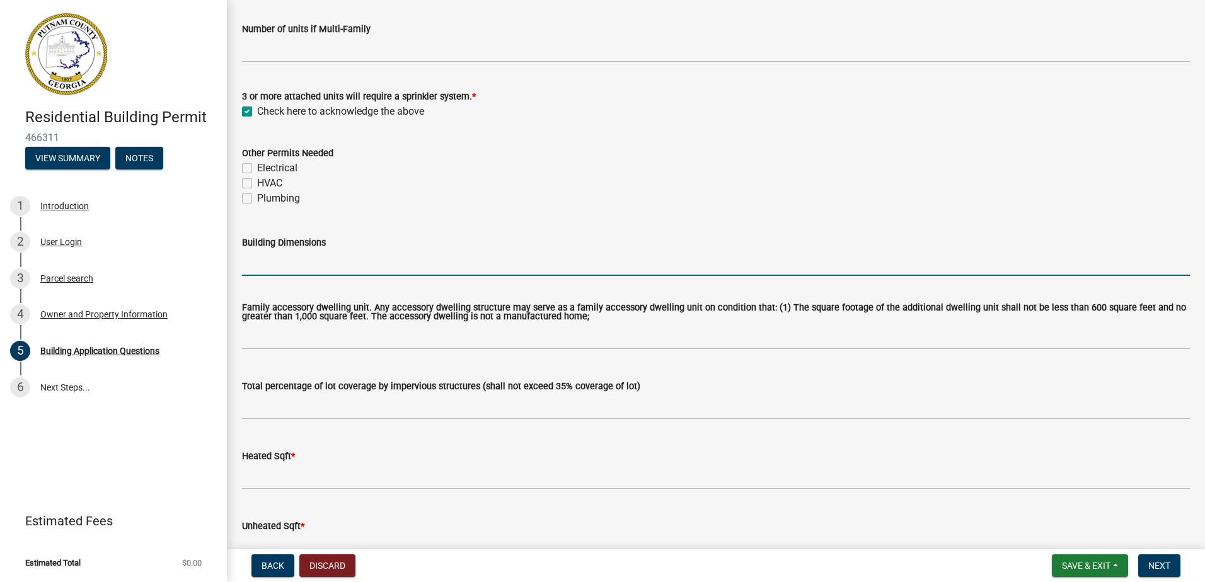
click at [339, 256] on input "Building Dimensions" at bounding box center [716, 263] width 948 height 26
click at [290, 275] on input "Building Dimensions" at bounding box center [716, 263] width 948 height 26
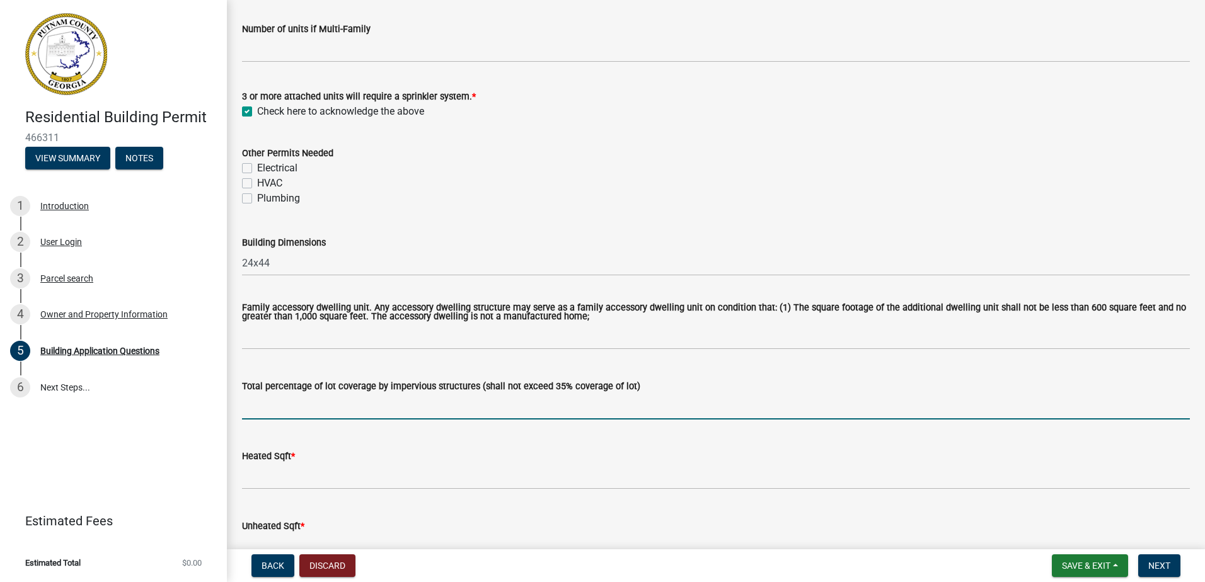
drag, startPoint x: 269, startPoint y: 410, endPoint x: 267, endPoint y: 386, distance: 23.4
click at [269, 409] on input "text" at bounding box center [716, 407] width 948 height 26
click at [273, 404] on input "text" at bounding box center [716, 407] width 948 height 26
click at [255, 401] on input "text" at bounding box center [716, 407] width 948 height 26
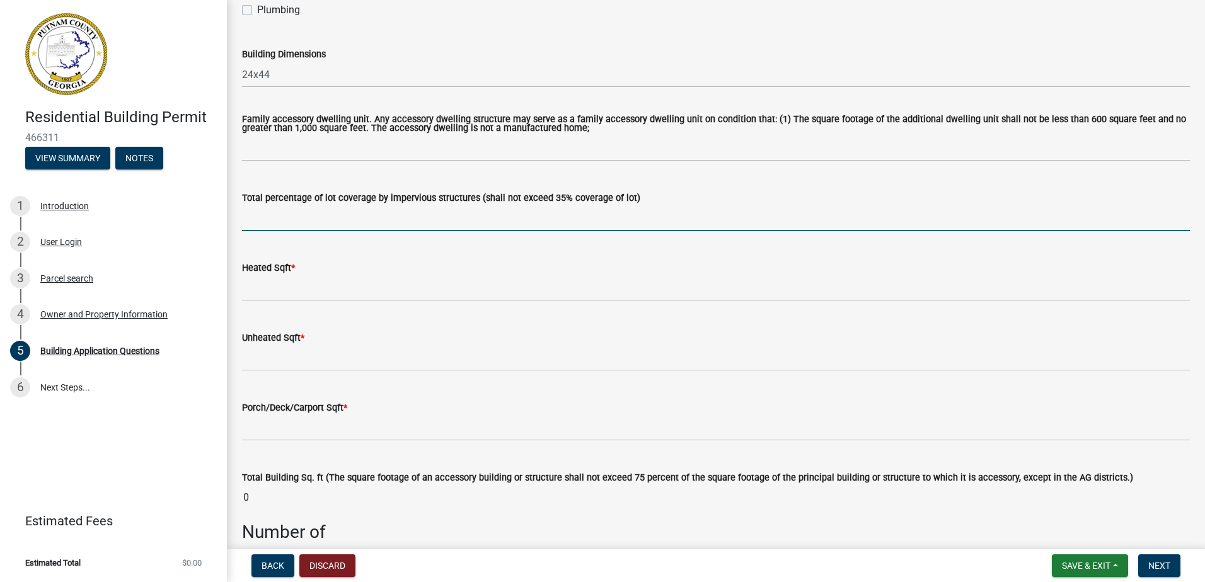
scroll to position [630, 0]
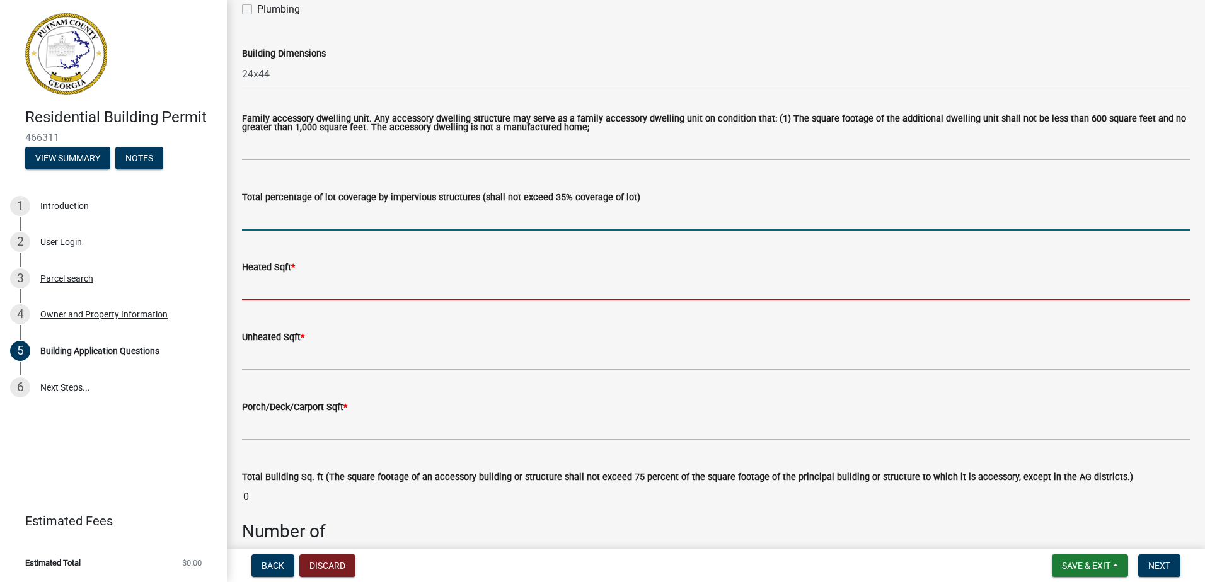
click at [263, 290] on input "text" at bounding box center [716, 288] width 948 height 26
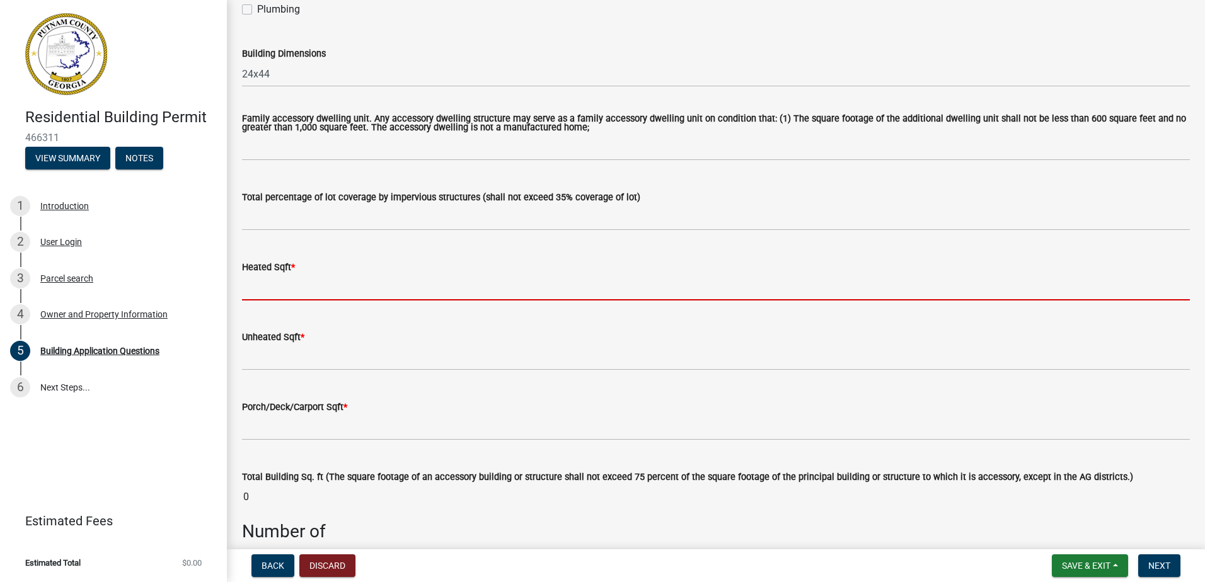
click at [252, 296] on input "text" at bounding box center [716, 288] width 948 height 26
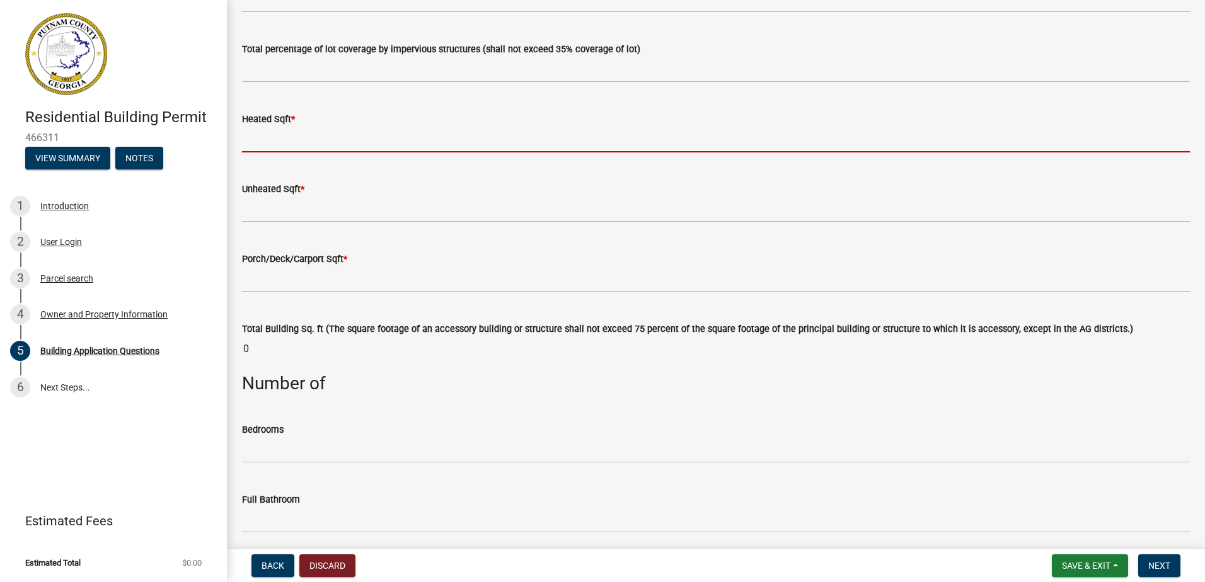
scroll to position [693, 0]
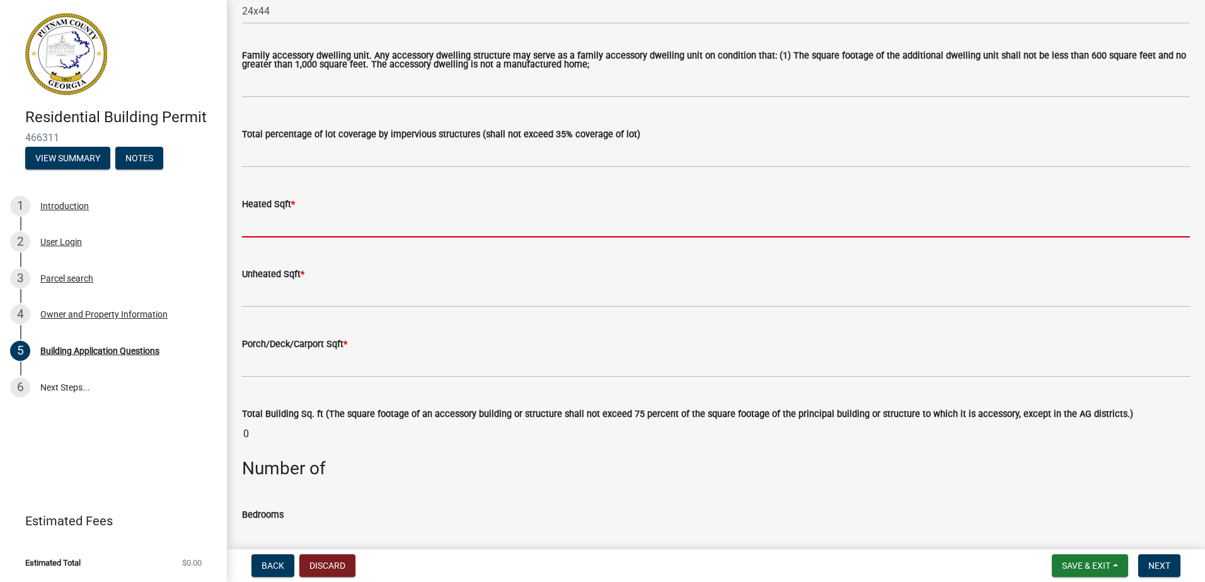
click at [268, 222] on input "text" at bounding box center [716, 225] width 948 height 26
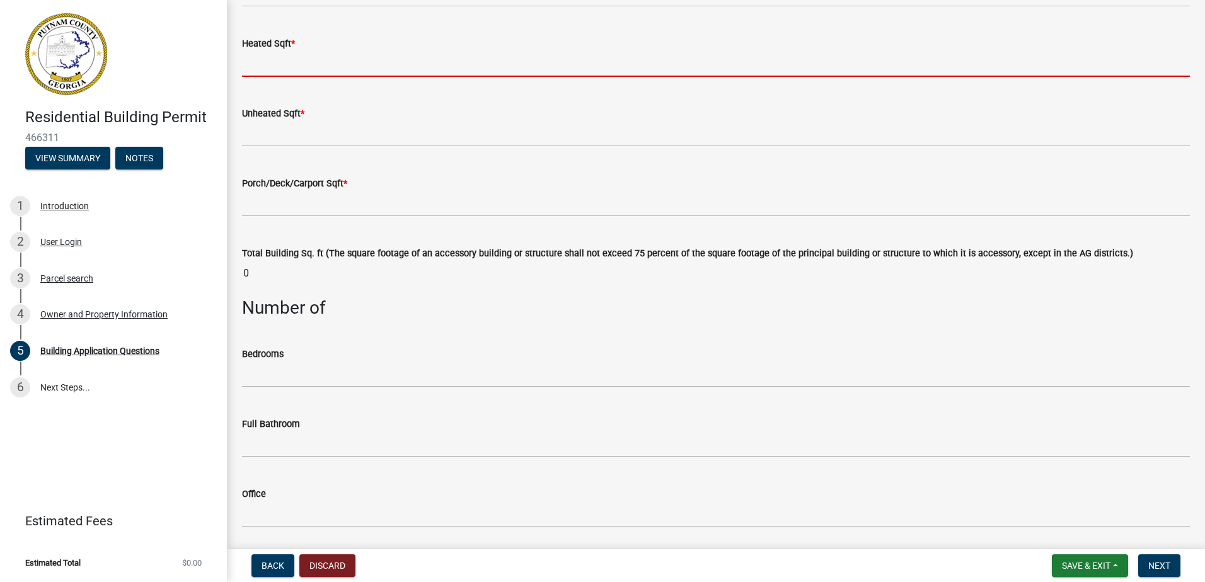
scroll to position [882, 0]
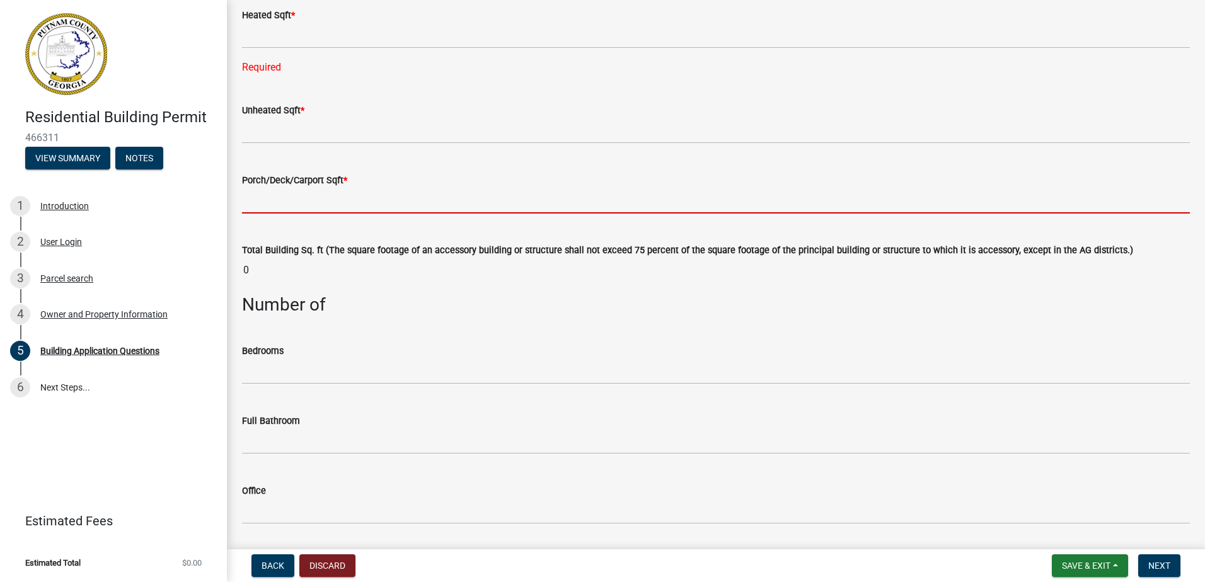
click at [284, 185] on form "Porch/Deck/Carport Sqft *" at bounding box center [716, 193] width 948 height 41
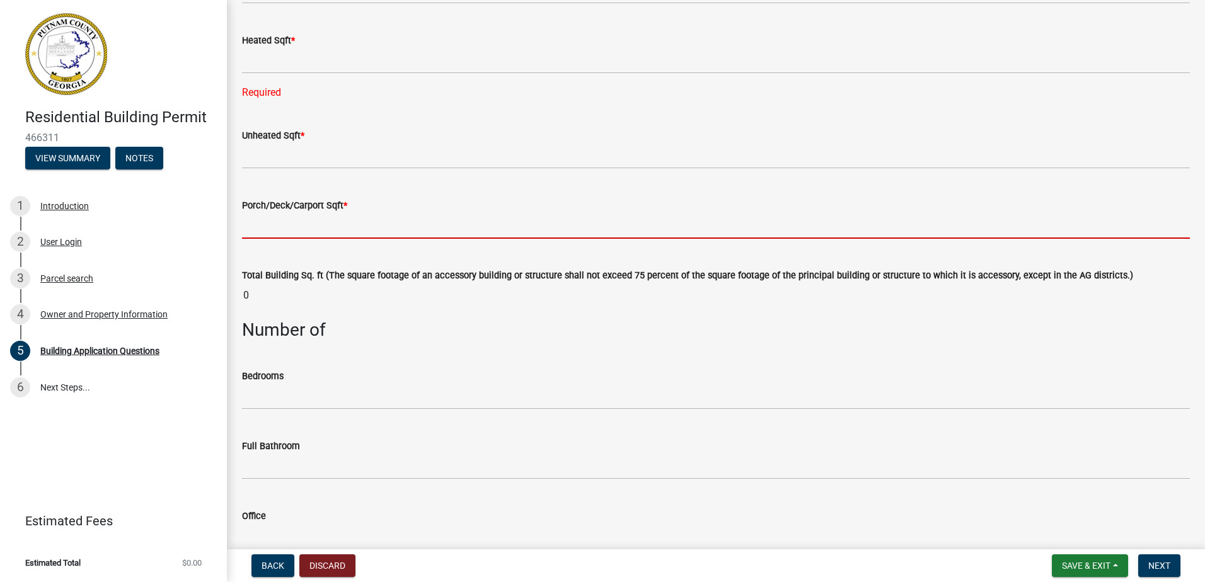
scroll to position [945, 0]
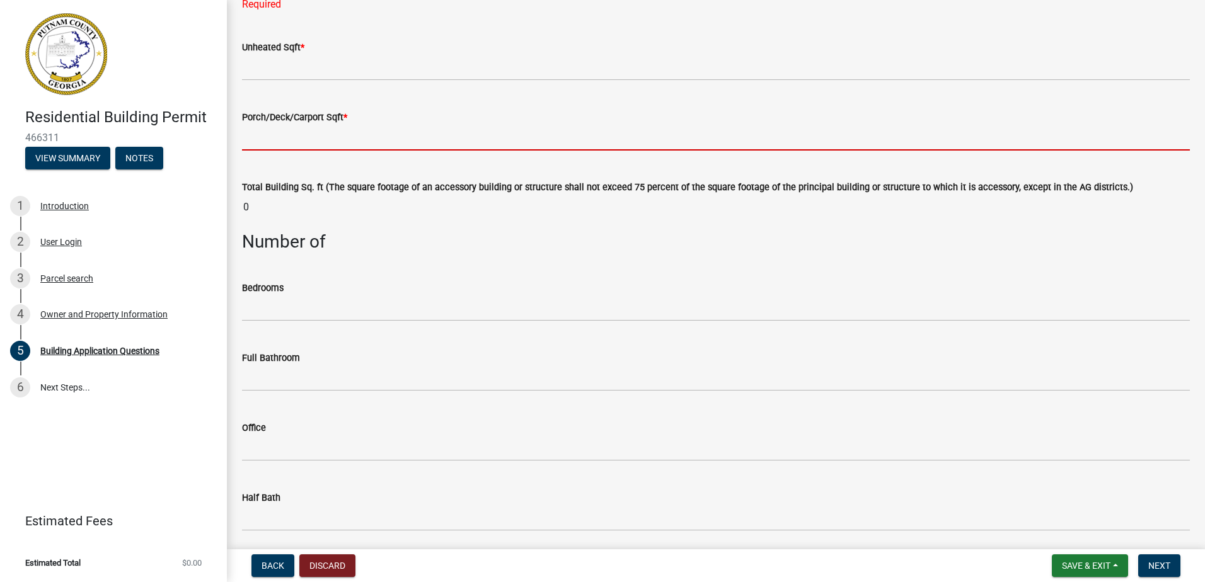
click at [279, 137] on input "text" at bounding box center [716, 138] width 948 height 26
click at [261, 139] on input "text" at bounding box center [716, 138] width 948 height 26
drag, startPoint x: 262, startPoint y: 26, endPoint x: 262, endPoint y: 37, distance: 10.7
click at [262, 30] on div "Unheated Sqft *" at bounding box center [716, 51] width 948 height 59
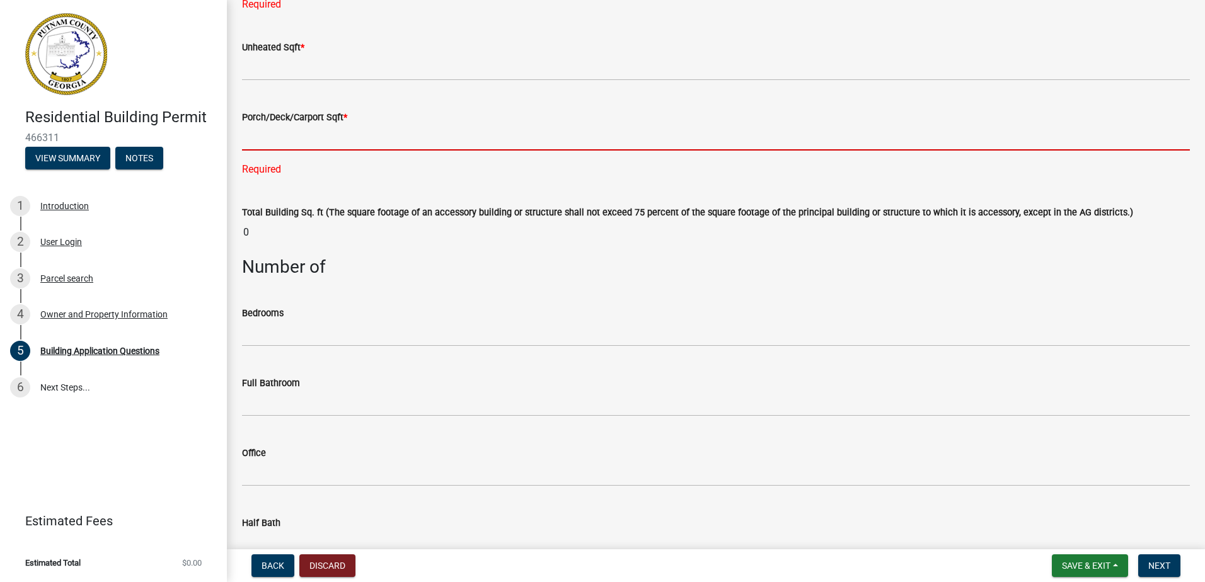
click at [265, 137] on input "text" at bounding box center [716, 138] width 948 height 26
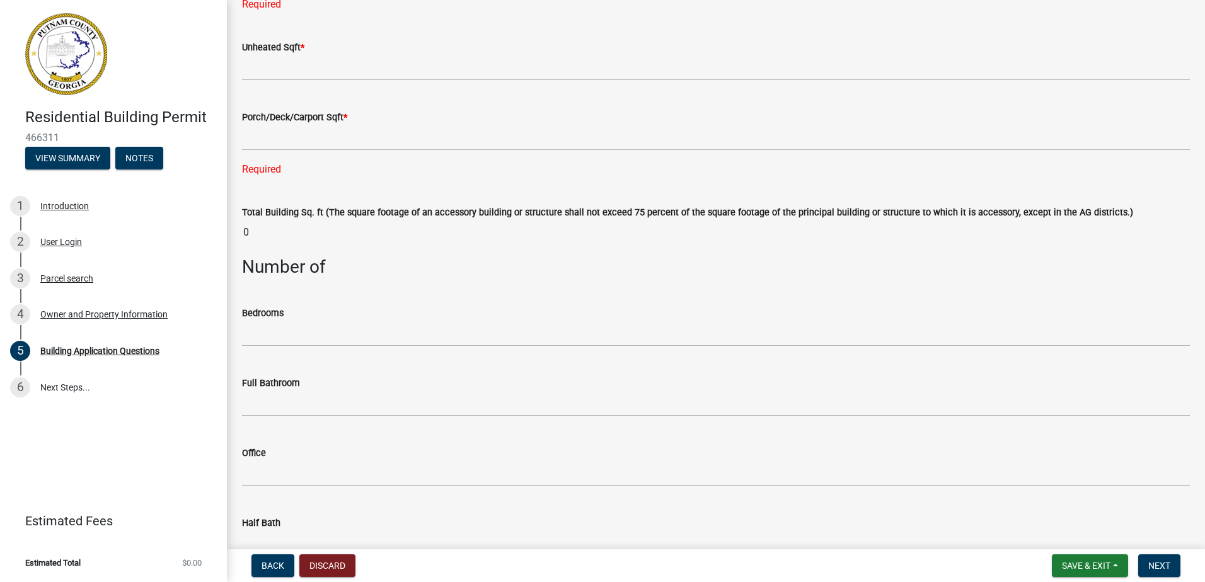
click at [258, 153] on div "Porch/Deck/Carport Sqft * Required" at bounding box center [716, 134] width 948 height 85
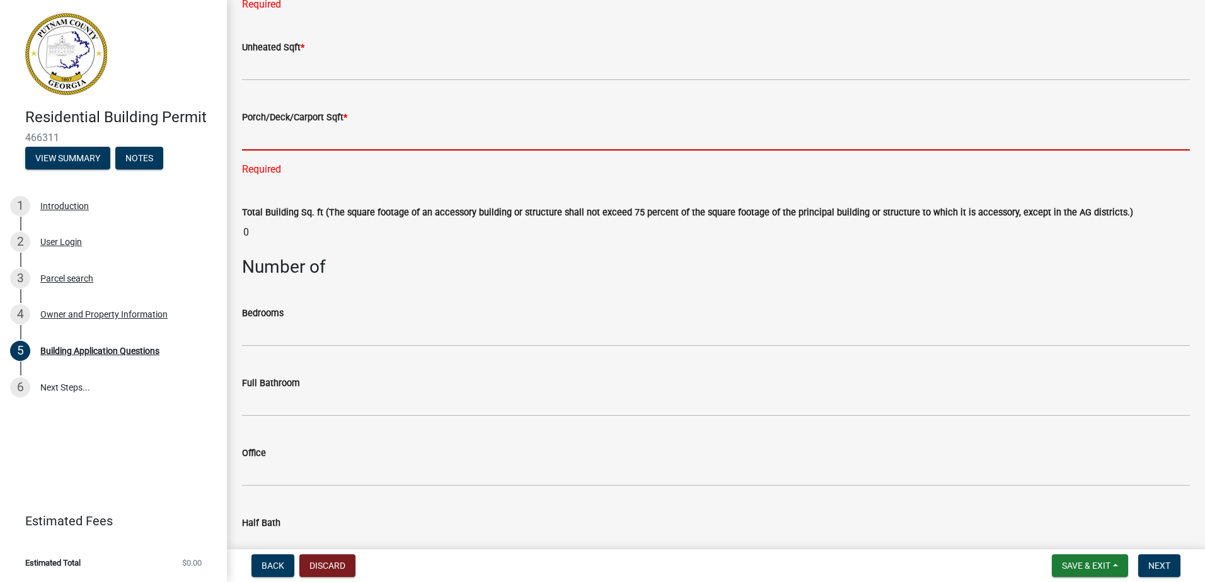
drag, startPoint x: 257, startPoint y: 153, endPoint x: 245, endPoint y: 142, distance: 16.1
click at [245, 142] on input "text" at bounding box center [716, 138] width 948 height 26
click at [248, 141] on input "text" at bounding box center [716, 138] width 948 height 26
click at [248, 140] on input "text" at bounding box center [716, 138] width 948 height 26
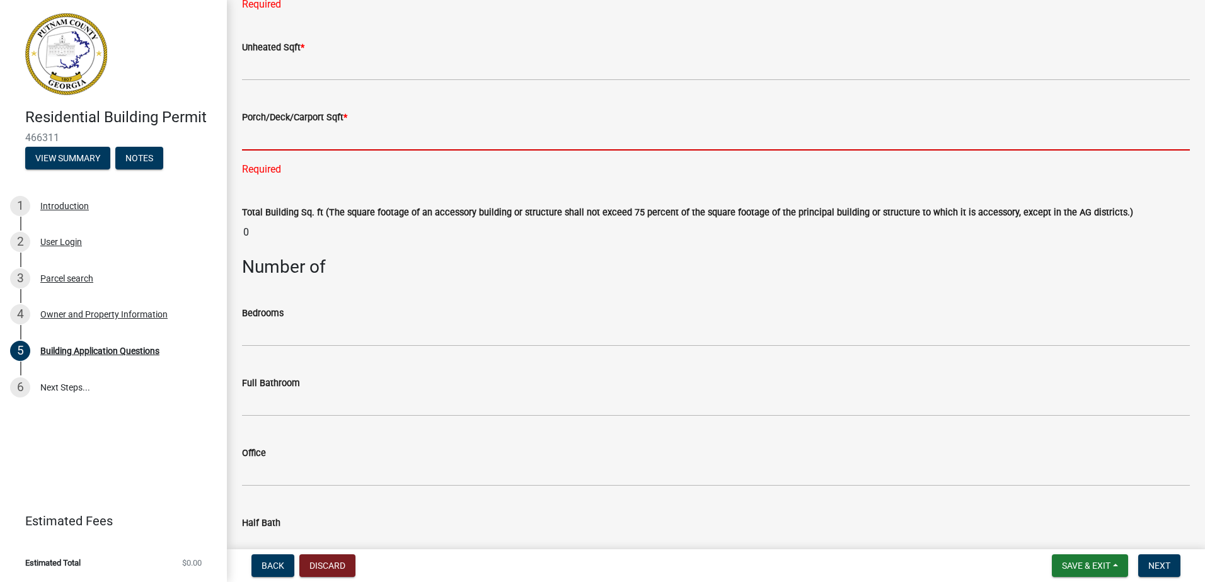
click at [251, 141] on input "text" at bounding box center [716, 138] width 948 height 26
click at [236, 135] on div "Porch/Deck/Carport Sqft * Required" at bounding box center [716, 134] width 967 height 85
click at [250, 142] on input "text" at bounding box center [716, 138] width 948 height 26
click at [309, 146] on input "text" at bounding box center [716, 138] width 948 height 26
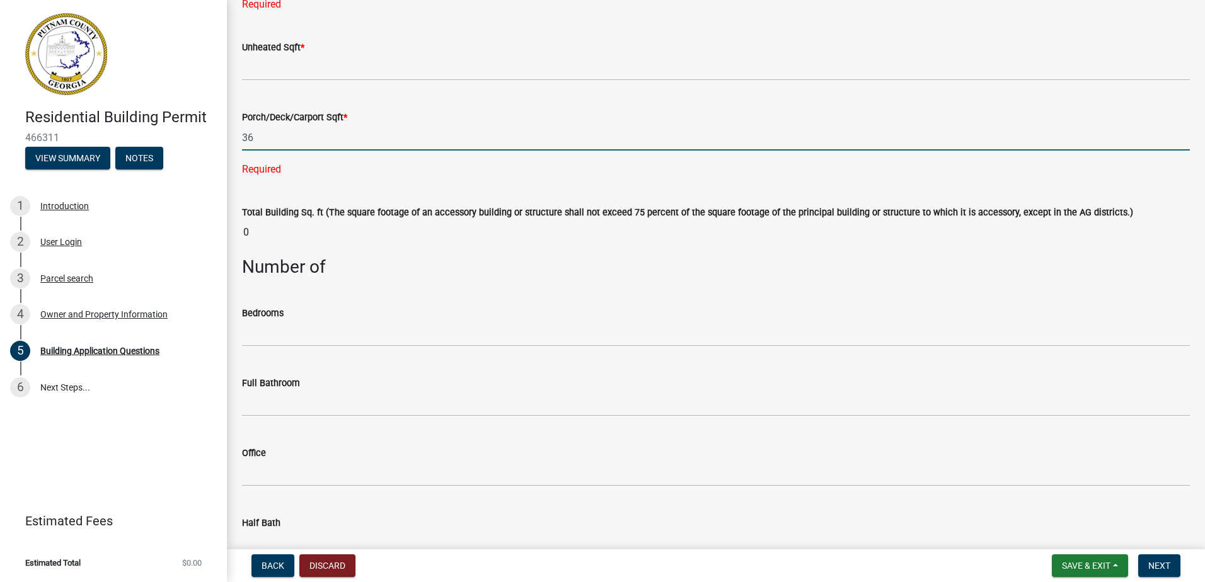
scroll to position [693, 0]
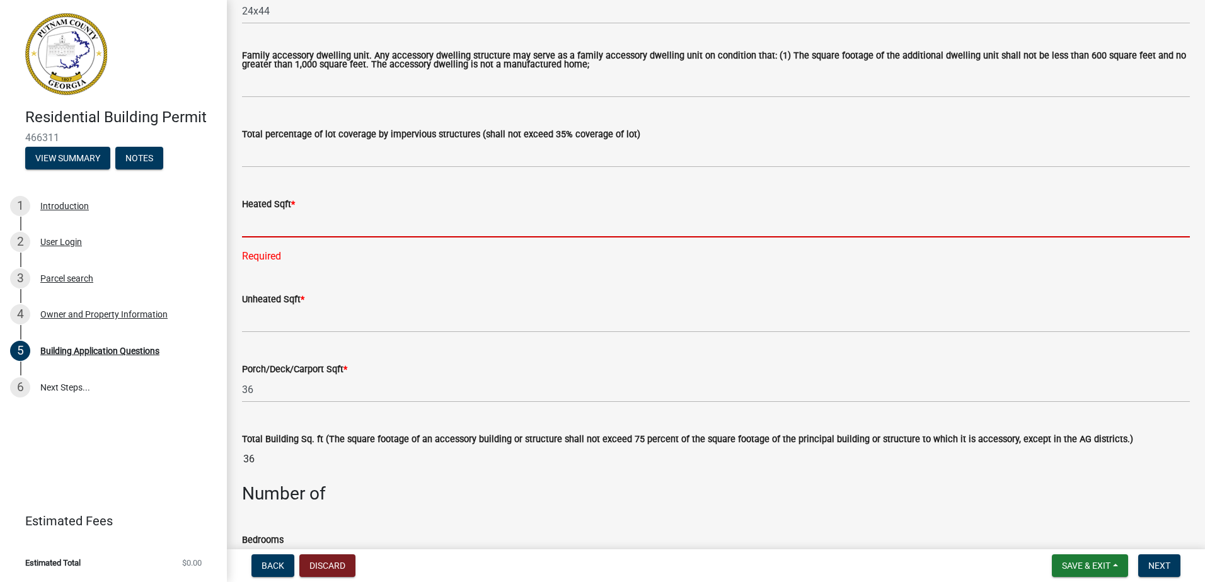
click at [274, 229] on input "text" at bounding box center [716, 225] width 948 height 26
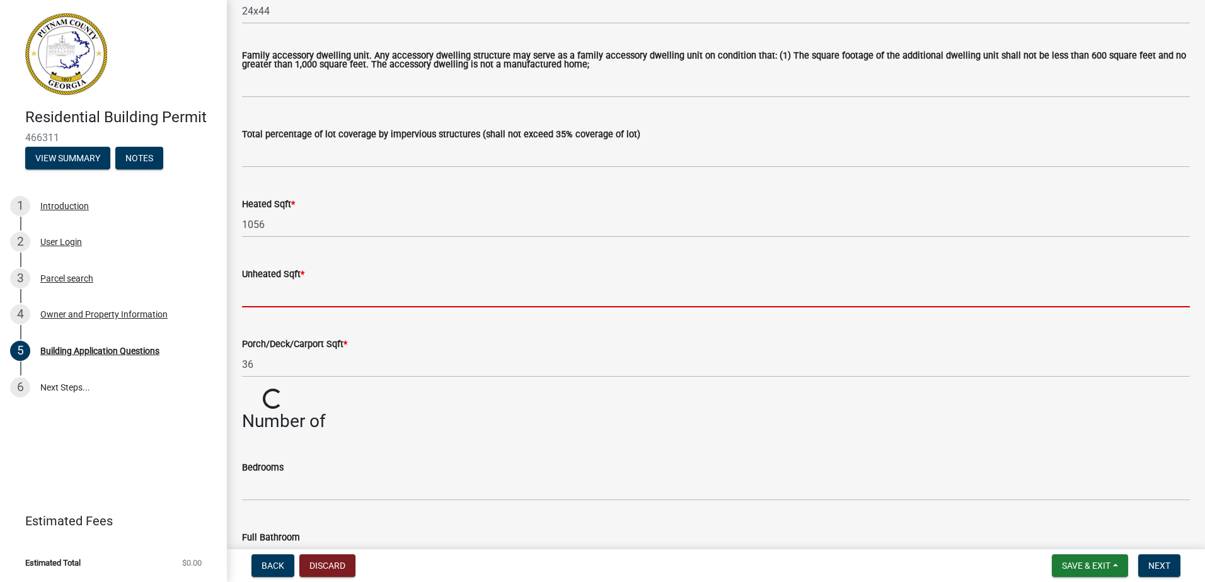
click at [270, 313] on wm-data-entity-input "Unheated Sqft *" at bounding box center [716, 284] width 948 height 70
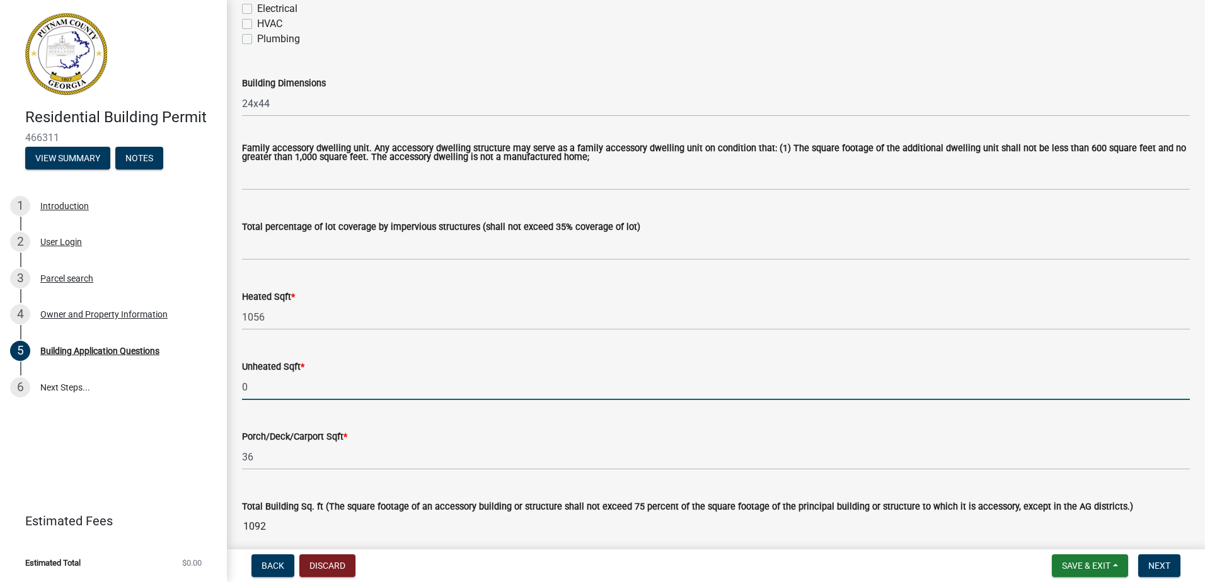
scroll to position [630, 0]
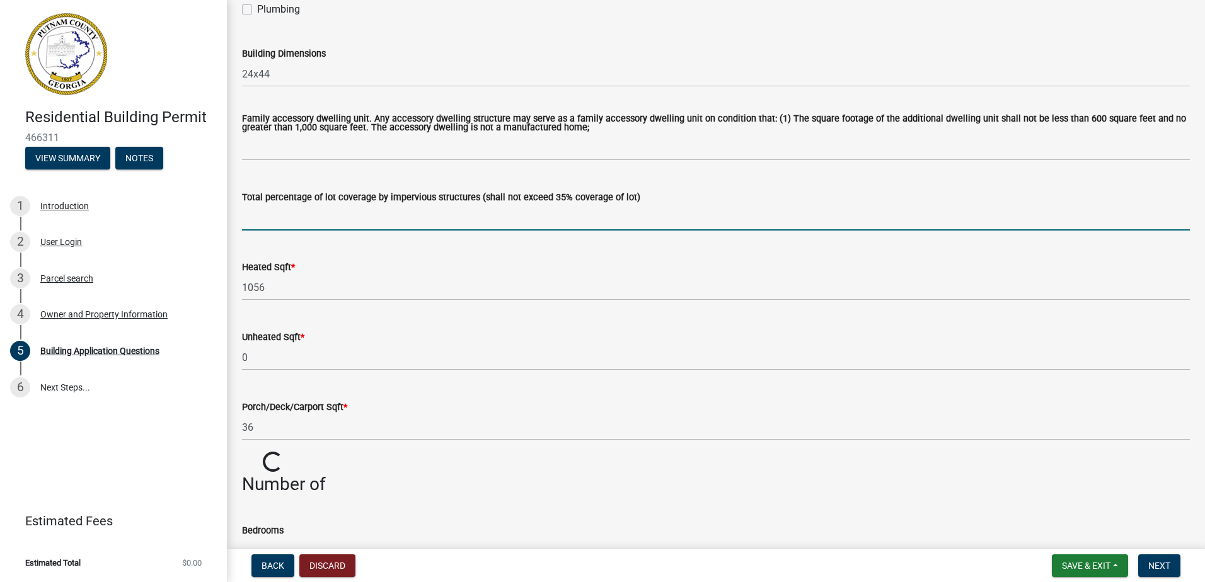
click at [287, 221] on input "text" at bounding box center [716, 218] width 948 height 26
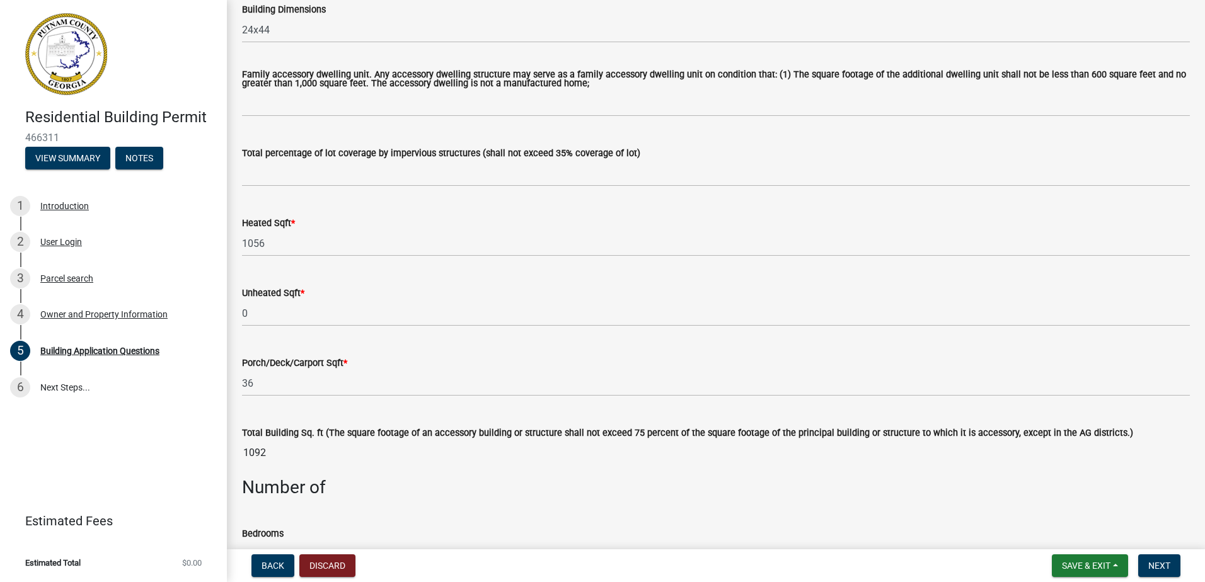
scroll to position [693, 0]
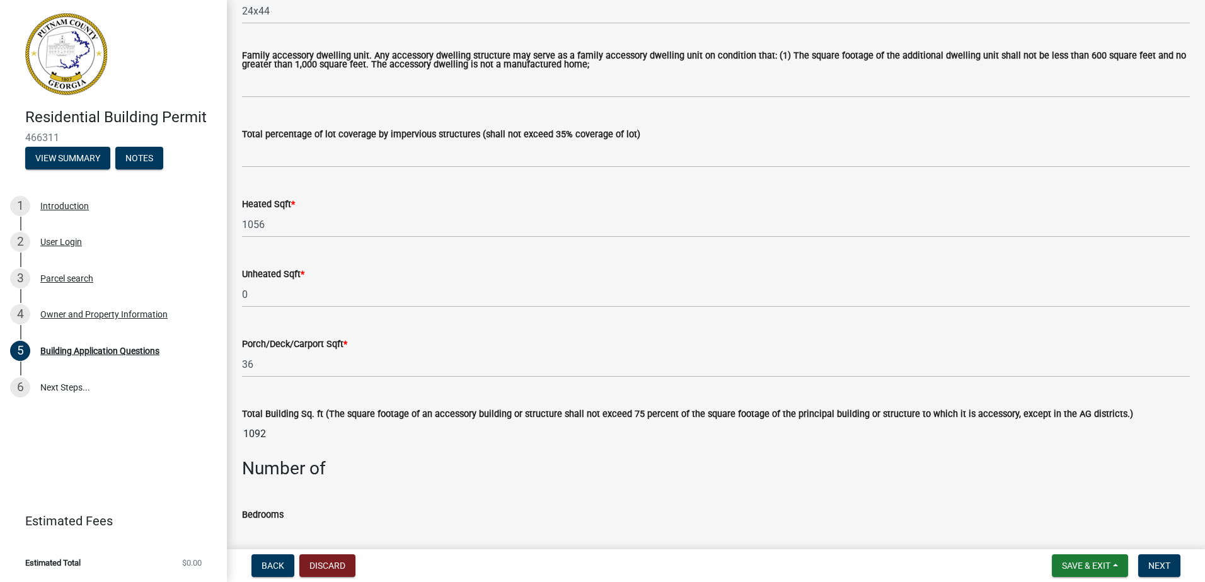
click at [260, 434] on input "1092" at bounding box center [716, 434] width 948 height 25
click at [254, 437] on input "1092" at bounding box center [716, 434] width 948 height 25
drag, startPoint x: 254, startPoint y: 437, endPoint x: 526, endPoint y: 342, distance: 288.4
click at [541, 331] on div "Porch/Deck/Carport Sqft * 36" at bounding box center [716, 348] width 948 height 59
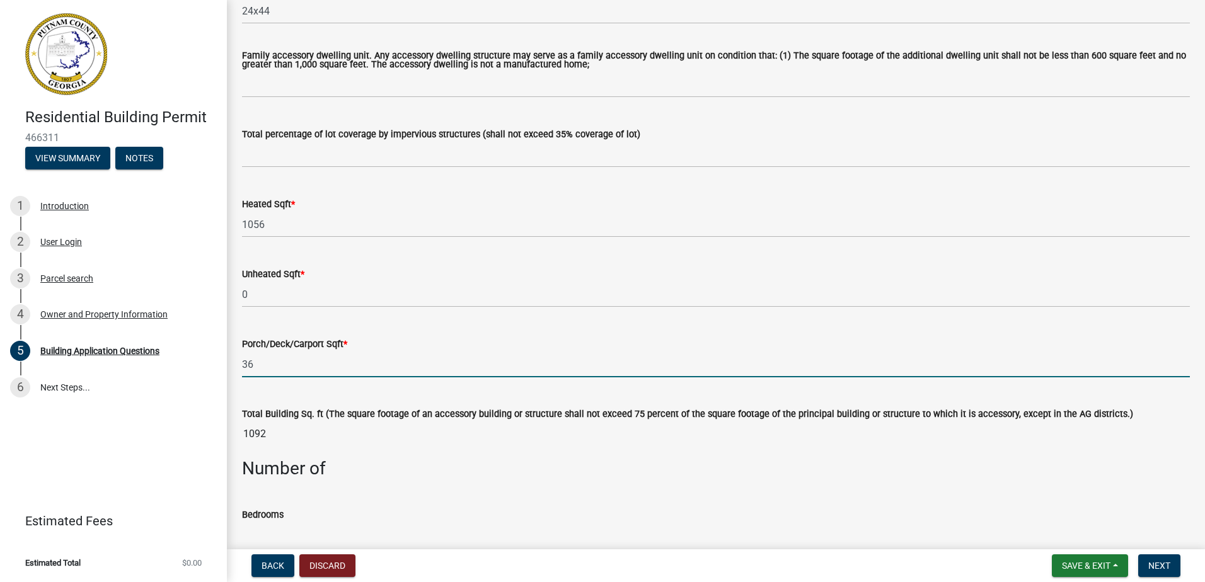
drag, startPoint x: 267, startPoint y: 367, endPoint x: 258, endPoint y: 371, distance: 9.9
click at [258, 371] on input "36" at bounding box center [716, 365] width 948 height 26
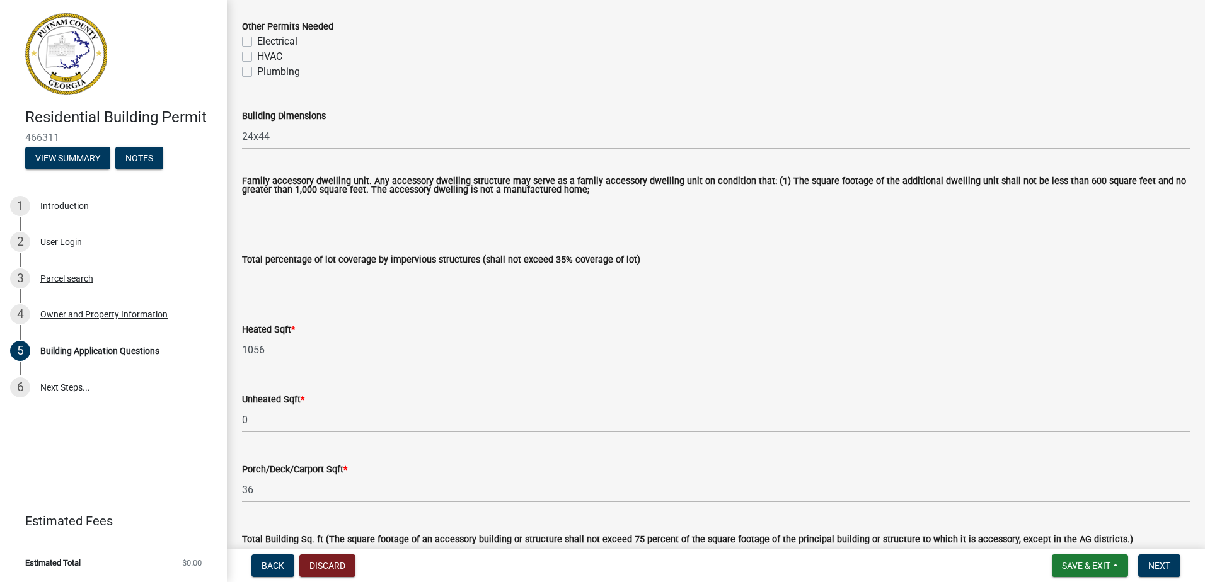
scroll to position [567, 0]
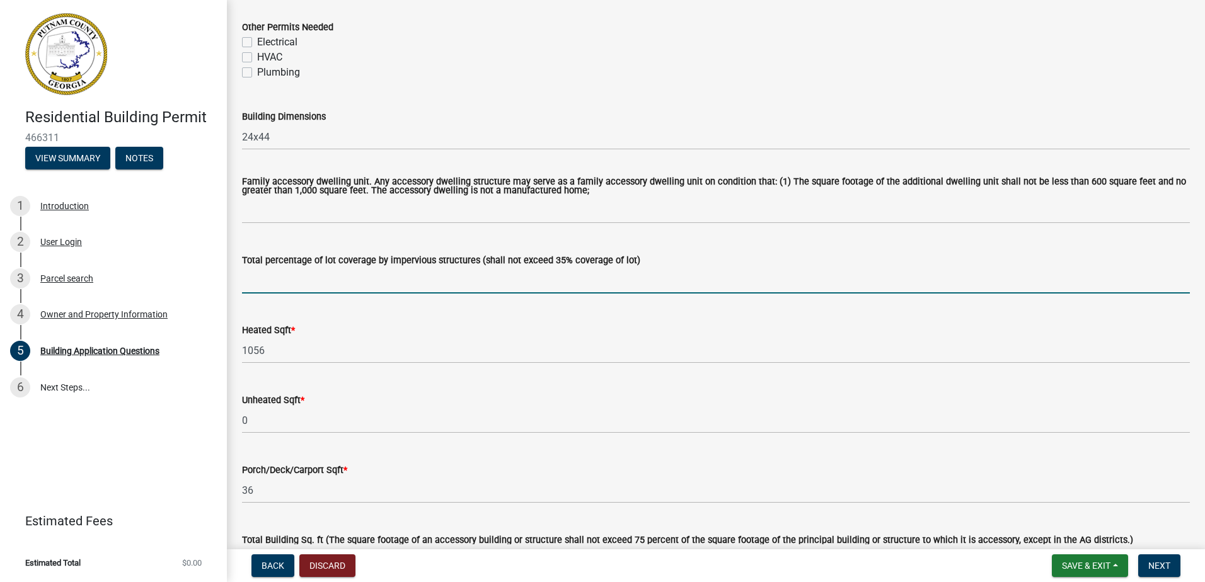
click at [258, 283] on input "text" at bounding box center [716, 281] width 948 height 26
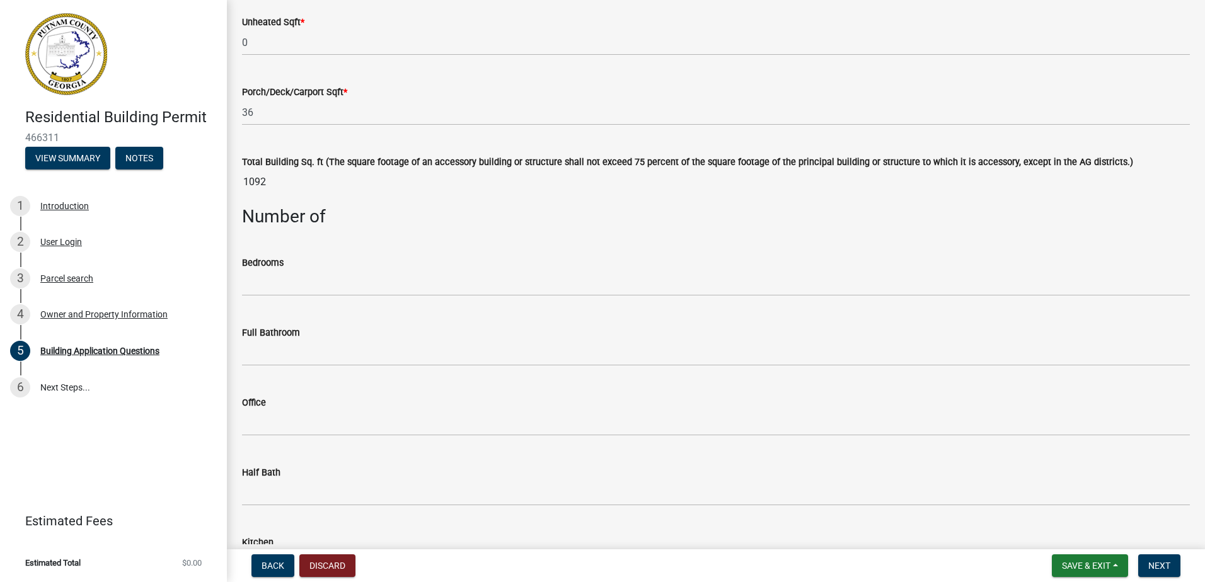
scroll to position [1008, 0]
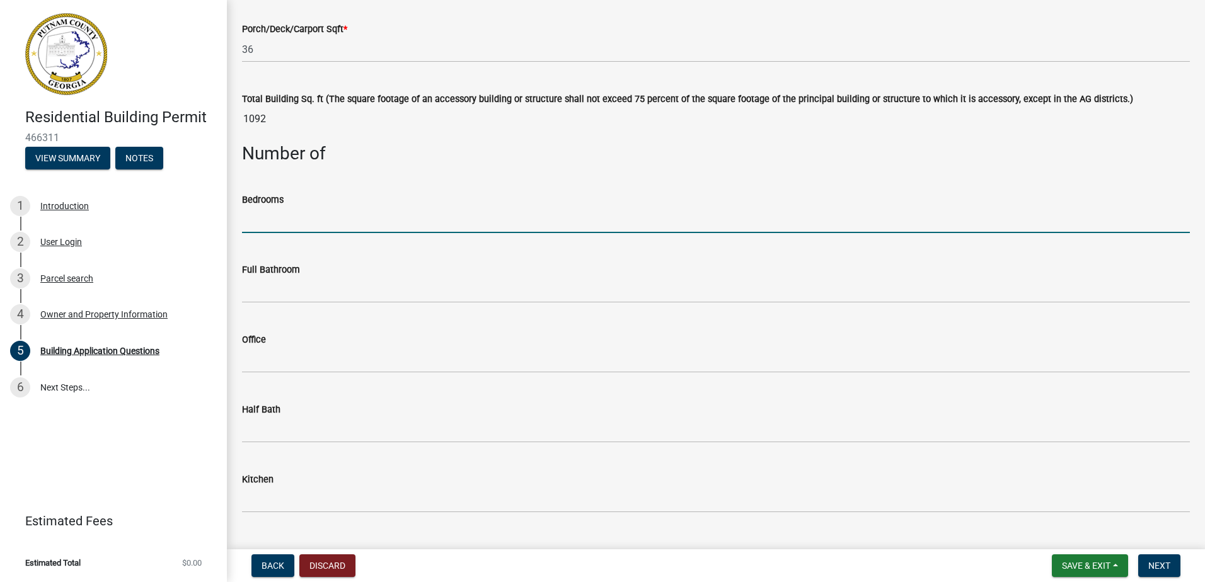
click at [296, 227] on input "text" at bounding box center [716, 220] width 948 height 26
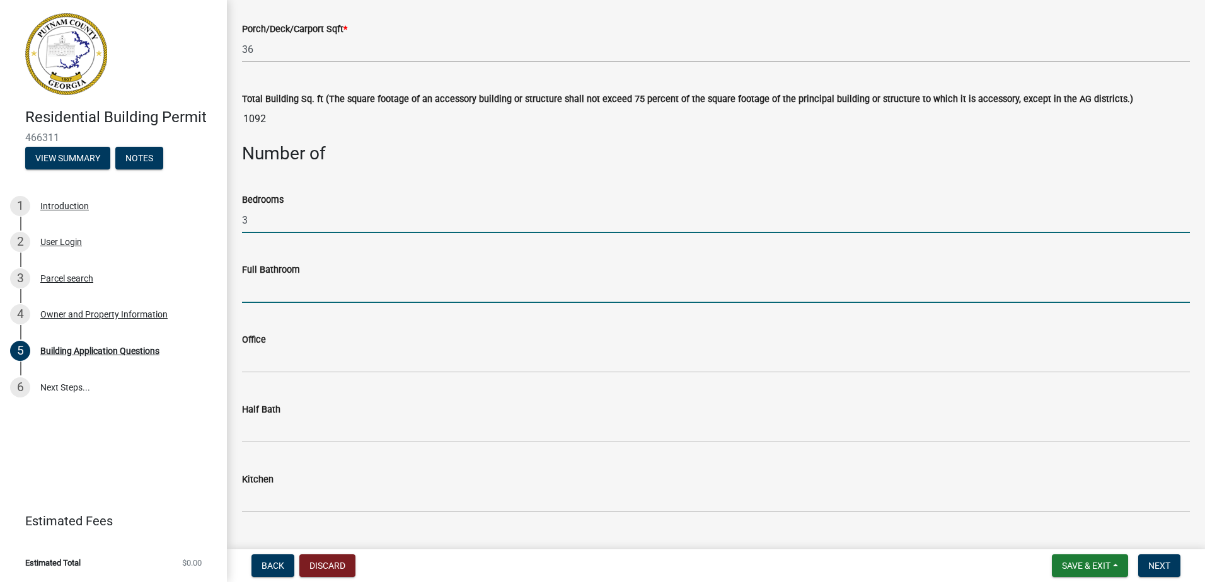
click at [304, 294] on input "text" at bounding box center [716, 290] width 948 height 26
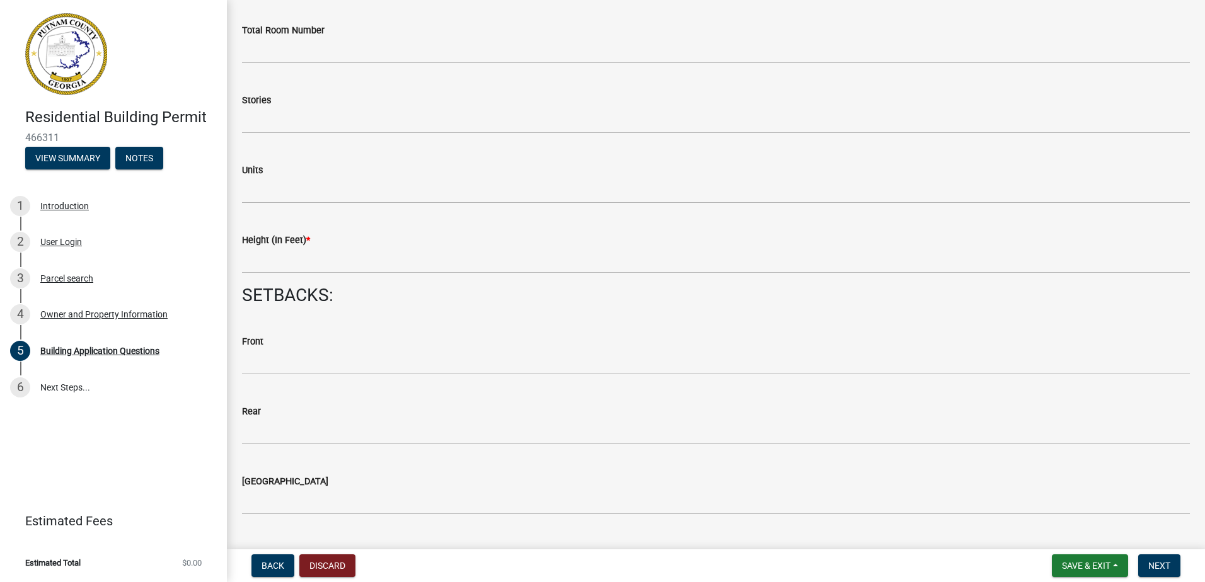
scroll to position [1575, 0]
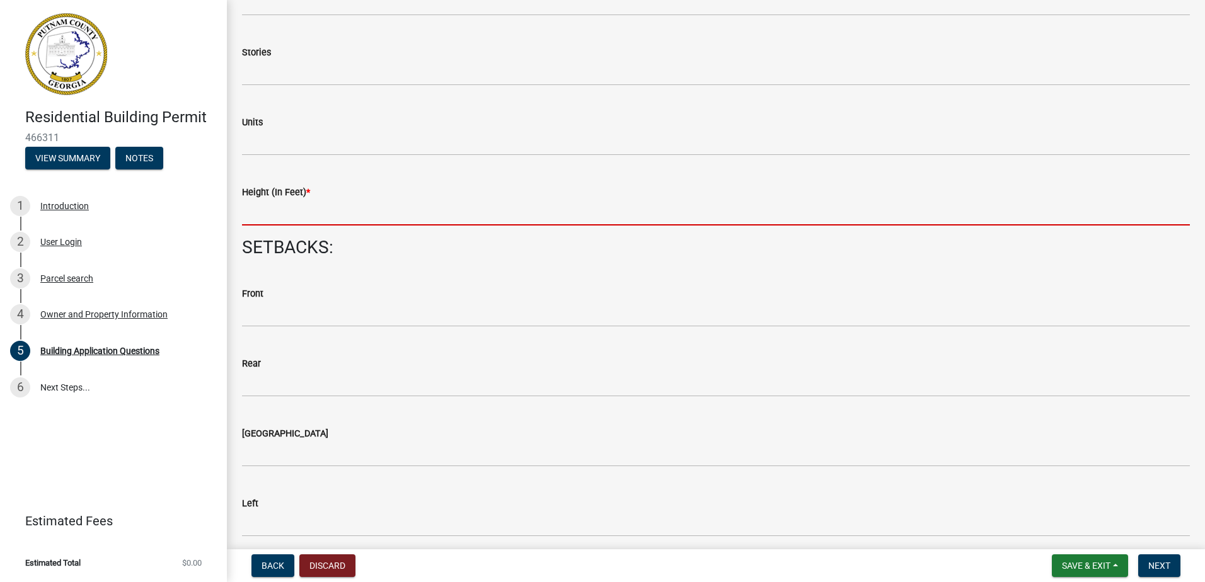
click at [287, 202] on input "text" at bounding box center [716, 213] width 948 height 26
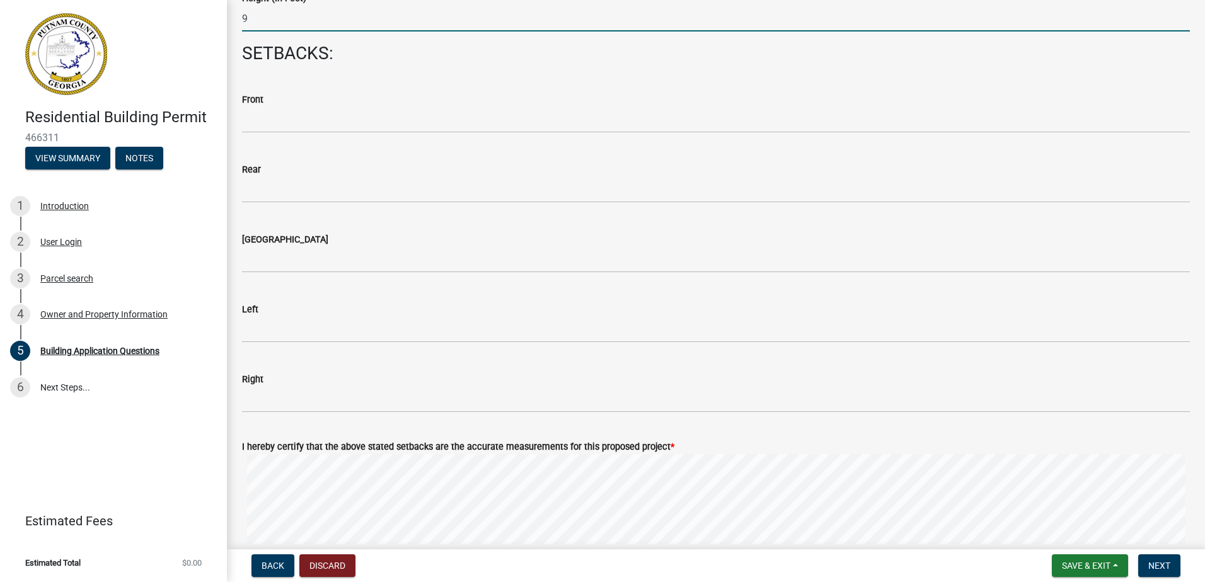
scroll to position [1764, 0]
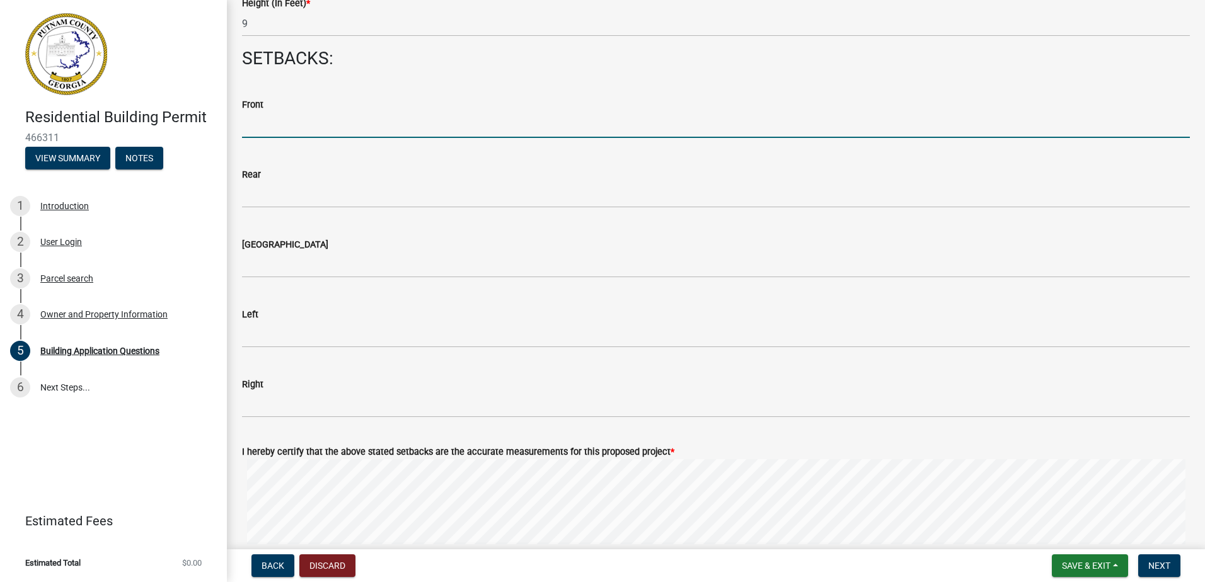
click at [279, 129] on input "text" at bounding box center [716, 125] width 948 height 26
click at [292, 211] on wm-data-entity-input "Rear" at bounding box center [716, 184] width 948 height 70
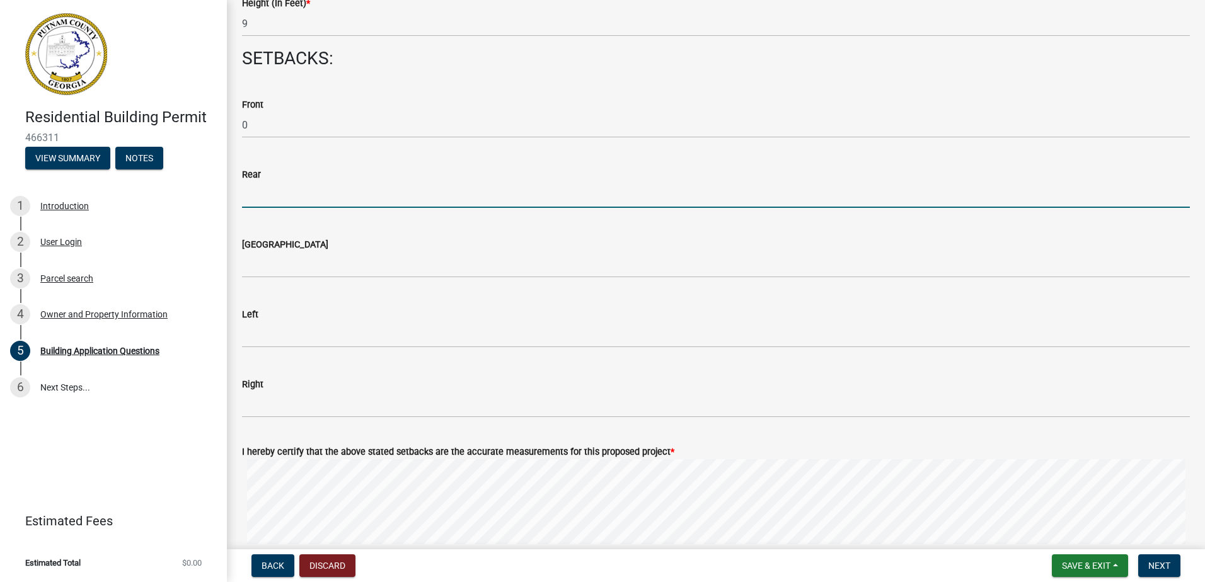
click at [267, 192] on input "text" at bounding box center [716, 195] width 948 height 26
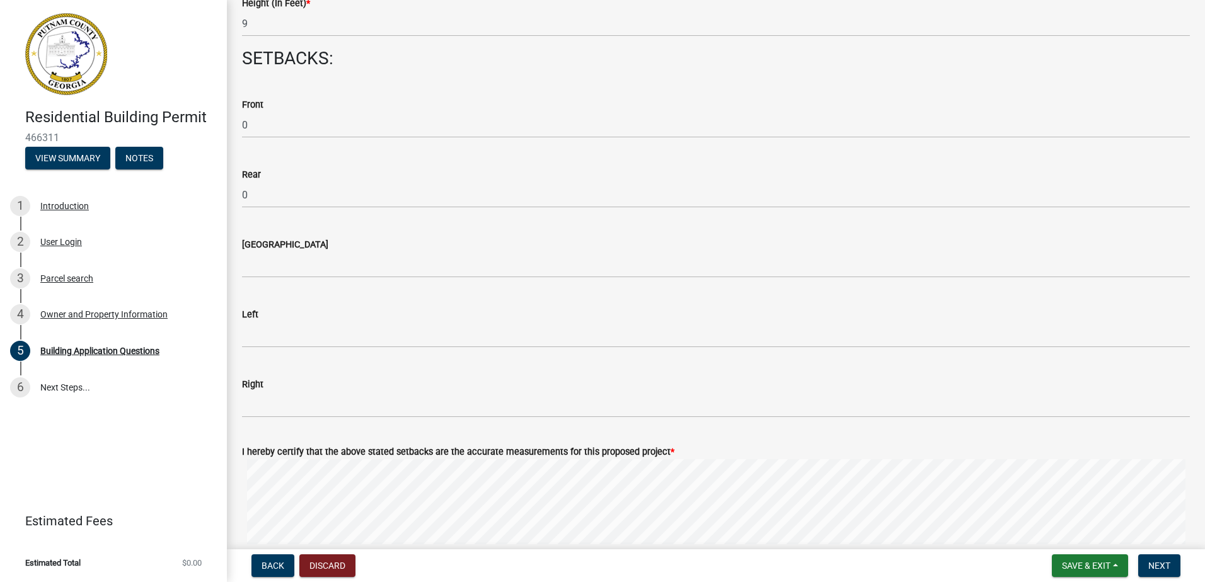
click at [277, 321] on div "Left" at bounding box center [716, 314] width 948 height 15
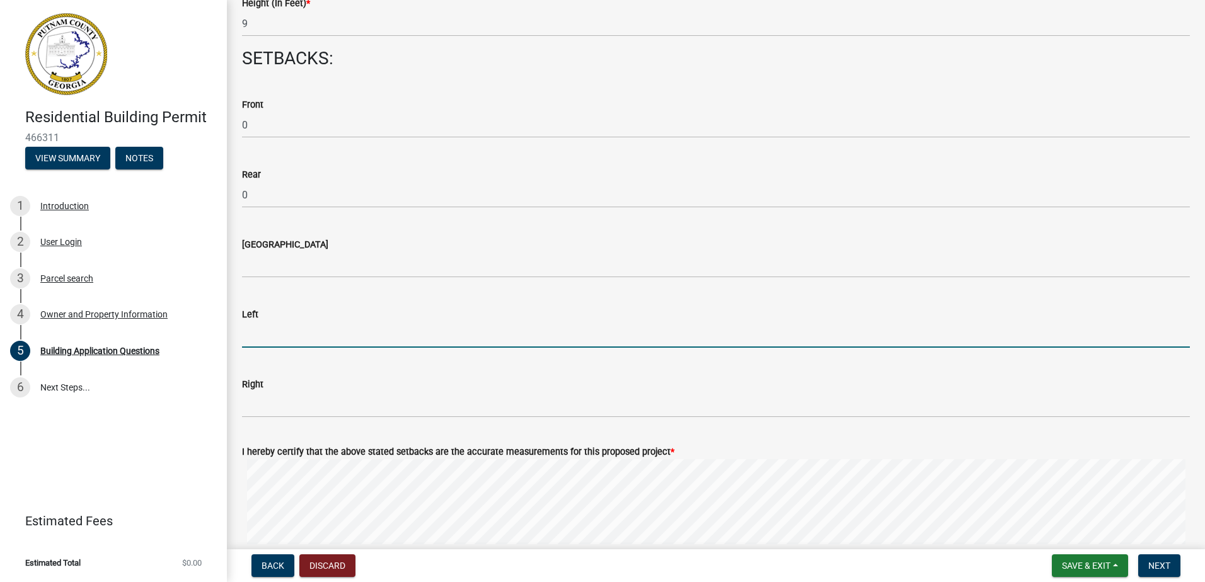
click at [262, 337] on input "text" at bounding box center [716, 335] width 948 height 26
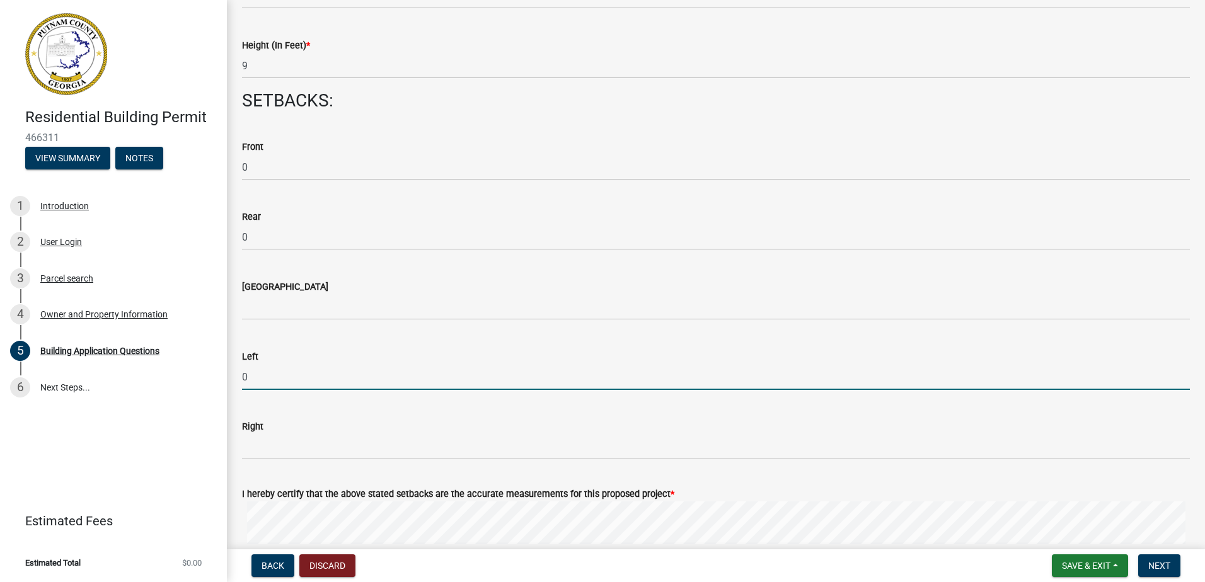
scroll to position [1701, 0]
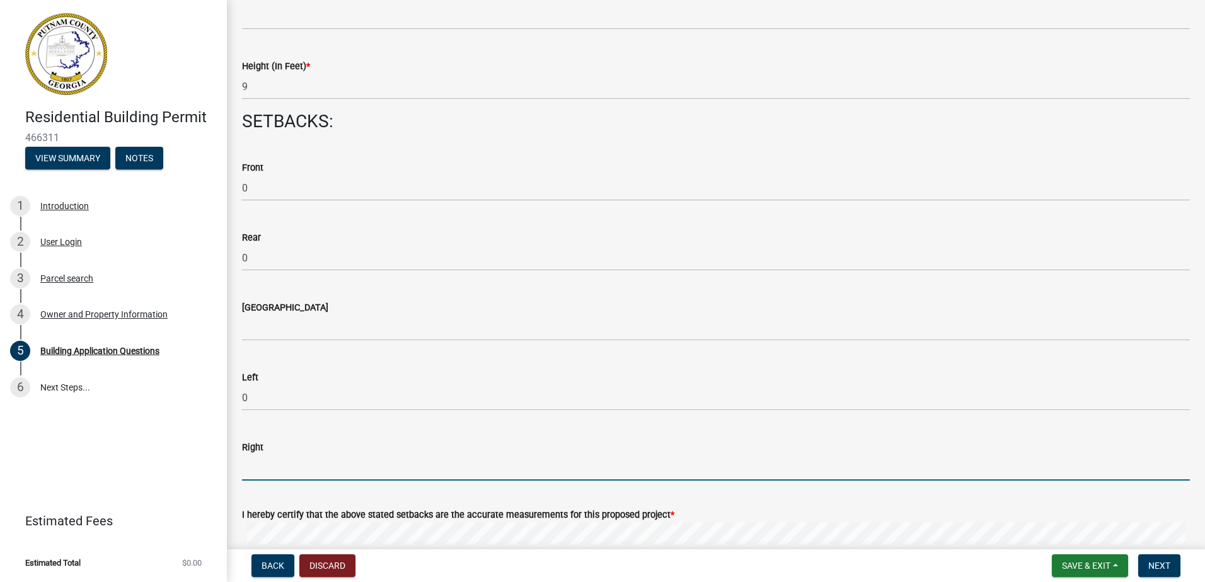
click at [274, 459] on input "text" at bounding box center [716, 468] width 948 height 26
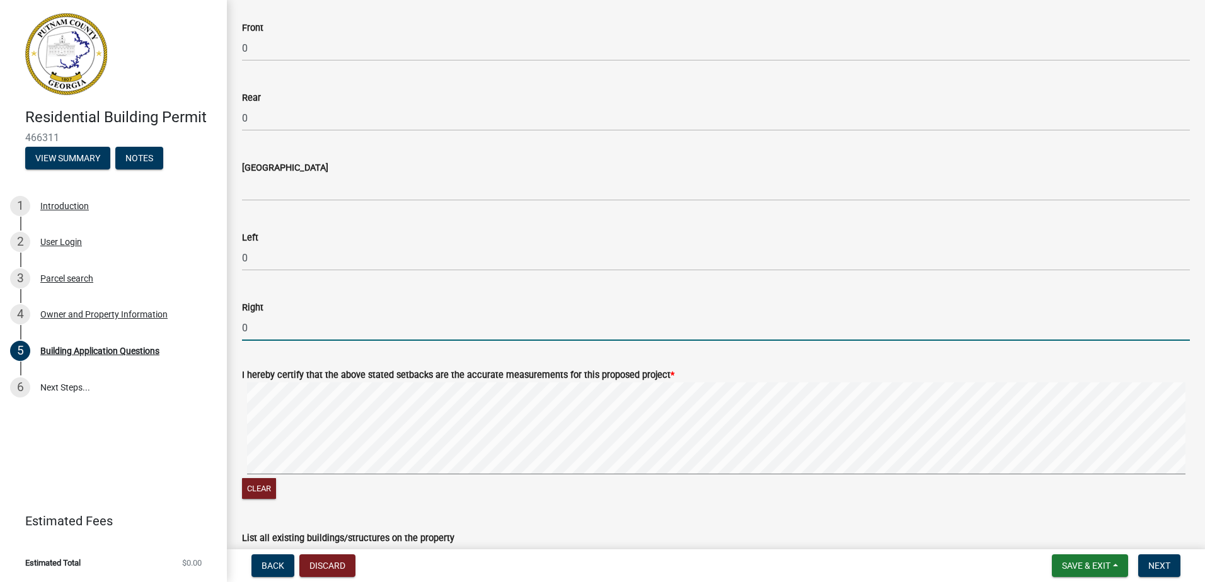
scroll to position [2079, 0]
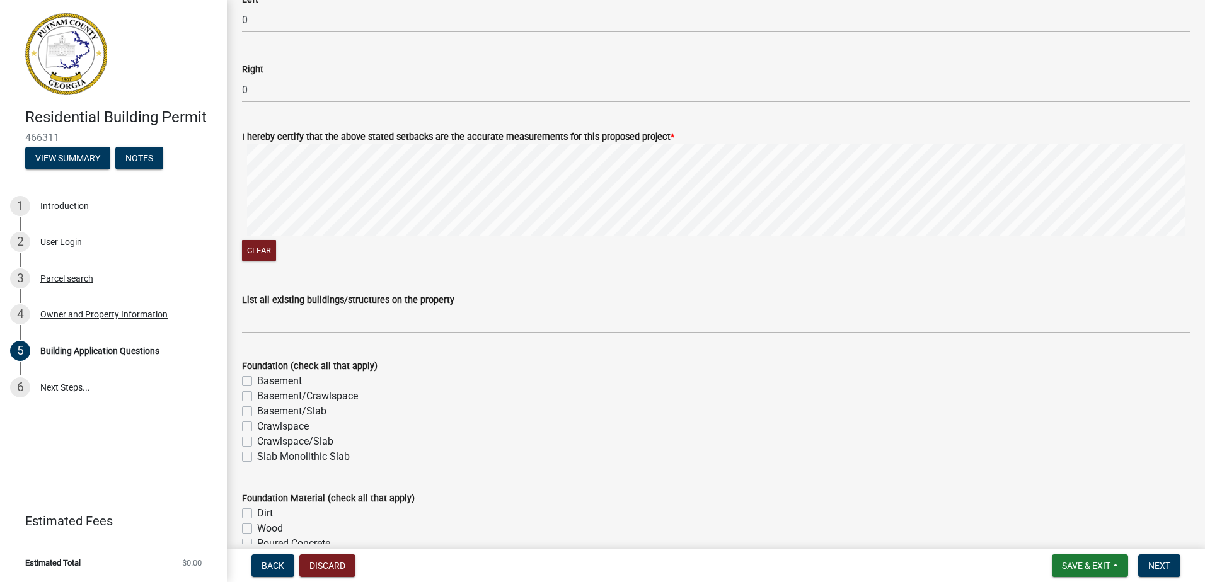
click at [319, 208] on div "I hereby certify that the above stated setbacks are the accurate measurements f…" at bounding box center [716, 189] width 967 height 150
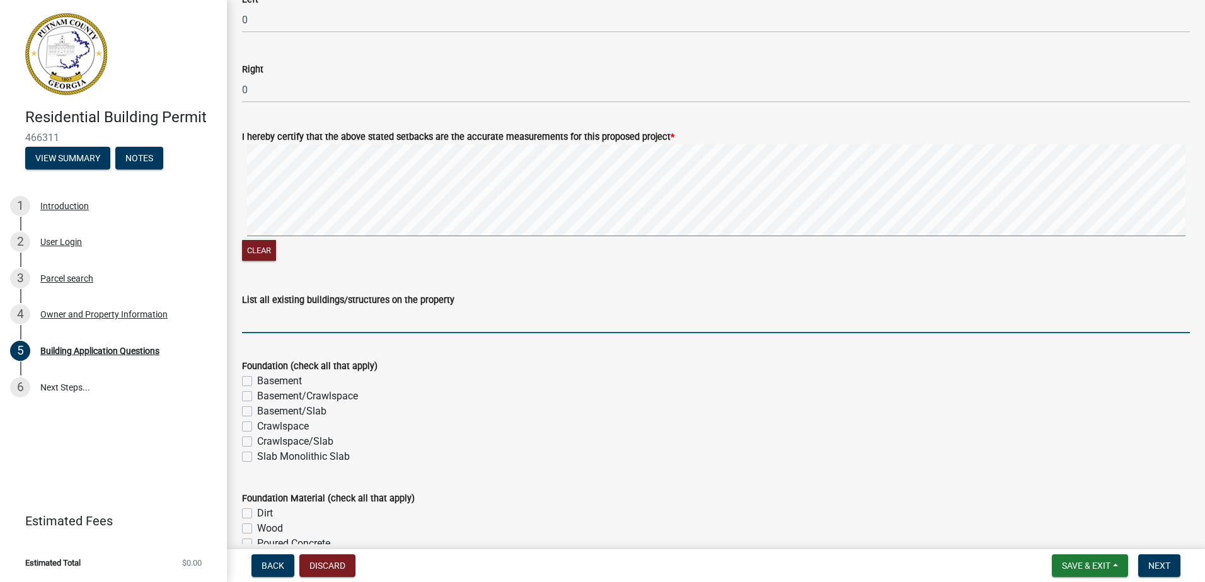
click at [263, 325] on input "List all existing buildings/structures on the property" at bounding box center [716, 320] width 948 height 26
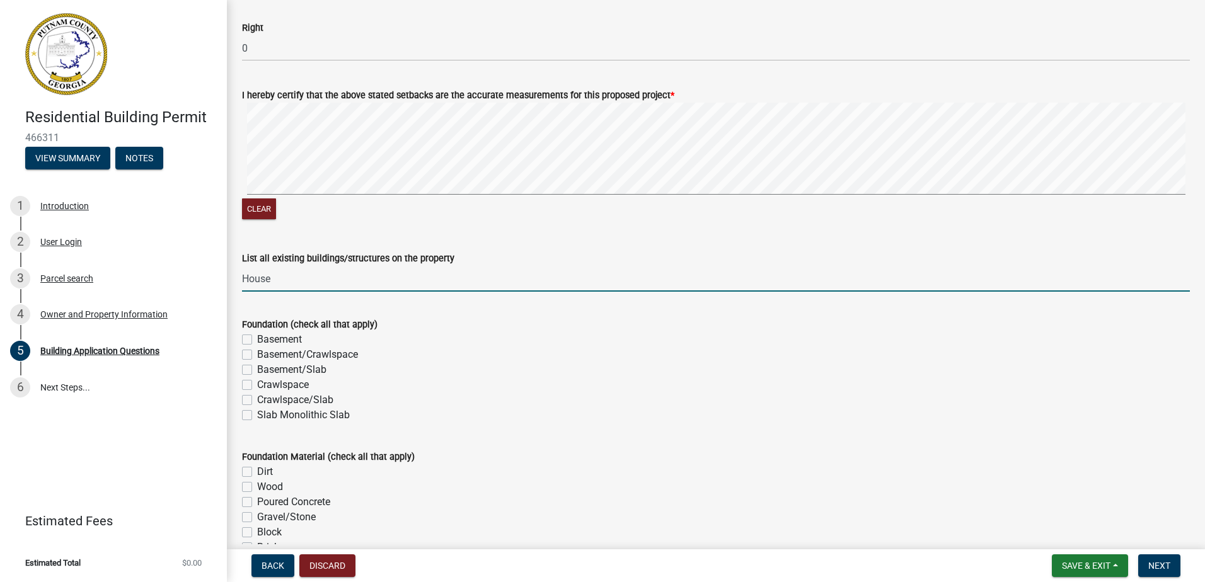
scroll to position [2142, 0]
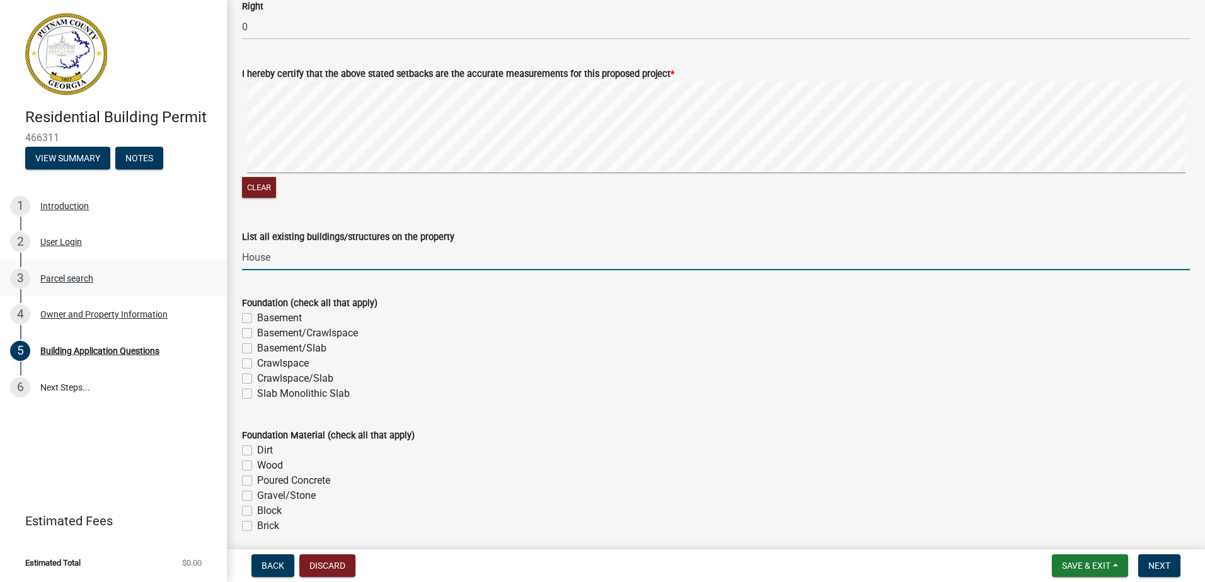
drag, startPoint x: 282, startPoint y: 258, endPoint x: 91, endPoint y: 288, distance: 192.6
click at [92, 287] on div "Residential Building Permit 466311 View Summary Notes 1 Introduction 2 User Log…" at bounding box center [602, 291] width 1205 height 582
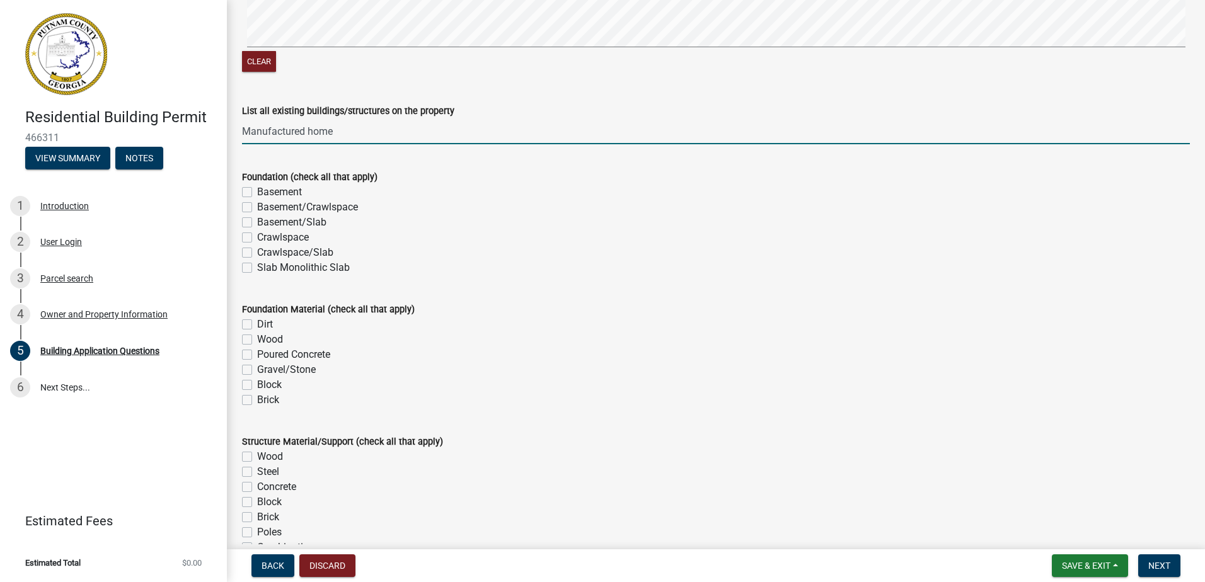
scroll to position [2331, 0]
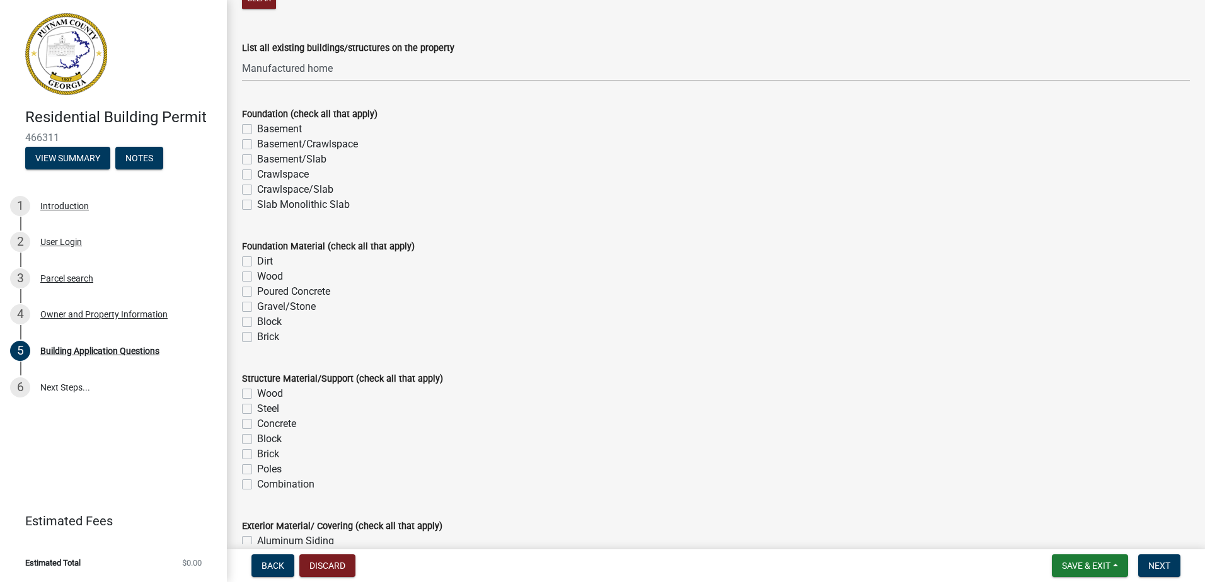
click at [242, 260] on div "Foundation Material (check all that apply) Dirt Wood Poured Concrete Gravel/Sto…" at bounding box center [716, 284] width 967 height 121
click at [257, 264] on label "Dirt" at bounding box center [265, 261] width 16 height 15
click at [257, 262] on input "Dirt" at bounding box center [261, 258] width 8 height 8
click at [257, 392] on label "Wood" at bounding box center [270, 393] width 26 height 15
click at [257, 392] on input "Wood" at bounding box center [261, 390] width 8 height 8
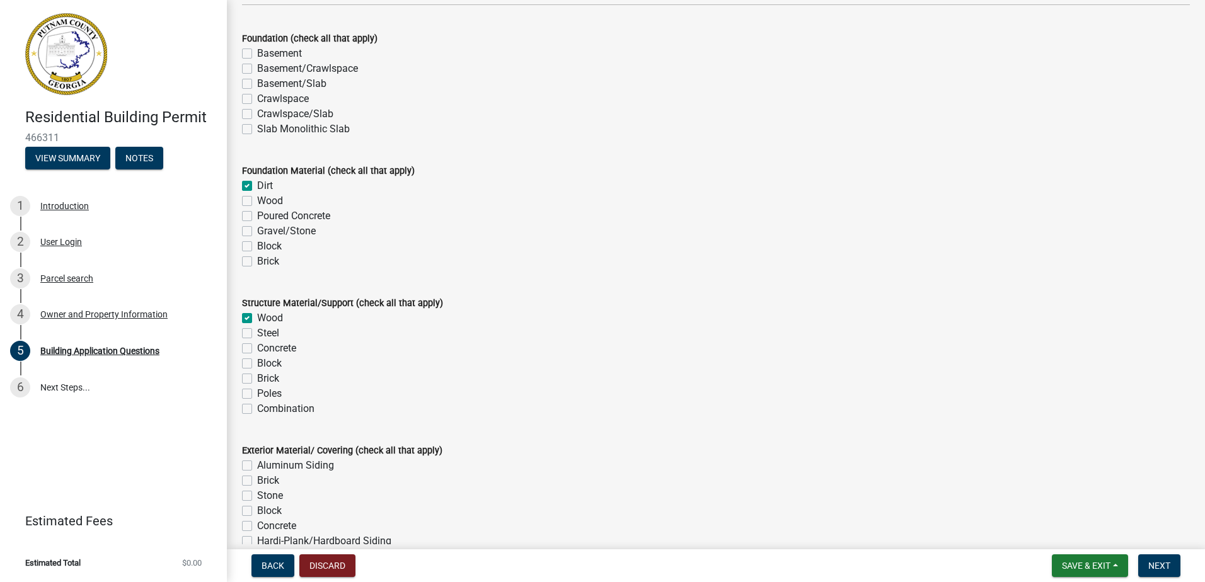
scroll to position [2583, 0]
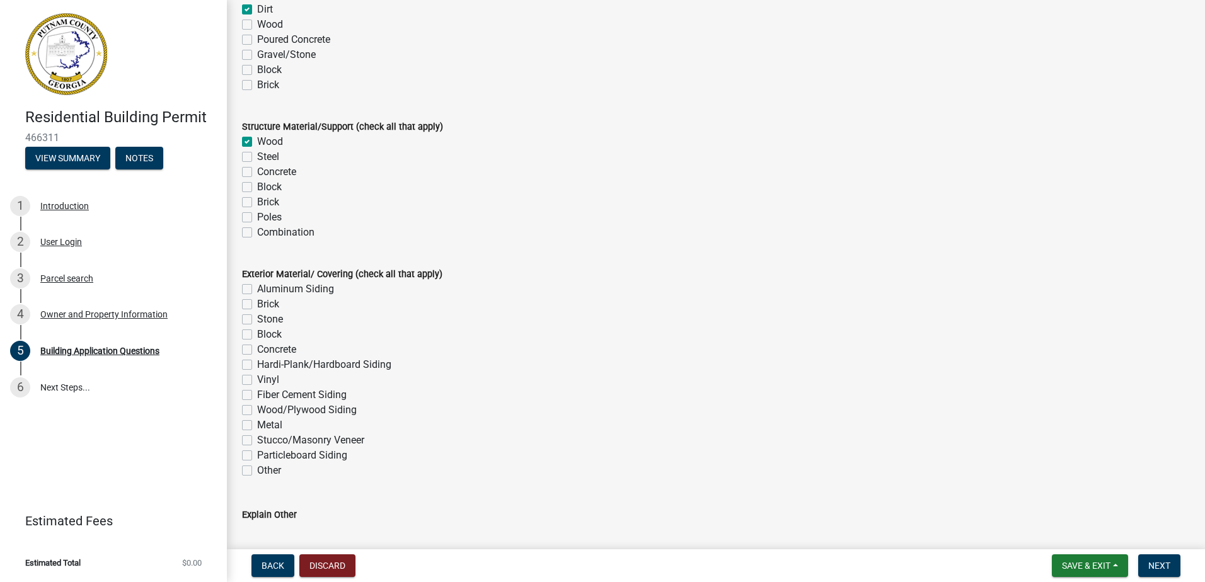
click at [257, 364] on label "Hardi-Plank/Hardboard Siding" at bounding box center [324, 364] width 134 height 15
click at [257, 364] on input "Hardi-Plank/Hardboard Siding" at bounding box center [261, 361] width 8 height 8
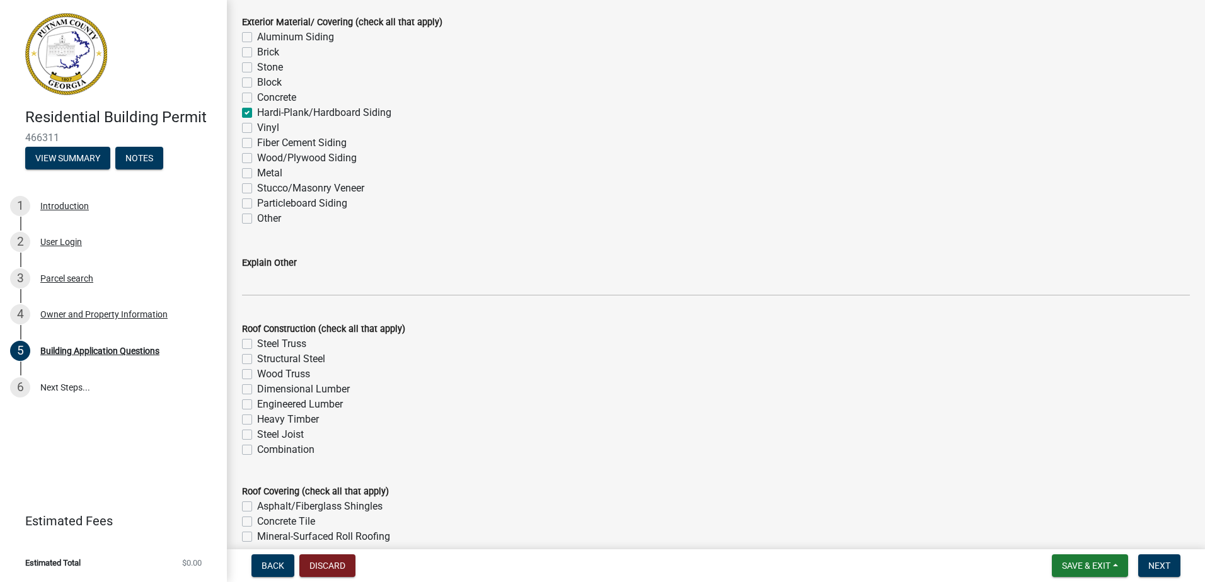
scroll to position [2899, 0]
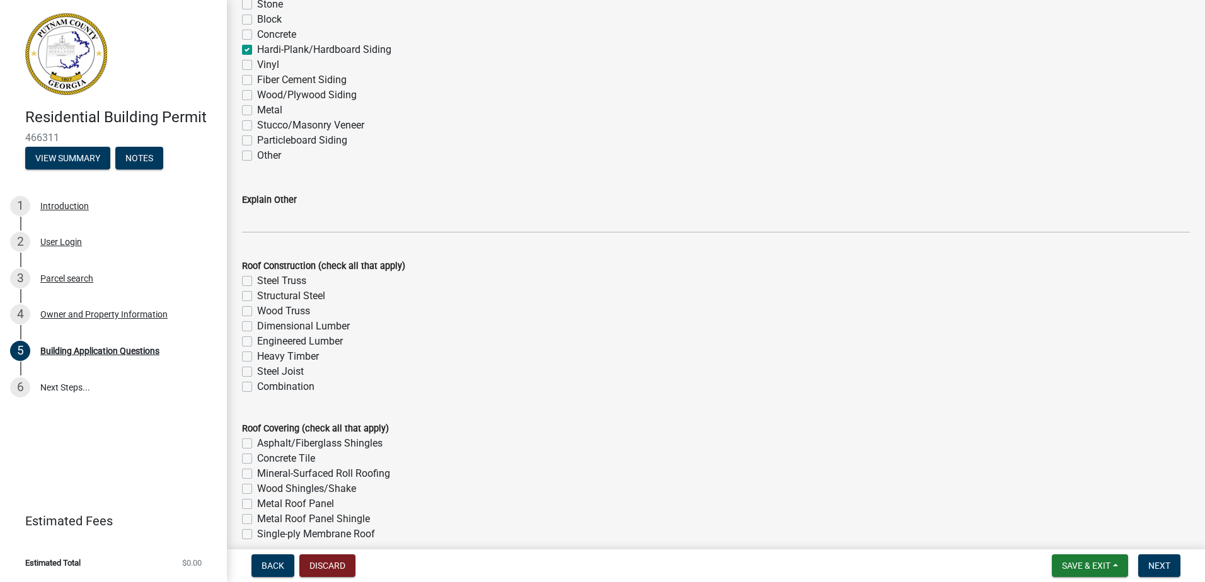
drag, startPoint x: 243, startPoint y: 394, endPoint x: 248, endPoint y: 384, distance: 11.8
click at [243, 394] on div "Combination" at bounding box center [716, 386] width 948 height 15
click at [257, 384] on label "Combination" at bounding box center [285, 386] width 57 height 15
click at [257, 384] on input "Combination" at bounding box center [261, 383] width 8 height 8
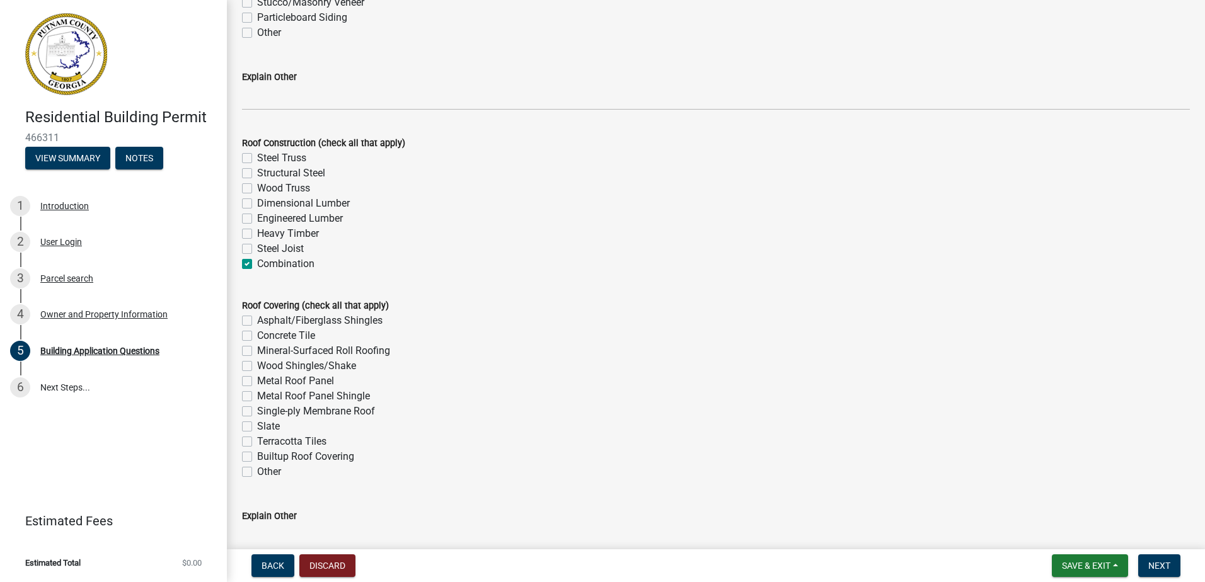
scroll to position [3025, 0]
click at [257, 376] on label "Metal Roof Panel" at bounding box center [295, 378] width 77 height 15
click at [257, 376] on input "Metal Roof Panel" at bounding box center [261, 375] width 8 height 8
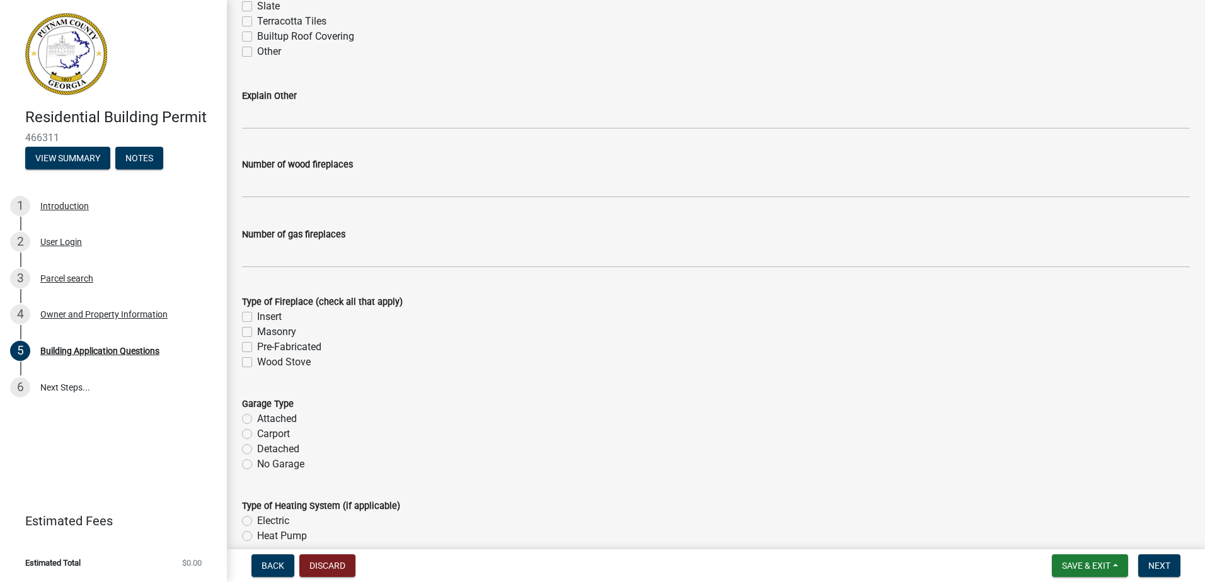
scroll to position [3529, 0]
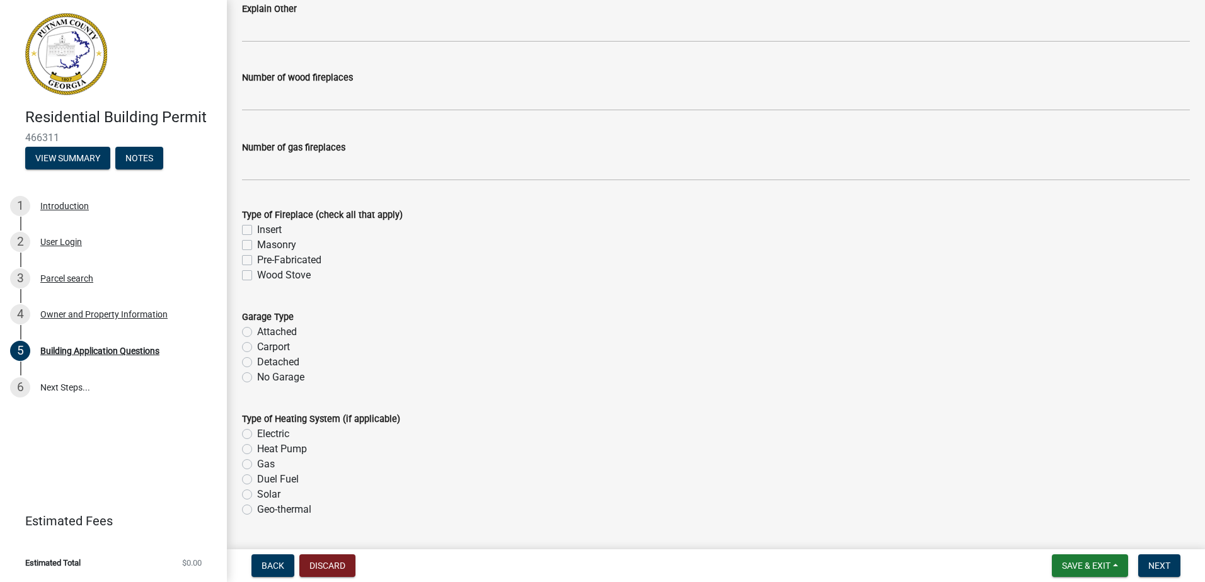
click at [257, 434] on label "Electric" at bounding box center [273, 434] width 32 height 15
click at [257, 434] on input "Electric" at bounding box center [261, 431] width 8 height 8
click at [257, 375] on label "No Garage" at bounding box center [280, 377] width 47 height 15
click at [257, 375] on input "No Garage" at bounding box center [261, 374] width 8 height 8
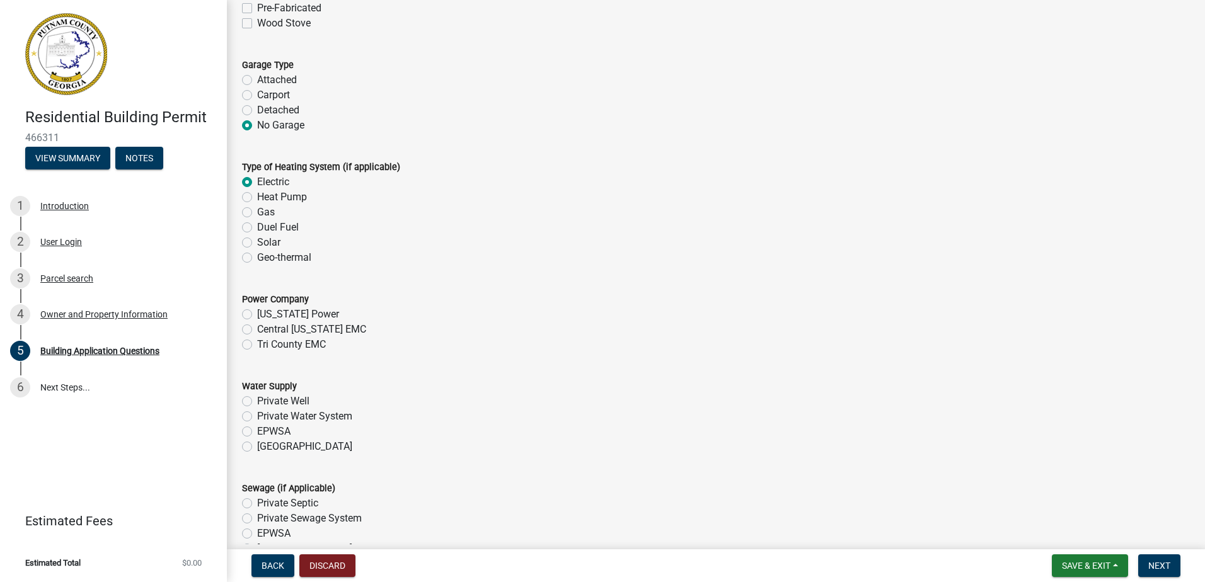
drag, startPoint x: 244, startPoint y: 343, endPoint x: 256, endPoint y: 358, distance: 18.4
click at [257, 343] on label "Tri County EMC" at bounding box center [291, 344] width 69 height 15
click at [257, 343] on input "Tri County EMC" at bounding box center [261, 341] width 8 height 8
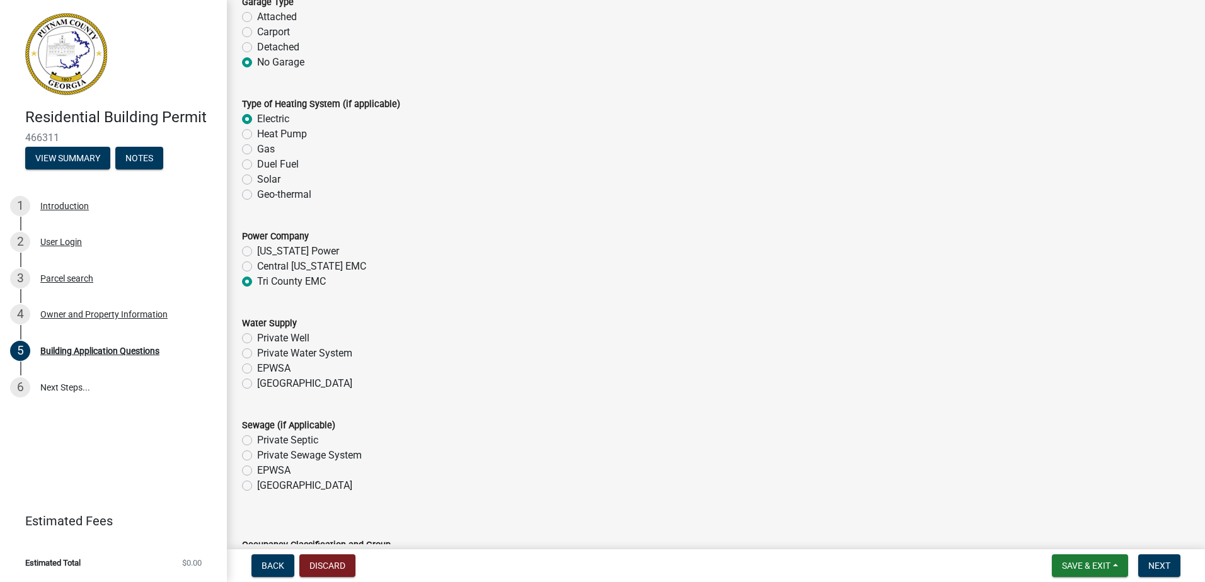
drag, startPoint x: 248, startPoint y: 368, endPoint x: 319, endPoint y: 384, distance: 73.1
click at [257, 370] on label "EPWSA" at bounding box center [273, 368] width 33 height 15
click at [257, 369] on input "EPWSA" at bounding box center [261, 365] width 8 height 8
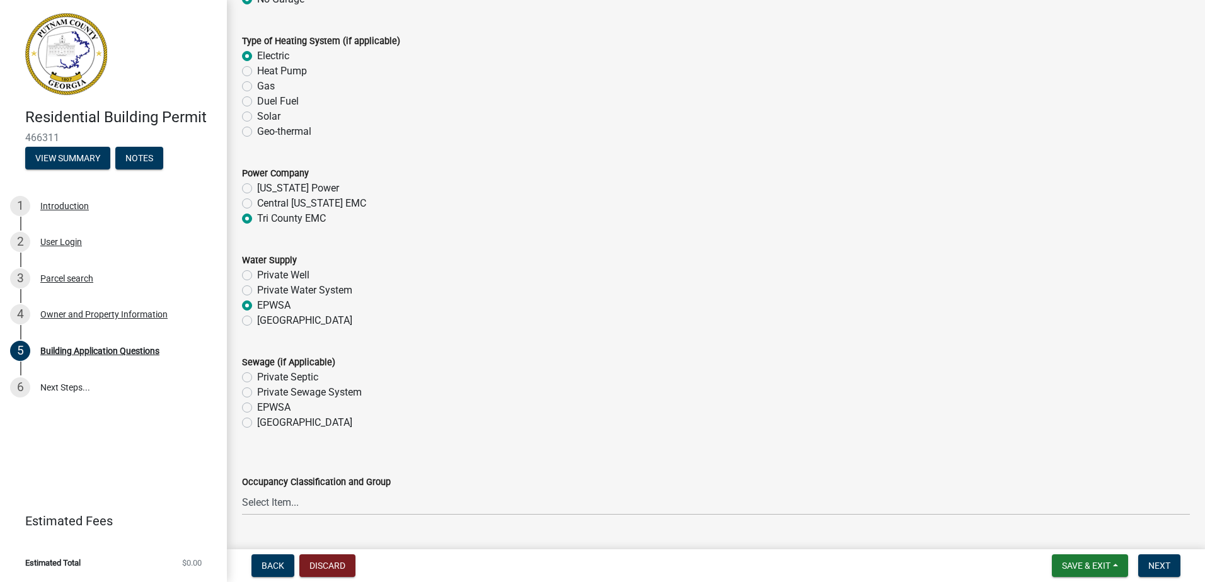
click at [253, 369] on div "Sewage (if Applicable)" at bounding box center [716, 362] width 948 height 15
drag, startPoint x: 249, startPoint y: 381, endPoint x: 294, endPoint y: 377, distance: 44.8
click at [257, 382] on label "Private Septic" at bounding box center [287, 377] width 61 height 15
click at [257, 378] on input "Private Septic" at bounding box center [261, 374] width 8 height 8
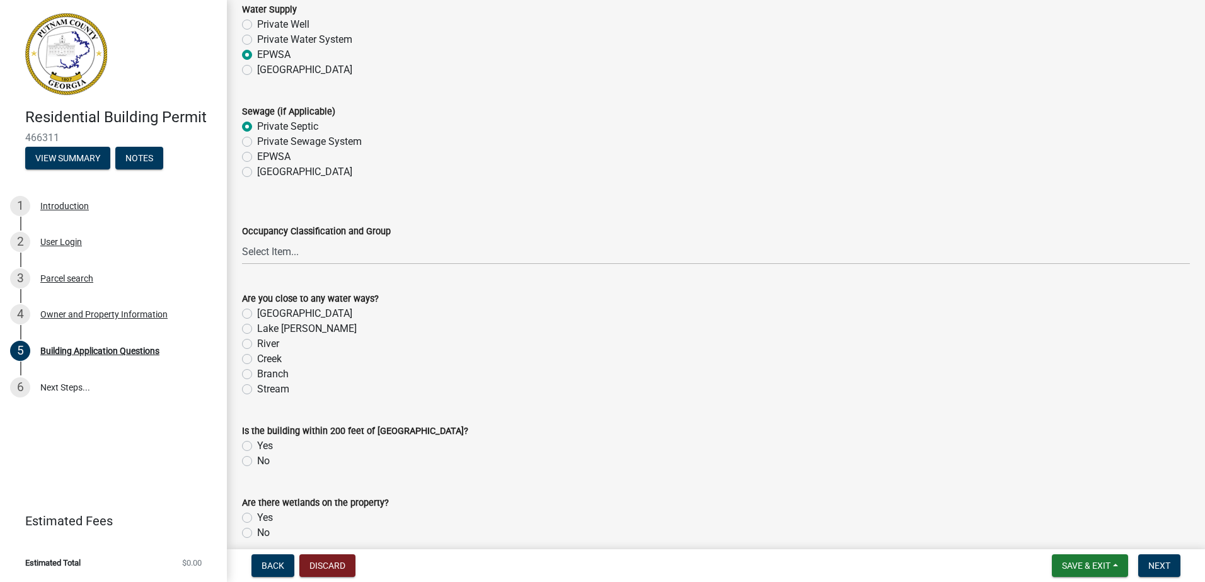
scroll to position [4159, 0]
click at [244, 265] on wm-data-entity-input "Occupancy Classification and Group Select Item... A-1 A-2 A-3 A-4 A-5 B M E F-1…" at bounding box center [716, 232] width 948 height 85
click at [242, 238] on select "Select Item... A-1 A-2 A-3 A-4 A-5 B M E F-1 F-2 R-1 R-2 R-3 R-4 H-1 H-2 H-4 H-…" at bounding box center [716, 251] width 948 height 26
click at [257, 458] on label "No" at bounding box center [263, 459] width 13 height 15
click at [257, 458] on input "No" at bounding box center [261, 456] width 8 height 8
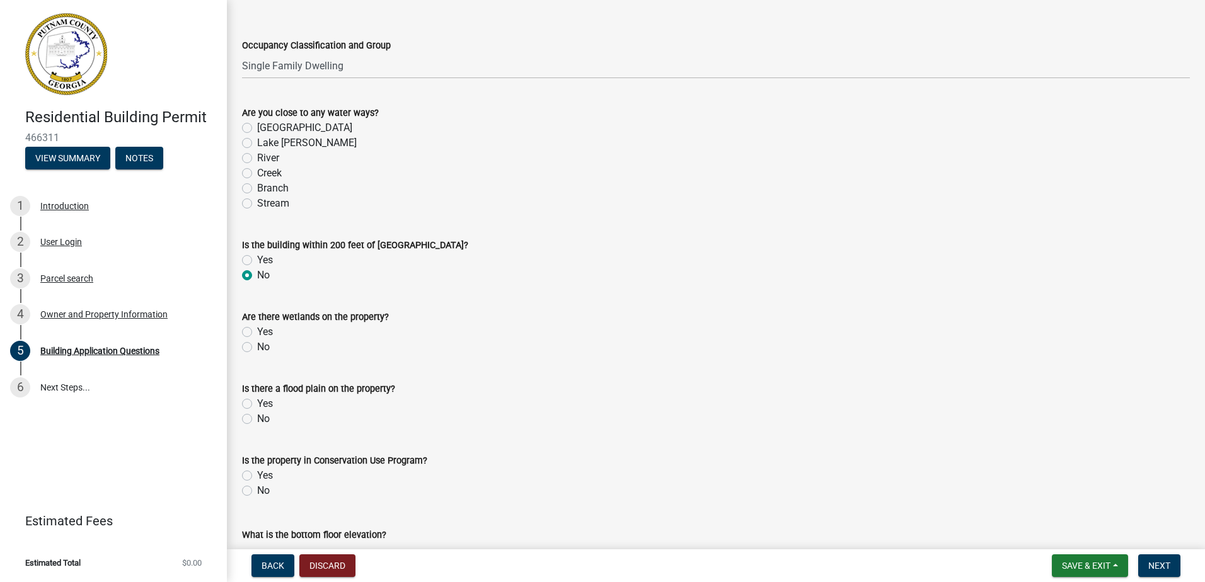
scroll to position [4348, 0]
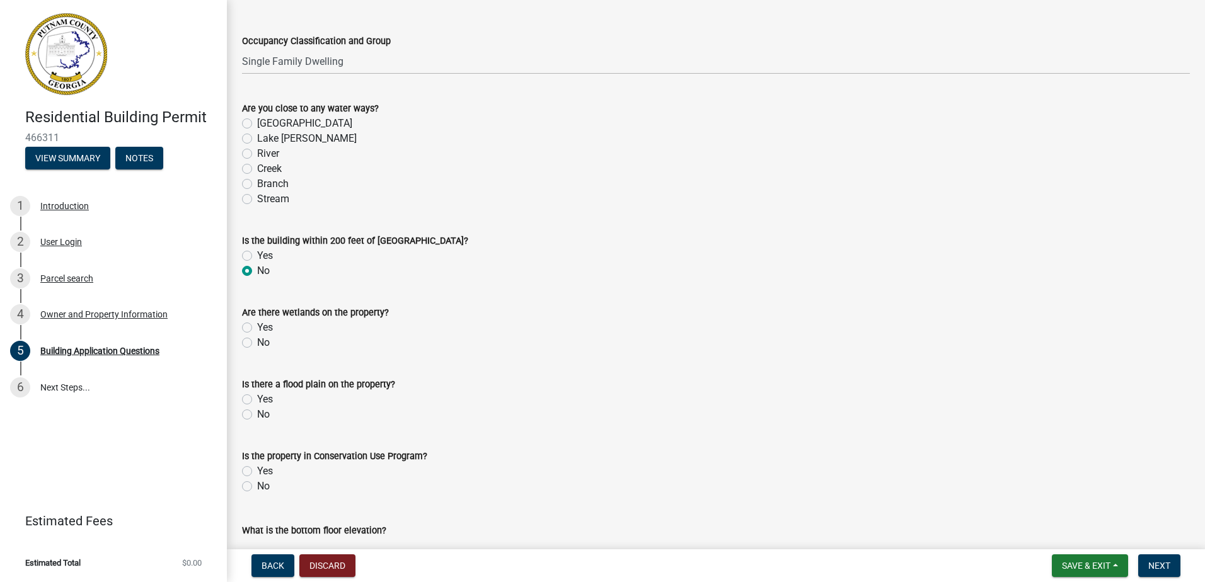
click at [242, 347] on div "Are there wetlands on the property? Yes No" at bounding box center [716, 320] width 967 height 60
drag, startPoint x: 243, startPoint y: 346, endPoint x: 254, endPoint y: 339, distance: 12.8
click at [254, 339] on div "No" at bounding box center [716, 342] width 948 height 15
click at [253, 339] on div "No" at bounding box center [716, 342] width 948 height 15
click at [257, 342] on label "No" at bounding box center [263, 342] width 13 height 15
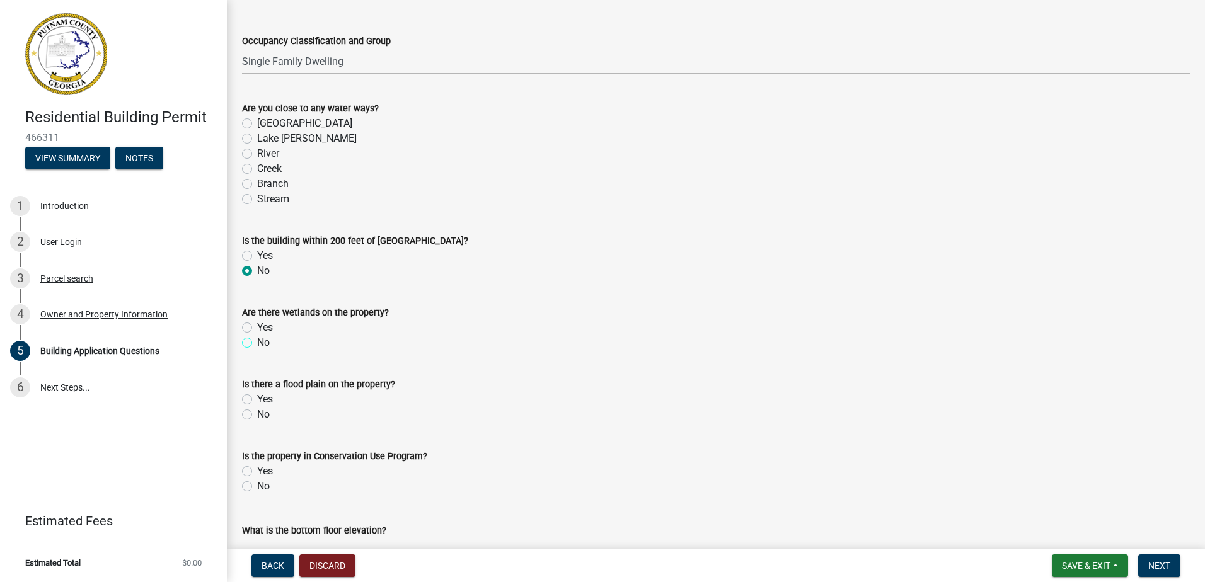
click at [257, 342] on input "No" at bounding box center [261, 339] width 8 height 8
drag, startPoint x: 243, startPoint y: 417, endPoint x: 256, endPoint y: 427, distance: 15.8
click at [257, 418] on label "No" at bounding box center [263, 414] width 13 height 15
click at [257, 415] on input "No" at bounding box center [261, 411] width 8 height 8
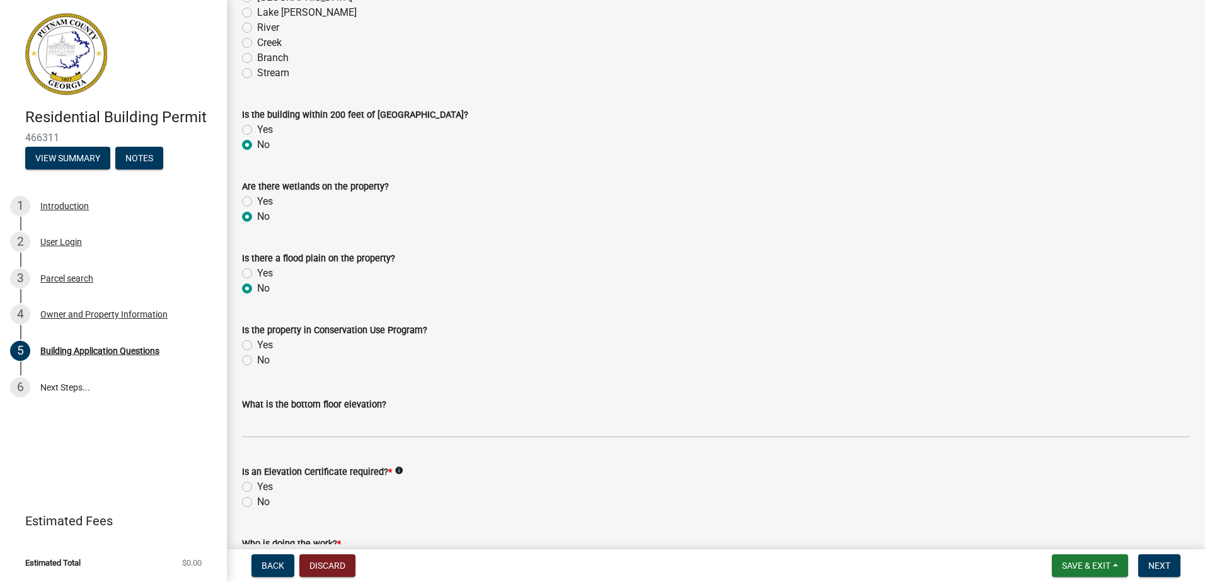
drag, startPoint x: 243, startPoint y: 364, endPoint x: 248, endPoint y: 372, distance: 9.1
click at [257, 365] on label "No" at bounding box center [263, 360] width 13 height 15
click at [257, 361] on input "No" at bounding box center [261, 357] width 8 height 8
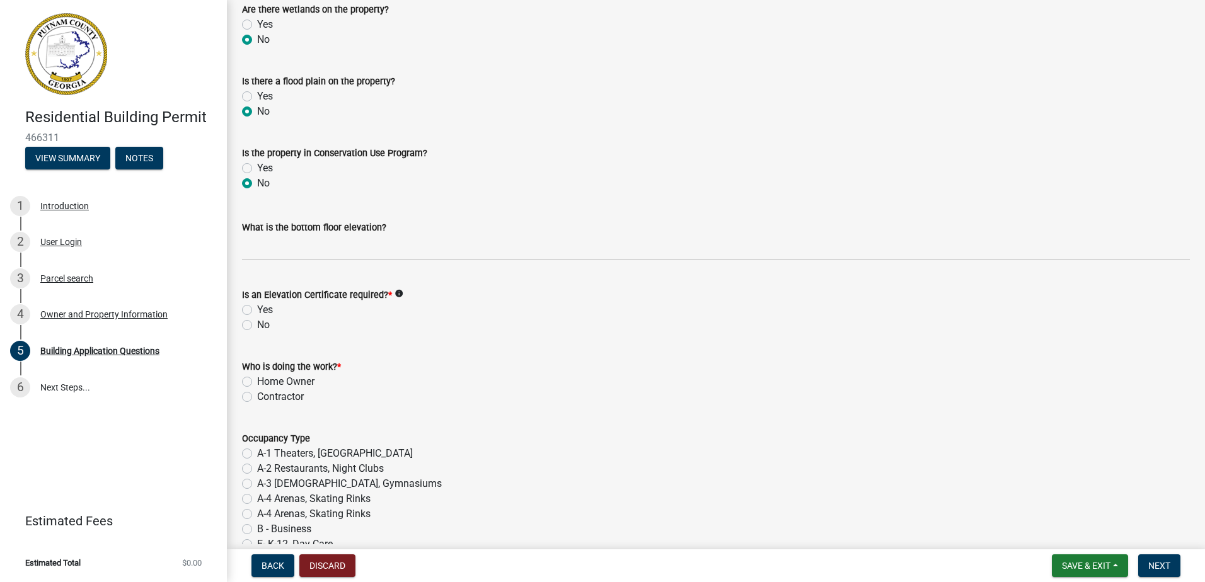
scroll to position [4663, 0]
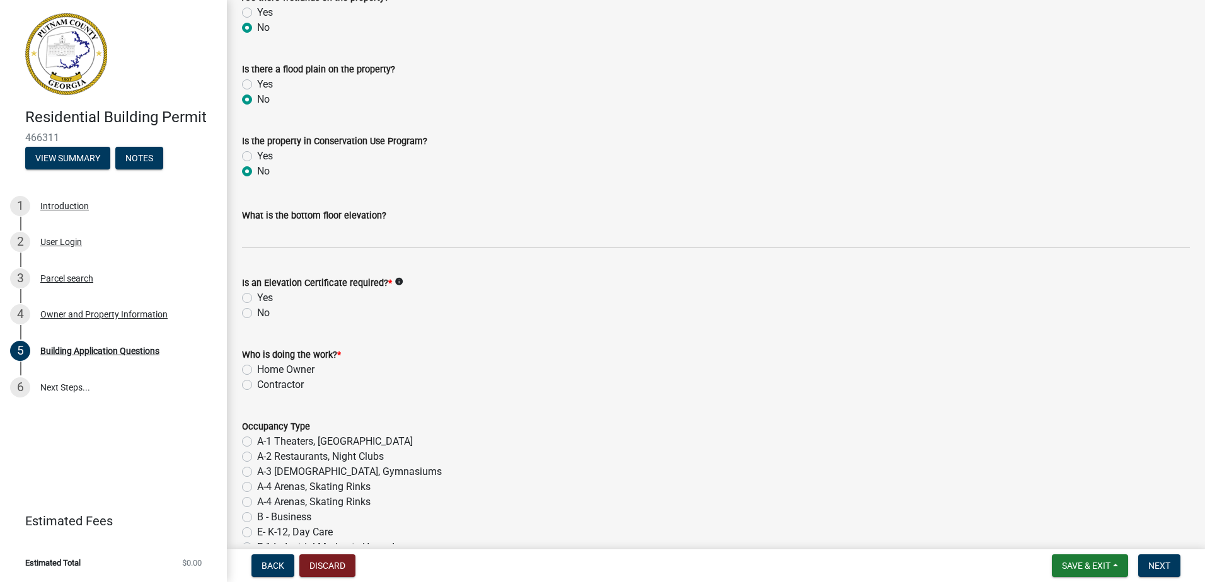
click at [257, 311] on label "No" at bounding box center [263, 313] width 13 height 15
click at [257, 311] on input "No" at bounding box center [261, 310] width 8 height 8
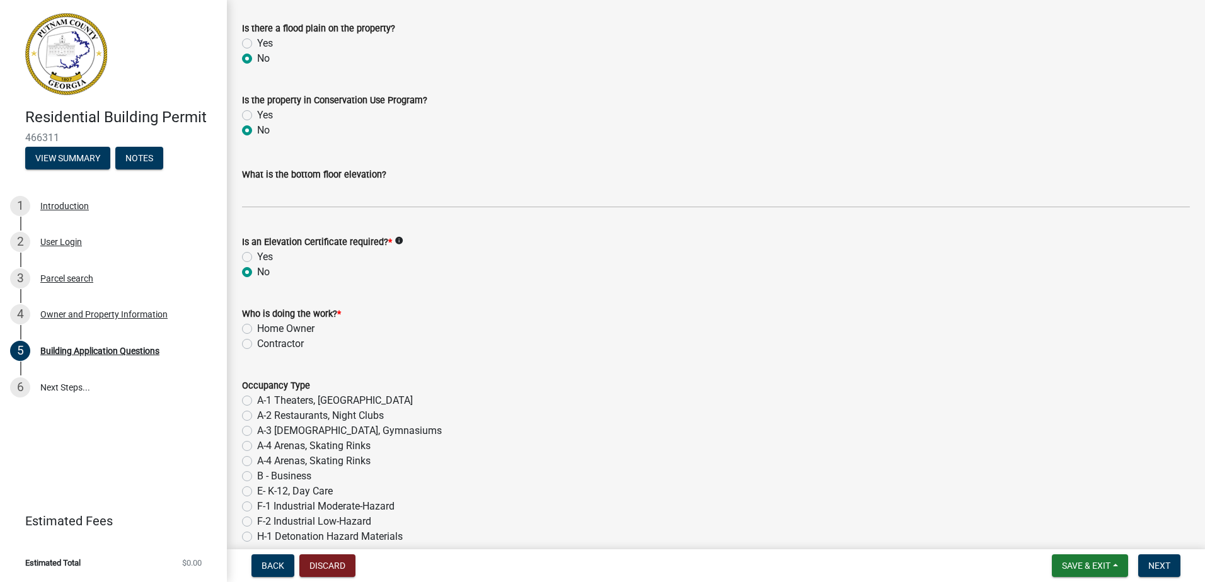
scroll to position [4726, 0]
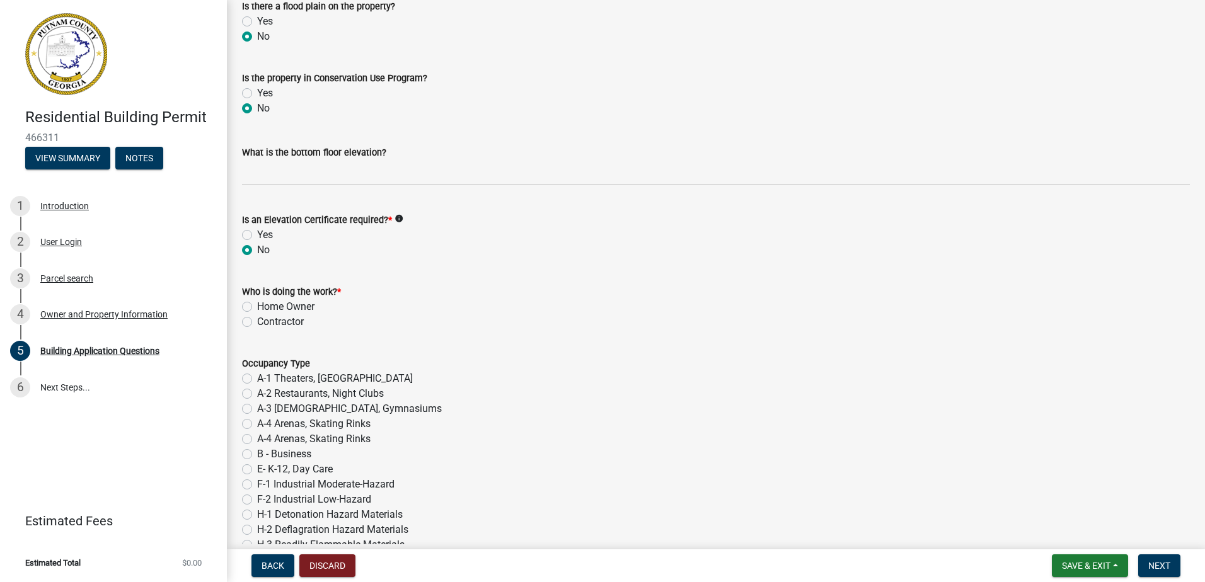
drag, startPoint x: 245, startPoint y: 308, endPoint x: 287, endPoint y: 341, distance: 52.9
click at [257, 309] on label "Home Owner" at bounding box center [285, 306] width 57 height 15
click at [257, 307] on input "Home Owner" at bounding box center [261, 303] width 8 height 8
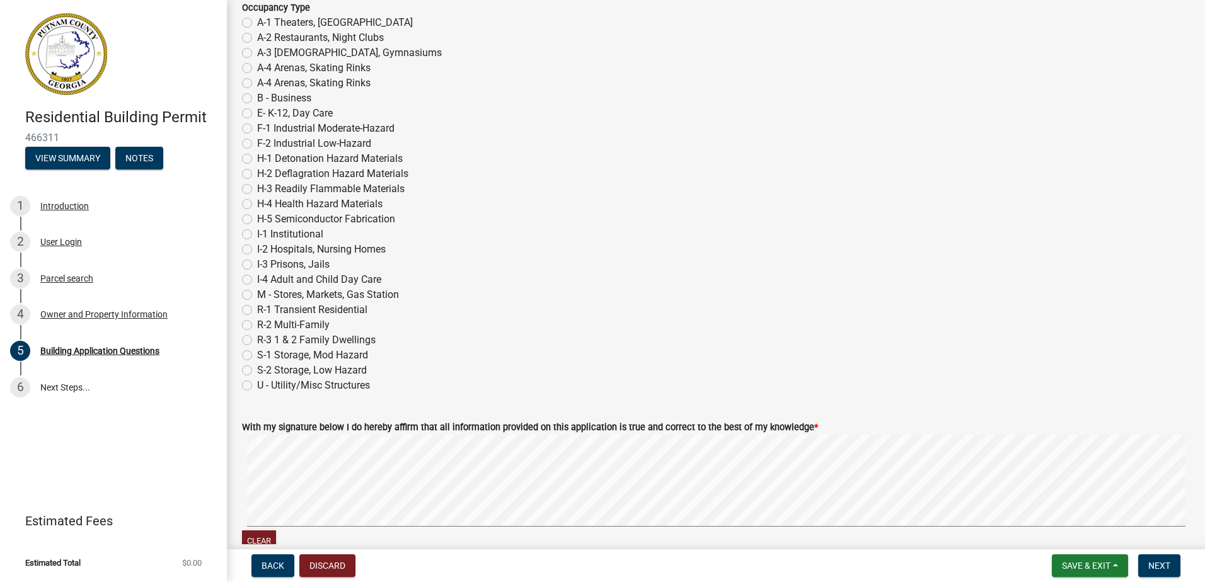
scroll to position [5104, 0]
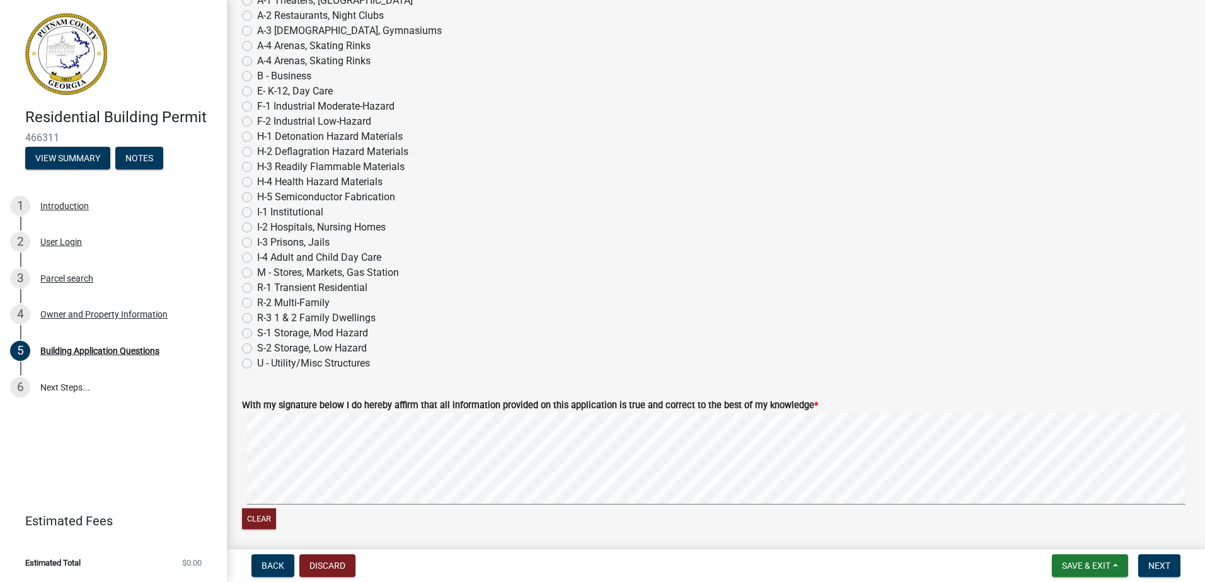
click at [239, 321] on div "Occupancy Type A-1 Theaters, Concert Halls A-2 Restaurants, Night Clubs A-3 Chu…" at bounding box center [716, 167] width 967 height 408
click at [257, 321] on label "R-3 1 & 2 Family Dwellings" at bounding box center [316, 318] width 118 height 15
click at [257, 319] on input "R-3 1 & 2 Family Dwellings" at bounding box center [261, 315] width 8 height 8
click at [468, 535] on wm-data-entity-input "With my signature below I do hereby affirm that all information provided on thi…" at bounding box center [716, 462] width 948 height 161
click at [264, 522] on button "Clear" at bounding box center [259, 519] width 34 height 21
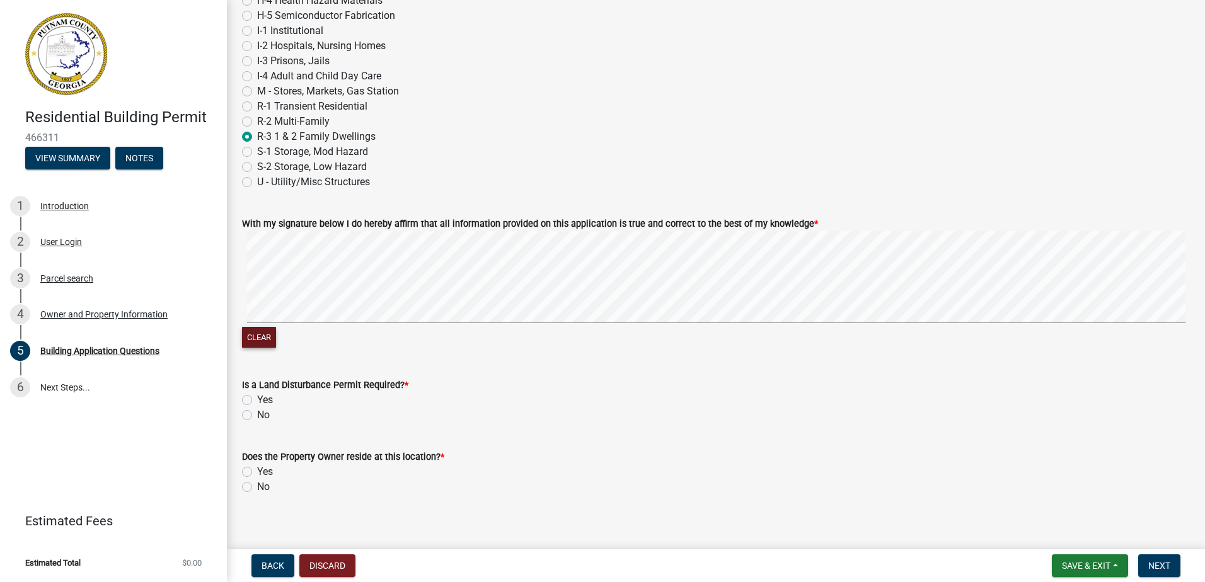
scroll to position [5297, 0]
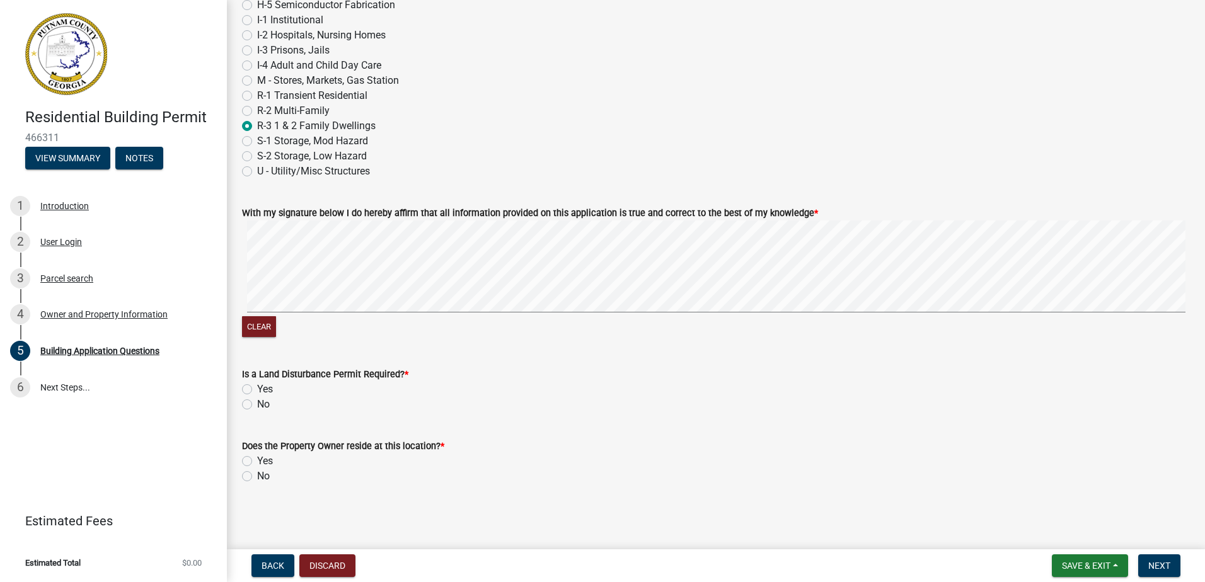
click at [257, 401] on label "No" at bounding box center [263, 404] width 13 height 15
click at [257, 401] on input "No" at bounding box center [261, 401] width 8 height 8
click at [257, 462] on label "Yes" at bounding box center [265, 461] width 16 height 15
click at [257, 462] on input "Yes" at bounding box center [261, 458] width 8 height 8
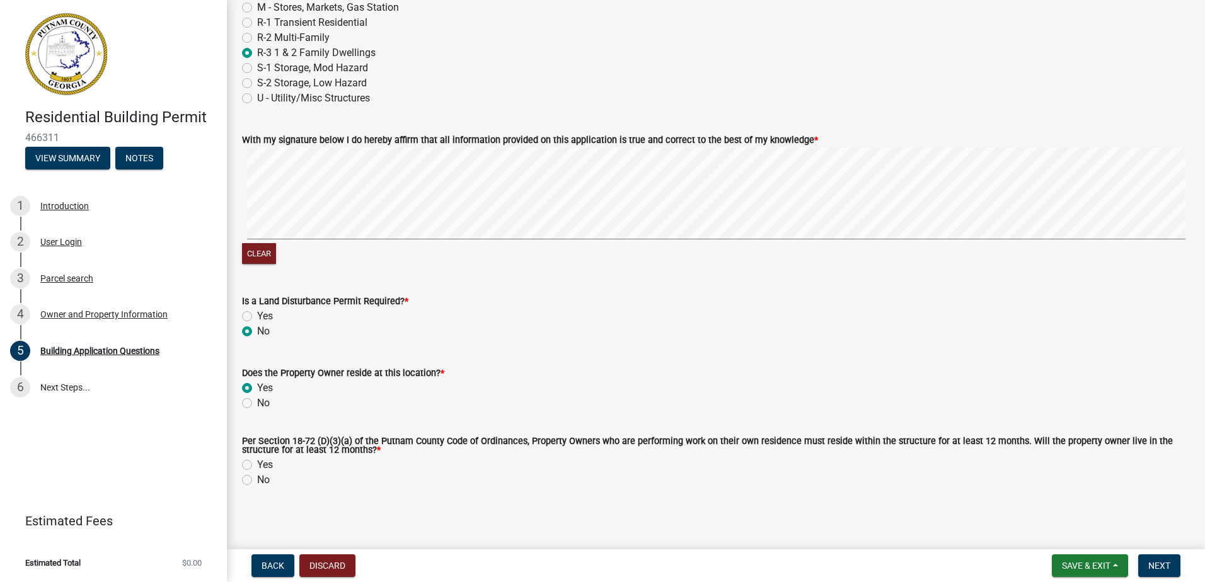
scroll to position [5374, 0]
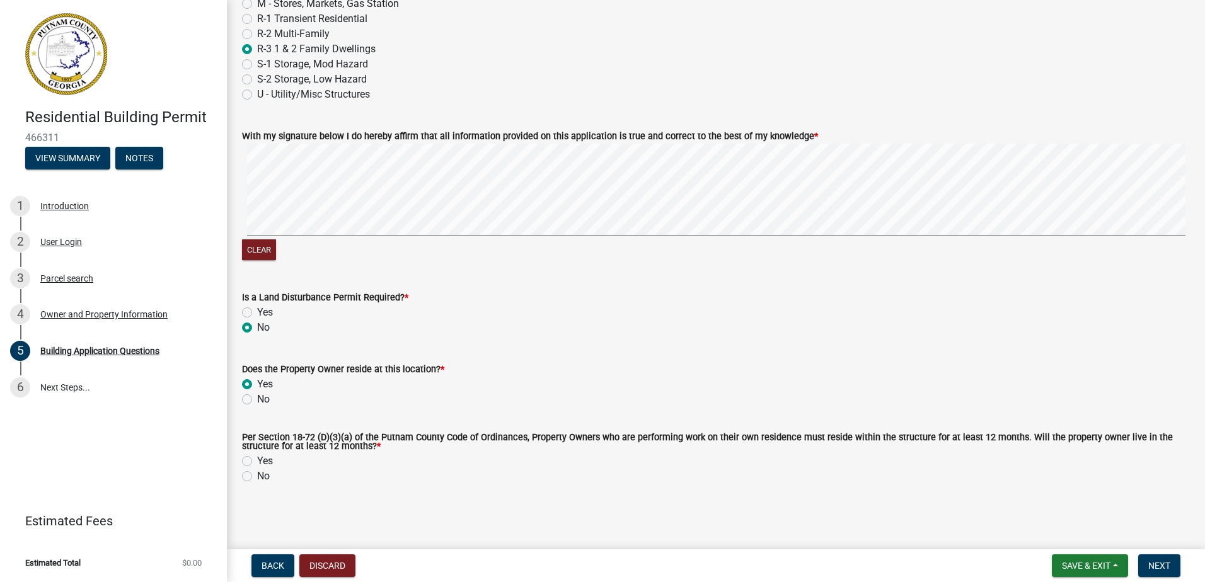
click at [257, 462] on label "Yes" at bounding box center [265, 461] width 16 height 15
click at [257, 462] on input "Yes" at bounding box center [261, 458] width 8 height 8
click at [1152, 564] on span "Next" at bounding box center [1159, 566] width 22 height 10
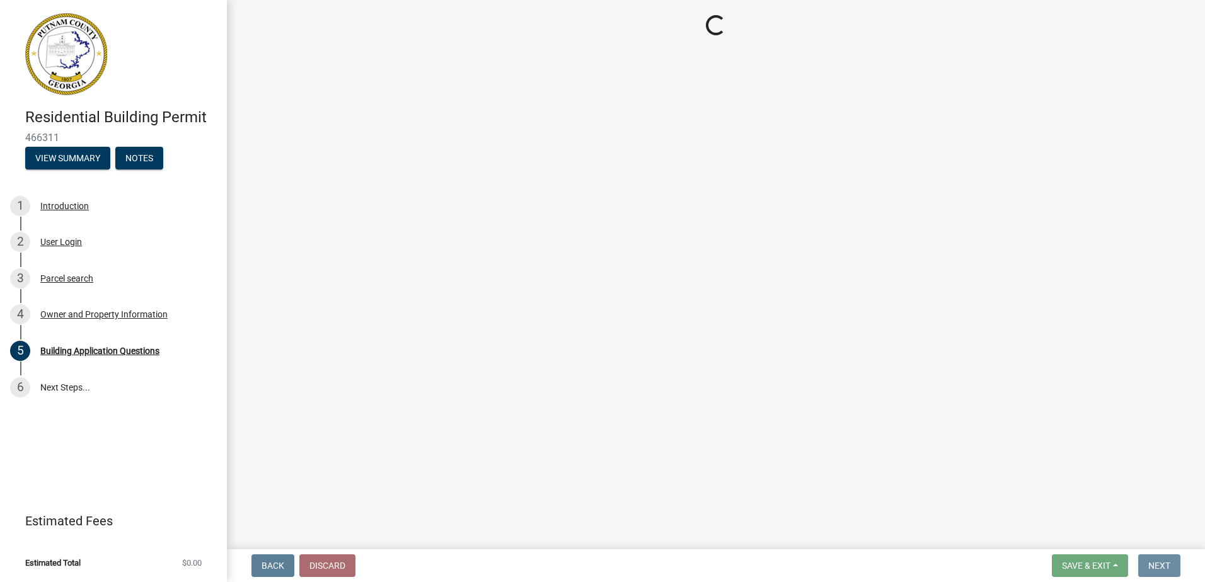
scroll to position [0, 0]
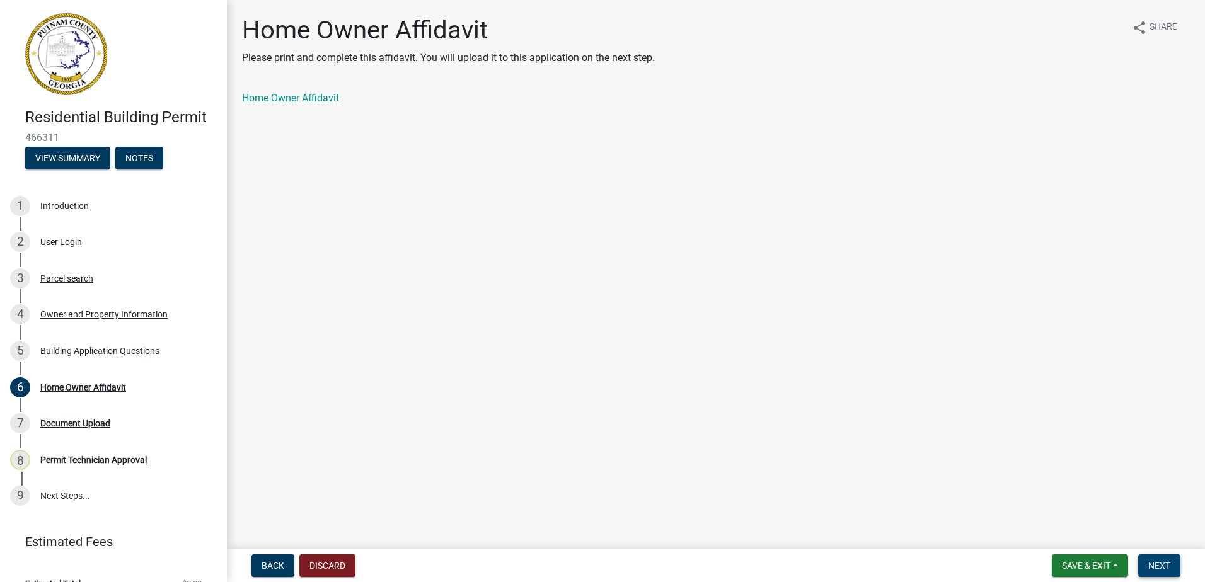
click at [1156, 561] on span "Next" at bounding box center [1159, 566] width 22 height 10
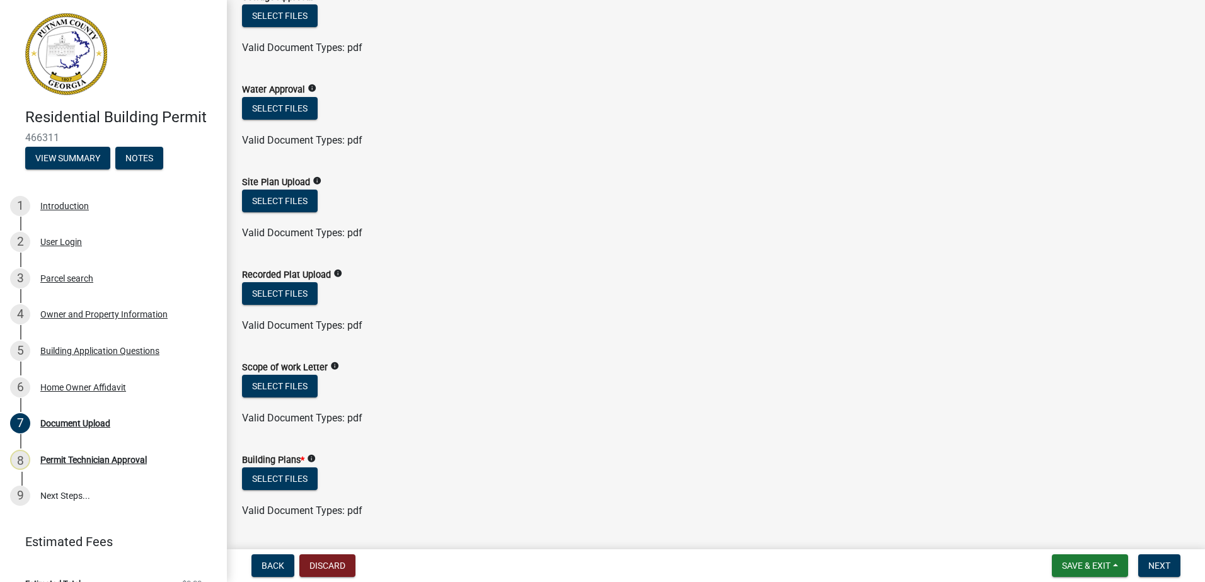
scroll to position [252, 0]
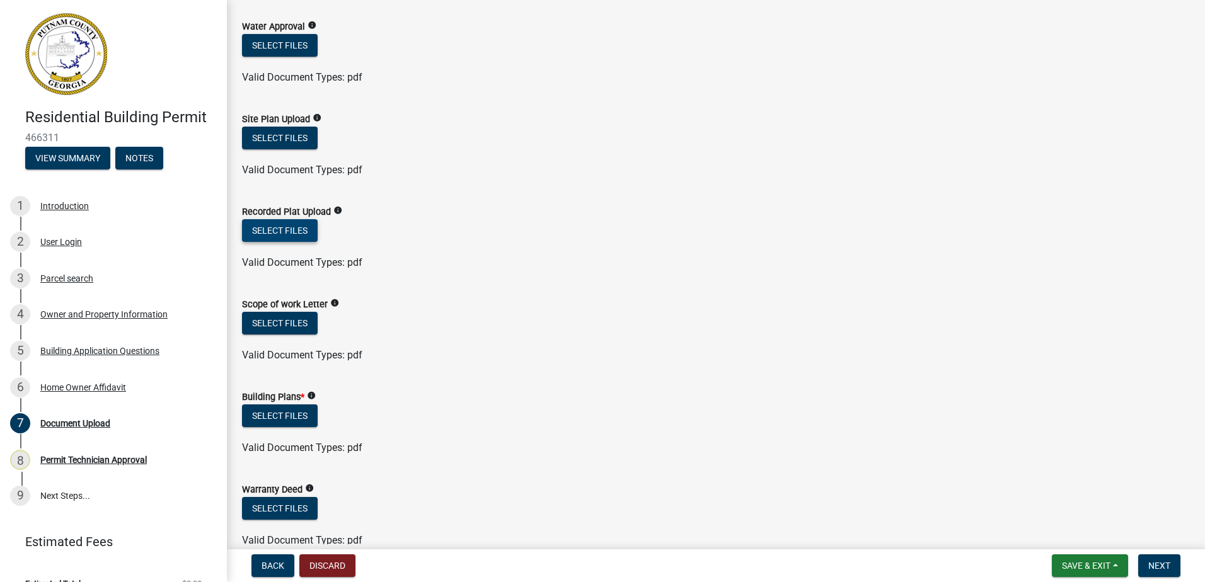
click at [263, 224] on button "Select files" at bounding box center [280, 230] width 76 height 23
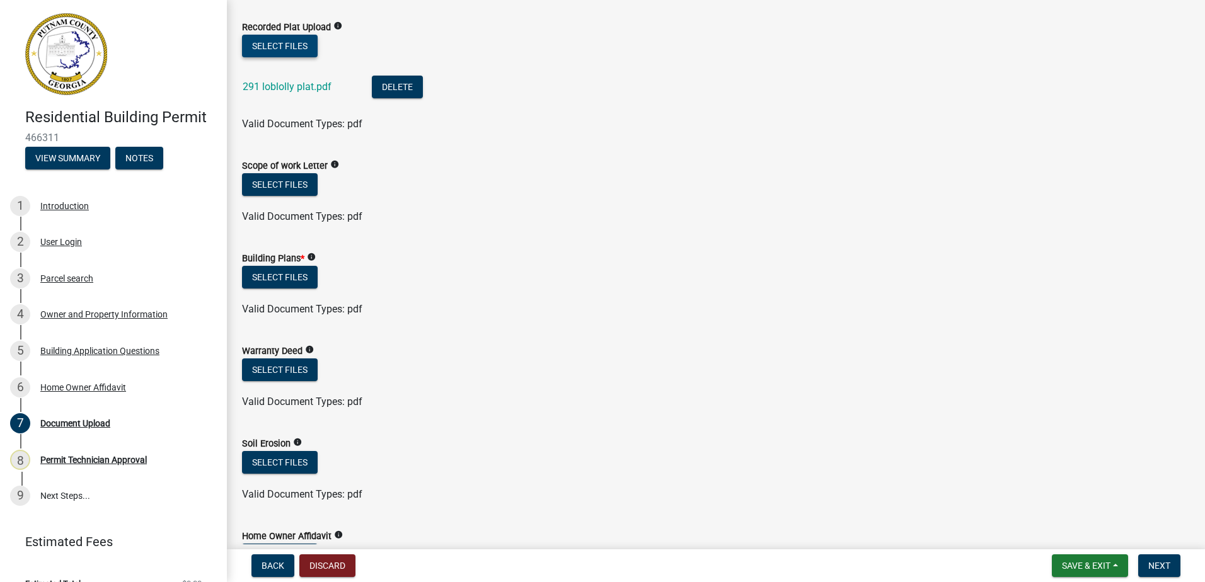
scroll to position [504, 0]
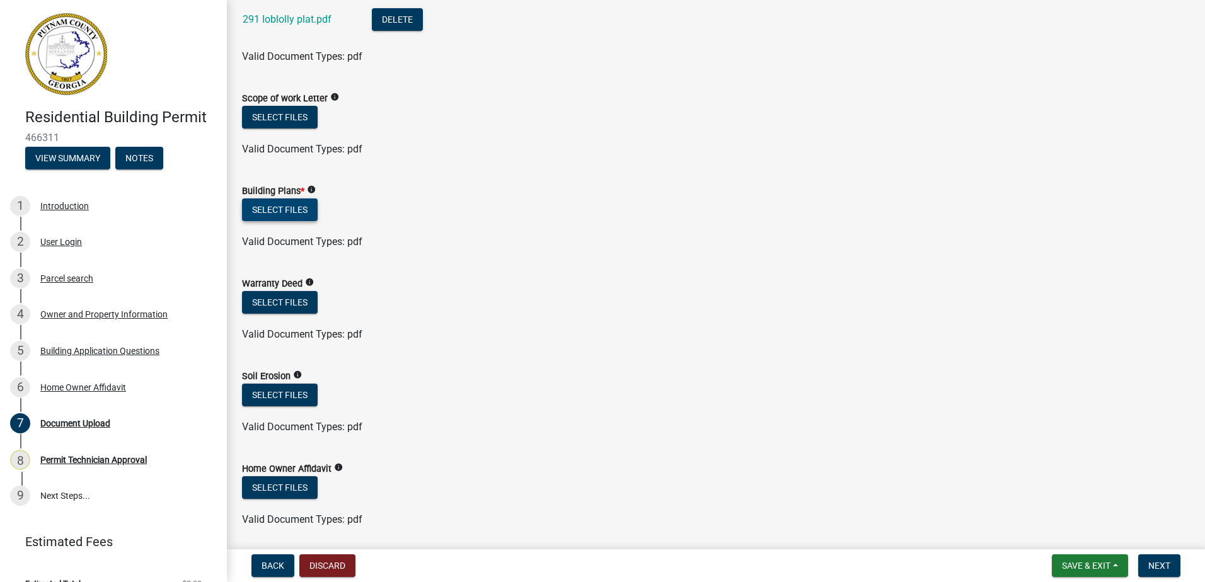
click at [265, 212] on button "Select files" at bounding box center [280, 209] width 76 height 23
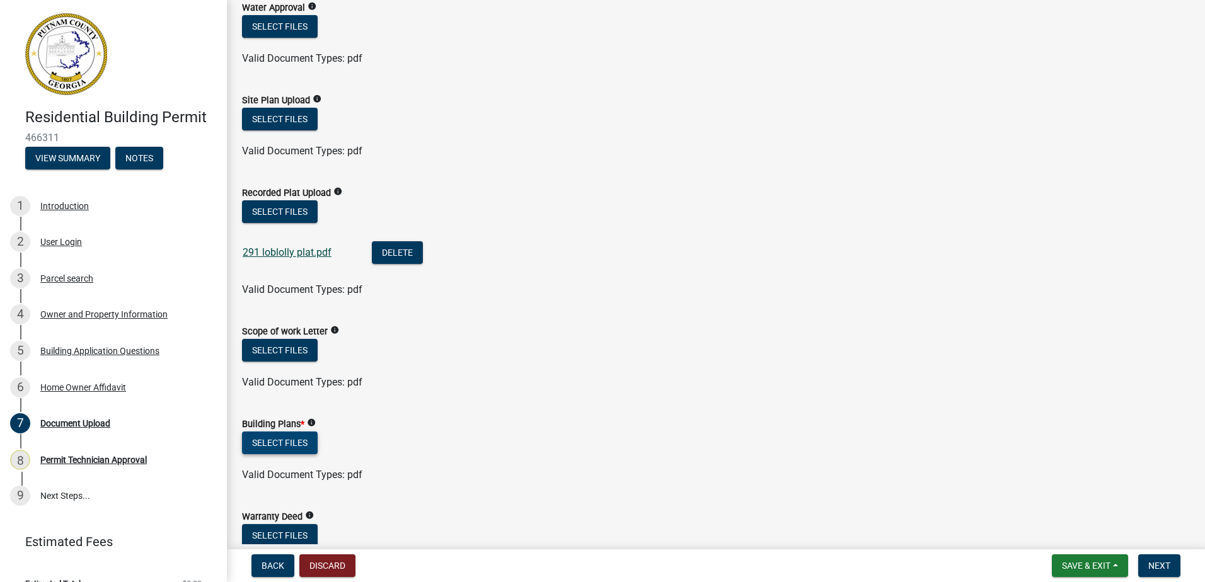
scroll to position [270, 0]
click at [305, 352] on button "Select files" at bounding box center [280, 351] width 76 height 23
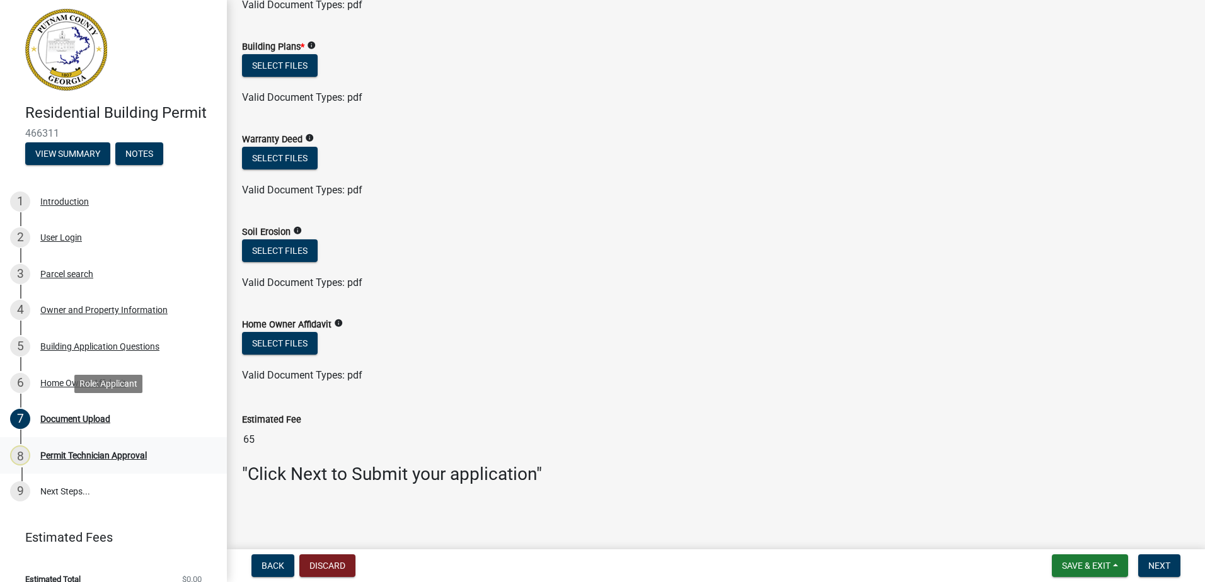
scroll to position [0, 0]
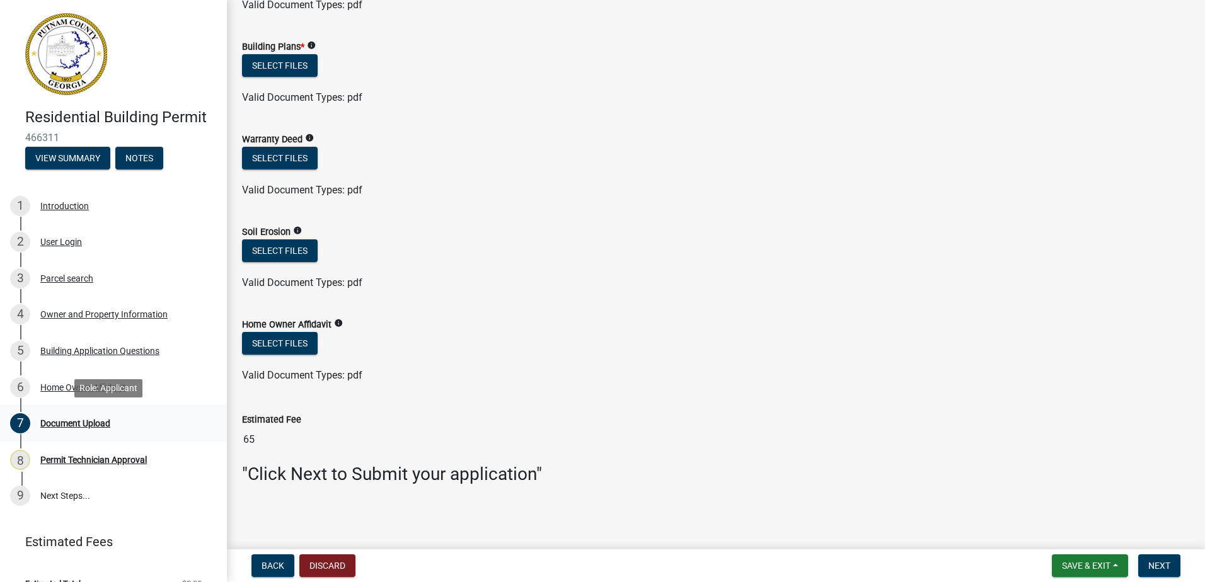
click at [64, 413] on div "7 Document Upload" at bounding box center [108, 423] width 197 height 20
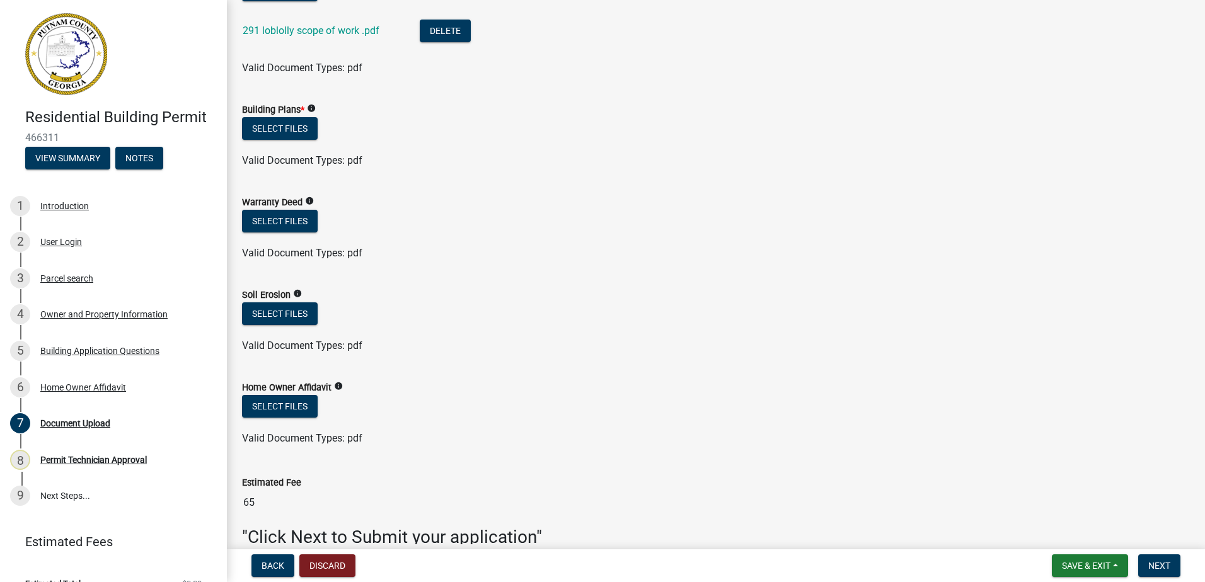
scroll to position [442, 0]
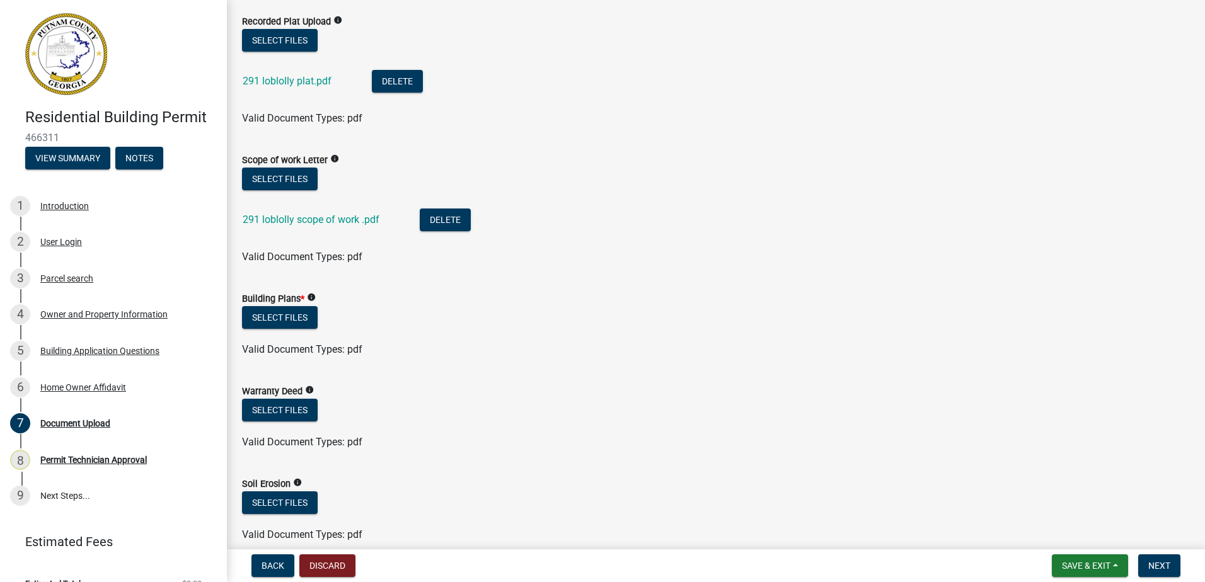
click at [287, 329] on div "Select files" at bounding box center [716, 319] width 948 height 26
click at [287, 320] on button "Select files" at bounding box center [280, 317] width 76 height 23
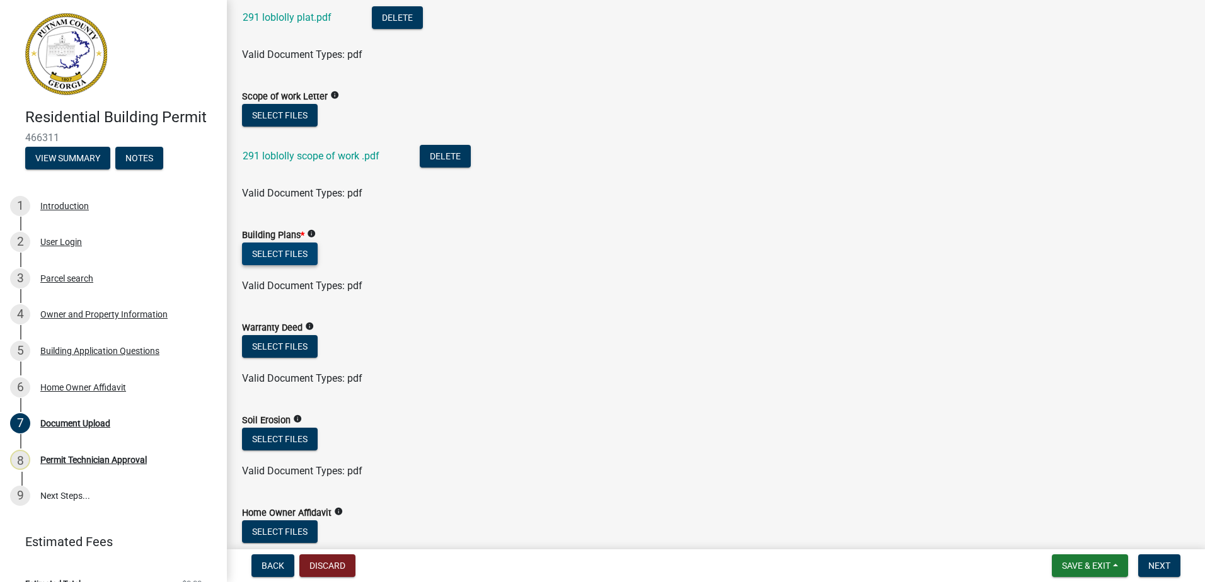
scroll to position [568, 0]
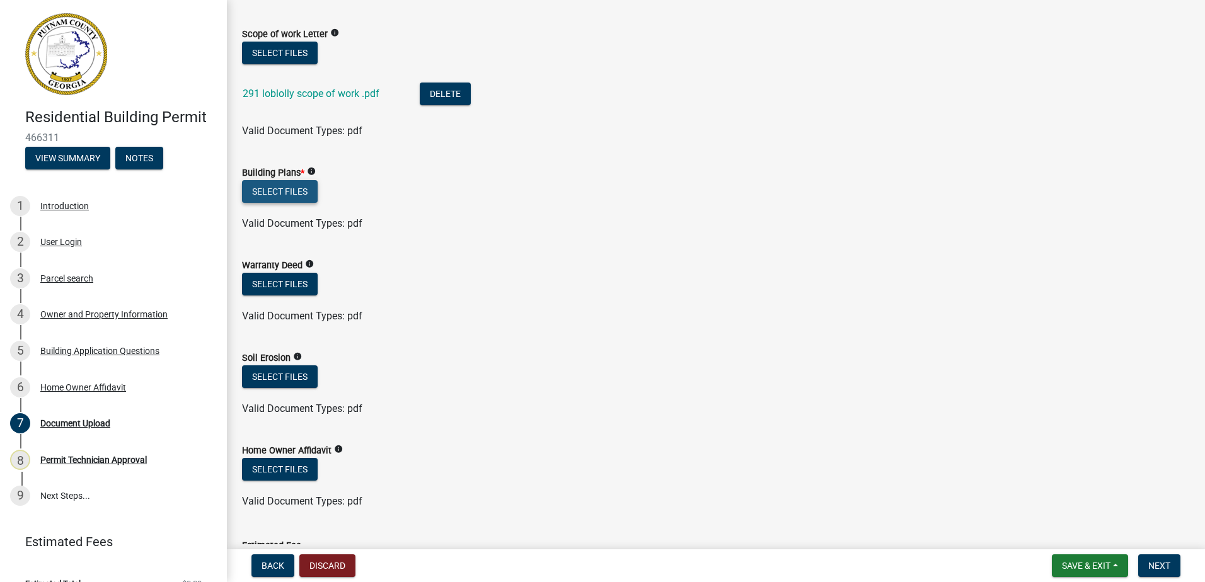
click at [270, 187] on button "Select files" at bounding box center [280, 191] width 76 height 23
click at [271, 176] on label "Building Plans *" at bounding box center [273, 173] width 62 height 9
click at [274, 186] on button "Select files" at bounding box center [280, 191] width 76 height 23
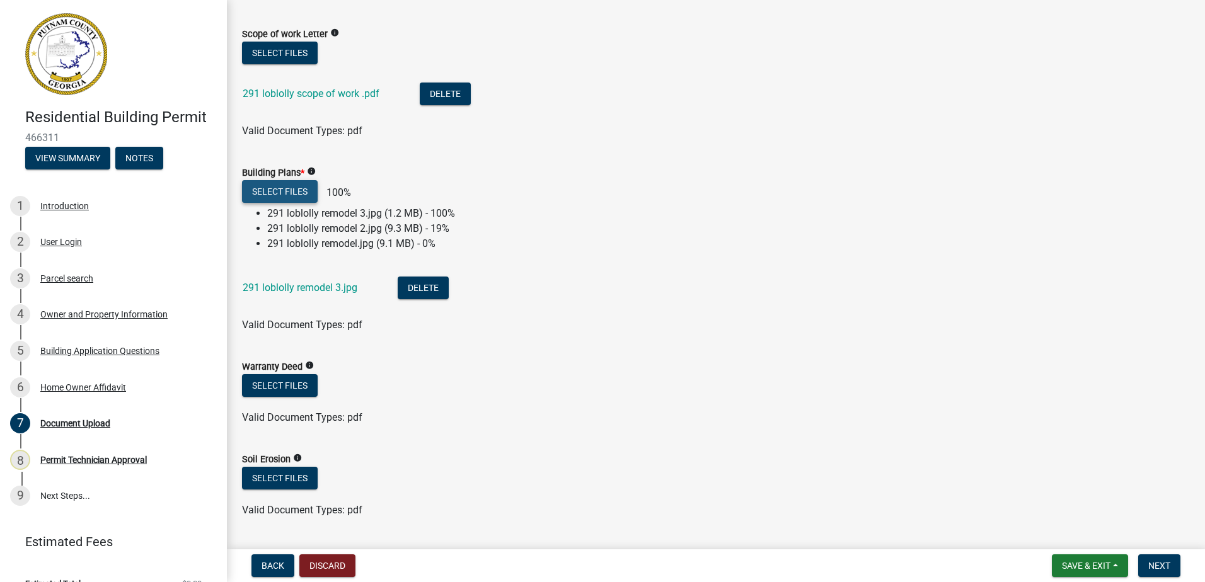
click at [302, 193] on button "Select files" at bounding box center [280, 191] width 76 height 23
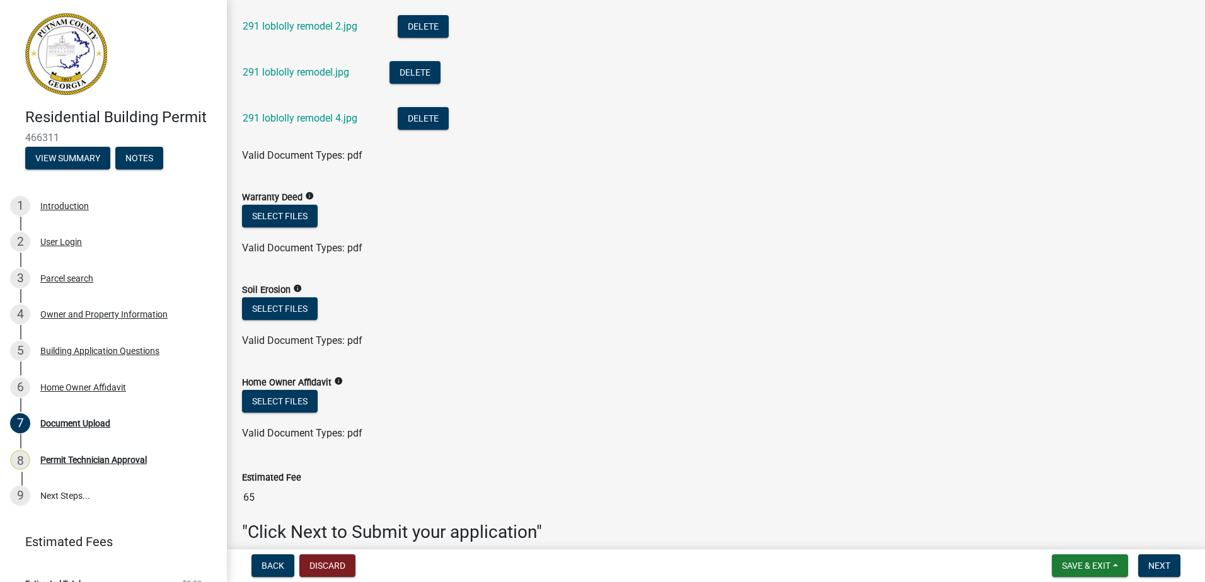
scroll to position [878, 0]
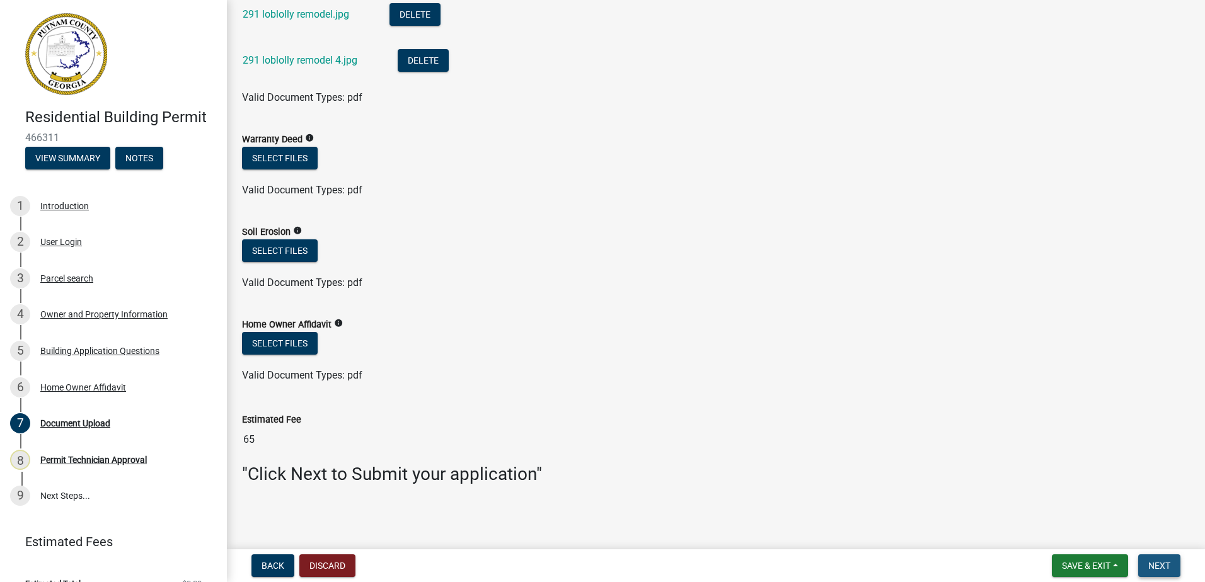
click at [1167, 563] on span "Next" at bounding box center [1159, 566] width 22 height 10
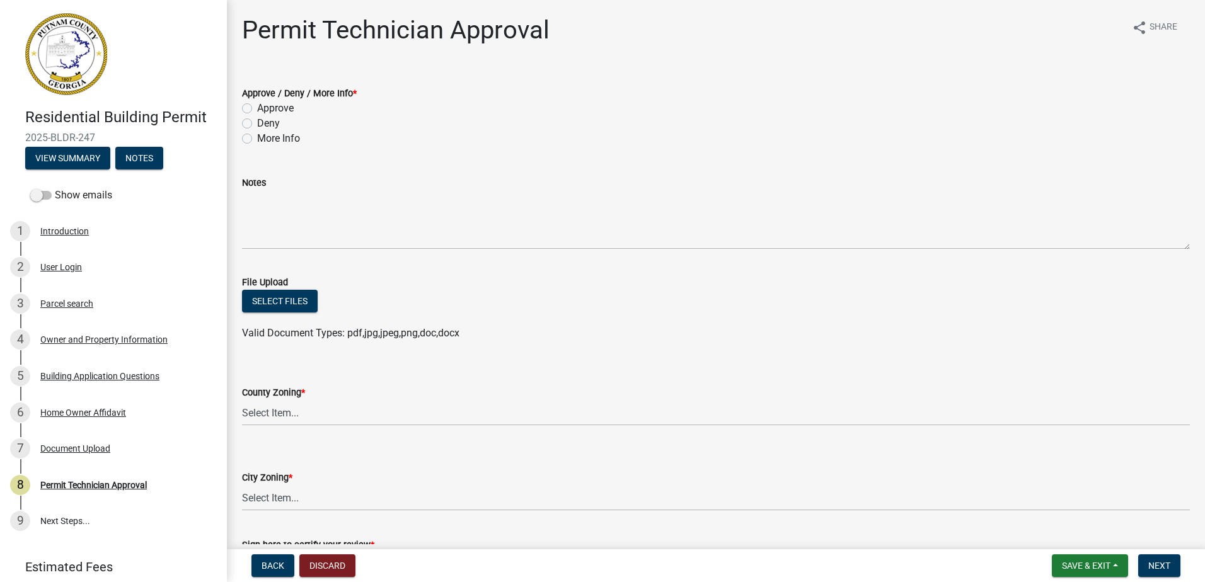
click at [257, 107] on label "Approve" at bounding box center [275, 108] width 37 height 15
click at [257, 107] on input "Approve" at bounding box center [261, 105] width 8 height 8
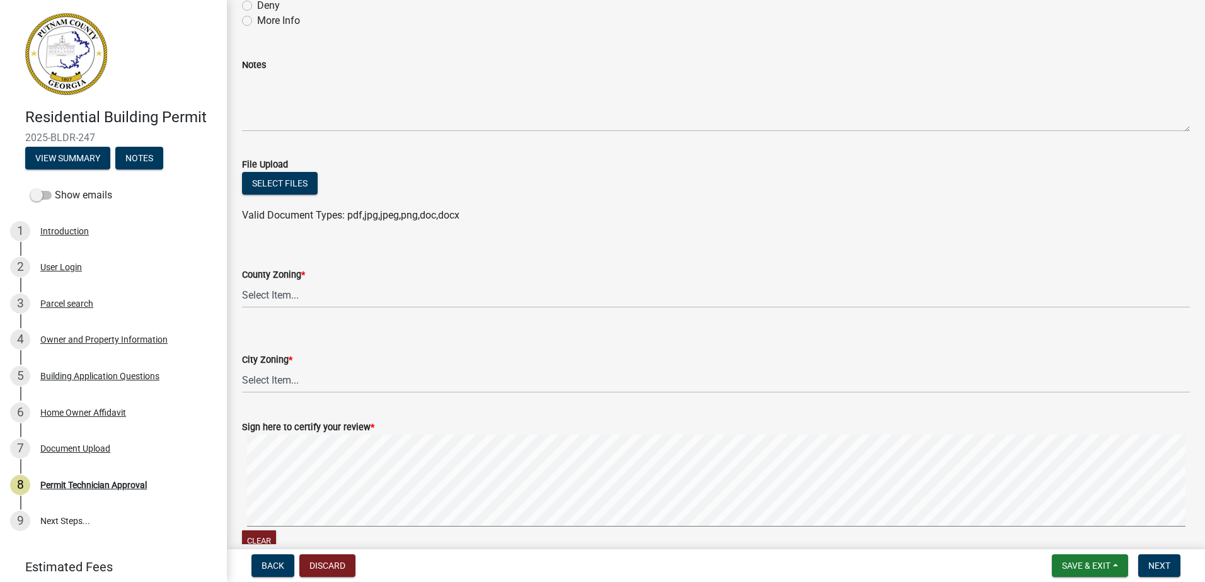
scroll to position [126, 0]
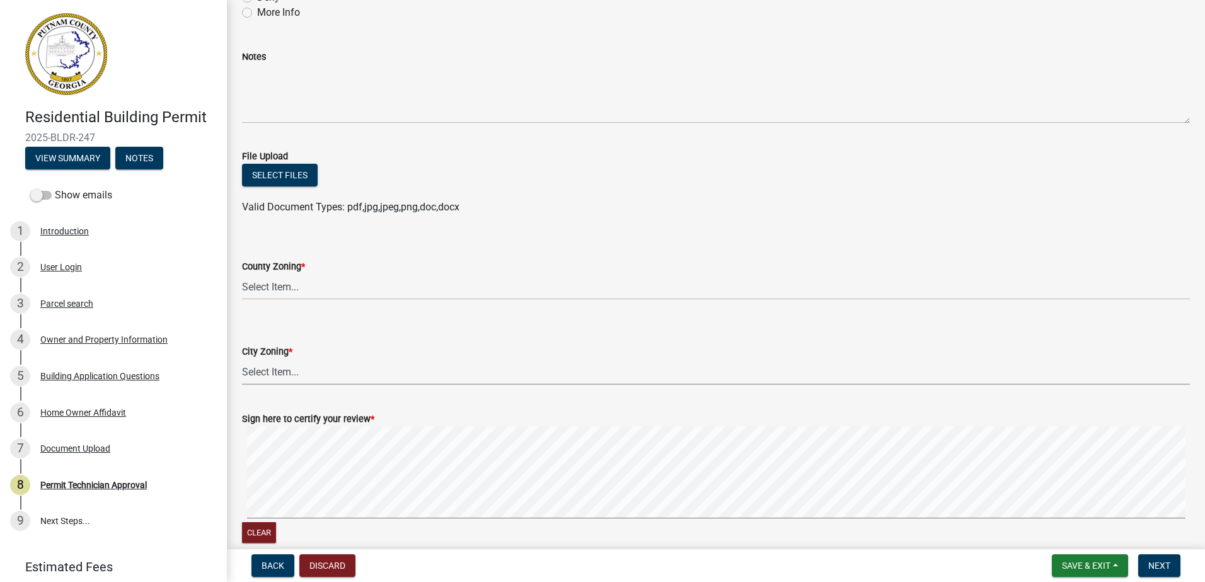
click at [280, 373] on select "Select Item... A-1 A-2 R-1 R-2 R-3 R-4 MHP C-1 C-2 I-1 I-2 DB FH H-P N/A" at bounding box center [716, 372] width 948 height 26
click at [242, 359] on select "Select Item... A-1 A-2 R-1 R-2 R-3 R-4 MHP C-1 C-2 I-1 I-2 DB FH H-P N/A" at bounding box center [716, 372] width 948 height 26
click at [281, 292] on select "Select Item... AG-1 R-1R R-1 R-2 MHP RM-1 RM-3 C-1 C-2 I-M PUD N/A" at bounding box center [716, 287] width 948 height 26
click at [242, 274] on select "Select Item... AG-1 R-1R R-1 R-2 MHP RM-1 RM-3 C-1 C-2 I-M PUD N/A" at bounding box center [716, 287] width 948 height 26
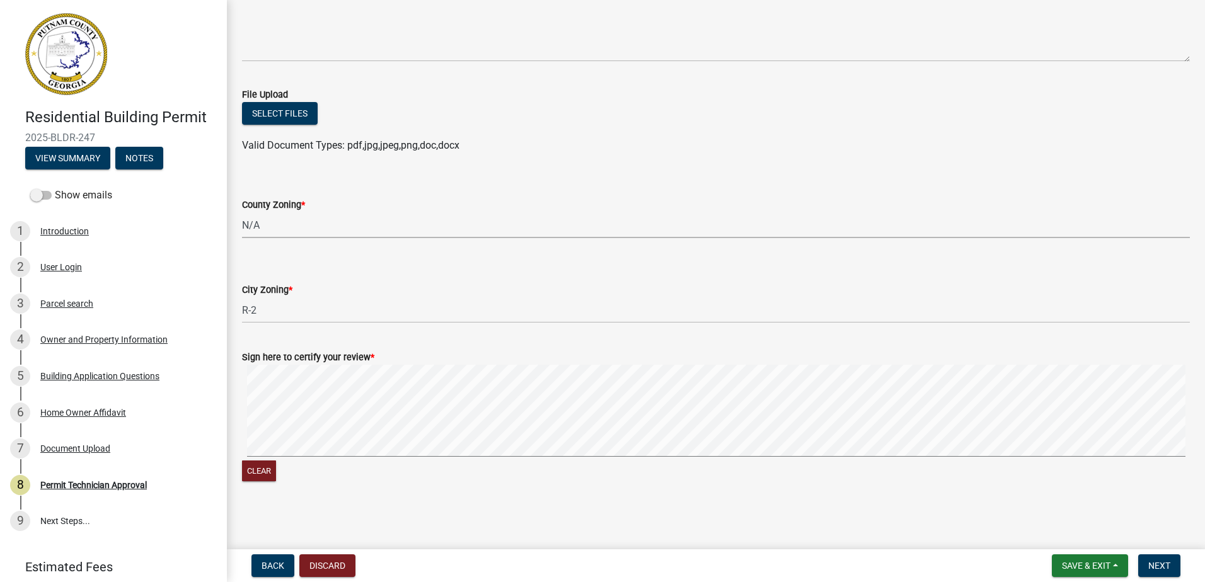
scroll to position [188, 0]
click at [1170, 567] on span "Next" at bounding box center [1159, 566] width 22 height 10
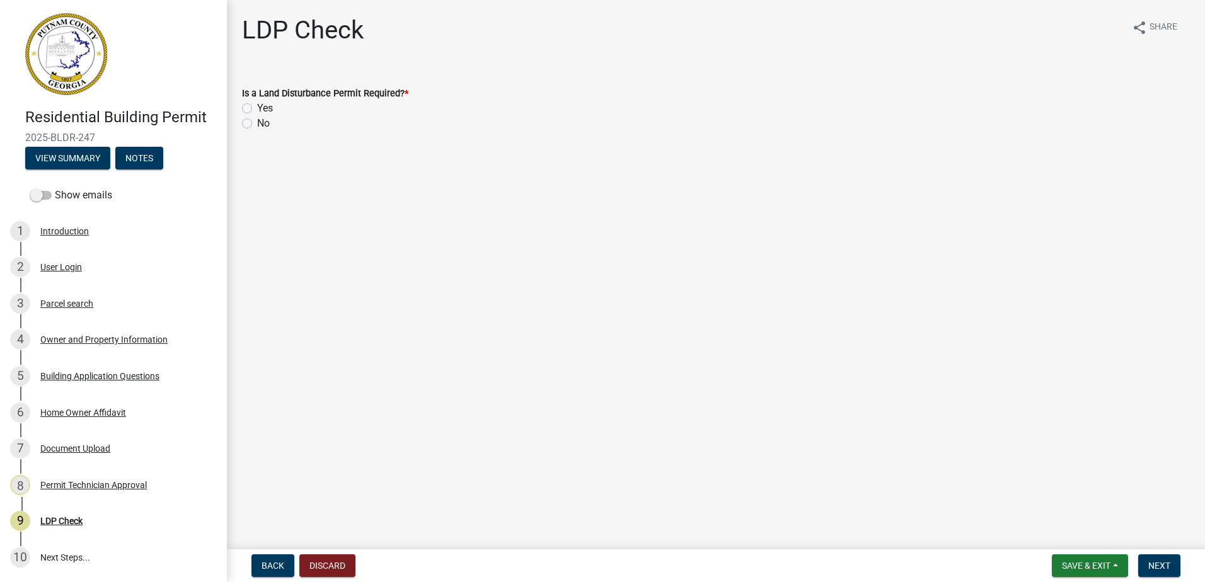
click at [252, 122] on div "No" at bounding box center [716, 123] width 948 height 15
click at [257, 124] on label "No" at bounding box center [263, 123] width 13 height 15
click at [257, 124] on input "No" at bounding box center [261, 120] width 8 height 8
click at [1147, 558] on button "Next" at bounding box center [1159, 566] width 42 height 23
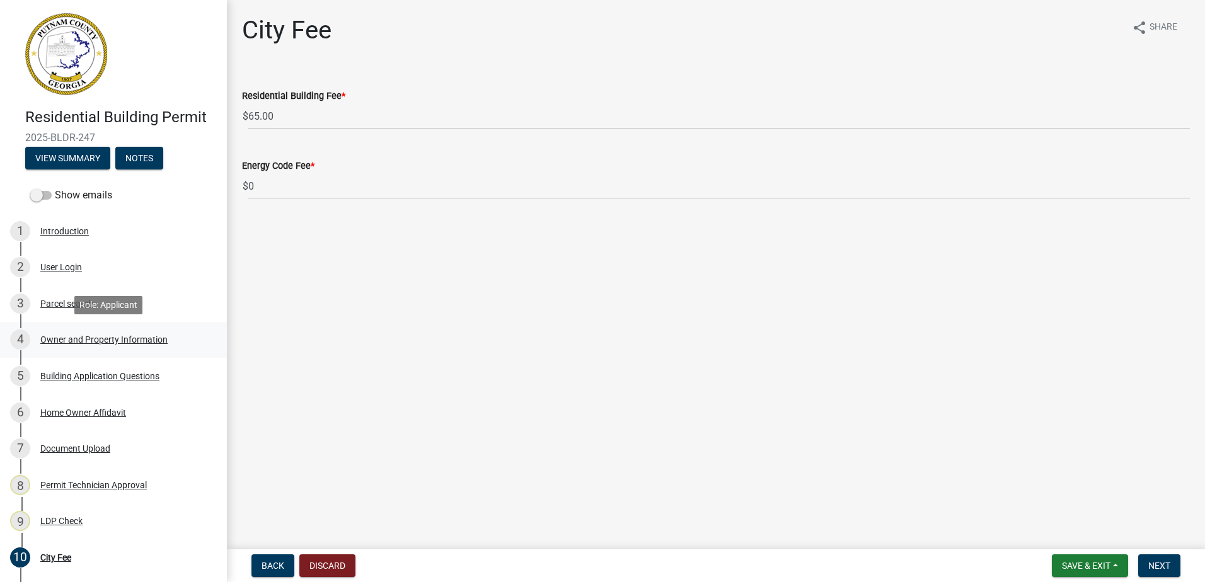
click at [89, 341] on div "Owner and Property Information" at bounding box center [103, 339] width 127 height 9
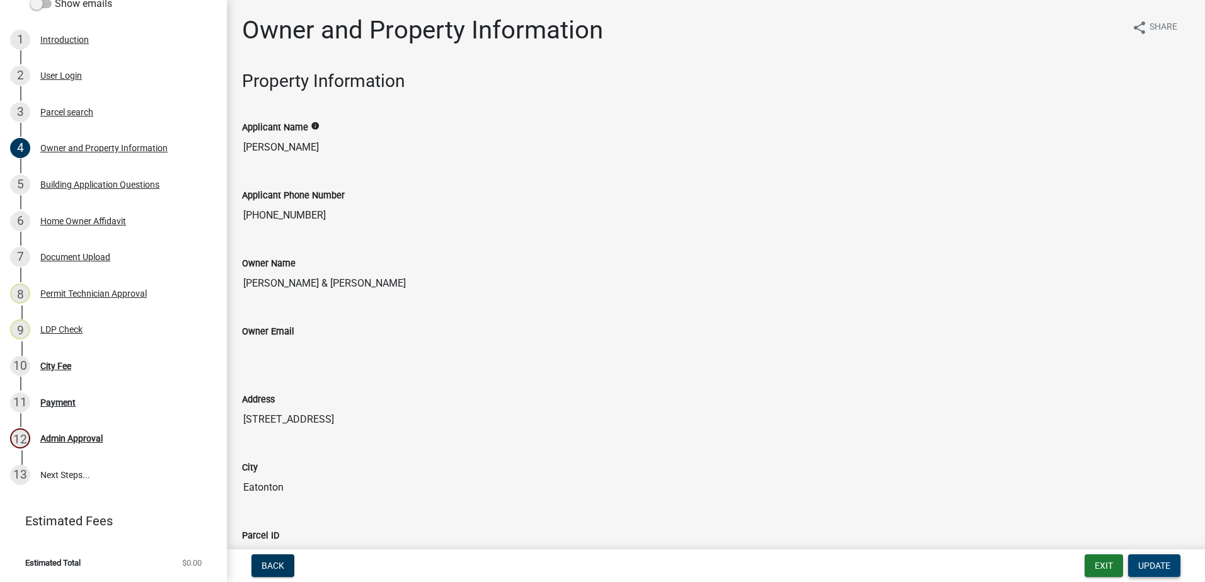
click at [1151, 563] on span "Update" at bounding box center [1154, 566] width 32 height 10
click at [1099, 566] on button "Exit" at bounding box center [1103, 566] width 38 height 23
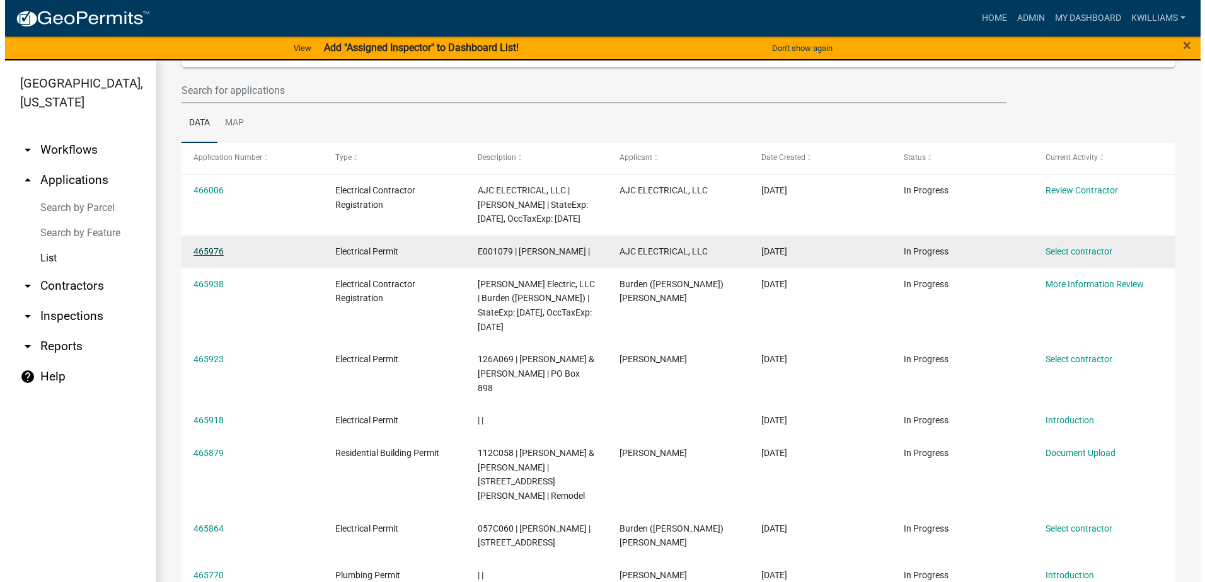
scroll to position [290, 0]
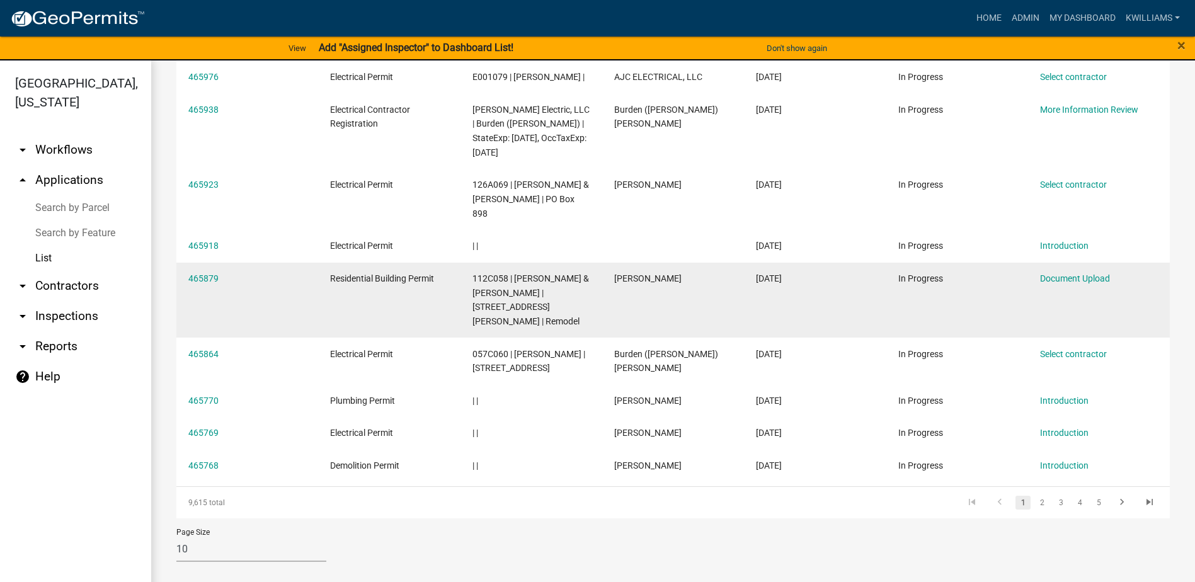
click at [212, 331] on datatable-body-cell "465879" at bounding box center [247, 301] width 142 height 76
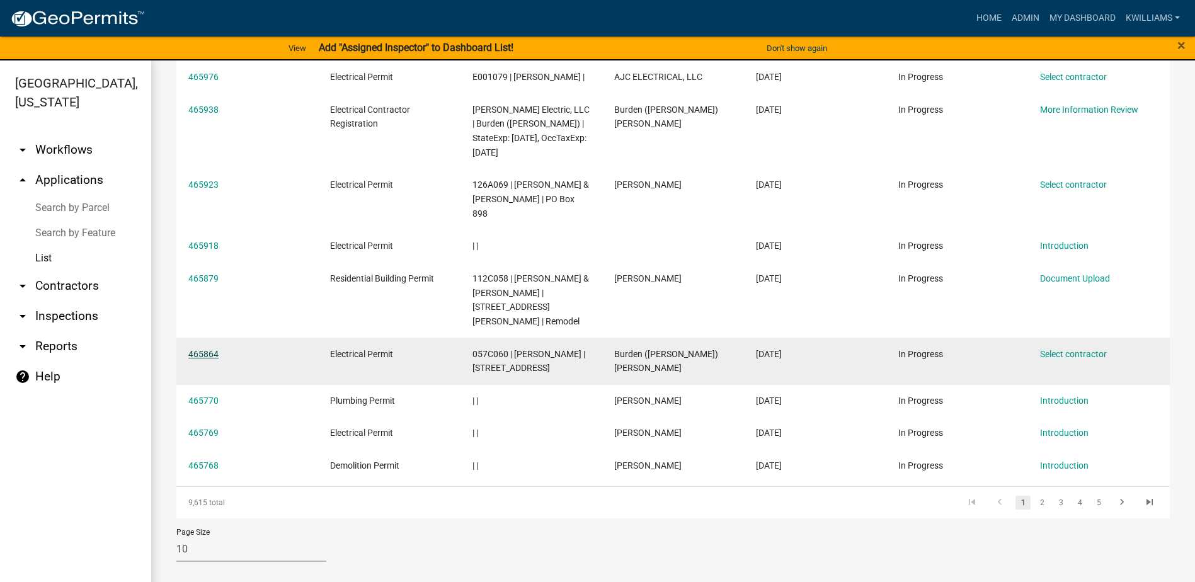
click at [209, 349] on link "465864" at bounding box center [203, 354] width 30 height 10
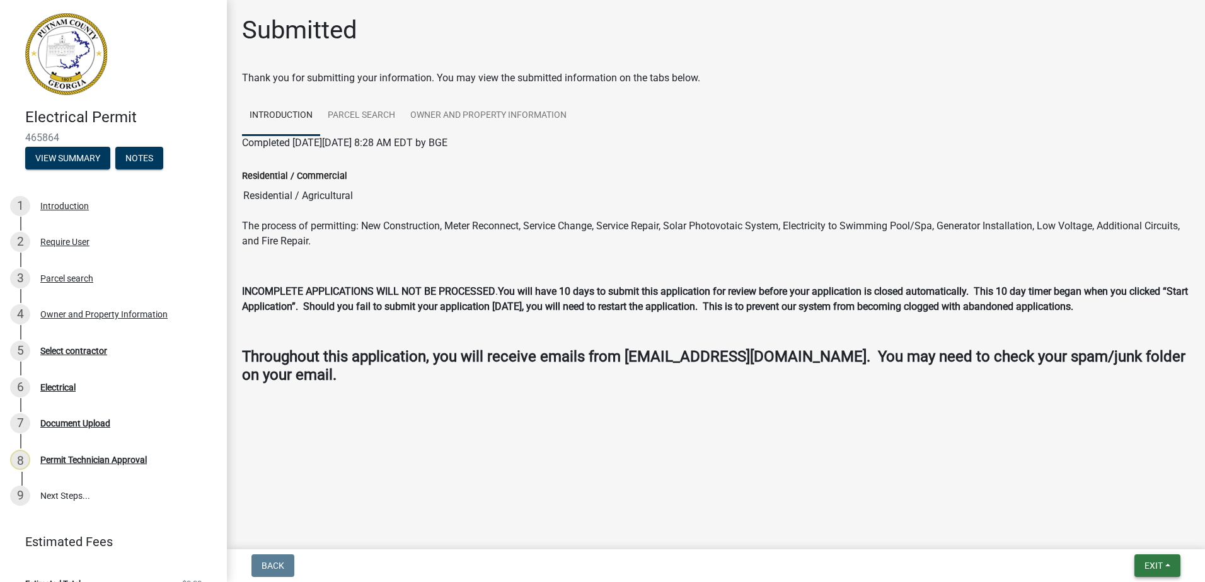
click at [1162, 557] on button "Exit" at bounding box center [1157, 566] width 46 height 23
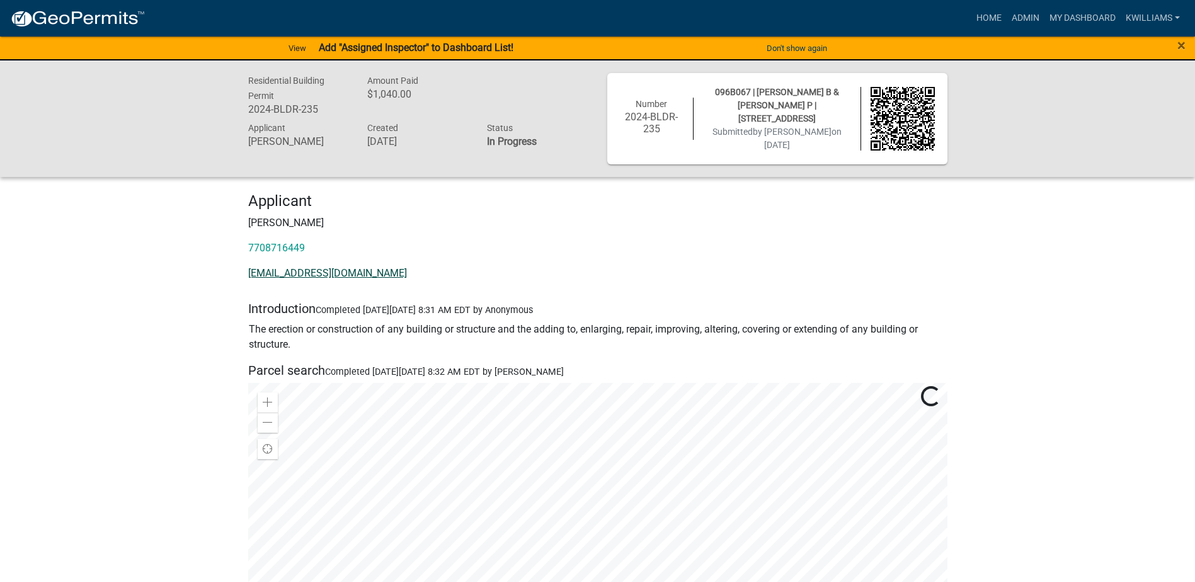
drag, startPoint x: 399, startPoint y: 267, endPoint x: 250, endPoint y: 277, distance: 149.0
click at [250, 277] on p "[EMAIL_ADDRESS][DOMAIN_NAME]" at bounding box center [597, 273] width 699 height 15
copy link "[EMAIL_ADDRESS][DOMAIN_NAME]"
click at [1035, 18] on link "Admin" at bounding box center [1026, 18] width 38 height 24
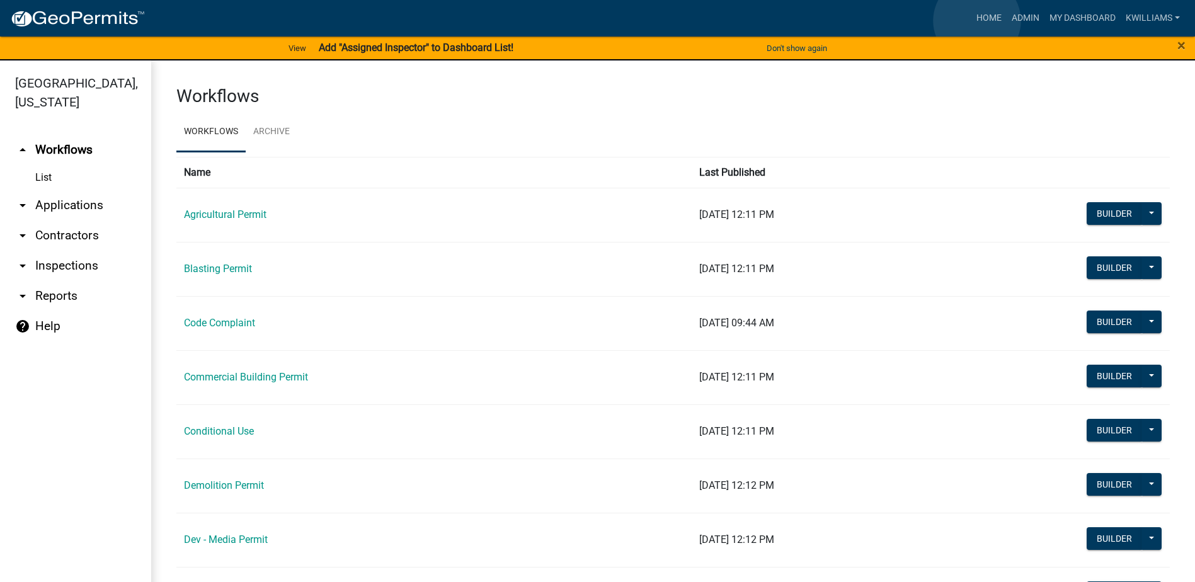
click at [977, 21] on link "Home" at bounding box center [989, 18] width 35 height 24
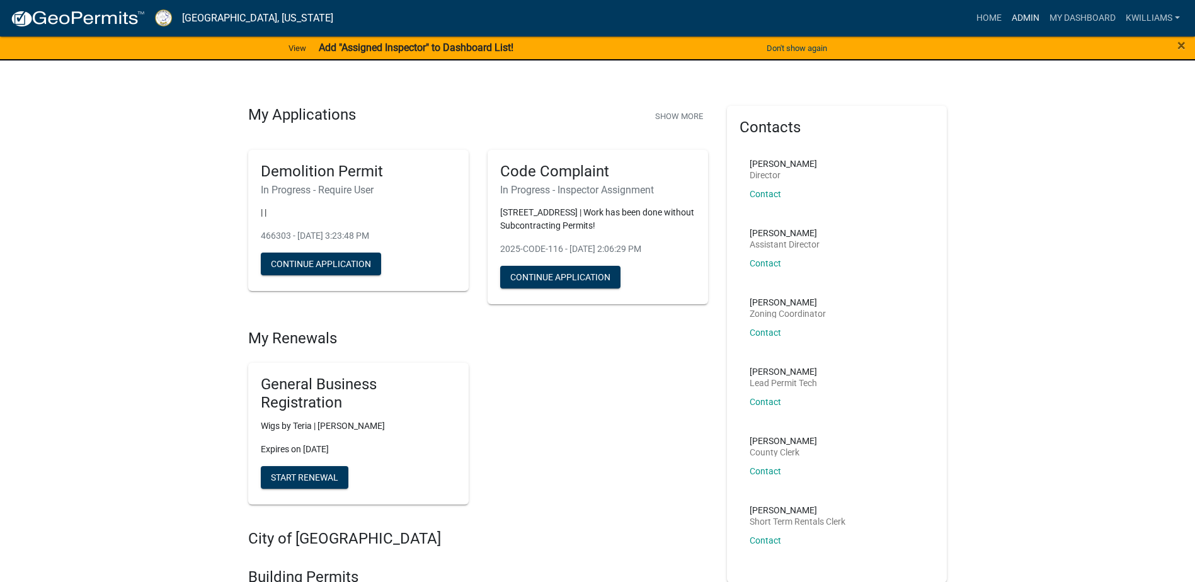
drag, startPoint x: 1024, startPoint y: 20, endPoint x: 959, endPoint y: 20, distance: 64.9
click at [1023, 20] on link "Admin" at bounding box center [1026, 18] width 38 height 24
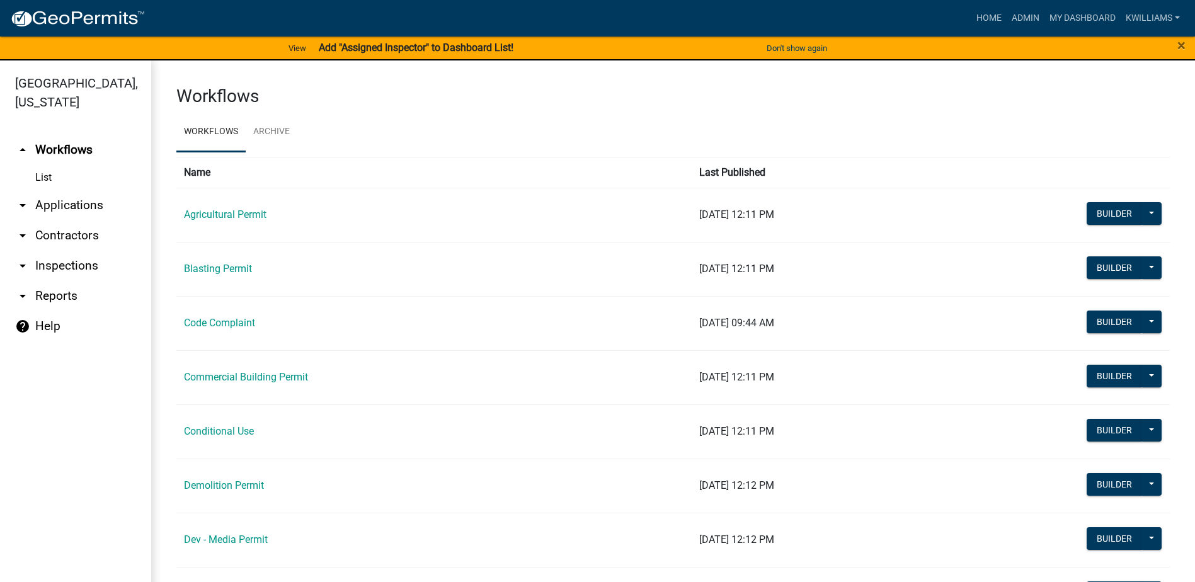
click at [70, 270] on link "arrow_drop_down Inspections" at bounding box center [75, 266] width 151 height 30
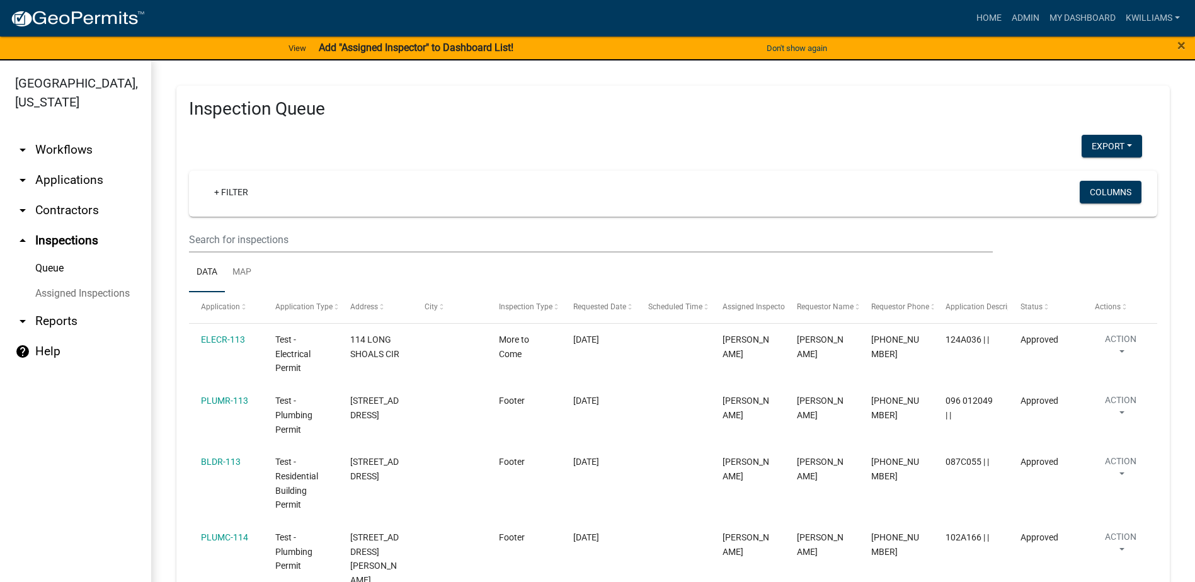
click at [66, 178] on link "arrow_drop_down Applications" at bounding box center [75, 180] width 151 height 30
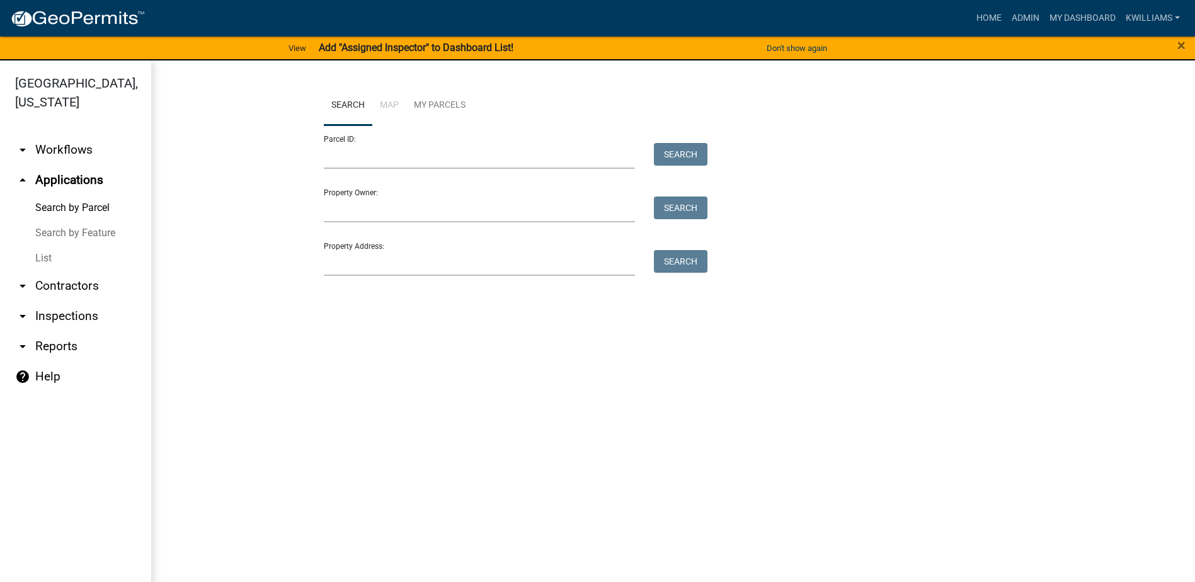
click at [54, 258] on link "List" at bounding box center [75, 258] width 151 height 25
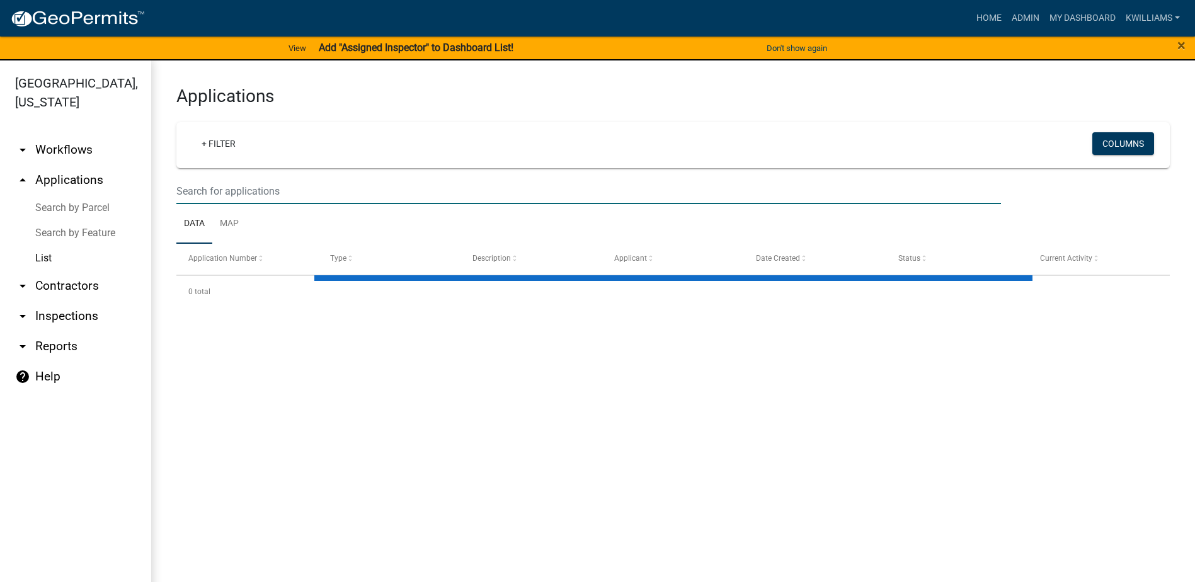
click at [231, 184] on input "text" at bounding box center [588, 191] width 825 height 26
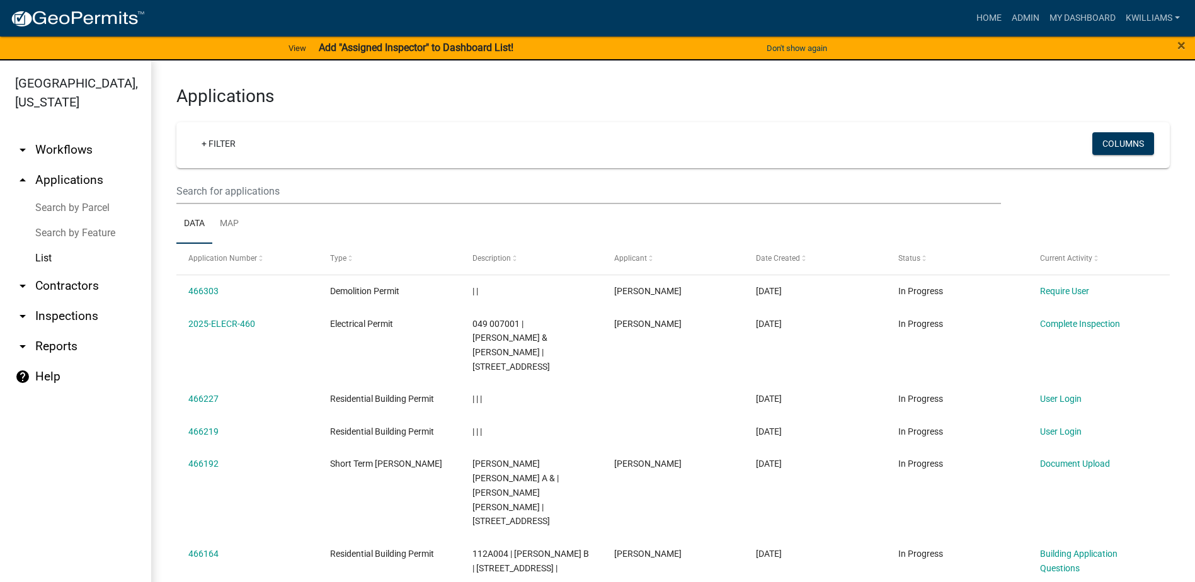
click at [469, 176] on wm-filter-builder "+ Filter Columns" at bounding box center [673, 163] width 994 height 82
click at [231, 201] on input "text" at bounding box center [588, 191] width 825 height 26
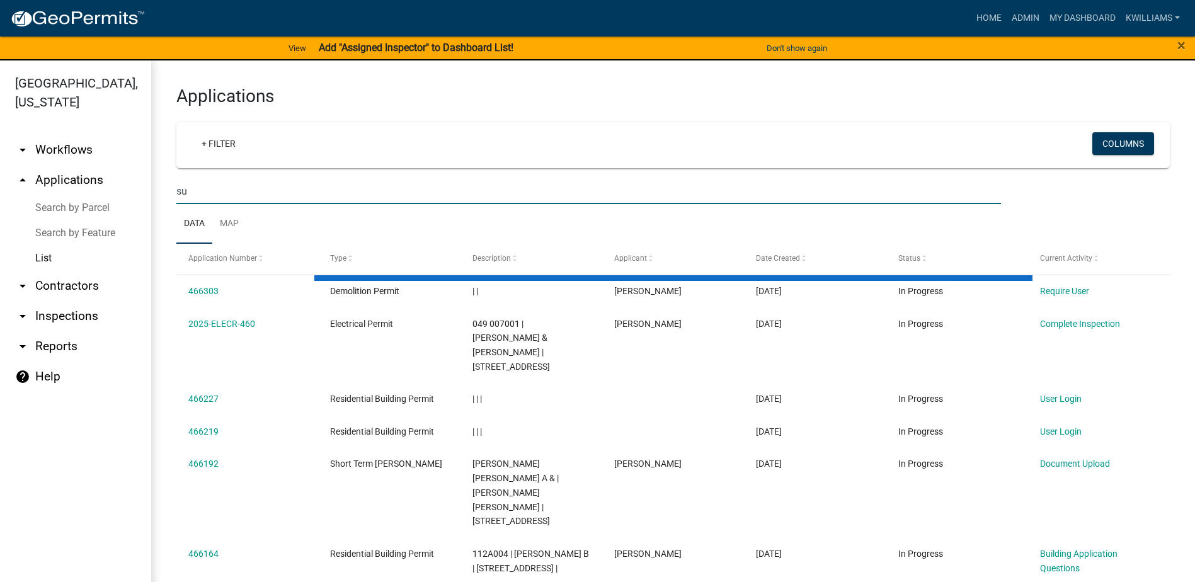
type input "s"
type input "glenwood springs"
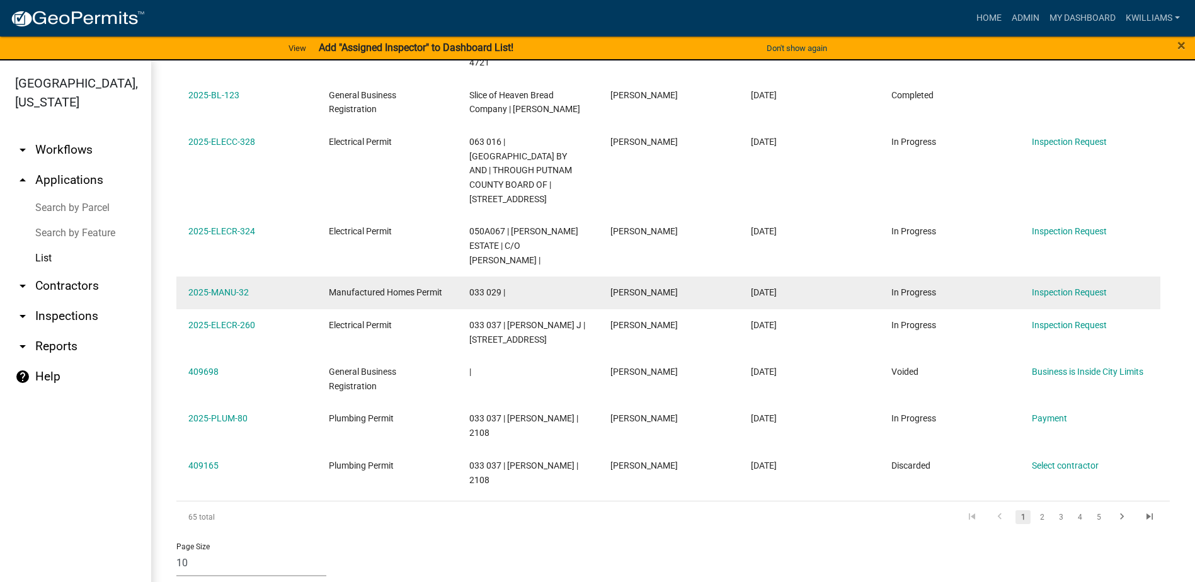
scroll to position [362, 0]
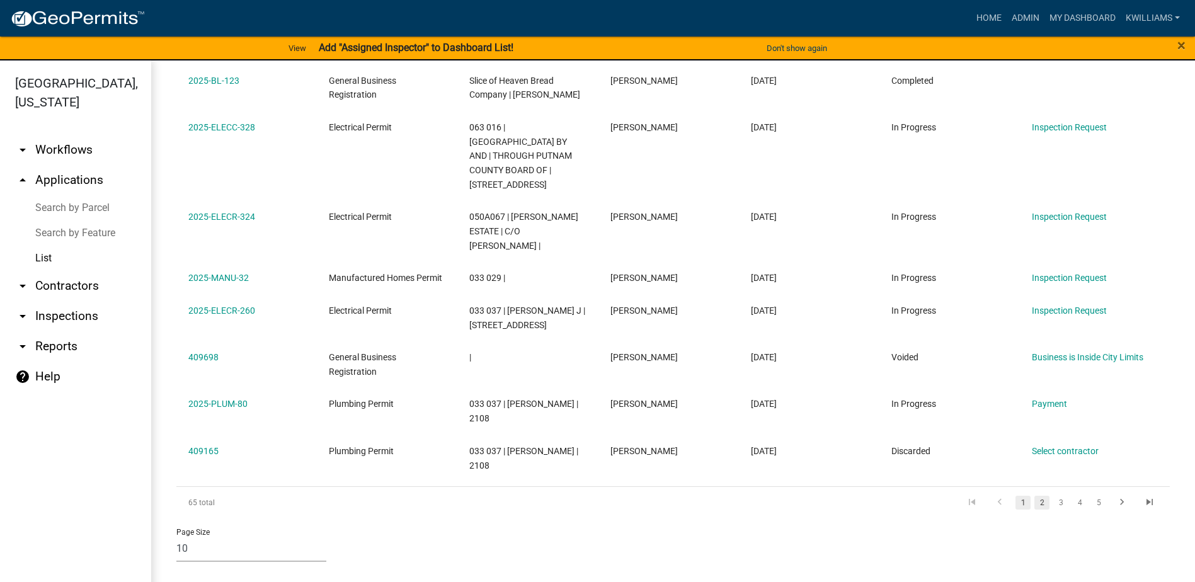
click at [1035, 503] on link "2" at bounding box center [1042, 503] width 15 height 14
click at [1035, 499] on link "2" at bounding box center [1042, 503] width 15 height 14
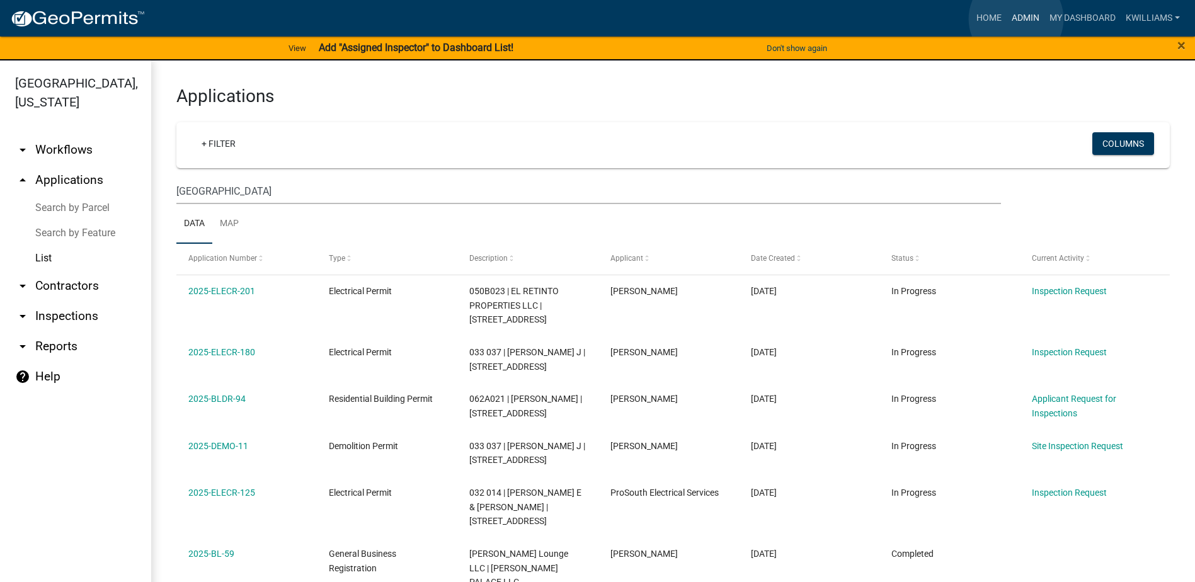
click at [1017, 18] on link "Admin" at bounding box center [1026, 18] width 38 height 24
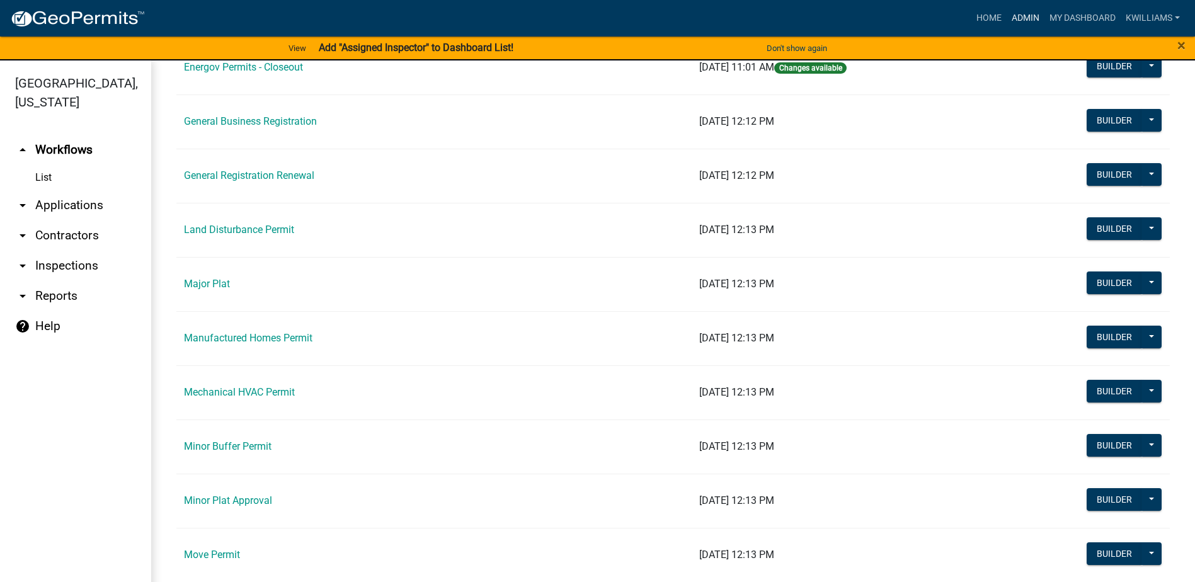
scroll to position [882, 0]
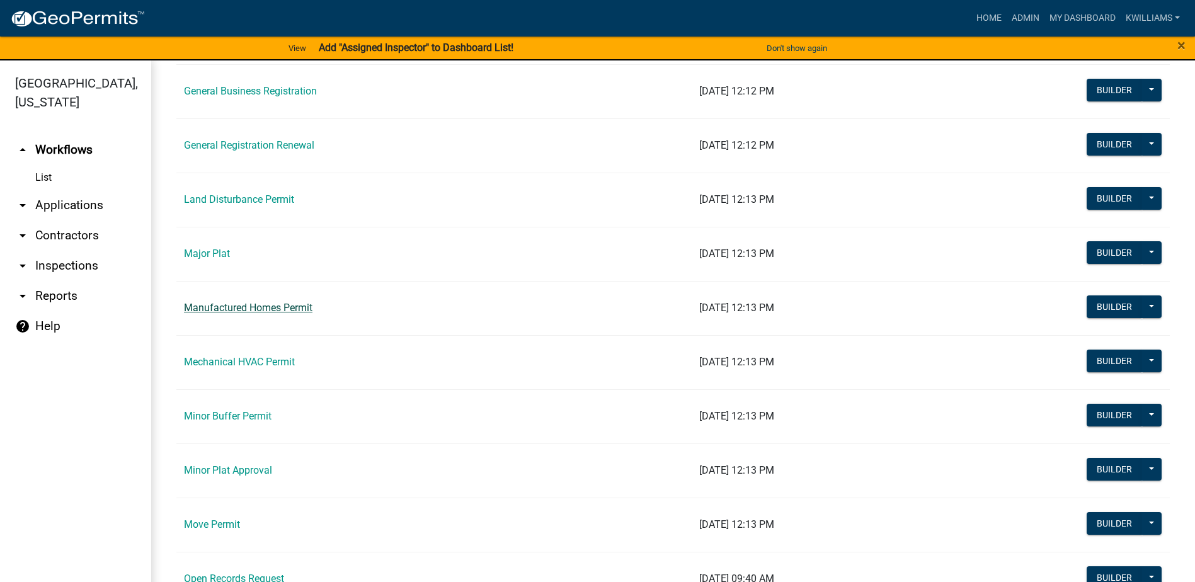
click at [236, 306] on link "Manufactured Homes Permit" at bounding box center [248, 308] width 129 height 12
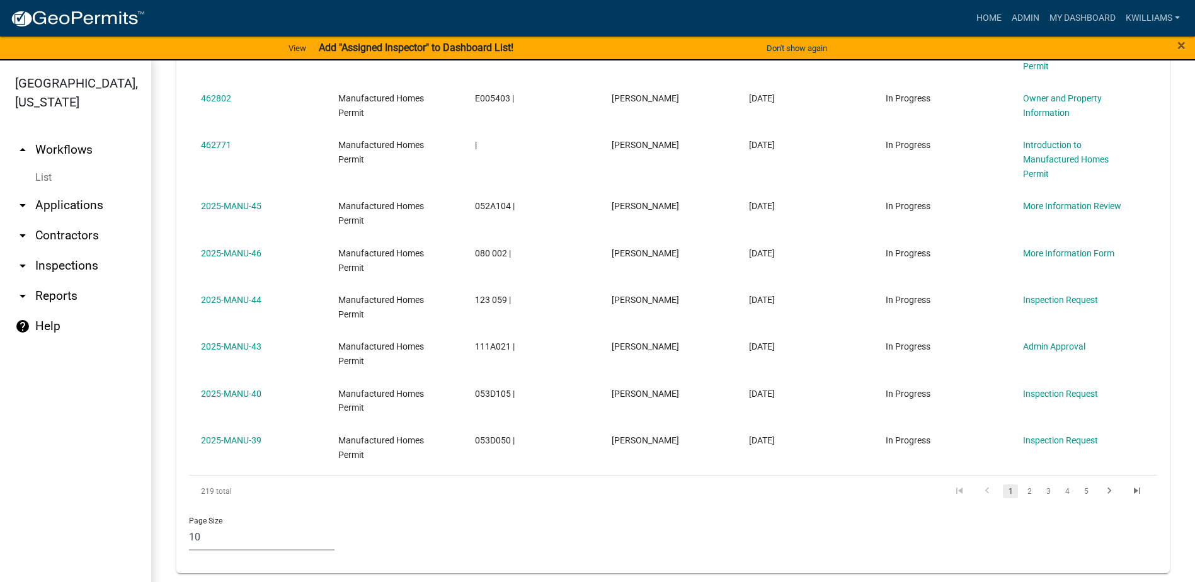
scroll to position [1216, 0]
click at [1022, 490] on link "2" at bounding box center [1029, 490] width 15 height 14
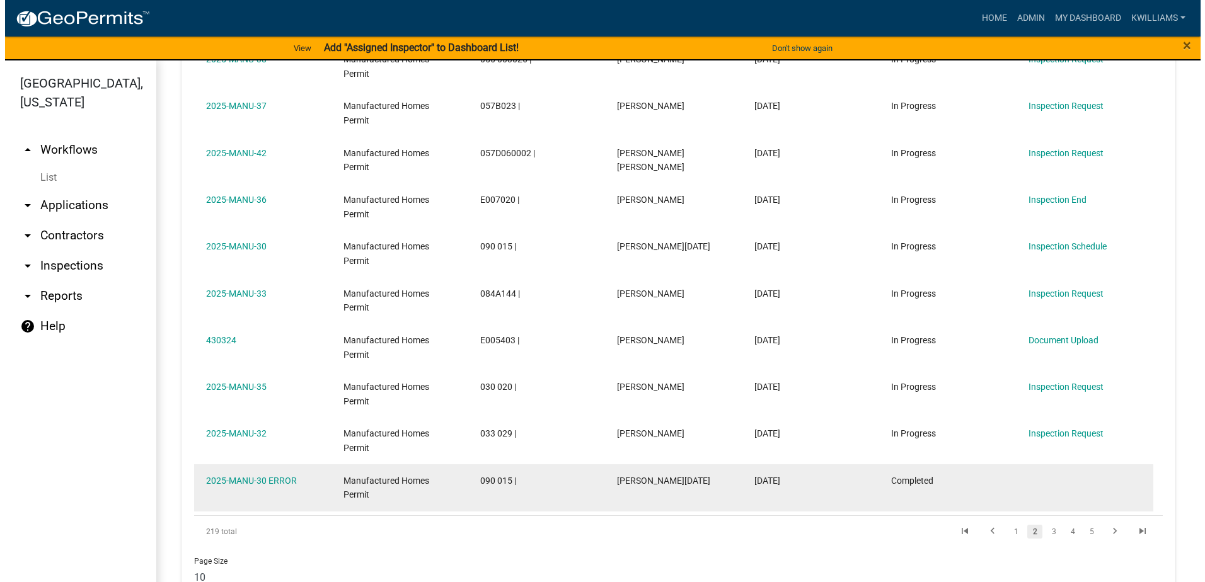
scroll to position [1110, 0]
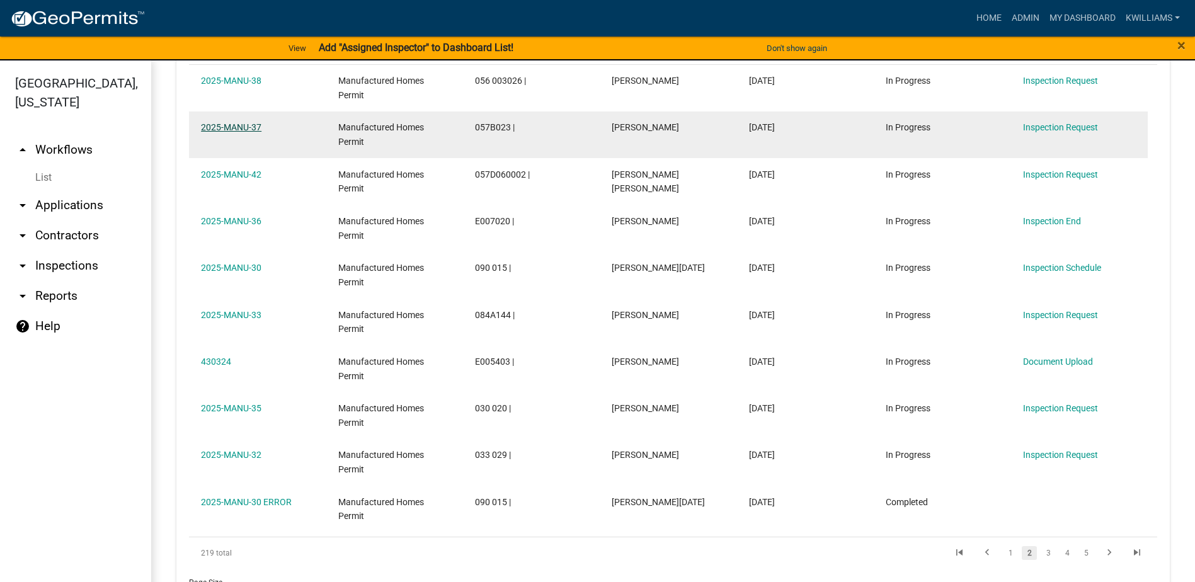
click at [250, 128] on link "2025-MANU-37" at bounding box center [231, 127] width 60 height 10
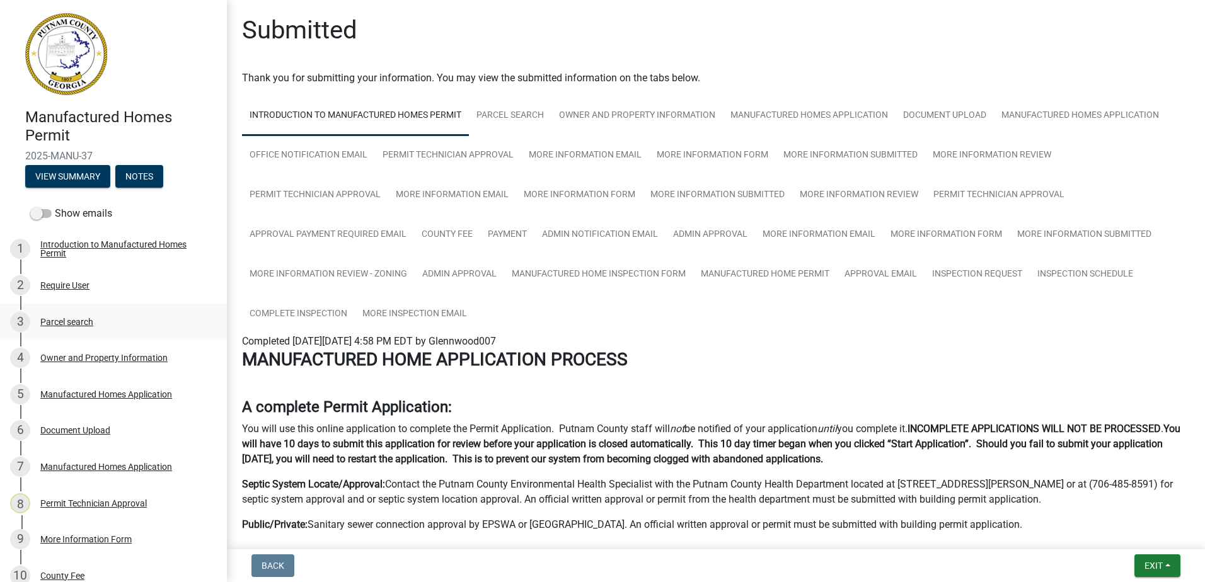
drag, startPoint x: 220, startPoint y: 270, endPoint x: 61, endPoint y: 312, distance: 164.1
click at [61, 312] on div "3 Parcel search" at bounding box center [108, 322] width 197 height 20
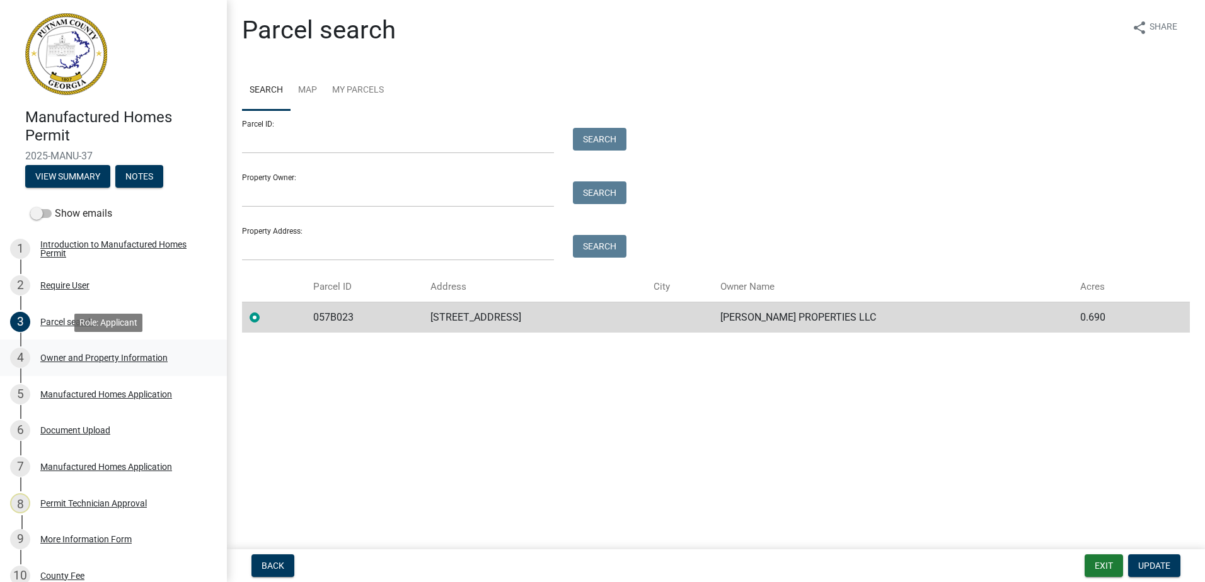
click at [76, 355] on div "Owner and Property Information" at bounding box center [103, 357] width 127 height 9
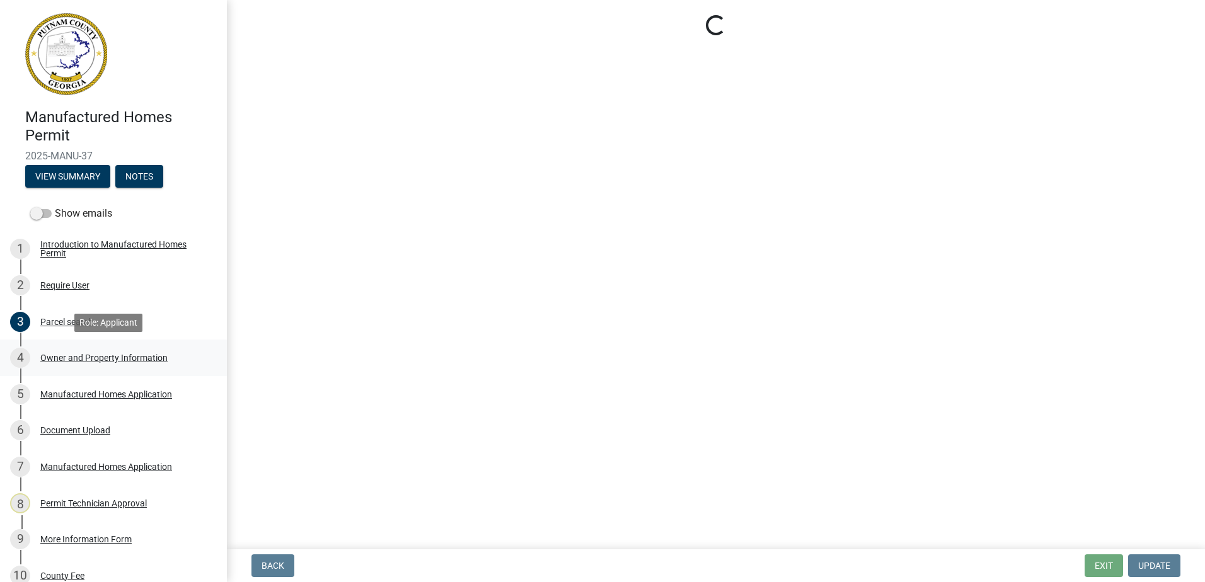
select select "78bfdc44-73ff-456e-a557-d4c99b9c08be"
select select "83394b22-4a11-496c-8e5c-75ade2e72faf"
select select "295c155f-de53-4b68-9fdd-08c8883e9b6f"
select select "6f1acead-4b1a-4680-ba5d-beeb03d30465"
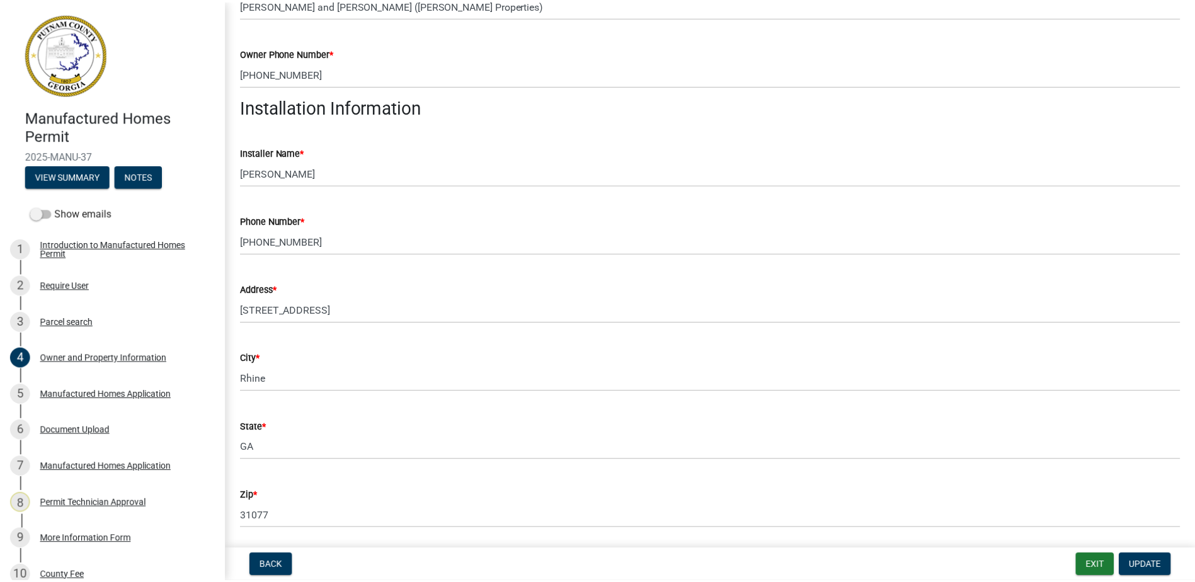
scroll to position [378, 0]
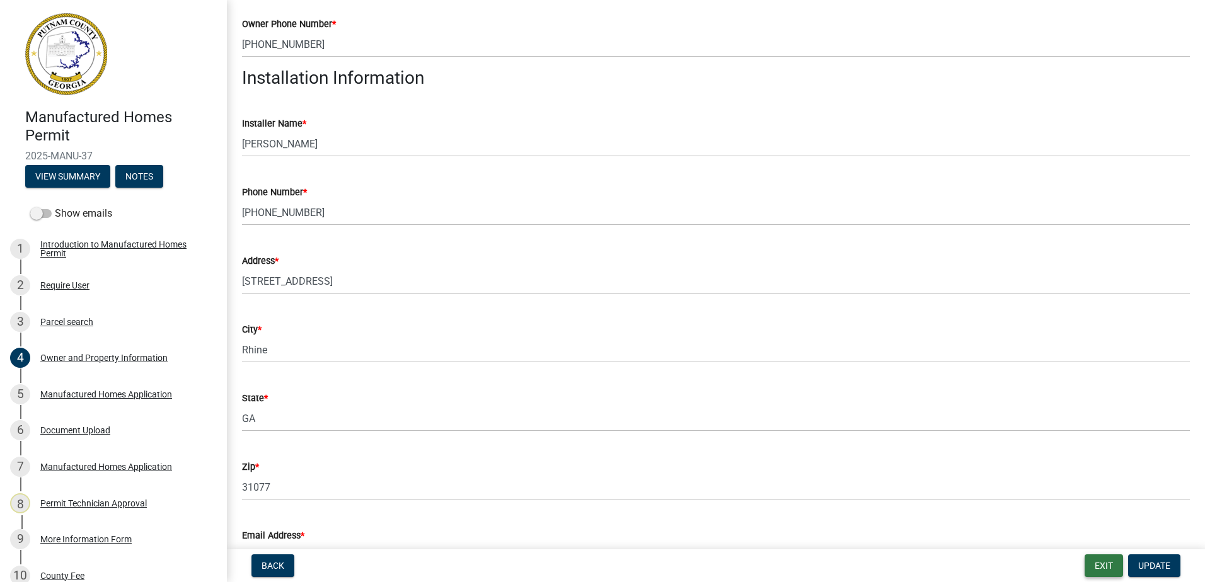
click at [1101, 555] on button "Exit" at bounding box center [1103, 566] width 38 height 23
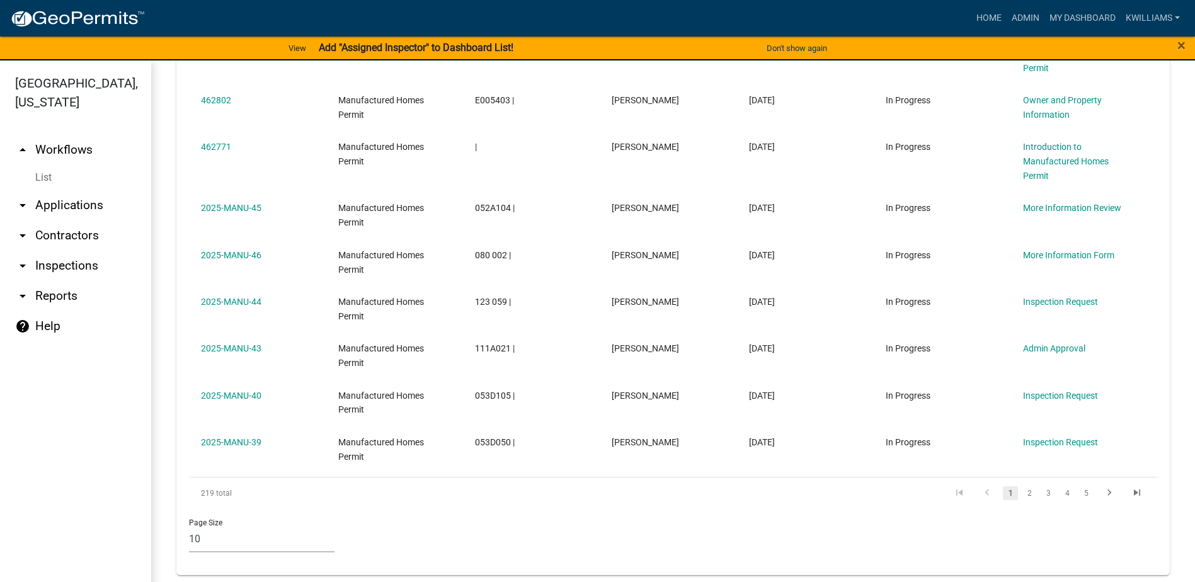
scroll to position [1216, 0]
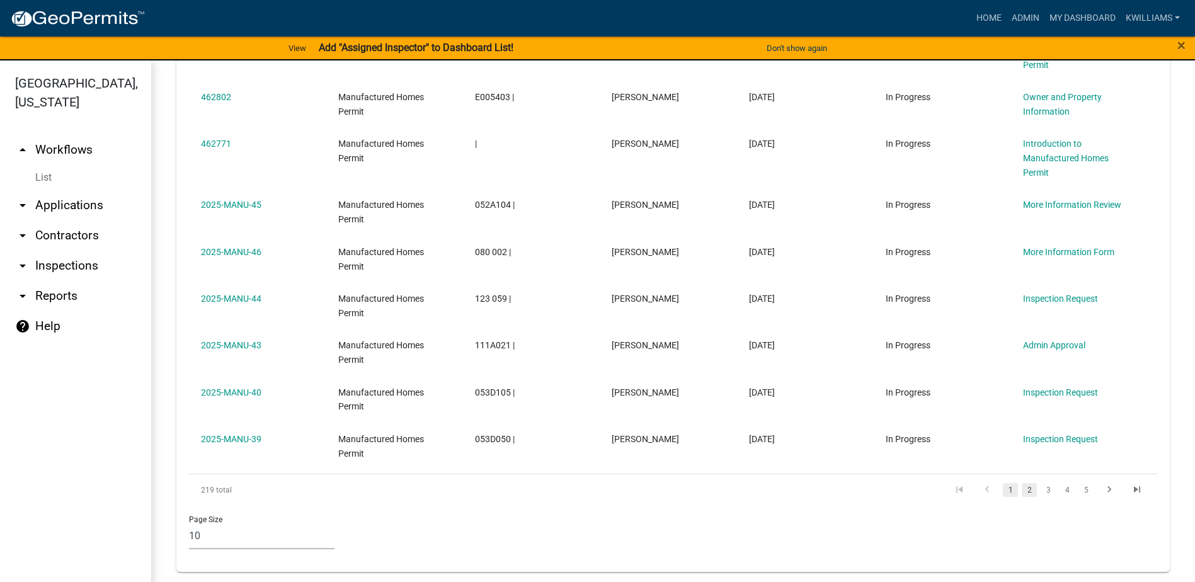
click at [1022, 488] on link "2" at bounding box center [1029, 490] width 15 height 14
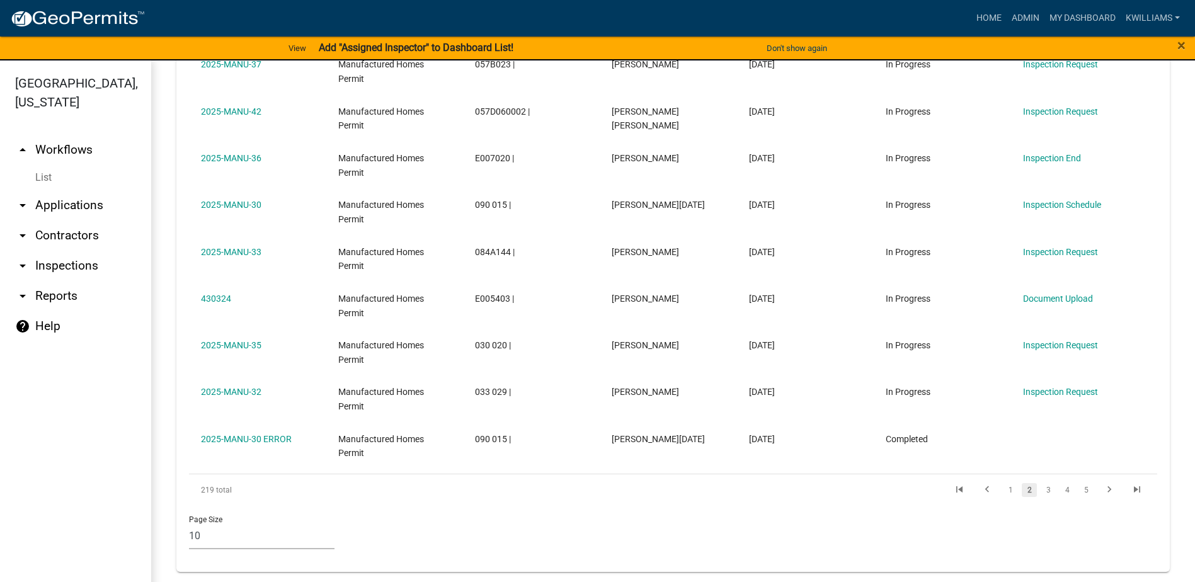
scroll to position [1173, 0]
click at [1022, 491] on link "2" at bounding box center [1029, 490] width 15 height 14
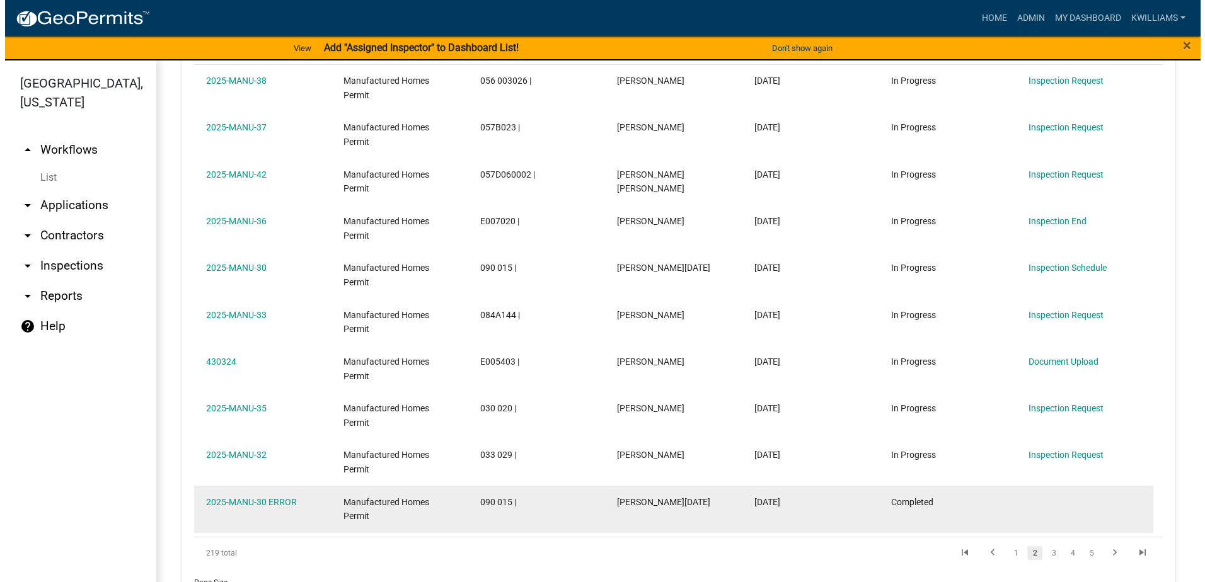
scroll to position [1047, 0]
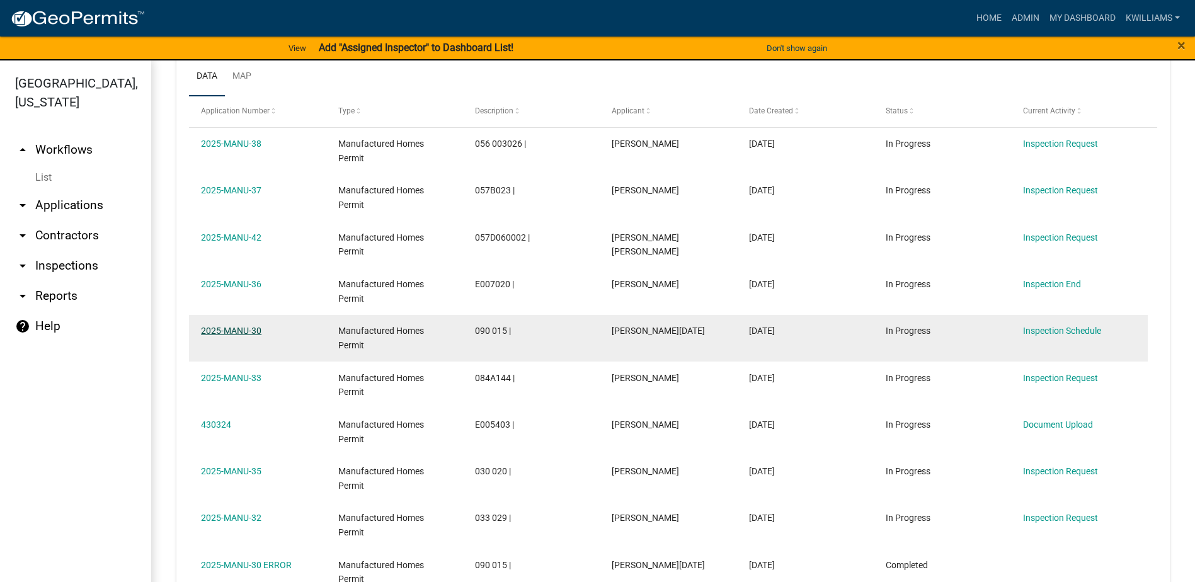
click at [231, 330] on link "2025-MANU-30" at bounding box center [231, 331] width 60 height 10
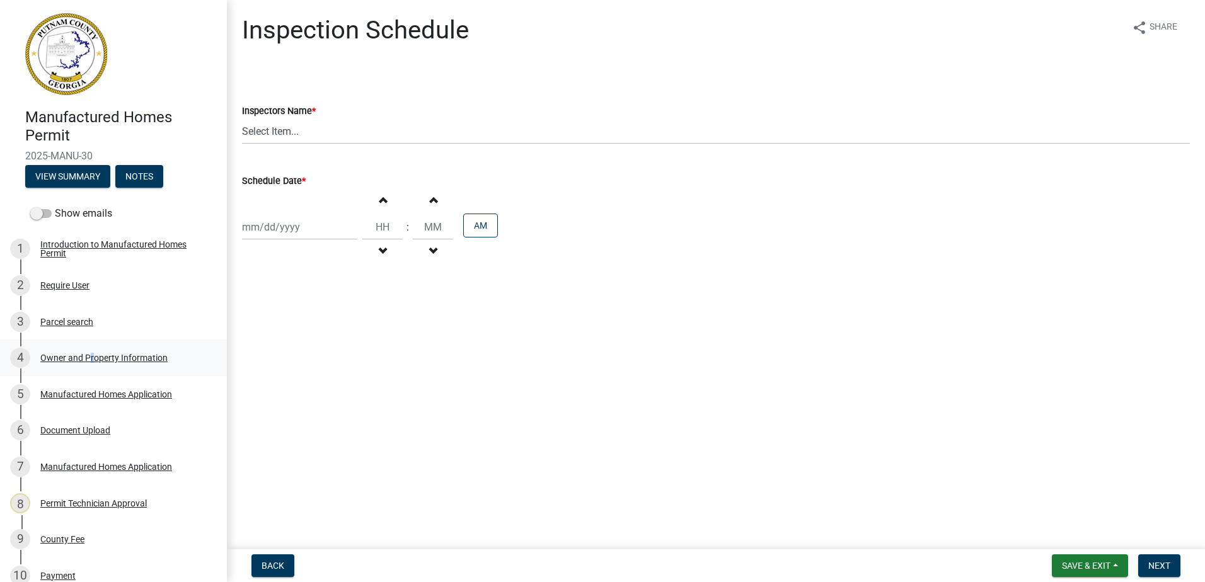
click at [88, 357] on div "Owner and Property Information" at bounding box center [103, 357] width 127 height 9
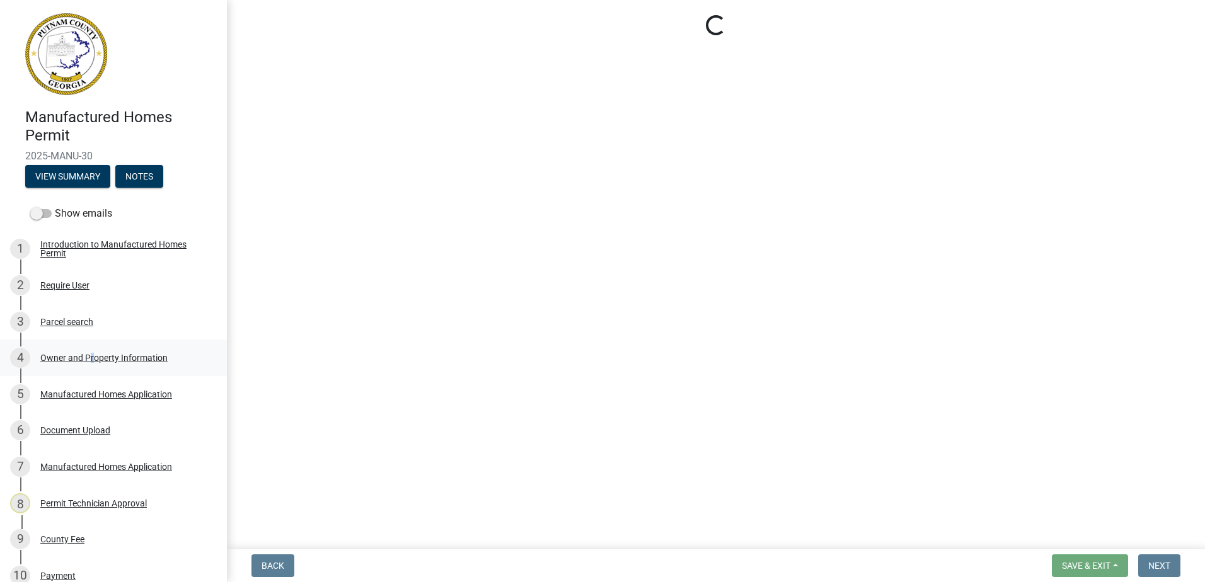
select select "a4366e26-0f82-401b-a682-956e4112ff86"
select select "ece5c1a9-df30-4702-9587-5deee23533b7"
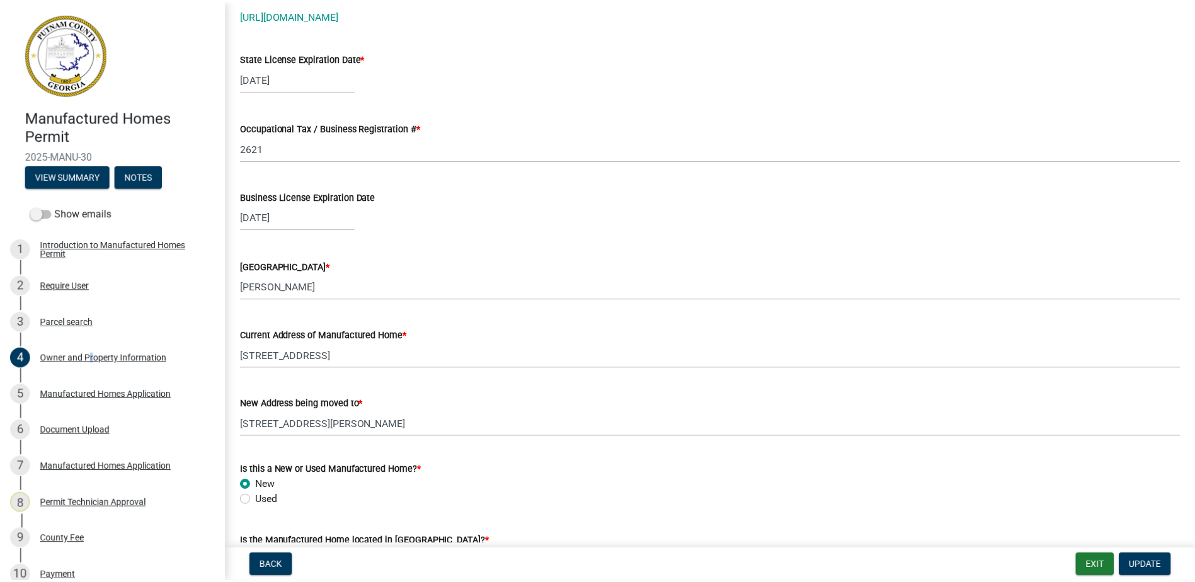
scroll to position [1071, 0]
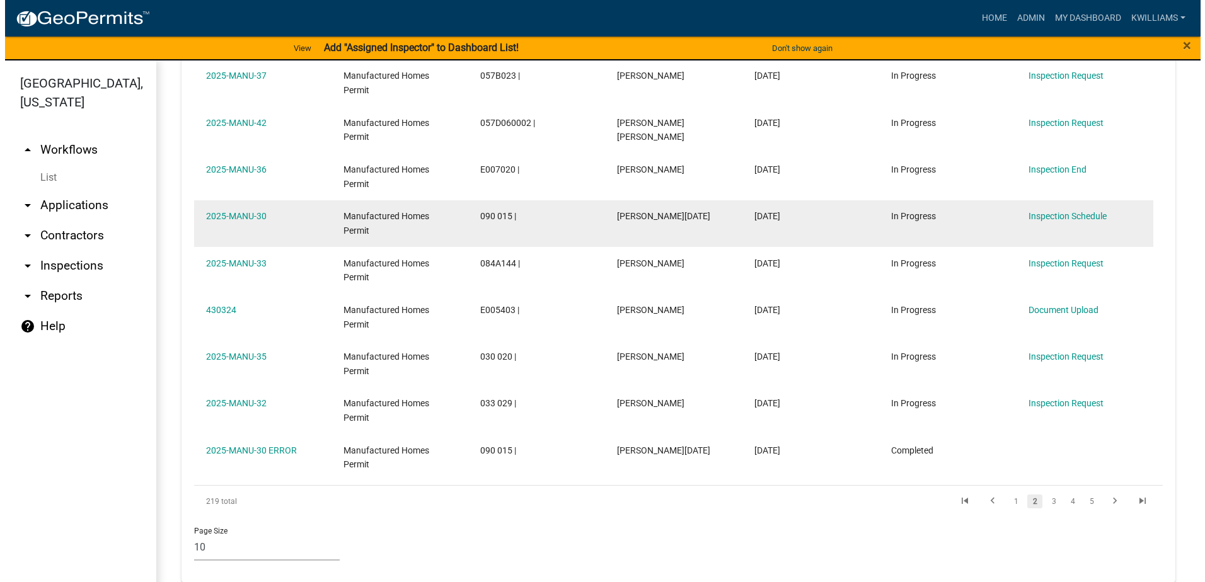
scroll to position [1173, 0]
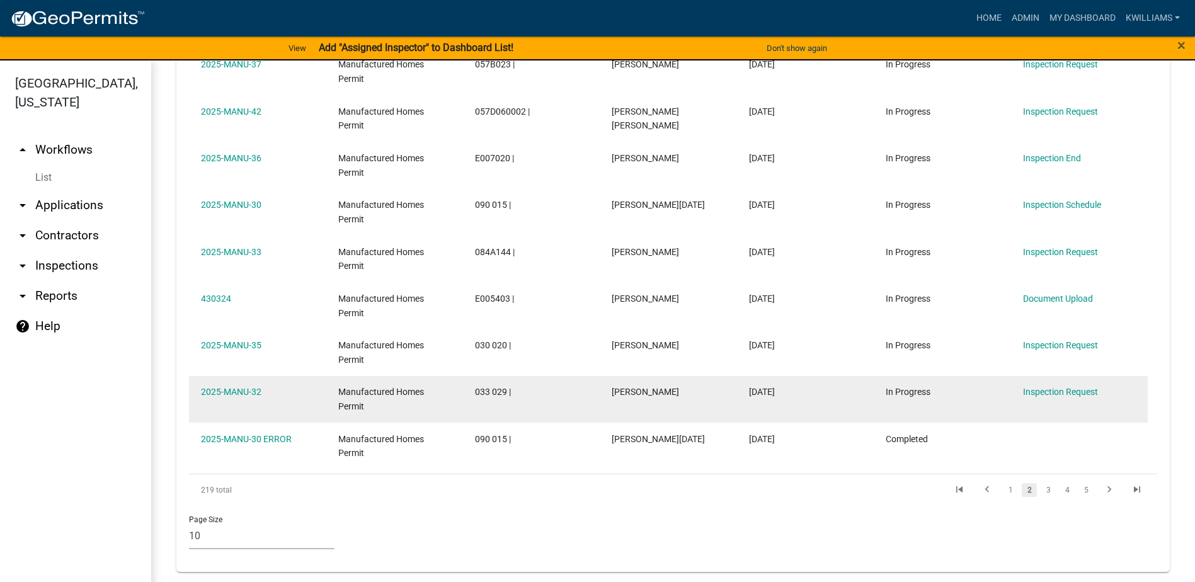
click at [242, 382] on datatable-body-cell "2025-MANU-32" at bounding box center [257, 399] width 137 height 47
click at [236, 392] on link "2025-MANU-32" at bounding box center [231, 392] width 60 height 10
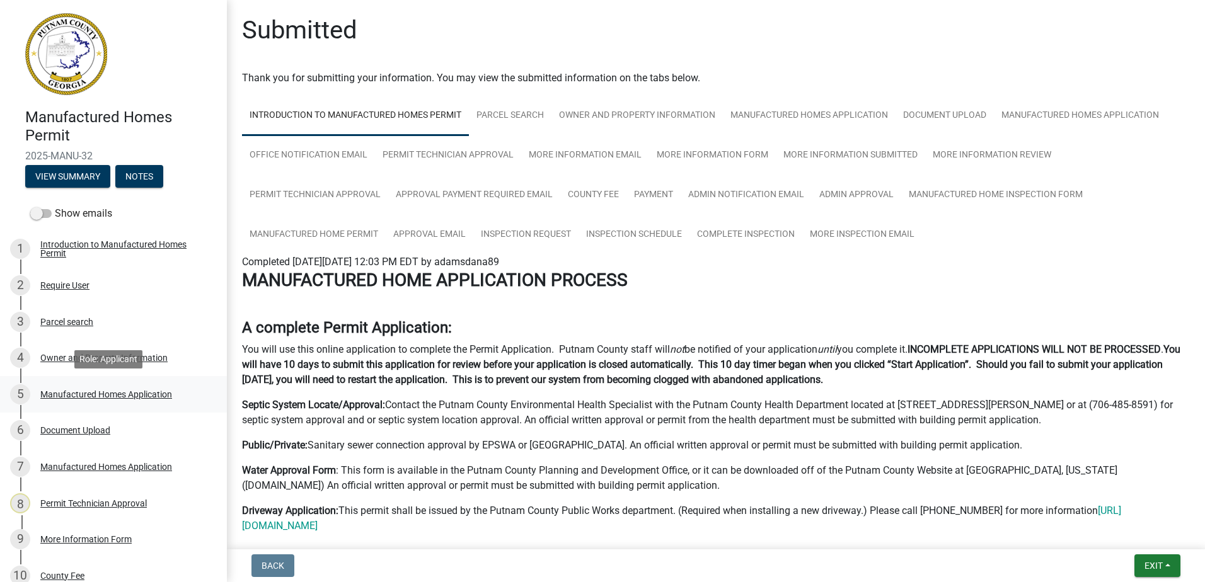
click at [106, 401] on div "5 Manufactured Homes Application" at bounding box center [108, 394] width 197 height 20
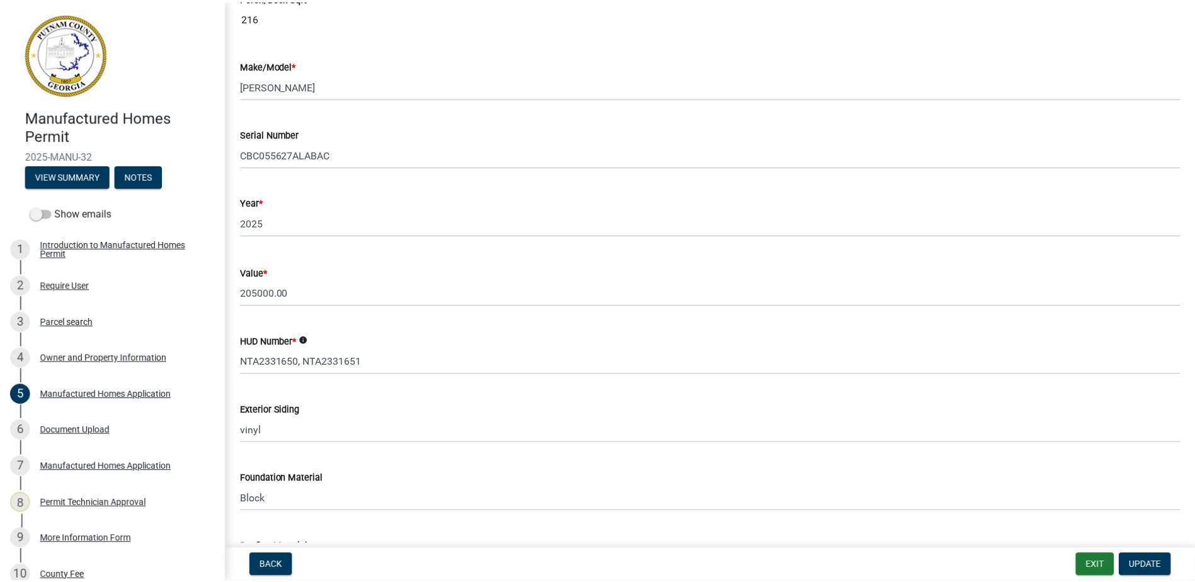
scroll to position [567, 0]
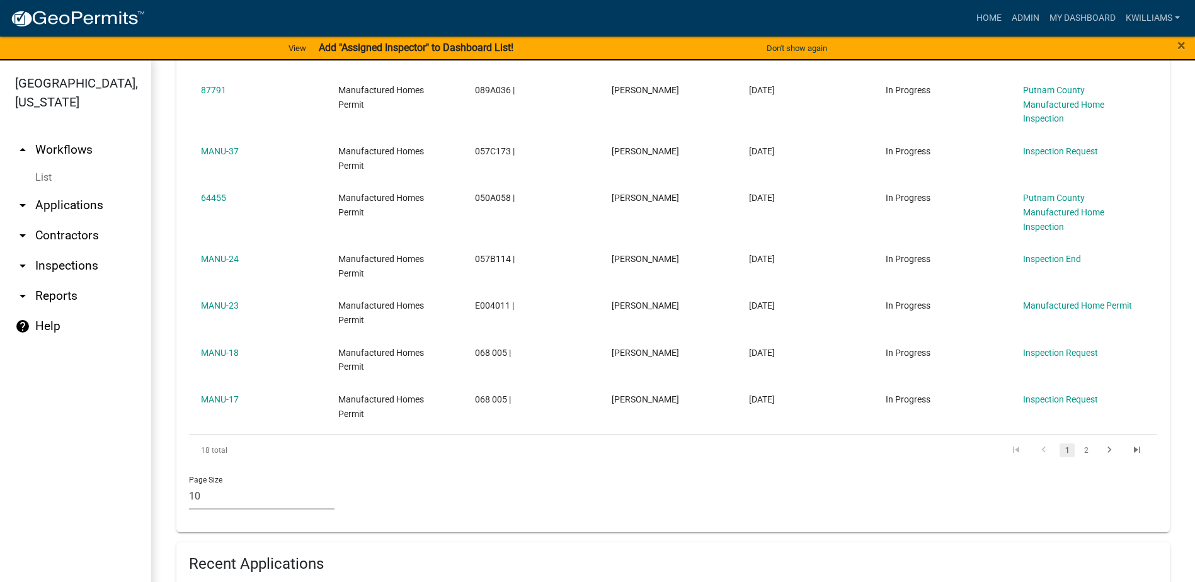
scroll to position [227, 0]
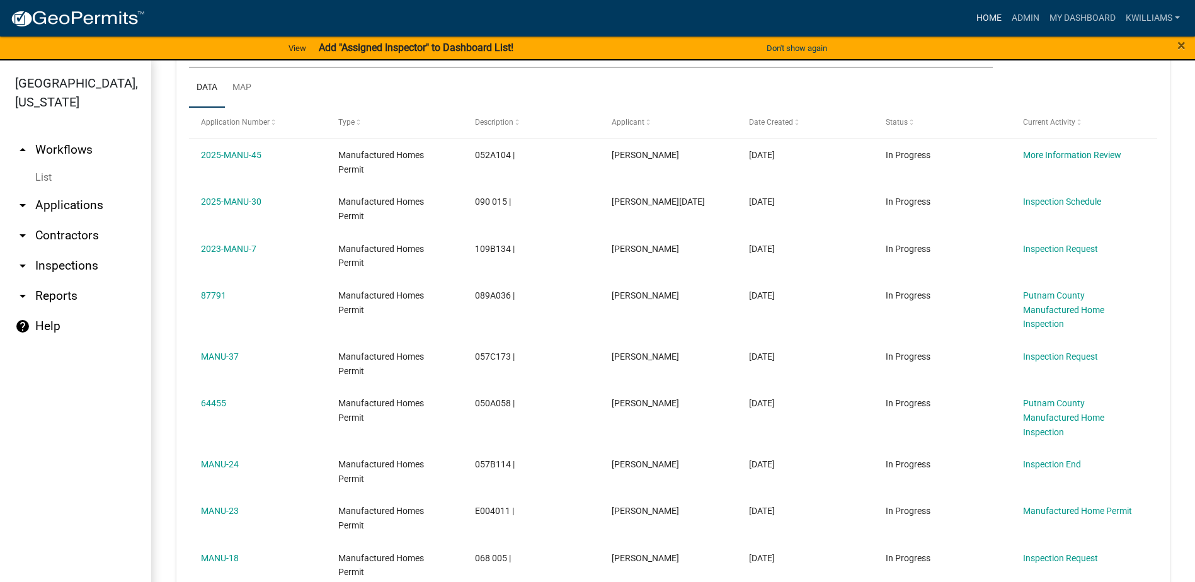
click at [982, 14] on link "Home" at bounding box center [989, 18] width 35 height 24
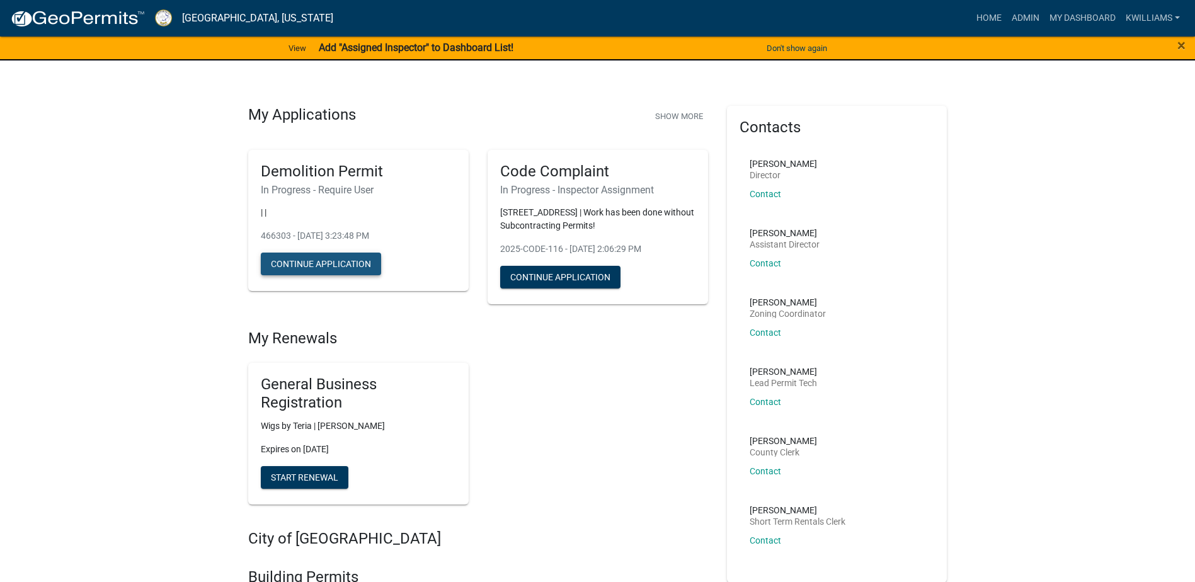
click at [327, 263] on button "Continue Application" at bounding box center [321, 264] width 120 height 23
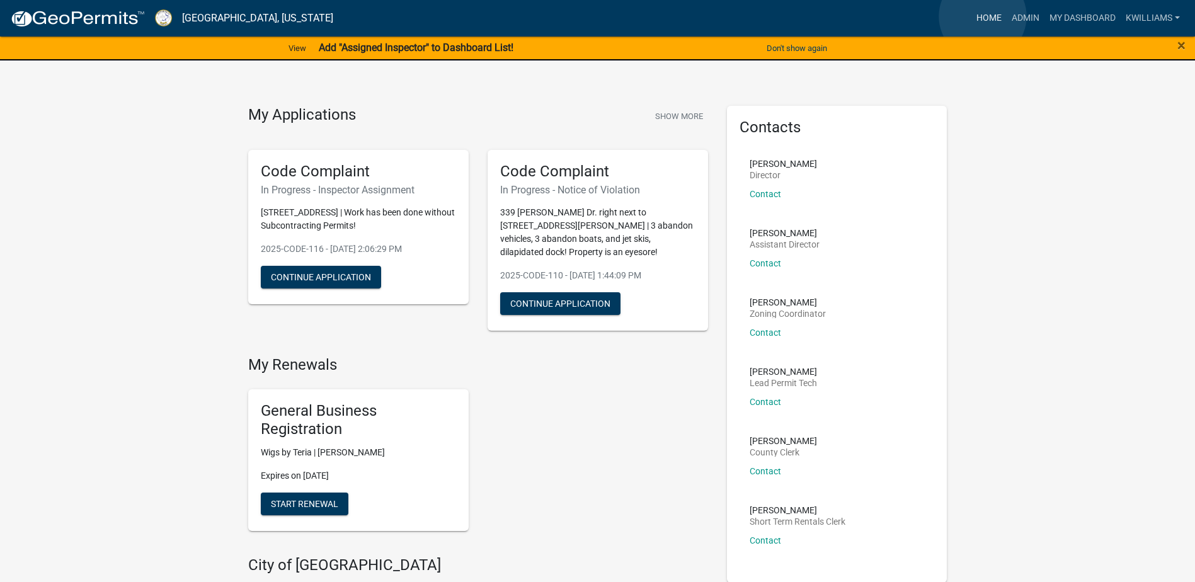
click at [983, 16] on link "Home" at bounding box center [989, 18] width 35 height 24
click at [1033, 16] on link "Admin" at bounding box center [1026, 18] width 38 height 24
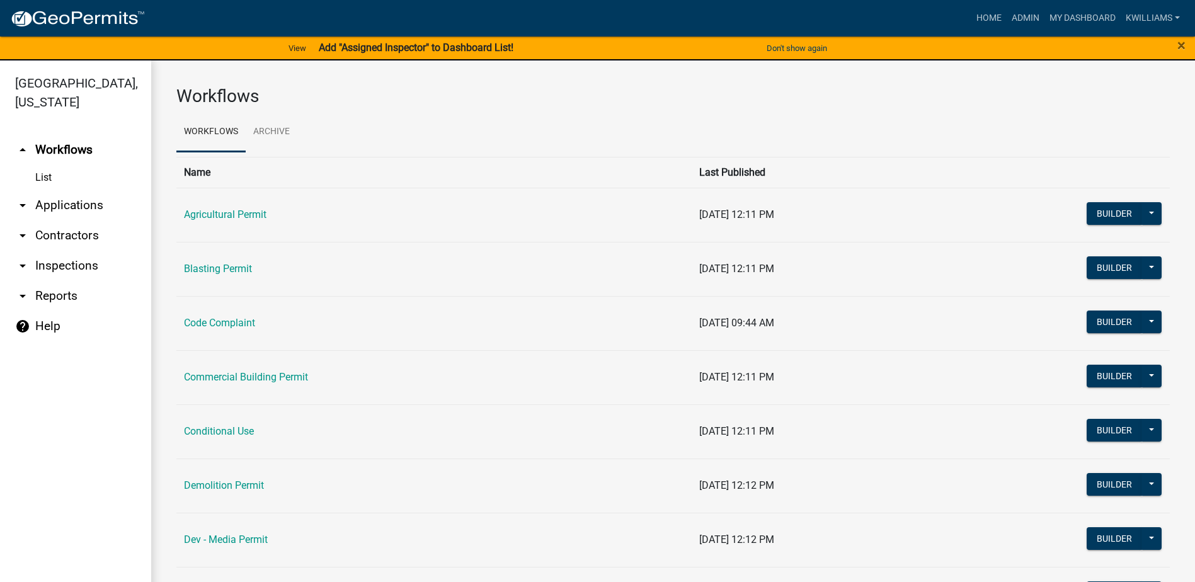
click at [62, 209] on link "arrow_drop_down Applications" at bounding box center [75, 205] width 151 height 30
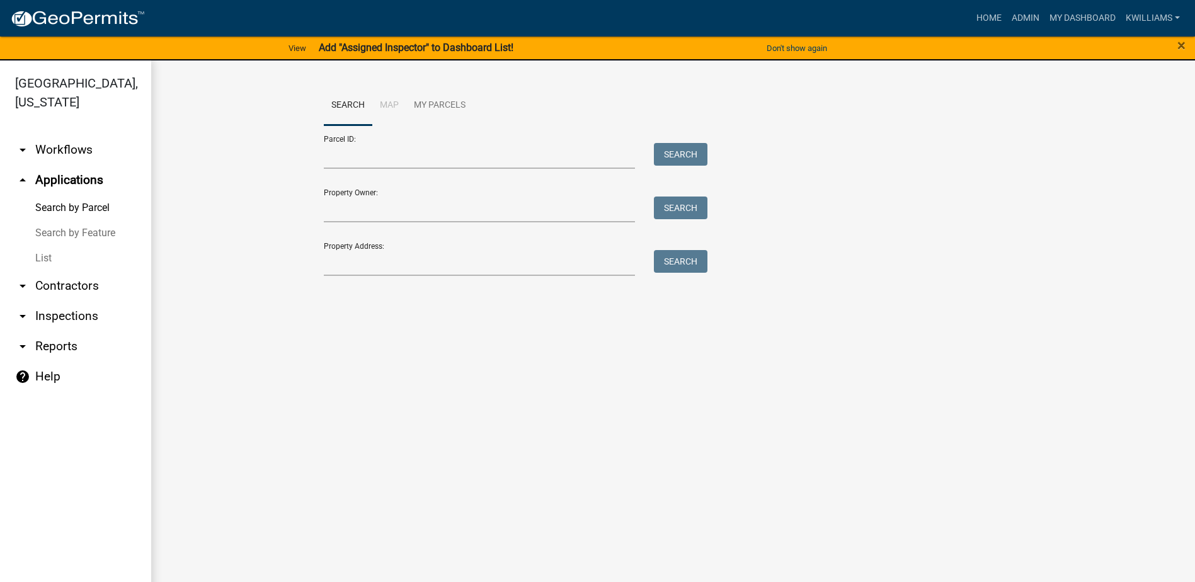
click at [62, 265] on link "List" at bounding box center [75, 258] width 151 height 25
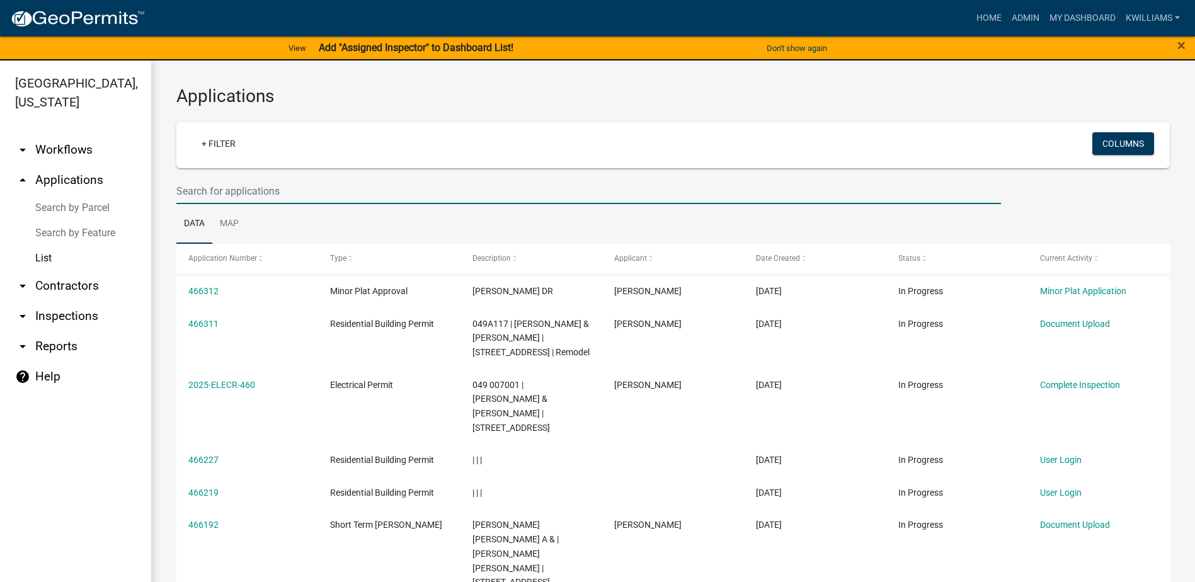
click at [255, 193] on input "text" at bounding box center [588, 191] width 825 height 26
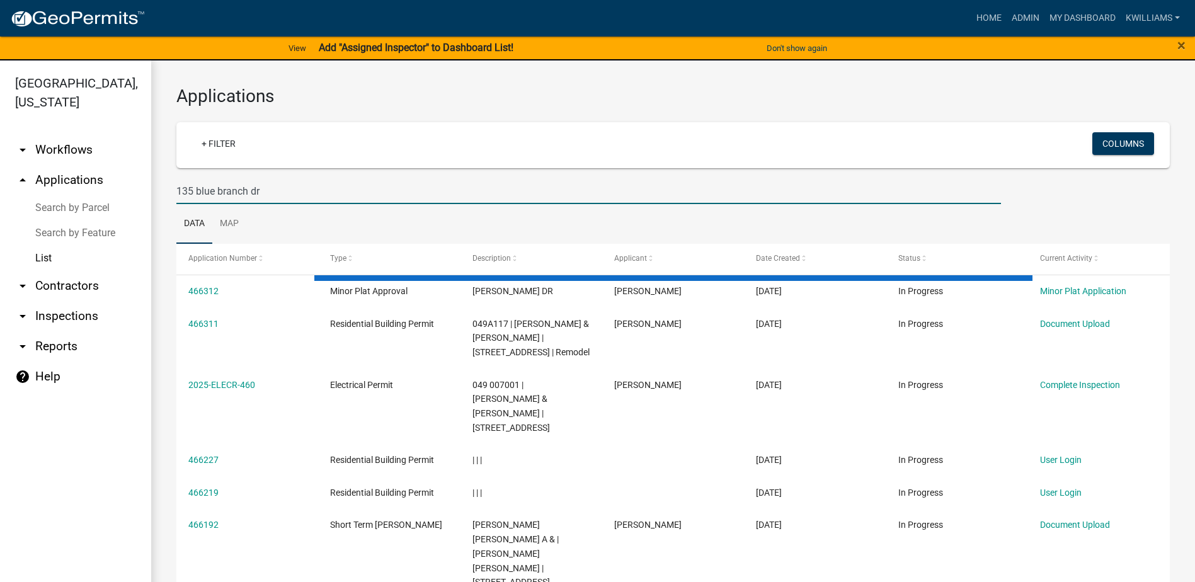
type input "135 blue branch dr"
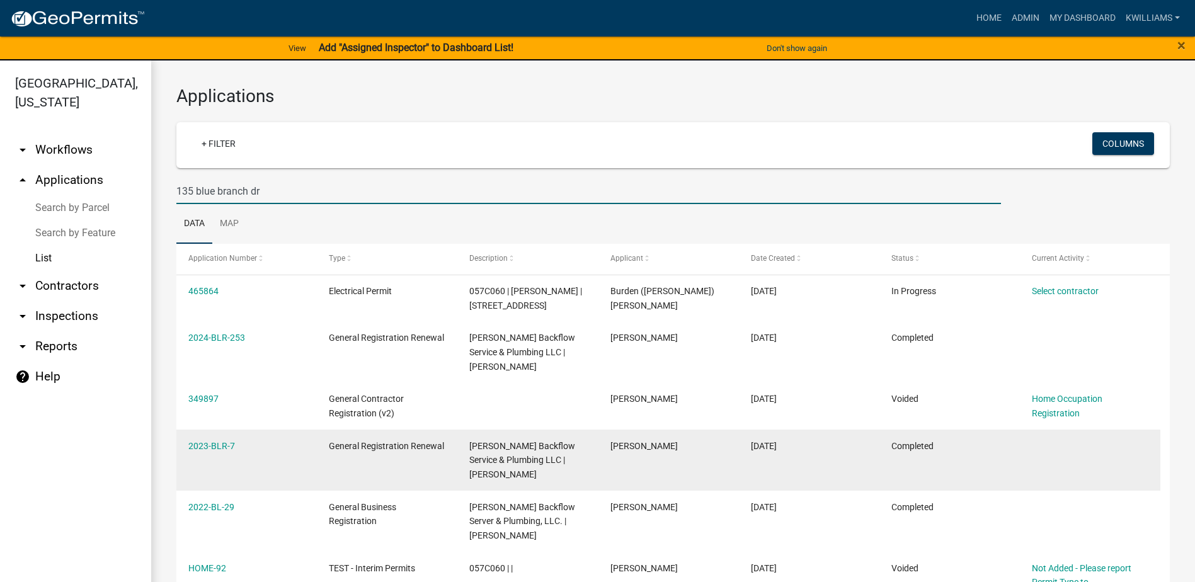
scroll to position [64, 0]
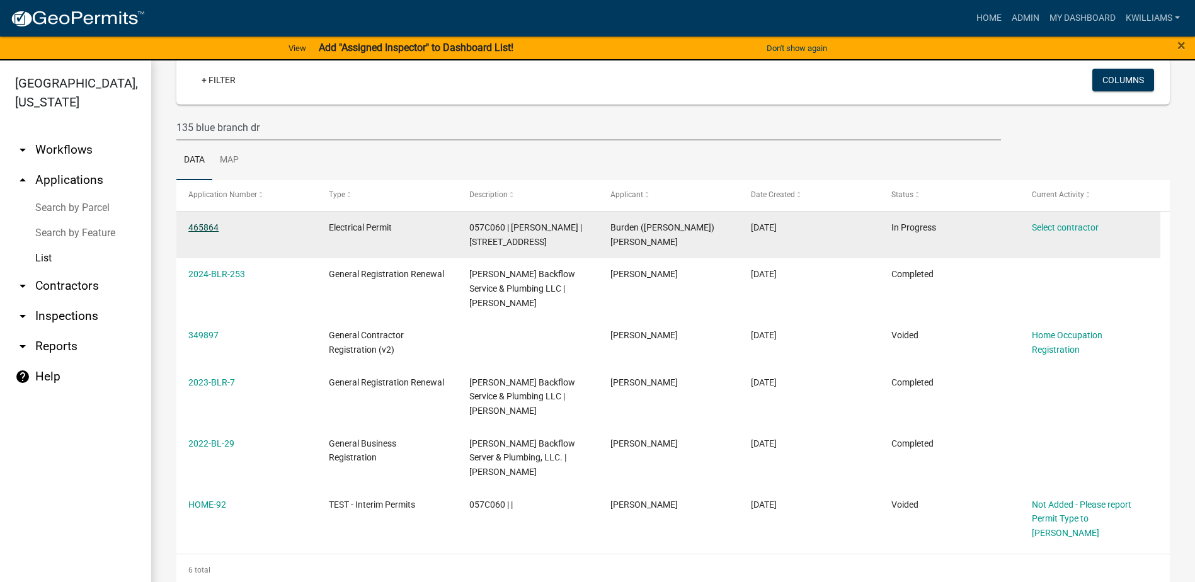
click at [214, 231] on link "465864" at bounding box center [203, 227] width 30 height 10
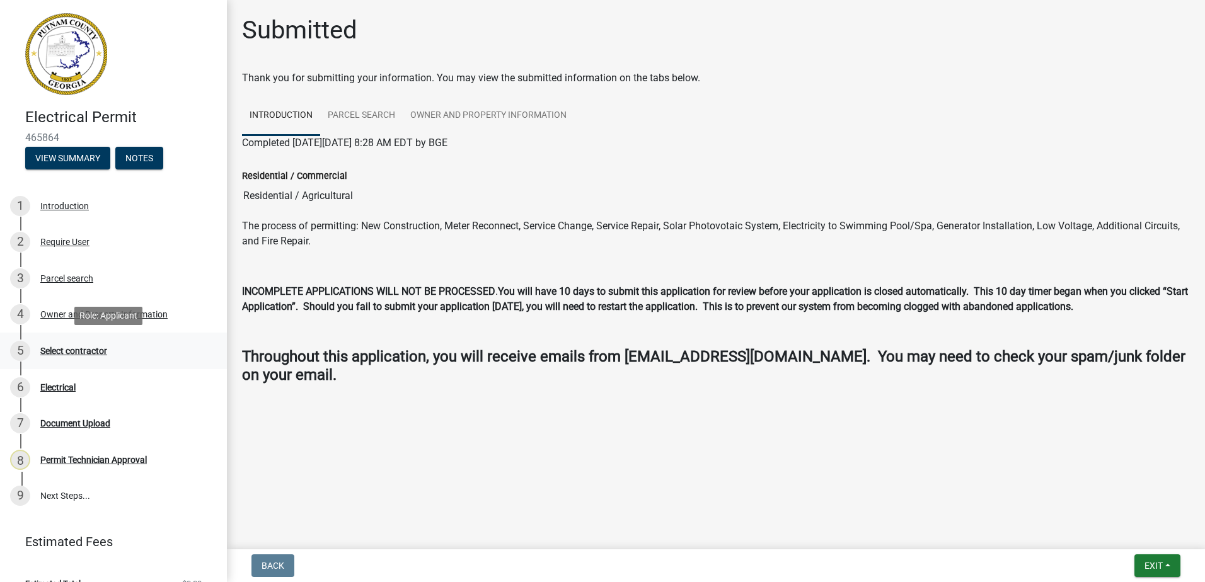
click at [51, 352] on div "Select contractor" at bounding box center [73, 351] width 67 height 9
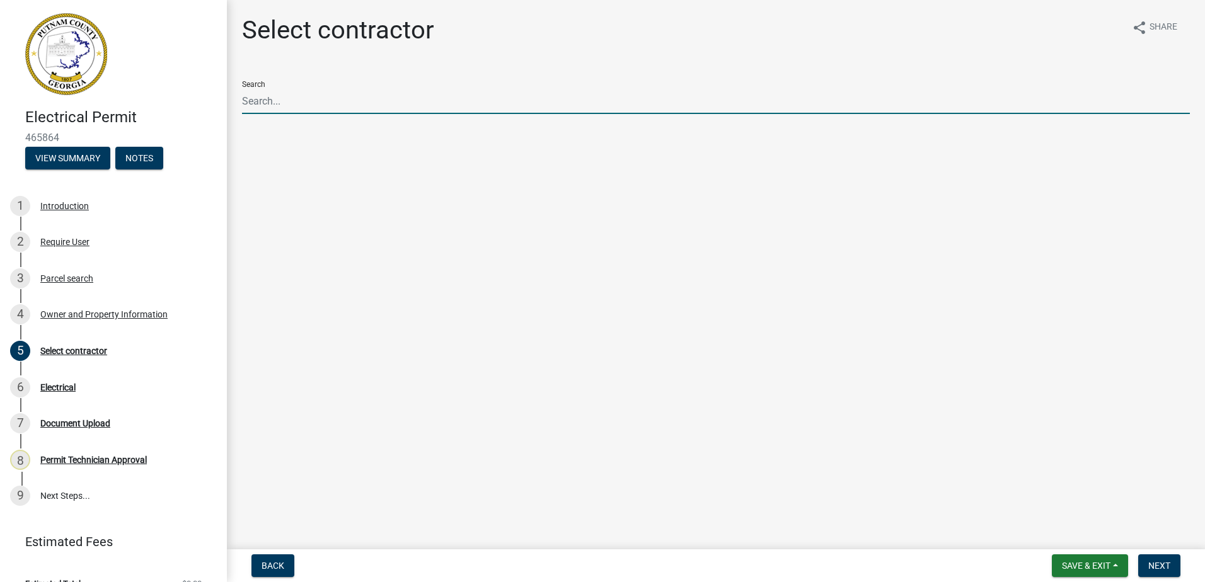
click at [282, 112] on input "Search" at bounding box center [716, 101] width 948 height 26
click at [284, 103] on input "Search" at bounding box center [716, 101] width 948 height 26
drag, startPoint x: 596, startPoint y: 433, endPoint x: 585, endPoint y: 409, distance: 26.5
click at [590, 421] on main "Select contractor share Share Search" at bounding box center [716, 272] width 978 height 544
click at [305, 98] on input "Search" at bounding box center [716, 101] width 948 height 26
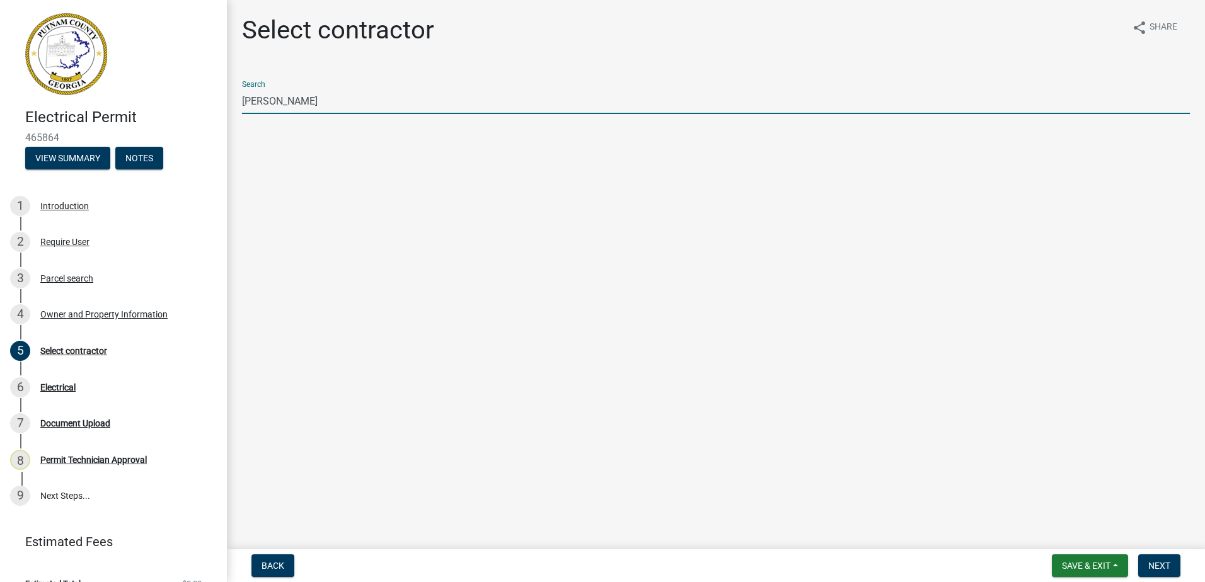
type input "burt"
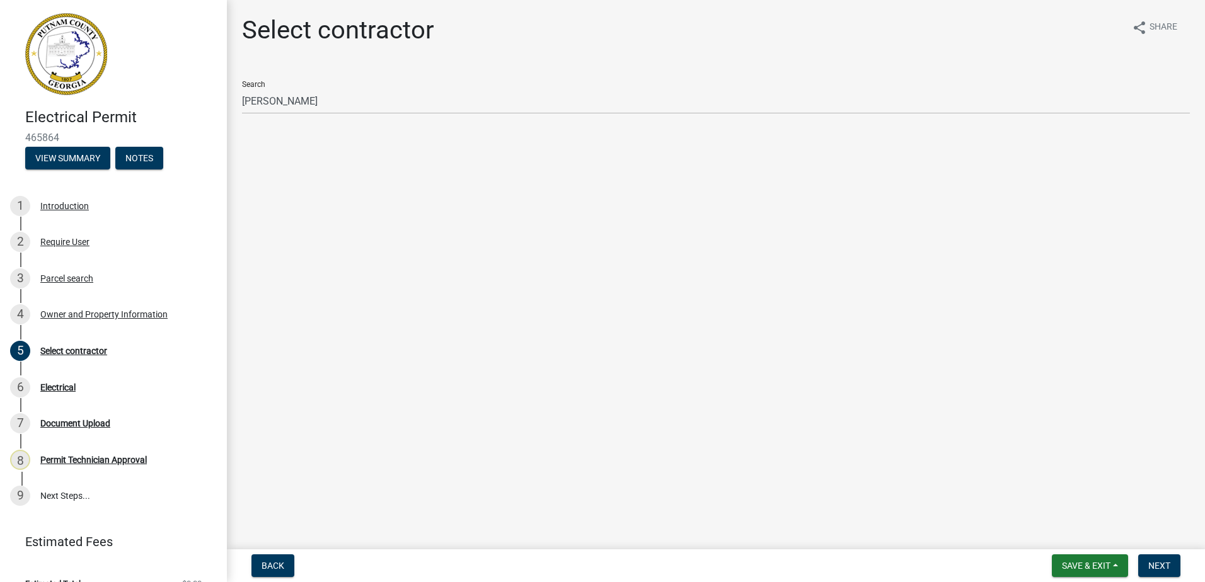
click at [339, 31] on h1 "Select contractor" at bounding box center [338, 30] width 192 height 30
click at [324, 116] on div "Search burt" at bounding box center [716, 103] width 948 height 64
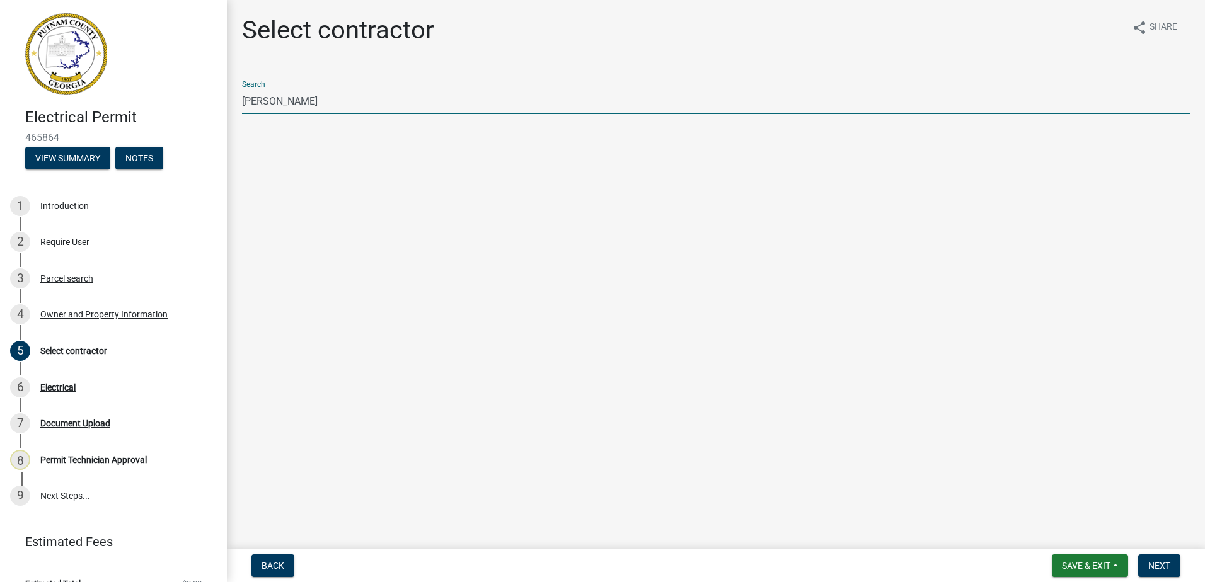
click at [281, 96] on input "burt" at bounding box center [716, 101] width 948 height 26
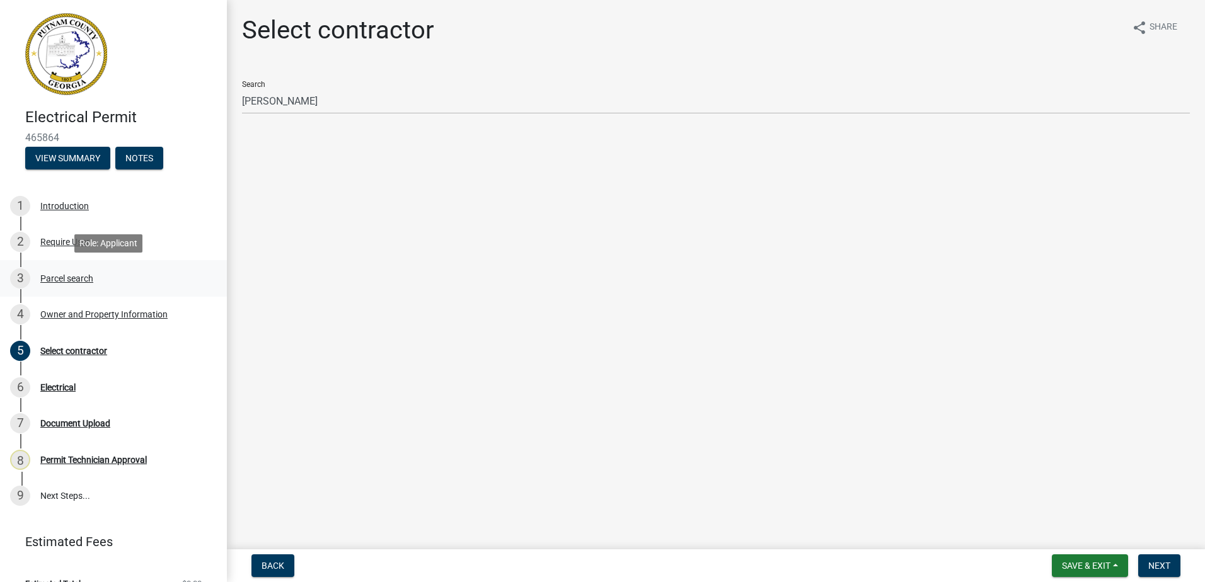
click at [62, 277] on div "Parcel search" at bounding box center [66, 278] width 53 height 9
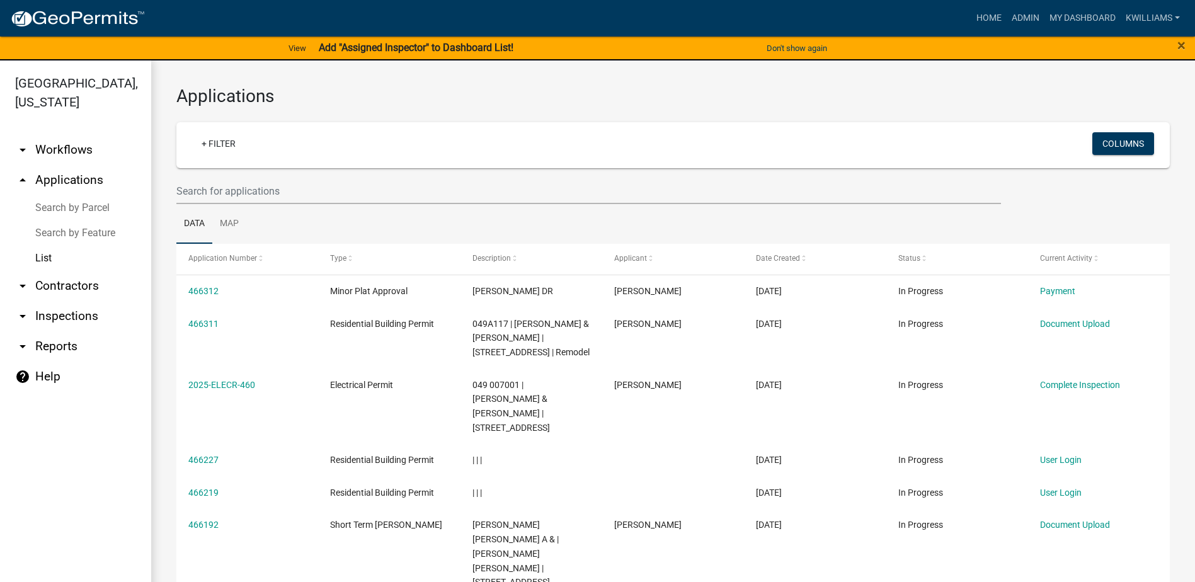
click at [265, 209] on ul "Data Map" at bounding box center [673, 224] width 994 height 40
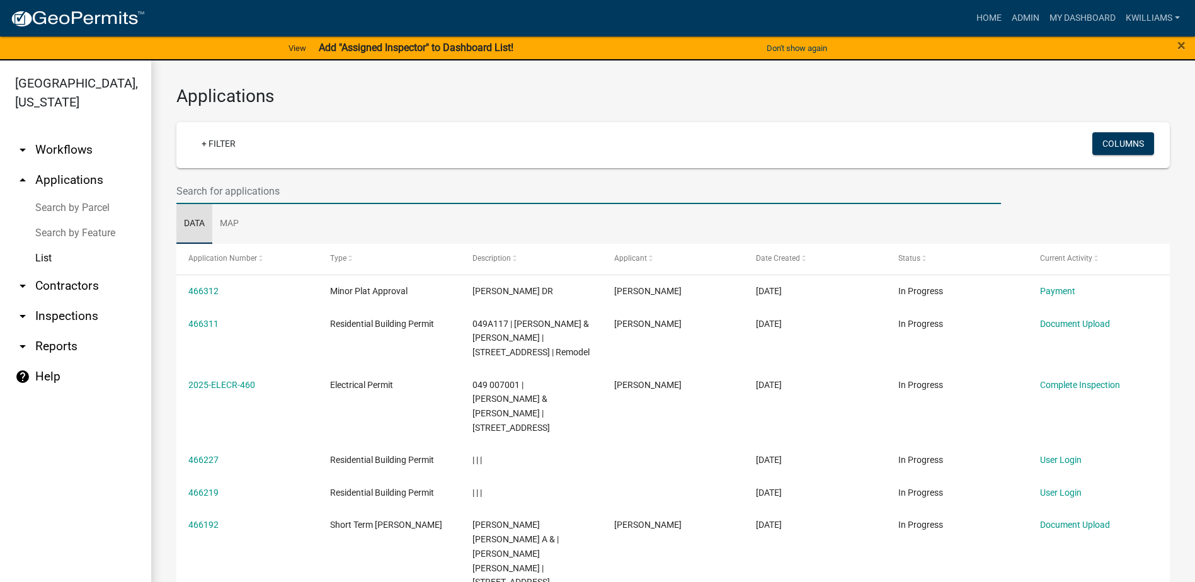
click at [211, 185] on input "text" at bounding box center [588, 191] width 825 height 26
type input "f"
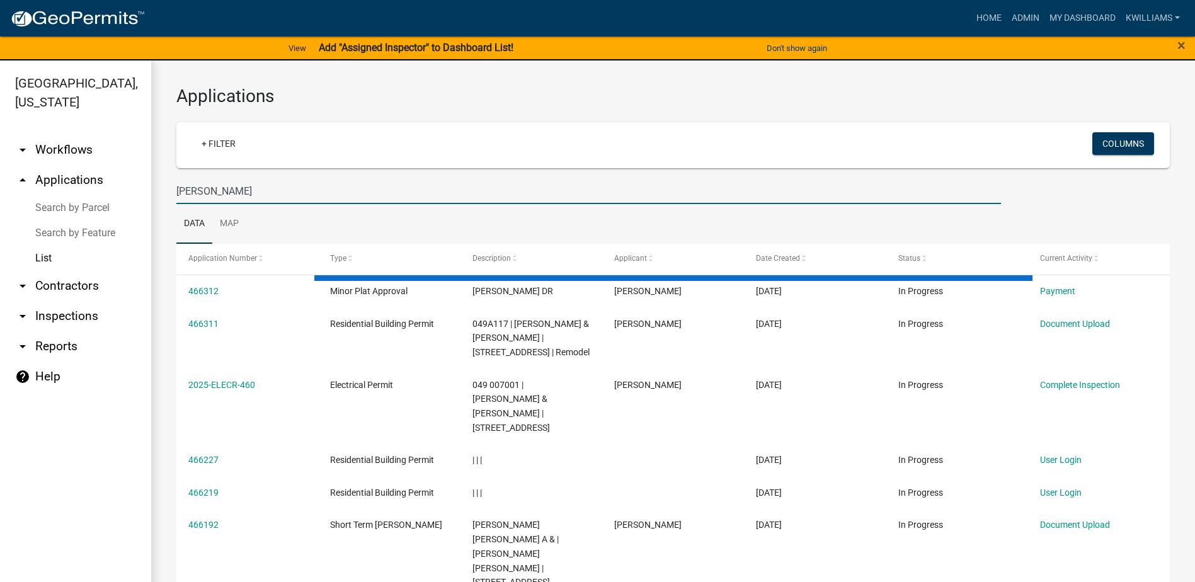
type input "burt"
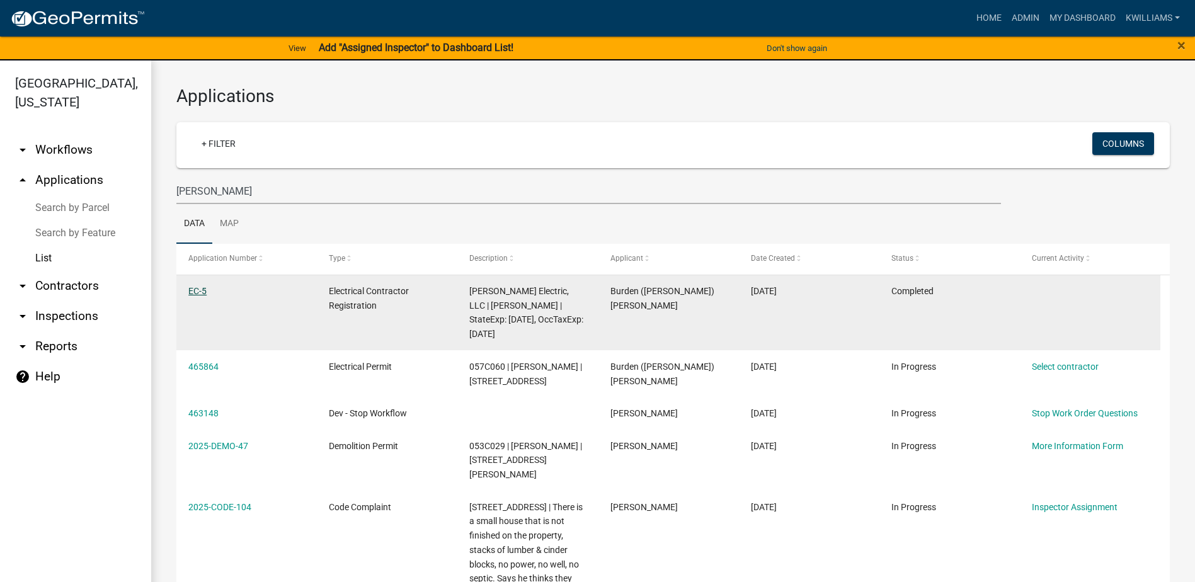
click at [200, 292] on link "EC-5" at bounding box center [197, 291] width 18 height 10
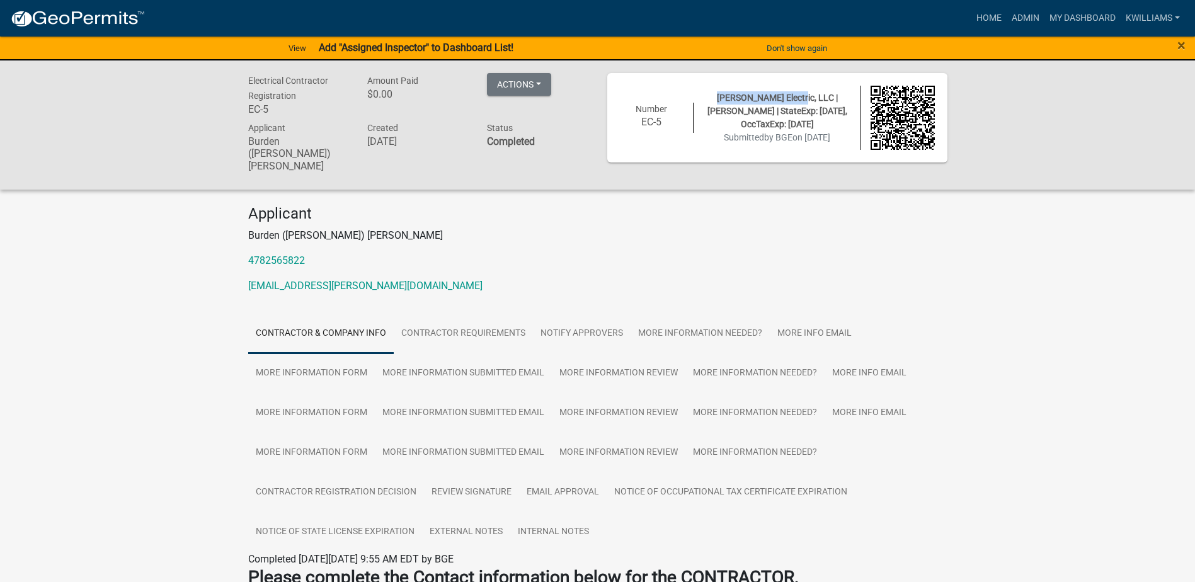
drag, startPoint x: 788, startPoint y: 98, endPoint x: 710, endPoint y: 97, distance: 78.1
click at [710, 97] on div "Burt Gordon Electric, LLC | Burden Gordon | StateExp: 06/30/2026, OccTaxExp: 12…" at bounding box center [777, 117] width 167 height 53
drag, startPoint x: 710, startPoint y: 97, endPoint x: 718, endPoint y: 95, distance: 7.8
copy span "Burt Gordon Electric"
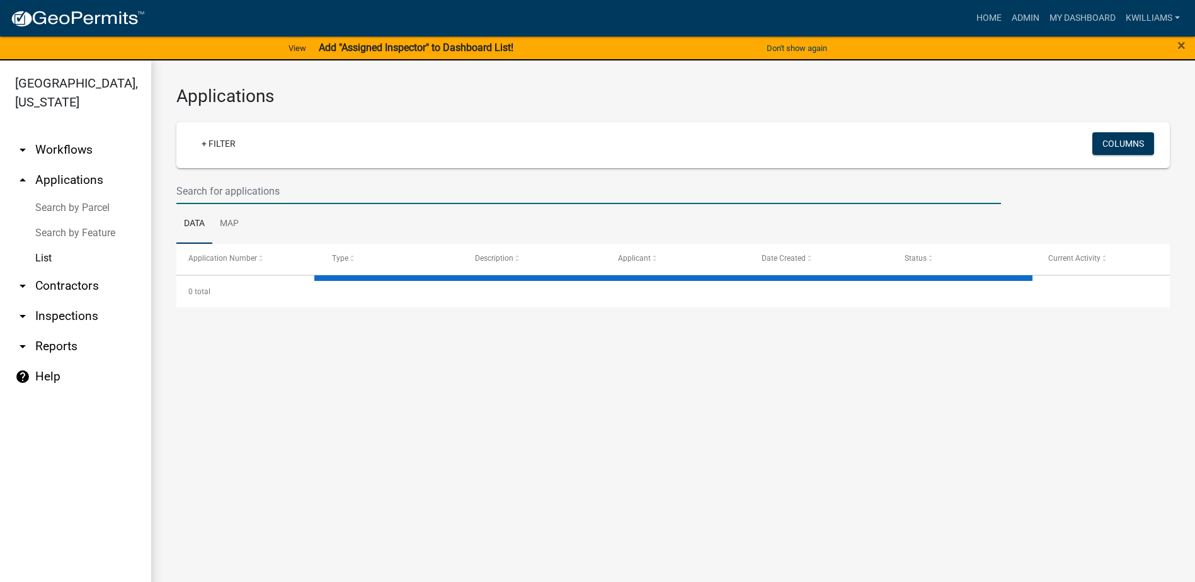
click at [297, 178] on input "text" at bounding box center [588, 191] width 825 height 26
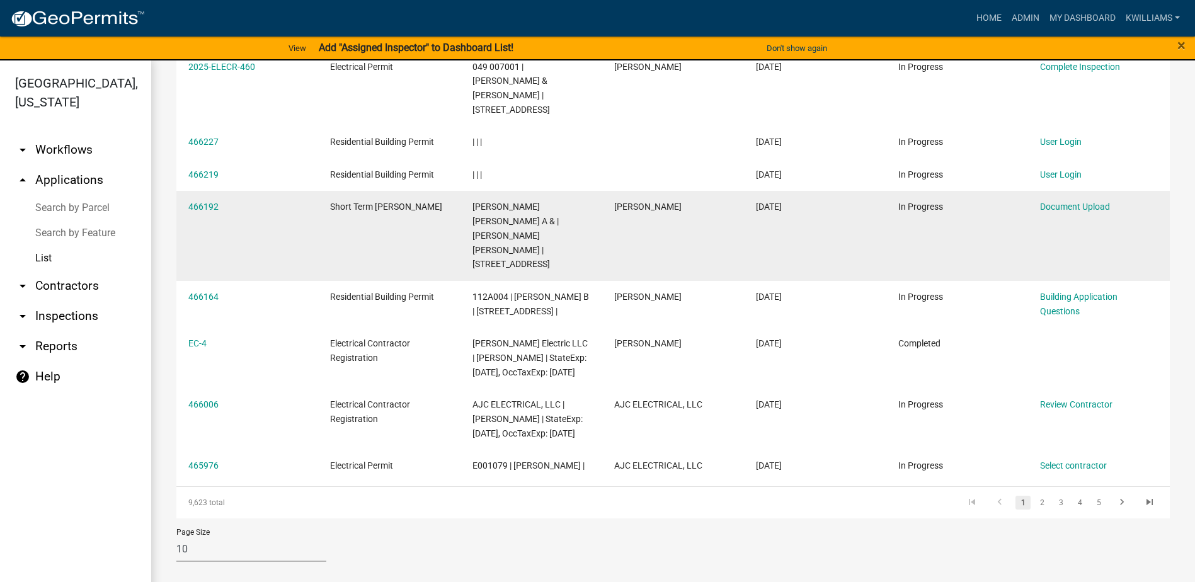
scroll to position [333, 0]
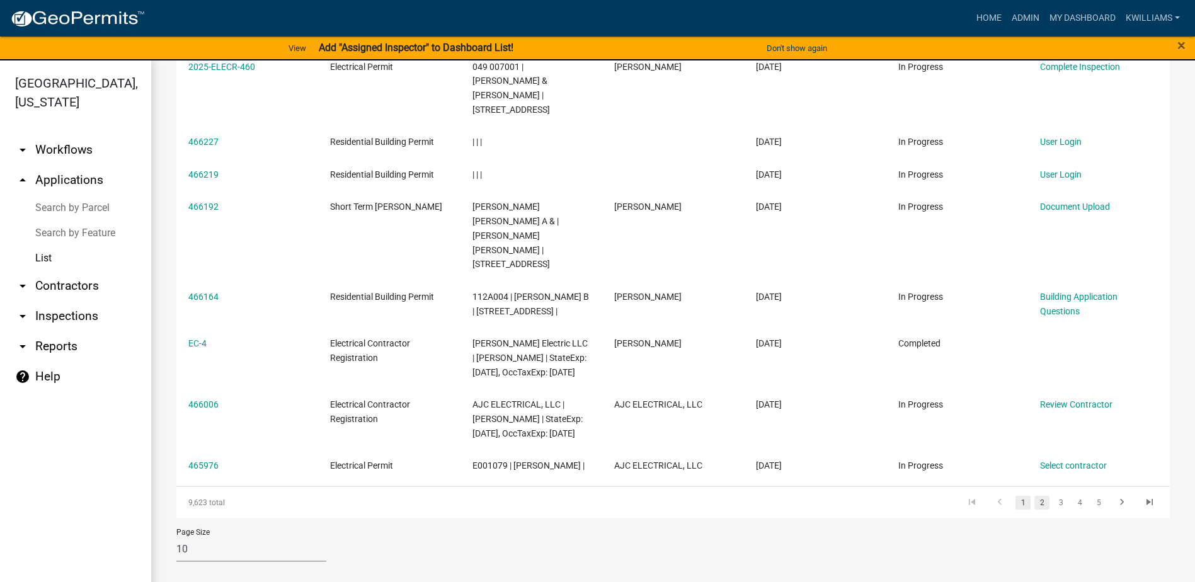
click at [1035, 503] on link "2" at bounding box center [1042, 503] width 15 height 14
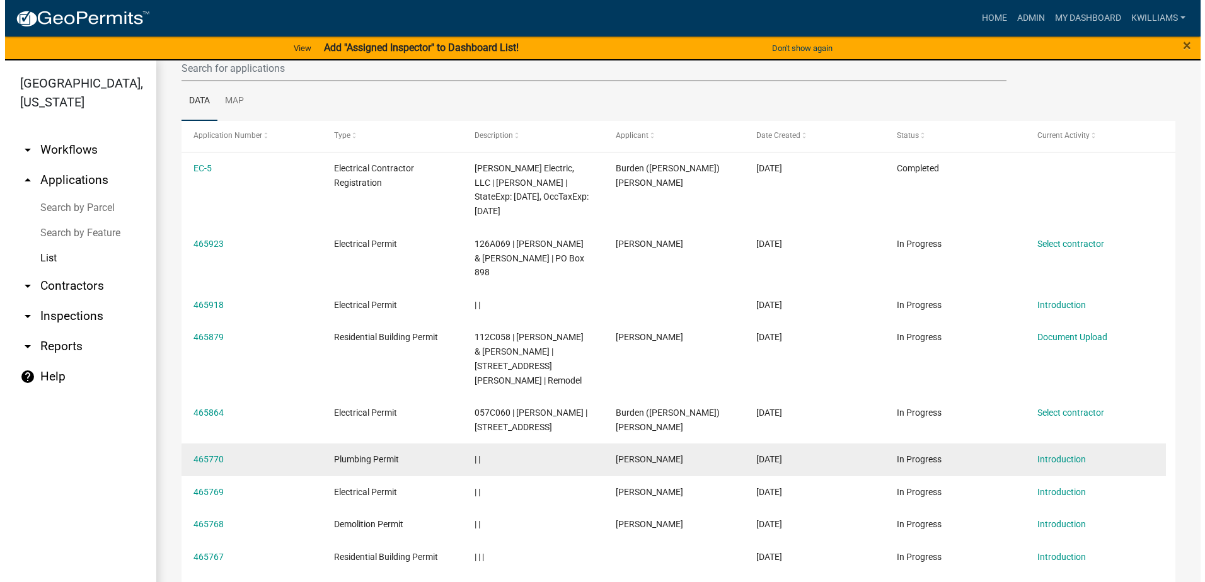
scroll to position [126, 0]
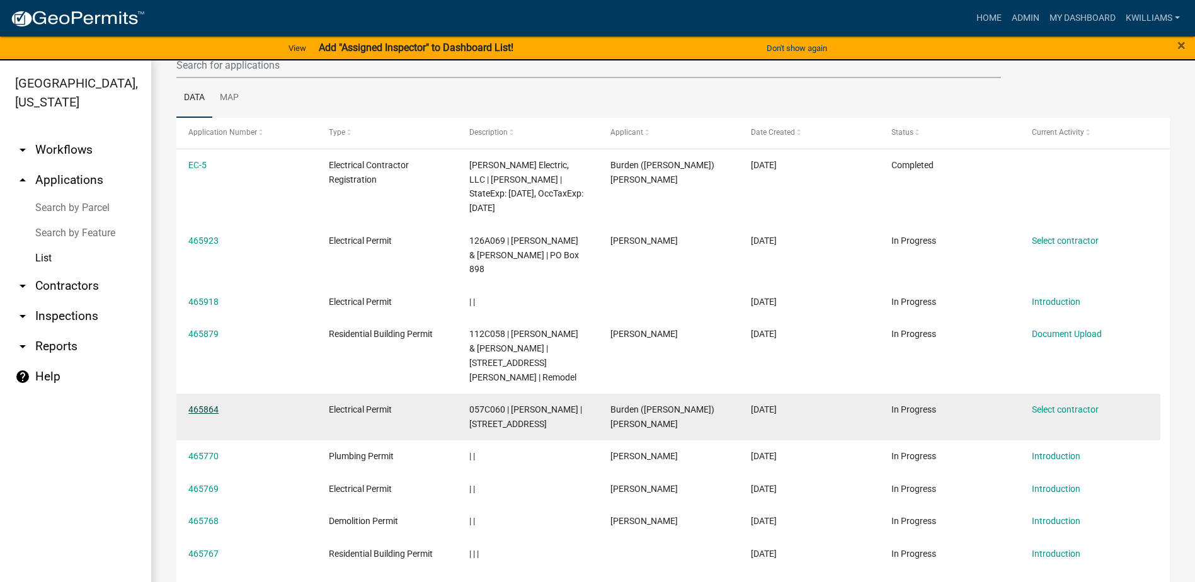
click at [197, 405] on link "465864" at bounding box center [203, 410] width 30 height 10
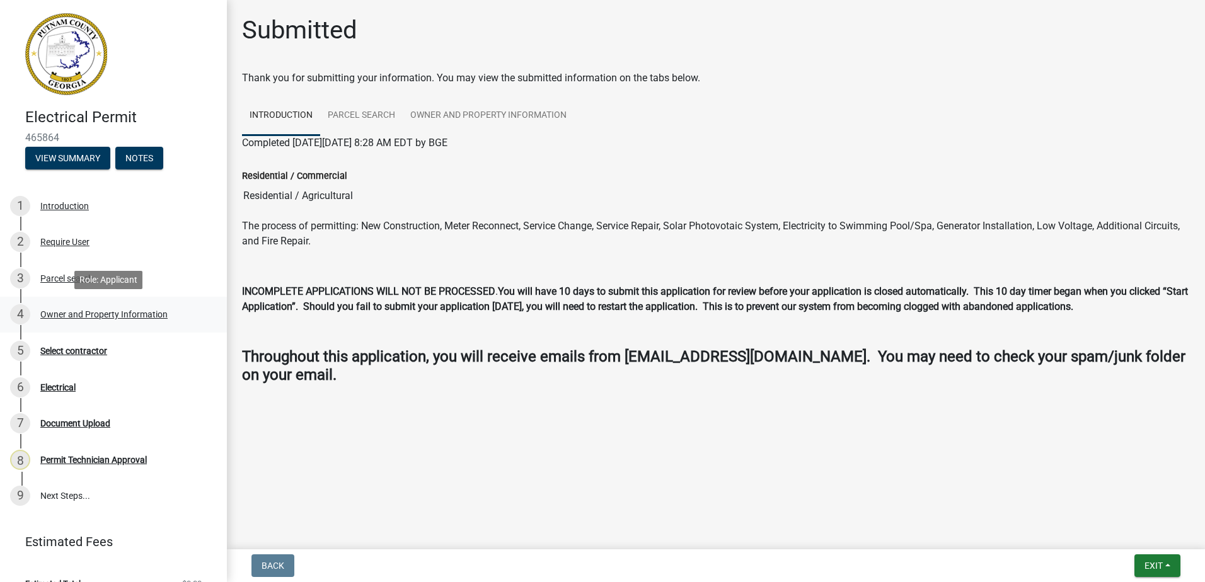
click at [75, 297] on link "4 Owner and Property Information" at bounding box center [113, 315] width 227 height 37
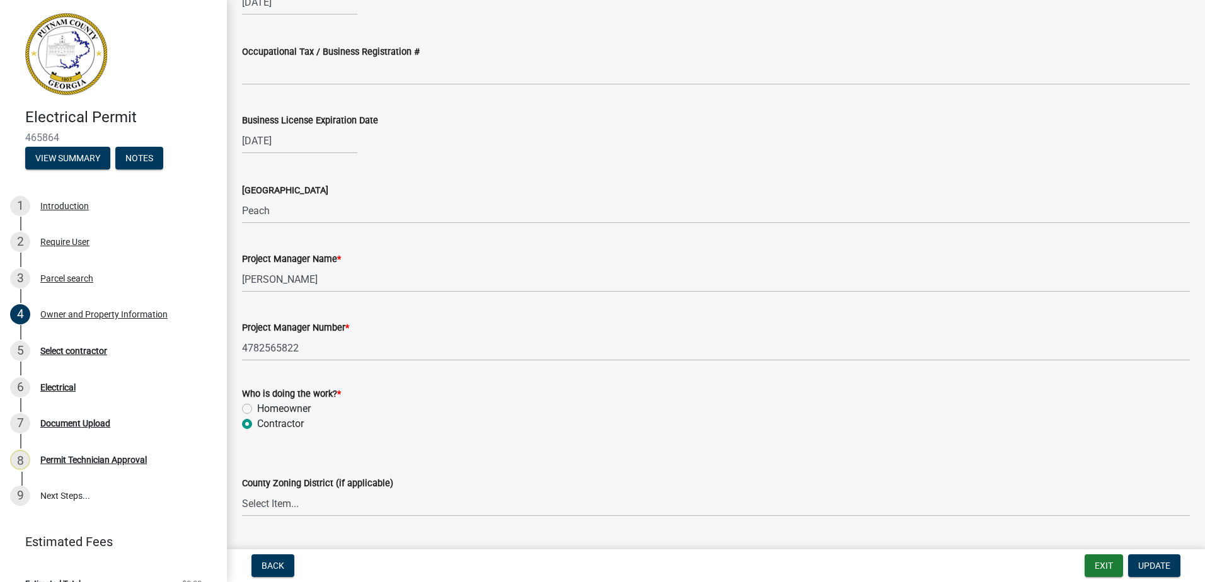
scroll to position [1827, 0]
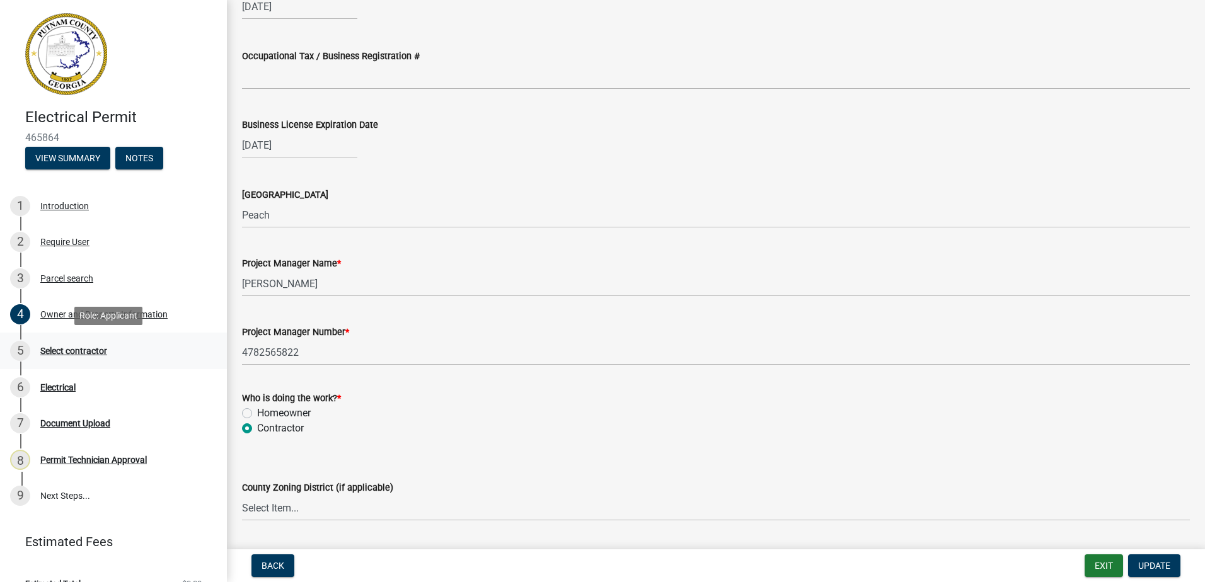
click at [55, 350] on div "Select contractor" at bounding box center [73, 351] width 67 height 9
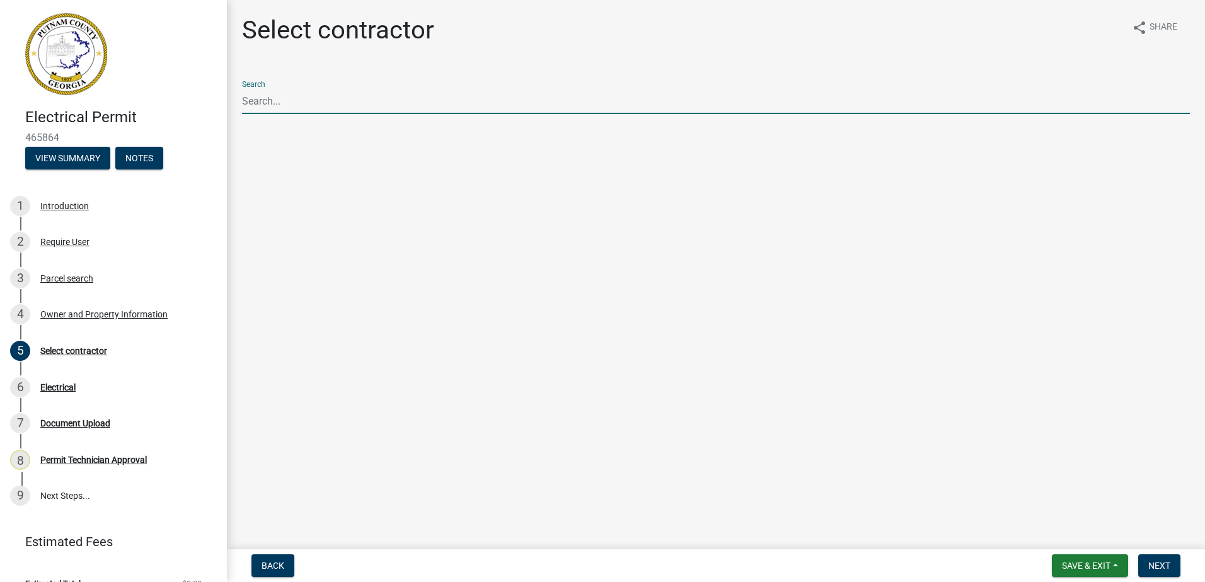
click at [273, 112] on input "Search" at bounding box center [716, 101] width 948 height 26
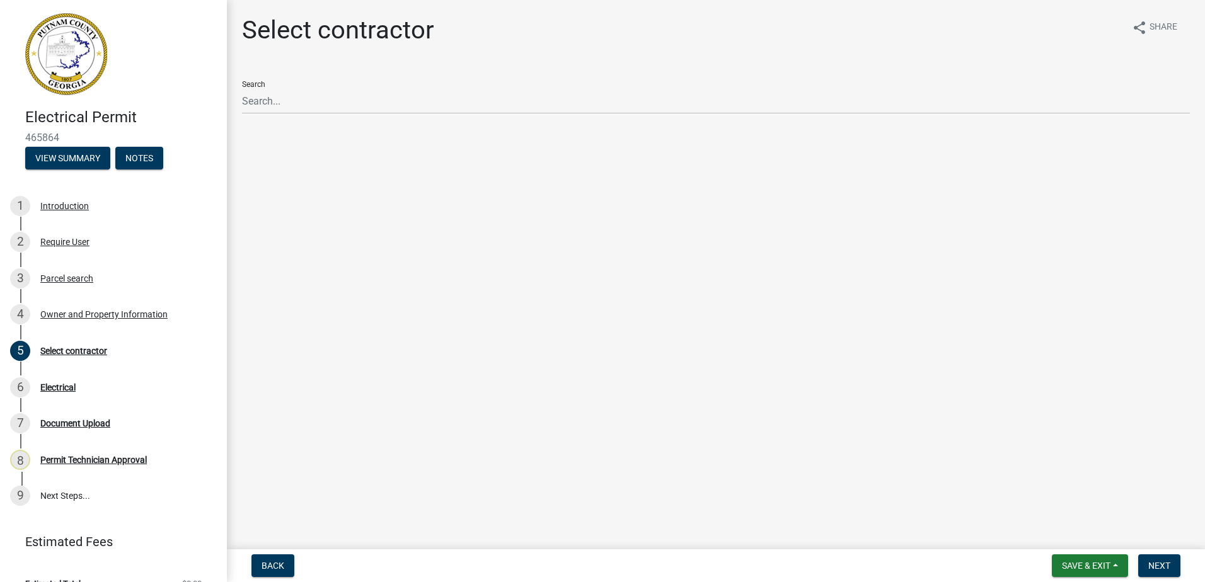
drag, startPoint x: 821, startPoint y: 367, endPoint x: 800, endPoint y: 335, distance: 39.1
click at [812, 350] on main "Select contractor share Share Search" at bounding box center [716, 272] width 978 height 544
click at [1153, 565] on span "Next" at bounding box center [1159, 566] width 22 height 10
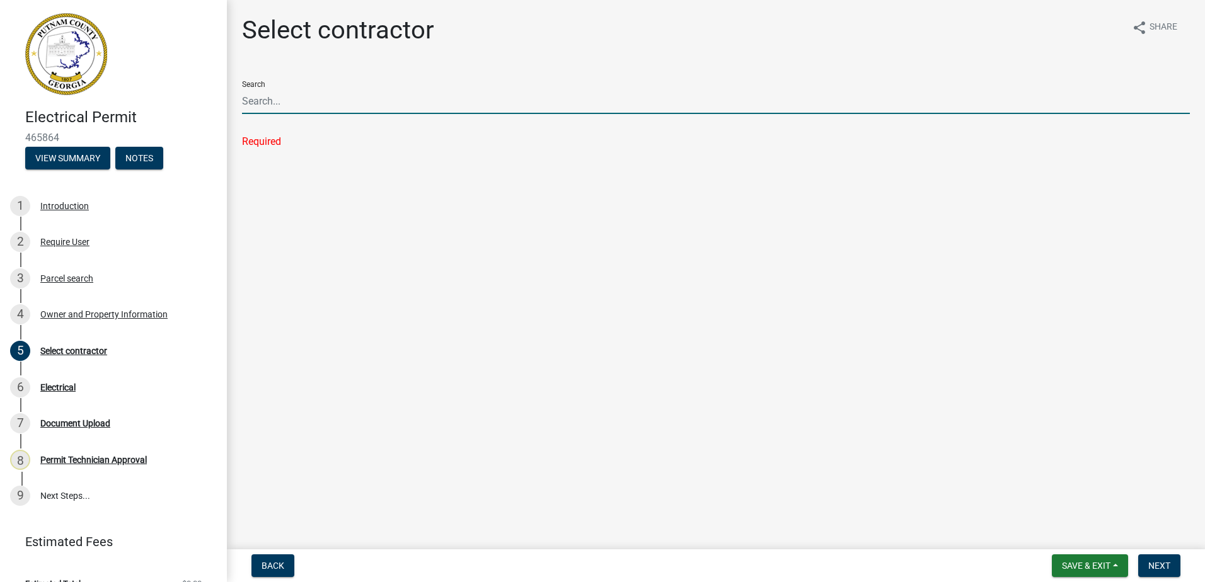
click at [287, 90] on input "Search" at bounding box center [716, 101] width 948 height 26
click at [256, 98] on input "Search" at bounding box center [716, 101] width 948 height 26
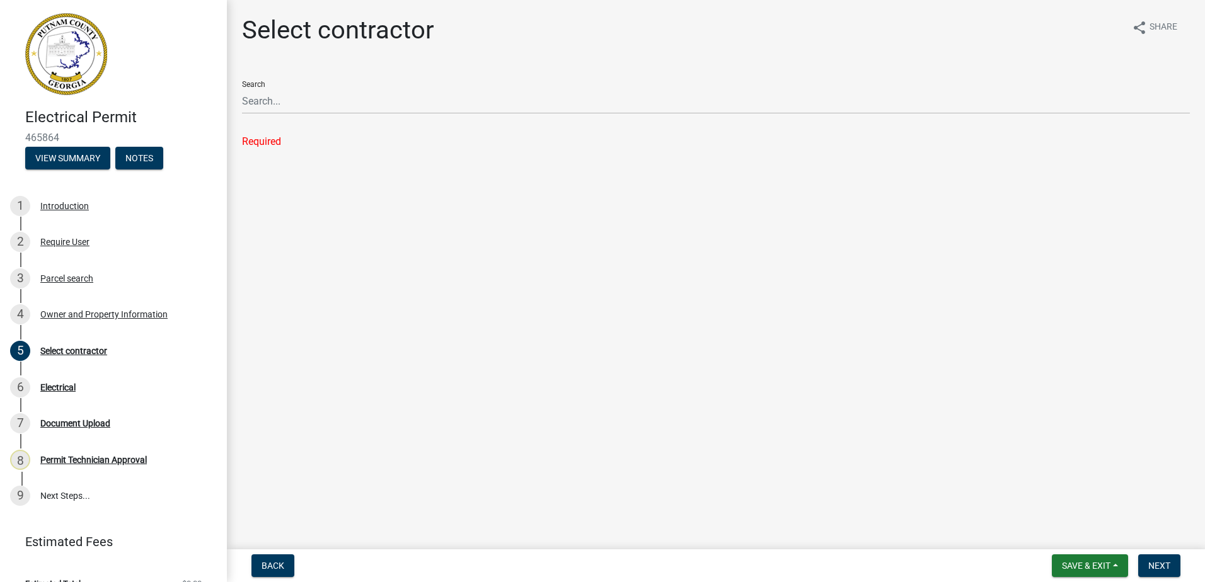
click at [253, 83] on div "Search" at bounding box center [716, 92] width 948 height 43
click at [254, 83] on div "Search" at bounding box center [716, 92] width 948 height 43
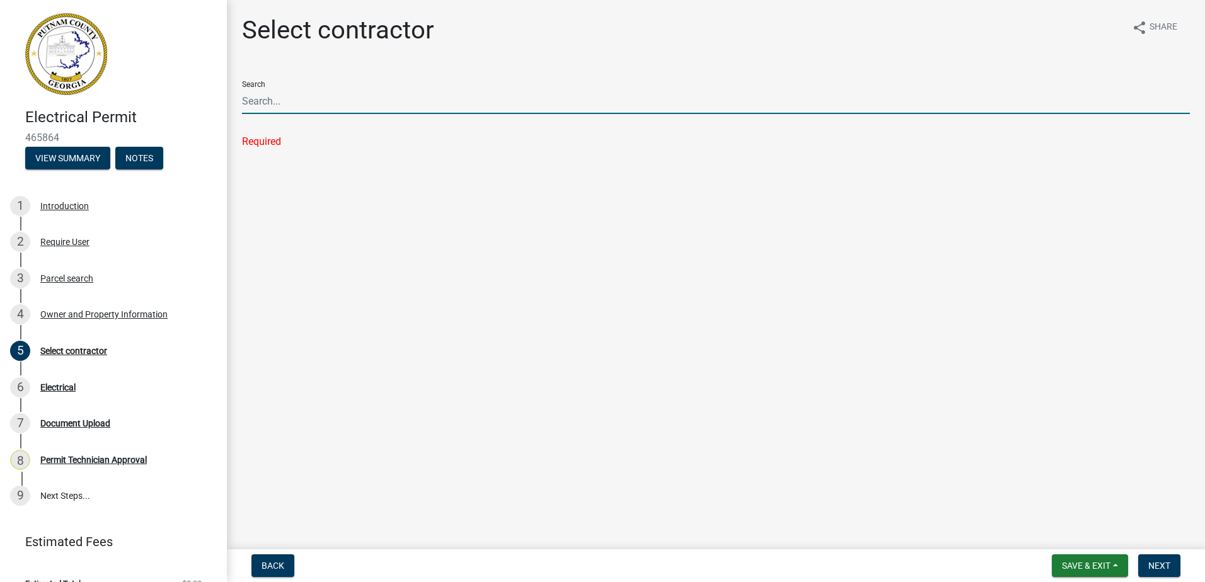
click at [281, 110] on input "Search" at bounding box center [716, 101] width 948 height 26
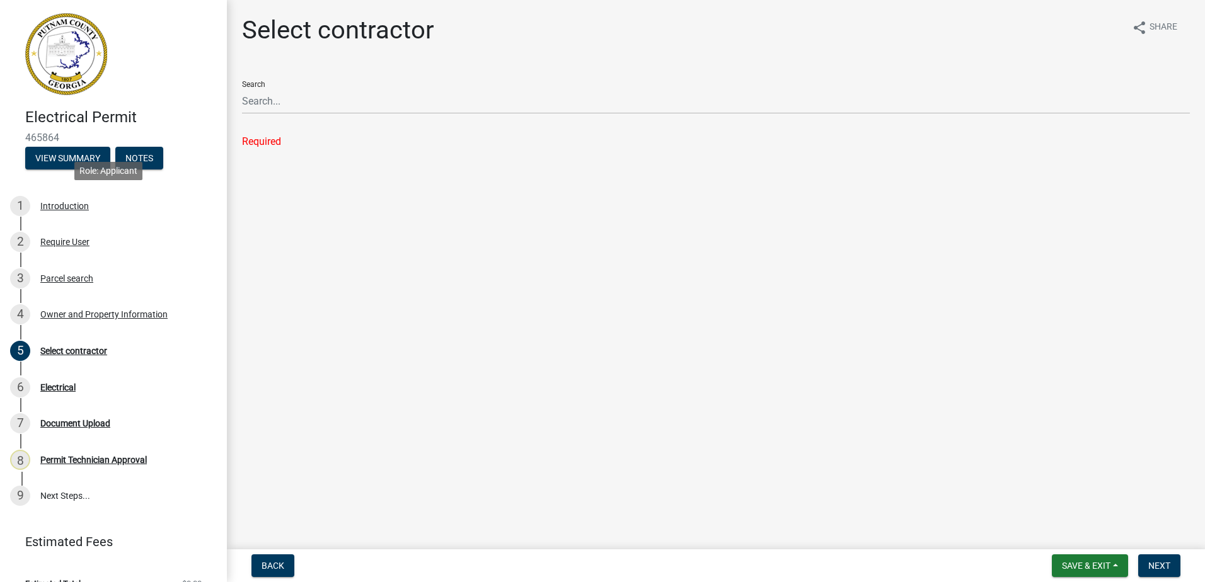
drag, startPoint x: 180, startPoint y: 214, endPoint x: 219, endPoint y: 173, distance: 56.6
click at [185, 209] on div "1 Introduction" at bounding box center [108, 206] width 197 height 20
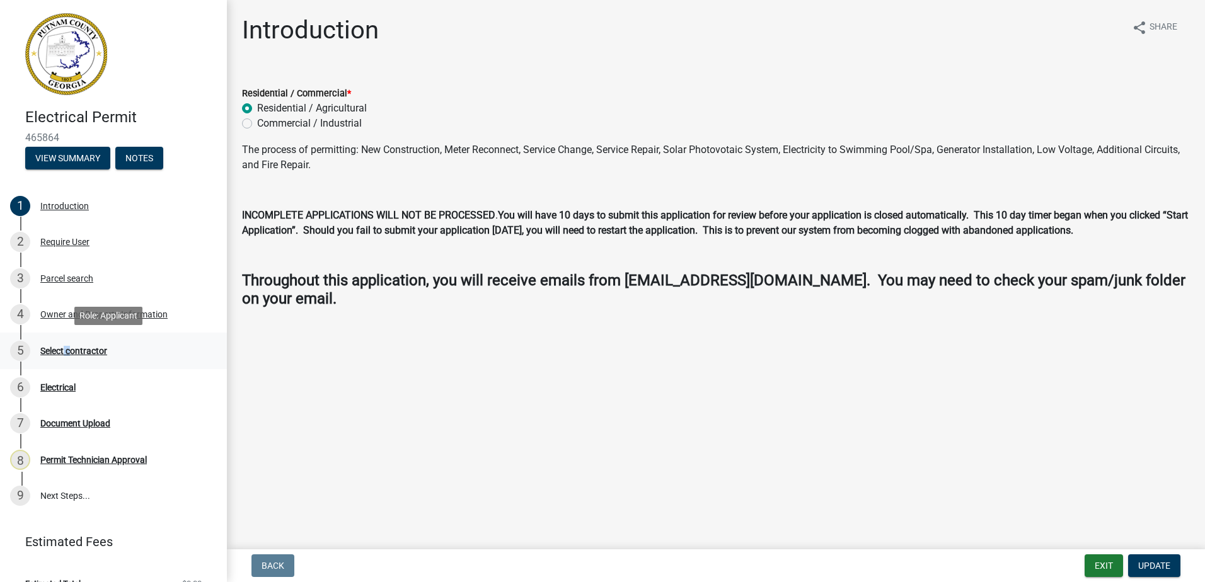
click at [66, 351] on div "Select contractor" at bounding box center [73, 351] width 67 height 9
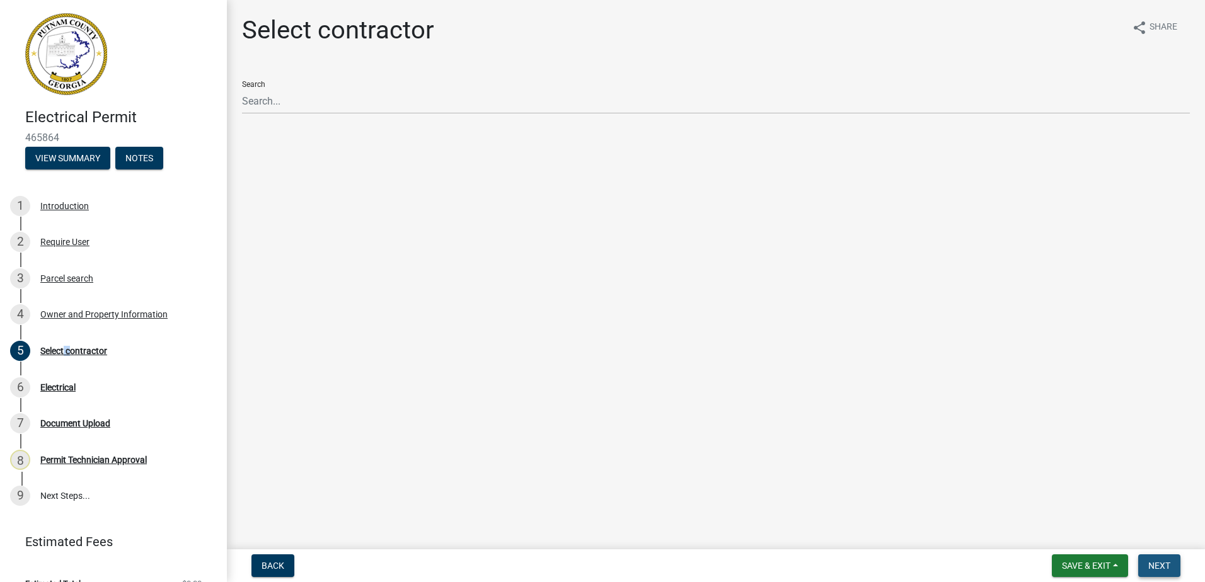
click at [1157, 570] on span "Next" at bounding box center [1159, 566] width 22 height 10
click at [255, 124] on ul at bounding box center [716, 129] width 948 height 10
click at [256, 144] on div "Required" at bounding box center [716, 141] width 948 height 15
click at [258, 127] on ul at bounding box center [716, 129] width 948 height 10
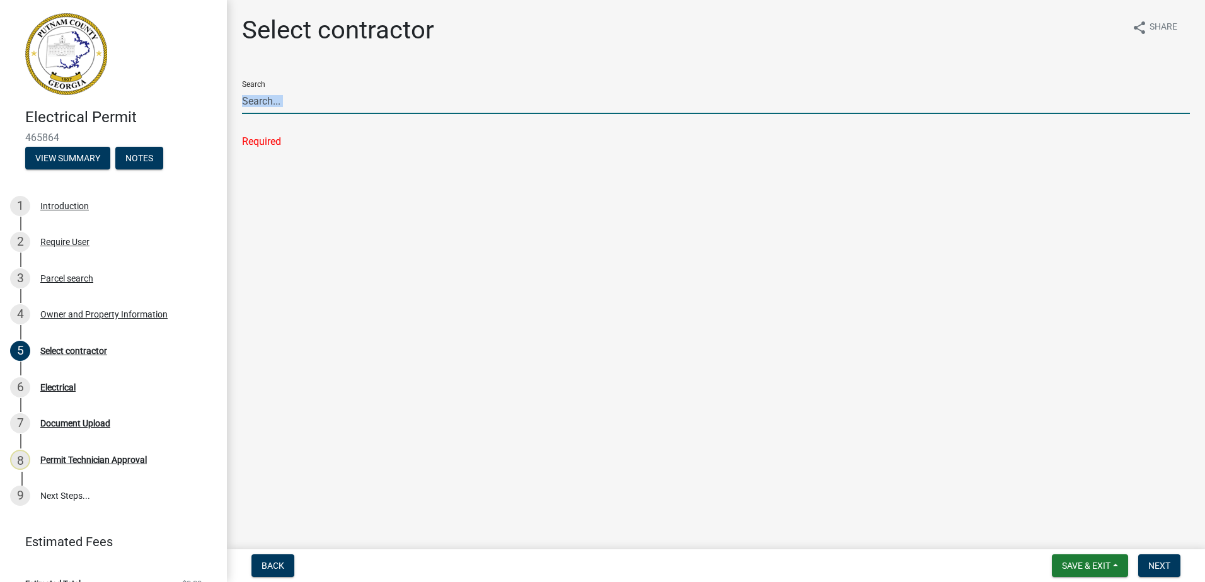
drag, startPoint x: 258, startPoint y: 127, endPoint x: 260, endPoint y: 105, distance: 22.1
click at [260, 105] on input "Search" at bounding box center [716, 101] width 948 height 26
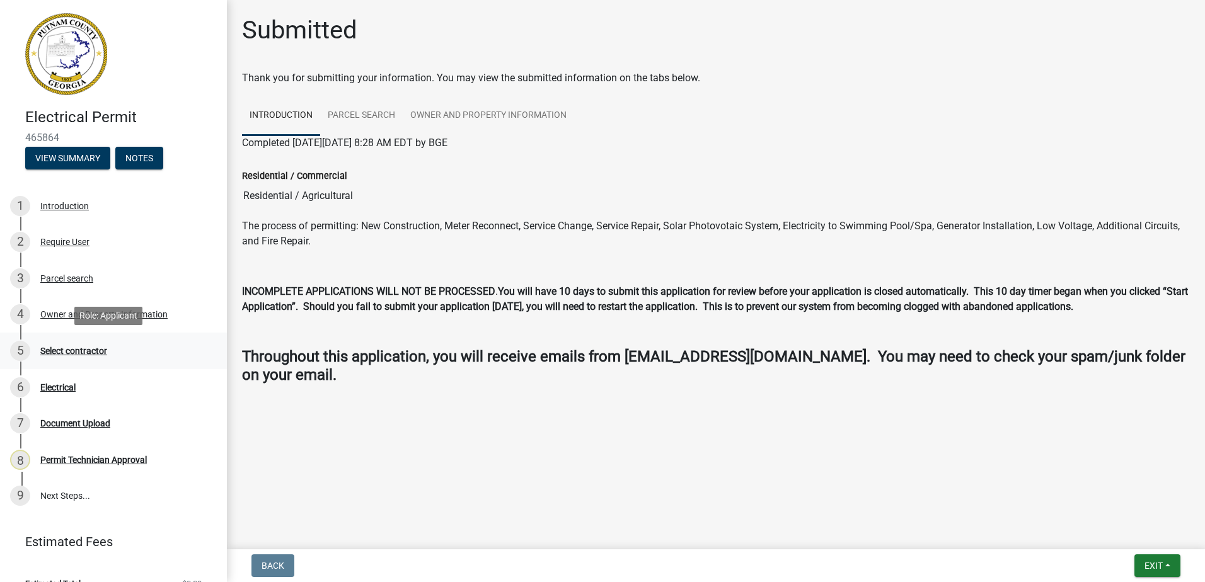
click at [52, 359] on div "5 Select contractor" at bounding box center [108, 351] width 197 height 20
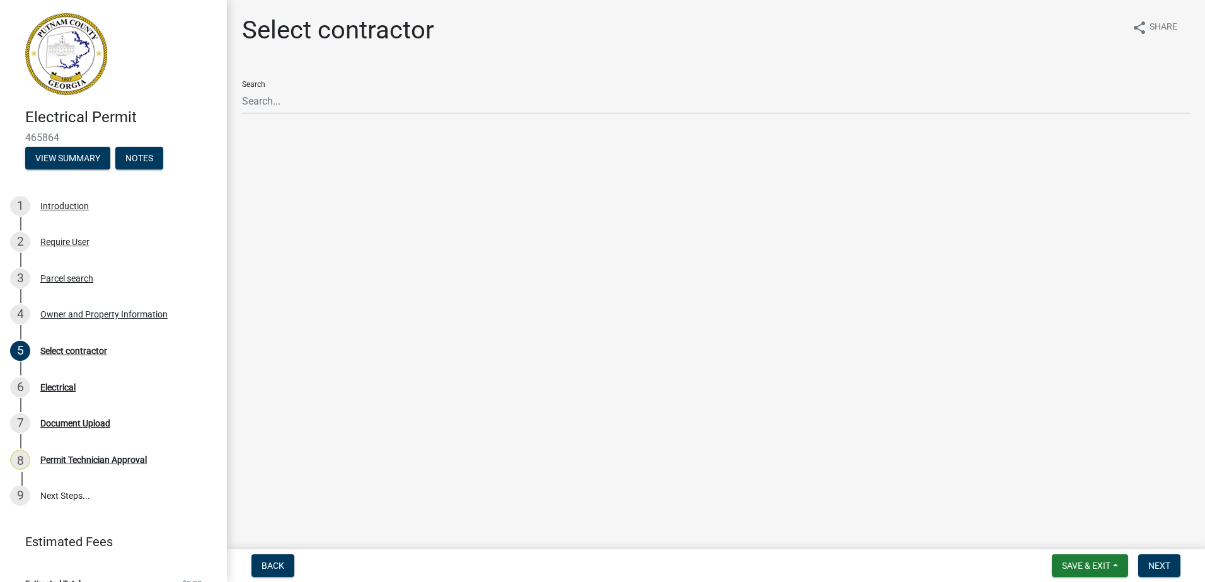
click at [299, 86] on div "Search" at bounding box center [716, 92] width 948 height 43
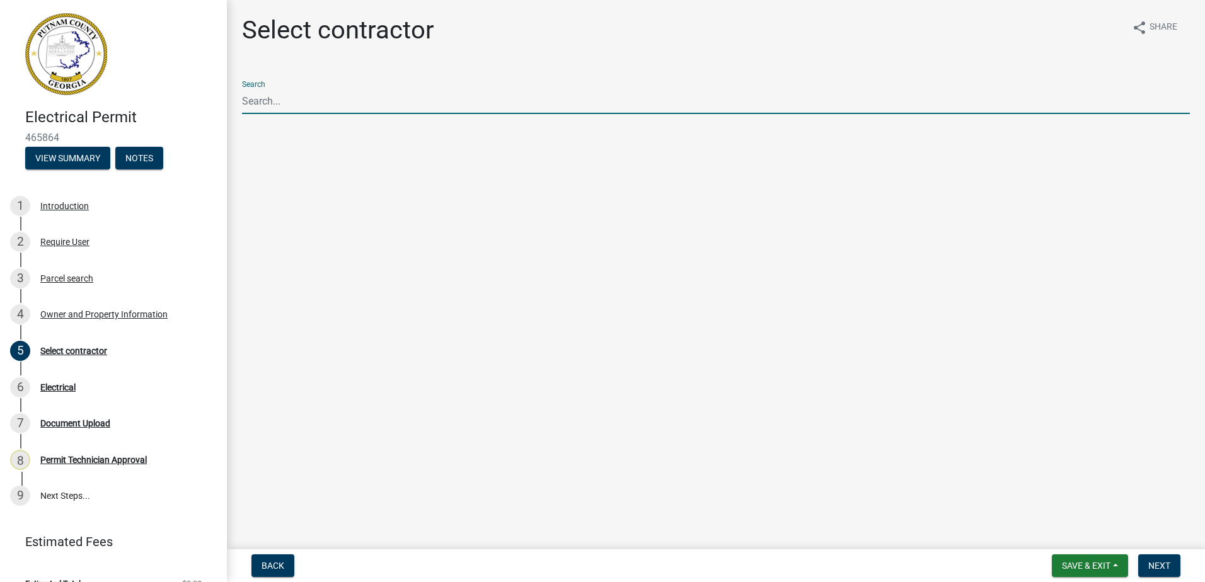
click at [255, 99] on input "Search" at bounding box center [716, 101] width 948 height 26
type input "burt"
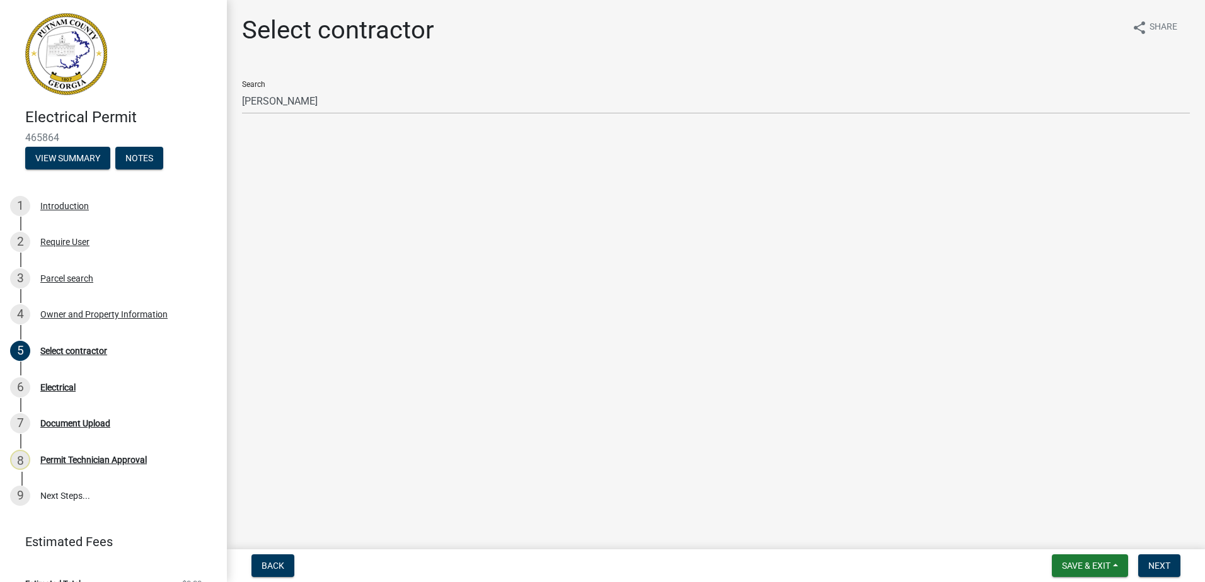
click at [247, 144] on div "Select contractor share Share Search burt" at bounding box center [716, 85] width 967 height 141
click at [247, 137] on wm-data-entity-input "Search burt" at bounding box center [716, 108] width 948 height 74
click at [245, 161] on main "Select contractor share Share Search burt" at bounding box center [716, 272] width 978 height 544
click at [246, 151] on div "Select contractor share Share Search burt" at bounding box center [716, 85] width 967 height 141
click at [250, 136] on wm-data-entity-input "Search burt" at bounding box center [716, 108] width 948 height 74
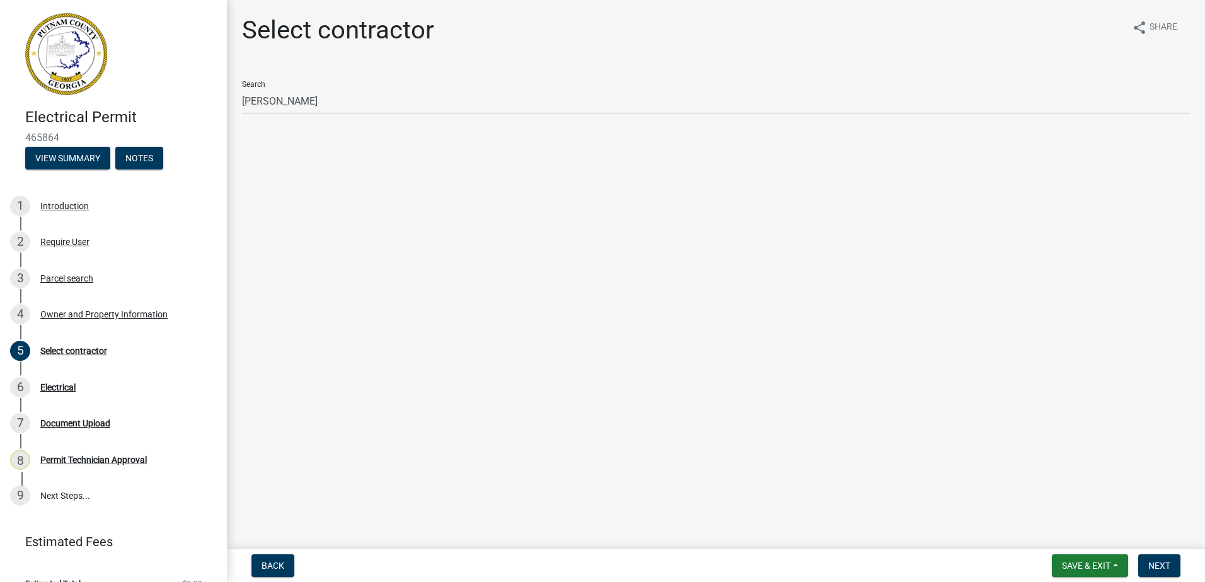
drag, startPoint x: 260, startPoint y: 172, endPoint x: 259, endPoint y: 142, distance: 29.6
click at [260, 168] on main "Select contractor share Share Search burt" at bounding box center [716, 272] width 978 height 544
drag, startPoint x: 246, startPoint y: 85, endPoint x: 259, endPoint y: 100, distance: 19.2
click at [257, 98] on div "Search burt" at bounding box center [716, 92] width 948 height 43
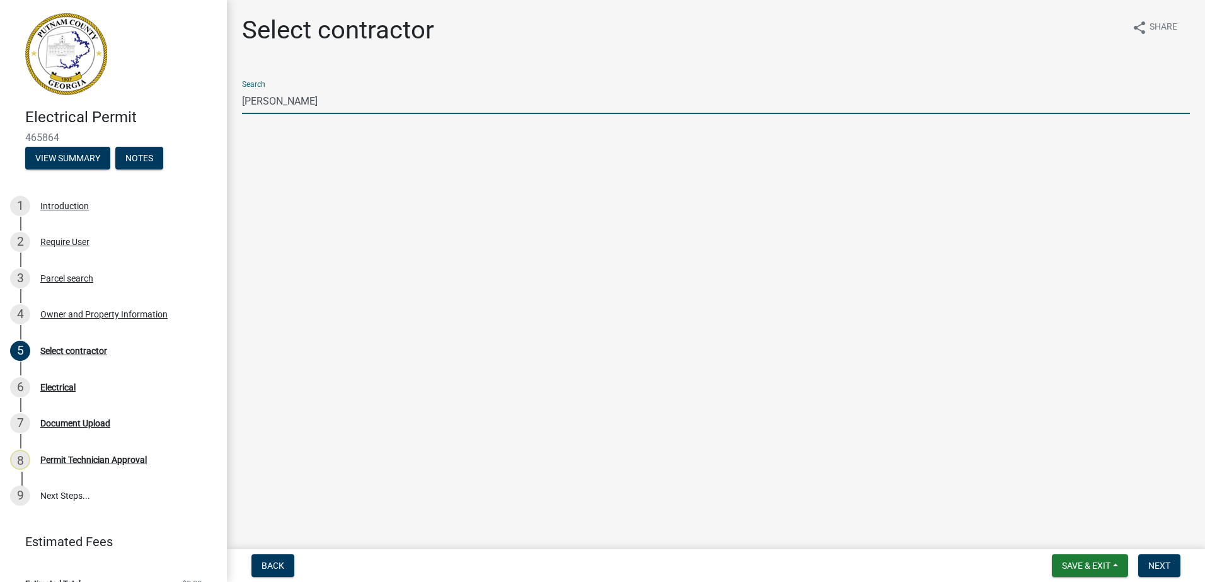
click at [260, 101] on input "burt" at bounding box center [716, 101] width 948 height 26
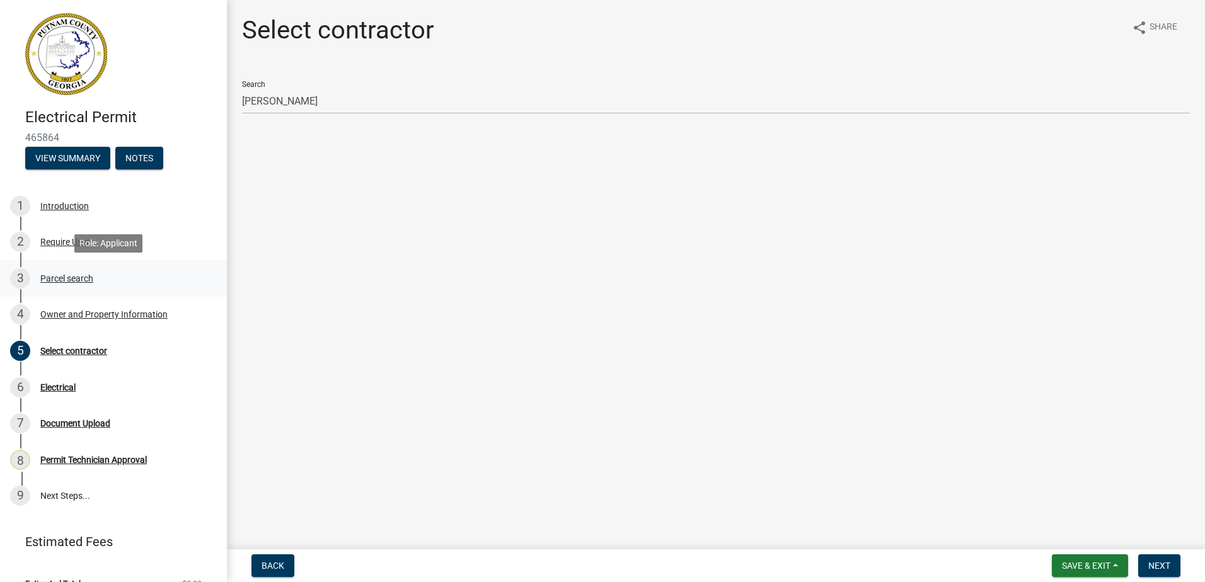
click at [94, 278] on div "3 Parcel search" at bounding box center [108, 278] width 197 height 20
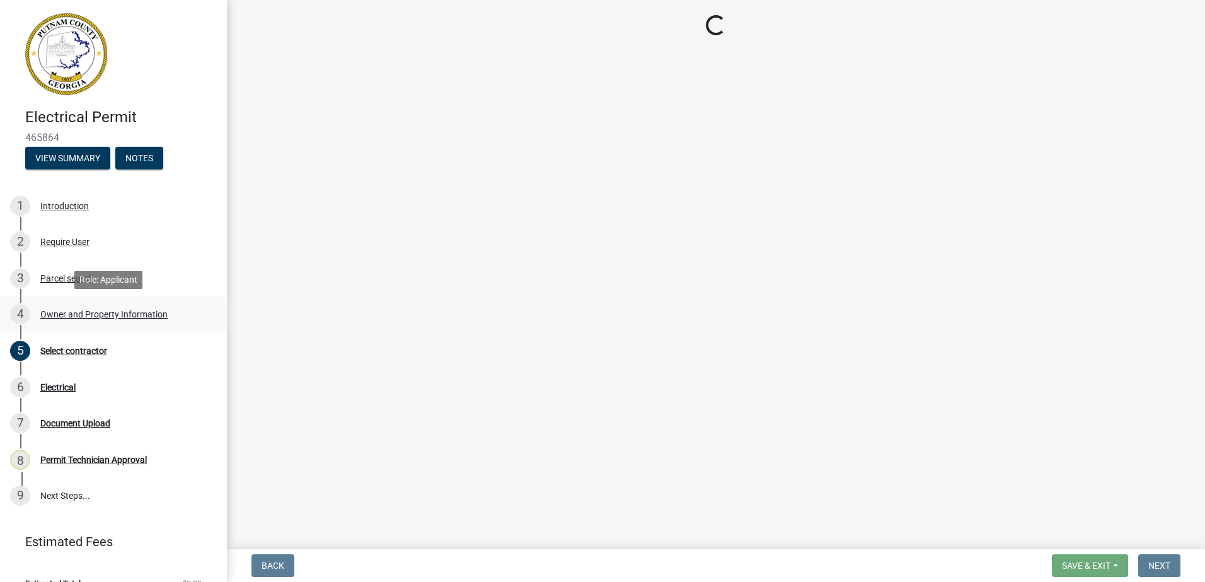
click at [105, 312] on div "Owner and Property Information" at bounding box center [103, 314] width 127 height 9
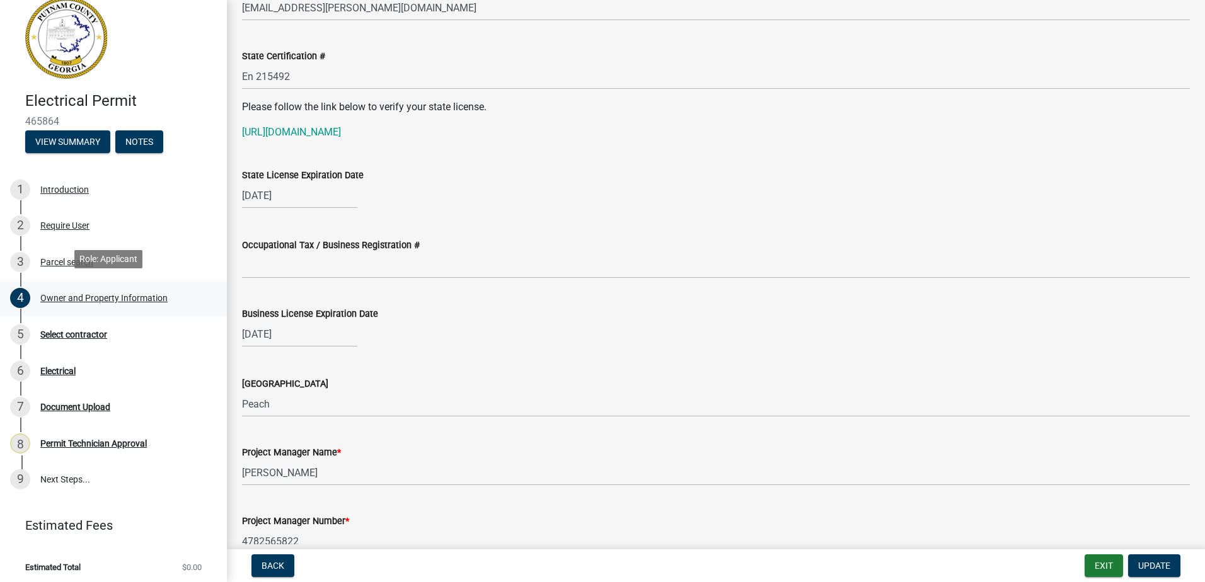
scroll to position [21, 0]
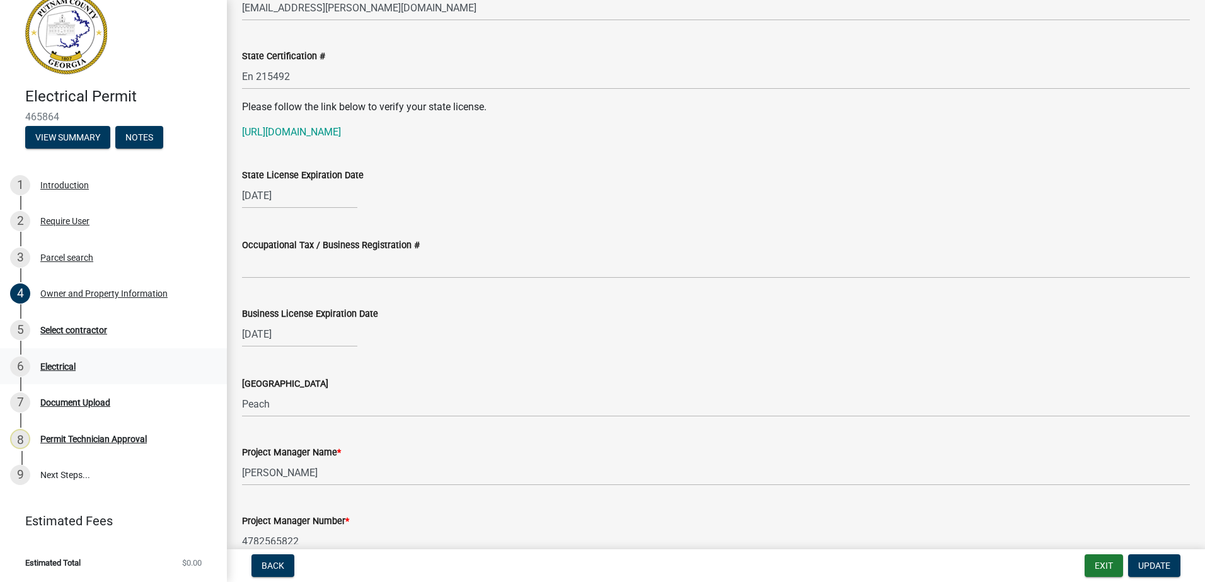
click at [60, 358] on div "6 Electrical" at bounding box center [108, 367] width 197 height 20
click at [57, 333] on div "Select contractor" at bounding box center [73, 330] width 67 height 9
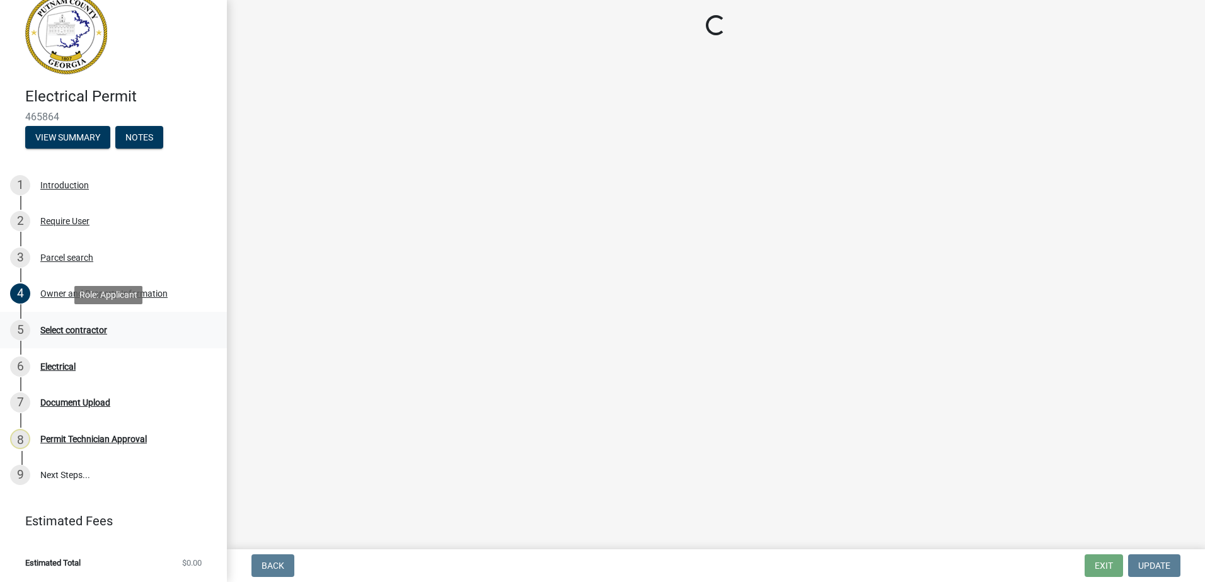
scroll to position [0, 0]
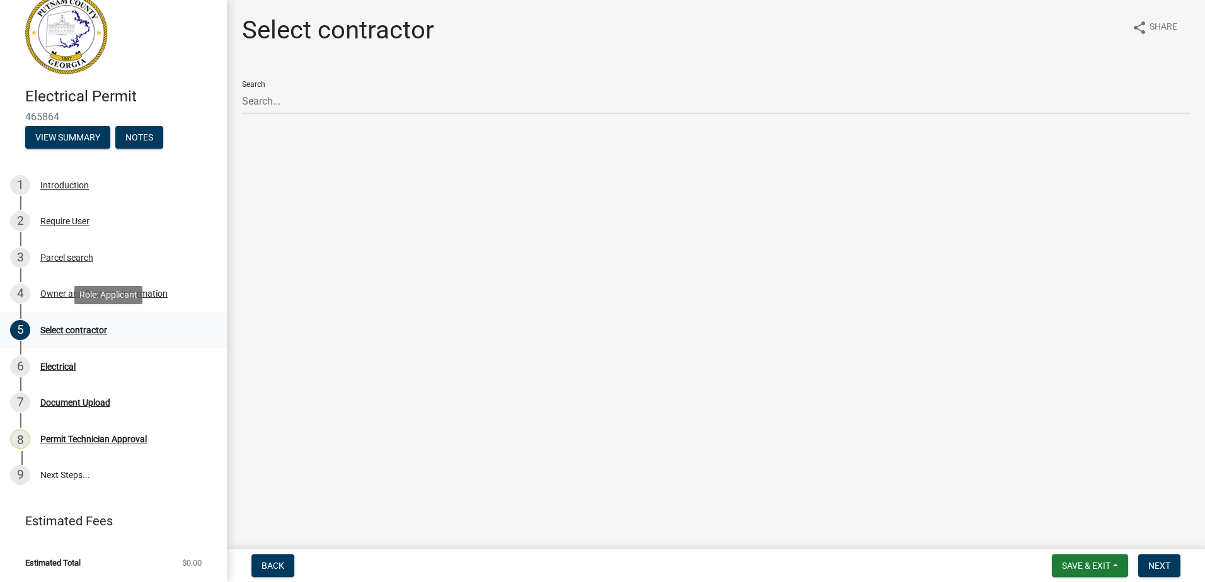
click at [60, 333] on div "Select contractor" at bounding box center [73, 330] width 67 height 9
click at [56, 370] on div "Electrical" at bounding box center [57, 366] width 35 height 9
click at [252, 151] on div "Select contractor share Share Search" at bounding box center [716, 85] width 967 height 141
click at [264, 140] on wm-data-entity-input "Search" at bounding box center [716, 108] width 948 height 74
drag, startPoint x: 263, startPoint y: 140, endPoint x: 256, endPoint y: 147, distance: 10.3
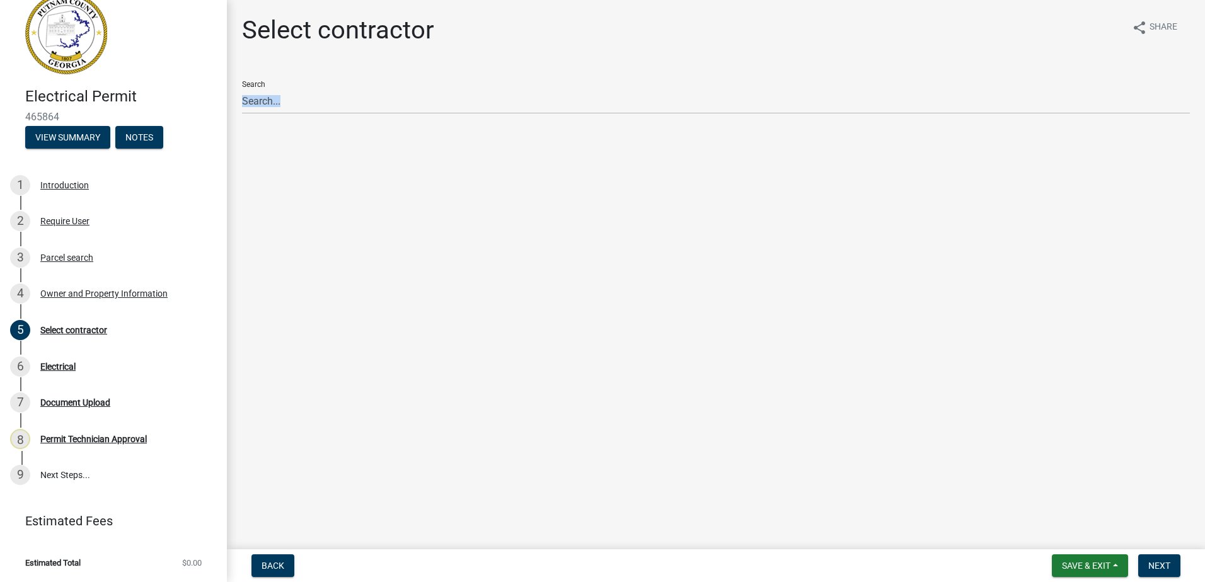
click at [256, 147] on div "Select contractor share Share Search" at bounding box center [716, 85] width 967 height 141
click at [254, 151] on div "Select contractor share Share Search" at bounding box center [716, 85] width 967 height 141
drag, startPoint x: 240, startPoint y: 169, endPoint x: 236, endPoint y: 176, distance: 7.9
click at [237, 175] on main "Select contractor share Share Search" at bounding box center [716, 272] width 978 height 544
drag, startPoint x: 236, startPoint y: 181, endPoint x: 246, endPoint y: 195, distance: 16.8
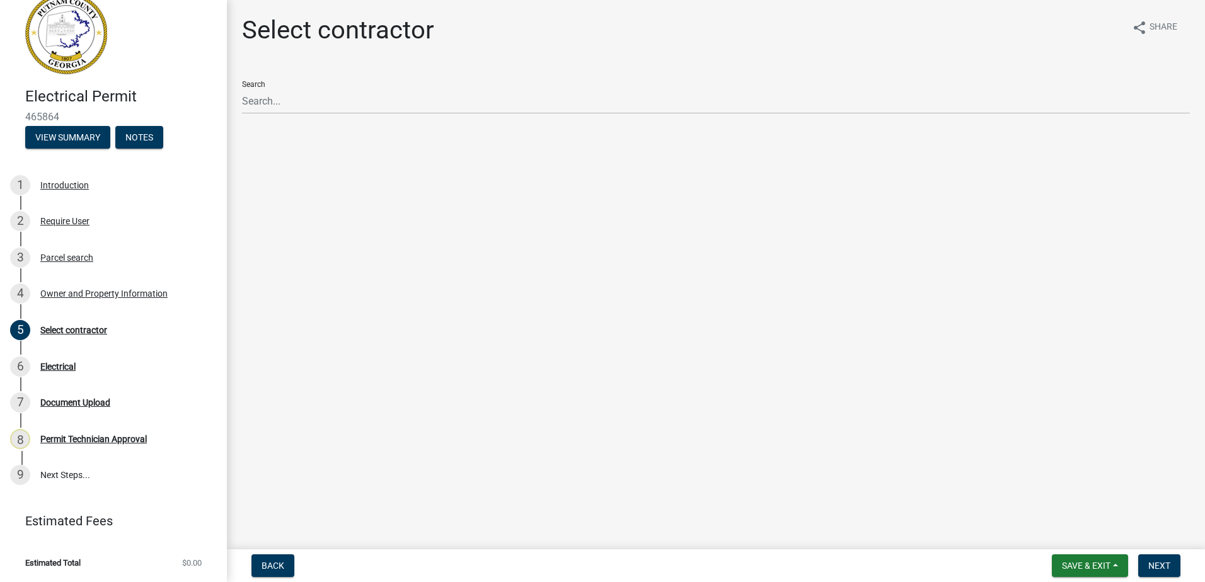
click at [246, 195] on main "Select contractor share Share Search" at bounding box center [716, 272] width 978 height 544
drag, startPoint x: 255, startPoint y: 202, endPoint x: 264, endPoint y: 193, distance: 13.4
click at [260, 198] on main "Select contractor share Share Search" at bounding box center [716, 272] width 978 height 544
drag, startPoint x: 264, startPoint y: 193, endPoint x: 394, endPoint y: 222, distance: 133.0
click at [394, 222] on main "Select contractor share Share Search" at bounding box center [716, 272] width 978 height 544
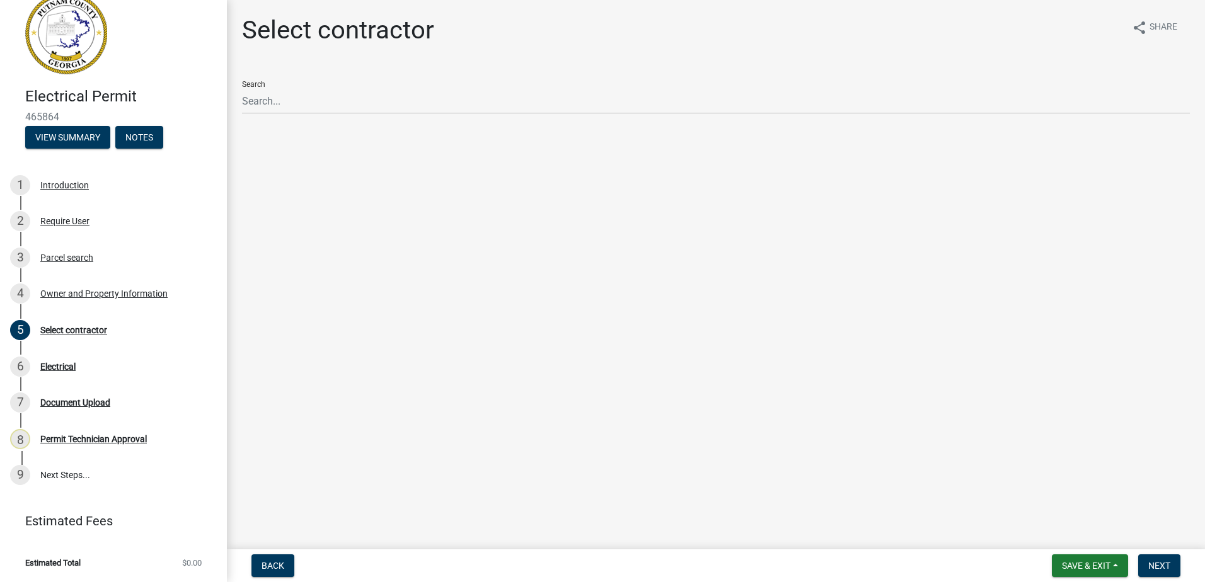
drag, startPoint x: 321, startPoint y: 181, endPoint x: 256, endPoint y: 149, distance: 72.7
click at [239, 167] on main "Select contractor share Share Search" at bounding box center [716, 272] width 978 height 544
click at [260, 144] on wm-data-entity-input "Search" at bounding box center [716, 108] width 948 height 74
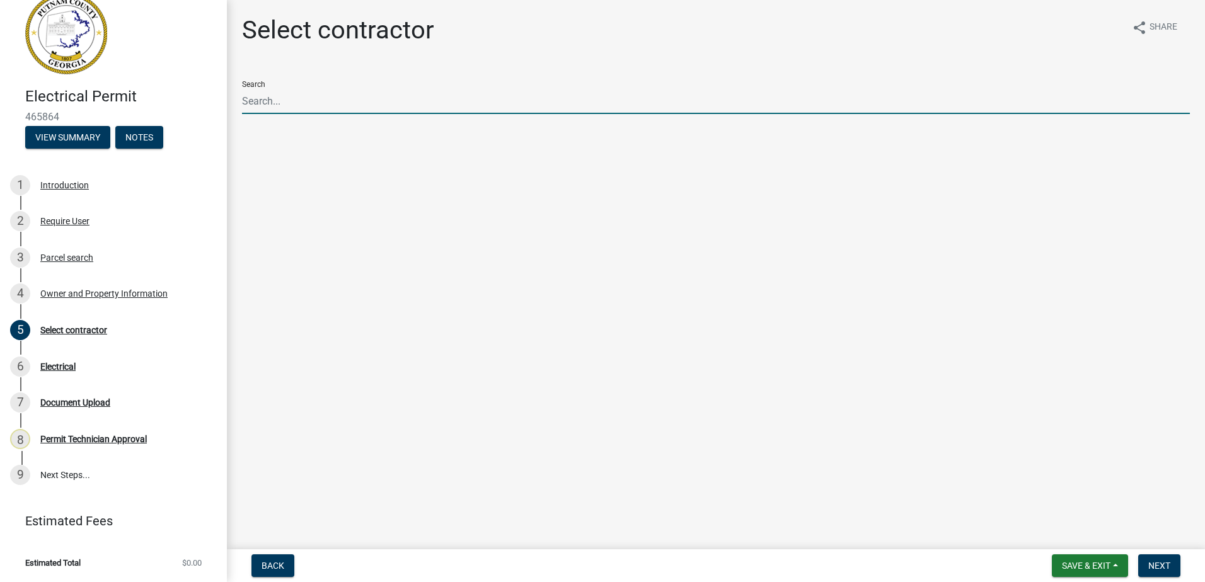
click at [263, 112] on input "Search" at bounding box center [716, 101] width 948 height 26
type input "burt"
click at [290, 96] on input "burt" at bounding box center [716, 101] width 948 height 26
click at [260, 96] on input "burt" at bounding box center [716, 101] width 948 height 26
drag, startPoint x: 281, startPoint y: 109, endPoint x: 271, endPoint y: 99, distance: 14.3
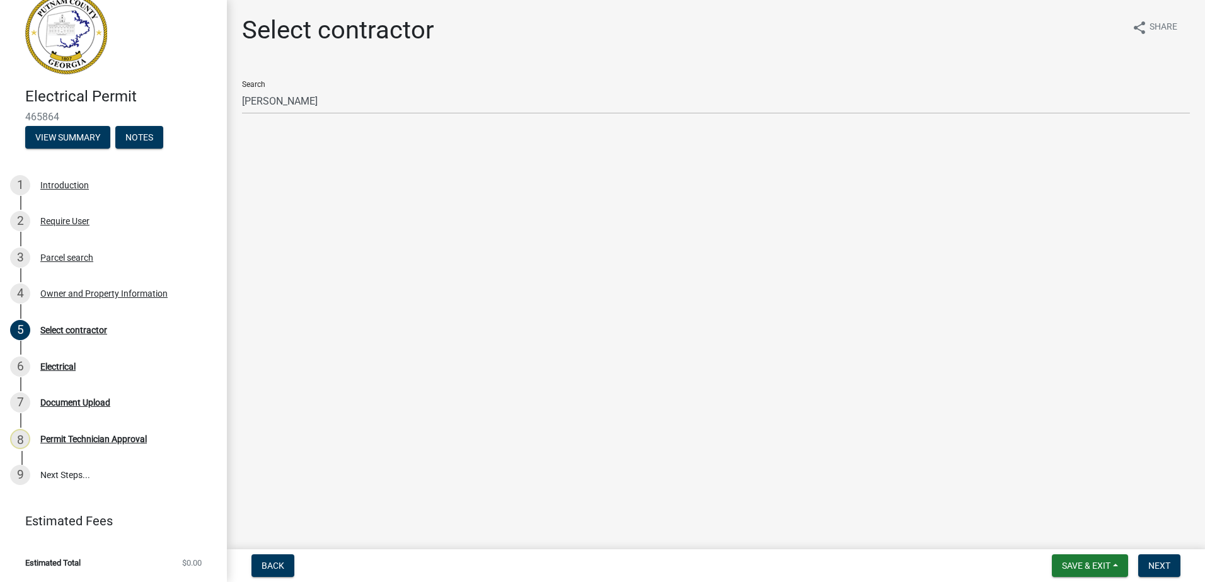
drag, startPoint x: 720, startPoint y: 127, endPoint x: 282, endPoint y: 48, distance: 444.5
click at [715, 127] on ul at bounding box center [716, 129] width 948 height 10
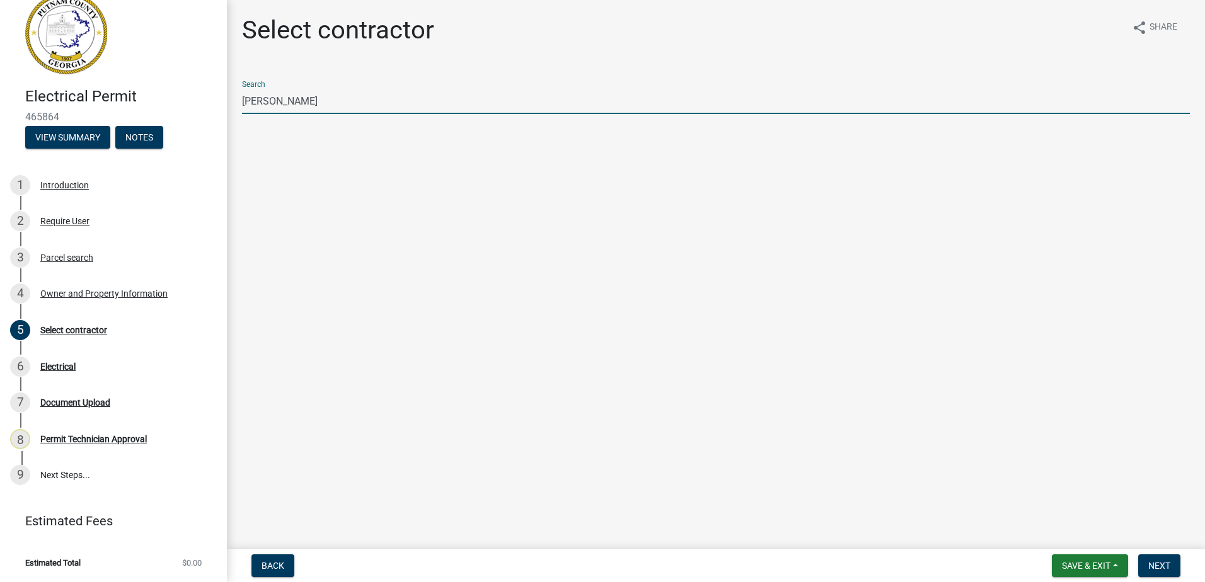
click at [262, 112] on input "burt" at bounding box center [716, 101] width 948 height 26
click at [259, 136] on wm-data-entity-input "Search burt" at bounding box center [716, 108] width 948 height 74
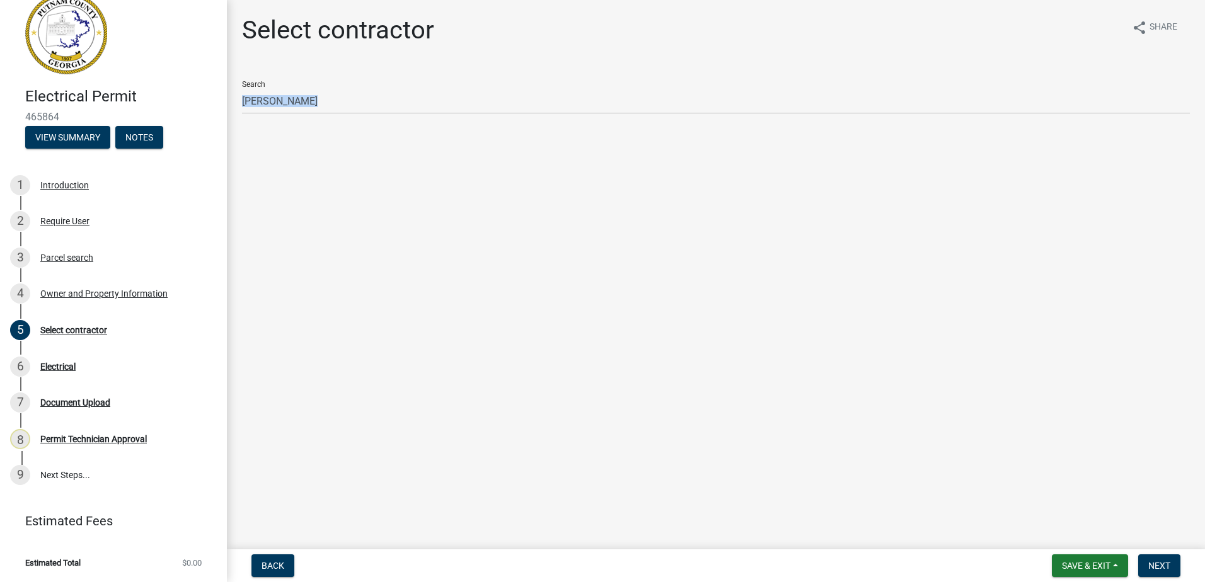
click at [259, 136] on wm-data-entity-input "Search burt" at bounding box center [716, 108] width 948 height 74
click at [259, 135] on wm-data-entity-input "Search burt" at bounding box center [716, 108] width 948 height 74
drag, startPoint x: 259, startPoint y: 135, endPoint x: 254, endPoint y: 131, distance: 6.7
click at [256, 133] on wm-data-entity-input "Search burt" at bounding box center [716, 108] width 948 height 74
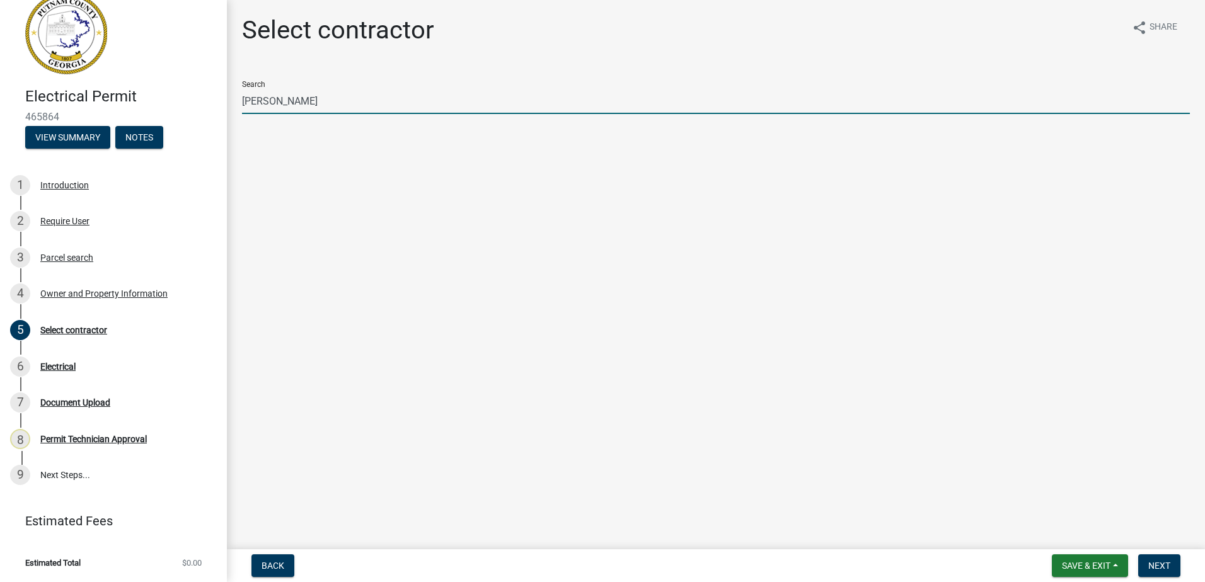
drag, startPoint x: 251, startPoint y: 94, endPoint x: 267, endPoint y: 107, distance: 20.6
click at [256, 97] on input "burt" at bounding box center [716, 101] width 948 height 26
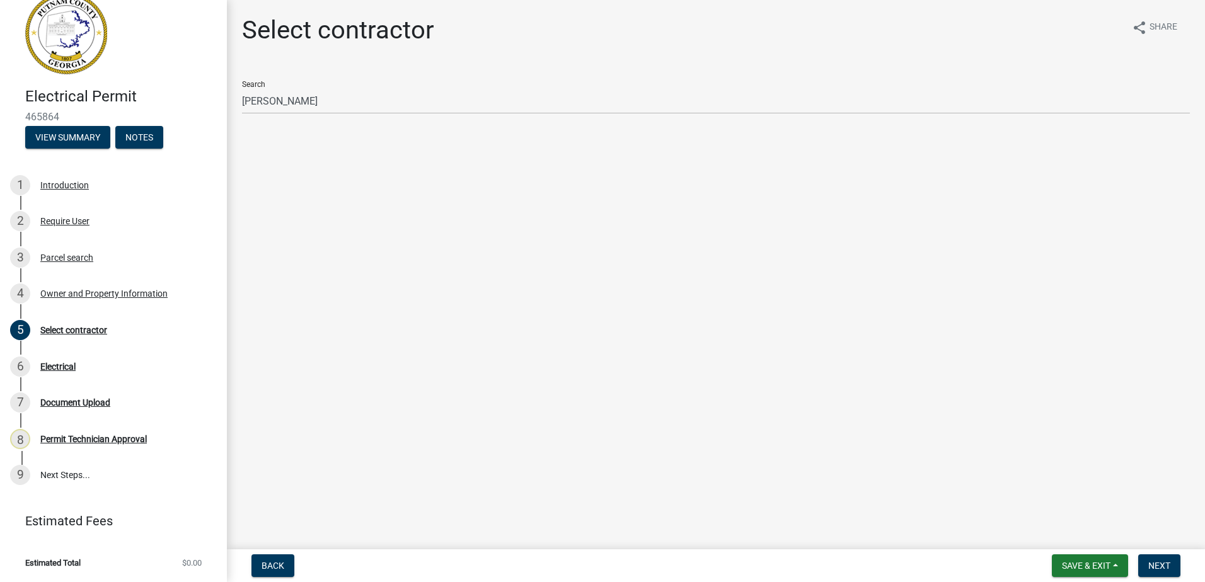
drag, startPoint x: 253, startPoint y: 117, endPoint x: 258, endPoint y: 130, distance: 13.9
click at [253, 118] on div "Search burt" at bounding box center [716, 103] width 948 height 64
click at [258, 130] on ul at bounding box center [716, 129] width 948 height 10
click at [280, 85] on div "Search burt" at bounding box center [716, 92] width 948 height 43
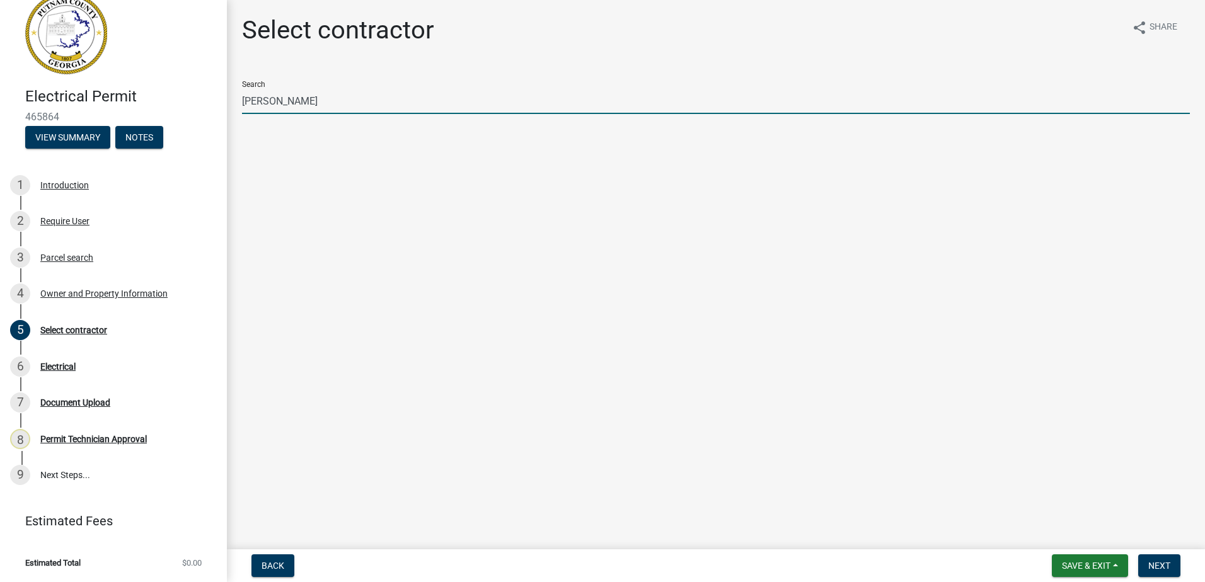
click at [263, 106] on input "burt" at bounding box center [716, 101] width 948 height 26
click at [263, 105] on input "burt" at bounding box center [716, 101] width 948 height 26
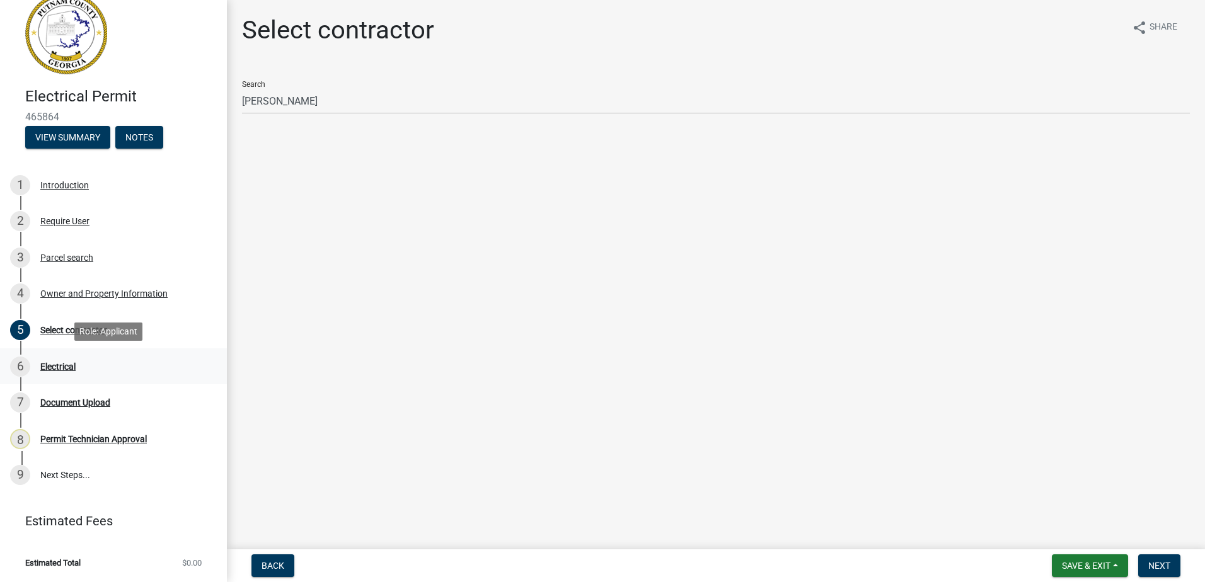
click at [71, 364] on div "Electrical" at bounding box center [57, 366] width 35 height 9
click at [80, 224] on div "Require User" at bounding box center [64, 221] width 49 height 9
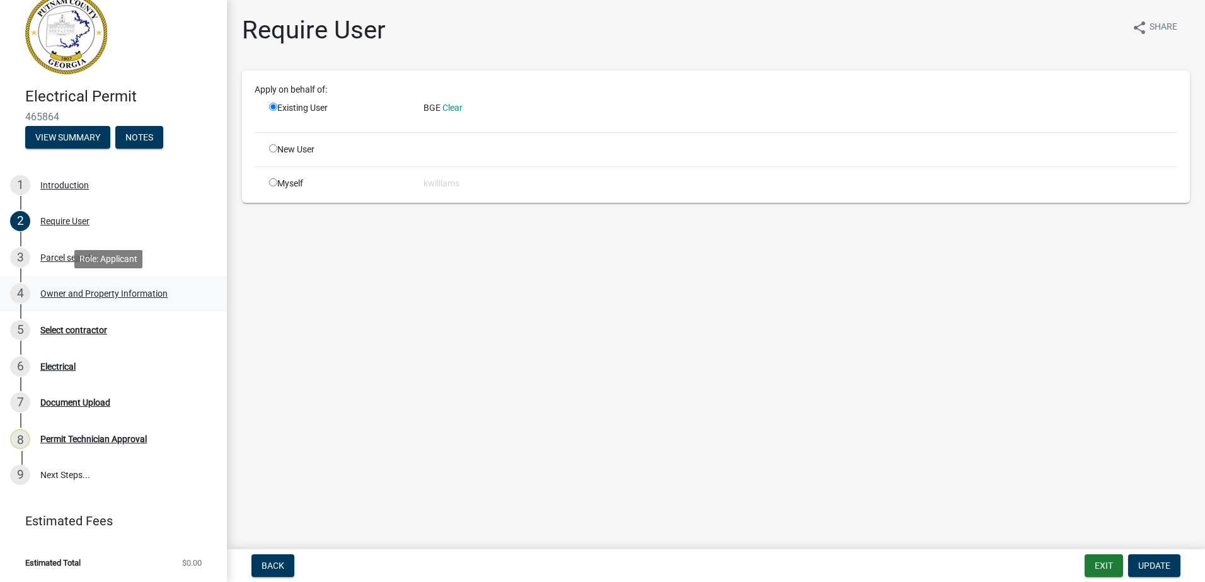
click at [77, 294] on div "Owner and Property Information" at bounding box center [103, 293] width 127 height 9
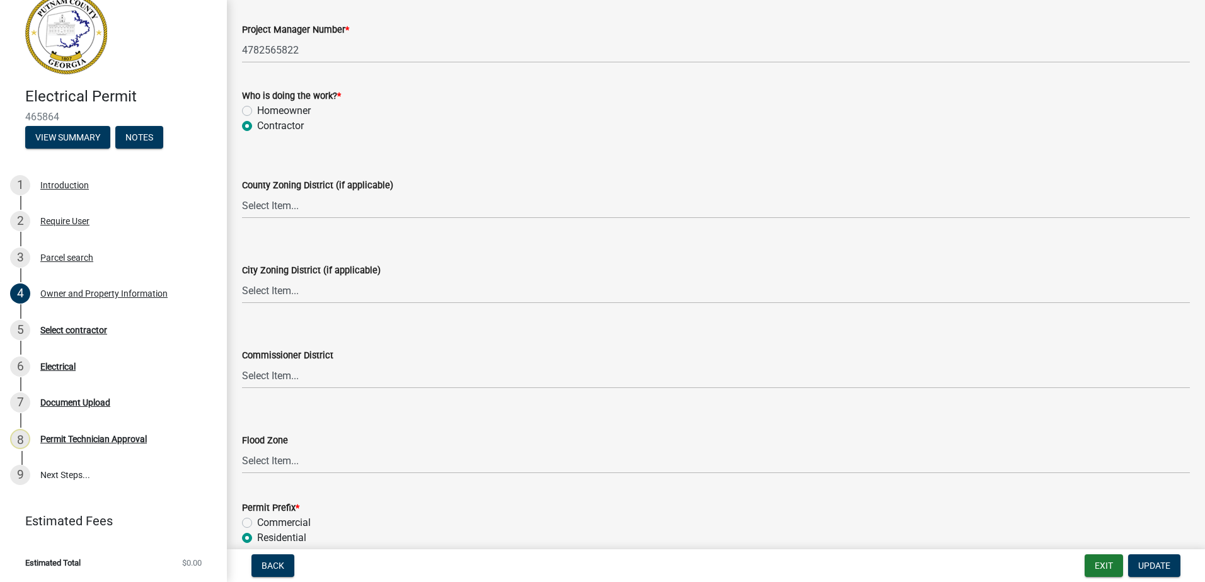
scroll to position [2192, 0]
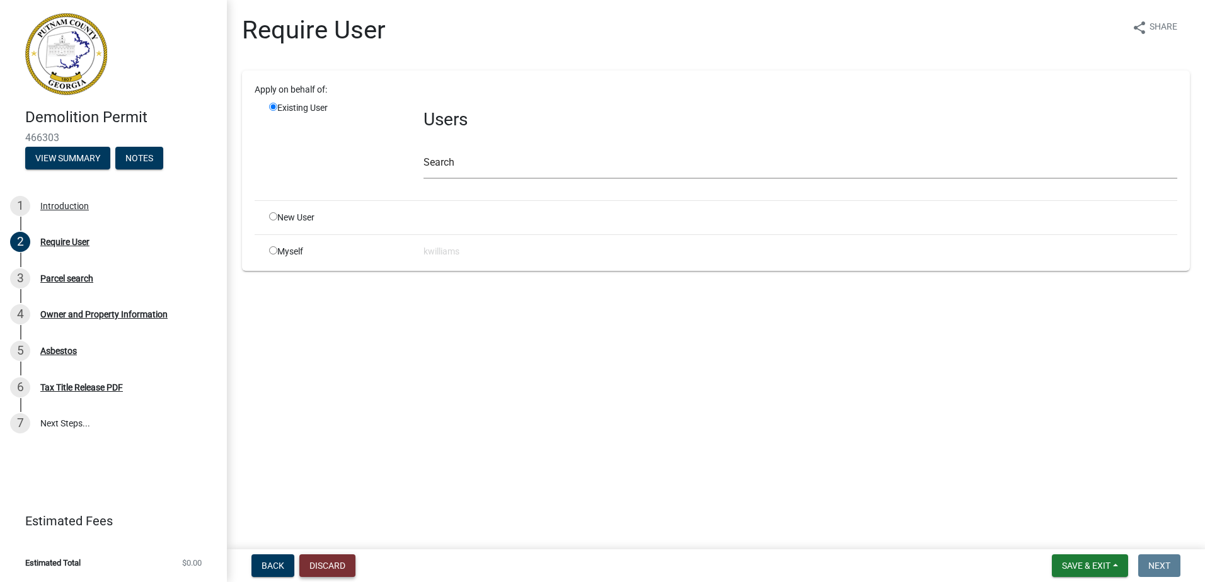
click at [320, 561] on button "Discard" at bounding box center [327, 566] width 56 height 23
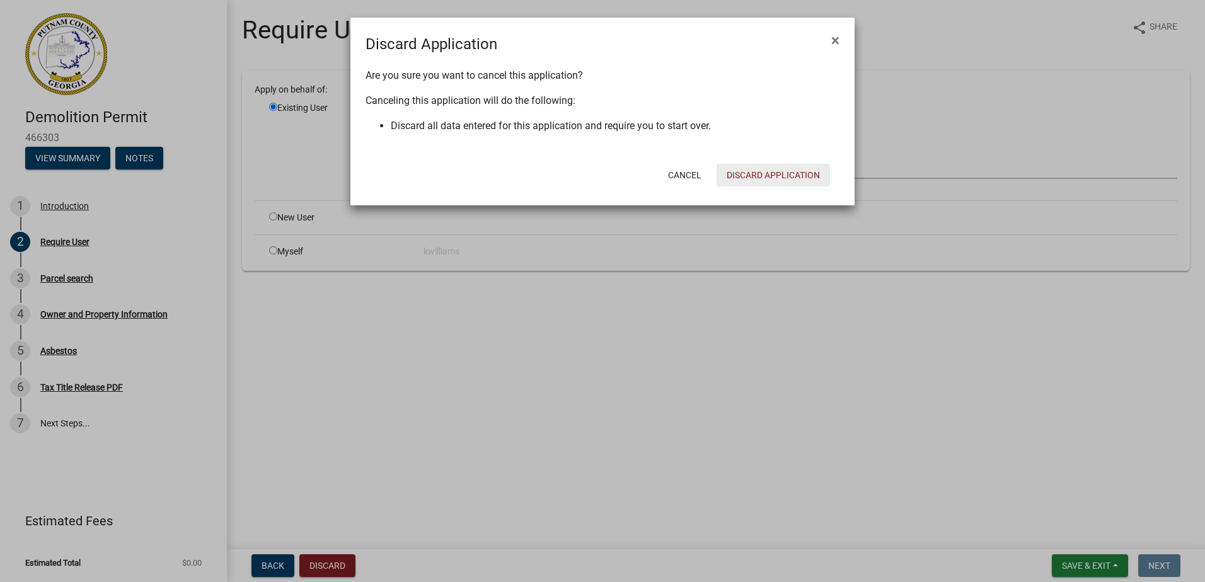
click at [807, 176] on button "Discard Application" at bounding box center [772, 175] width 113 height 23
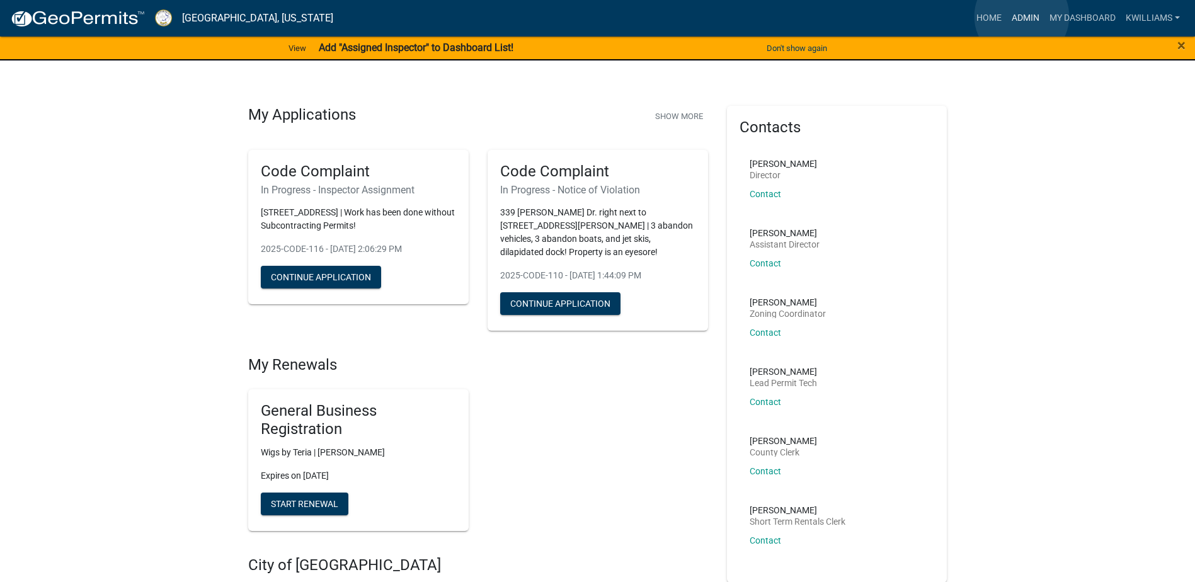
click at [1022, 16] on link "Admin" at bounding box center [1026, 18] width 38 height 24
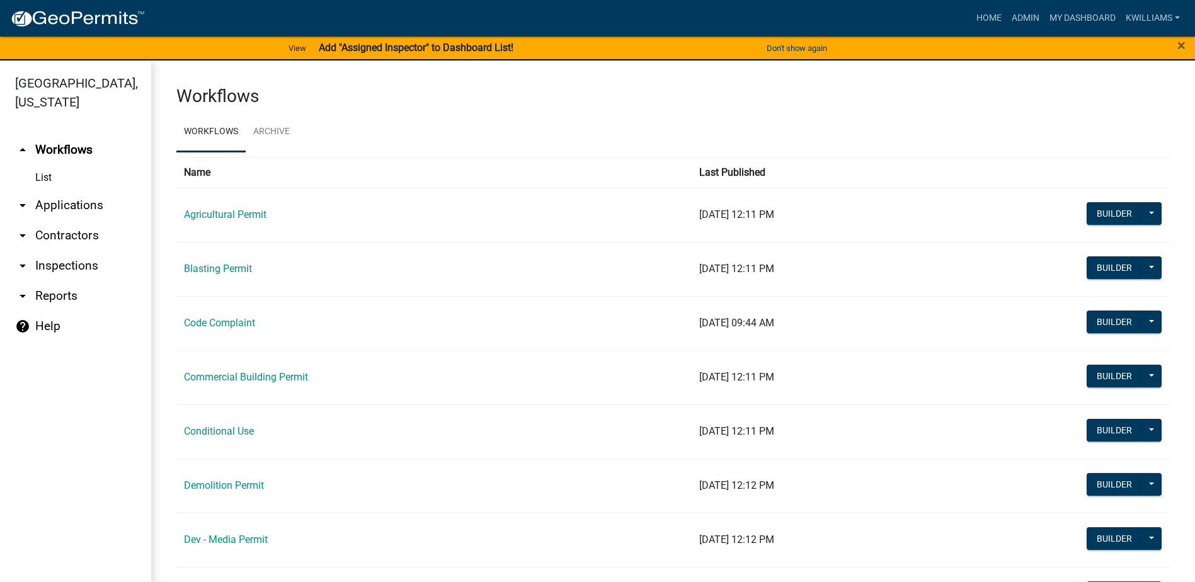
click at [57, 268] on link "arrow_drop_down Inspections" at bounding box center [75, 266] width 151 height 30
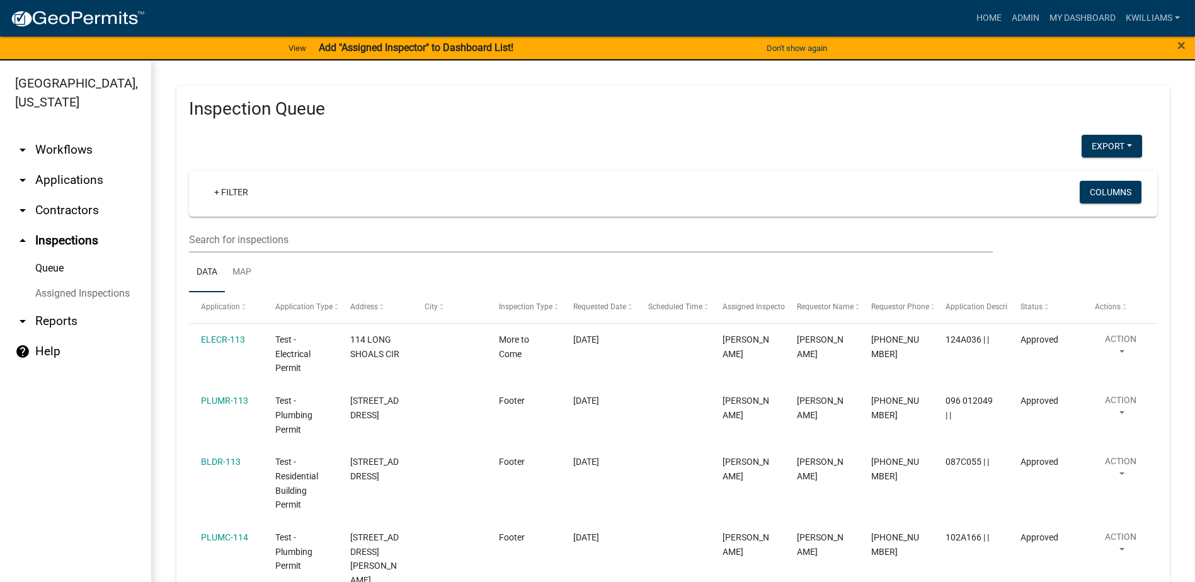
click at [52, 325] on link "arrow_drop_down Reports" at bounding box center [75, 321] width 151 height 30
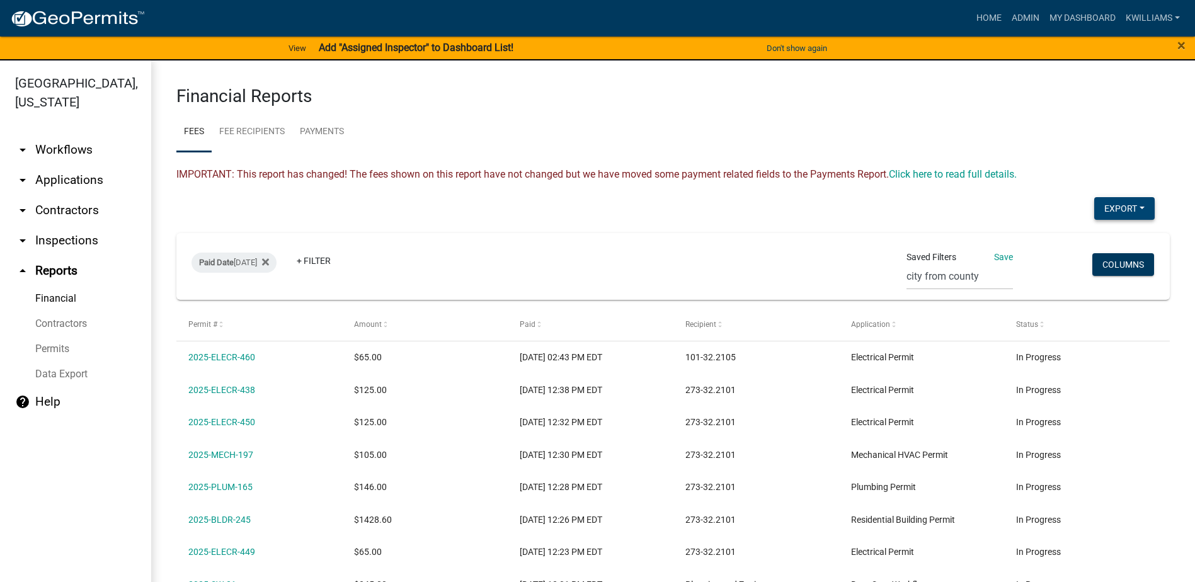
click at [1095, 210] on button "Export" at bounding box center [1125, 208] width 60 height 23
click at [1065, 237] on button "Excel Format (.xlsx)" at bounding box center [1096, 241] width 118 height 30
click at [1097, 213] on button "Export" at bounding box center [1125, 208] width 60 height 23
click at [1062, 240] on button "Excel Format (.xlsx)" at bounding box center [1096, 241] width 118 height 30
click at [1104, 208] on button "Export" at bounding box center [1125, 208] width 60 height 23
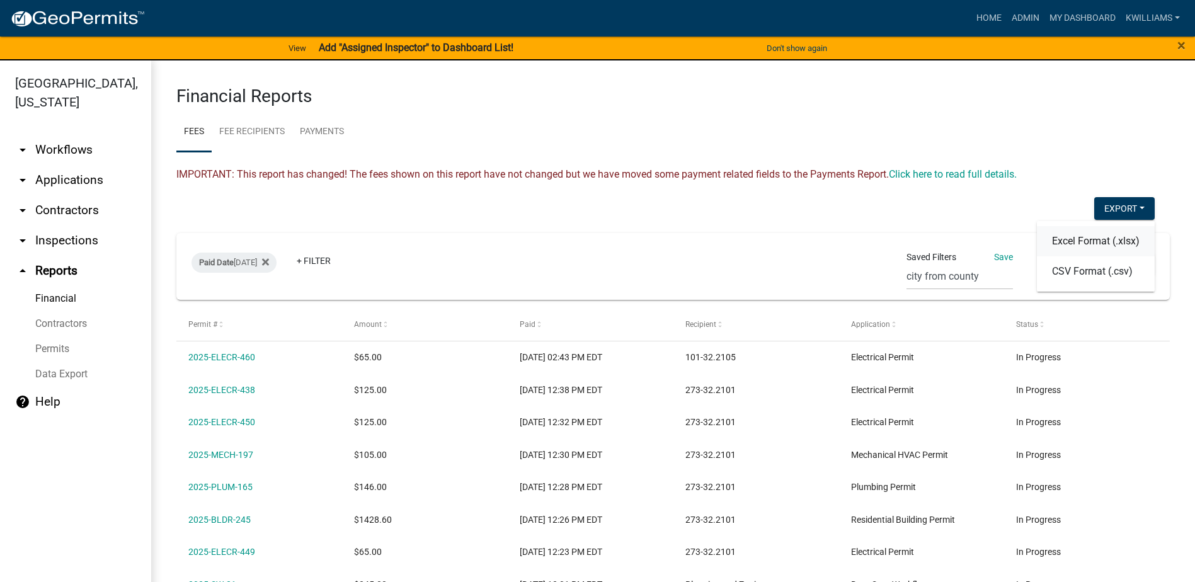
click at [1062, 239] on button "Excel Format (.xlsx)" at bounding box center [1096, 241] width 118 height 30
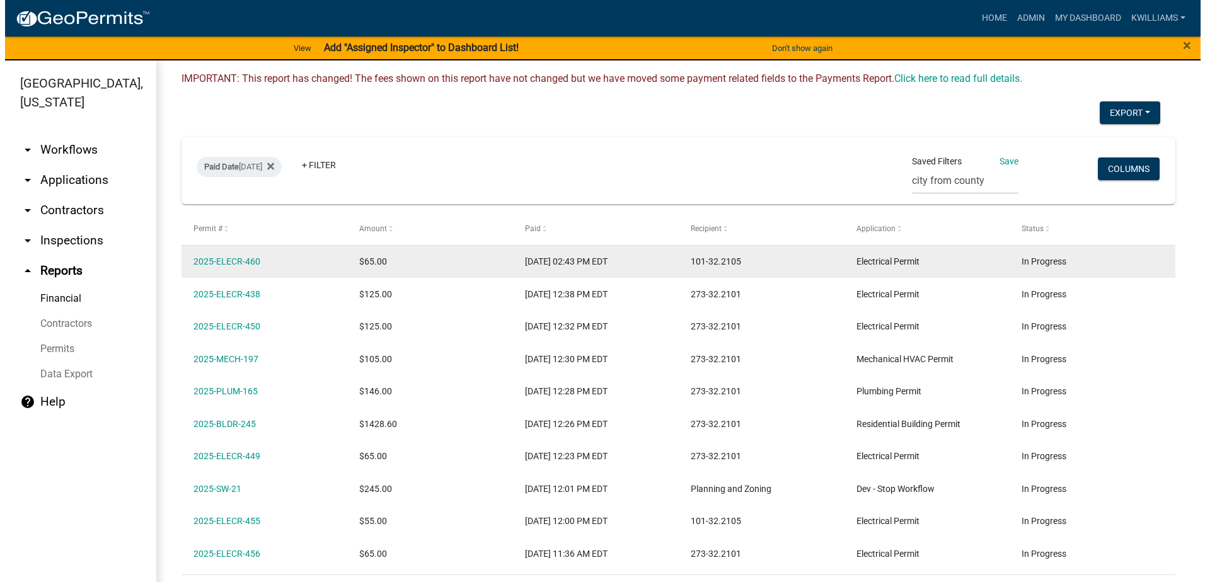
scroll to position [126, 0]
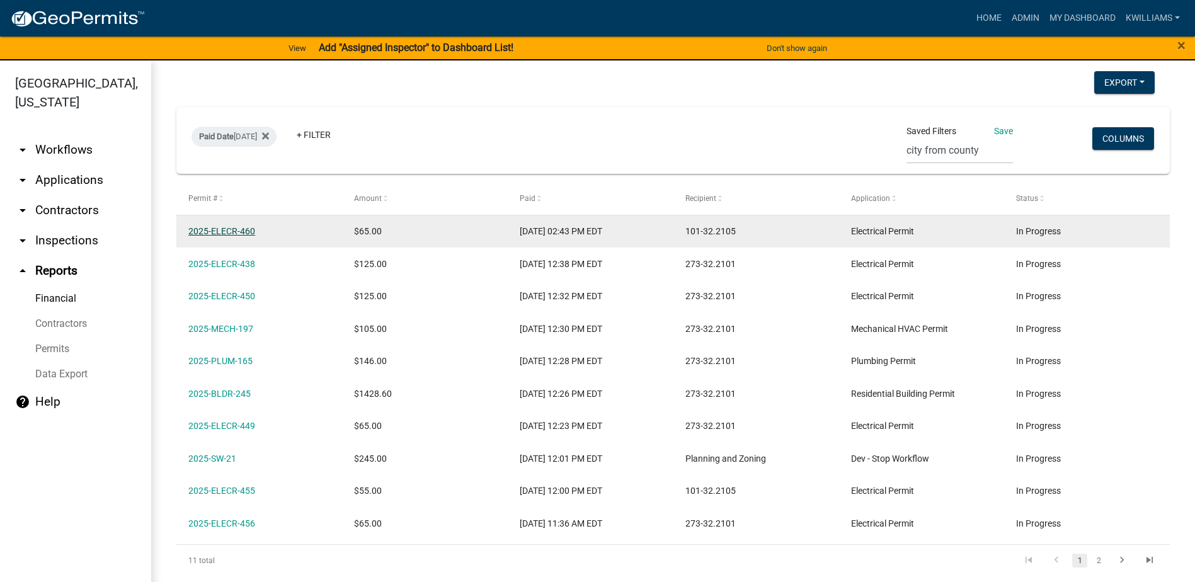
click at [241, 229] on link "2025-ELECR-460" at bounding box center [221, 231] width 67 height 10
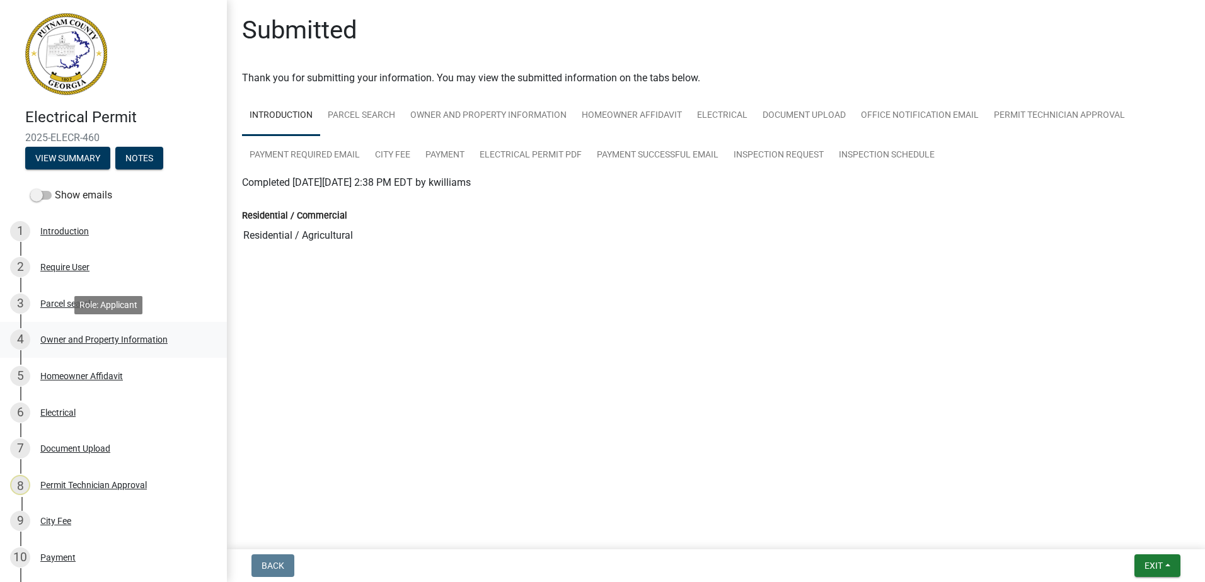
click at [68, 338] on div "Owner and Property Information" at bounding box center [103, 339] width 127 height 9
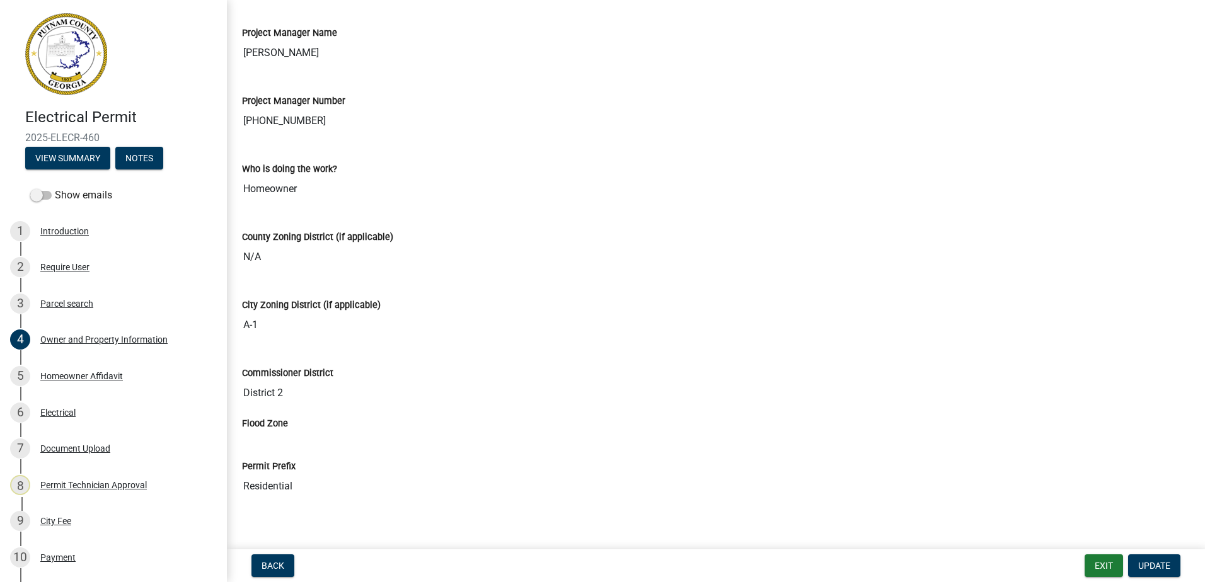
scroll to position [2052, 0]
